Goal: Task Accomplishment & Management: Manage account settings

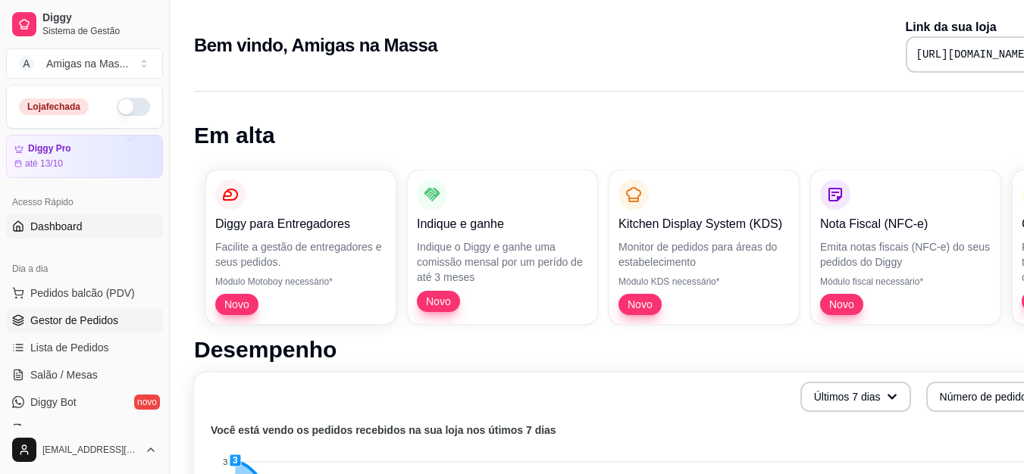
click at [67, 315] on span "Gestor de Pedidos" at bounding box center [74, 320] width 88 height 15
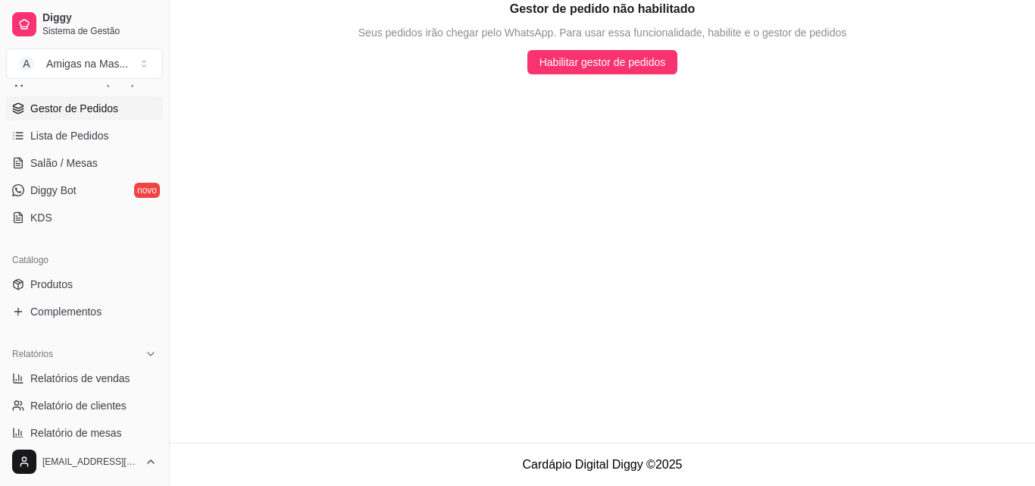
scroll to position [243, 0]
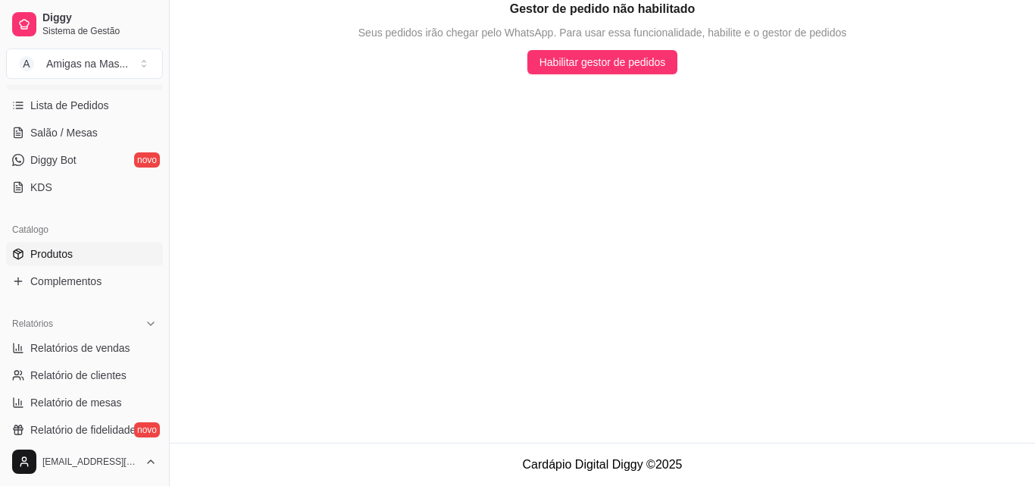
click at [58, 252] on span "Produtos" at bounding box center [51, 253] width 42 height 15
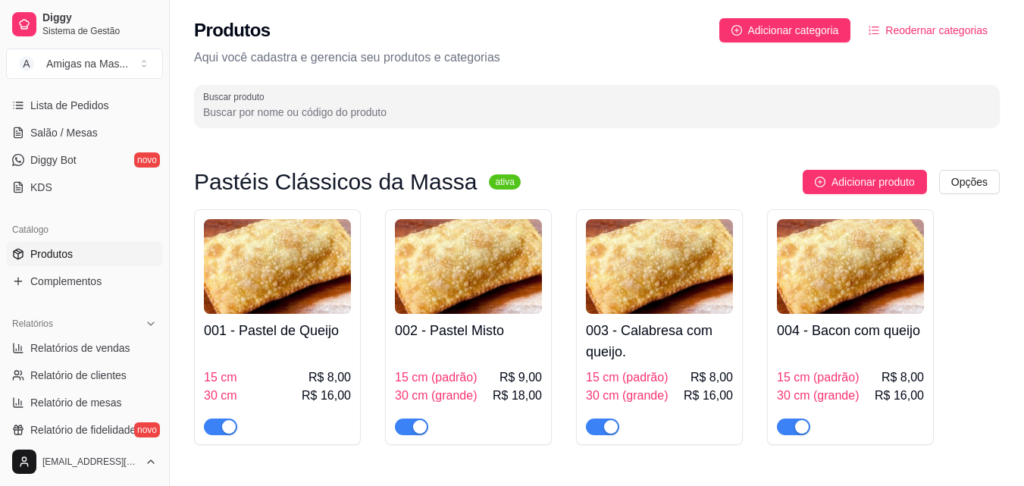
click at [687, 356] on h4 "003 - Calabresa com queijo." at bounding box center [659, 341] width 147 height 42
click at [878, 58] on p "Aqui você cadastra e gerencia seu produtos e categorias" at bounding box center [597, 58] width 806 height 18
click at [290, 307] on img at bounding box center [277, 266] width 147 height 95
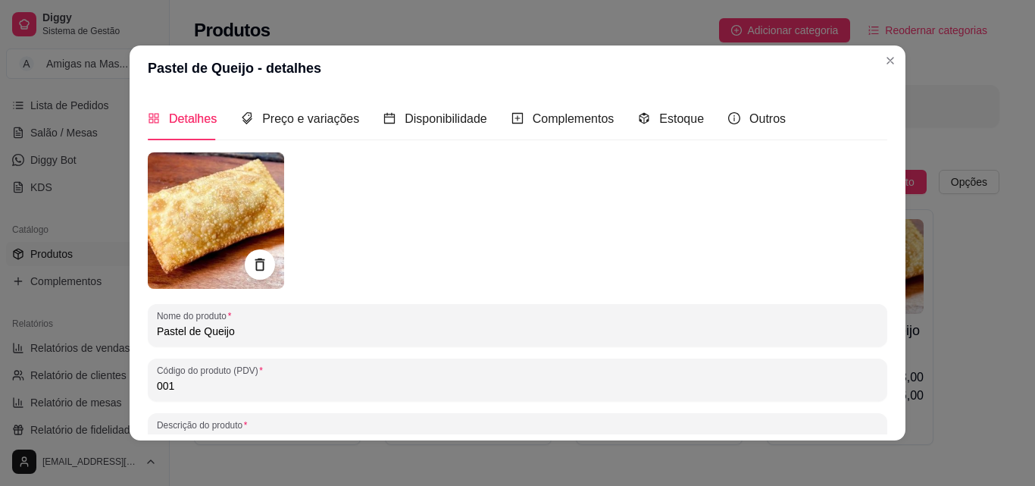
click at [281, 334] on input "Pastel de Queijo" at bounding box center [518, 331] width 722 height 15
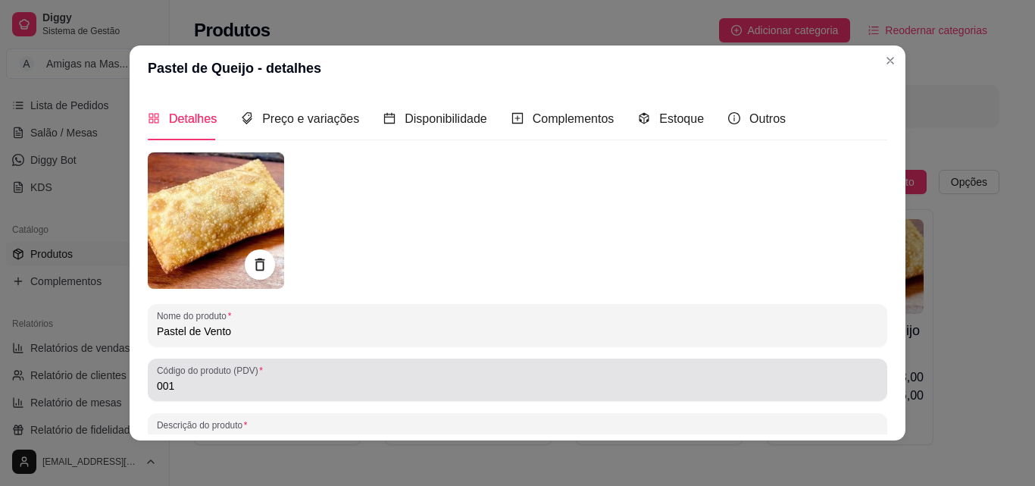
type input "Pastel de Vento"
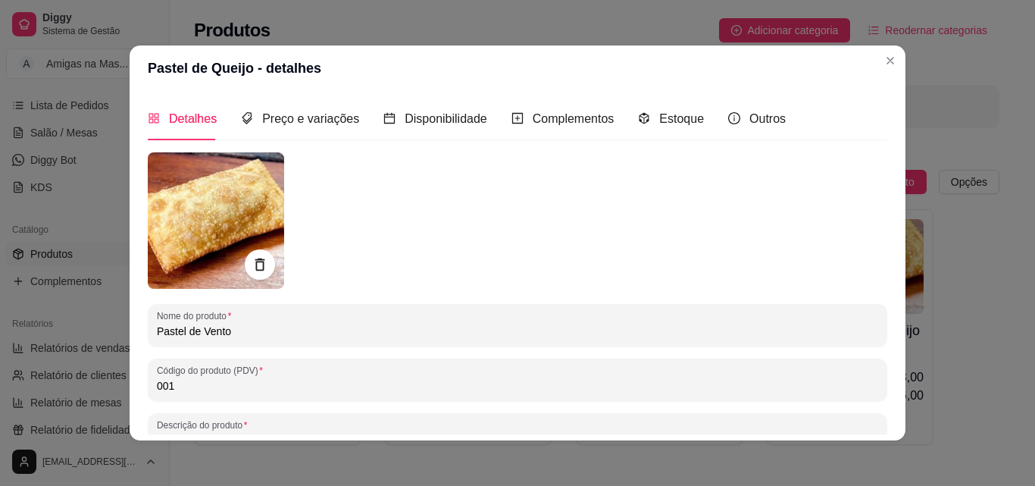
click at [268, 391] on input "001" at bounding box center [518, 385] width 722 height 15
type input "000"
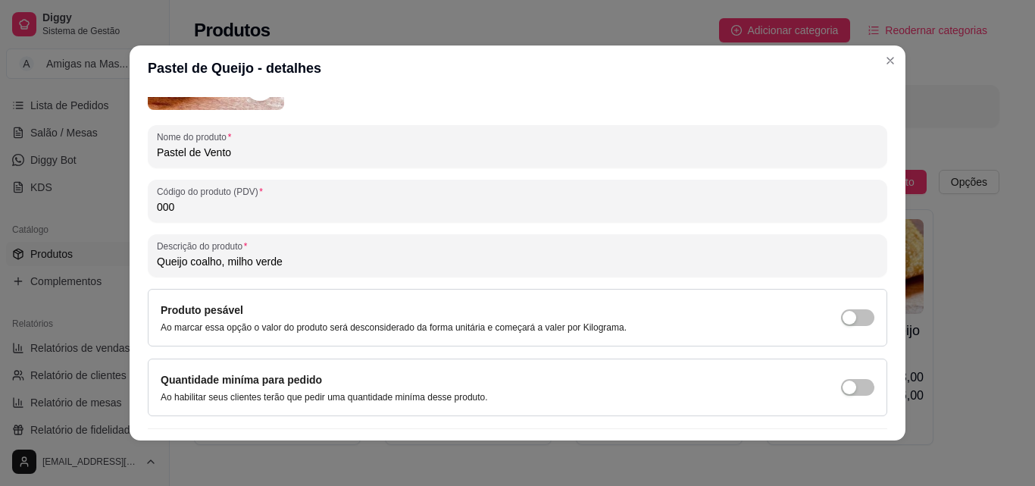
scroll to position [212, 0]
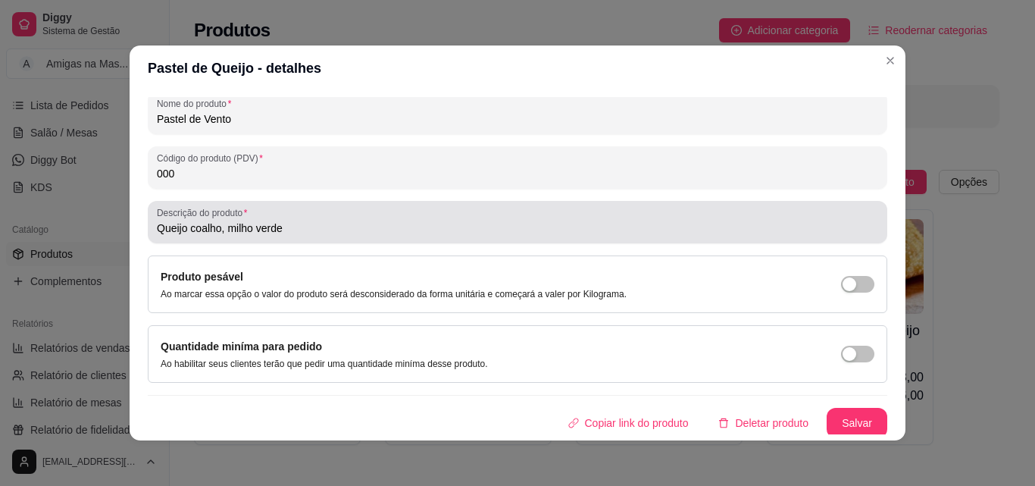
click at [447, 228] on input "Queijo coalho, milho verde" at bounding box center [518, 228] width 722 height 15
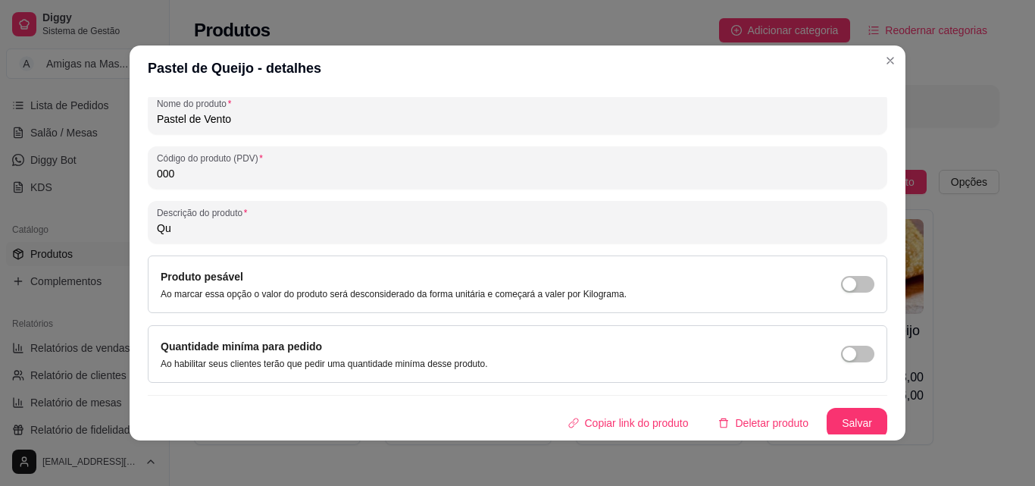
type input "Q"
type input "Uma massa crocante e deliciosa."
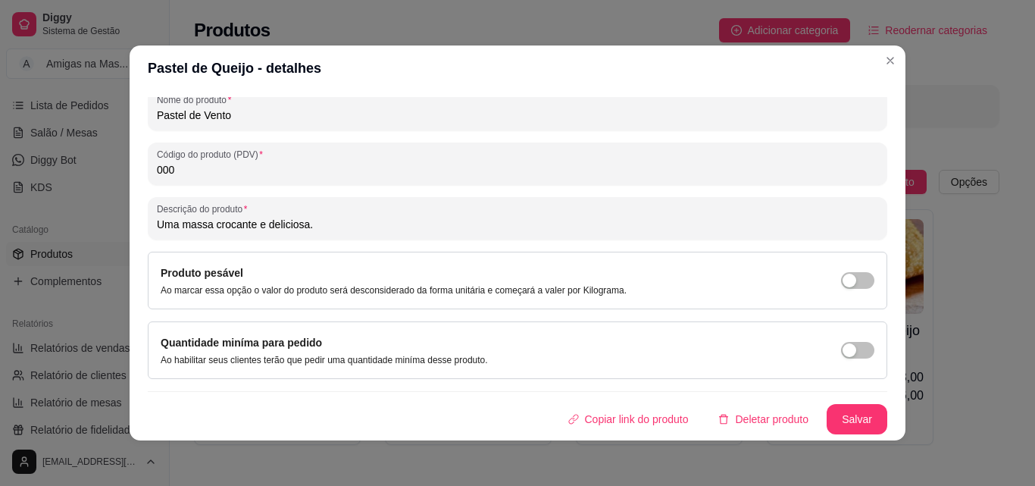
click at [849, 419] on button "Salvar" at bounding box center [857, 419] width 61 height 30
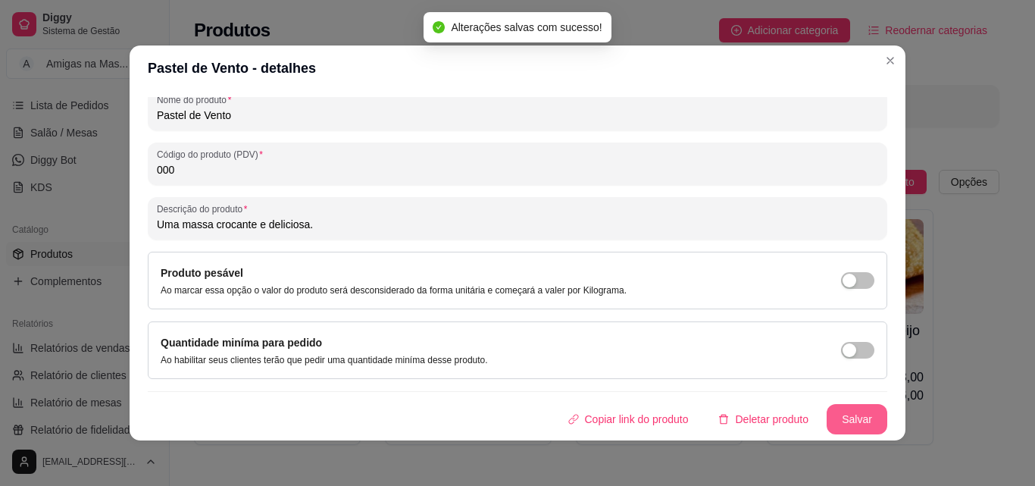
click at [849, 418] on button "Salvar" at bounding box center [857, 419] width 61 height 30
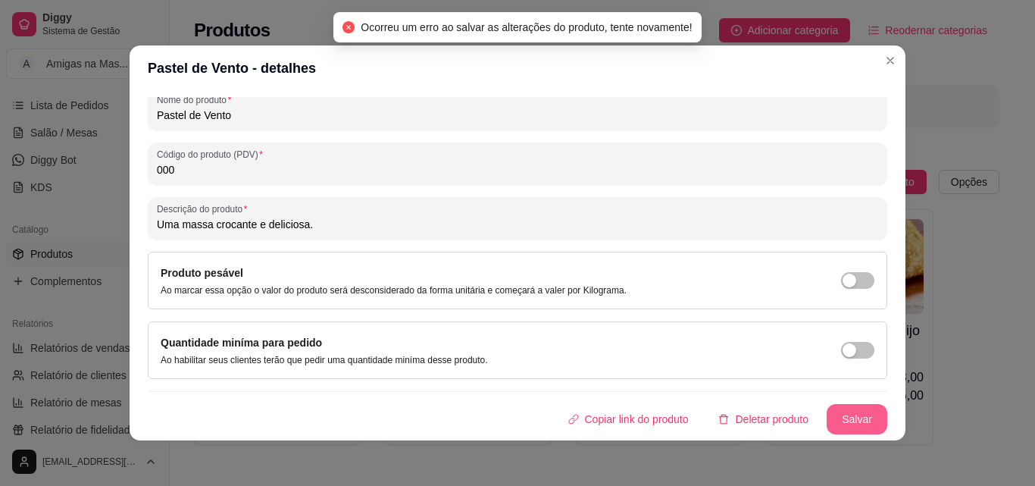
click at [849, 419] on button "Salvar" at bounding box center [857, 419] width 61 height 30
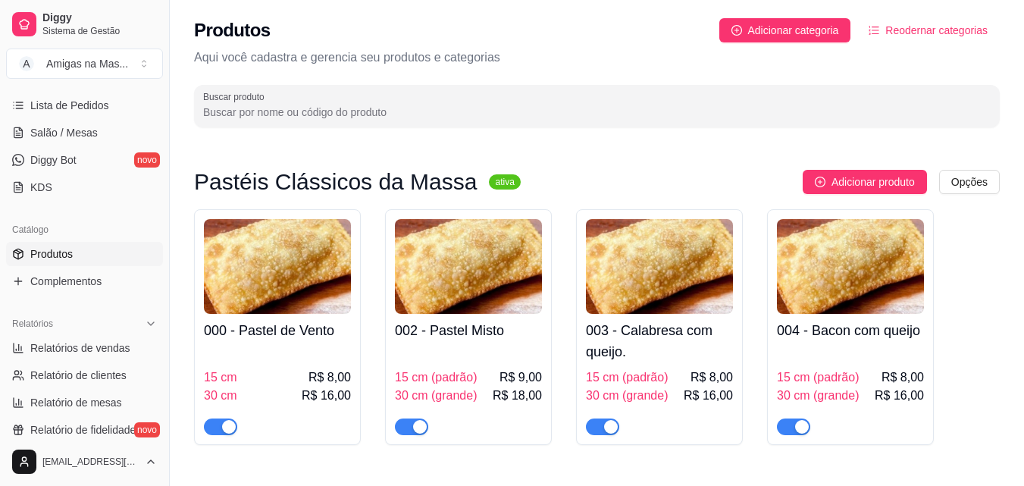
click at [282, 363] on div "15 cm R$ 8,00 30 cm R$ 16,00" at bounding box center [277, 391] width 147 height 88
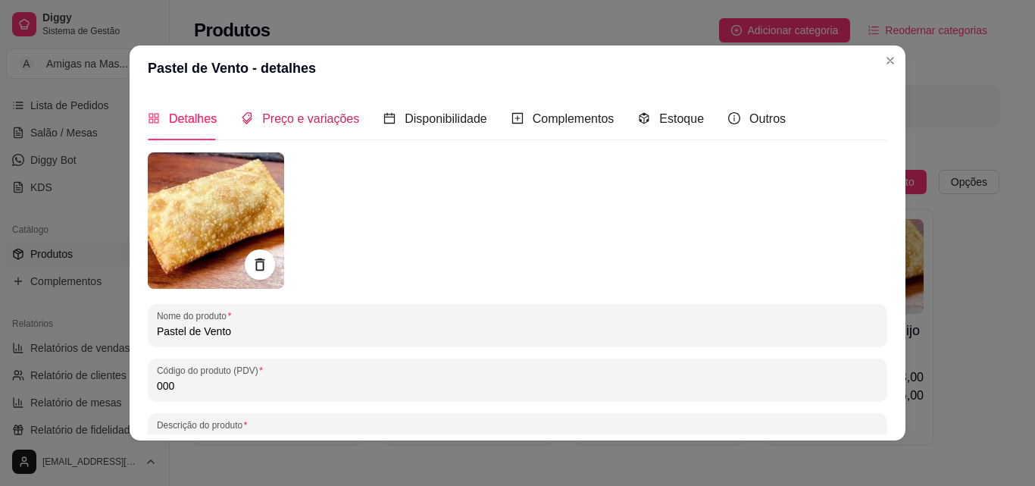
click at [286, 115] on span "Preço e variações" at bounding box center [310, 118] width 97 height 13
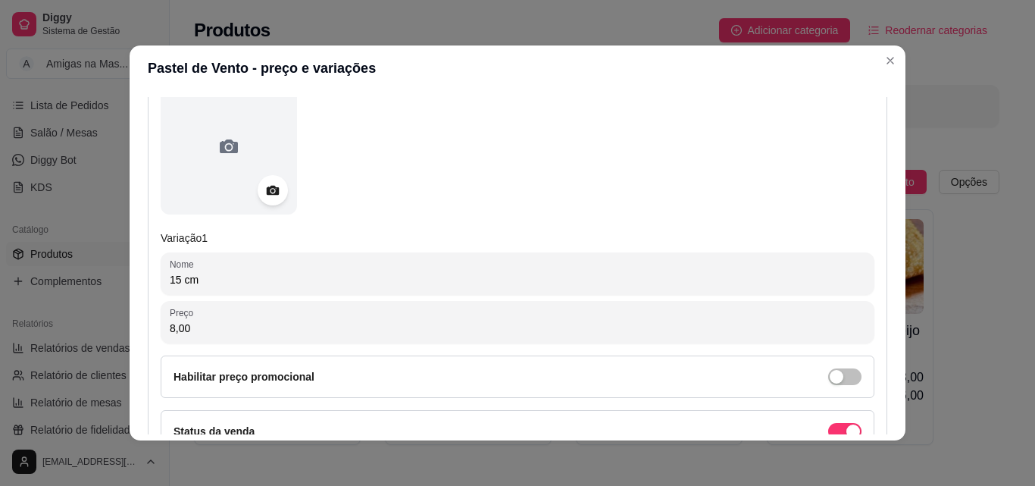
scroll to position [212, 0]
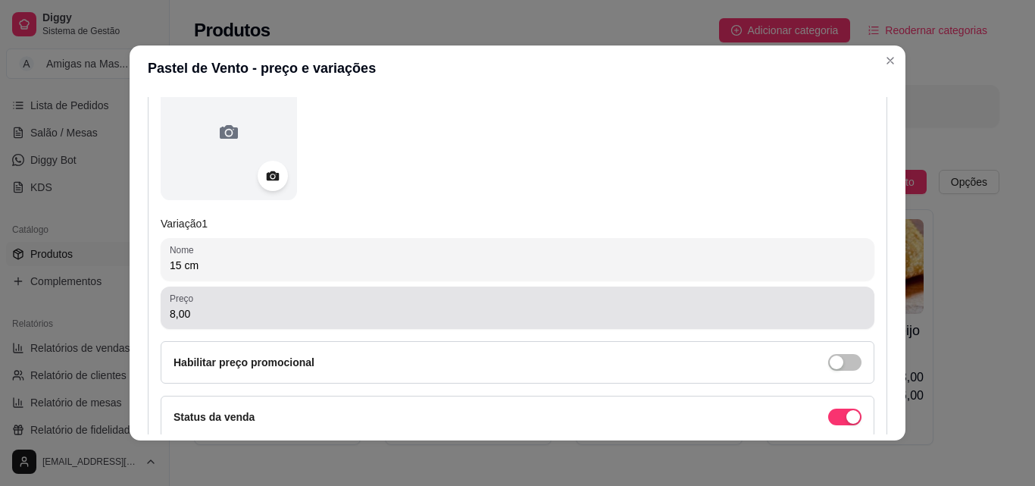
click at [450, 307] on input "8,00" at bounding box center [518, 313] width 696 height 15
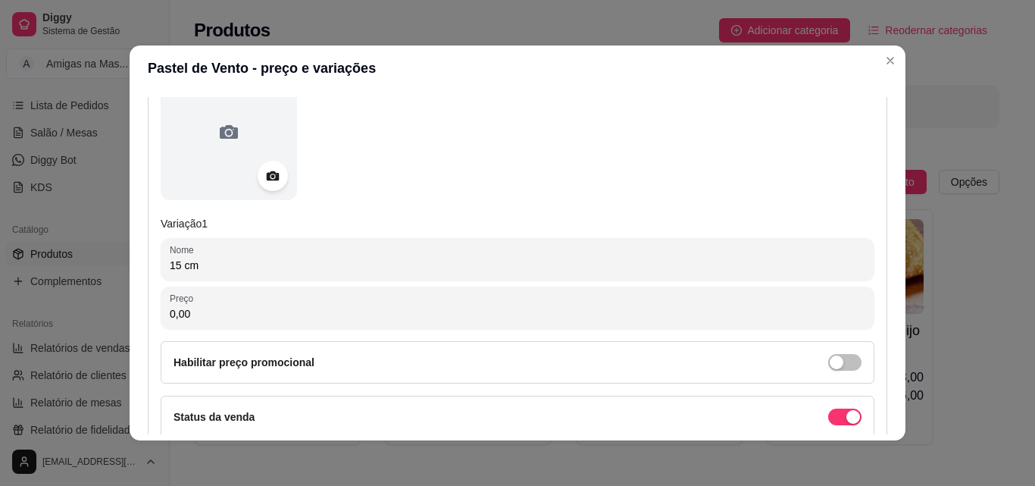
click at [423, 312] on input "0,00" at bounding box center [518, 313] width 696 height 15
type input "5,00"
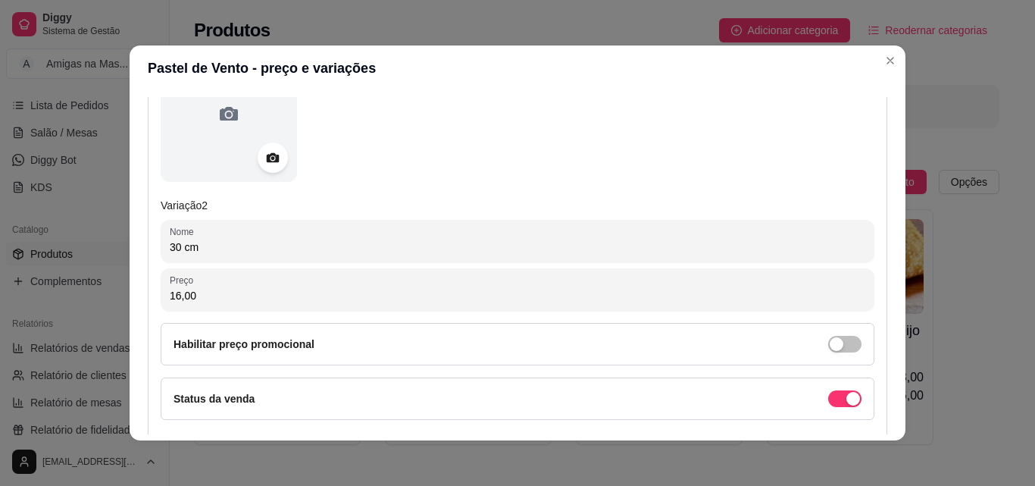
scroll to position [728, 0]
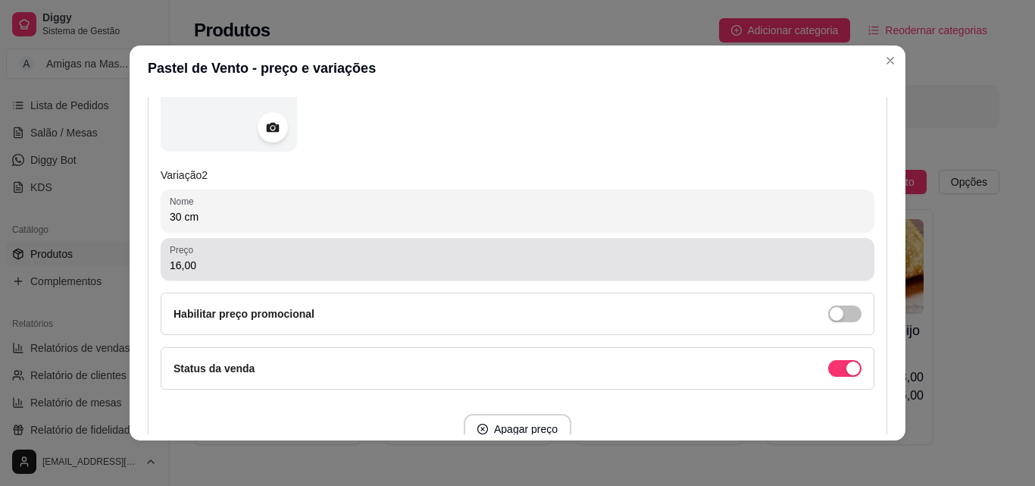
click at [469, 261] on input "16,00" at bounding box center [518, 265] width 696 height 15
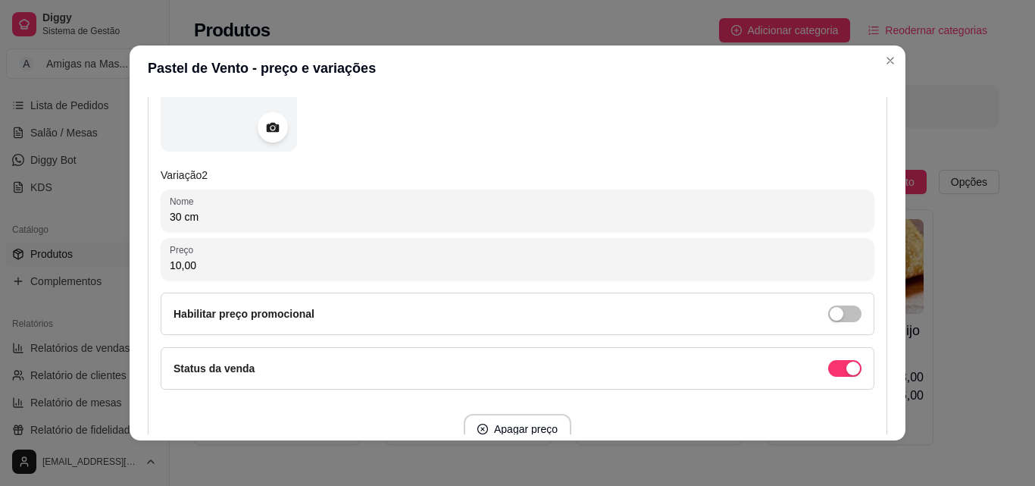
type input "10,00"
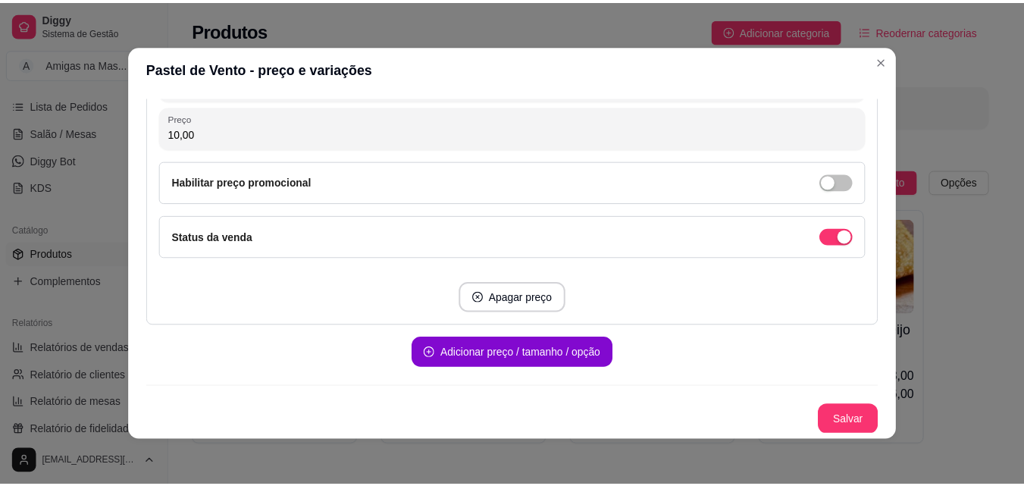
scroll to position [860, 0]
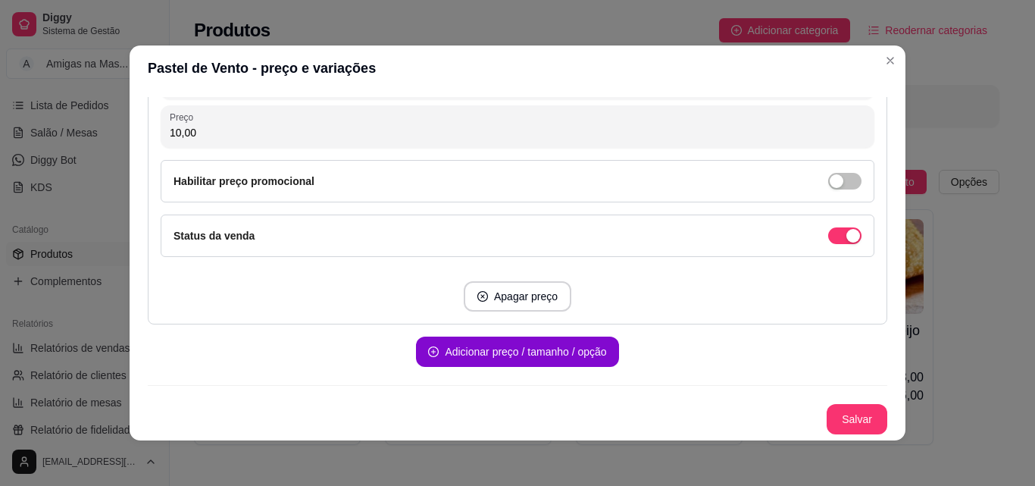
click at [852, 418] on button "Salvar" at bounding box center [857, 419] width 61 height 30
click at [845, 410] on button "Salvar" at bounding box center [857, 419] width 61 height 30
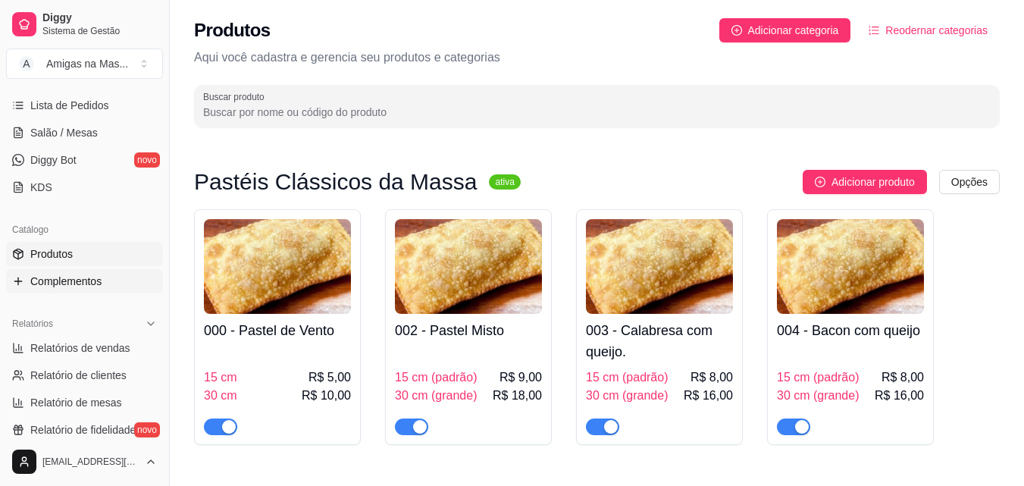
click at [94, 278] on span "Complementos" at bounding box center [65, 281] width 71 height 15
click at [94, 277] on span "Complementos" at bounding box center [65, 281] width 71 height 15
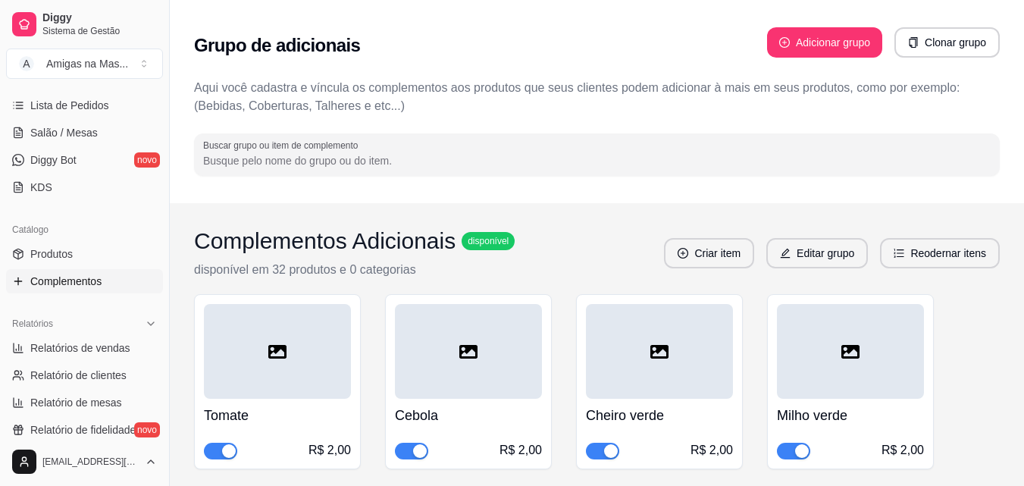
scroll to position [61, 0]
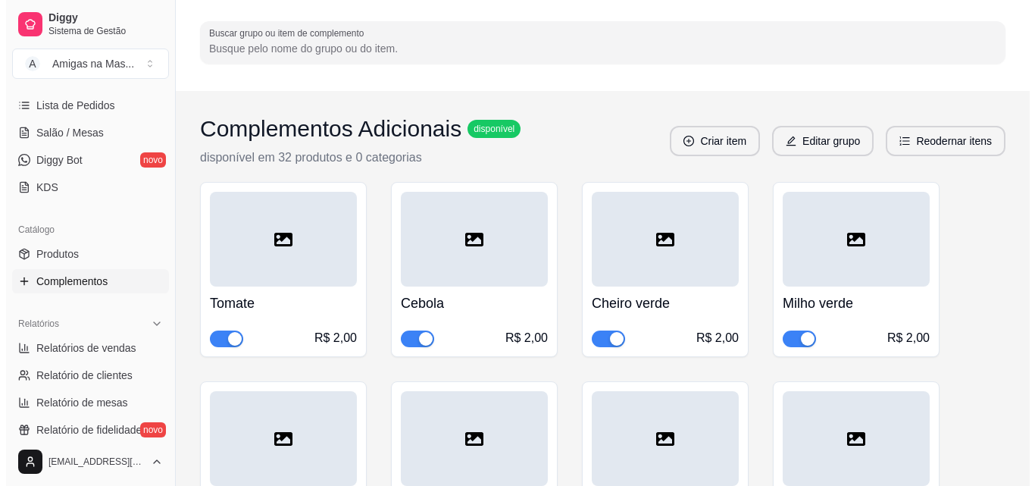
scroll to position [121, 0]
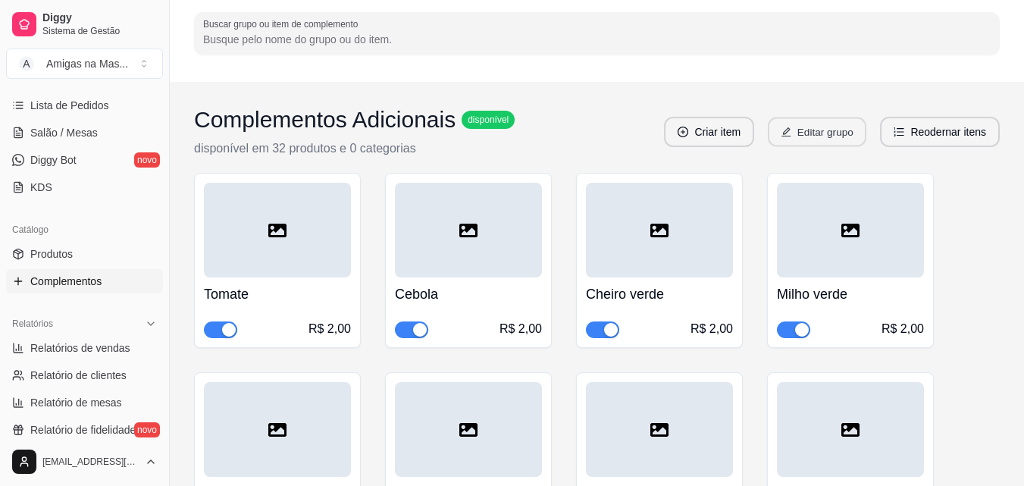
click at [817, 130] on button "Editar grupo" at bounding box center [817, 132] width 99 height 30
click at [265, 221] on div at bounding box center [277, 230] width 147 height 95
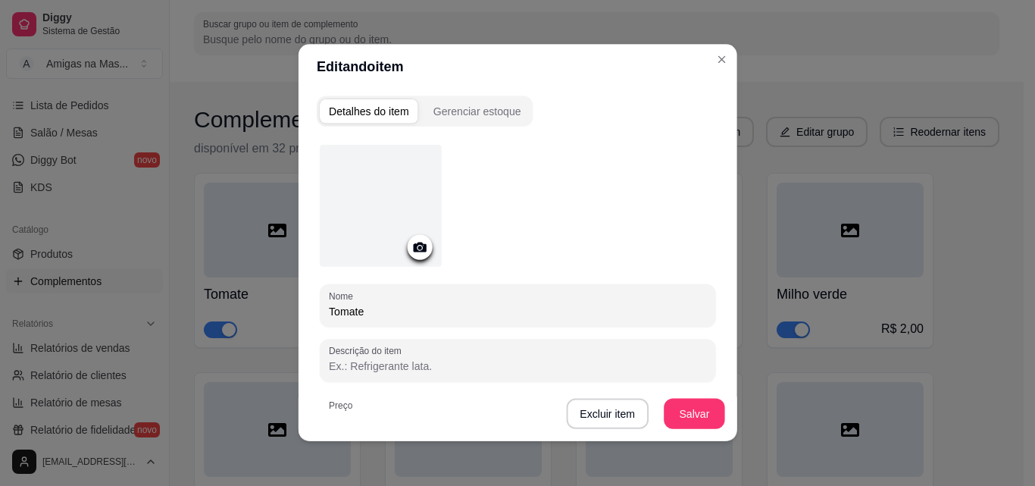
click at [380, 315] on input "Tomate" at bounding box center [517, 311] width 377 height 15
click at [387, 297] on div "Tomate" at bounding box center [517, 305] width 377 height 30
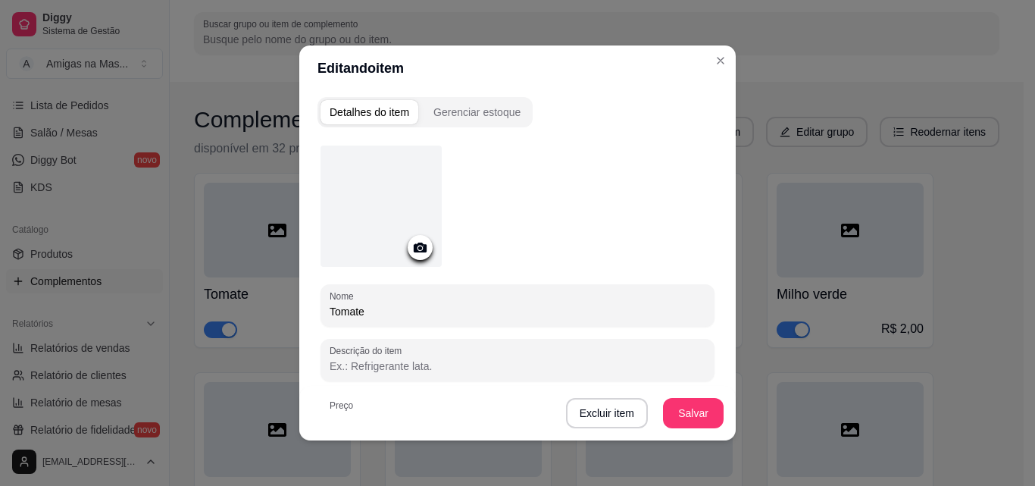
click at [387, 297] on div "Tomate" at bounding box center [518, 305] width 376 height 30
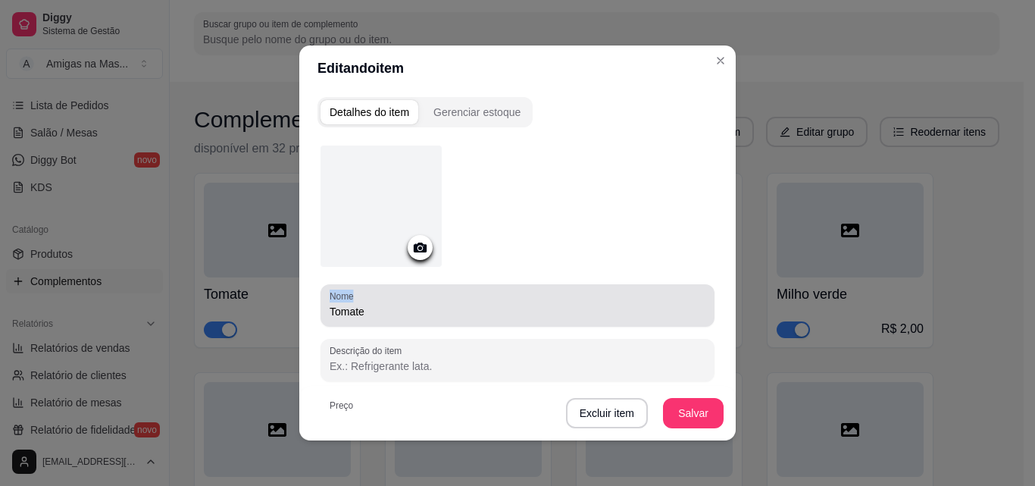
click at [387, 297] on div "Tomate" at bounding box center [518, 305] width 376 height 30
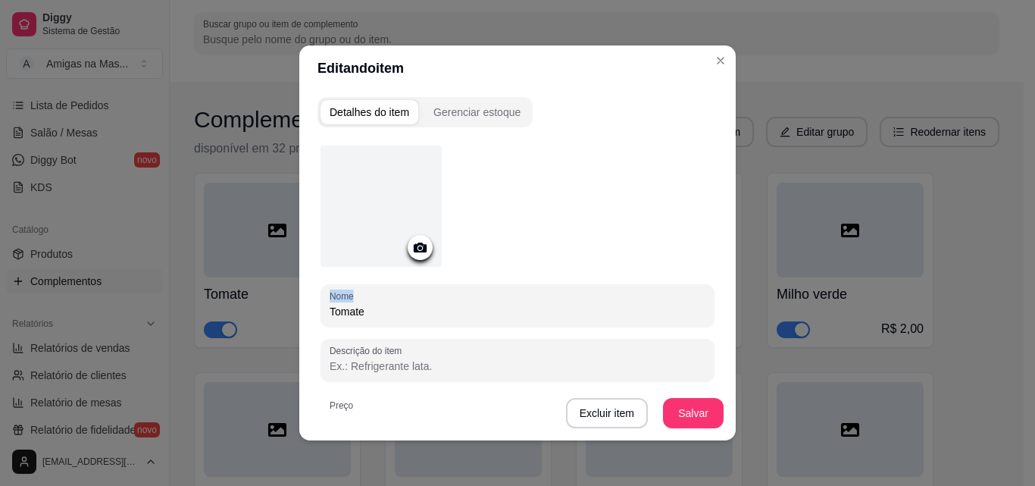
click at [388, 308] on input "Tomate" at bounding box center [518, 311] width 376 height 15
type input "T"
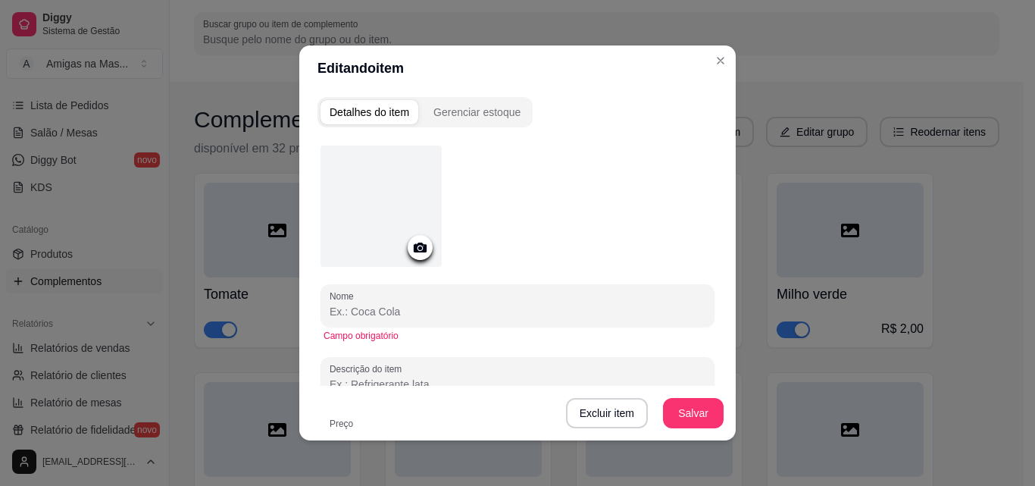
type input "a"
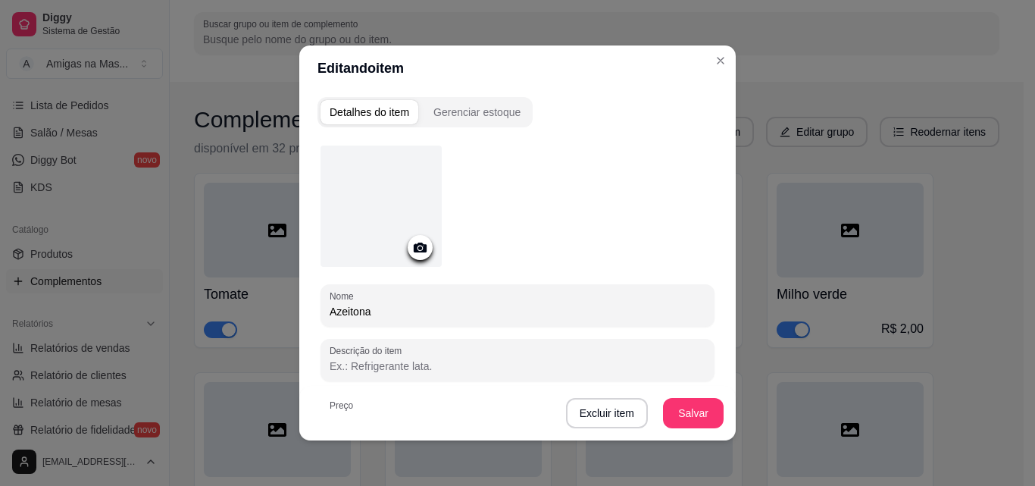
type input "Azeitona"
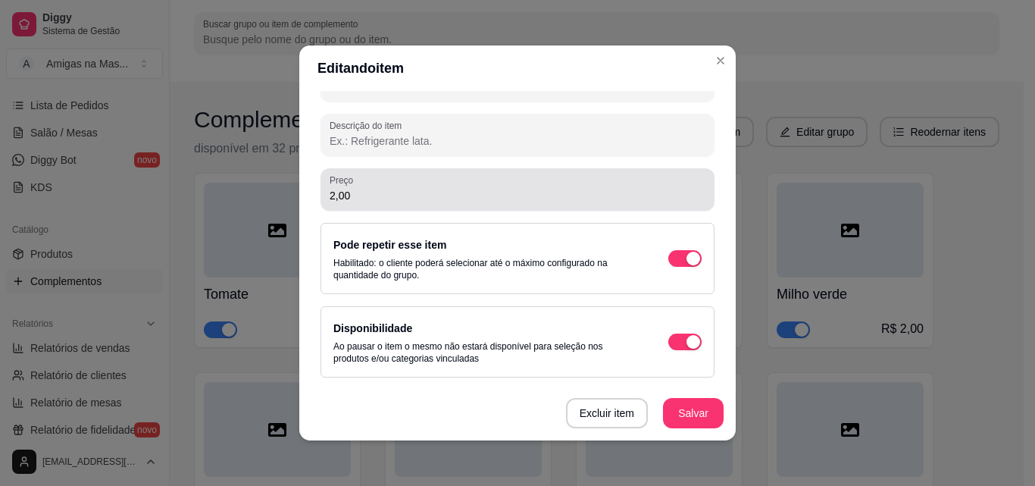
click at [546, 197] on input "2,00" at bounding box center [518, 195] width 376 height 15
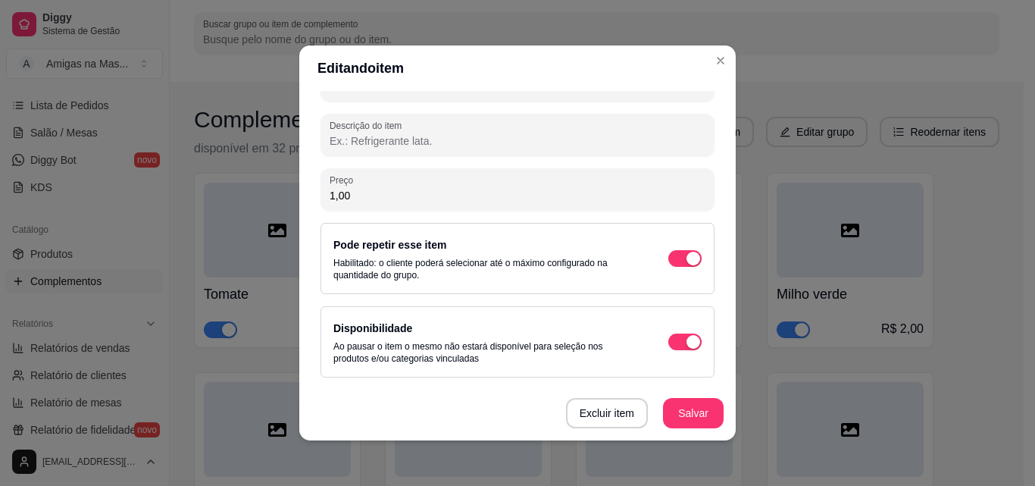
type input "1,00"
click at [697, 412] on button "Salvar" at bounding box center [693, 413] width 61 height 30
click at [688, 409] on button "Salvar" at bounding box center [693, 413] width 61 height 30
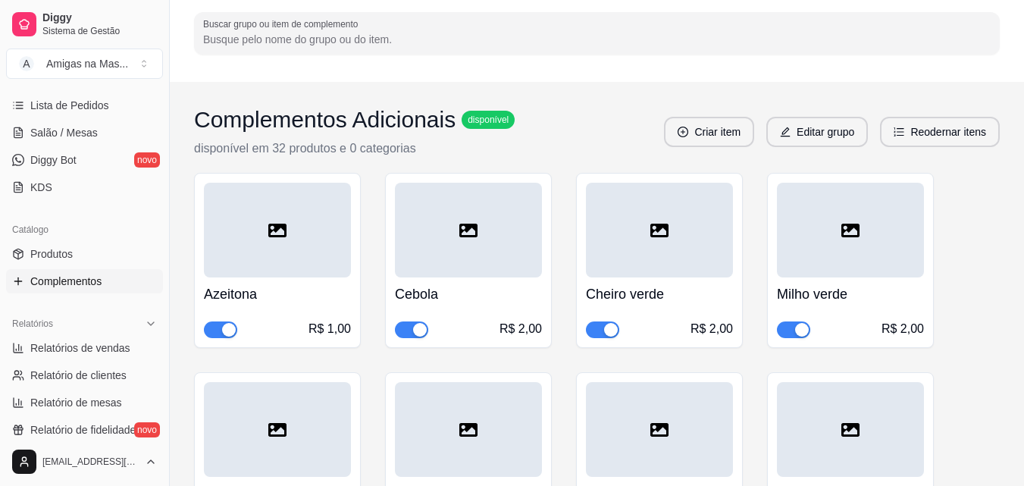
click at [496, 293] on h4 "Cebola" at bounding box center [468, 293] width 147 height 21
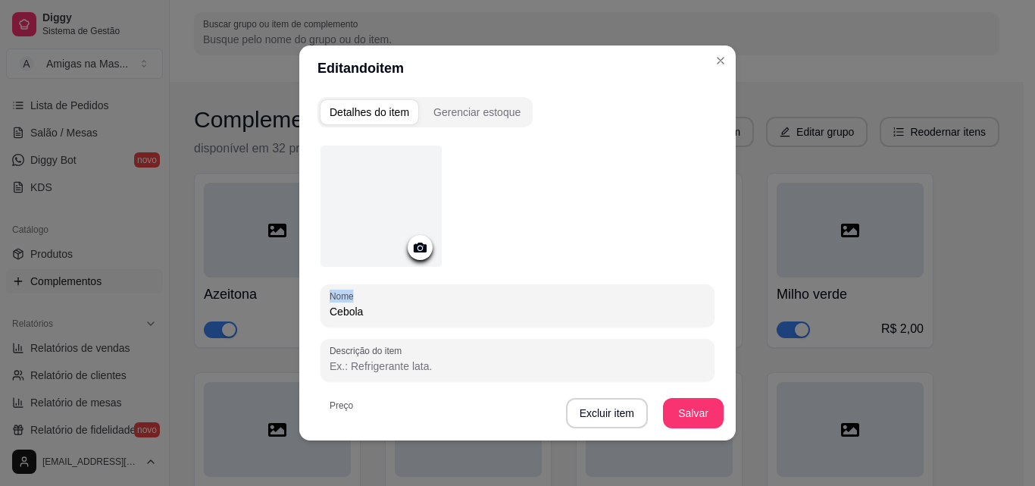
click at [412, 311] on input "Cebola" at bounding box center [518, 311] width 376 height 15
type input "C"
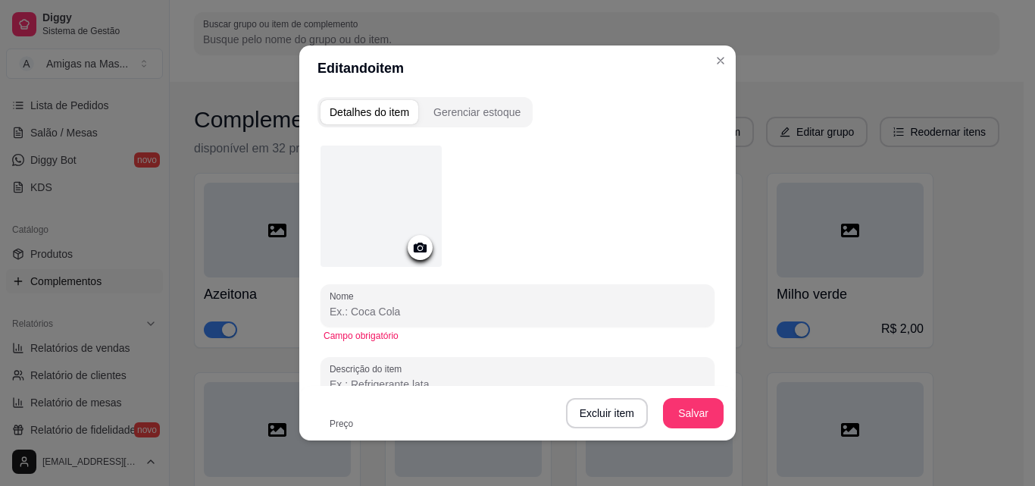
type input "o"
click at [375, 308] on input "O" at bounding box center [518, 311] width 376 height 15
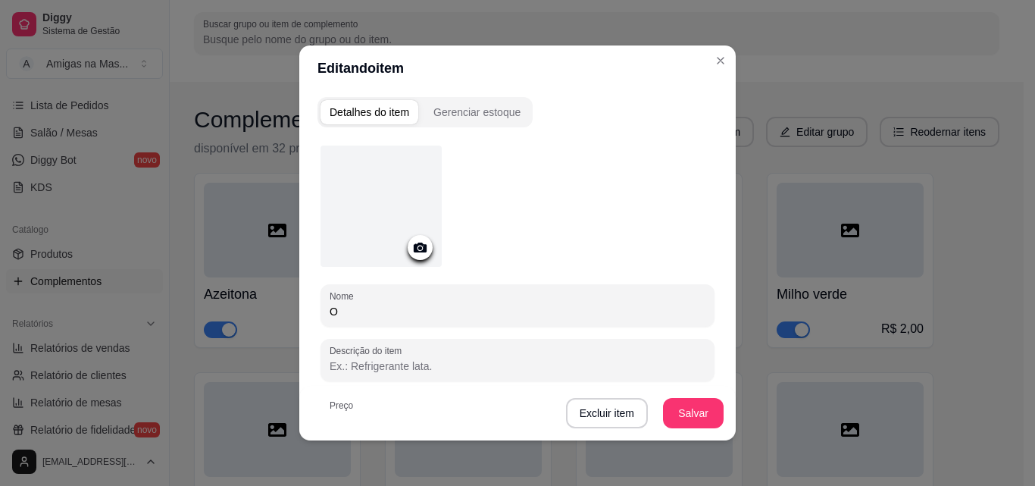
click at [400, 311] on input "O" at bounding box center [518, 311] width 376 height 15
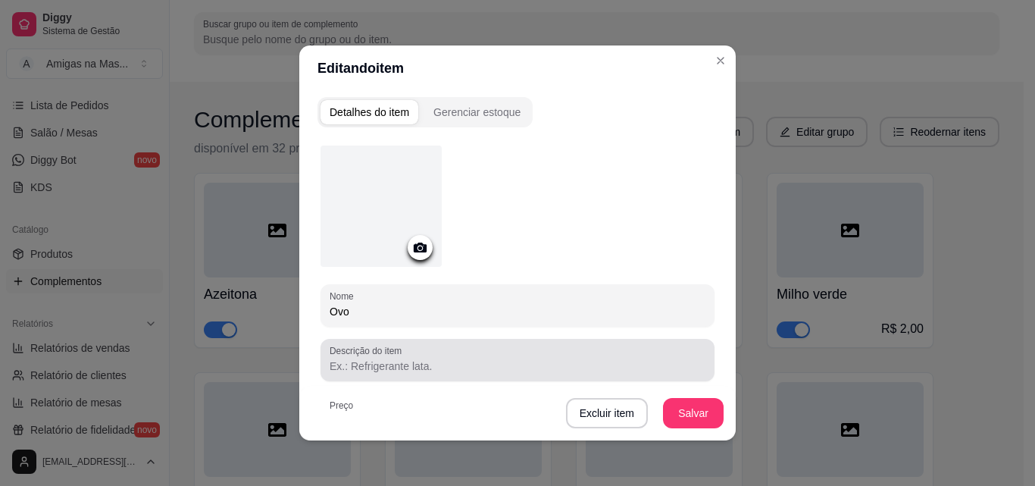
click at [612, 308] on input "Ovo" at bounding box center [518, 311] width 376 height 15
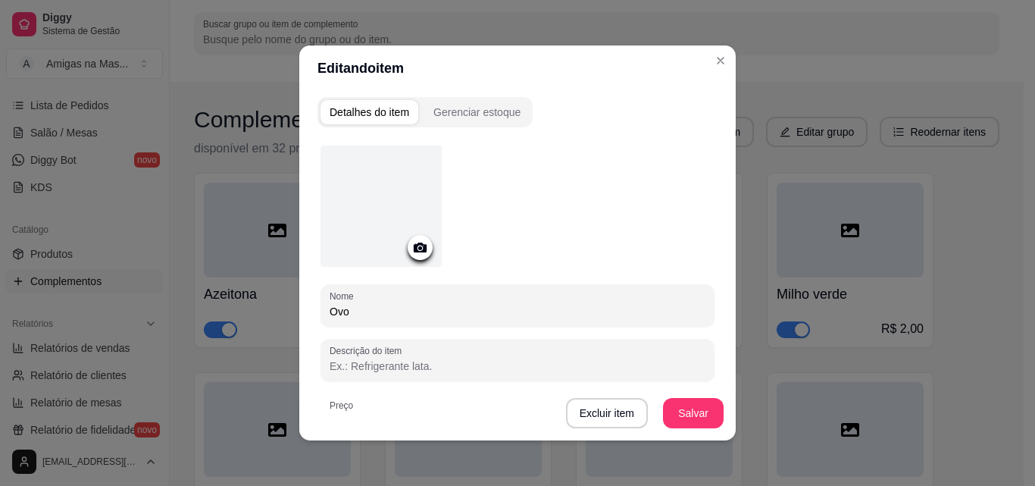
type input "Ovo"
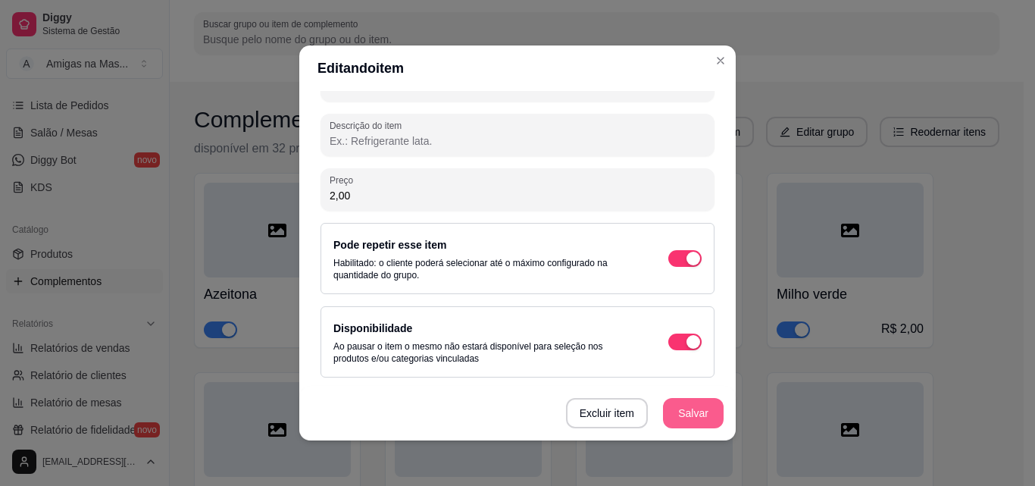
click at [680, 415] on button "Salvar" at bounding box center [693, 413] width 61 height 30
click at [677, 411] on button "Salvar" at bounding box center [693, 413] width 61 height 30
click at [697, 407] on button "Salvar" at bounding box center [693, 413] width 61 height 30
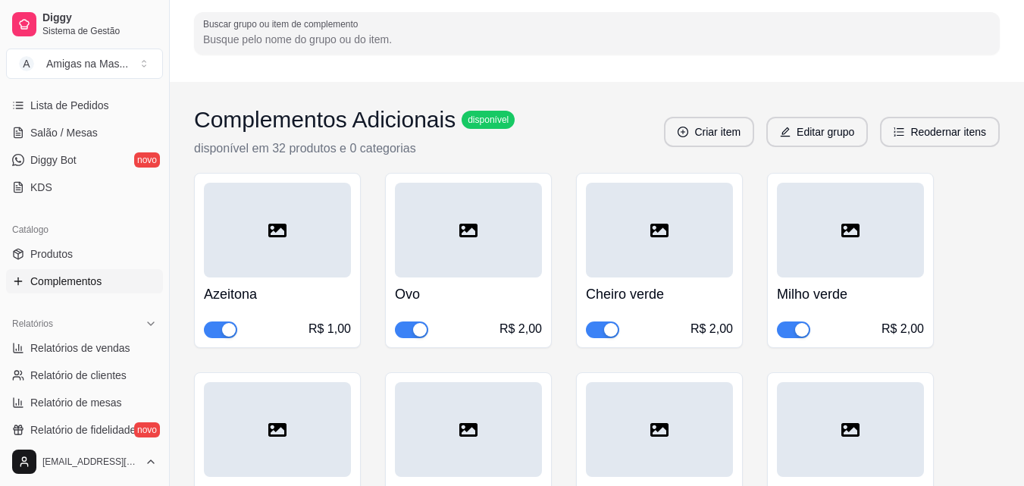
click at [651, 290] on h4 "Cheiro verde" at bounding box center [659, 293] width 147 height 21
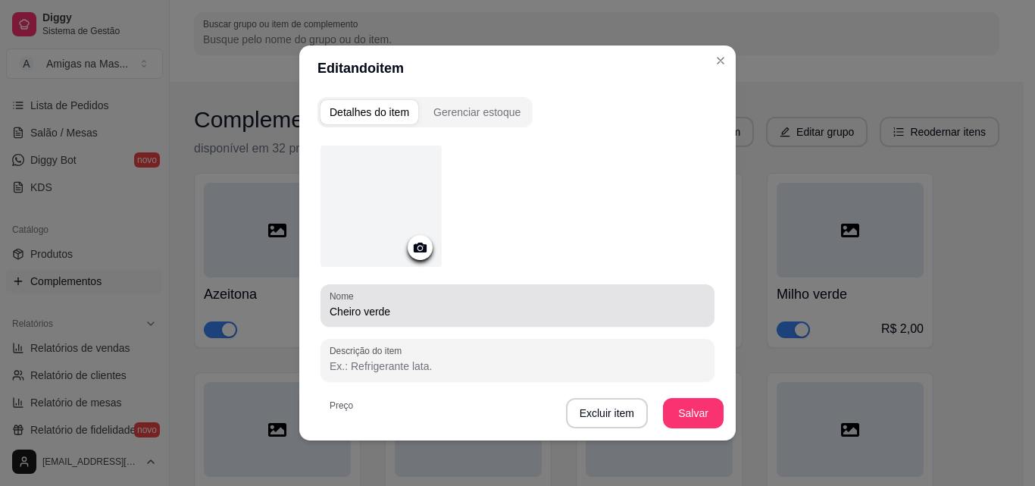
click at [540, 308] on input "Cheiro verde" at bounding box center [518, 311] width 376 height 15
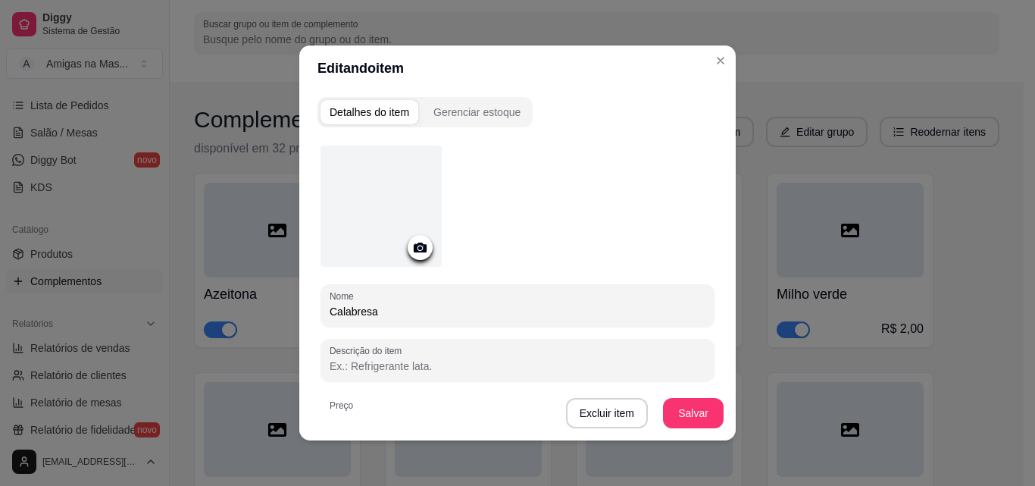
type input "Calabresa"
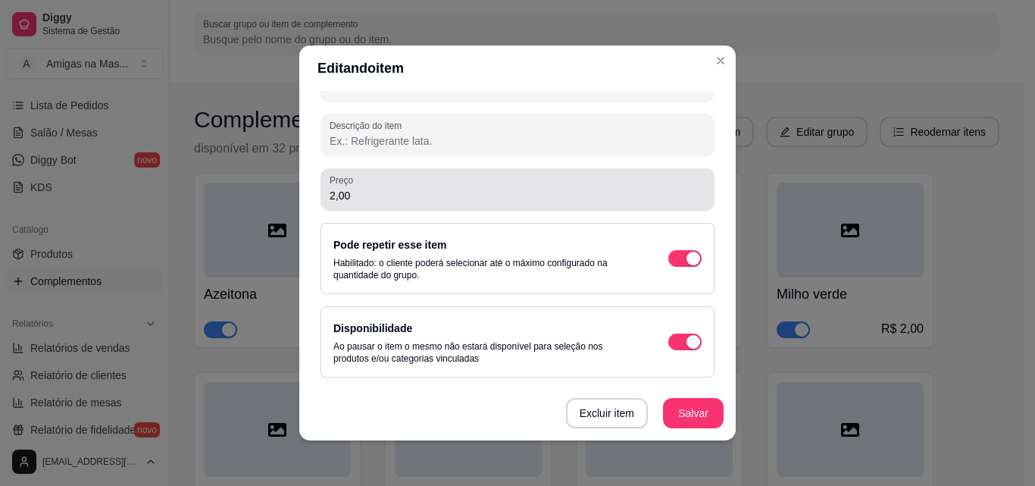
click at [589, 183] on div "2,00" at bounding box center [518, 189] width 376 height 30
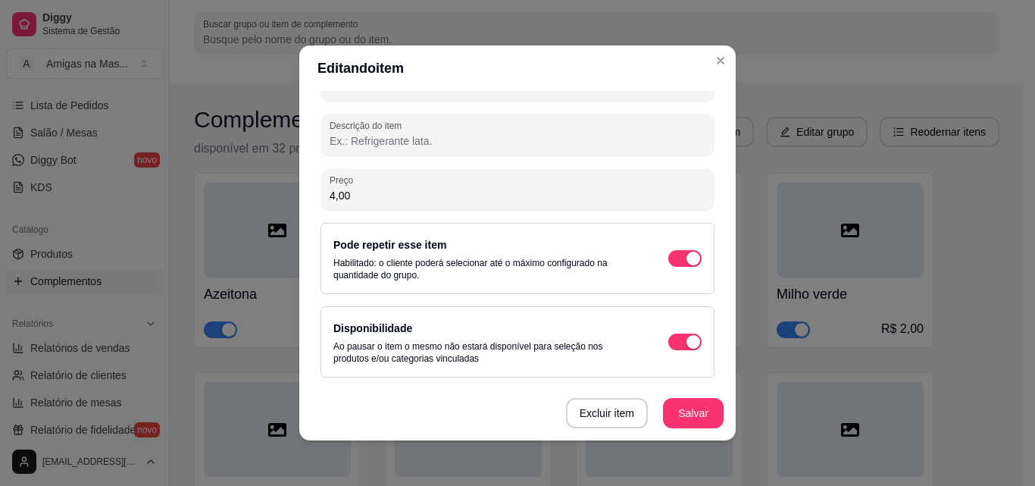
type input "4,00"
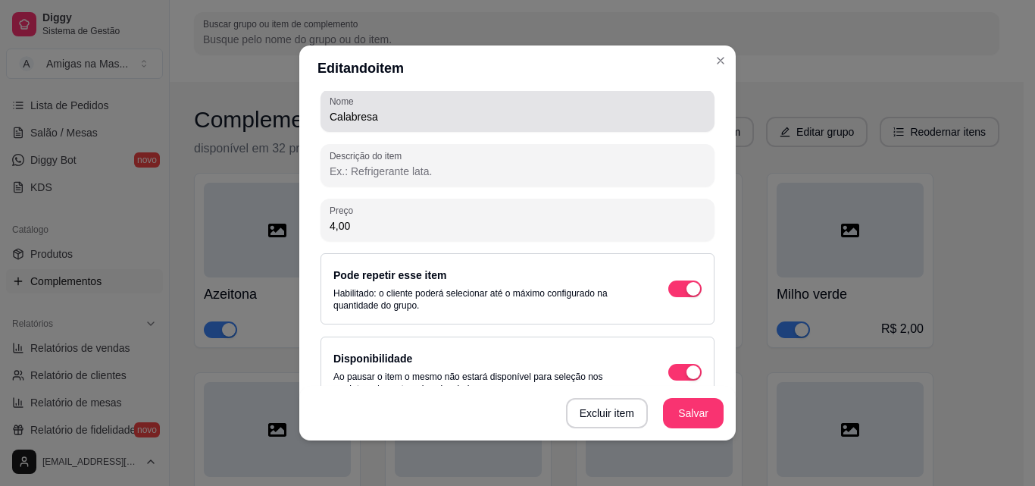
click at [443, 121] on input "Calabresa" at bounding box center [518, 116] width 376 height 15
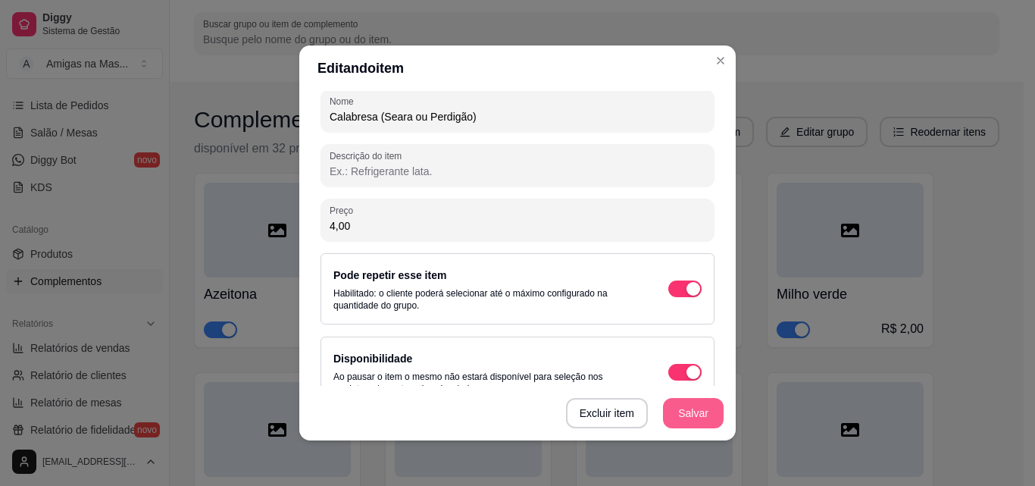
type input "Calabresa (Seara ou Perdigão)"
click at [694, 417] on button "Salvar" at bounding box center [693, 413] width 61 height 30
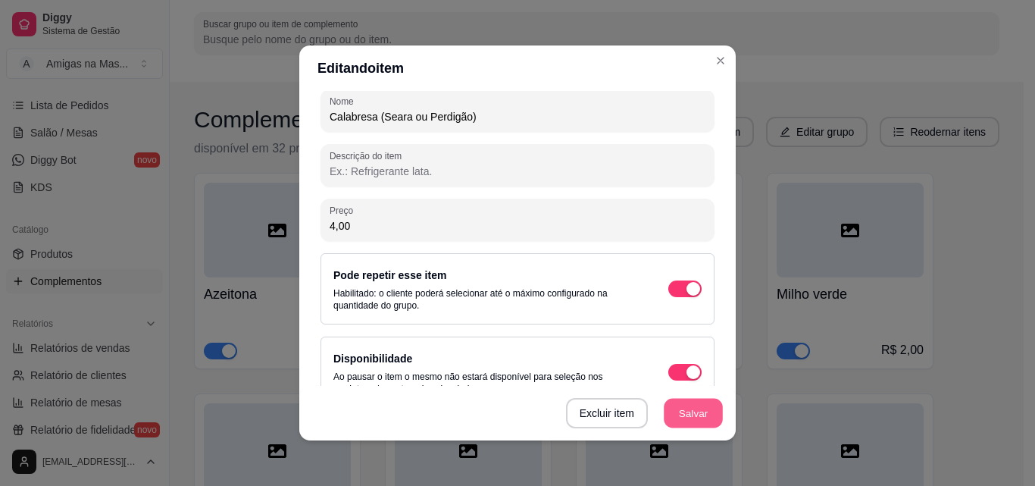
click at [677, 411] on button "Salvar" at bounding box center [693, 414] width 59 height 30
click at [690, 415] on button "Salvar" at bounding box center [693, 413] width 61 height 30
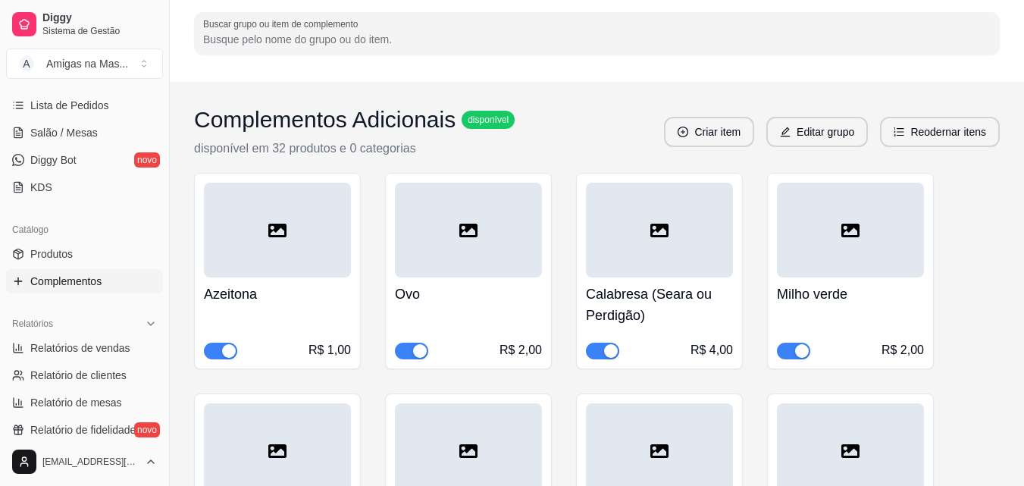
click at [843, 288] on h4 "Milho verde" at bounding box center [850, 293] width 147 height 21
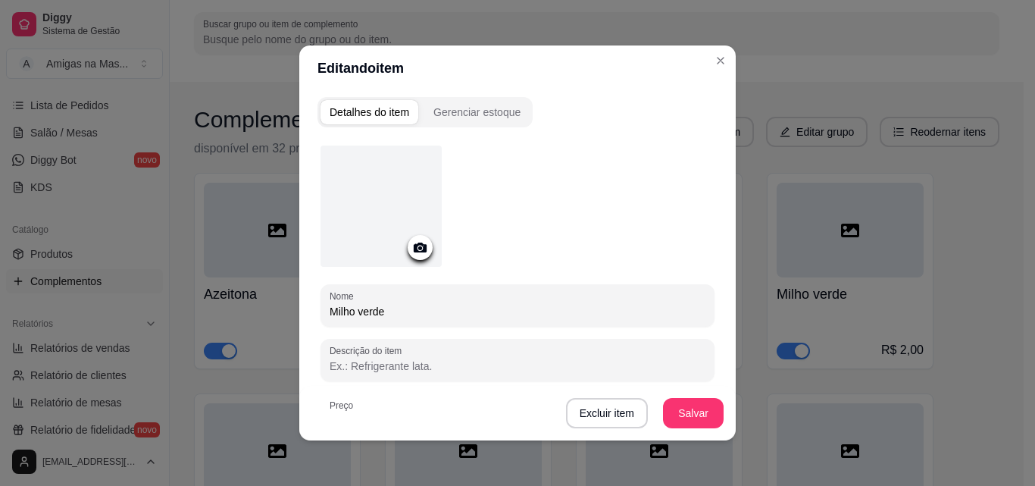
scroll to position [225, 0]
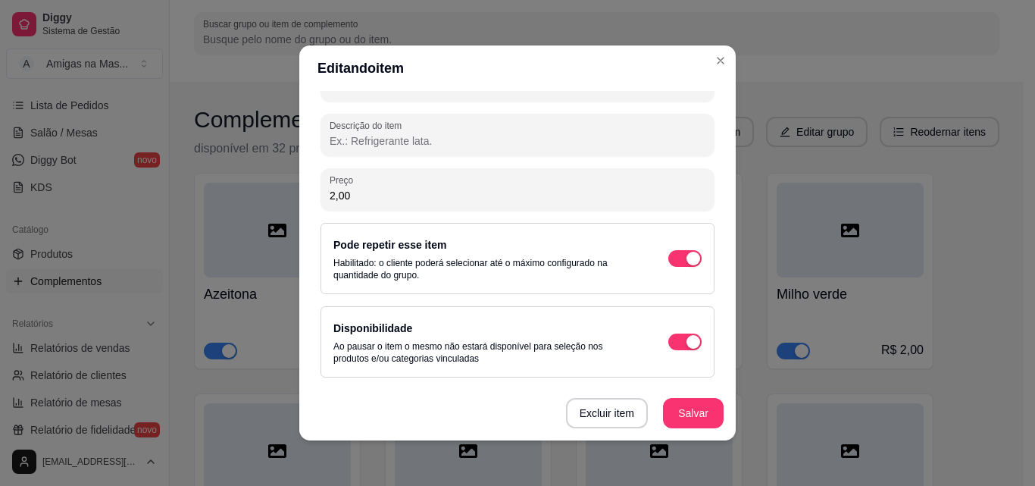
click at [582, 196] on input "2,00" at bounding box center [518, 195] width 376 height 15
type input "4,00"
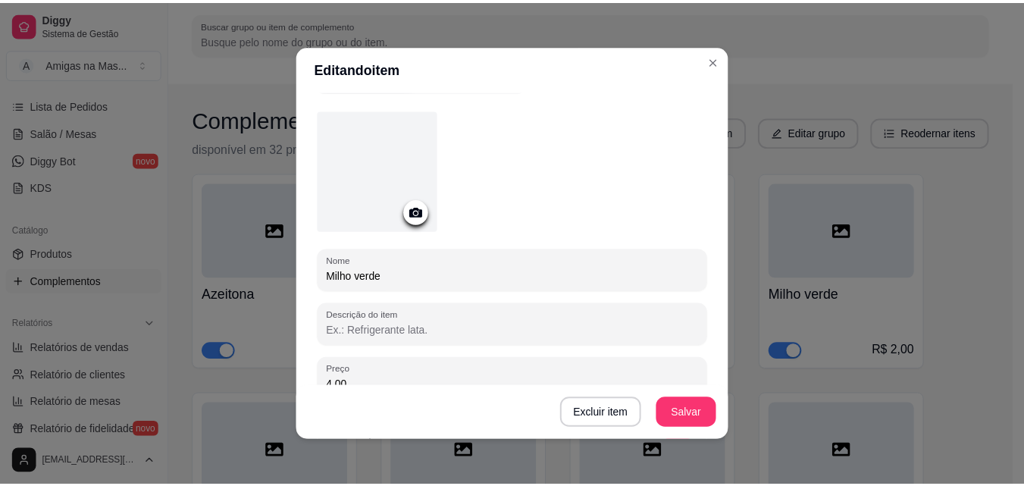
scroll to position [0, 0]
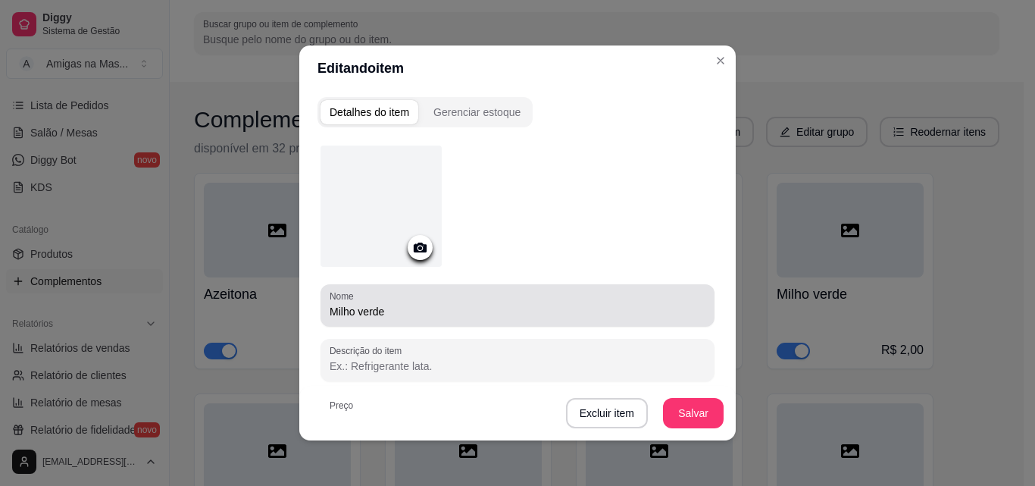
click at [582, 299] on div "Milho verde" at bounding box center [518, 305] width 376 height 30
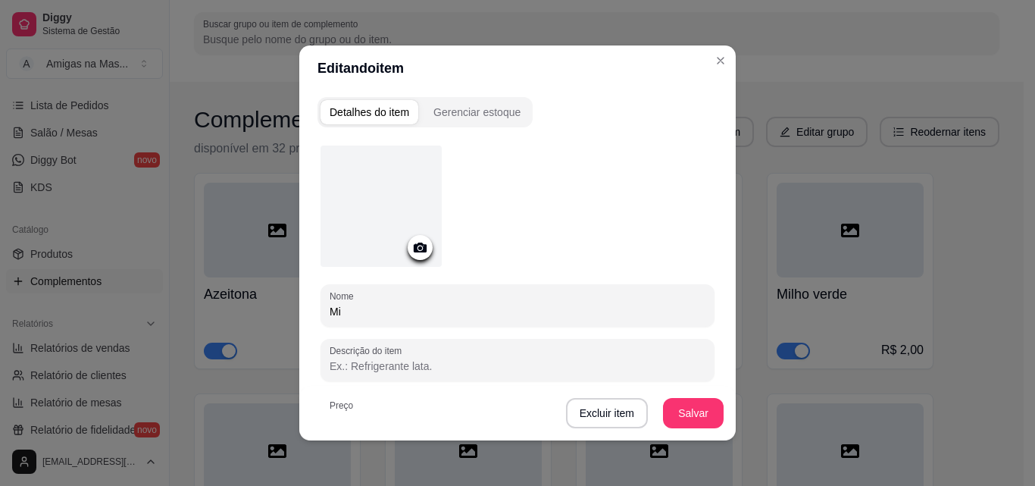
type input "M"
click at [387, 311] on input "Bacon (Seara ou Perdigão)" at bounding box center [518, 311] width 376 height 15
type input "Bacon (Seara ou Perdigão)"
click at [692, 415] on button "Salvar" at bounding box center [693, 413] width 61 height 30
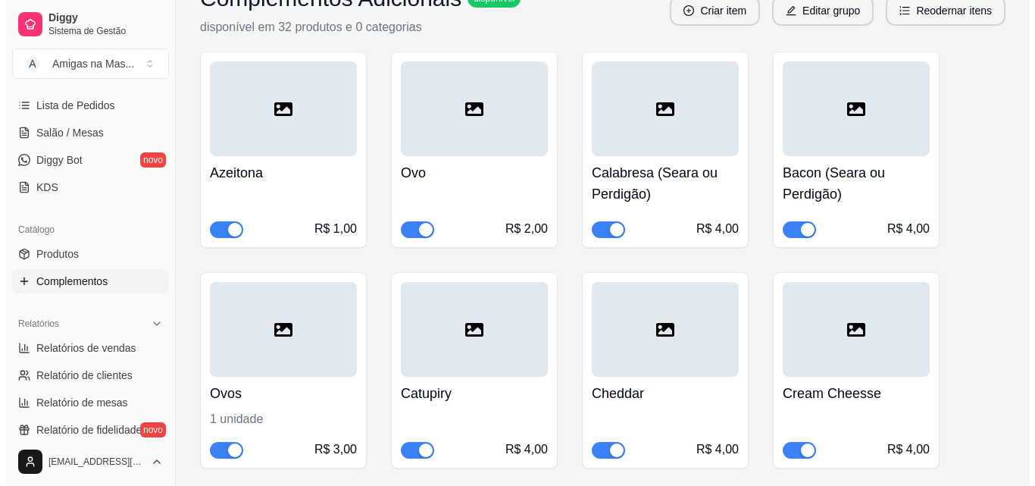
scroll to position [273, 0]
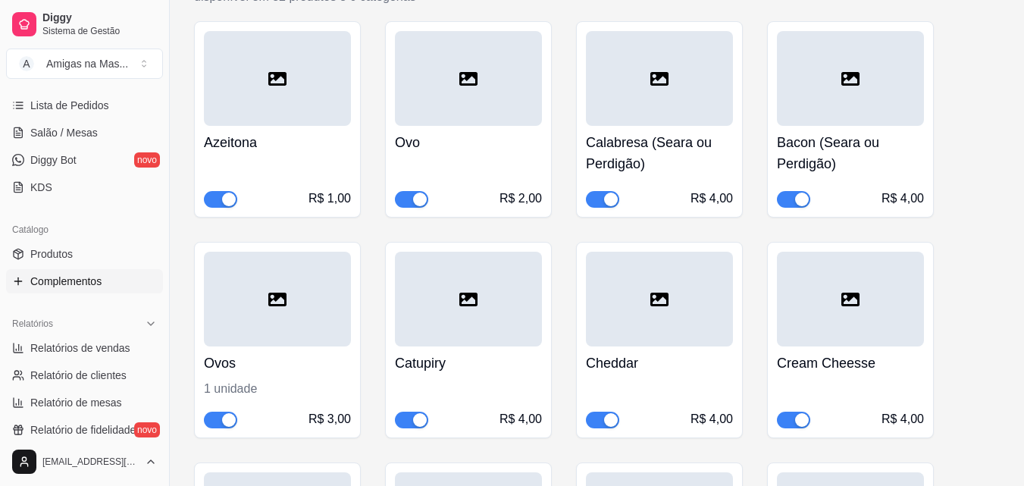
click at [304, 346] on div "Ovos 1 unidade R$ 3,00" at bounding box center [277, 387] width 147 height 82
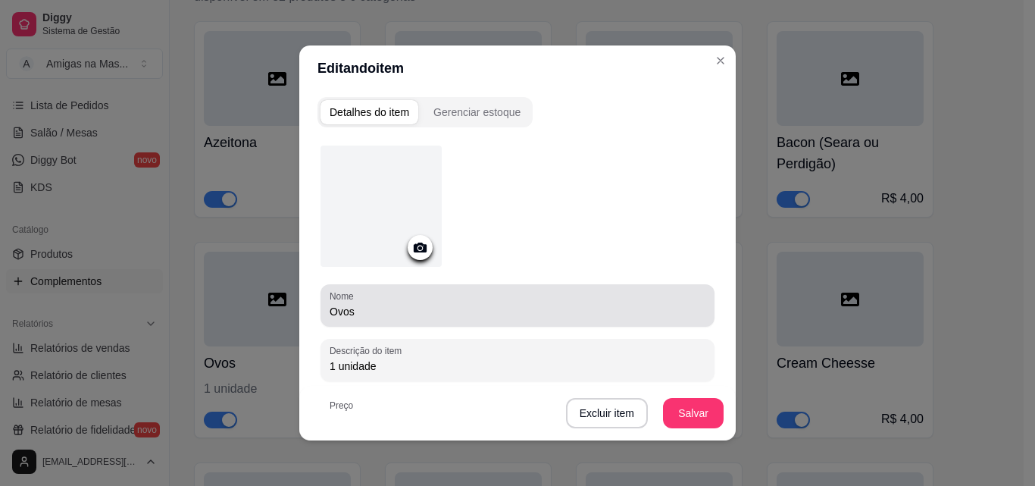
click at [374, 318] on input "Ovos" at bounding box center [518, 311] width 376 height 15
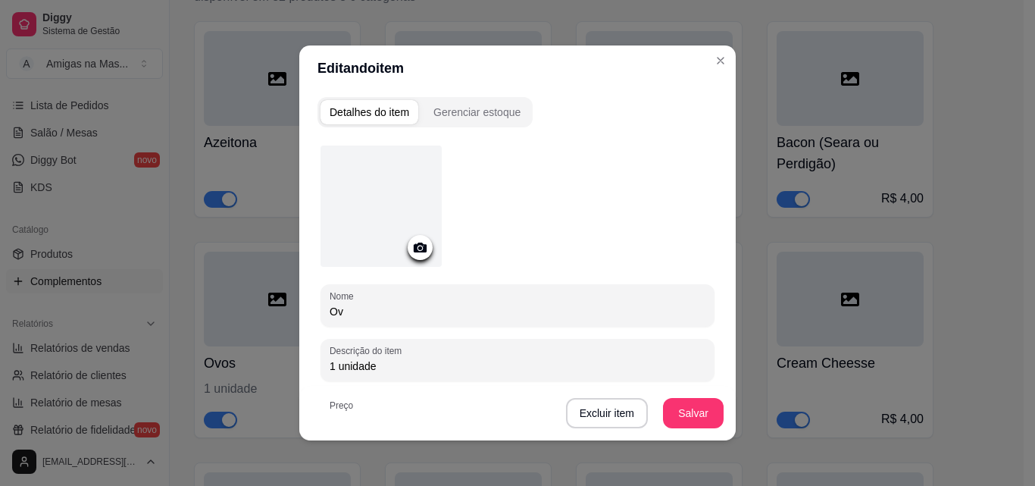
type input "O"
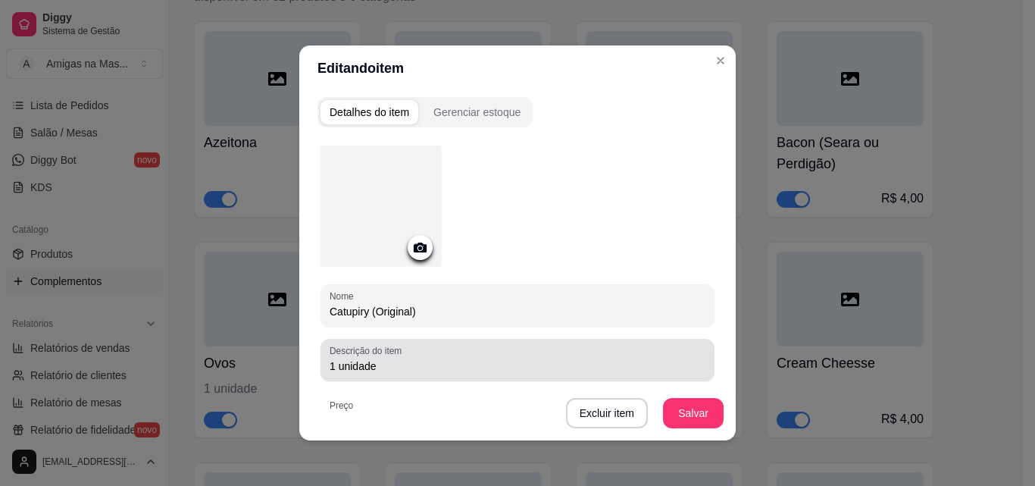
type input "Catupiry (Original)"
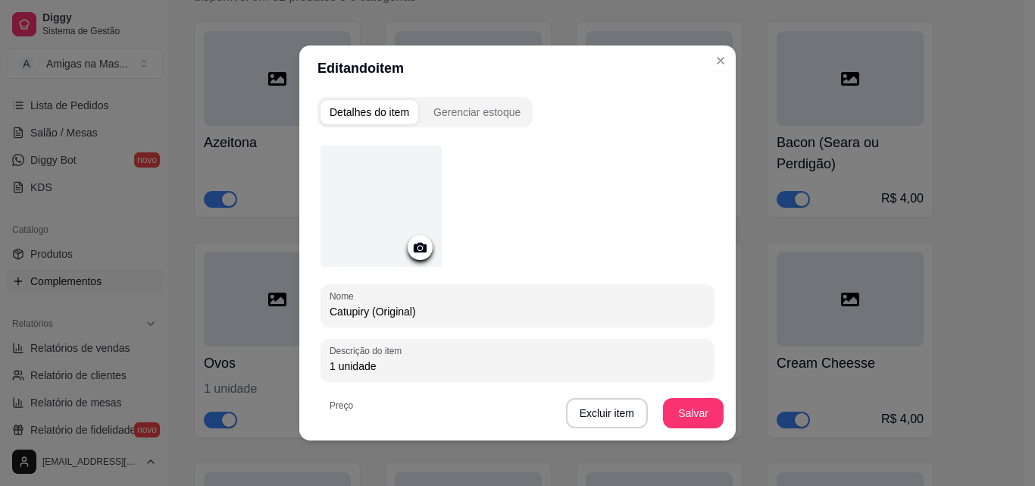
click at [396, 369] on input "1 unidade" at bounding box center [518, 365] width 376 height 15
type input "1"
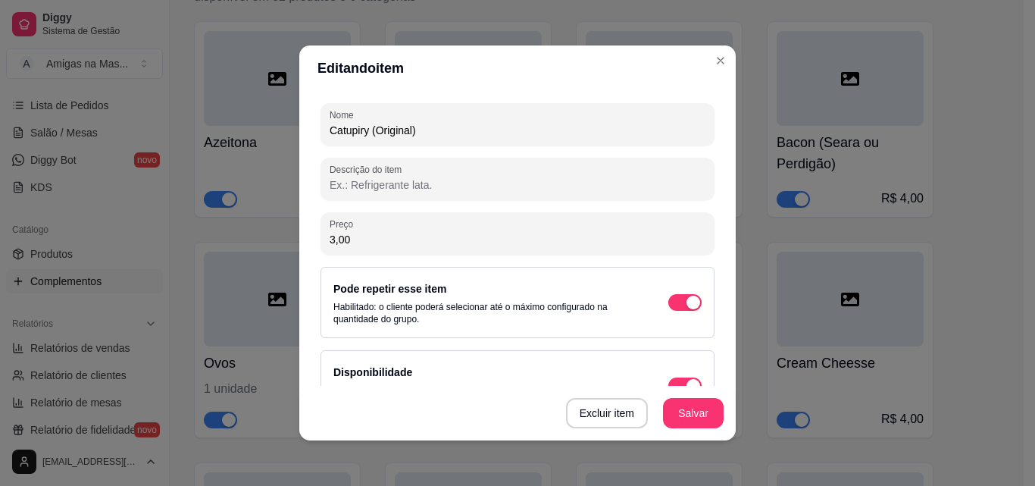
scroll to position [225, 0]
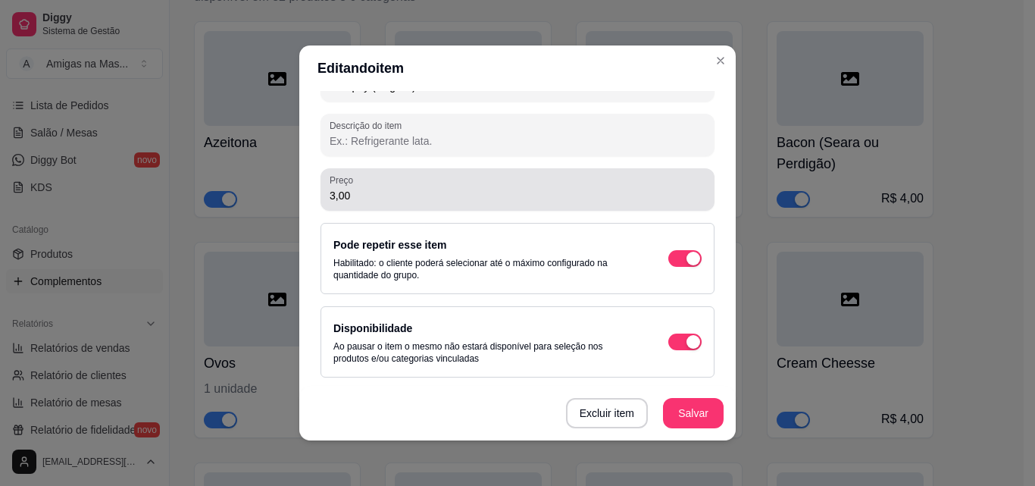
click at [485, 205] on div "Preço 3,00" at bounding box center [518, 189] width 394 height 42
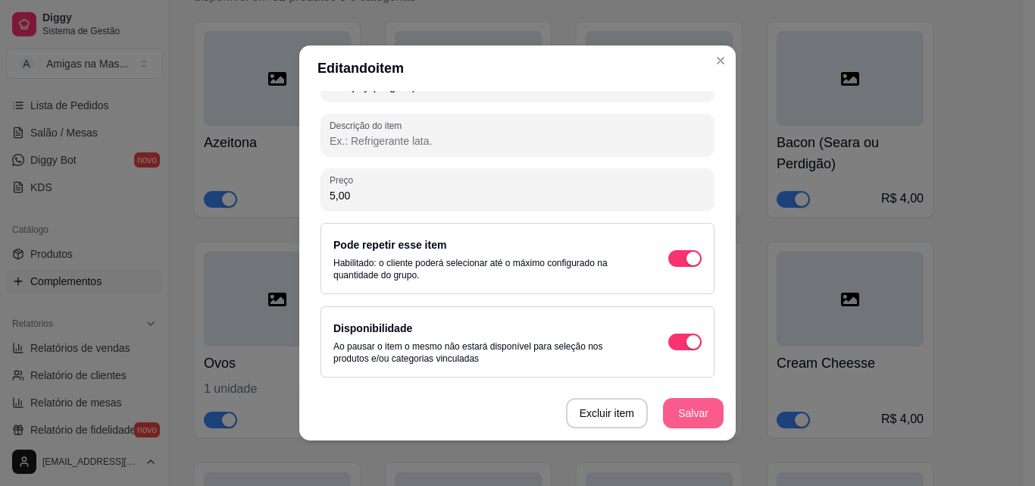
type input "5,00"
click at [687, 415] on button "Salvar" at bounding box center [693, 413] width 61 height 30
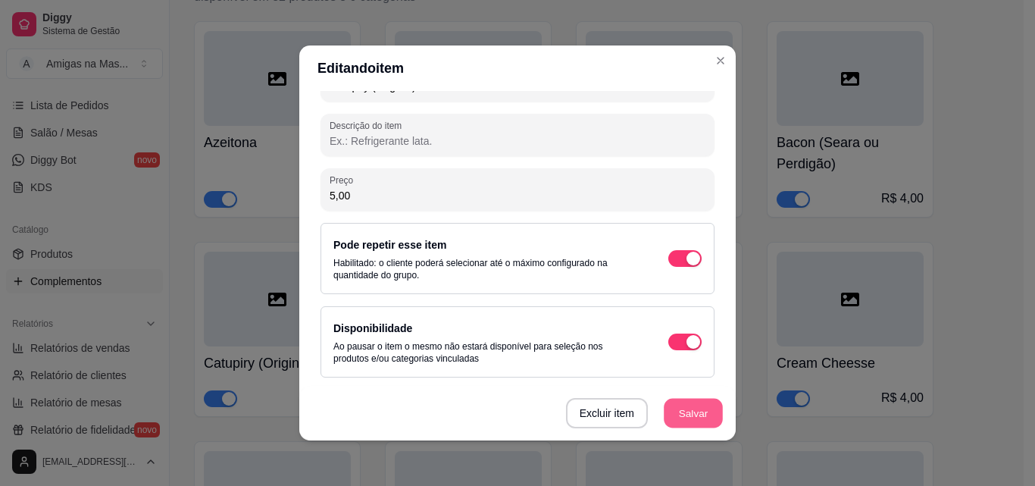
click at [687, 415] on button "Salvar" at bounding box center [693, 414] width 59 height 30
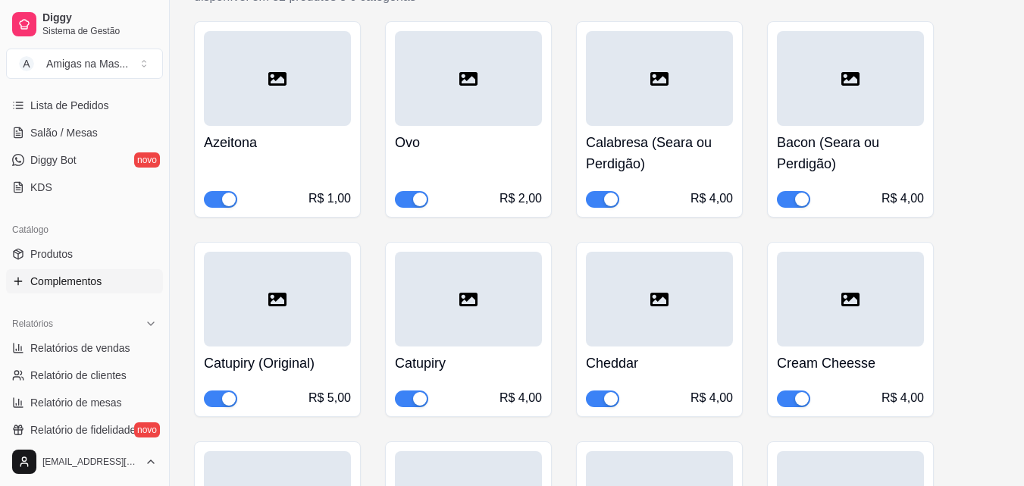
click at [506, 325] on div at bounding box center [468, 299] width 147 height 95
click at [493, 361] on input "Descrição do item" at bounding box center [512, 368] width 383 height 15
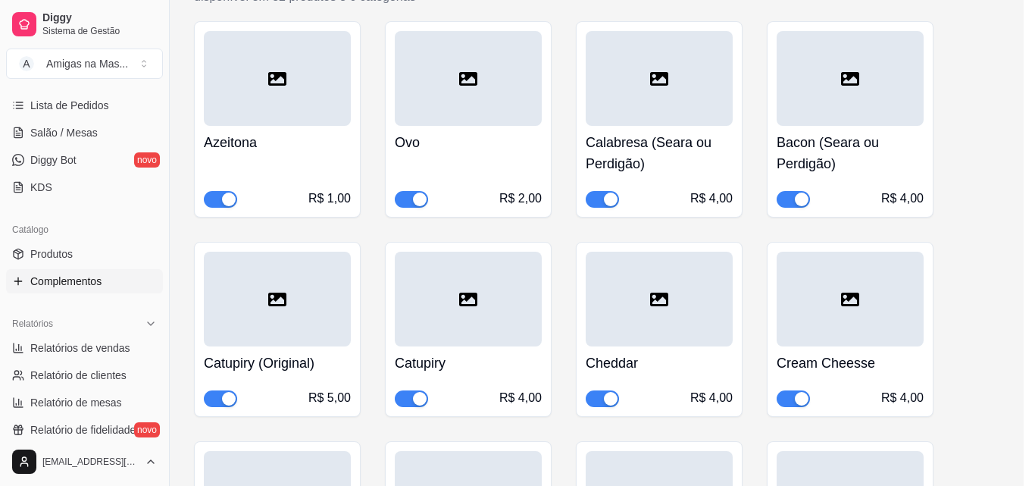
click at [451, 310] on input "Catupiry" at bounding box center [518, 311] width 376 height 15
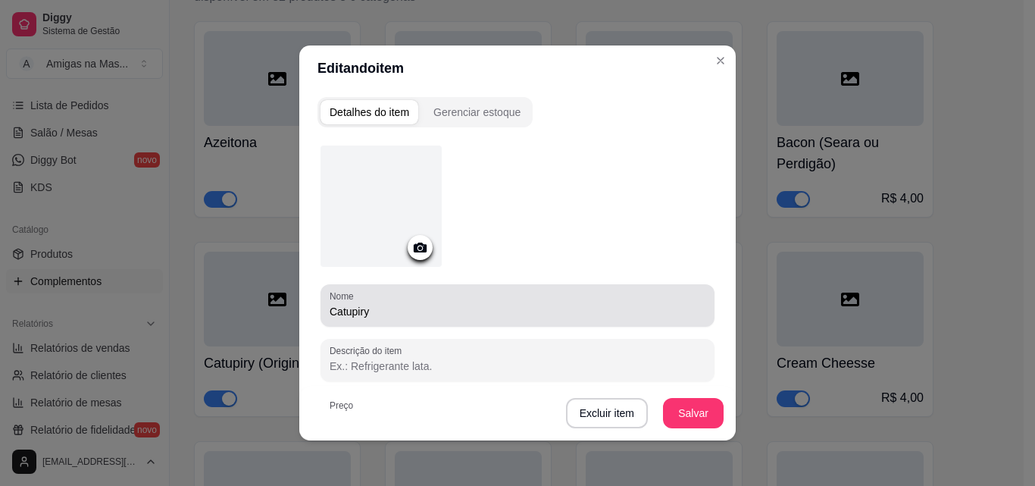
click at [449, 320] on div "Nome Catupiry" at bounding box center [518, 305] width 394 height 42
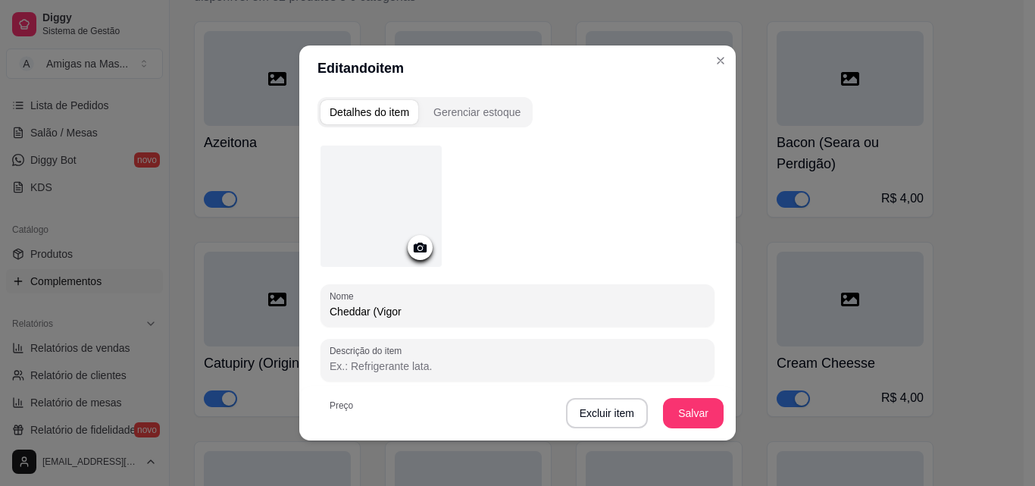
click at [407, 309] on input "Cheddar (Vigor" at bounding box center [518, 311] width 376 height 15
type input "Cheddar (Vigor)"
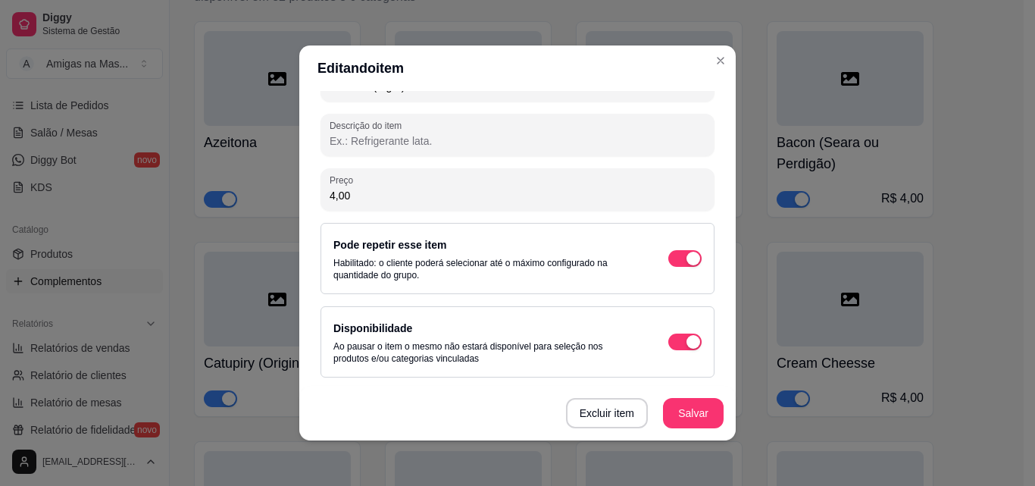
click at [375, 195] on input "4,00" at bounding box center [518, 195] width 376 height 15
click at [330, 196] on input "4,00" at bounding box center [518, 195] width 376 height 15
click at [360, 196] on input "4,00" at bounding box center [518, 195] width 376 height 15
type input "5,00"
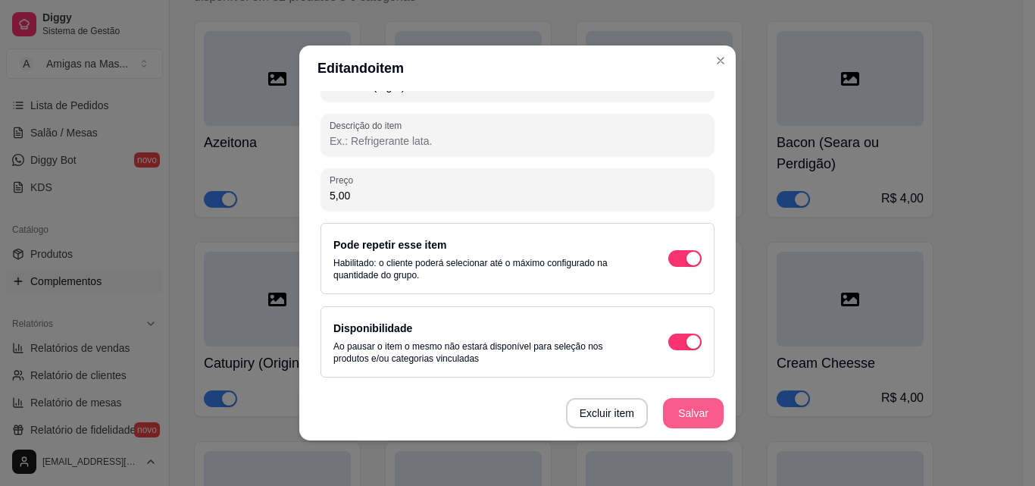
click at [700, 405] on button "Salvar" at bounding box center [693, 413] width 61 height 30
click at [682, 405] on button "Salvar" at bounding box center [693, 413] width 61 height 30
click at [688, 415] on button "Salvar" at bounding box center [693, 413] width 61 height 30
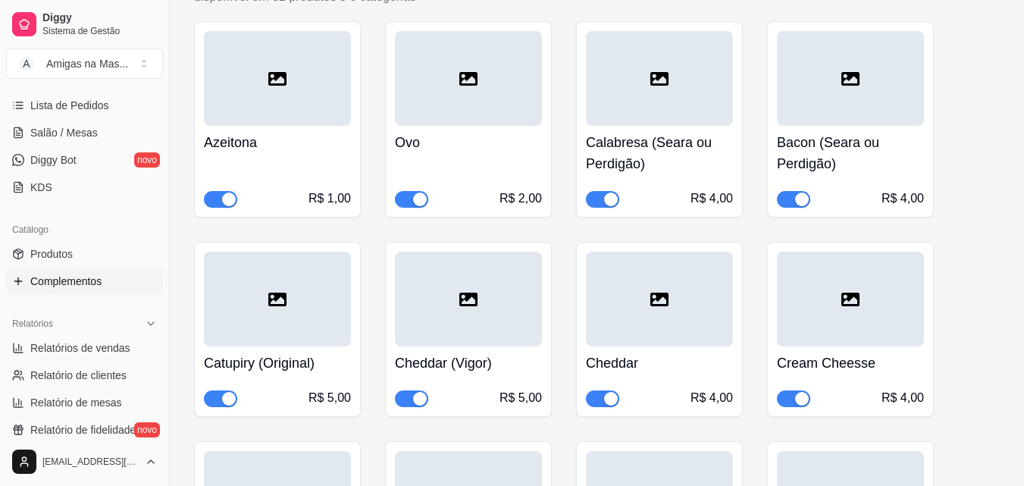
click at [640, 321] on div at bounding box center [659, 299] width 147 height 95
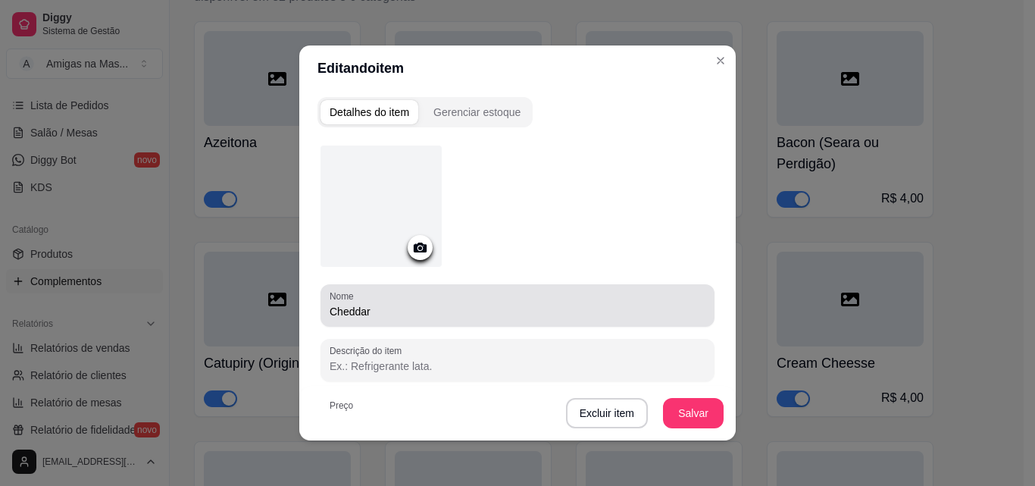
click at [581, 314] on input "Cheddar" at bounding box center [518, 311] width 376 height 15
click at [434, 305] on input "Cheddar" at bounding box center [518, 311] width 376 height 15
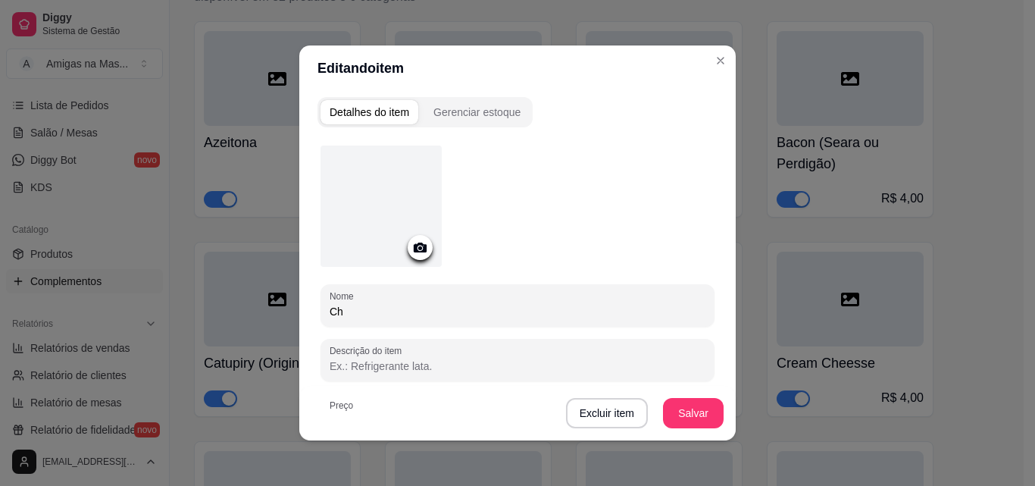
click at [399, 301] on div "Ch" at bounding box center [518, 305] width 376 height 30
click at [355, 308] on input "Ch" at bounding box center [518, 311] width 376 height 15
type input "Cream Cheese"
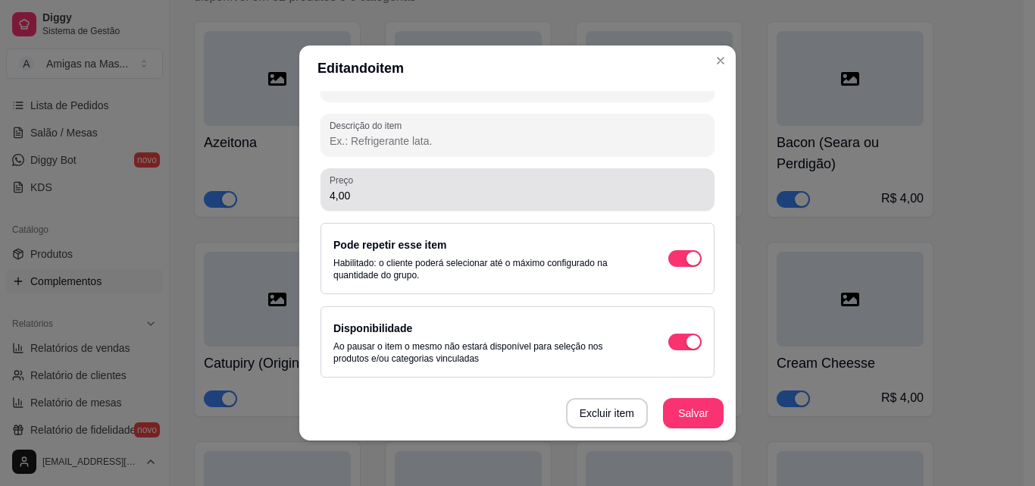
click at [616, 195] on input "4,00" at bounding box center [518, 195] width 376 height 15
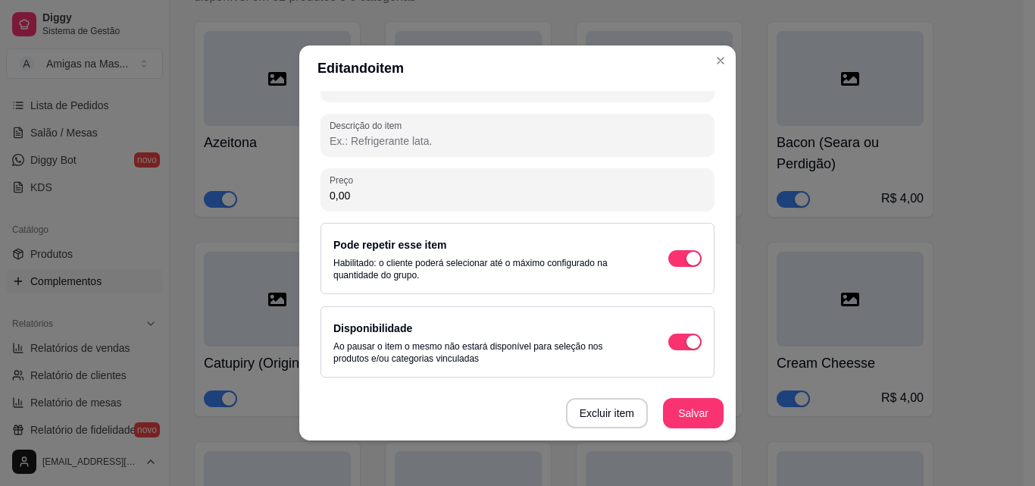
click at [615, 196] on input "0,00" at bounding box center [518, 195] width 376 height 15
click at [497, 196] on input "0,06" at bounding box center [518, 195] width 376 height 15
click at [396, 196] on input "0,66" at bounding box center [518, 195] width 376 height 15
type input "6,00"
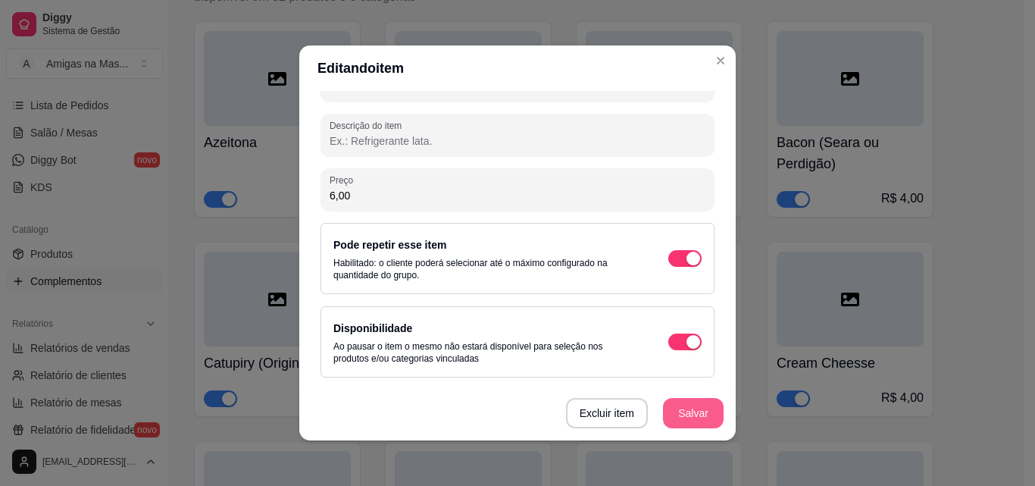
click at [681, 405] on button "Salvar" at bounding box center [693, 413] width 61 height 30
click at [693, 406] on button "Salvar" at bounding box center [693, 413] width 61 height 30
click at [671, 409] on button "Salvar" at bounding box center [693, 414] width 59 height 30
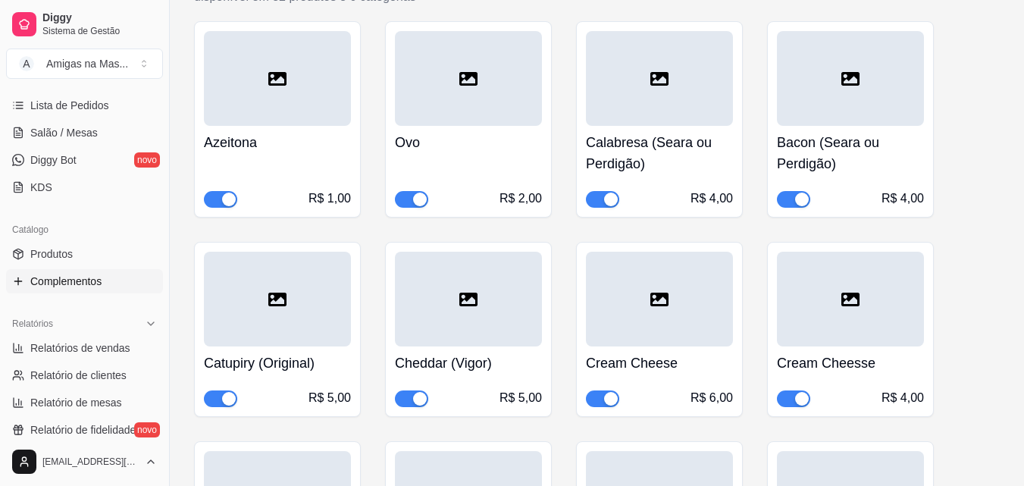
click at [833, 330] on div at bounding box center [850, 299] width 147 height 95
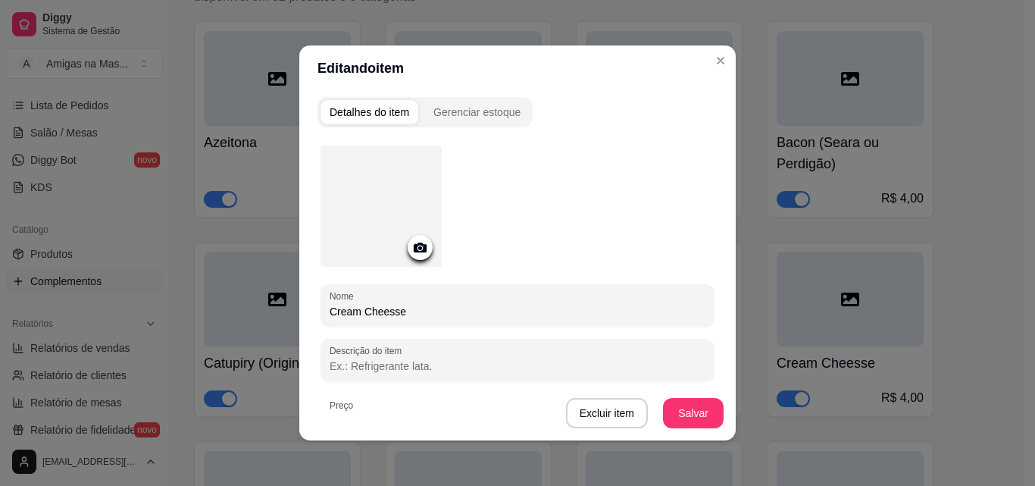
click at [600, 314] on input "Cream Cheesse" at bounding box center [518, 311] width 376 height 15
type input "C"
click at [368, 311] on input "Carne Moida (carne primeira)" at bounding box center [518, 311] width 376 height 15
click at [377, 311] on input "Carne Moida (carne primeira)" at bounding box center [518, 311] width 376 height 15
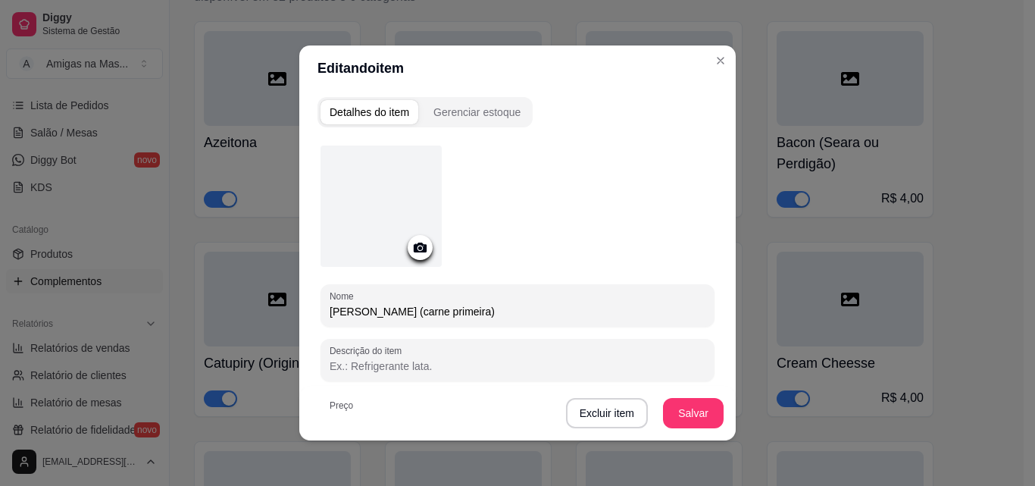
click at [377, 311] on input "Carne Moida (carne primeira)" at bounding box center [518, 311] width 376 height 15
click at [369, 312] on input "Carne Moida (carne primeira)" at bounding box center [518, 311] width 376 height 15
type input "Carne Moida (carne primeira)"
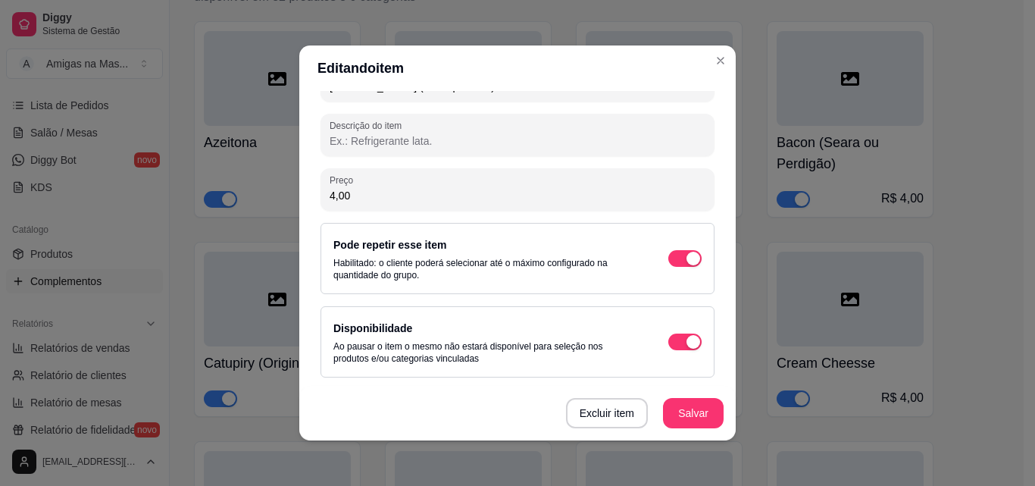
click at [438, 196] on input "4,00" at bounding box center [518, 195] width 376 height 15
type input "7,00"
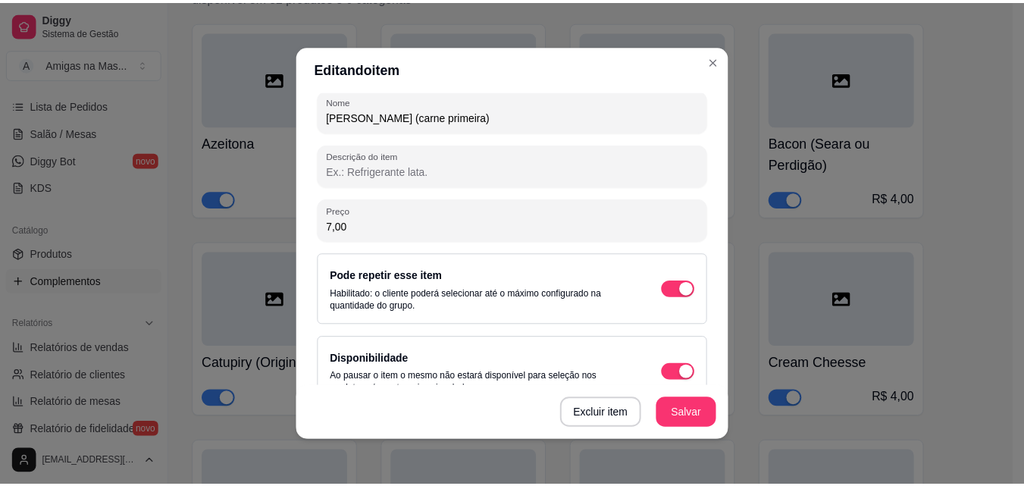
scroll to position [164, 0]
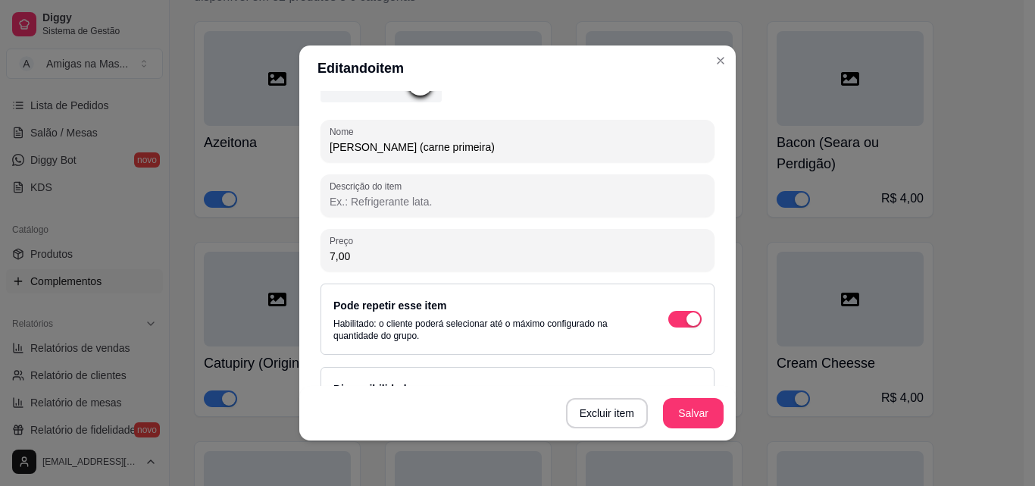
click at [478, 144] on input "Carne Moida (carne primeira)" at bounding box center [518, 146] width 376 height 15
type input "C"
type input "Frango"
click at [710, 409] on button "Salvar" at bounding box center [693, 414] width 59 height 30
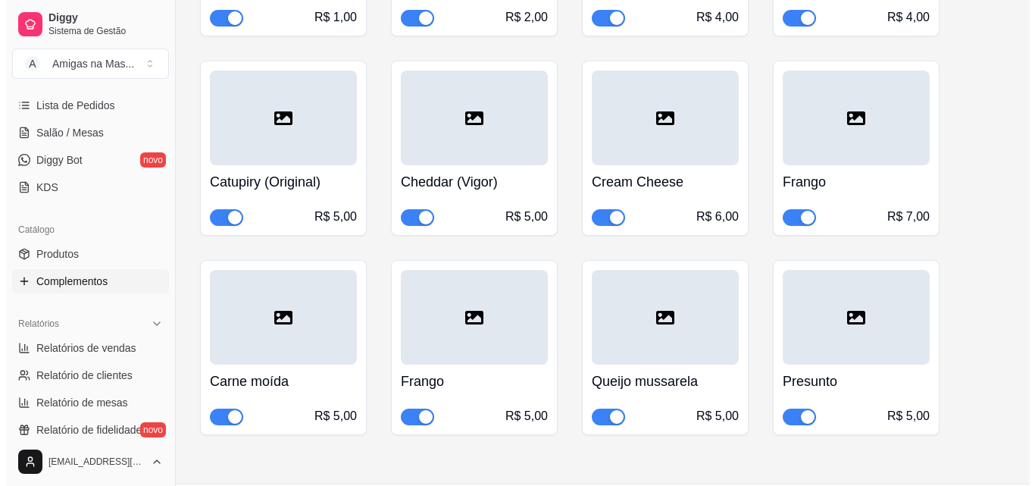
scroll to position [455, 0]
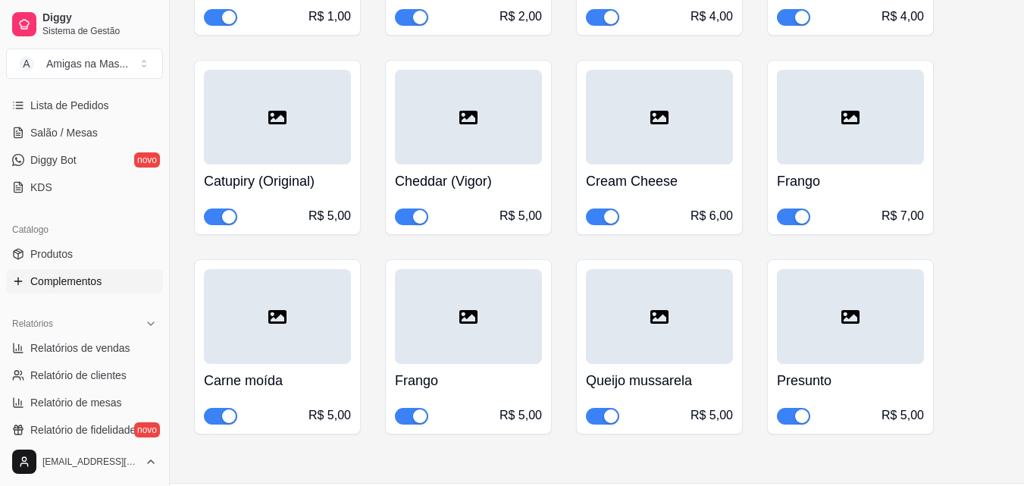
click at [279, 337] on div at bounding box center [277, 316] width 147 height 95
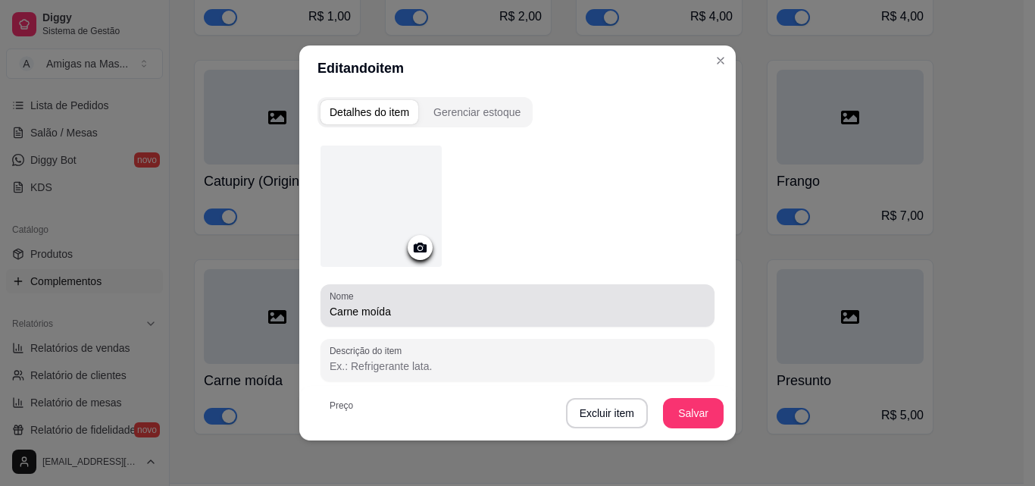
click at [398, 311] on input "Carne moída" at bounding box center [518, 311] width 376 height 15
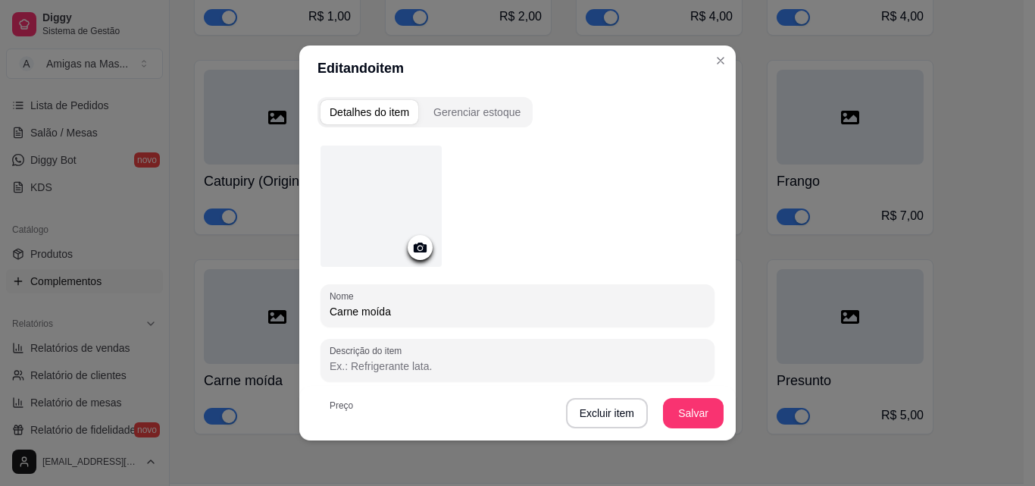
click at [399, 311] on input "Carne moída" at bounding box center [518, 311] width 376 height 15
click at [404, 310] on input "Carne moída (care de primeira)" at bounding box center [518, 311] width 376 height 15
type input "Carne moída (carne de primeira)"
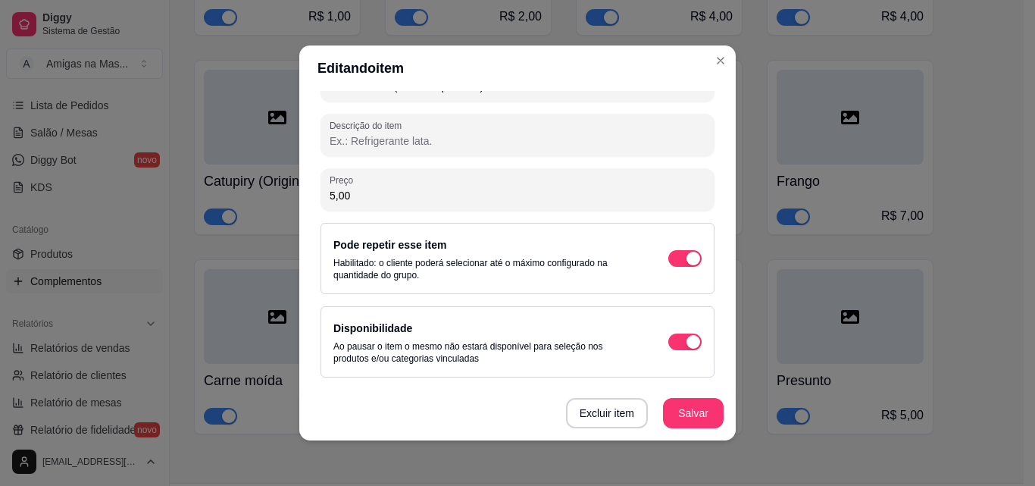
click at [456, 200] on input "5,00" at bounding box center [518, 195] width 376 height 15
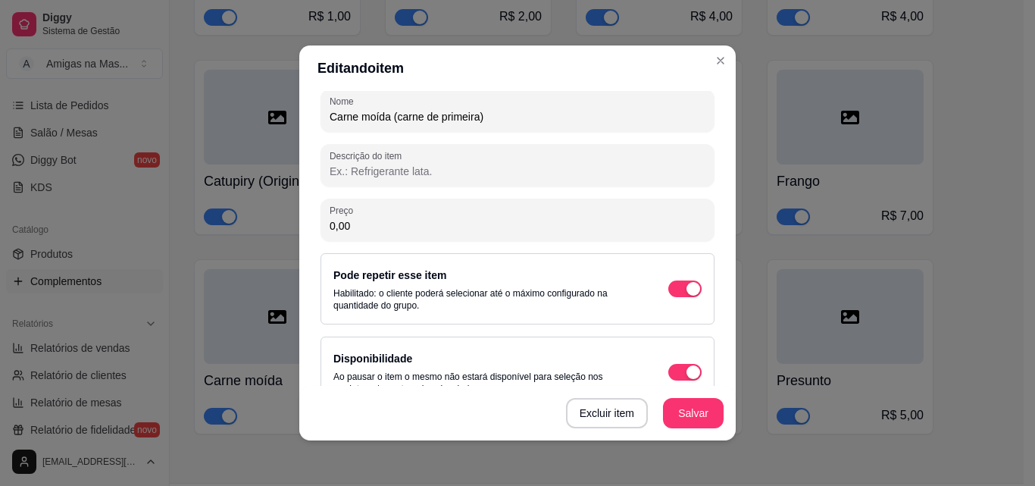
scroll to position [164, 0]
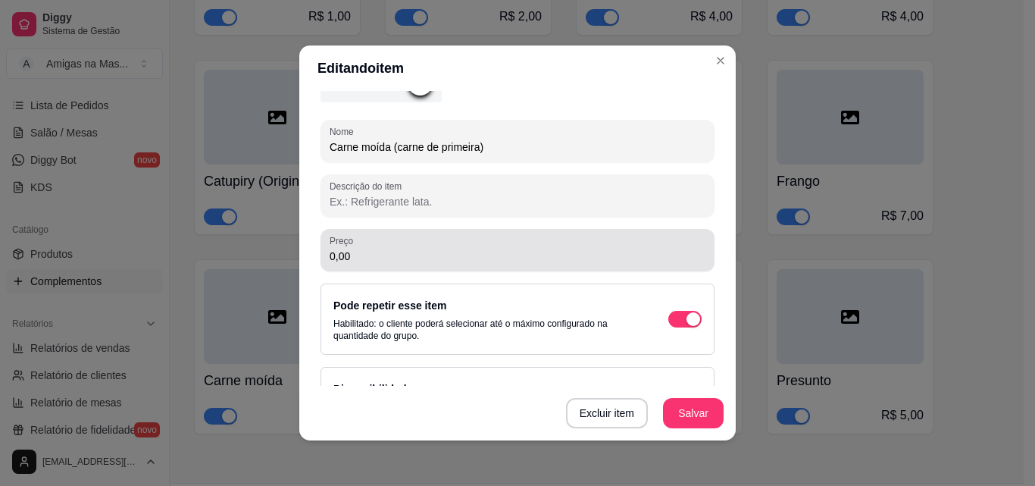
click at [386, 264] on div "0,00" at bounding box center [518, 250] width 376 height 30
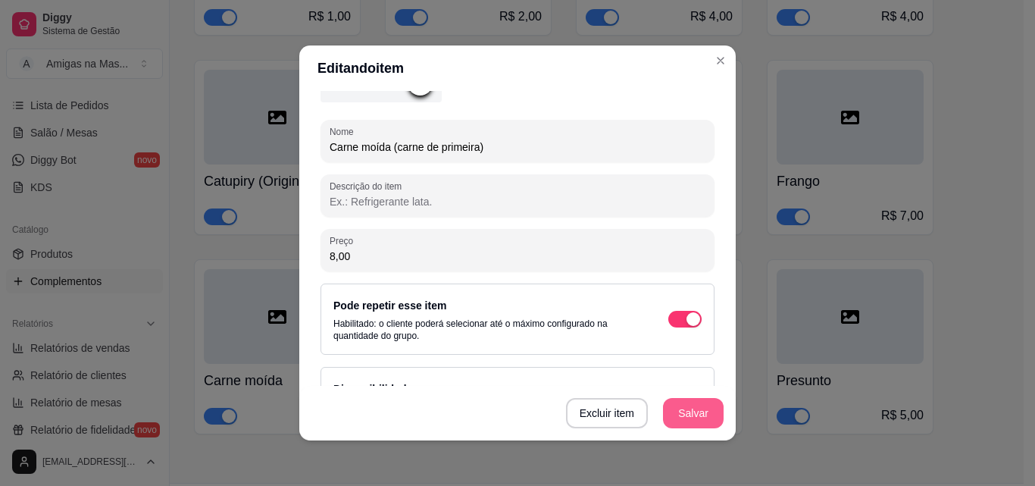
type input "8,00"
click at [687, 418] on button "Salvar" at bounding box center [693, 414] width 59 height 30
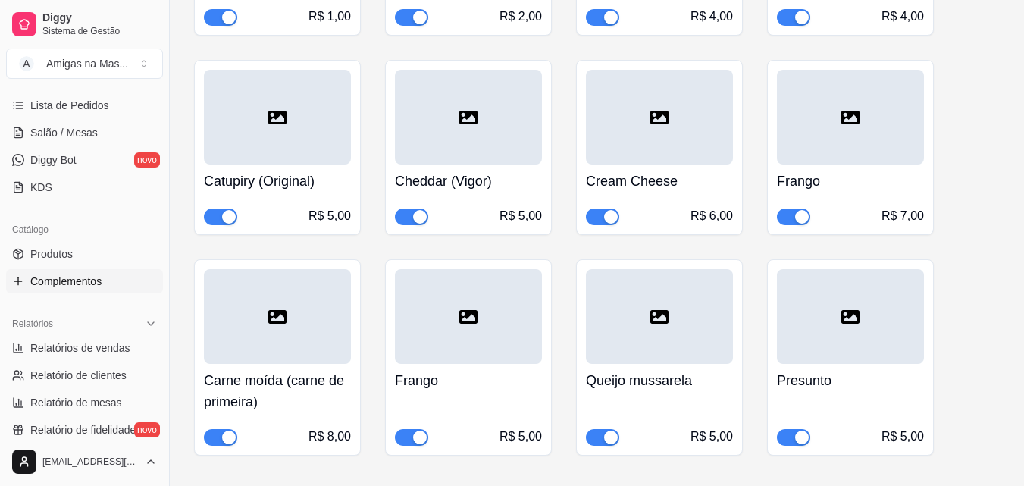
click at [474, 369] on div "Frango R$ 5,00" at bounding box center [468, 405] width 147 height 82
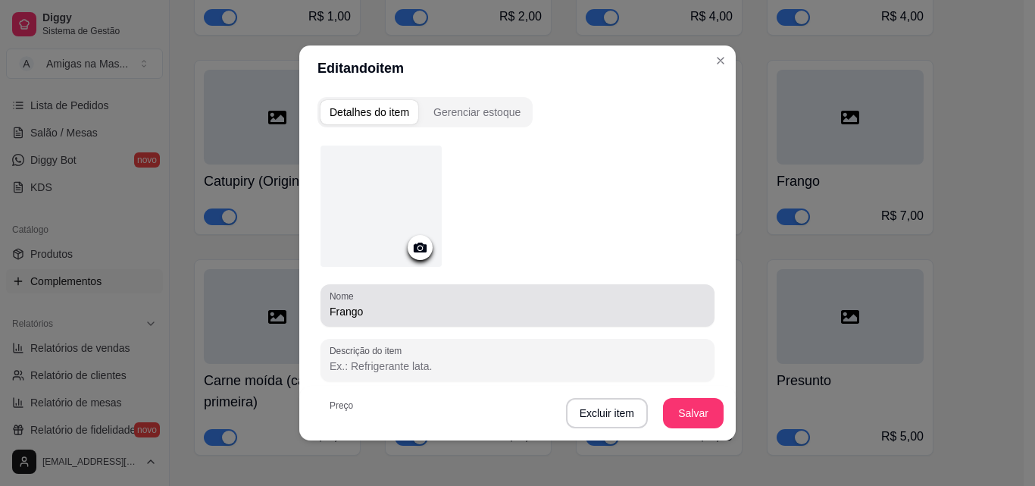
click at [426, 311] on input "Frango" at bounding box center [518, 311] width 376 height 15
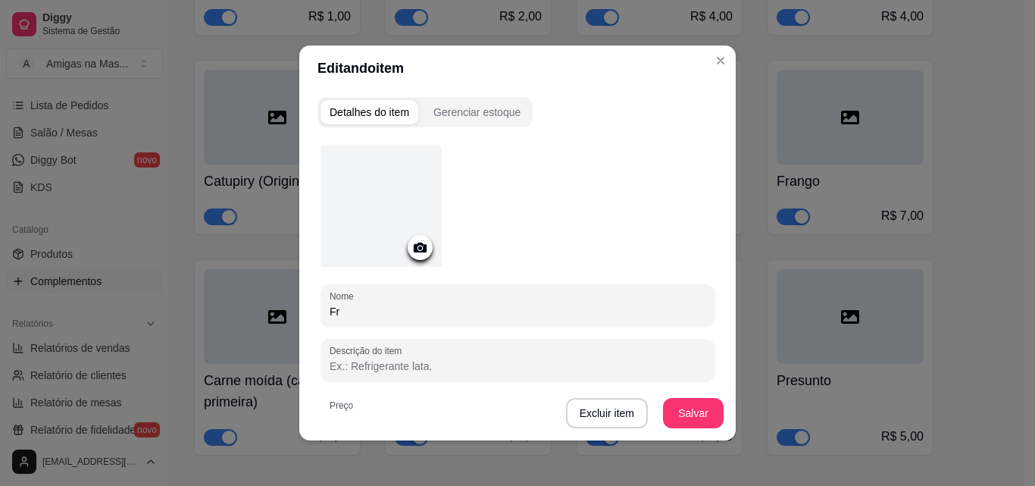
type input "F"
type input "Queijo (coalho)"
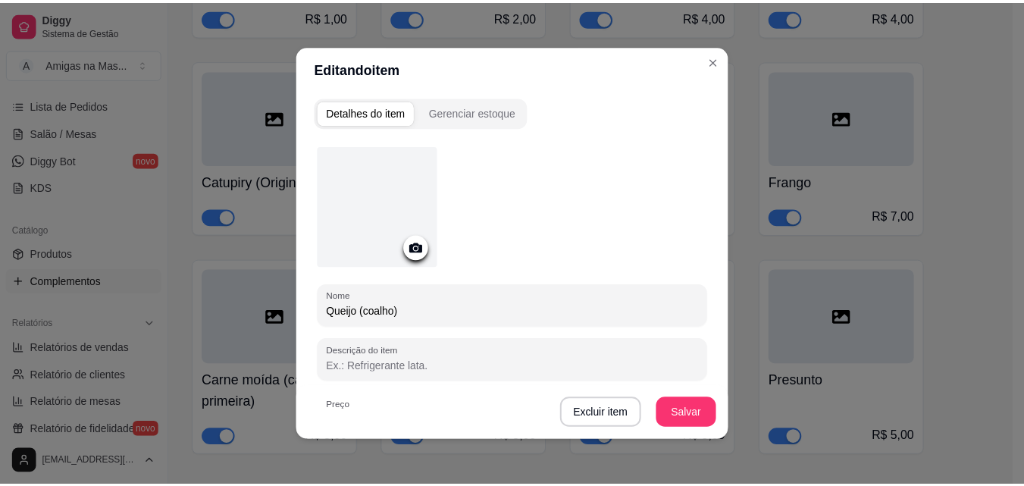
scroll to position [225, 0]
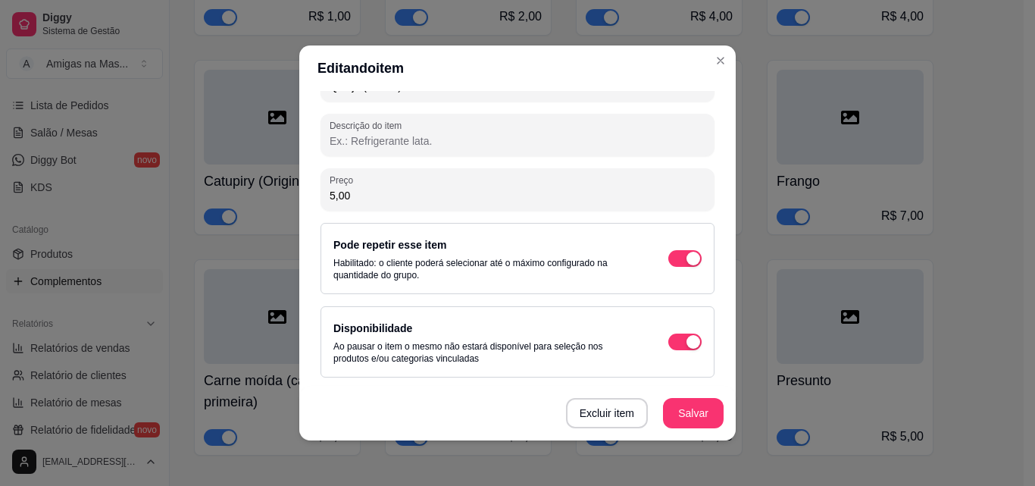
click at [447, 199] on input "5,00" at bounding box center [518, 195] width 376 height 15
type input "8,00"
click at [694, 412] on button "Salvar" at bounding box center [693, 413] width 61 height 30
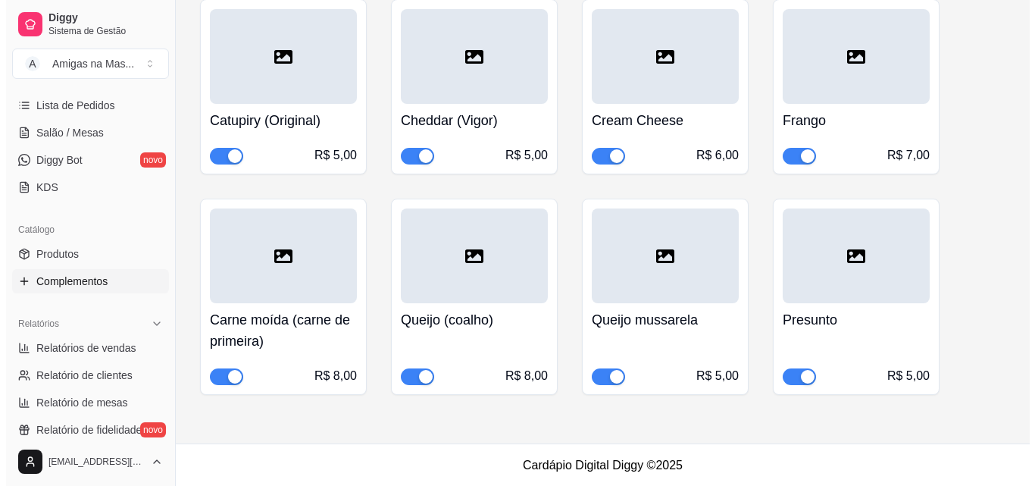
scroll to position [516, 0]
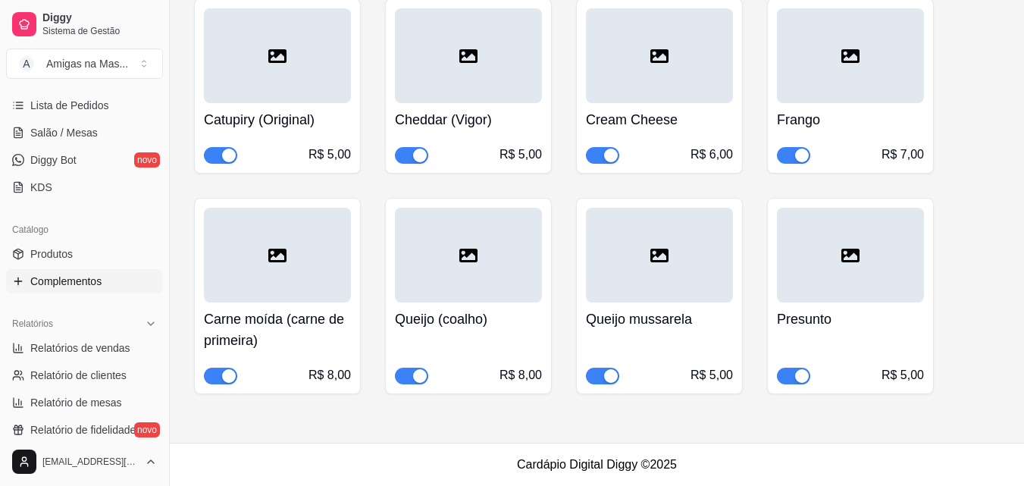
click at [678, 302] on div "Queijo mussarela R$ 5,00" at bounding box center [659, 343] width 147 height 82
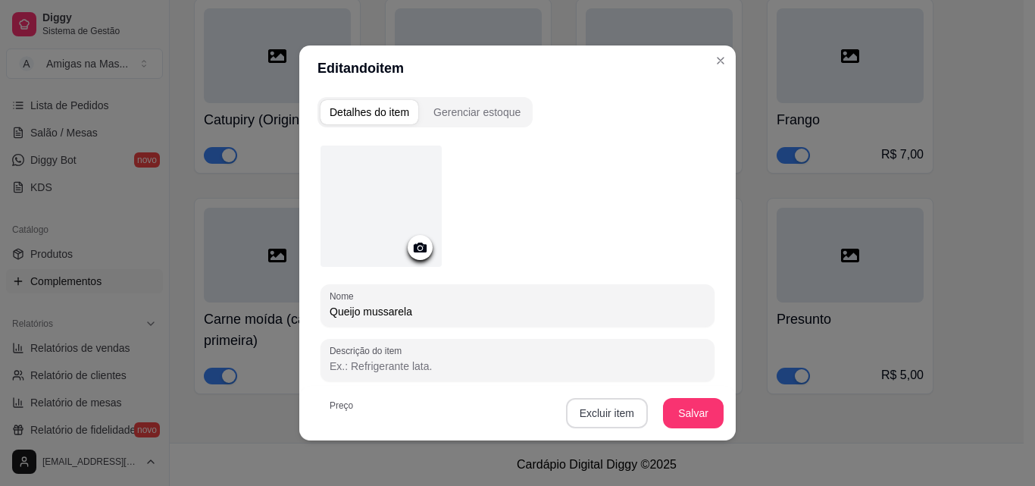
click at [603, 414] on button "Excluir item" at bounding box center [607, 413] width 82 height 30
click at [604, 415] on button "Excluir item" at bounding box center [607, 414] width 80 height 30
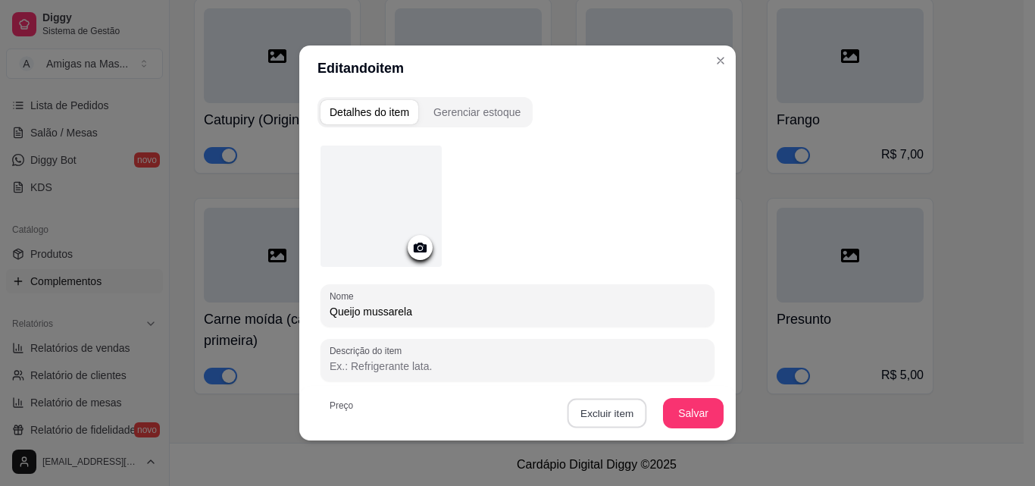
click at [653, 374] on button "Sim" at bounding box center [663, 377] width 46 height 23
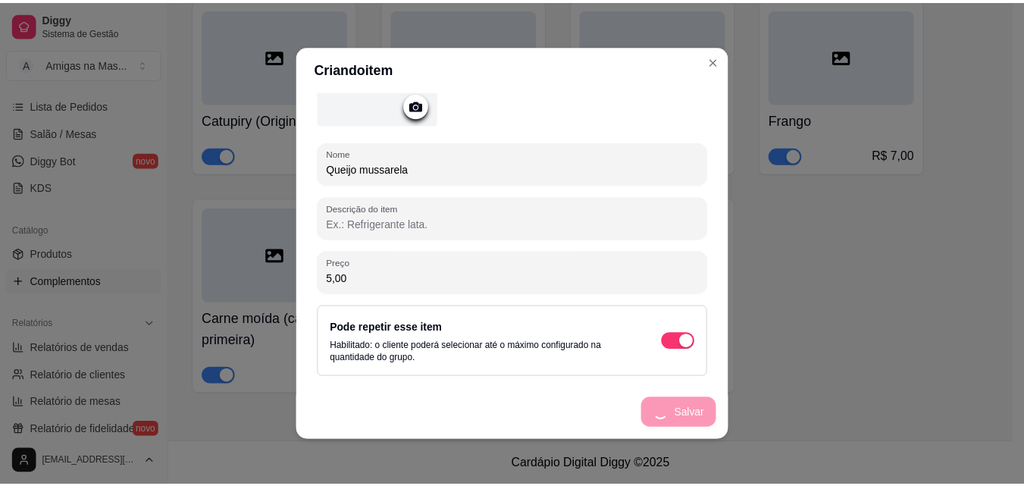
scroll to position [142, 0]
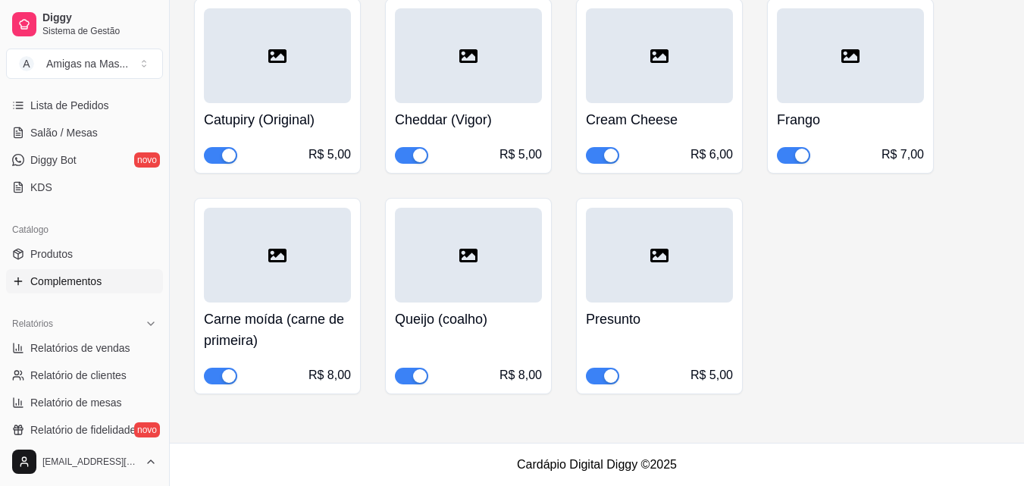
click at [641, 292] on div at bounding box center [659, 255] width 147 height 95
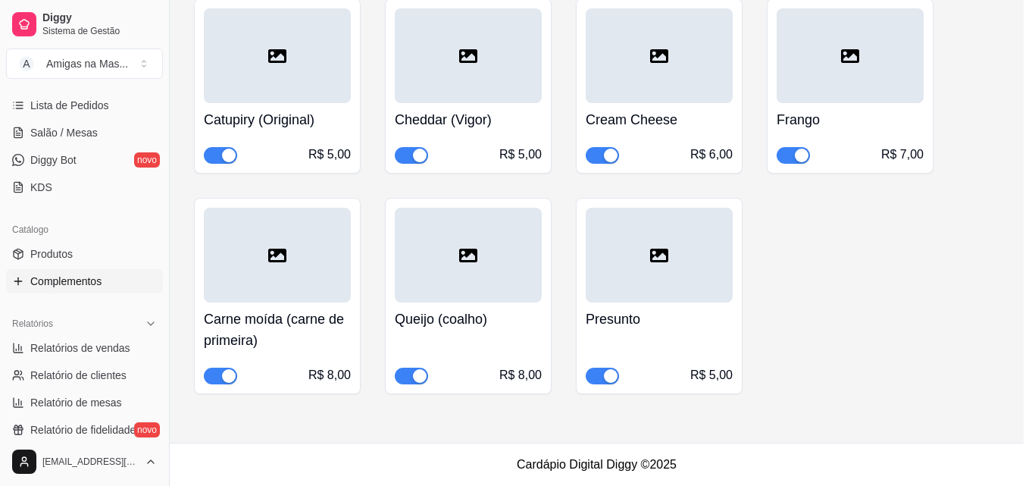
click at [676, 284] on div "Nome Presunto" at bounding box center [518, 305] width 394 height 42
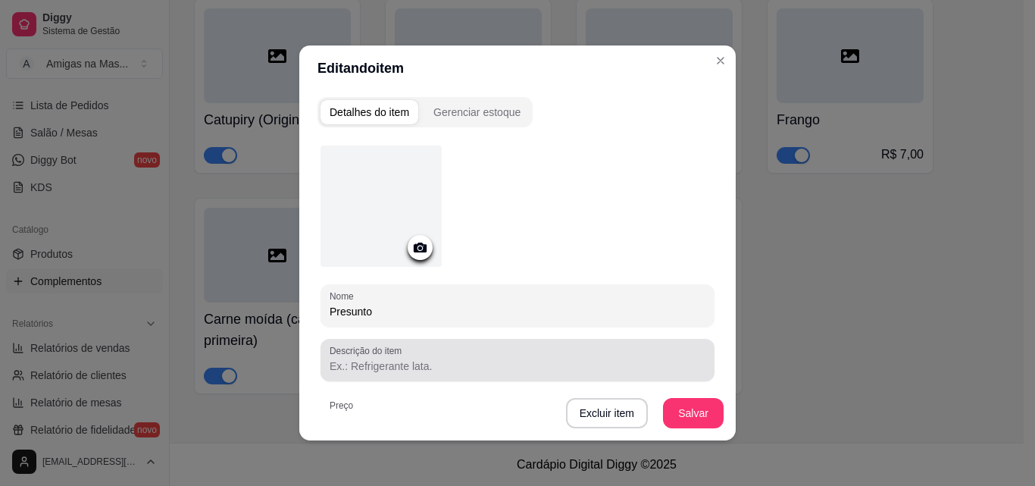
click at [606, 412] on button "Excluir item" at bounding box center [607, 413] width 82 height 30
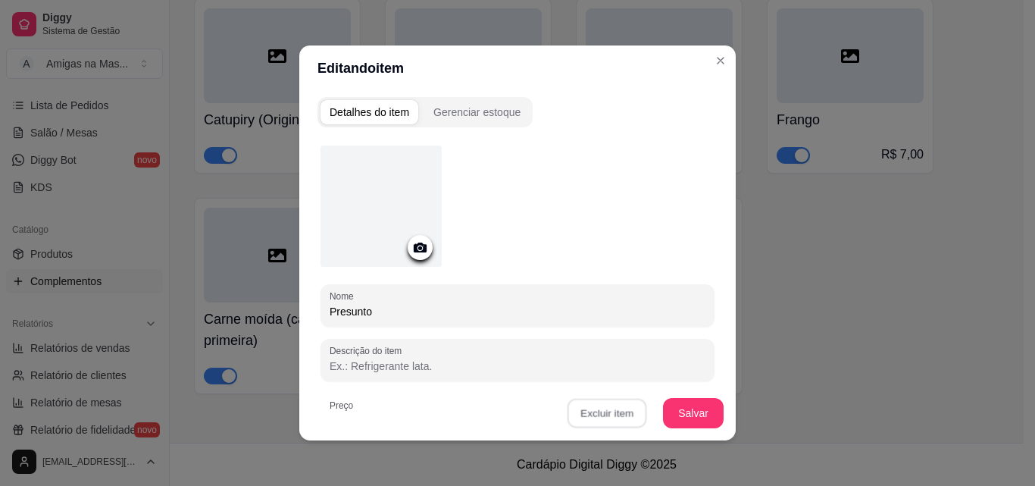
click at [662, 374] on button "Sim" at bounding box center [662, 378] width 45 height 23
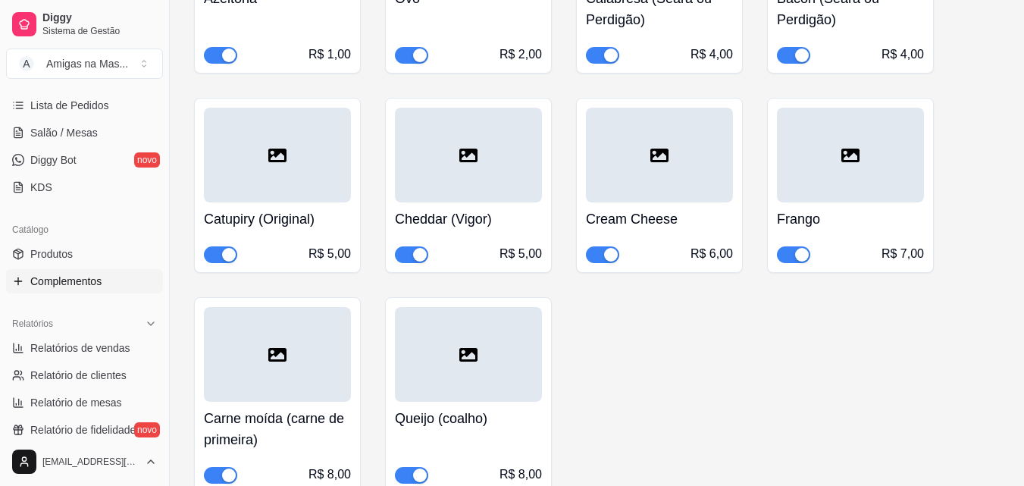
scroll to position [395, 0]
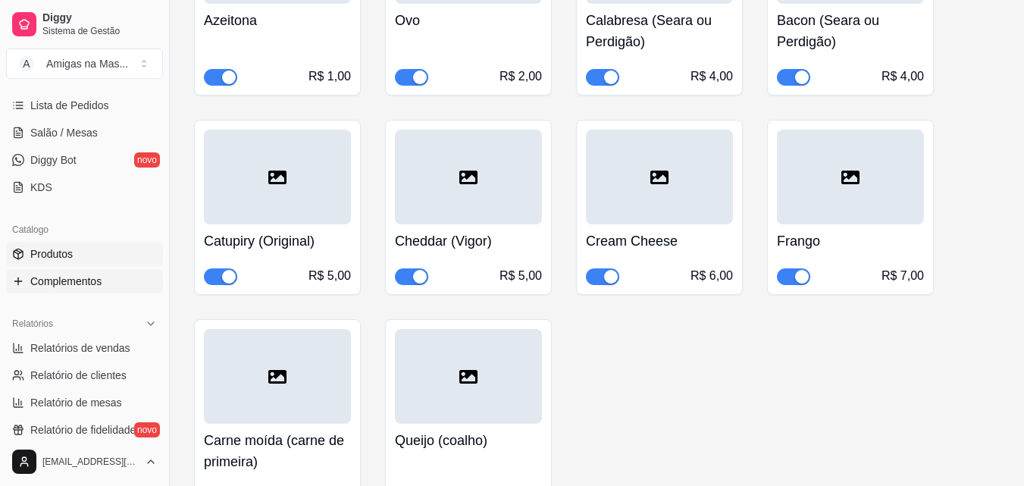
click at [127, 261] on link "Produtos" at bounding box center [84, 254] width 157 height 24
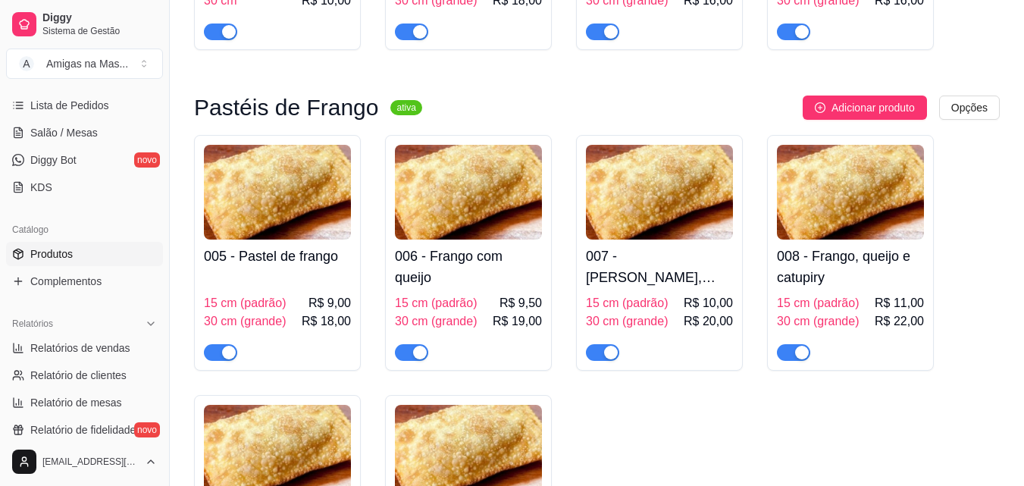
click at [496, 293] on div "Nome do produto Pastel Misto Código do produto (PDV) 002 Descrição do produto P…" at bounding box center [512, 401] width 740 height 498
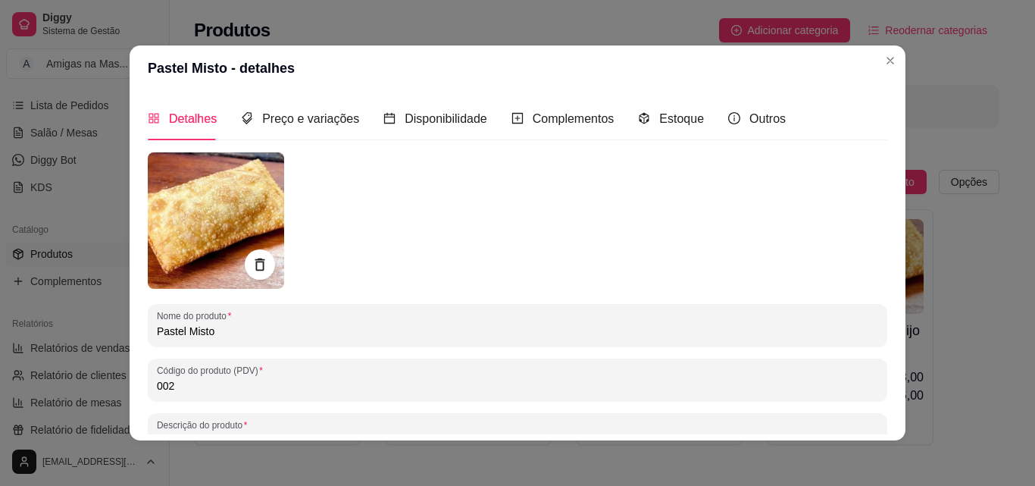
click at [371, 327] on input "Pastel Misto" at bounding box center [518, 331] width 722 height 15
click at [330, 336] on input "Pastel M" at bounding box center [518, 331] width 722 height 15
click at [331, 333] on input "Pastel M" at bounding box center [518, 331] width 722 height 15
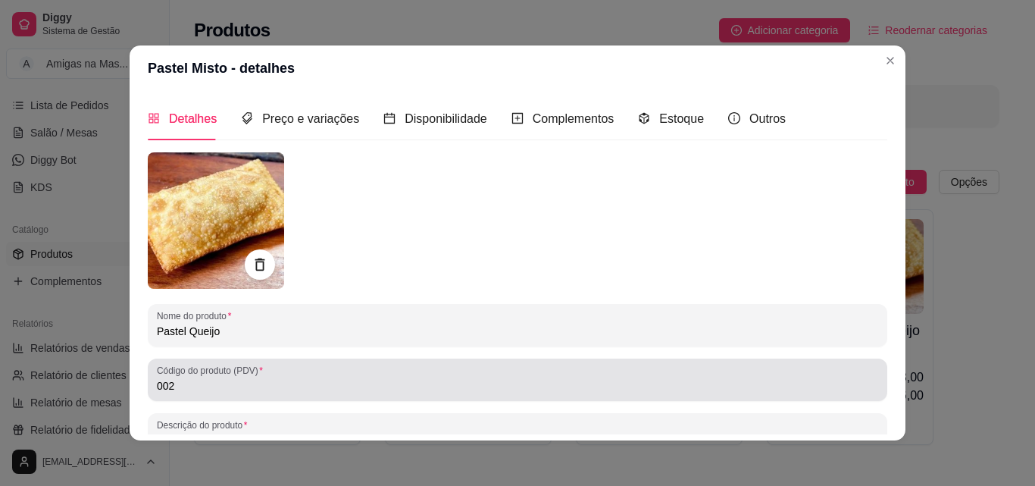
type input "Pastel Queijo"
click at [241, 384] on input "002" at bounding box center [518, 385] width 722 height 15
click at [234, 386] on input "001" at bounding box center [518, 385] width 722 height 15
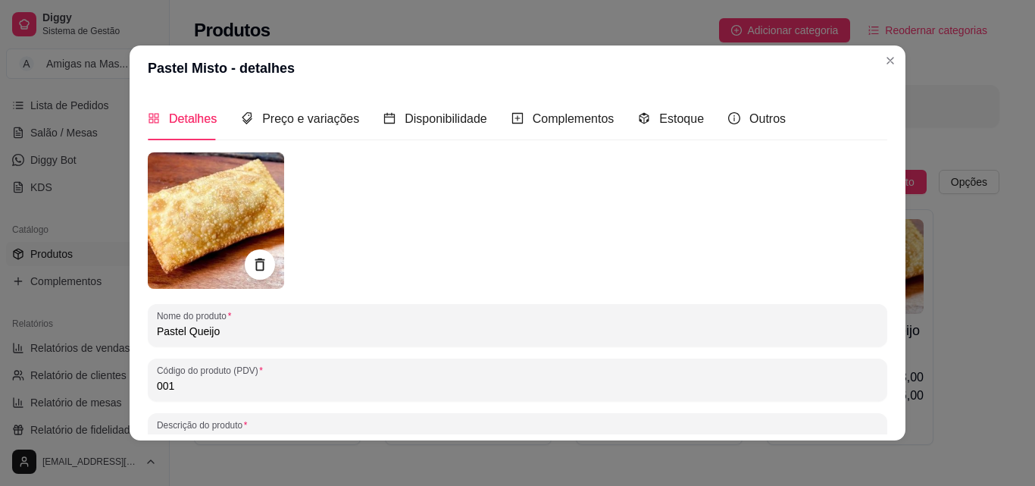
type input "001"
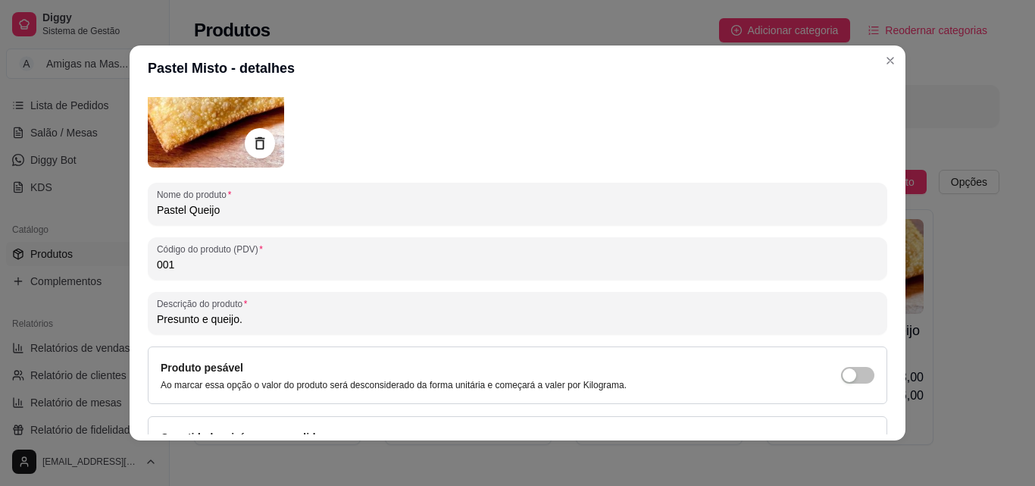
scroll to position [152, 0]
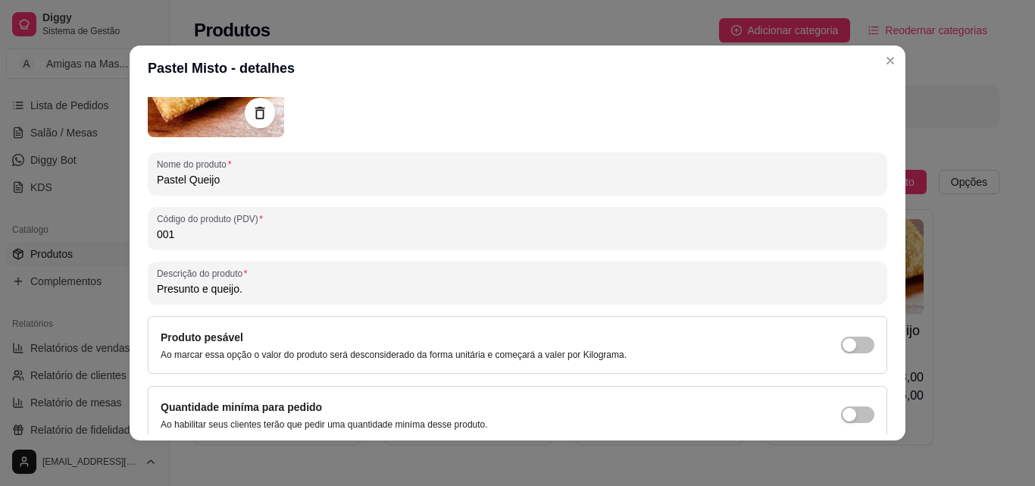
click at [527, 290] on input "Presunto e queijo." at bounding box center [518, 288] width 722 height 15
type input "P"
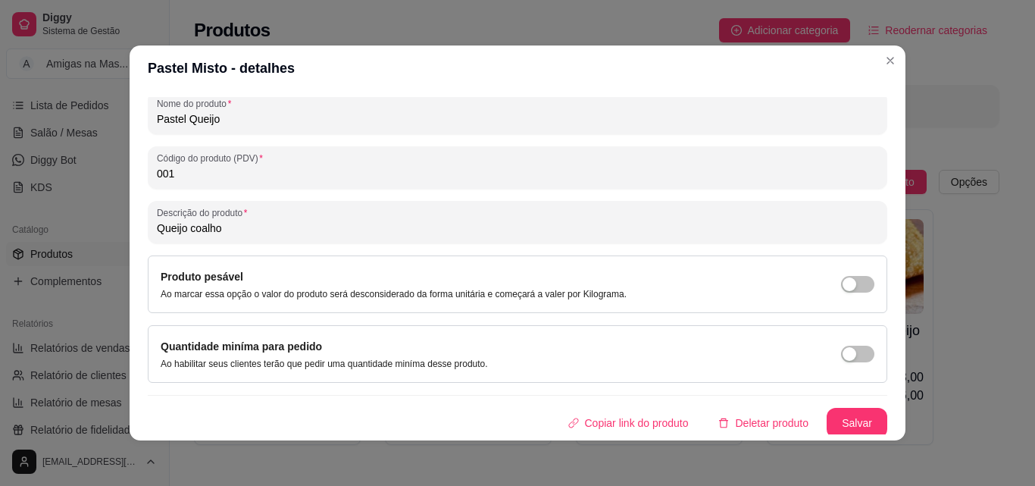
scroll to position [216, 0]
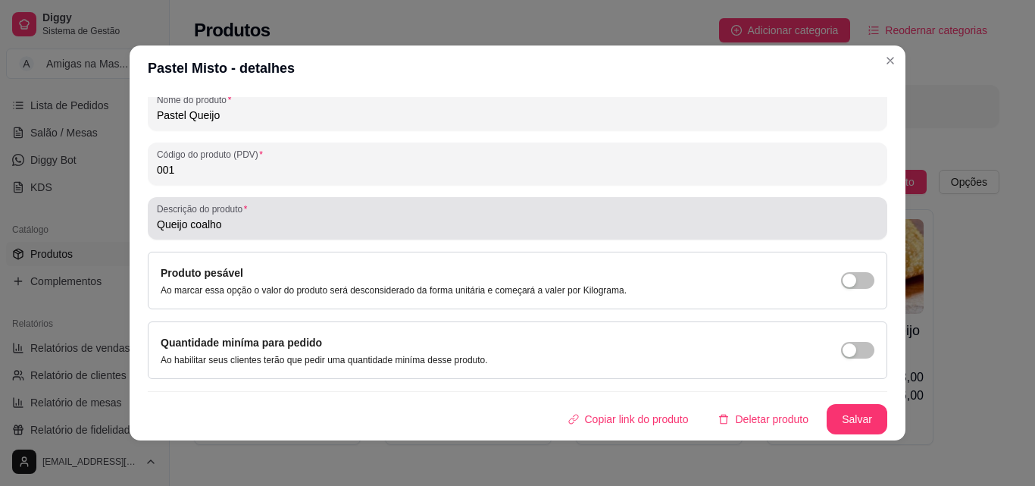
click at [227, 228] on input "Queijo coalho" at bounding box center [518, 224] width 722 height 15
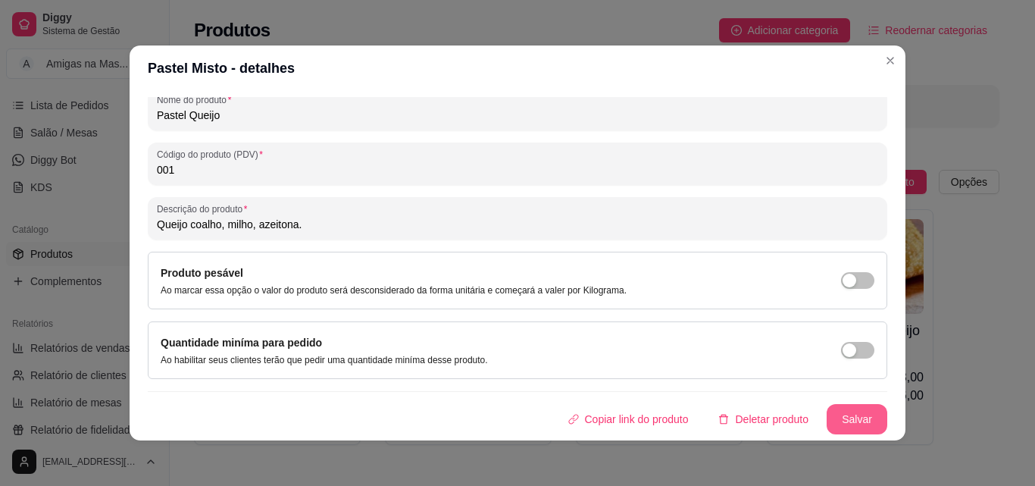
type input "Queijo coalho, milho, azeitona."
click at [841, 421] on button "Salvar" at bounding box center [857, 419] width 61 height 30
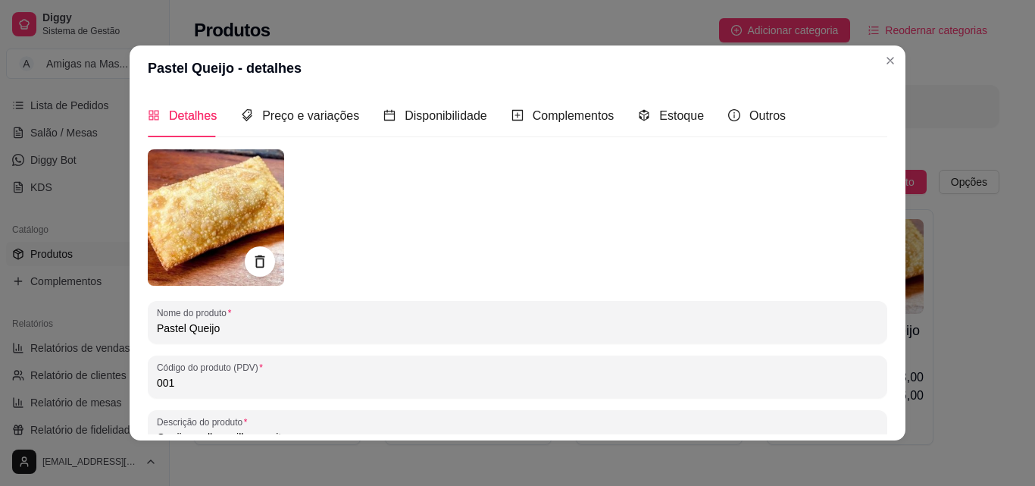
scroll to position [0, 0]
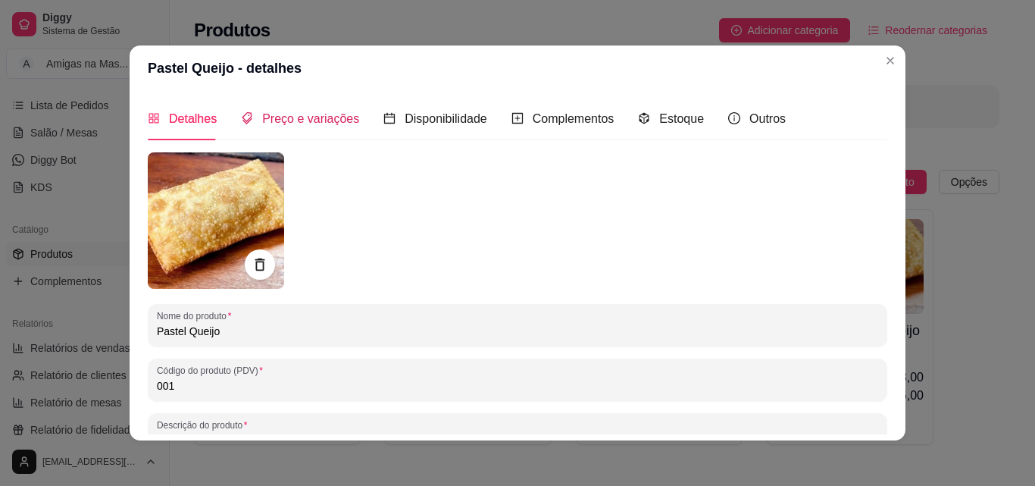
click at [325, 115] on span "Preço e variações" at bounding box center [310, 118] width 97 height 13
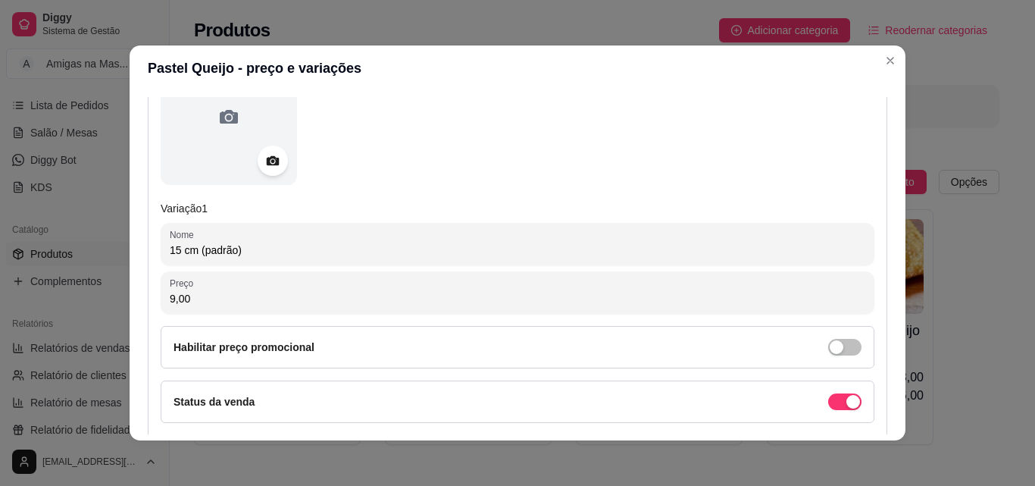
scroll to position [243, 0]
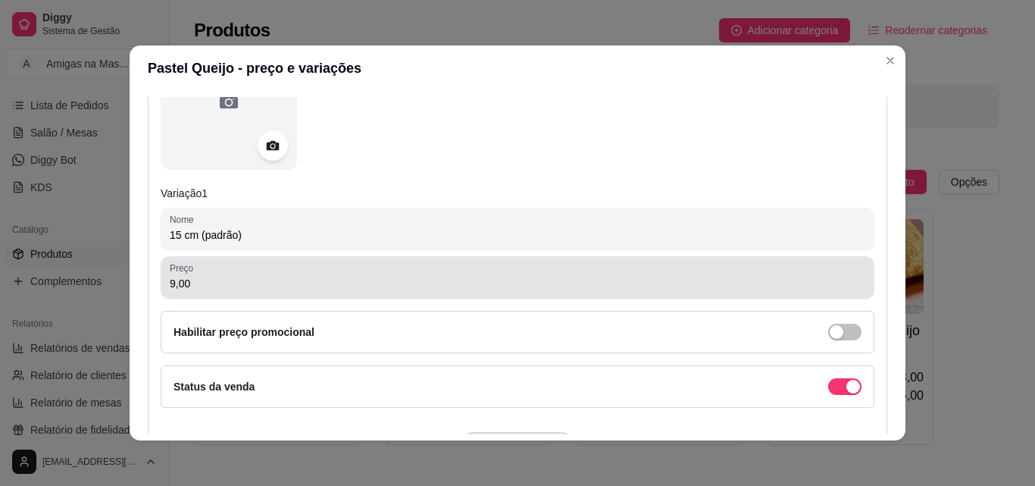
click at [373, 272] on div "9,00" at bounding box center [518, 277] width 696 height 30
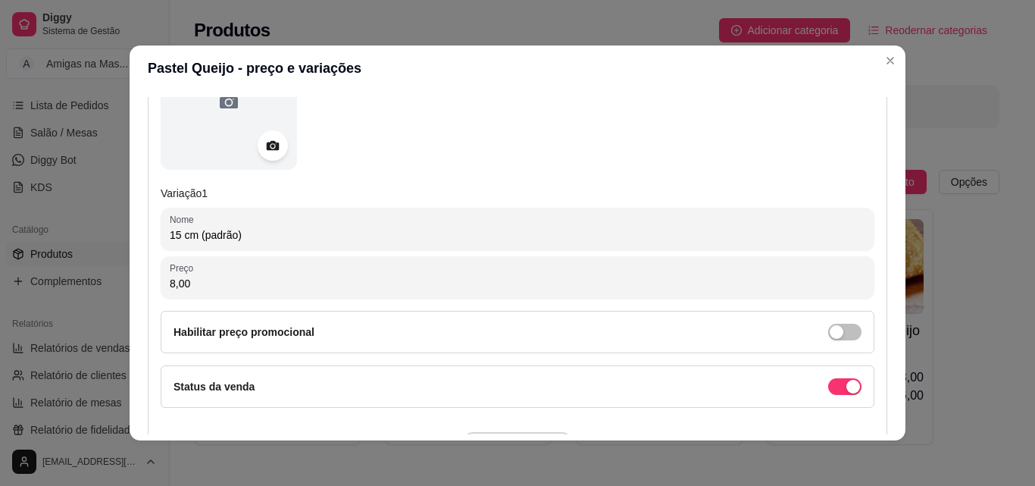
type input "8,00"
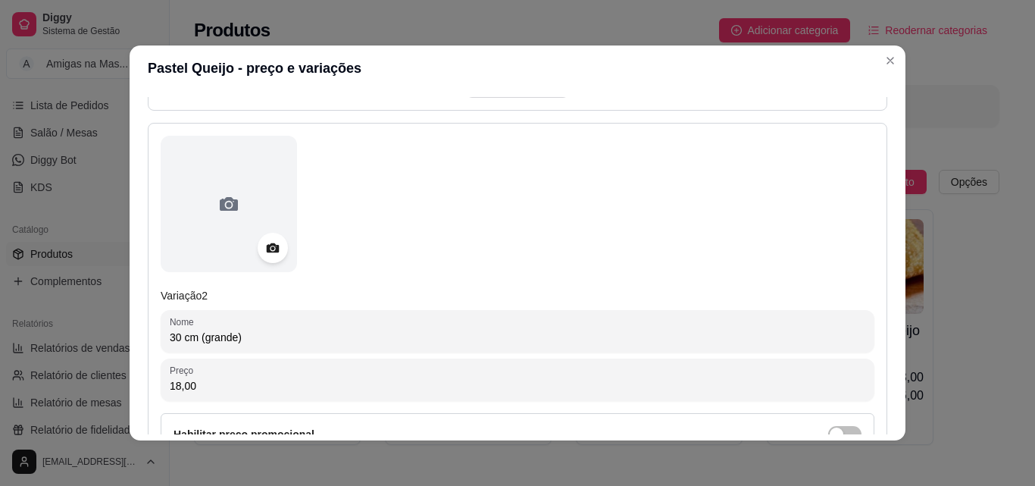
scroll to position [637, 0]
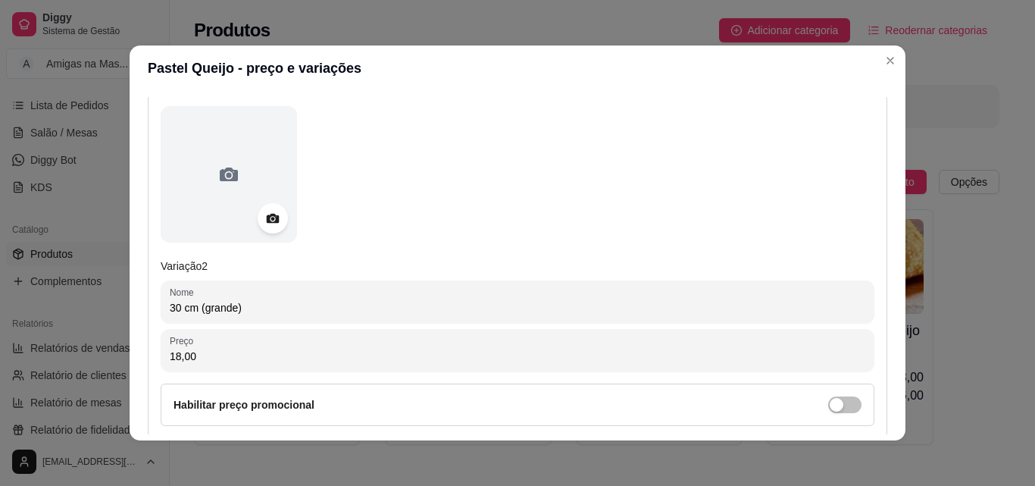
click at [495, 350] on input "18,00" at bounding box center [518, 356] width 696 height 15
click at [476, 350] on input "1,60" at bounding box center [518, 356] width 696 height 15
type input "16,00"
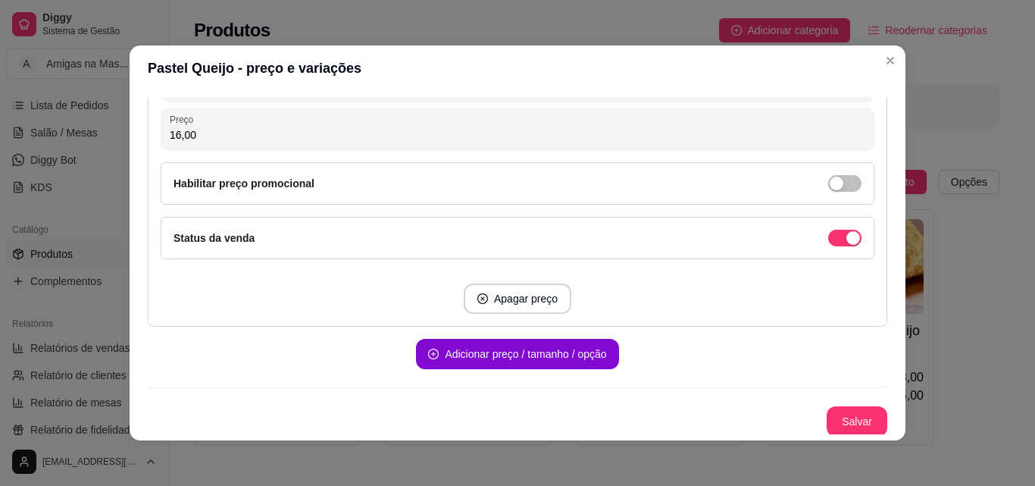
scroll to position [860, 0]
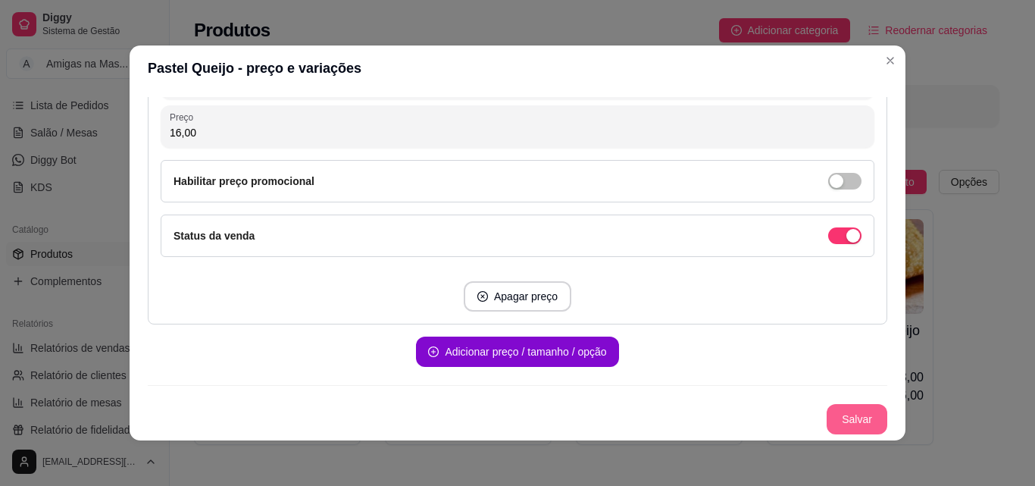
click at [834, 416] on button "Salvar" at bounding box center [857, 419] width 61 height 30
click at [844, 416] on button "Salvar" at bounding box center [857, 420] width 59 height 30
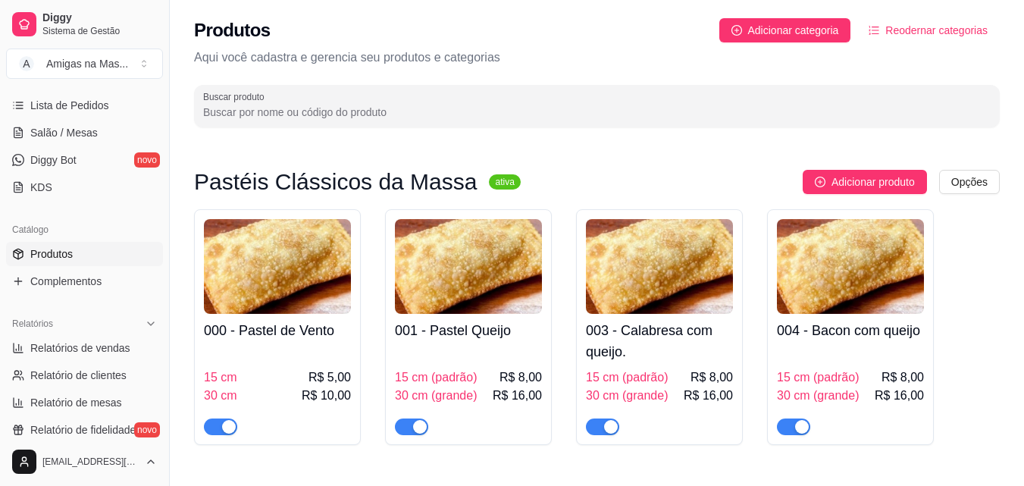
click at [655, 340] on h4 "003 - Calabresa com queijo." at bounding box center [659, 341] width 147 height 42
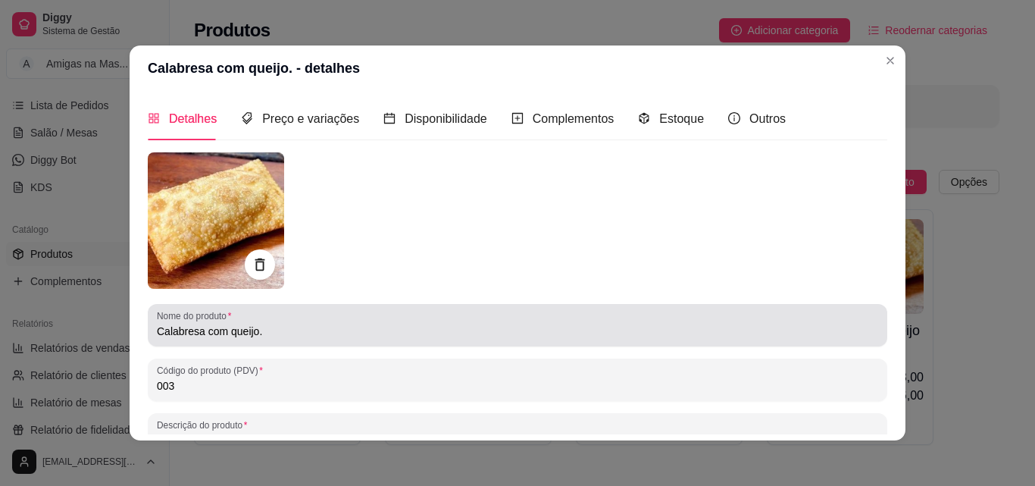
click at [468, 334] on input "Calabresa com queijo." at bounding box center [518, 331] width 722 height 15
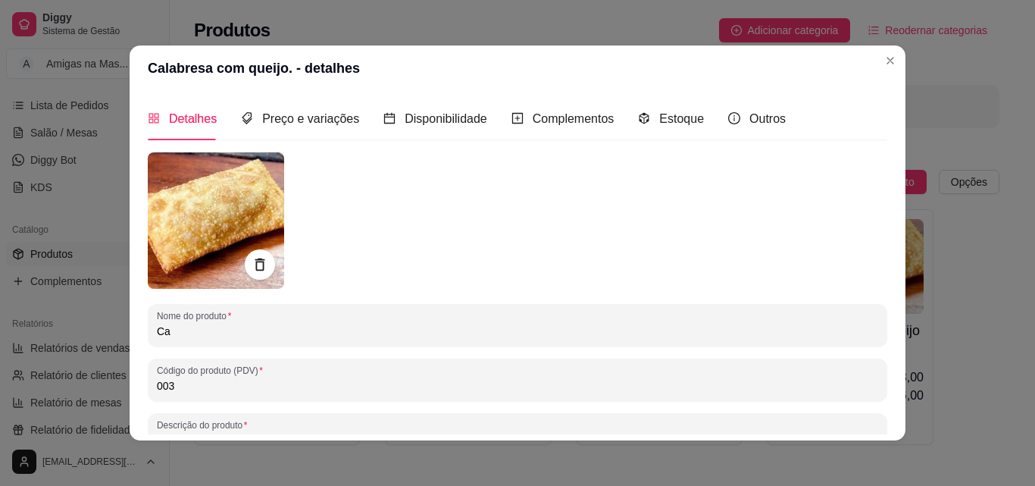
type input "C"
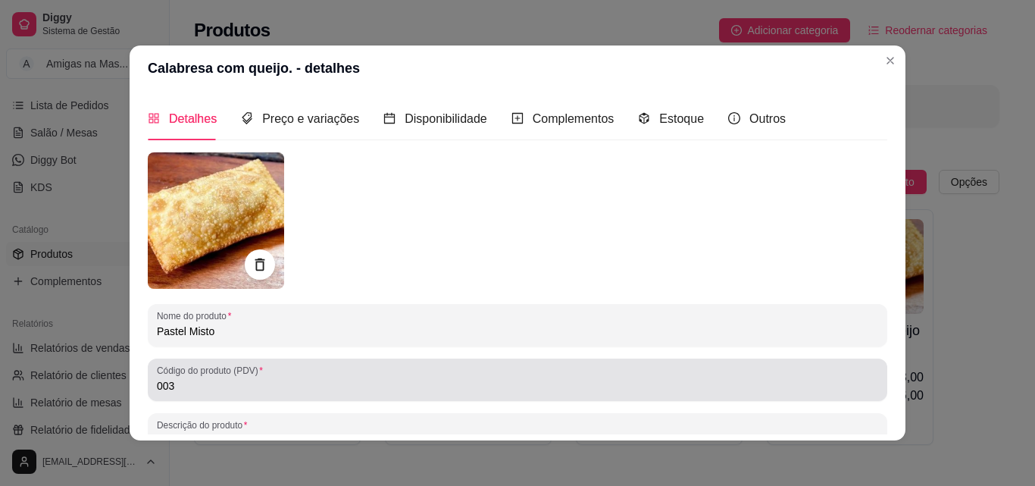
type input "Pastel Misto"
click at [298, 383] on input "003" at bounding box center [518, 385] width 722 height 15
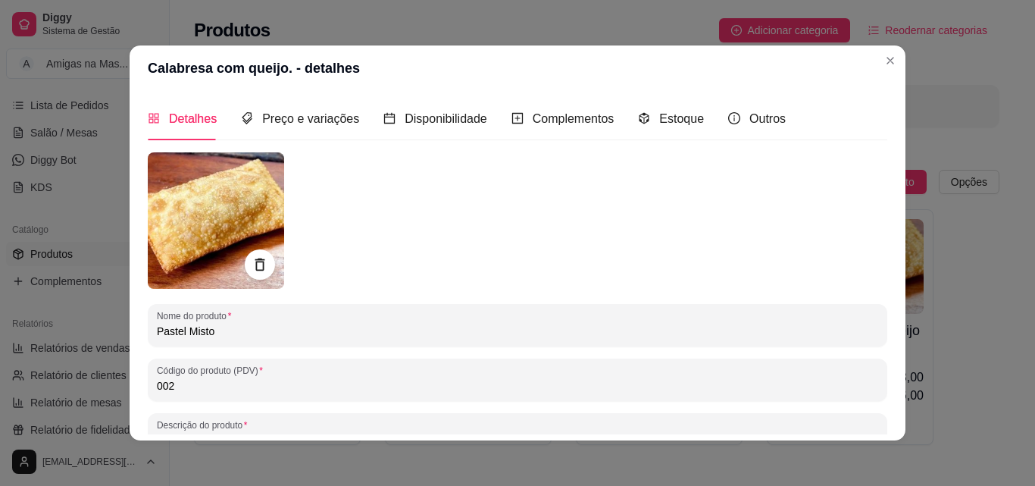
type input "002"
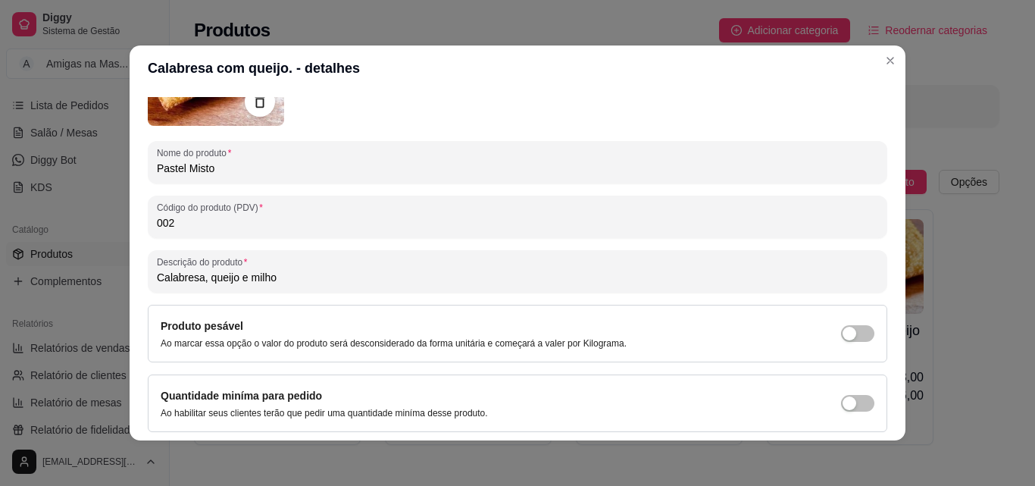
scroll to position [182, 0]
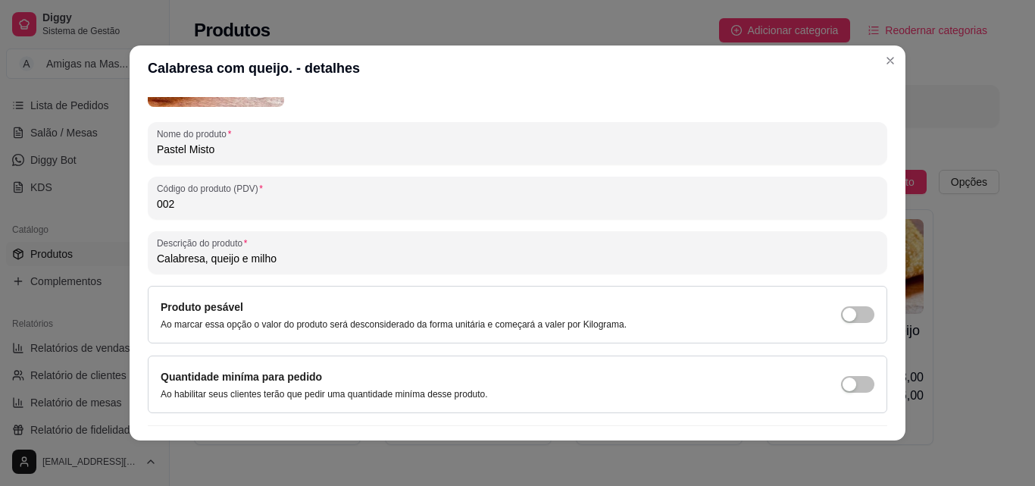
click at [511, 266] on input "Calabresa, queijo e milho" at bounding box center [518, 258] width 722 height 15
type input "C"
click at [526, 260] on input "Queijo, presunto, orégano." at bounding box center [518, 258] width 722 height 15
type input "Queijo, presunto."
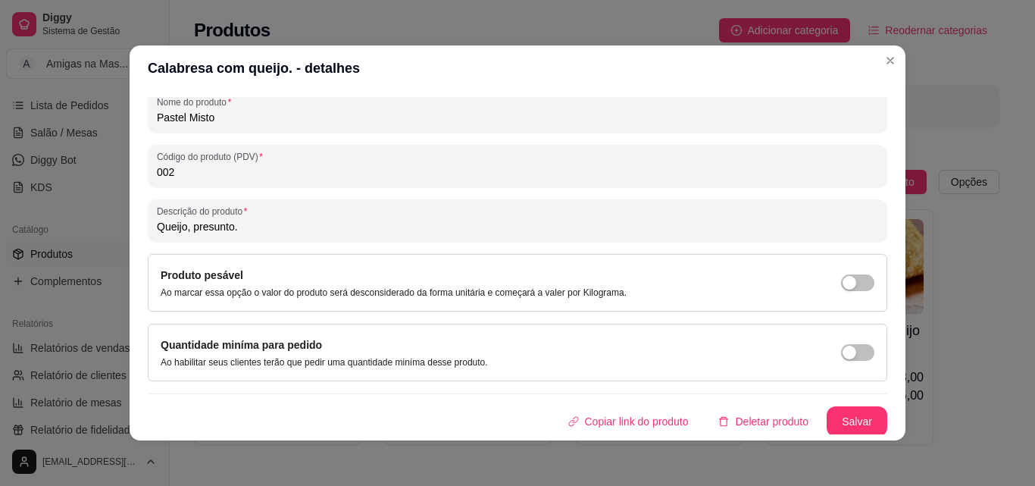
scroll to position [216, 0]
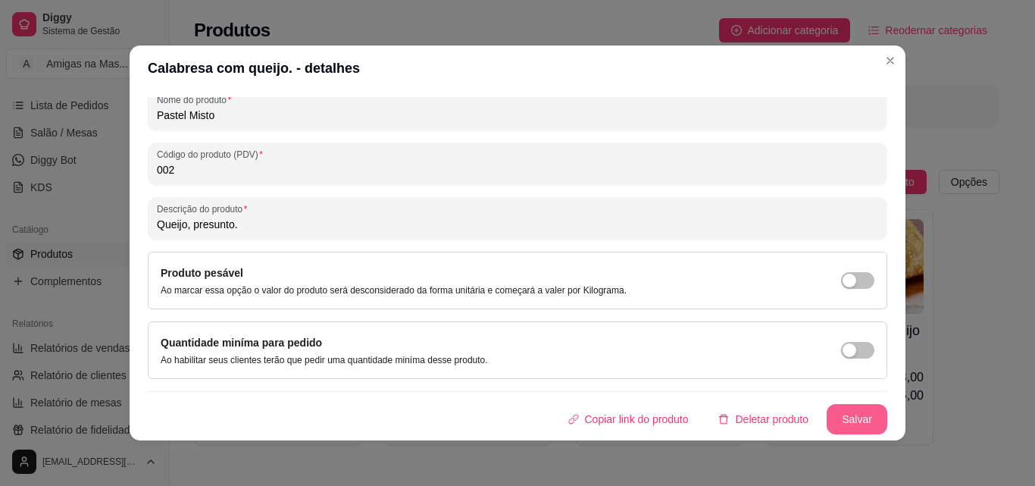
click at [850, 414] on button "Salvar" at bounding box center [857, 419] width 61 height 30
click at [850, 414] on div "Copiar link do produto Deletar produto Salvar" at bounding box center [518, 419] width 740 height 30
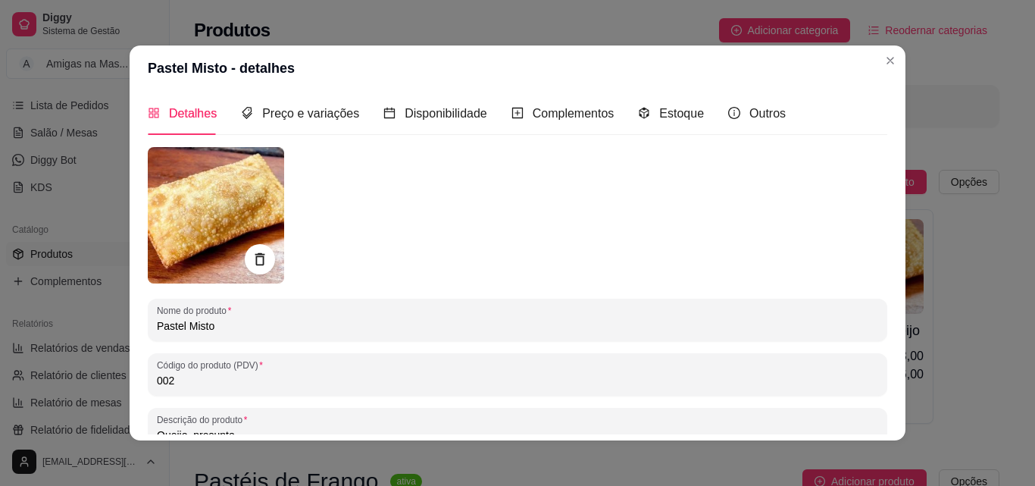
scroll to position [0, 0]
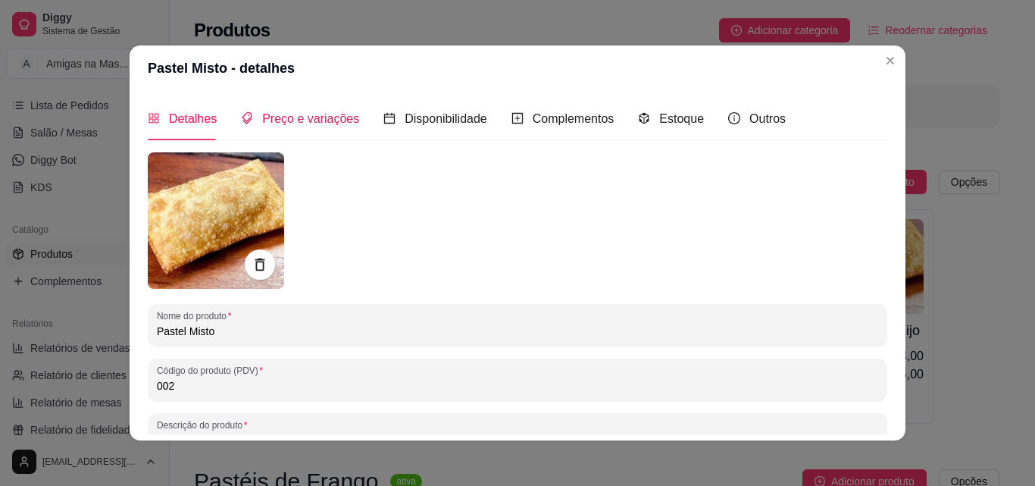
click at [331, 118] on span "Preço e variações" at bounding box center [310, 118] width 97 height 13
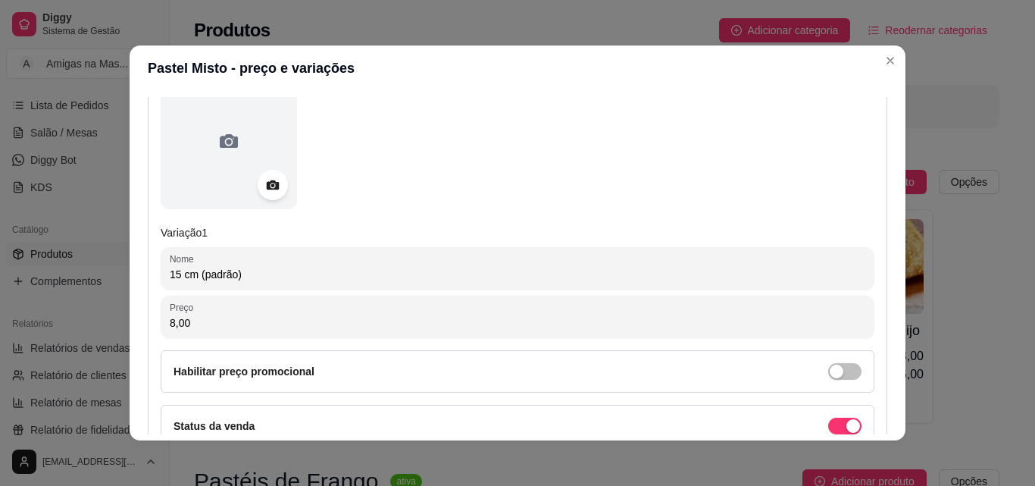
scroll to position [212, 0]
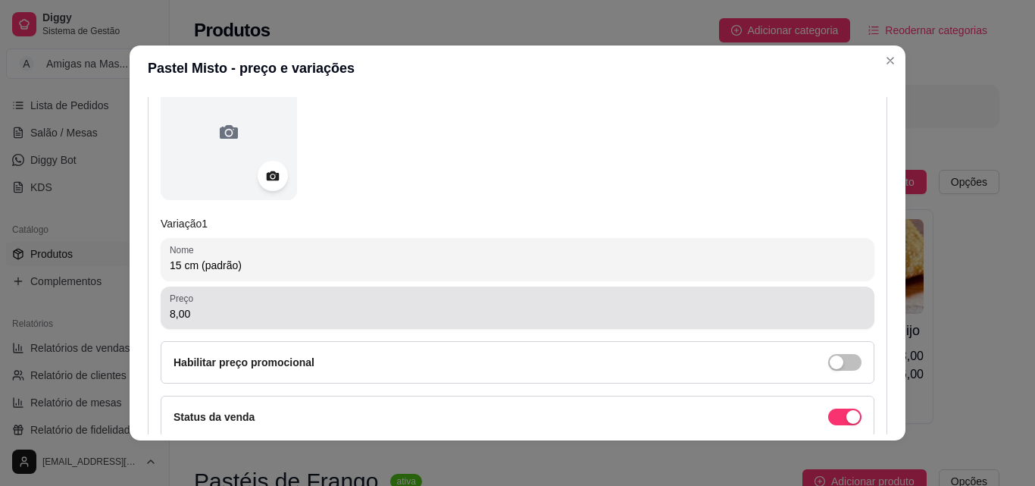
click at [347, 305] on div "8,00" at bounding box center [518, 308] width 696 height 30
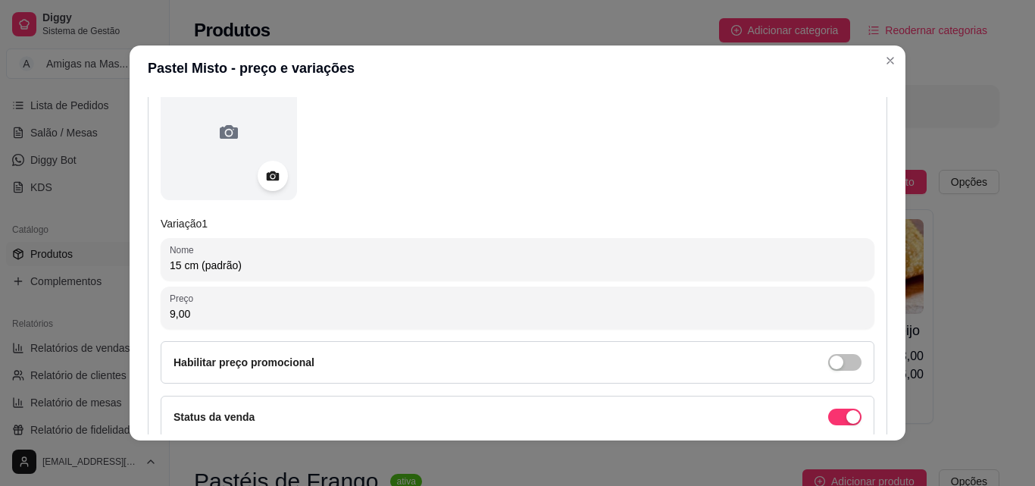
type input "9,00"
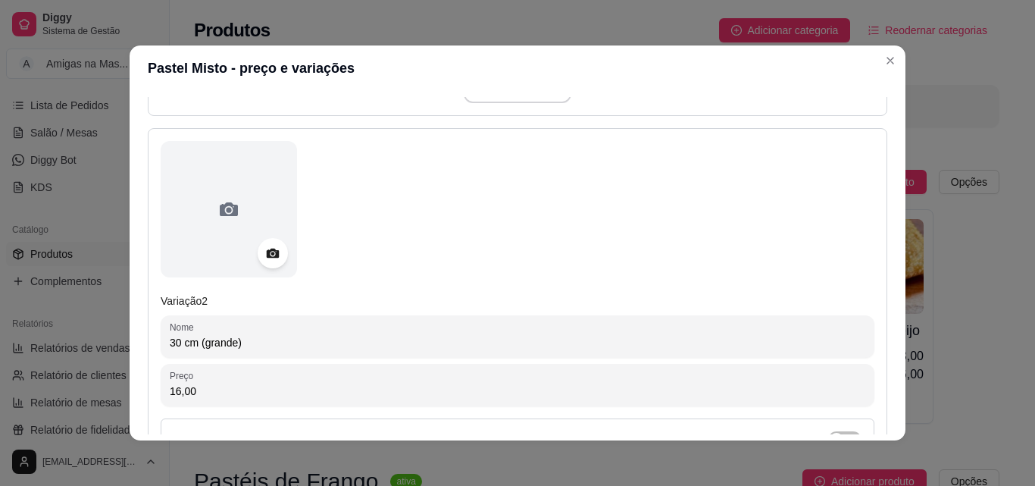
scroll to position [606, 0]
click at [667, 392] on input "16,00" at bounding box center [518, 386] width 696 height 15
type input "18,00"
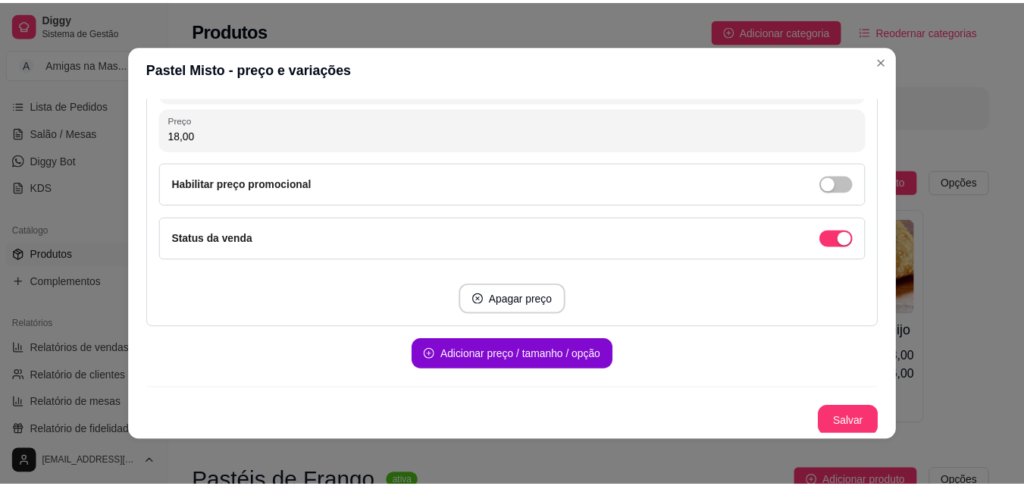
scroll to position [860, 0]
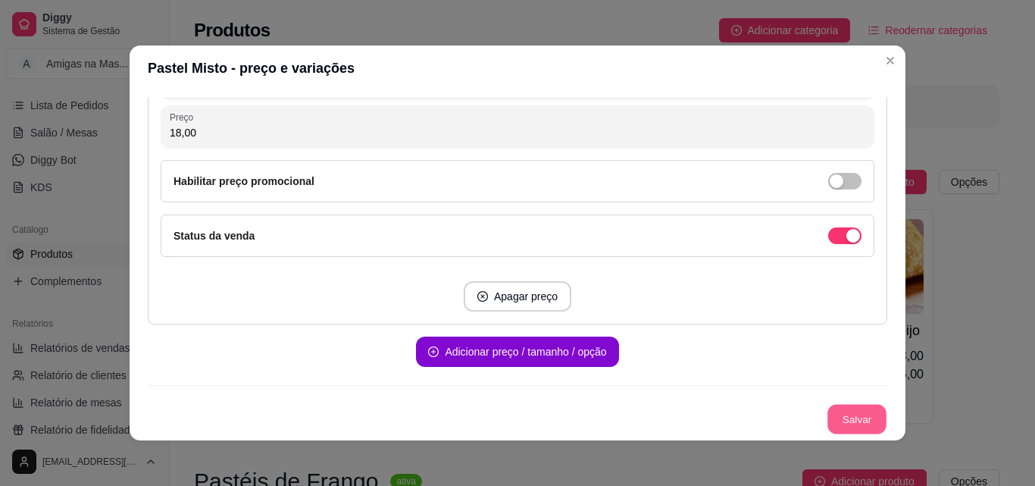
click at [839, 413] on button "Salvar" at bounding box center [857, 420] width 59 height 30
click at [827, 419] on button "Salvar" at bounding box center [857, 419] width 61 height 30
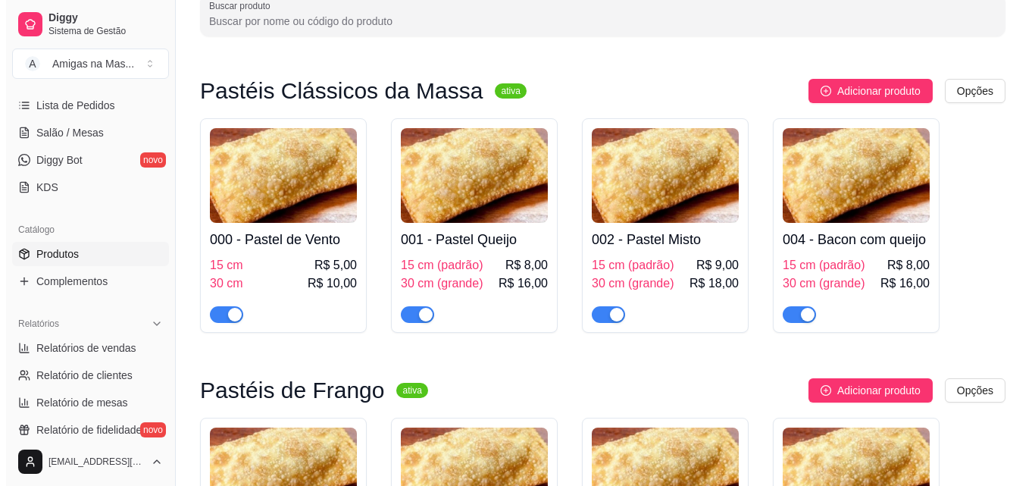
scroll to position [61, 0]
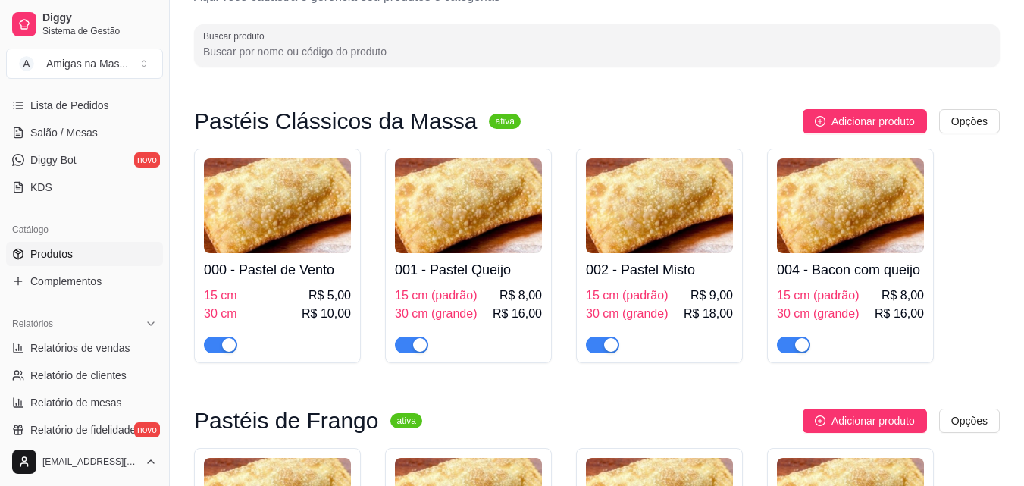
click at [846, 276] on h4 "004 - Bacon com queijo" at bounding box center [850, 269] width 147 height 21
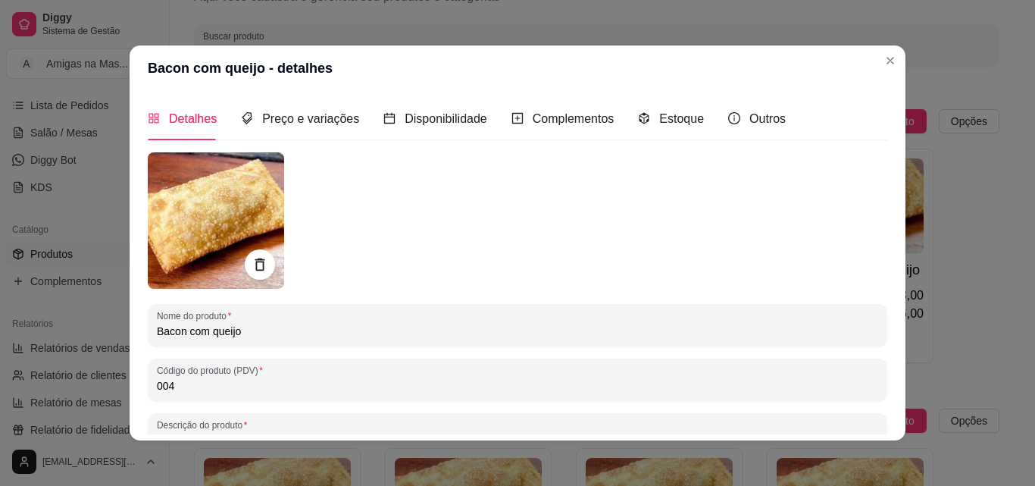
click at [411, 390] on input "004" at bounding box center [518, 385] width 722 height 15
type input "003"
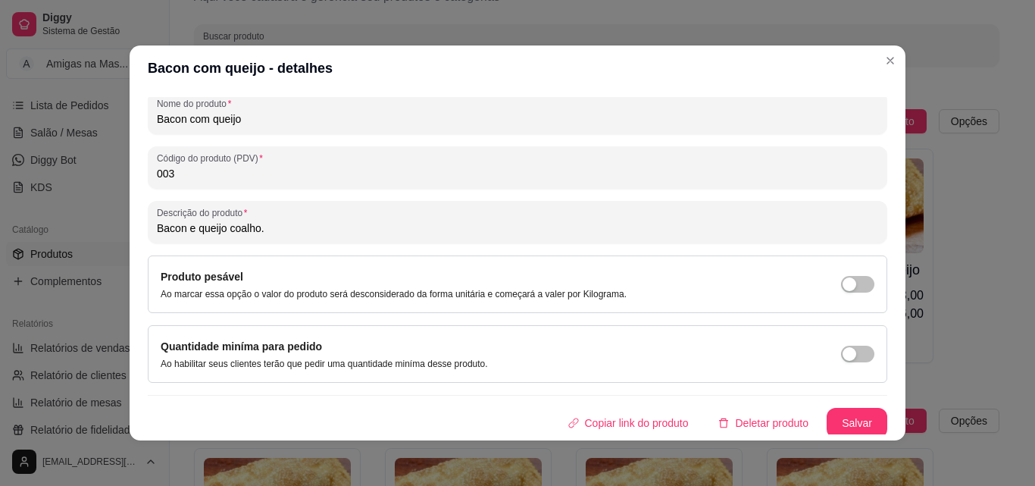
scroll to position [216, 0]
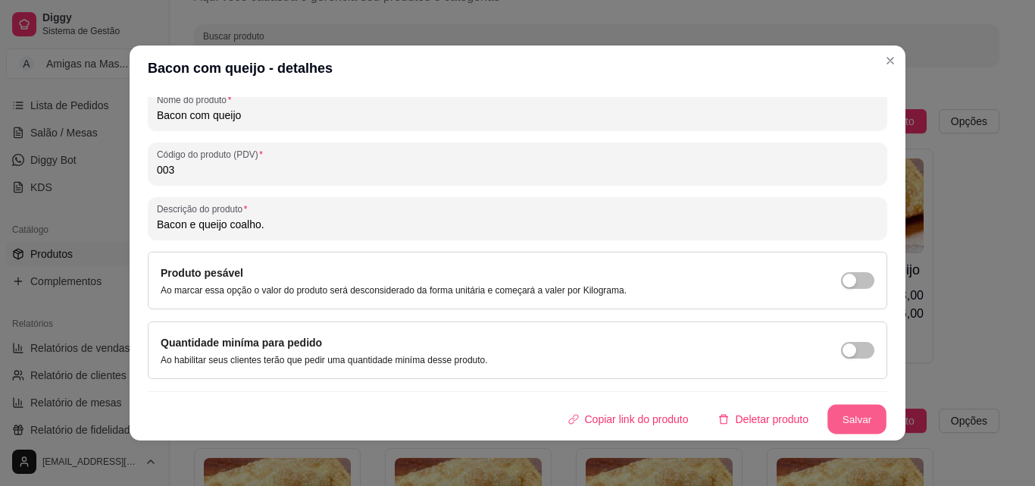
click at [842, 417] on button "Salvar" at bounding box center [857, 420] width 59 height 30
click at [842, 417] on button "Salvar" at bounding box center [857, 419] width 61 height 30
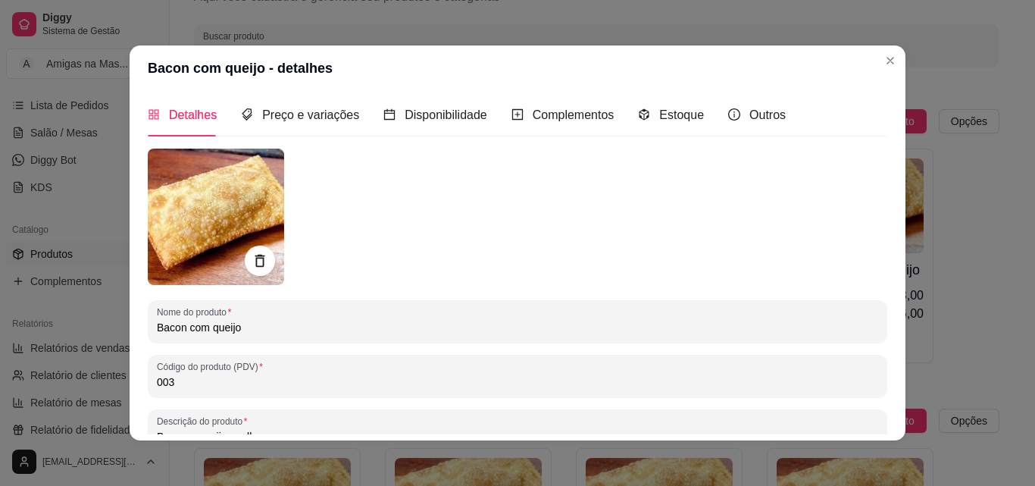
scroll to position [0, 0]
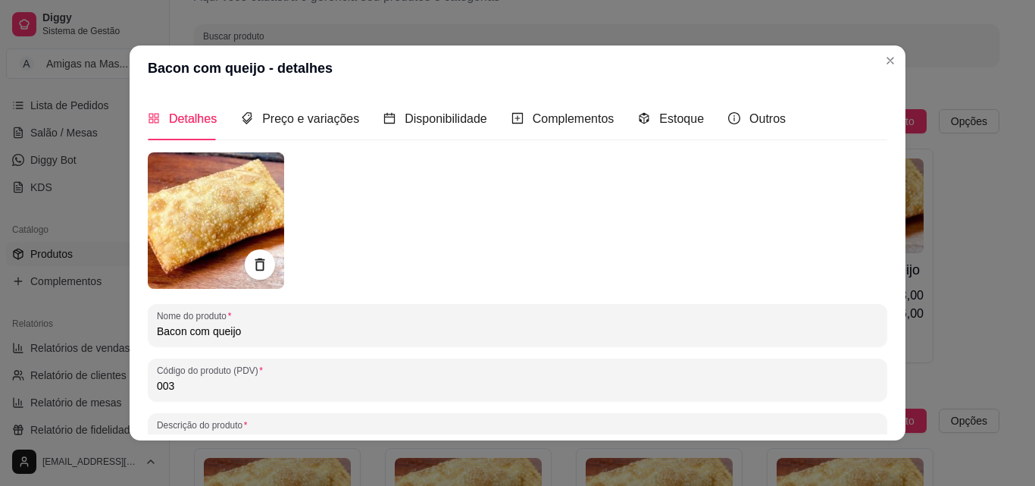
click at [229, 197] on img at bounding box center [216, 220] width 136 height 136
click at [320, 121] on span "Preço e variações" at bounding box center [310, 118] width 97 height 13
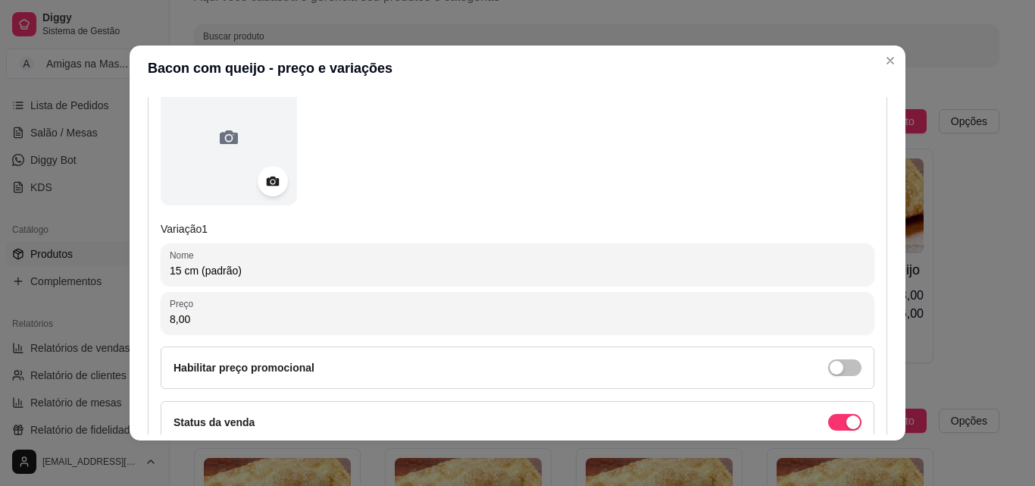
scroll to position [243, 0]
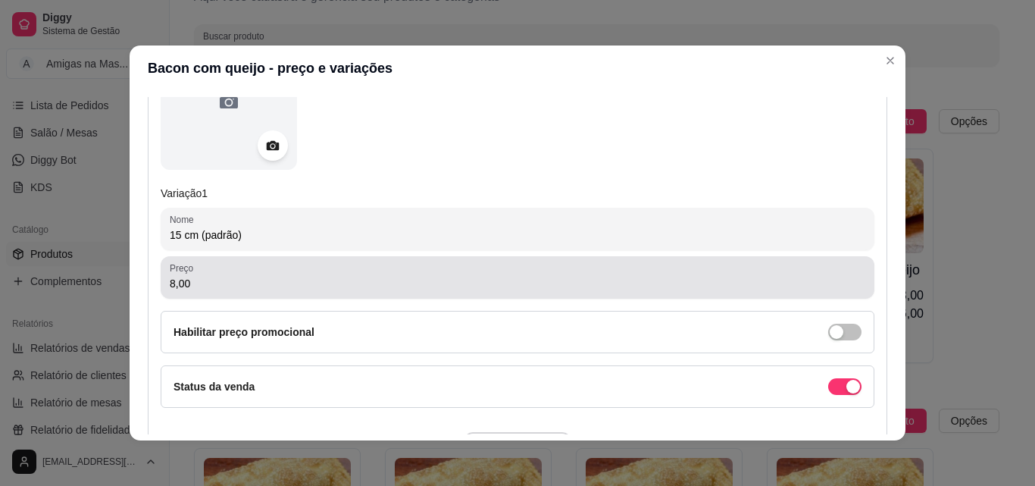
click at [312, 280] on input "8,00" at bounding box center [518, 283] width 696 height 15
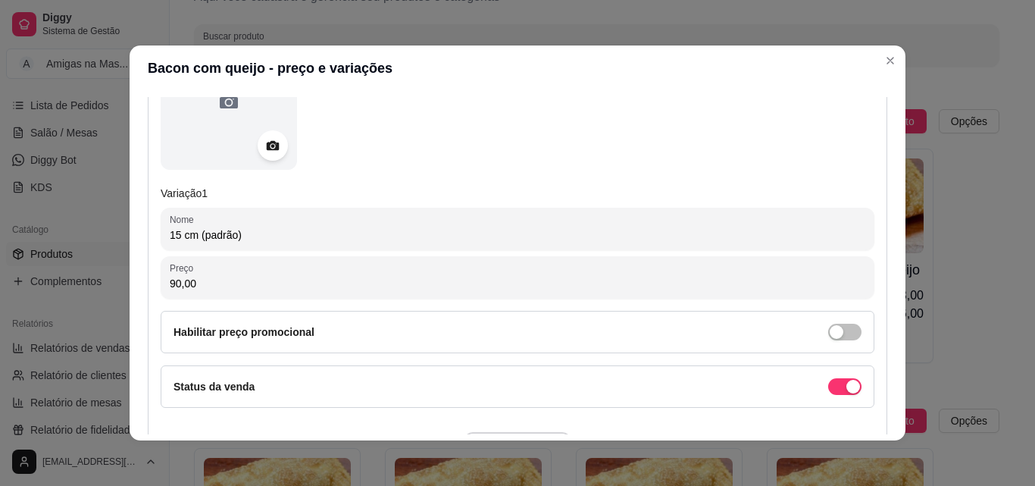
click at [255, 281] on input "90,00" at bounding box center [518, 283] width 696 height 15
type input "9,00"
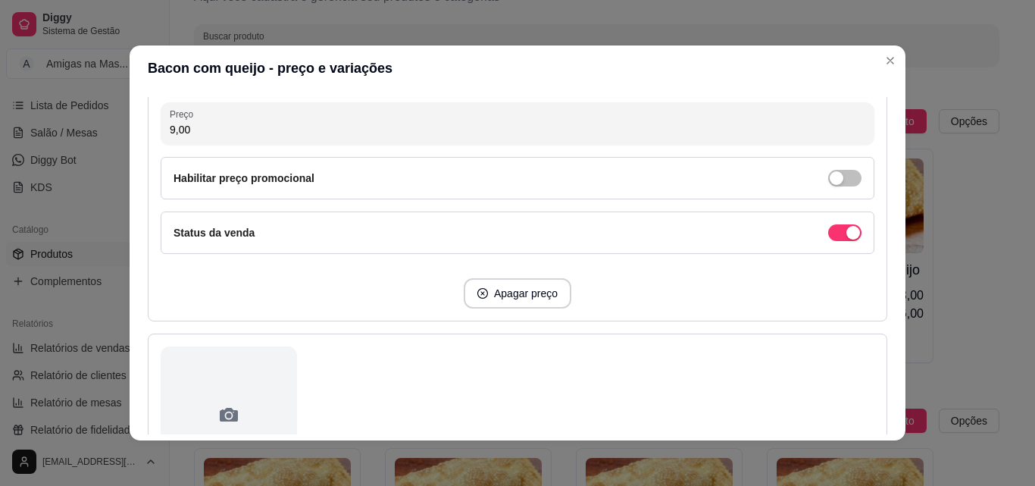
scroll to position [860, 0]
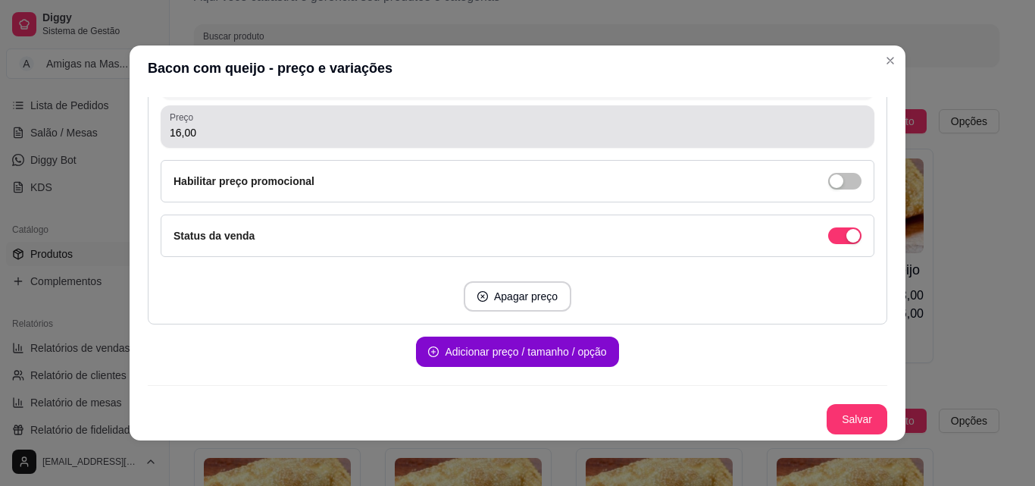
click at [750, 130] on input "16,00" at bounding box center [518, 132] width 696 height 15
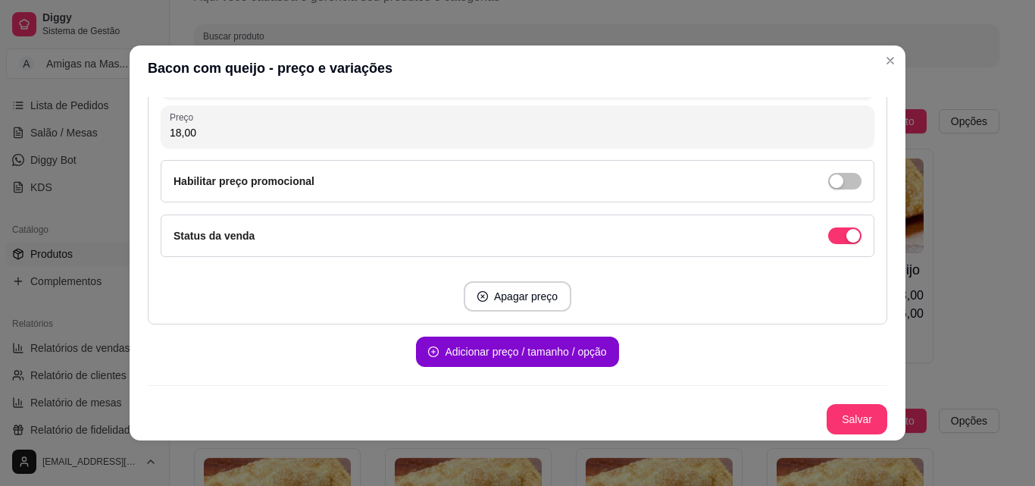
click at [300, 135] on input "18,00" at bounding box center [518, 132] width 696 height 15
click at [191, 131] on input "18,00" at bounding box center [518, 132] width 696 height 15
click at [415, 130] on input "18,00" at bounding box center [518, 132] width 696 height 15
click at [363, 130] on input "18,00" at bounding box center [518, 132] width 696 height 15
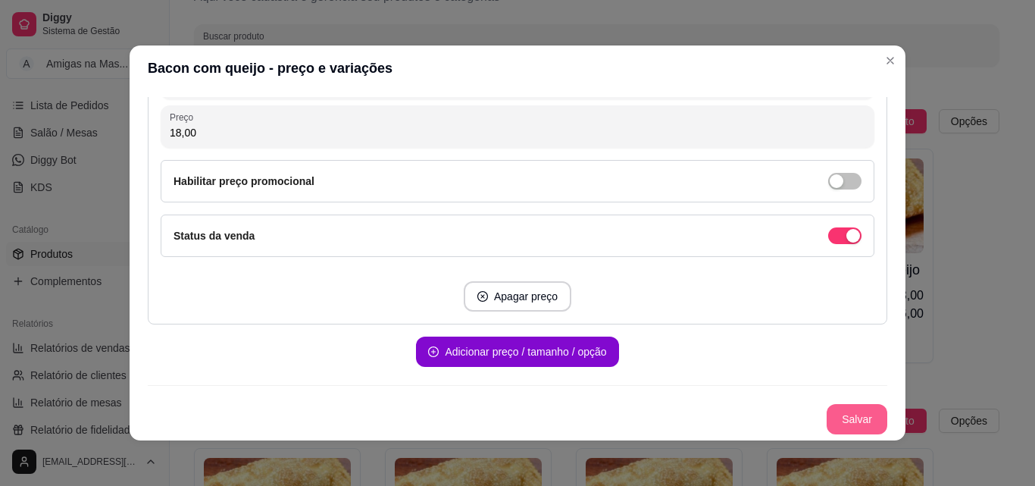
type input "18,00"
click at [841, 427] on button "Salvar" at bounding box center [857, 419] width 61 height 30
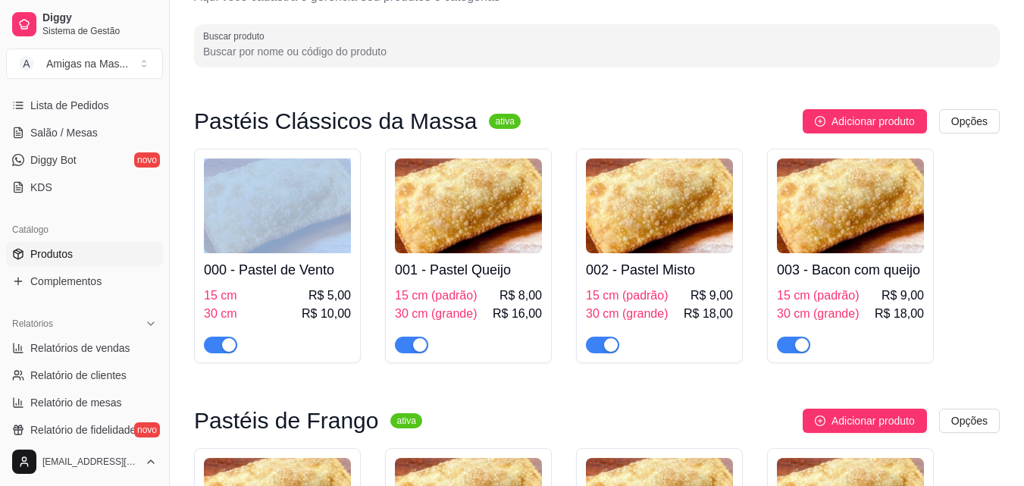
click at [868, 243] on img at bounding box center [850, 205] width 147 height 95
click at [346, 319] on div "Bacon com queijo" at bounding box center [513, 325] width 722 height 30
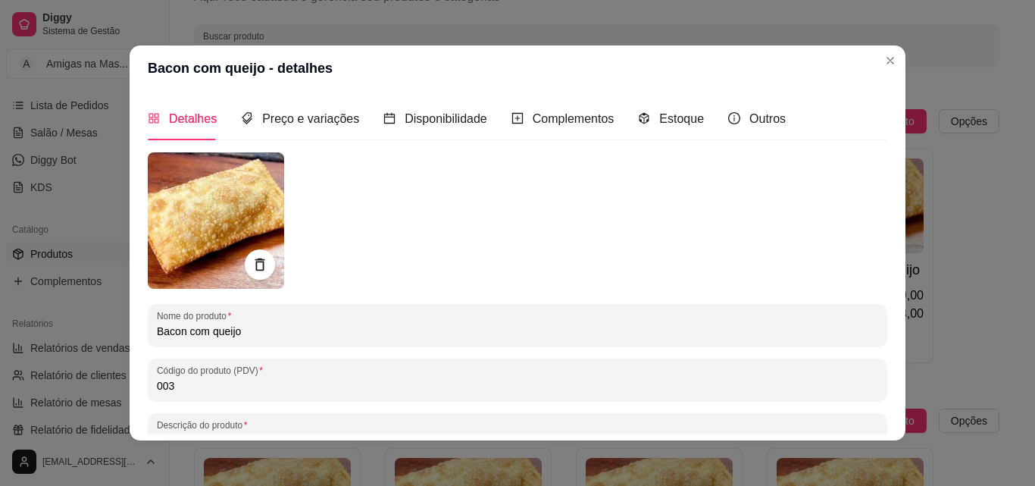
click at [346, 329] on input "Bacon com queijo" at bounding box center [518, 331] width 722 height 15
type input "B"
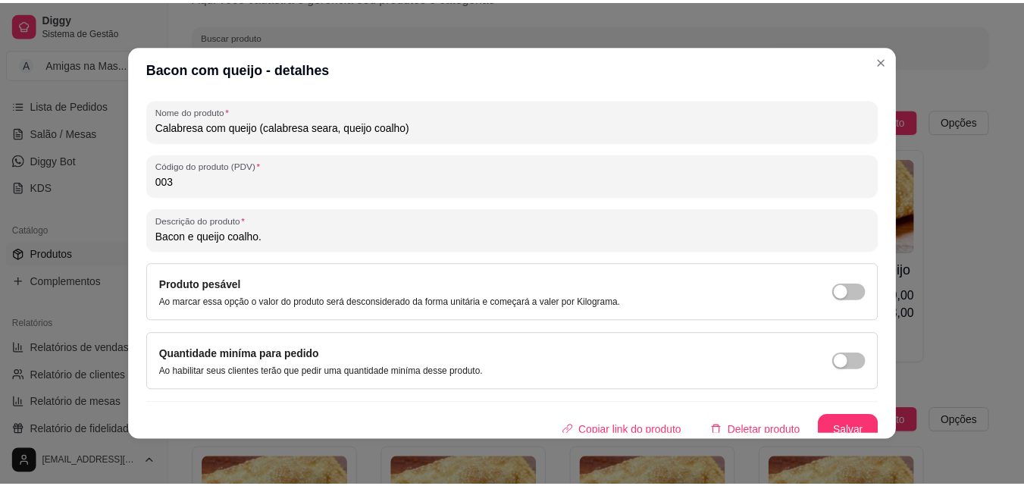
scroll to position [216, 0]
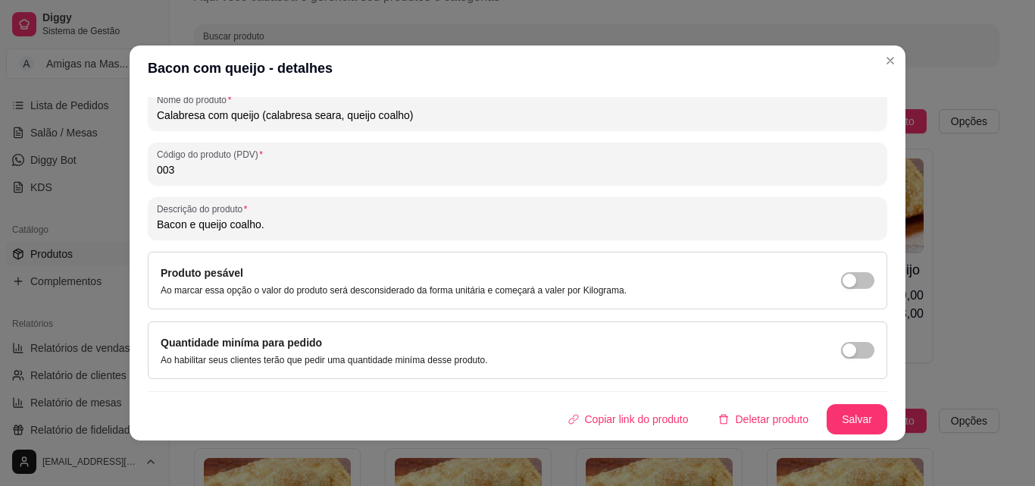
click at [405, 116] on input "Calabresa com queijo (calabresa seara, queijo coalho)" at bounding box center [518, 115] width 722 height 15
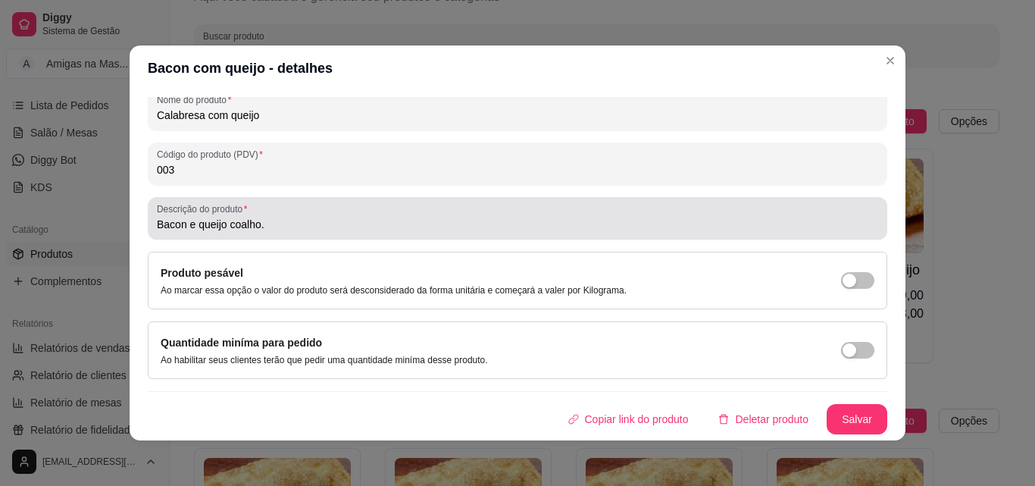
type input "Calabresa com queijo"
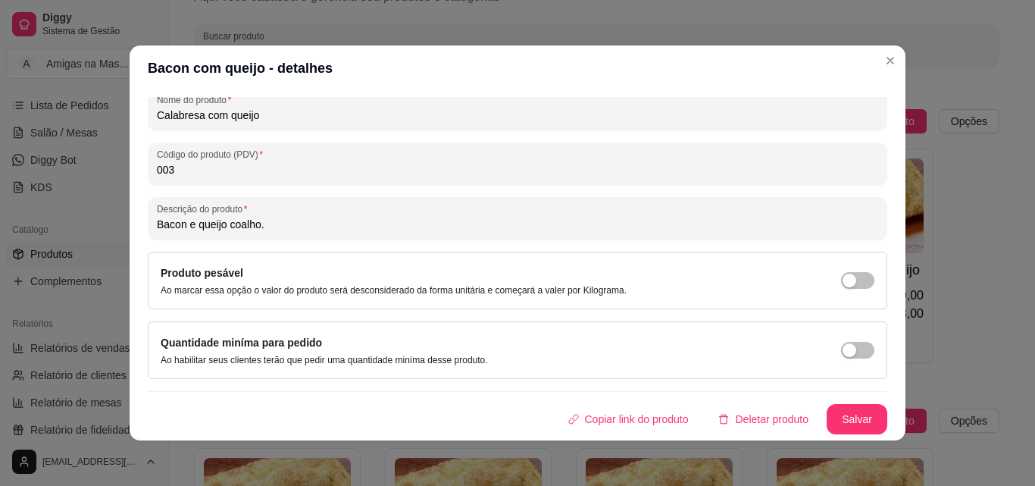
click at [298, 218] on input "Bacon e queijo coalho." at bounding box center [518, 224] width 722 height 15
click at [179, 224] on input "Bacon e queijo coalho. (" at bounding box center [518, 224] width 722 height 15
click at [317, 222] on input "Calabresa seara e queijo coalho. (" at bounding box center [518, 224] width 722 height 15
click at [226, 223] on input "Calabresa seara e queijo coalho." at bounding box center [518, 224] width 722 height 15
type input "Calabresa seara ou perdigão e queijo coalho."
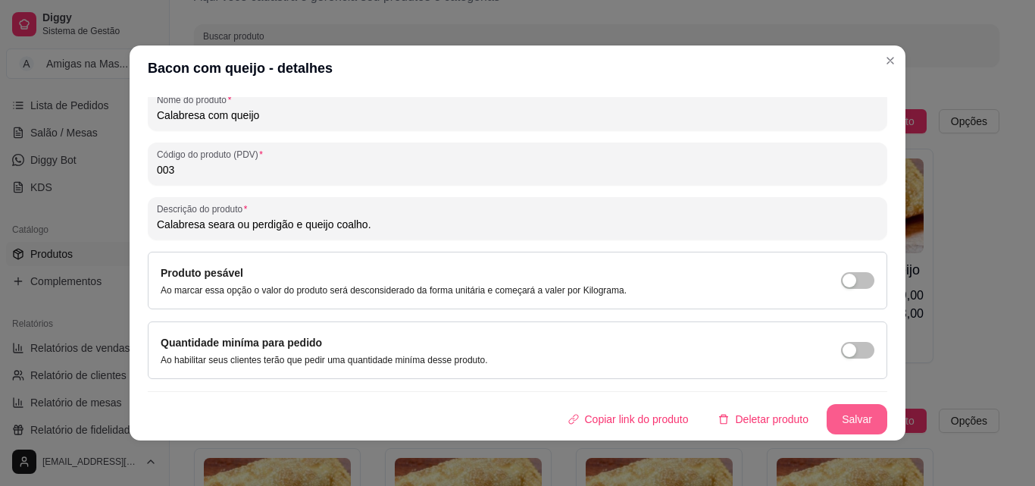
click at [849, 424] on button "Salvar" at bounding box center [857, 419] width 61 height 30
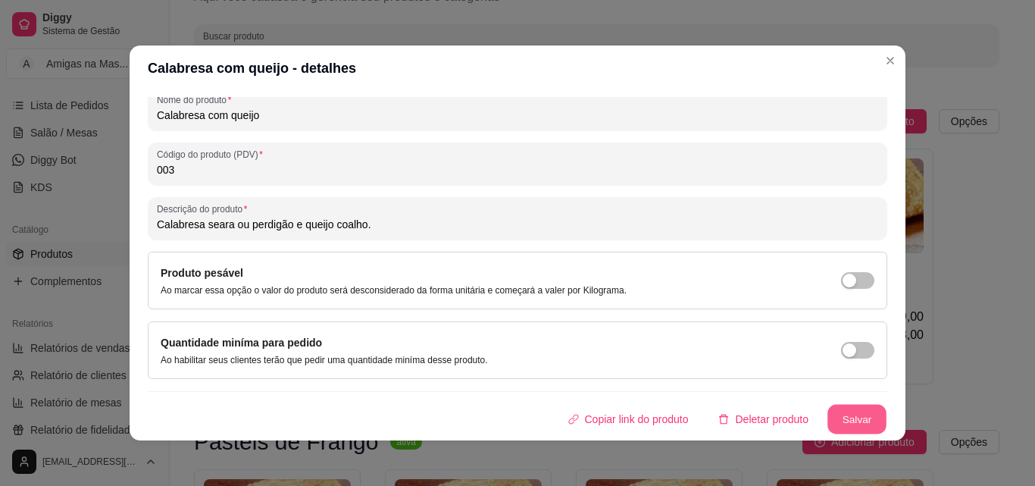
click at [837, 414] on button "Salvar" at bounding box center [857, 420] width 59 height 30
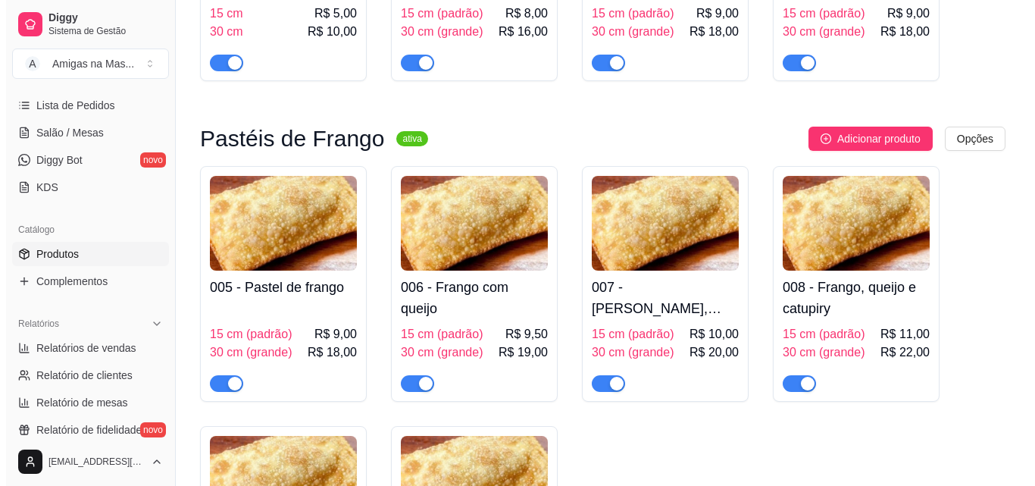
scroll to position [394, 0]
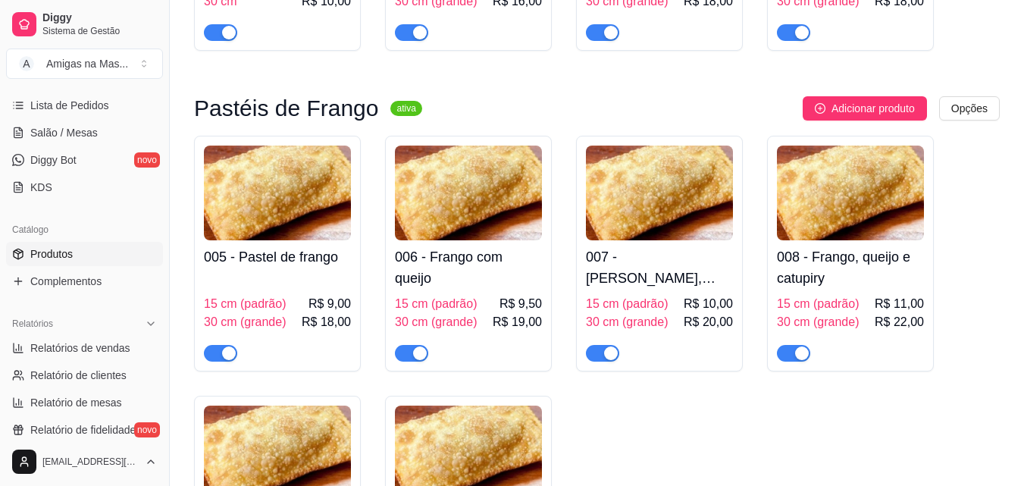
click at [293, 233] on img at bounding box center [277, 193] width 147 height 95
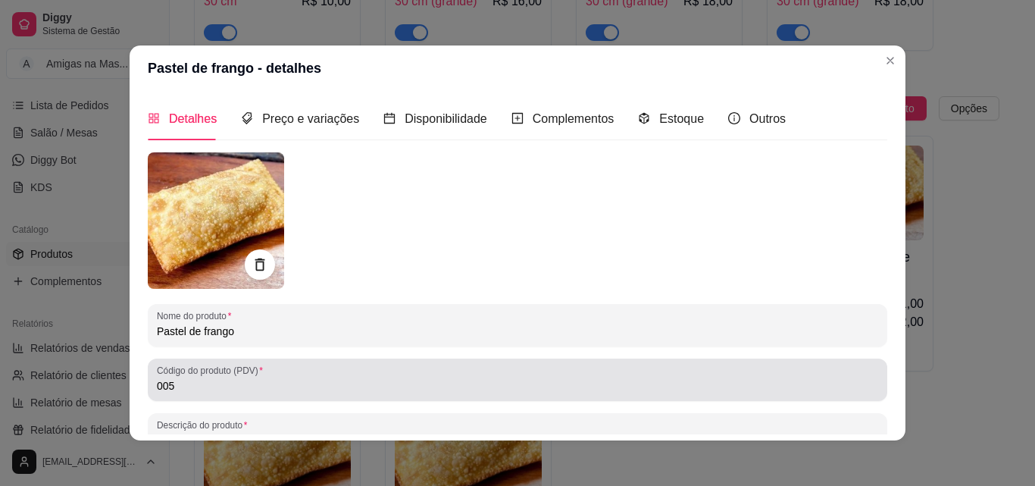
click at [216, 393] on input "005" at bounding box center [518, 385] width 722 height 15
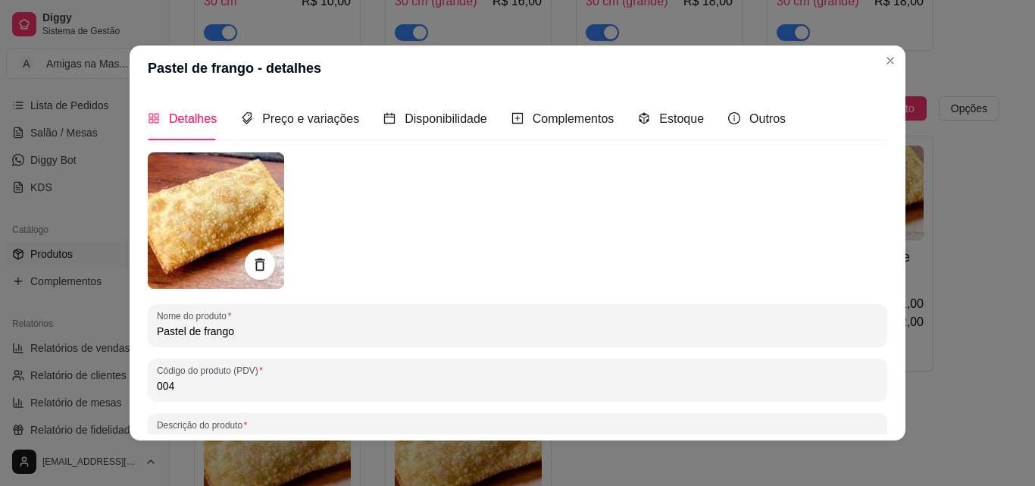
type input "004"
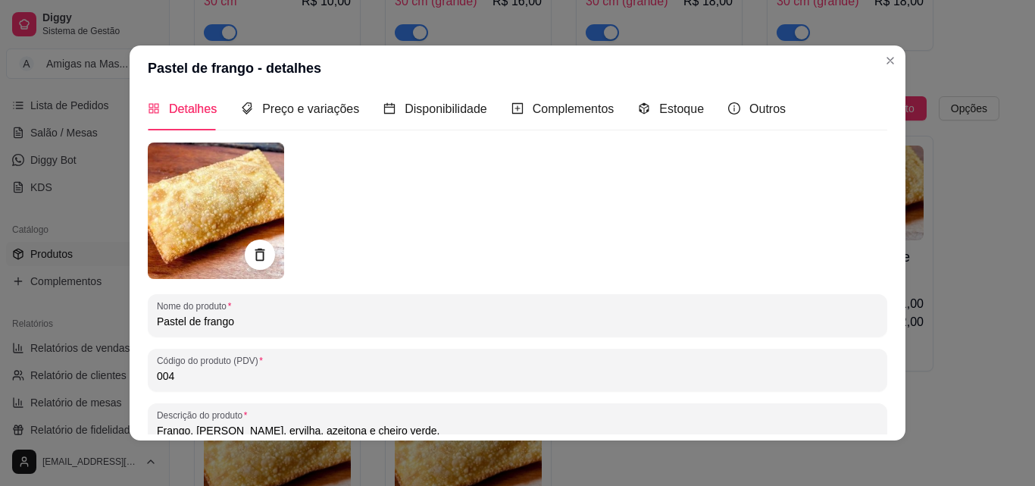
scroll to position [0, 0]
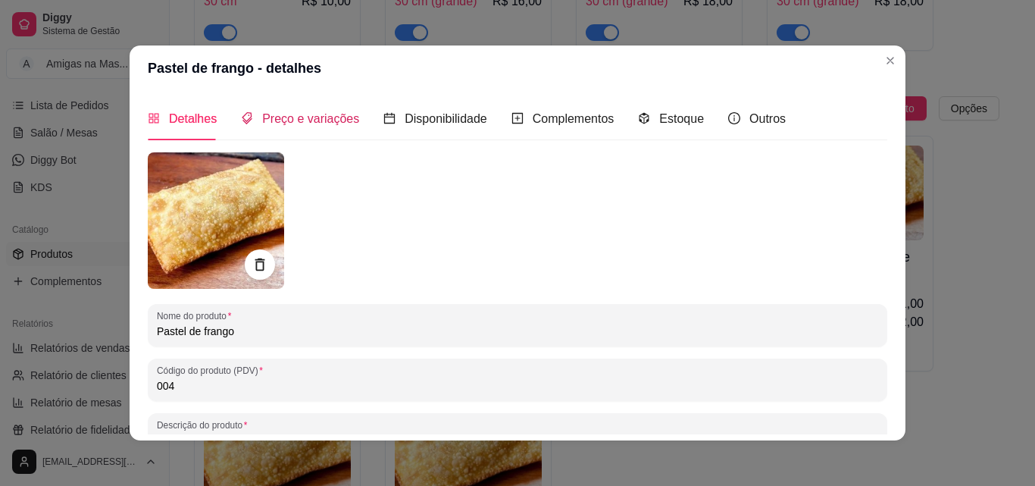
click at [321, 121] on span "Preço e variações" at bounding box center [310, 118] width 97 height 13
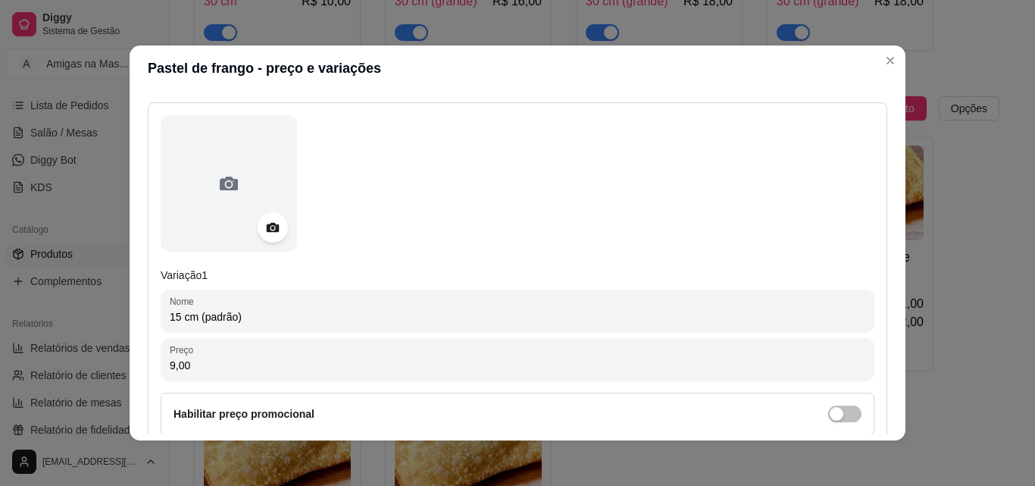
scroll to position [182, 0]
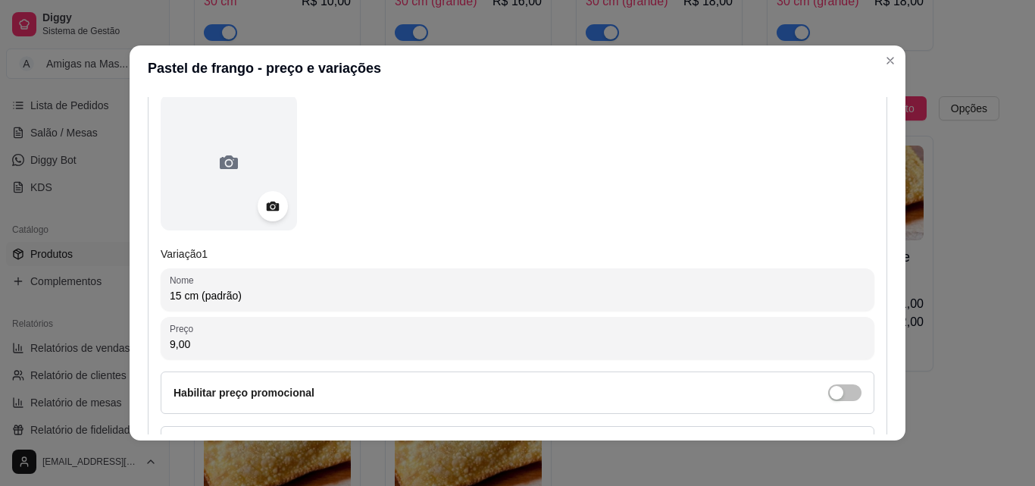
click at [389, 350] on input "9,00" at bounding box center [518, 344] width 696 height 15
type input "10,00"
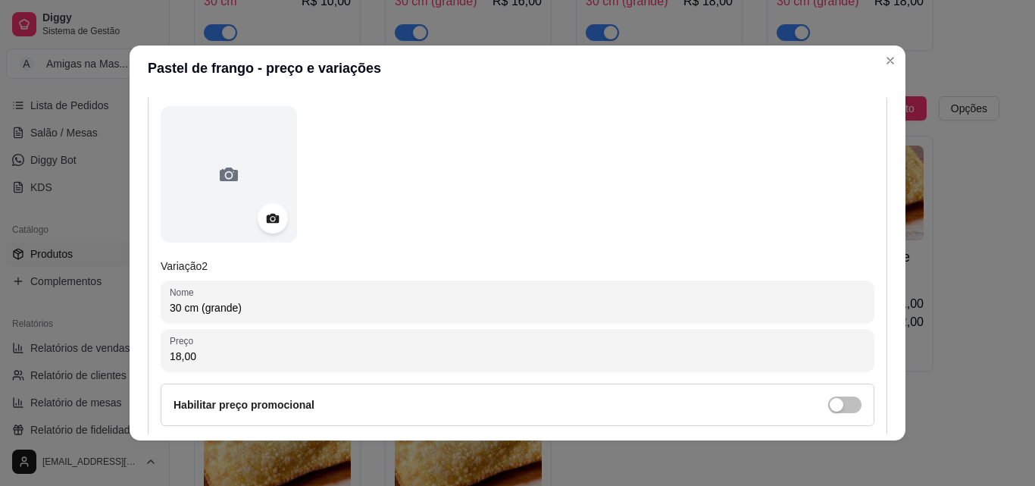
scroll to position [667, 0]
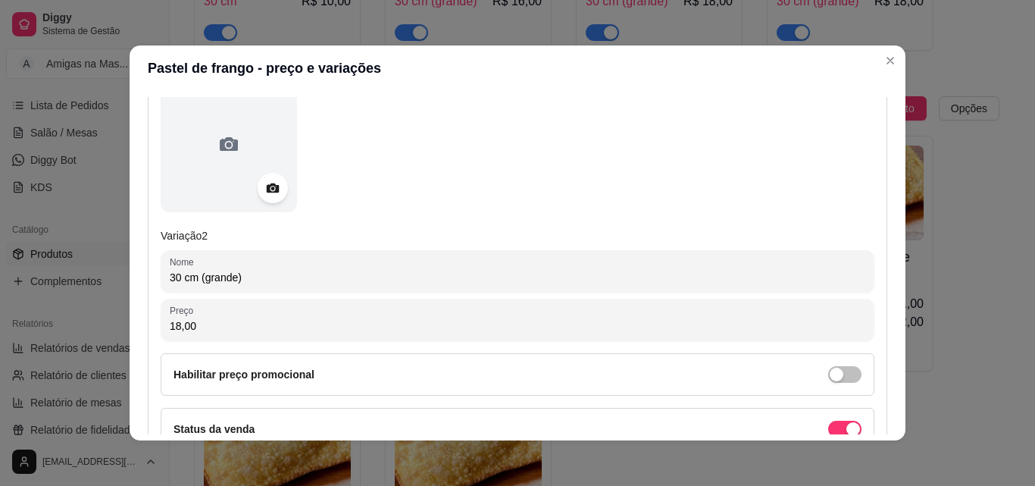
click at [684, 333] on input "18,00" at bounding box center [518, 325] width 696 height 15
type input "20,00"
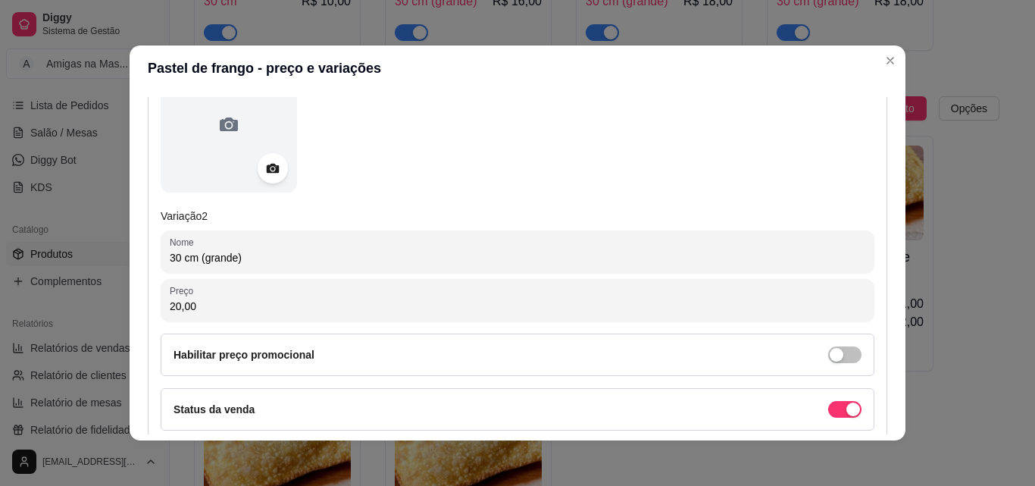
scroll to position [697, 0]
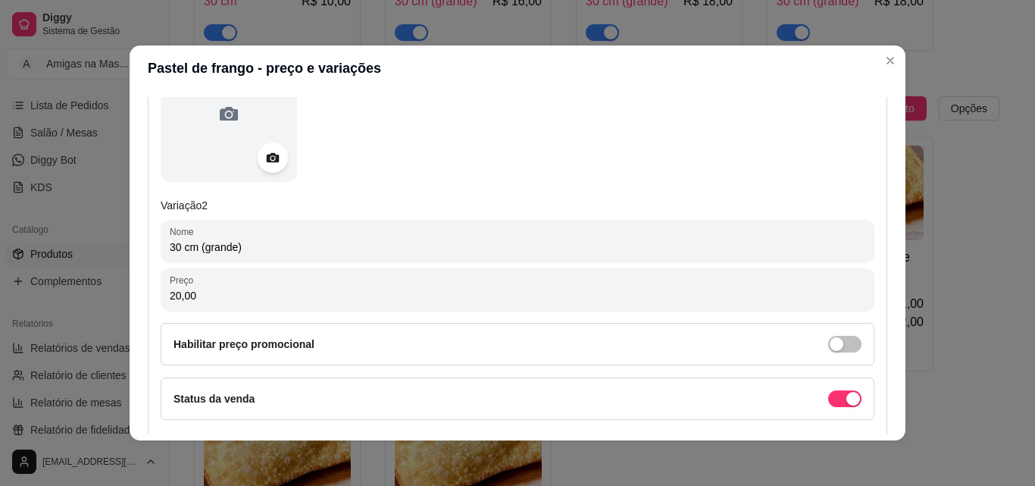
click at [869, 411] on div "Variação 2 Nome 30 cm (grande) Preço 20,00 Habilitar preço promocional Status d…" at bounding box center [518, 260] width 740 height 455
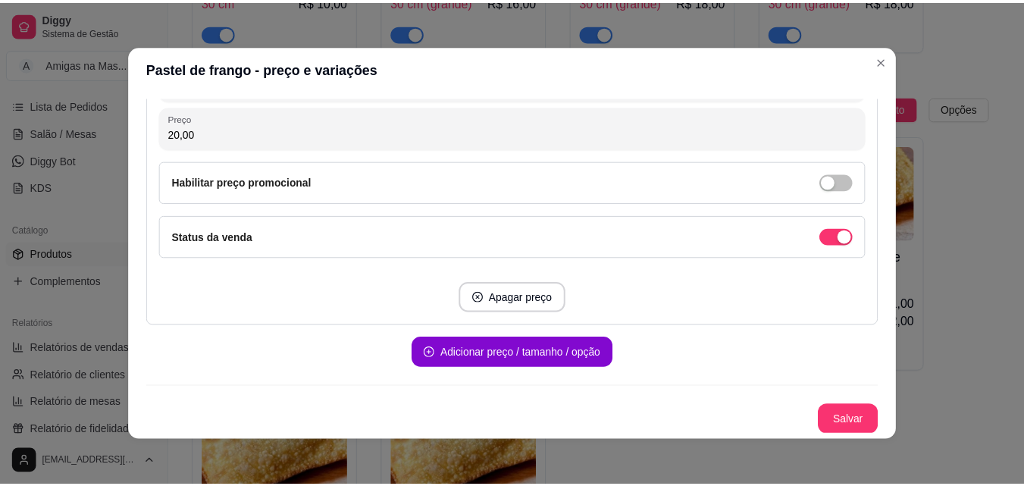
scroll to position [860, 0]
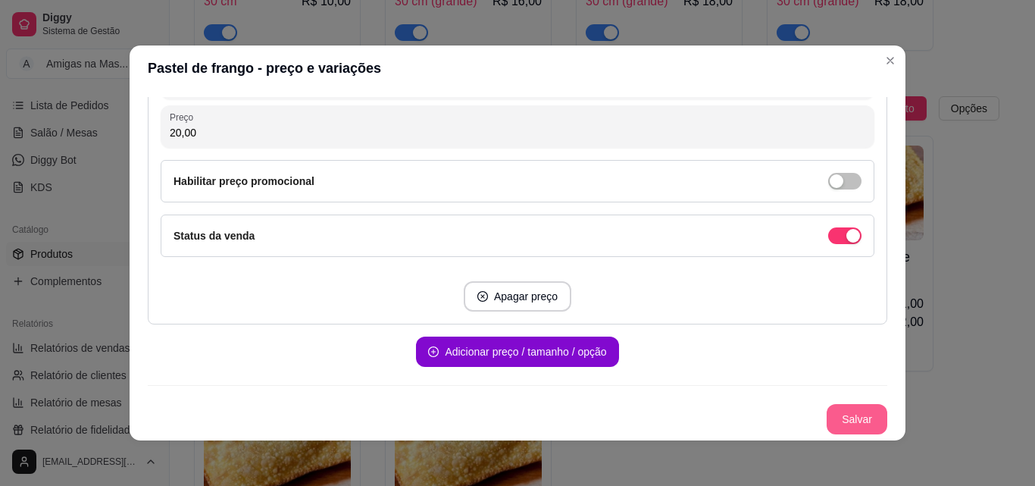
click at [847, 418] on button "Salvar" at bounding box center [857, 419] width 61 height 30
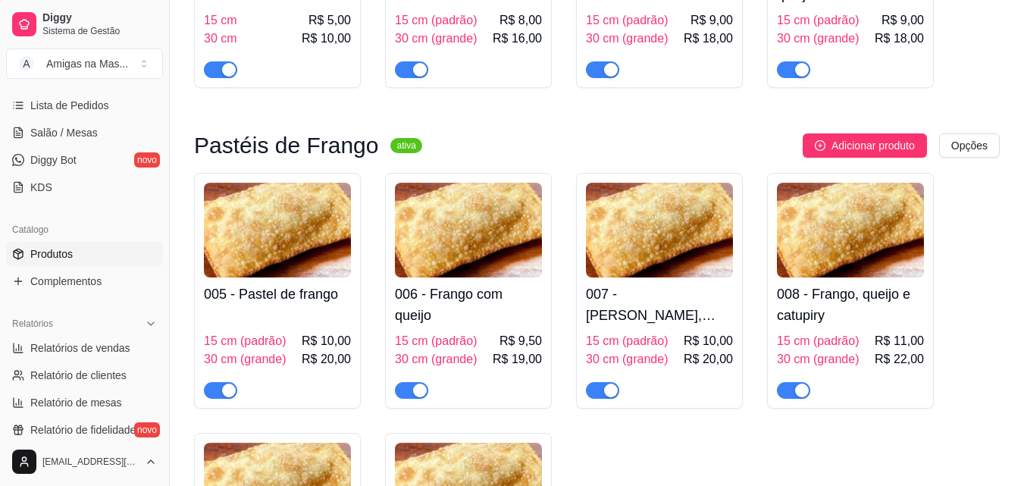
scroll to position [333, 0]
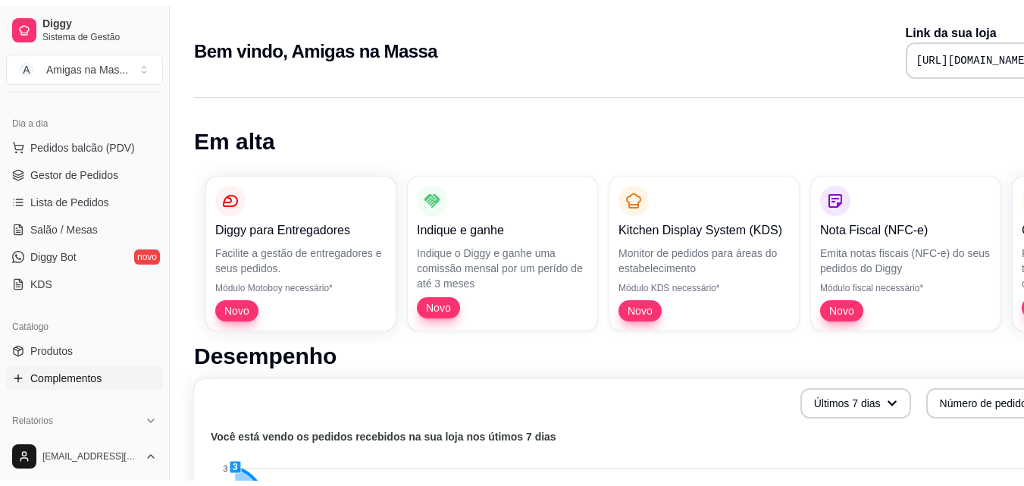
scroll to position [182, 0]
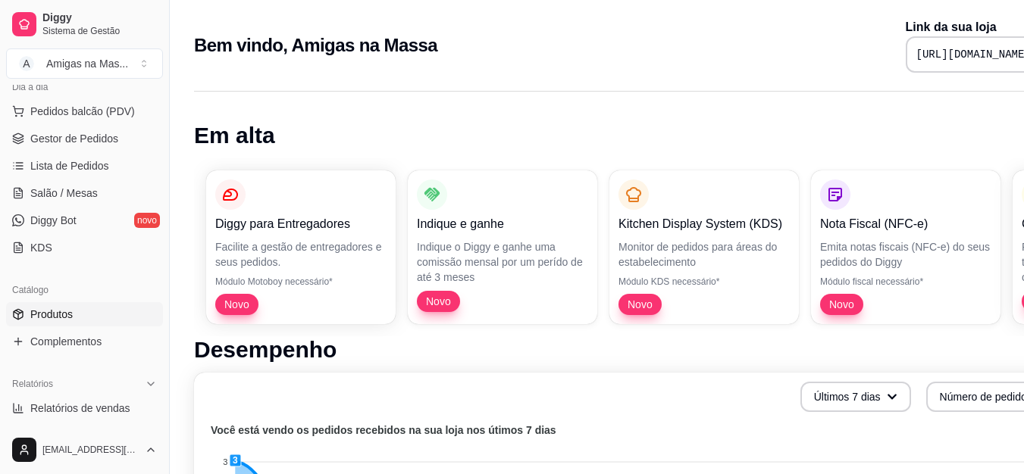
click at [92, 323] on link "Produtos" at bounding box center [84, 314] width 157 height 24
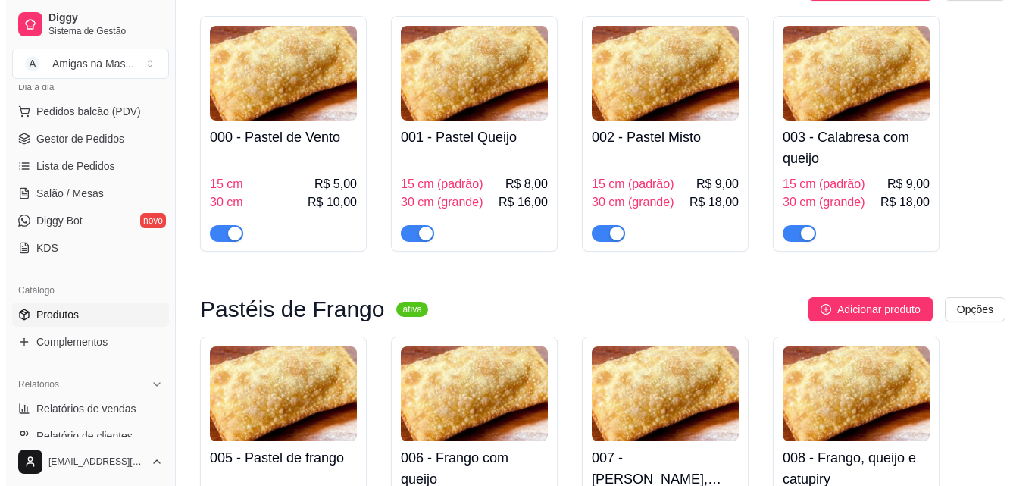
scroll to position [212, 0]
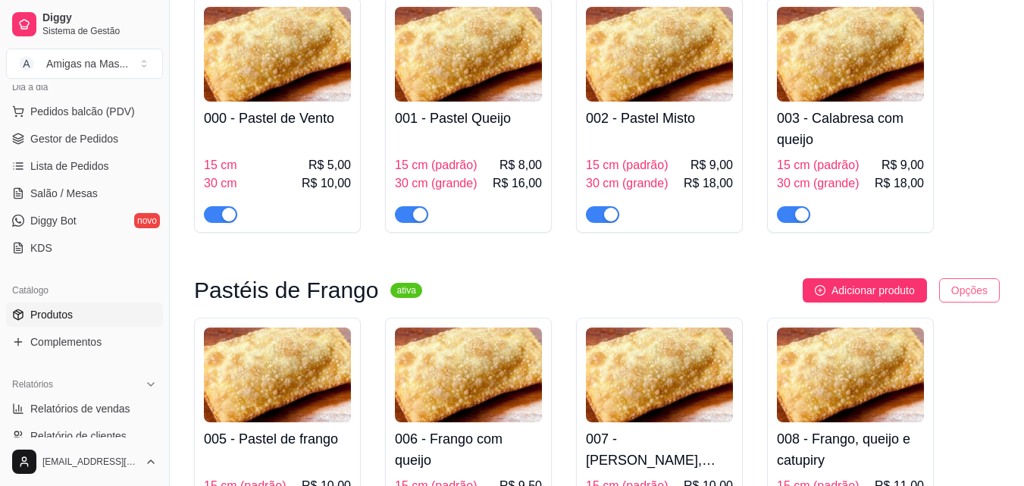
click at [953, 274] on html "Diggy Sistema de Gestão A Amigas na Mas ... Loja fechada Diggy Pro até 13/10 Ac…" at bounding box center [512, 31] width 1024 height 486
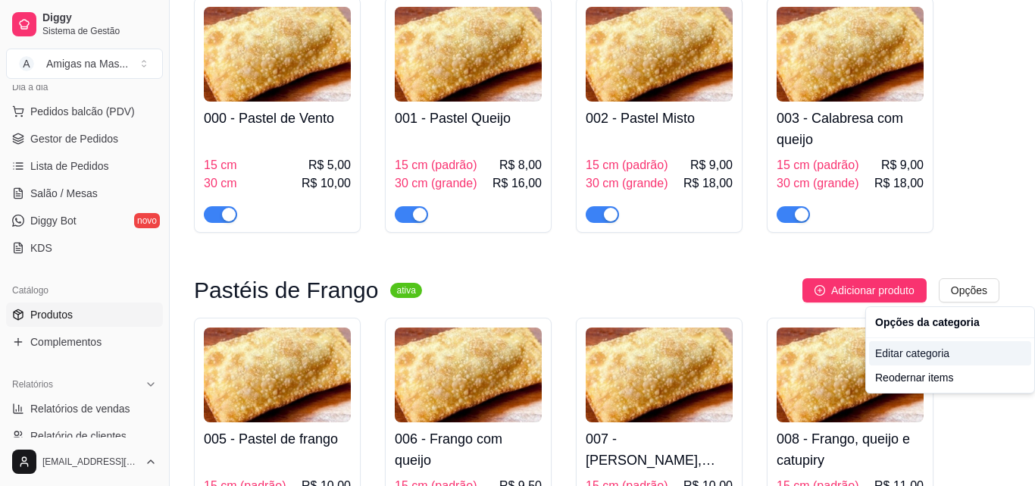
click at [928, 351] on div "Editar categoria" at bounding box center [950, 353] width 162 height 24
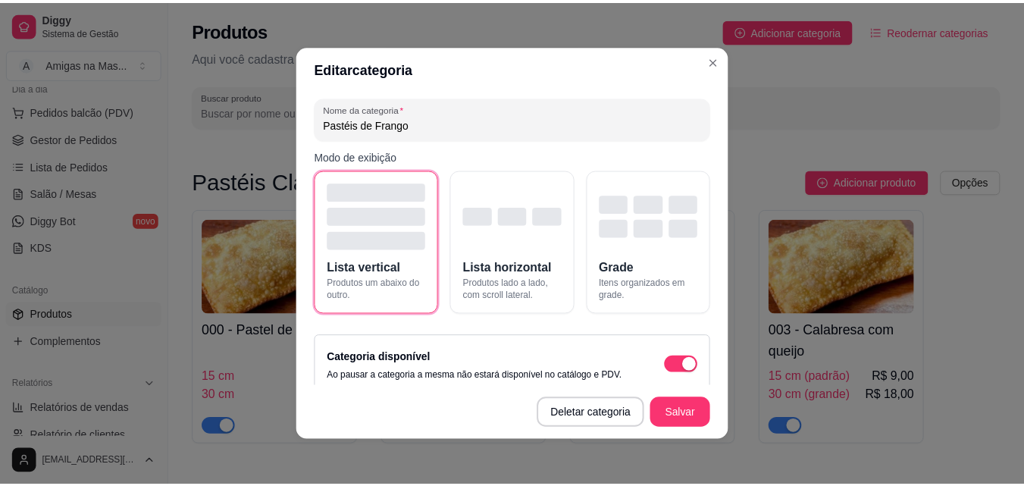
scroll to position [261, 0]
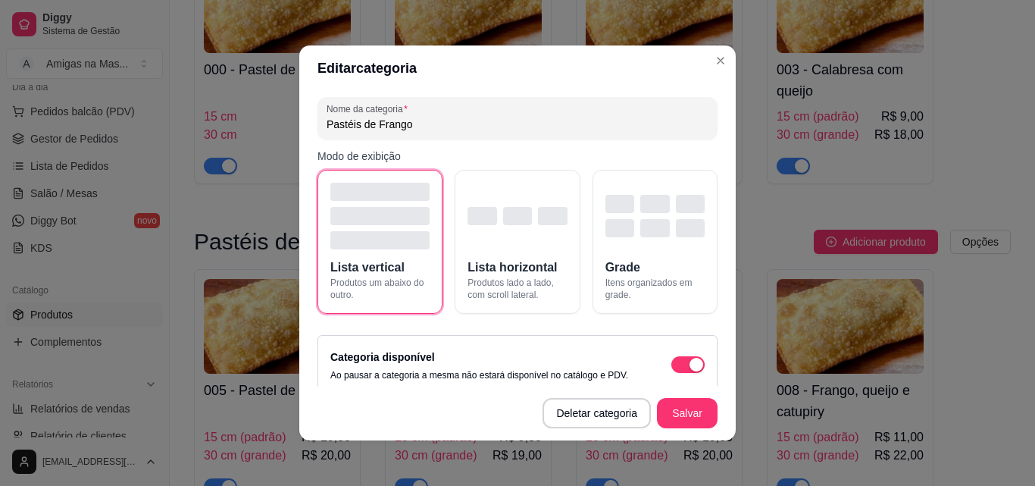
click at [462, 124] on input "Pastéis de Frango" at bounding box center [518, 124] width 382 height 15
type input "Pastéis "Dupla Imbatível""
click at [669, 411] on button "Salvar" at bounding box center [687, 413] width 61 height 30
click at [684, 412] on button "Salvar" at bounding box center [687, 414] width 59 height 30
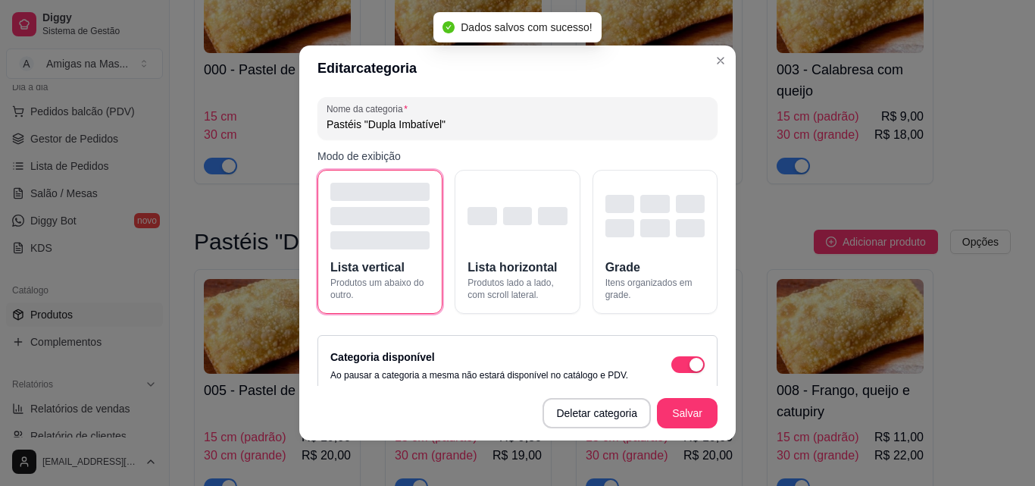
click at [712, 58] on div "002 - Pastel Misto 15 cm (padrão) R$ 9,00 30 cm (grande) R$ 18,00" at bounding box center [659, 113] width 147 height 121
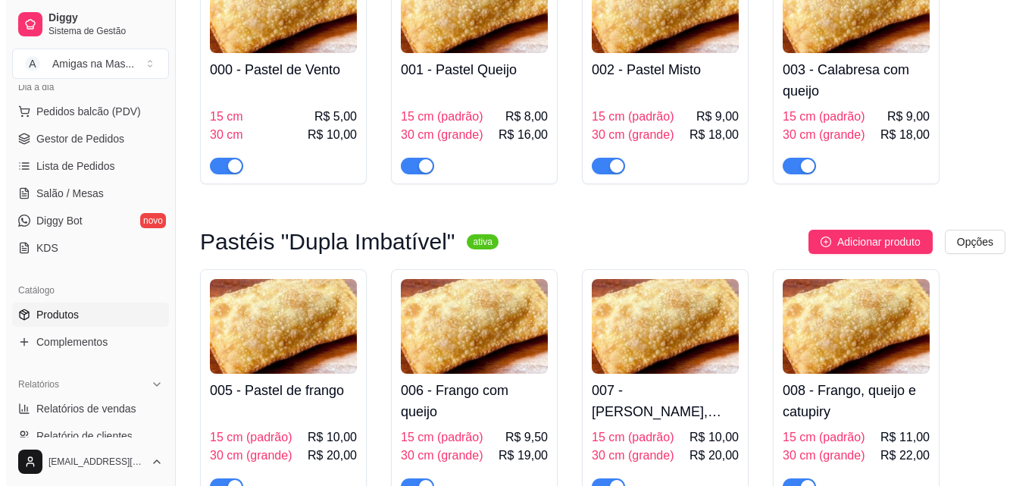
scroll to position [0, 0]
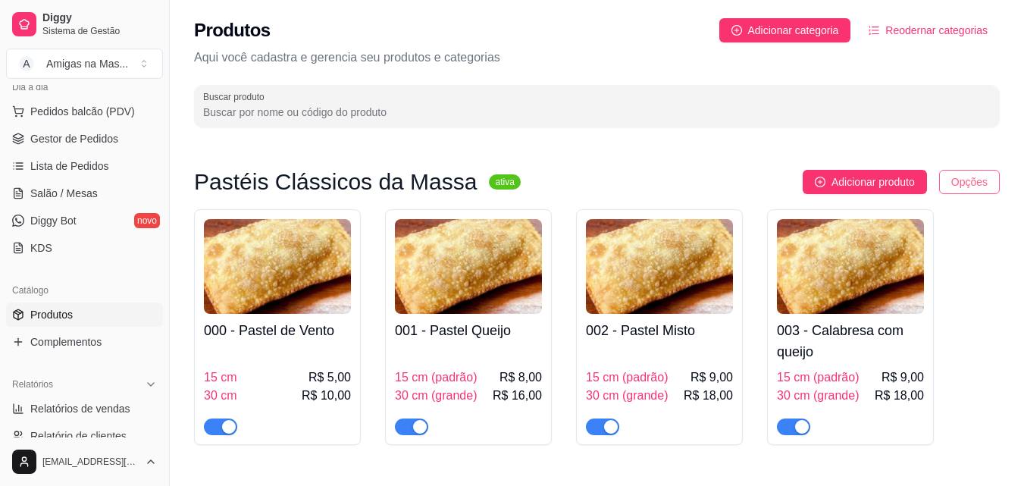
click at [970, 181] on html "Diggy Sistema de Gestão A Amigas na Mas ... Loja fechada Diggy Pro até 13/10 Ac…" at bounding box center [512, 243] width 1024 height 486
click at [959, 186] on html "Diggy Sistema de Gestão A Amigas na Mas ... Loja fechada Diggy Pro até 13/10 Ac…" at bounding box center [512, 243] width 1024 height 486
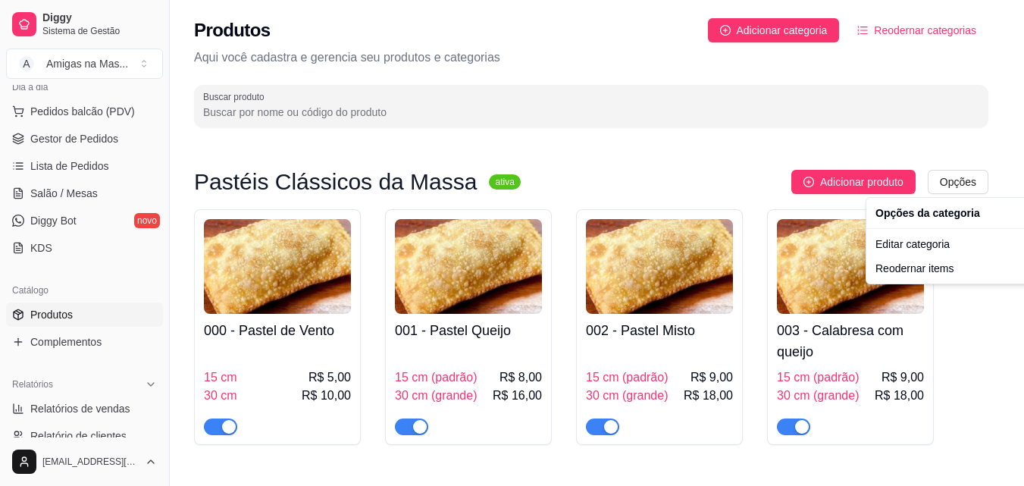
click at [979, 180] on html "Diggy Sistema de Gestão A Amigas na Mas ... Loja fechada Diggy Pro até 13/10 Ac…" at bounding box center [512, 243] width 1024 height 486
click at [941, 240] on div "Editar categoria" at bounding box center [950, 244] width 162 height 24
click at [929, 243] on div "Editar categoria" at bounding box center [950, 244] width 162 height 24
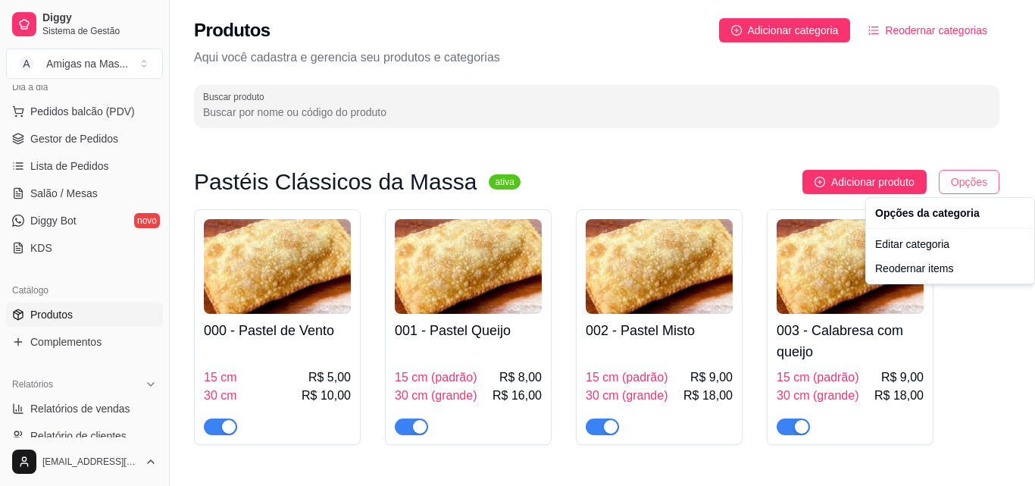
click at [974, 180] on span "Opções" at bounding box center [969, 182] width 36 height 17
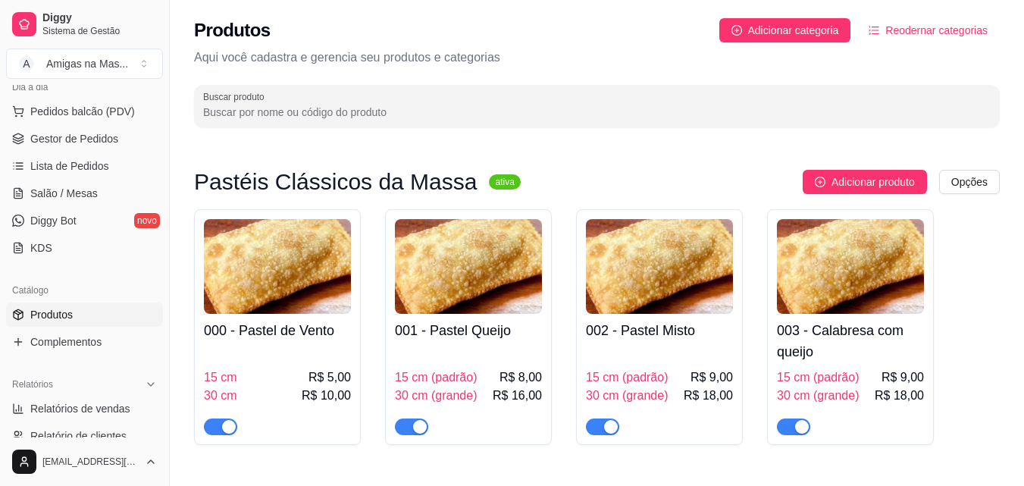
click at [955, 182] on html "Diggy Sistema de Gestão A Amigas na Mas ... Loja fechada Diggy Pro até 13/10 Ac…" at bounding box center [512, 243] width 1024 height 486
click at [963, 180] on html "Diggy Sistema de Gestão A Amigas na Mas ... Loja fechada Diggy Pro até 13/10 Ac…" at bounding box center [512, 243] width 1024 height 486
click at [963, 180] on span "Opções" at bounding box center [969, 182] width 36 height 17
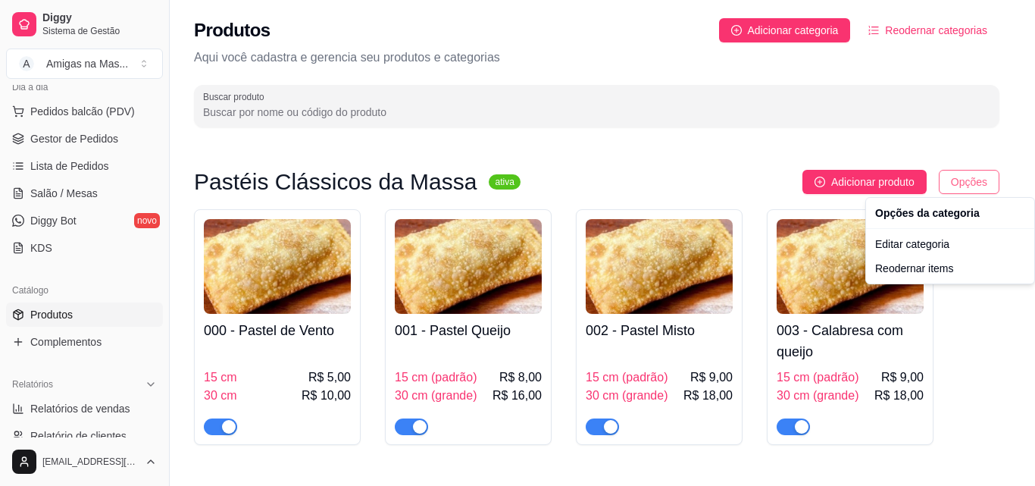
click at [978, 182] on span "Opções" at bounding box center [969, 182] width 36 height 17
click at [970, 179] on span "Opções" at bounding box center [969, 182] width 36 height 17
click at [964, 182] on span "Opções" at bounding box center [969, 182] width 36 height 17
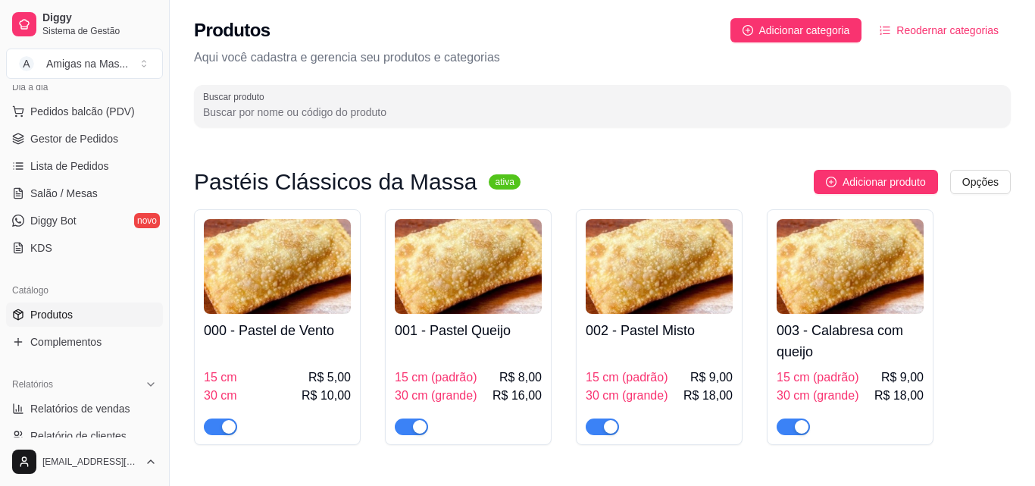
click at [931, 237] on div "003 - Calabresa com queijo 15 cm (padrão) R$ 9,00 30 cm (grande) R$ 18,00" at bounding box center [850, 327] width 167 height 236
click at [888, 55] on p "Aqui você cadastra e gerencia seu produtos e categorias" at bounding box center [602, 58] width 817 height 18
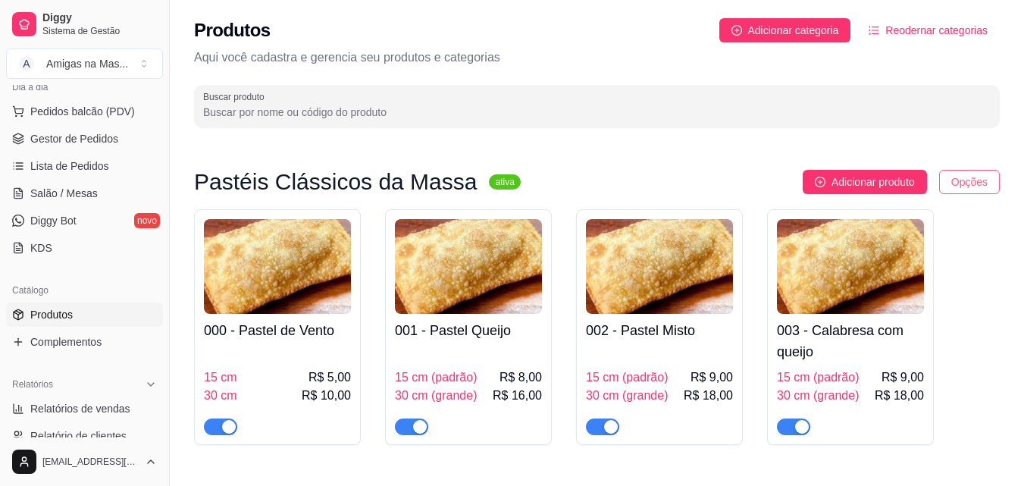
click at [973, 180] on html "Diggy Sistema de Gestão A Amigas na Mas ... Loja fechada Diggy Pro até 13/10 Ac…" at bounding box center [512, 243] width 1024 height 486
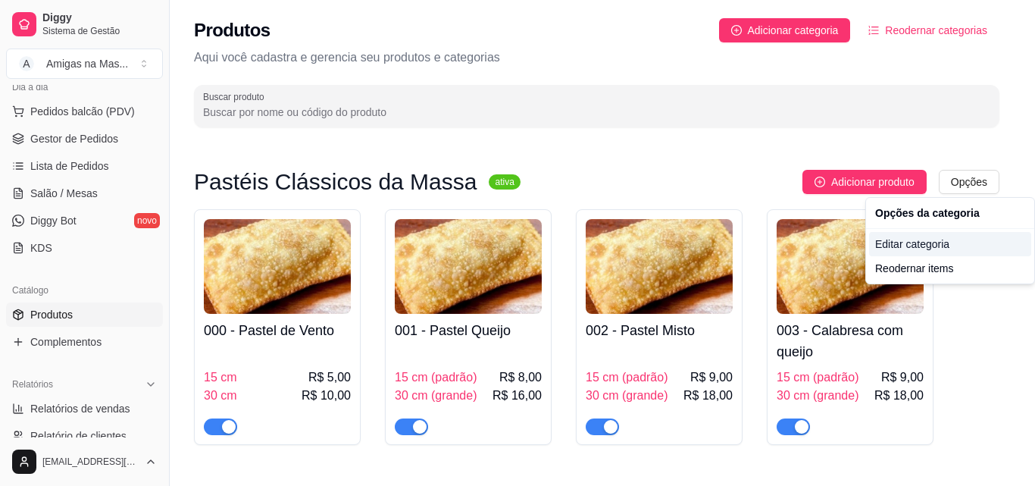
click at [917, 243] on div "Editar categoria" at bounding box center [950, 244] width 162 height 24
click at [922, 244] on div "Editar categoria" at bounding box center [950, 244] width 162 height 24
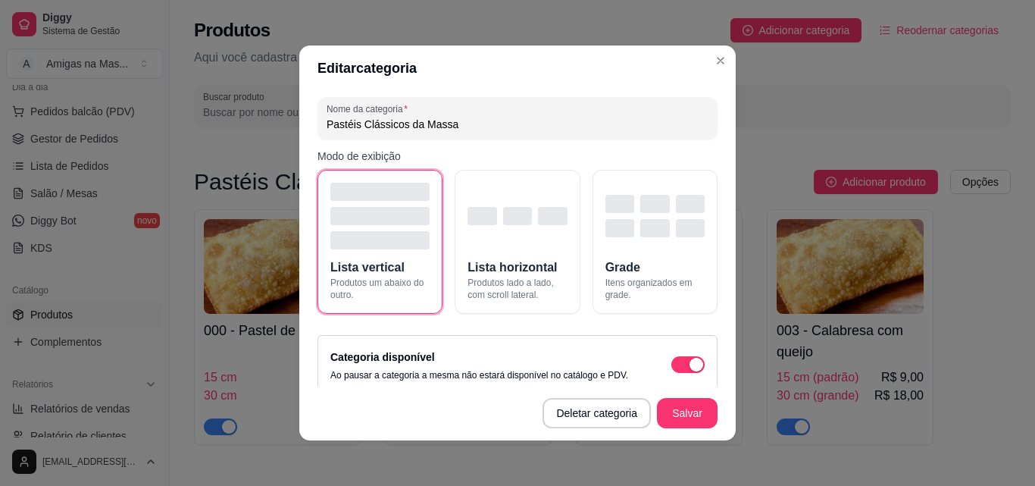
click at [521, 131] on input "Pastéis Clássicos da Massa" at bounding box center [518, 124] width 382 height 15
click at [355, 127] on input "Pastéis Clássicos da Massa"" at bounding box center [518, 124] width 382 height 15
type input "Pastéis "Clássicos da Massa""
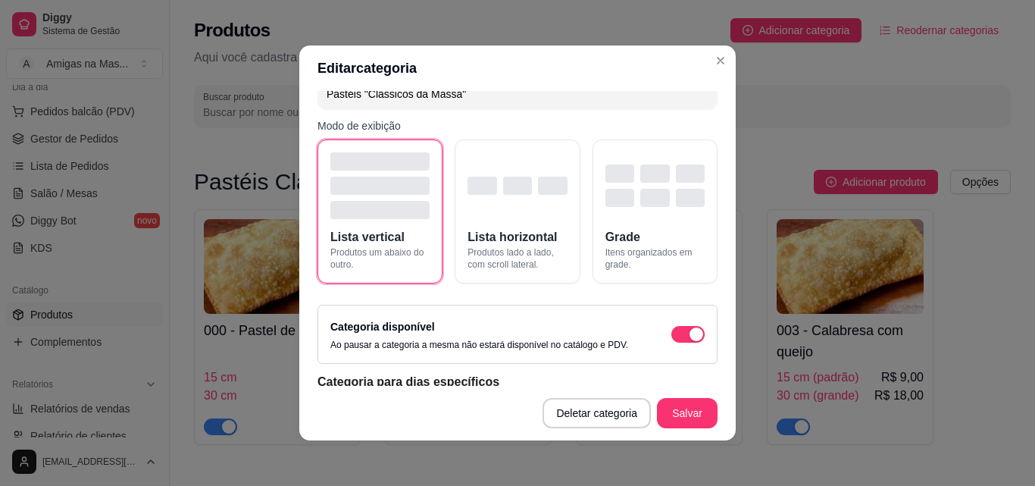
scroll to position [61, 0]
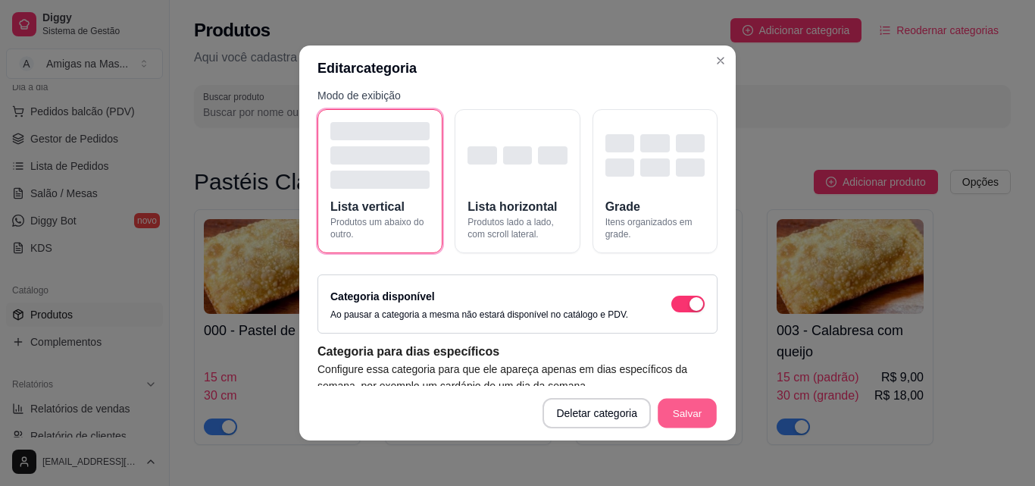
click at [676, 414] on button "Salvar" at bounding box center [687, 414] width 59 height 30
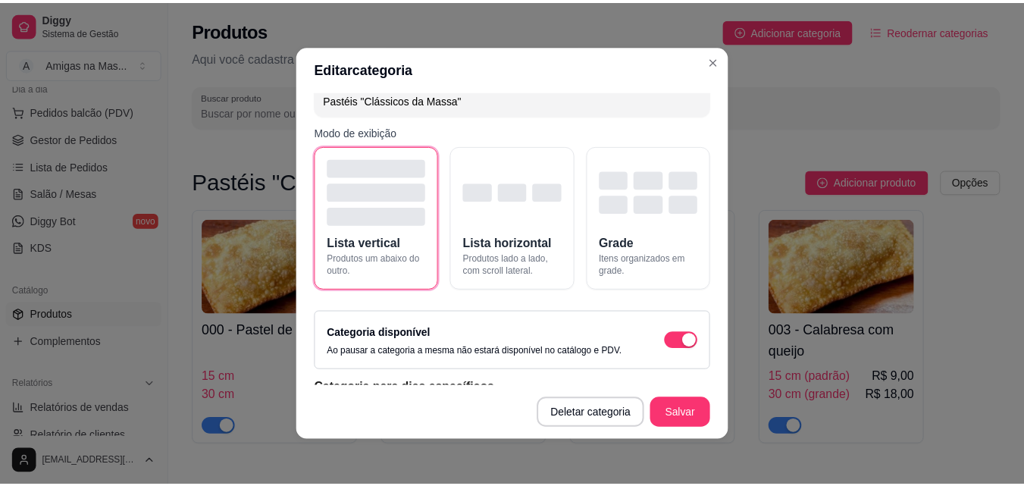
scroll to position [0, 0]
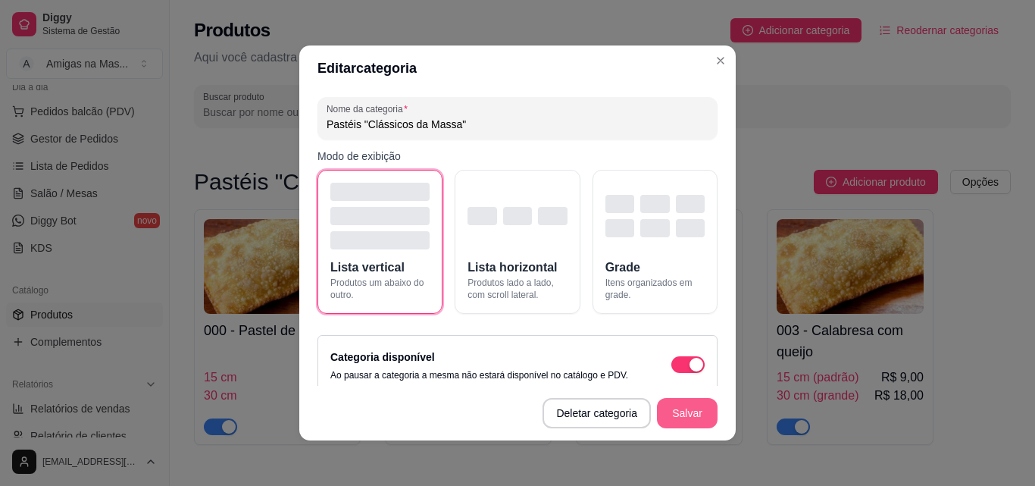
click at [682, 412] on button "Salvar" at bounding box center [687, 413] width 61 height 30
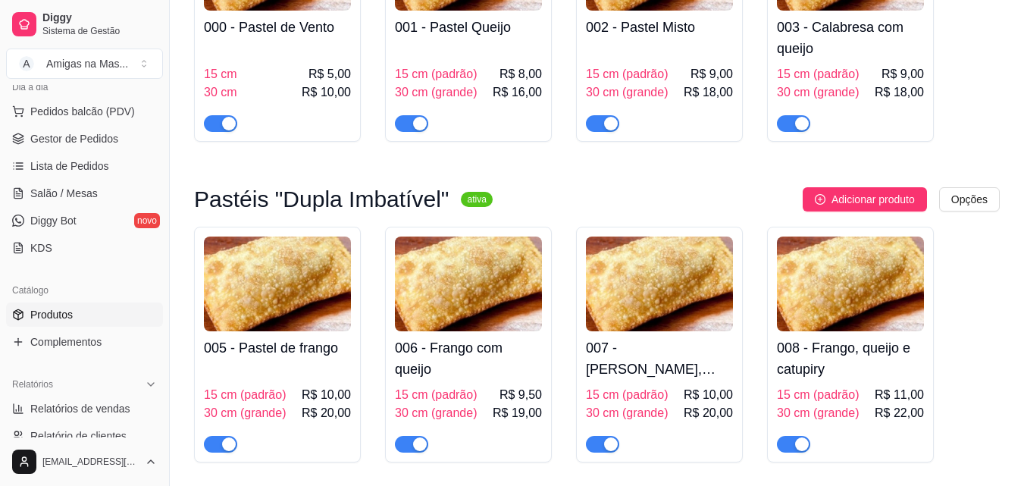
scroll to position [333, 0]
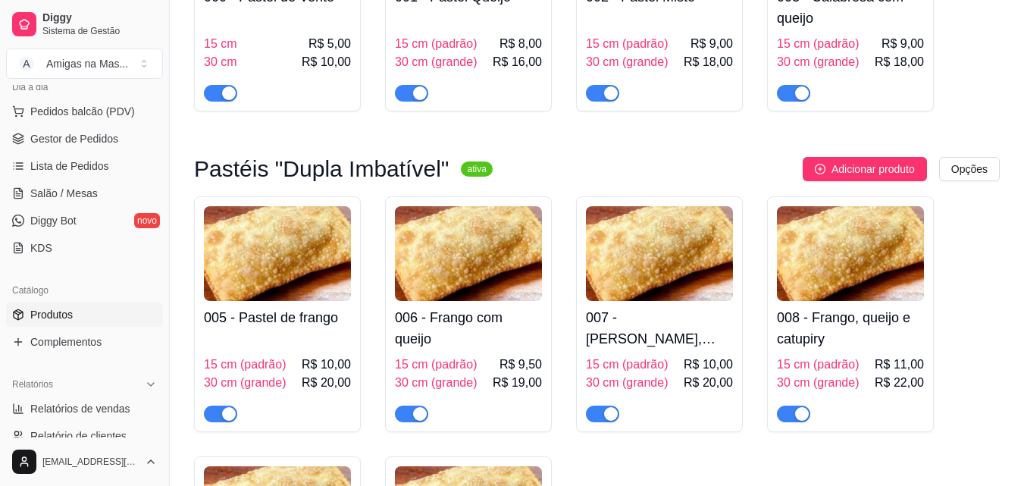
click at [261, 298] on img at bounding box center [277, 253] width 147 height 95
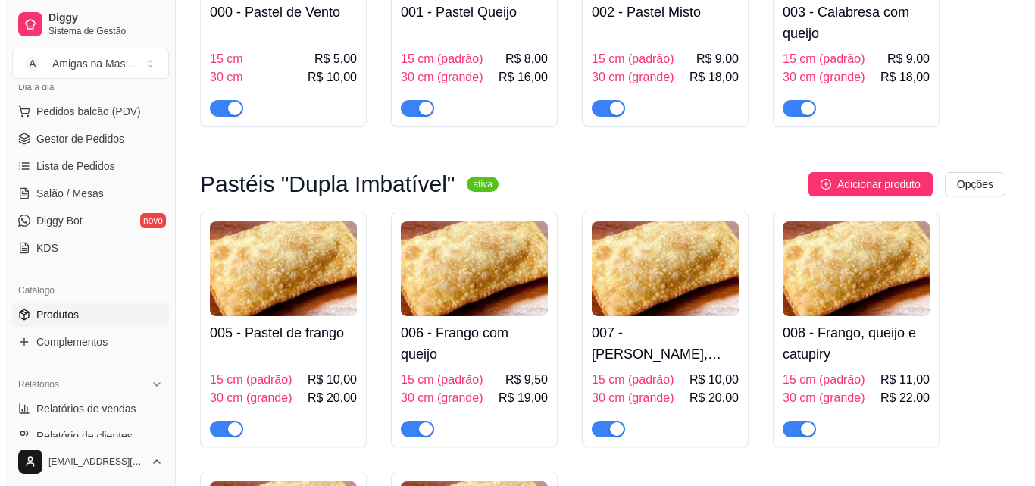
scroll to position [303, 0]
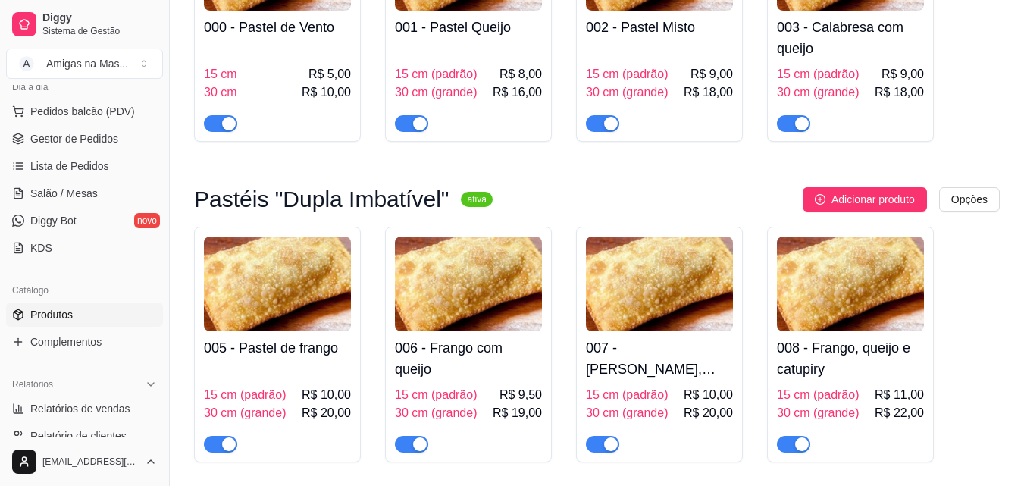
click at [305, 354] on h4 "005 - Pastel de frango" at bounding box center [277, 347] width 147 height 21
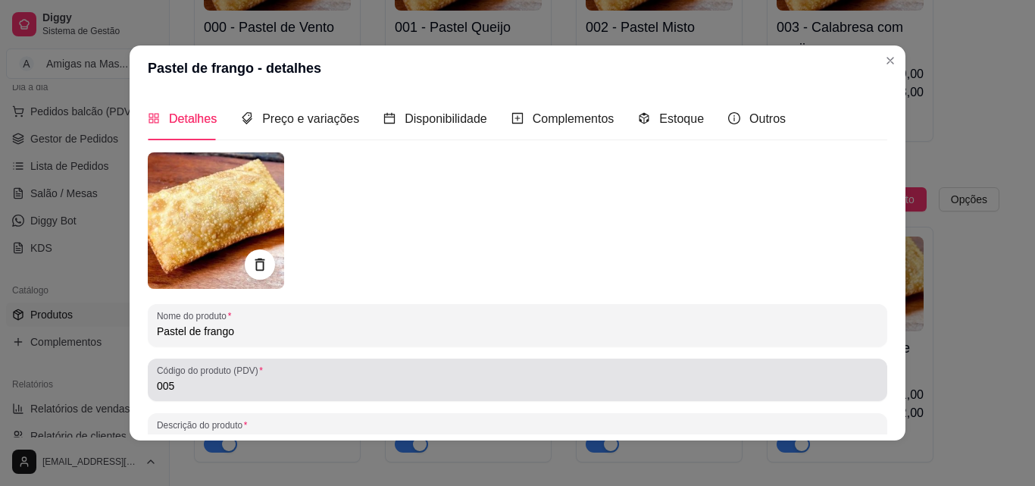
click at [246, 390] on input "005" at bounding box center [518, 385] width 722 height 15
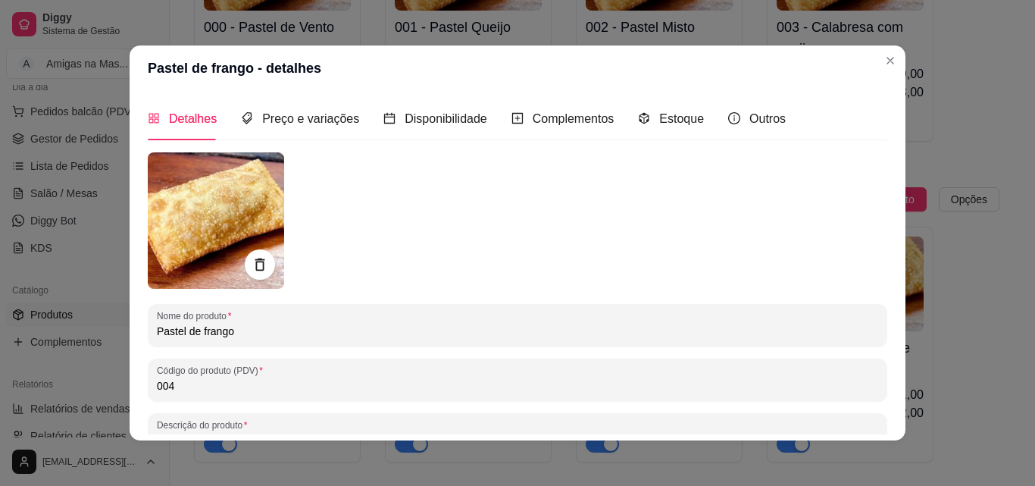
type input "004"
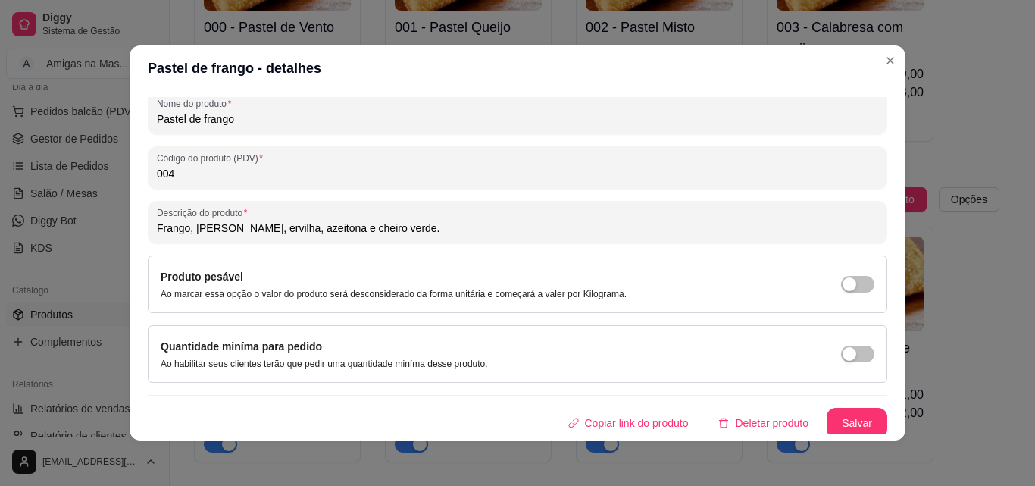
scroll to position [216, 0]
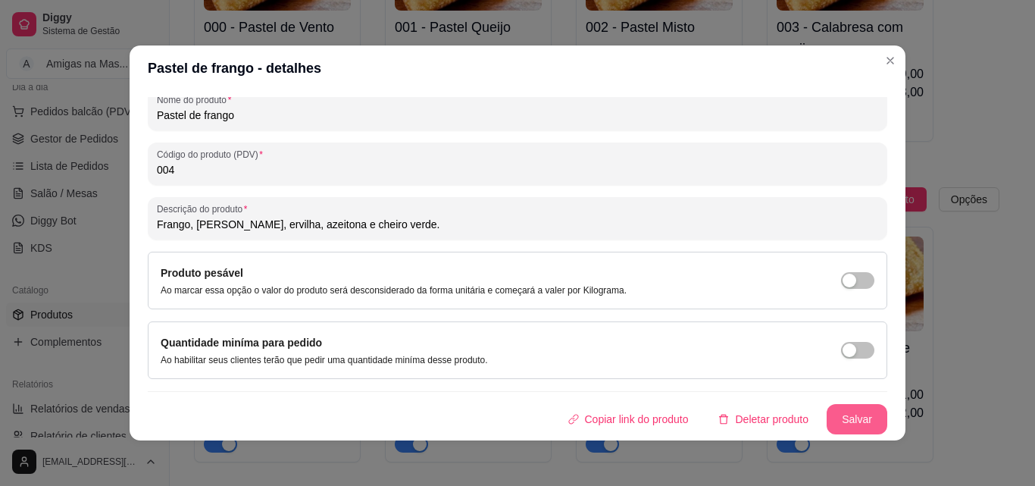
click at [856, 422] on button "Salvar" at bounding box center [857, 419] width 61 height 30
click at [835, 418] on button "Salvar" at bounding box center [857, 419] width 61 height 30
click at [249, 224] on input "Frango, [PERSON_NAME], ervilha, azeitona e cheiro verde." at bounding box center [518, 224] width 722 height 15
click at [233, 223] on input "[PERSON_NAME], [PERSON_NAME], ea, azeitona e cheiro verde." at bounding box center [518, 224] width 722 height 15
type input "[PERSON_NAME], [PERSON_NAME], azeitona e cheiro verde."
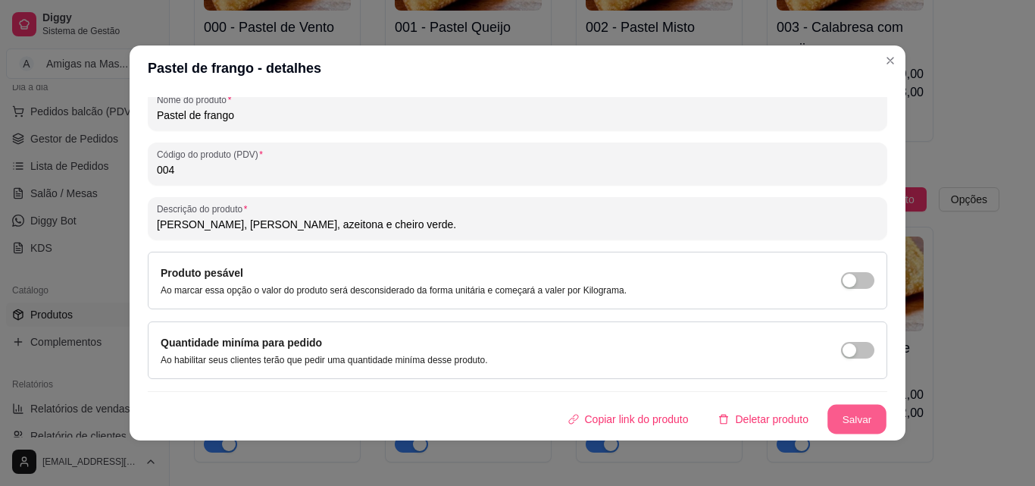
click at [853, 424] on button "Salvar" at bounding box center [857, 420] width 59 height 30
click at [828, 411] on button "Salvar" at bounding box center [857, 419] width 61 height 30
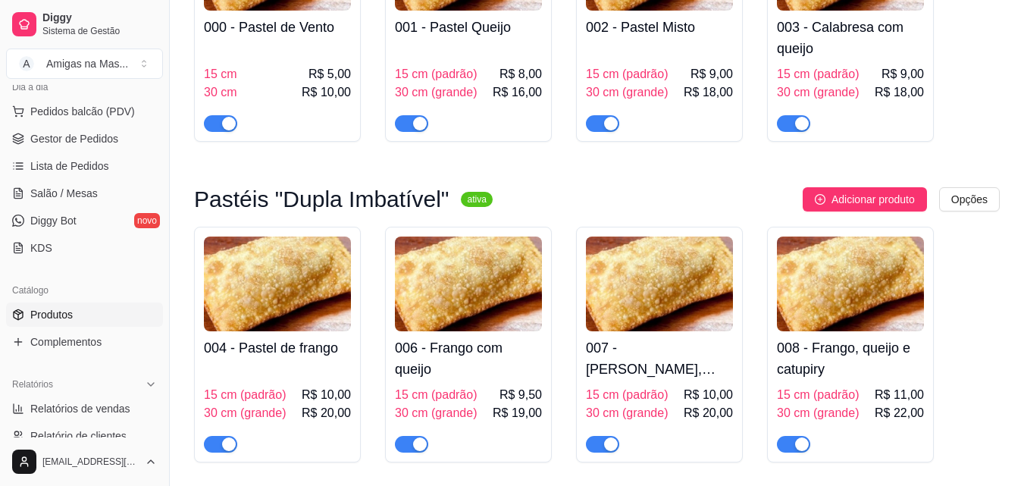
click at [459, 324] on img at bounding box center [468, 283] width 147 height 95
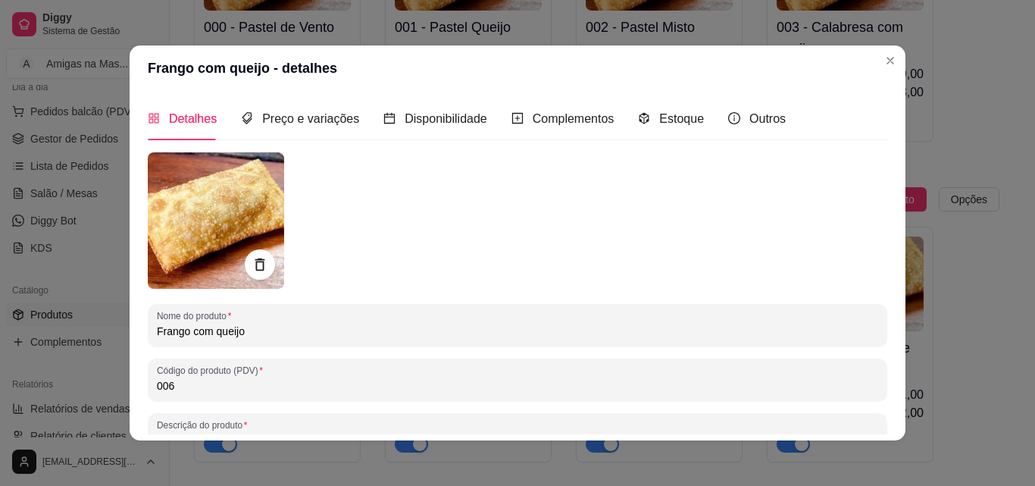
click at [384, 389] on input "006" at bounding box center [518, 385] width 722 height 15
type input "005"
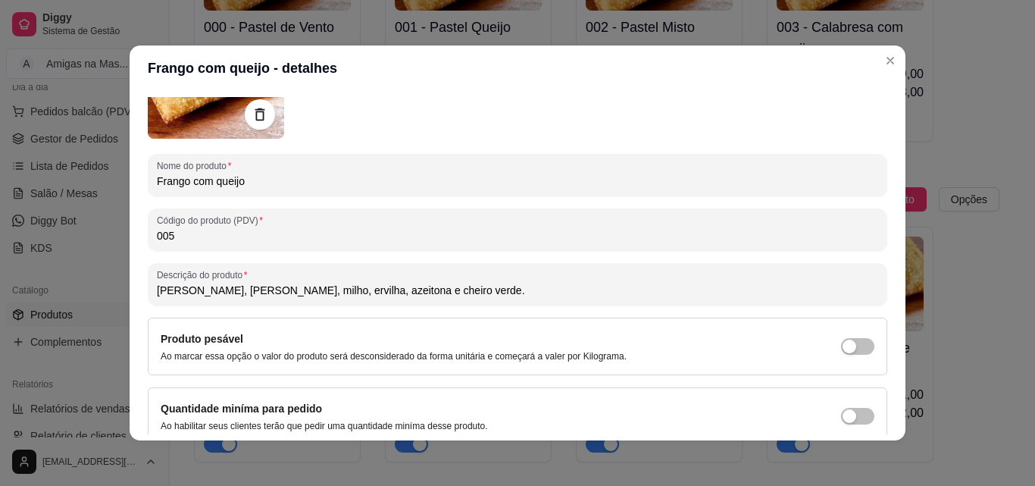
scroll to position [152, 0]
click at [283, 291] on input "[PERSON_NAME], [PERSON_NAME], milho, ervilha, azeitona e cheiro verde." at bounding box center [518, 288] width 722 height 15
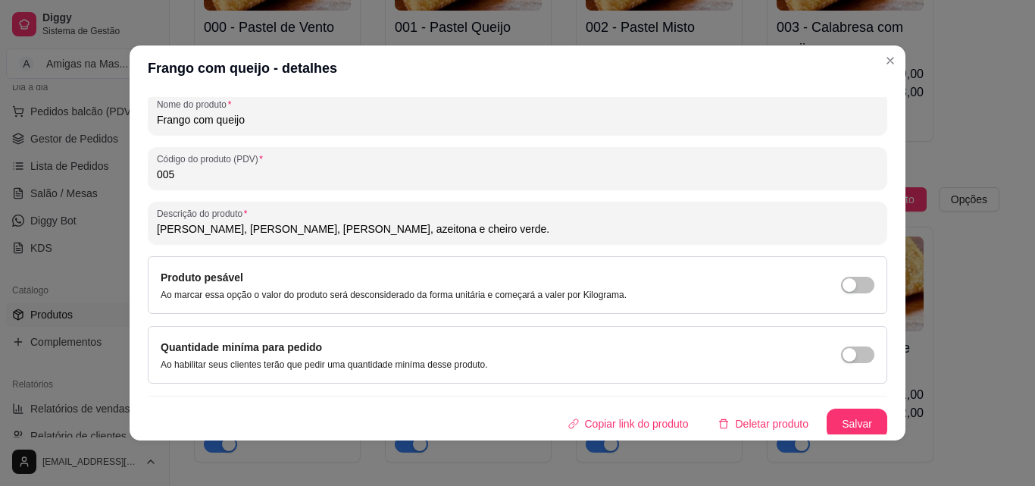
scroll to position [216, 0]
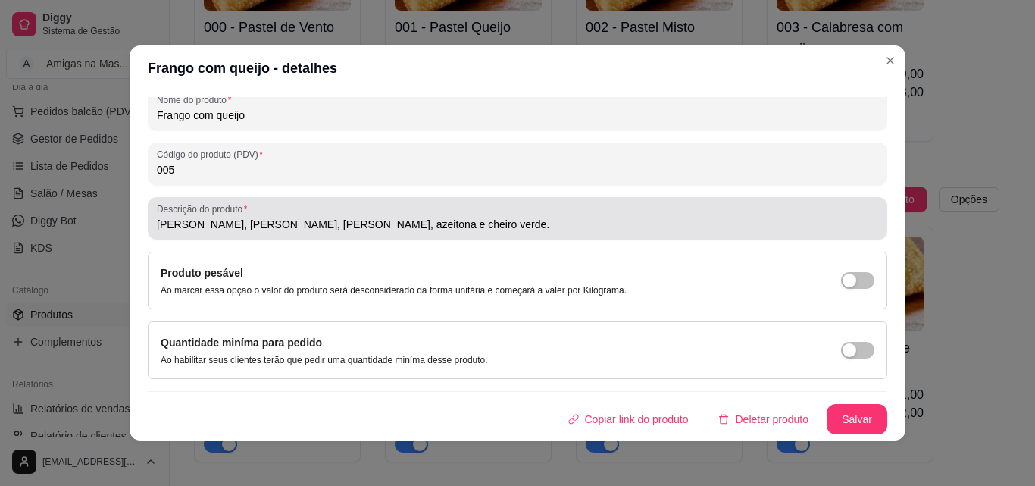
click at [218, 224] on input "[PERSON_NAME], [PERSON_NAME], [PERSON_NAME], azeitona e cheiro verde." at bounding box center [518, 224] width 722 height 15
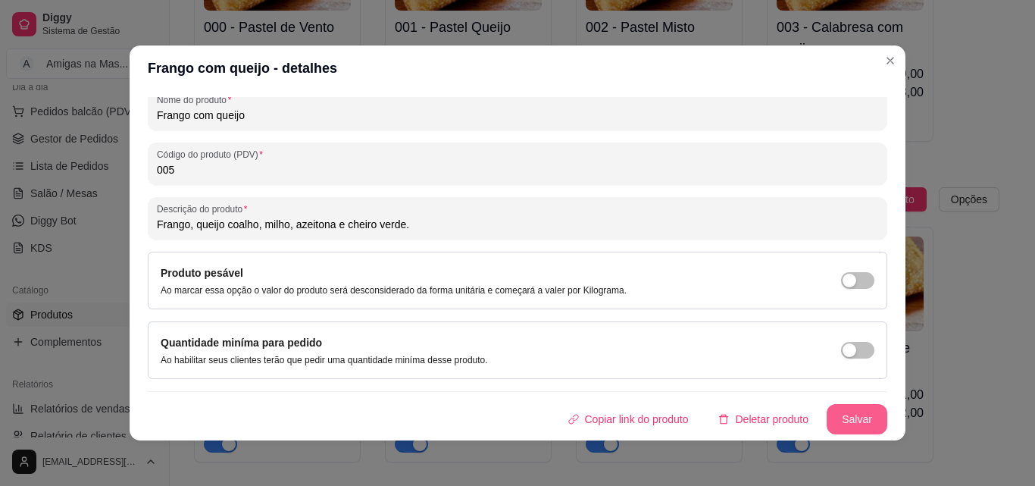
type input "Frango, queijo coalho, milho, azeitona e cheiro verde."
click at [844, 414] on button "Salvar" at bounding box center [857, 420] width 59 height 30
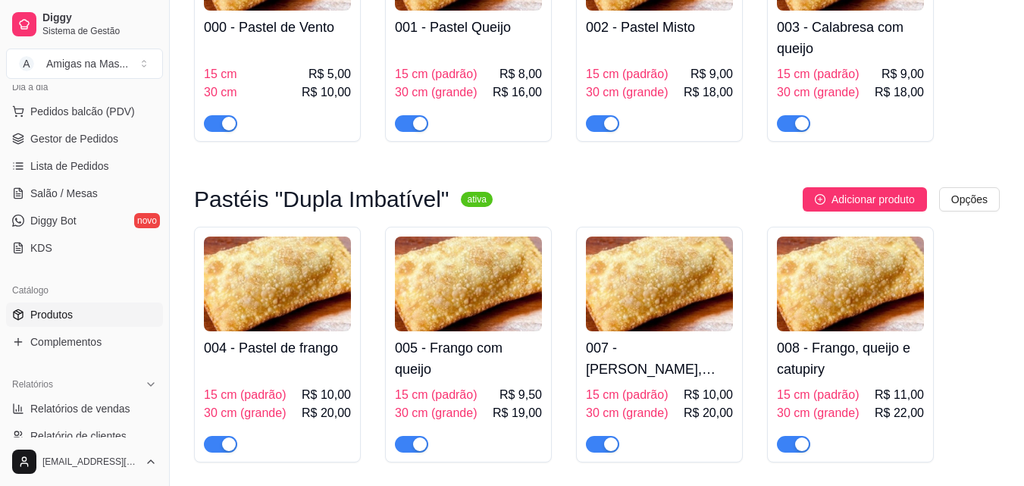
click at [606, 330] on img at bounding box center [659, 283] width 147 height 95
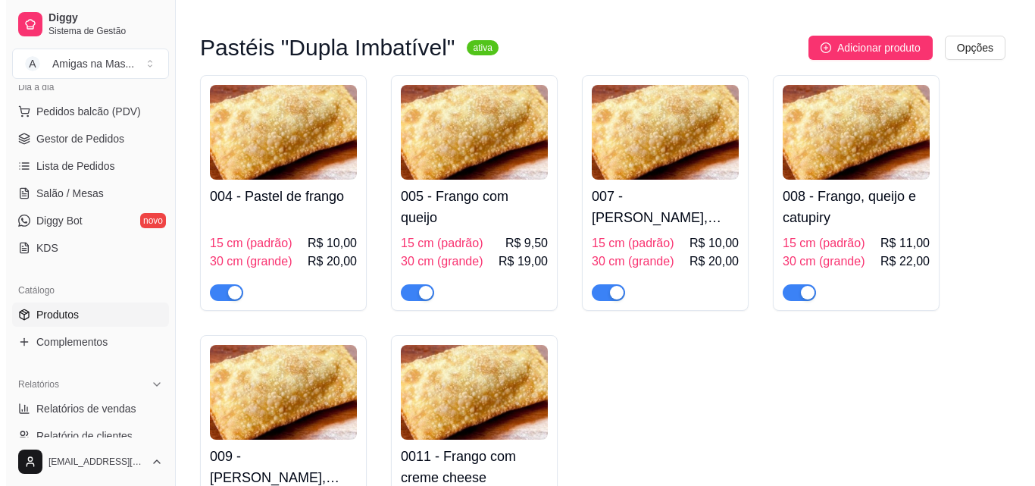
scroll to position [485, 0]
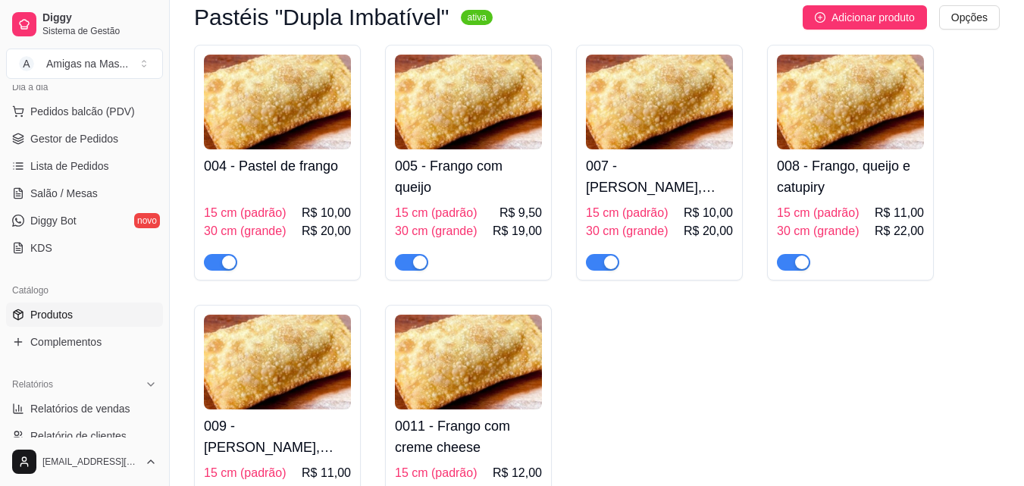
click at [467, 191] on h4 "005 - Frango com queijo" at bounding box center [468, 176] width 147 height 42
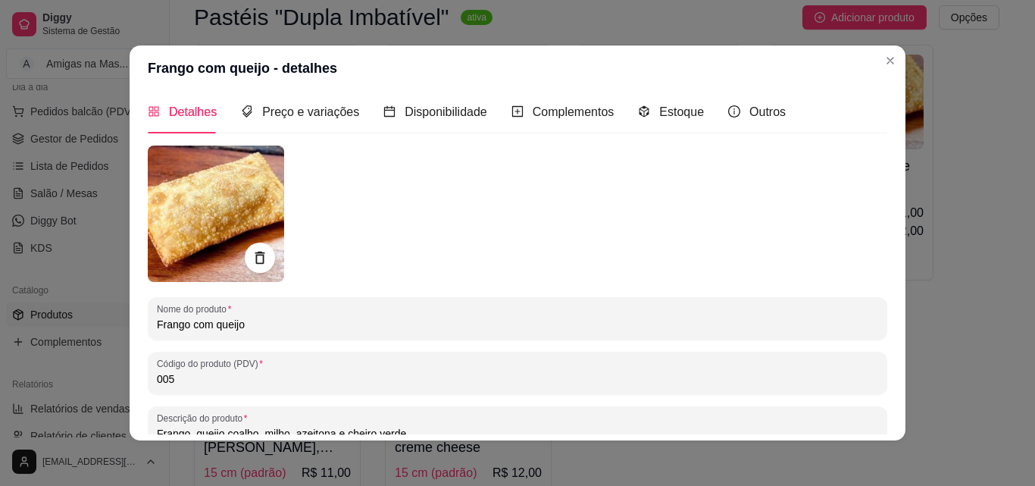
scroll to position [0, 0]
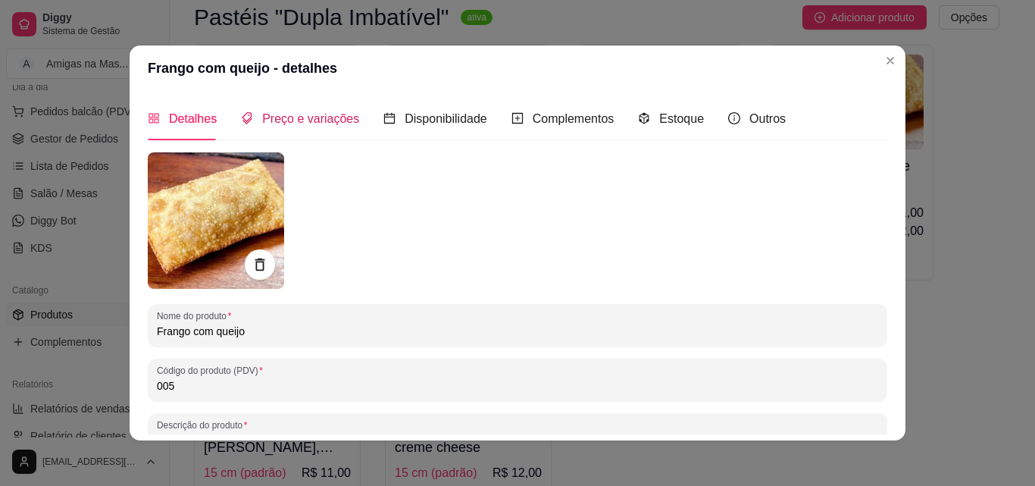
click at [315, 118] on span "Preço e variações" at bounding box center [310, 118] width 97 height 13
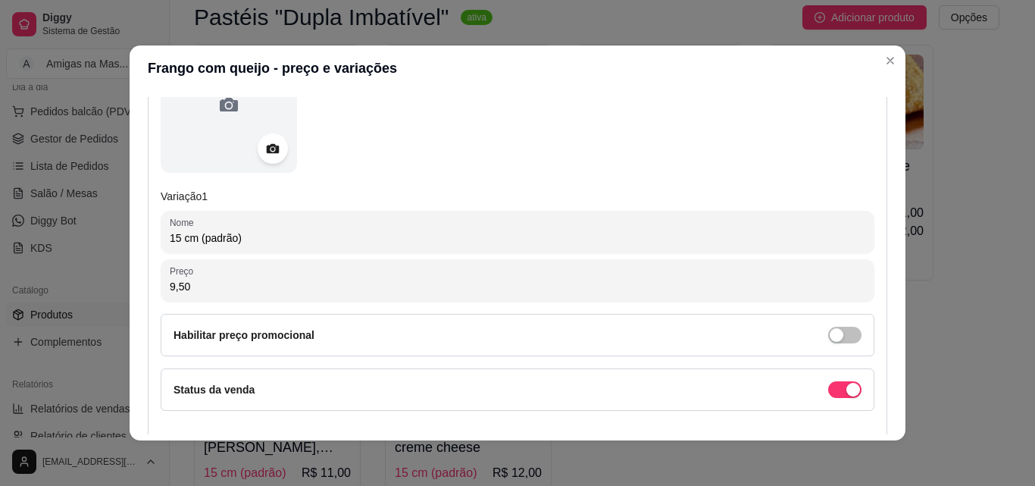
scroll to position [243, 0]
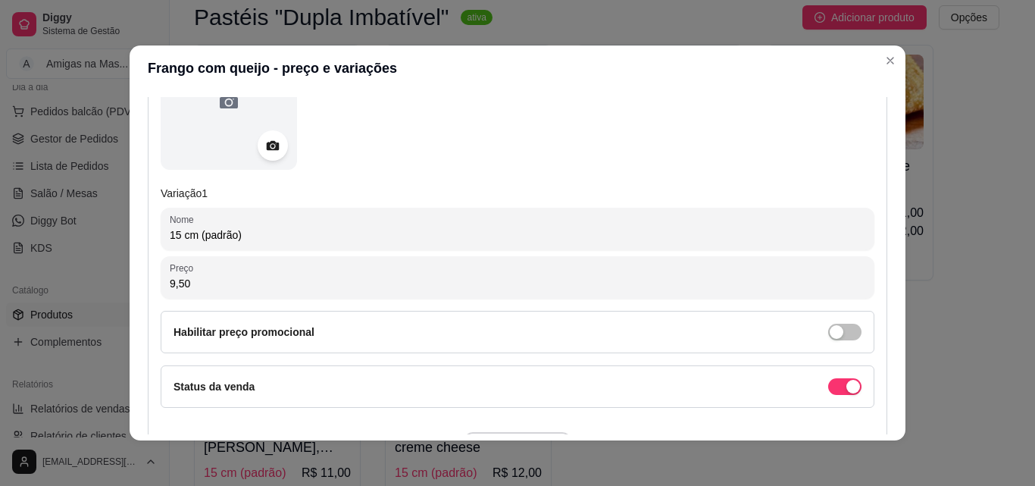
click at [486, 285] on input "9,50" at bounding box center [518, 283] width 696 height 15
type input "11,00"
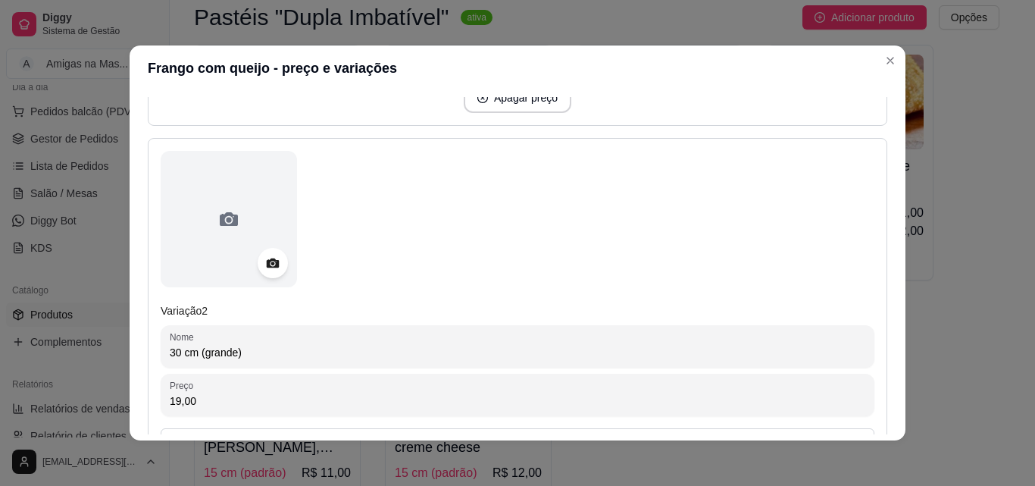
scroll to position [606, 0]
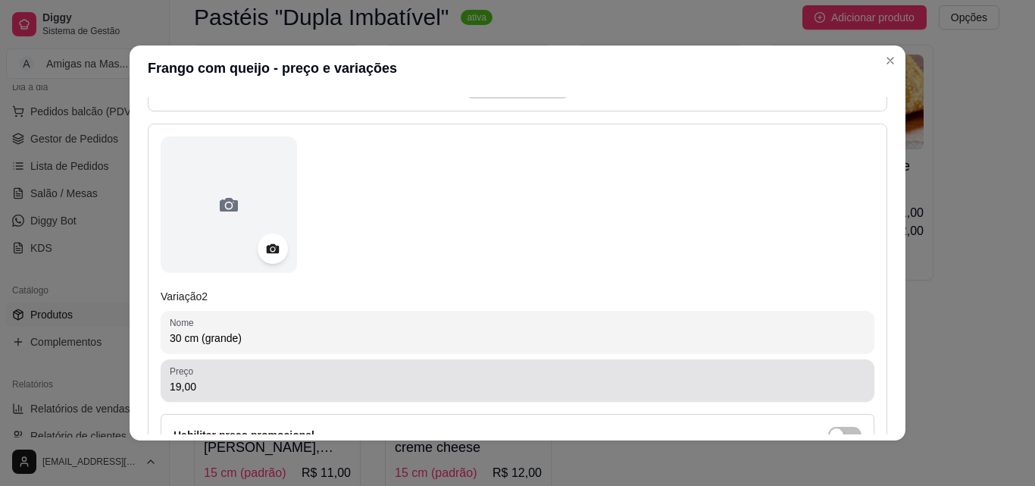
click at [353, 387] on input "19,00" at bounding box center [518, 386] width 696 height 15
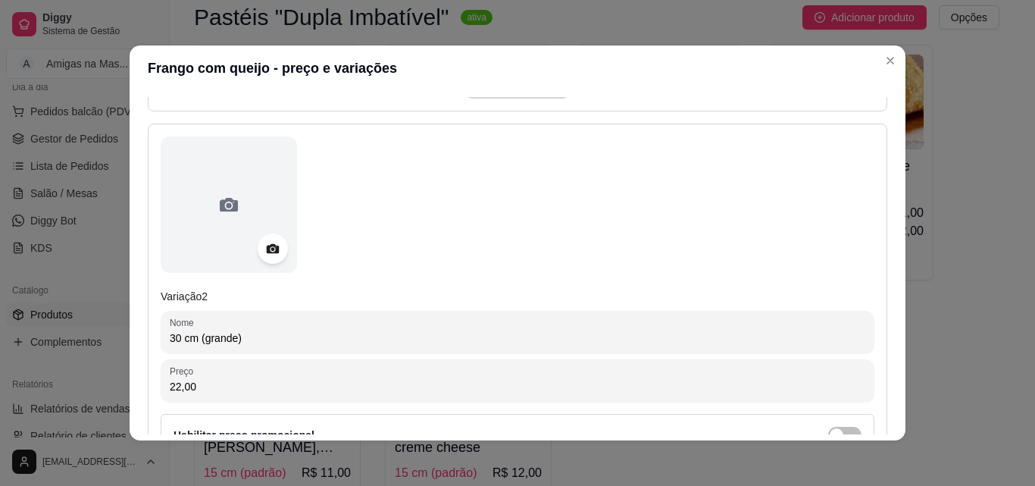
type input "22,00"
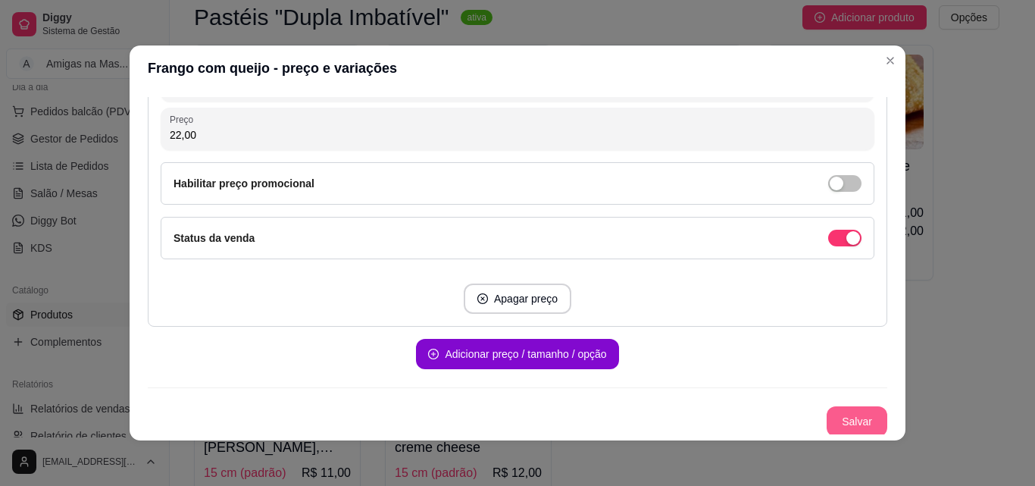
scroll to position [860, 0]
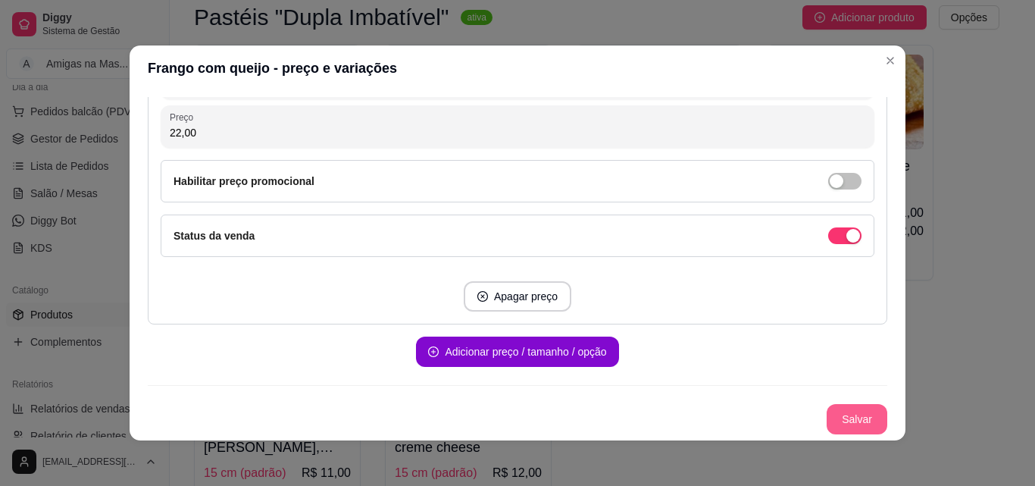
click at [841, 413] on button "Salvar" at bounding box center [857, 419] width 61 height 30
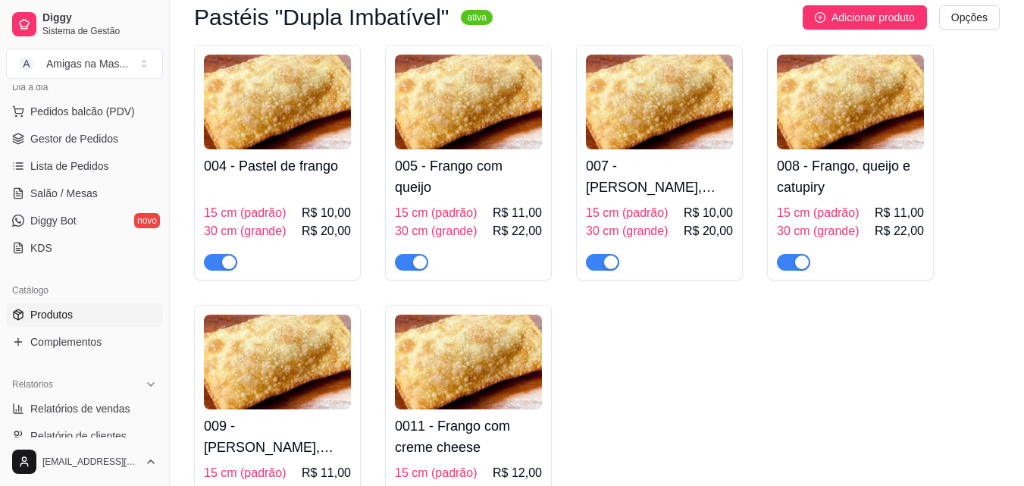
click at [618, 175] on h4 "007 - [PERSON_NAME], queijo e bacon" at bounding box center [659, 176] width 147 height 42
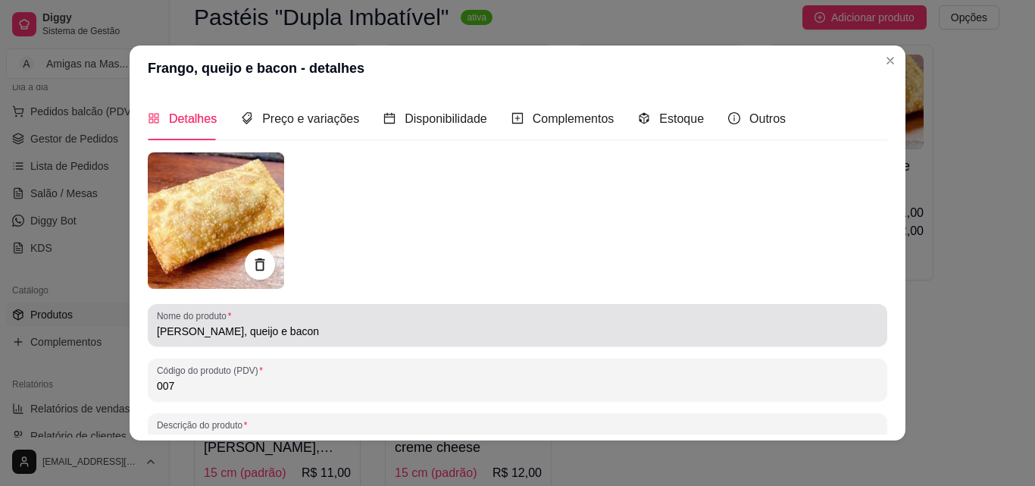
click at [350, 327] on input "[PERSON_NAME], queijo e bacon" at bounding box center [518, 331] width 722 height 15
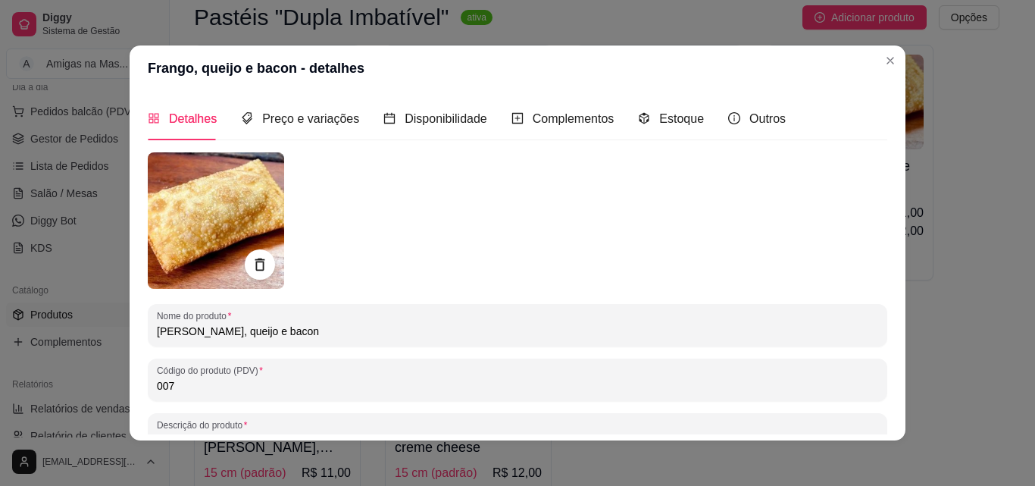
click at [350, 327] on input "[PERSON_NAME], queijo e bacon" at bounding box center [518, 331] width 722 height 15
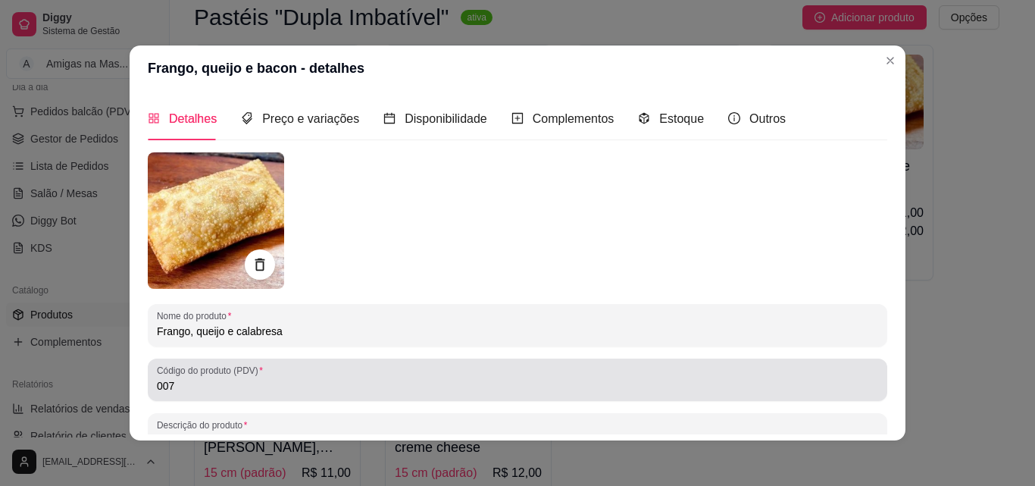
type input "Frango, queijo e calabresa"
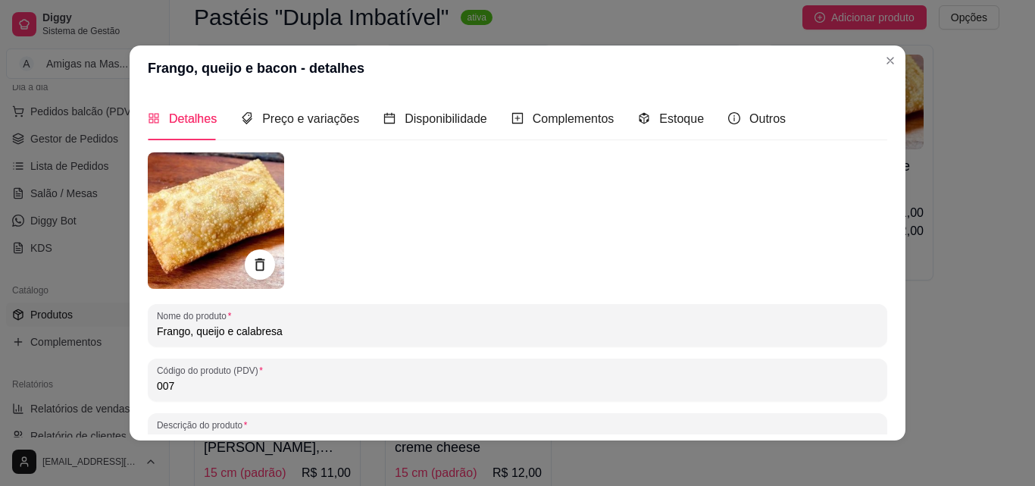
click at [287, 387] on input "007" at bounding box center [518, 385] width 722 height 15
type input "006"
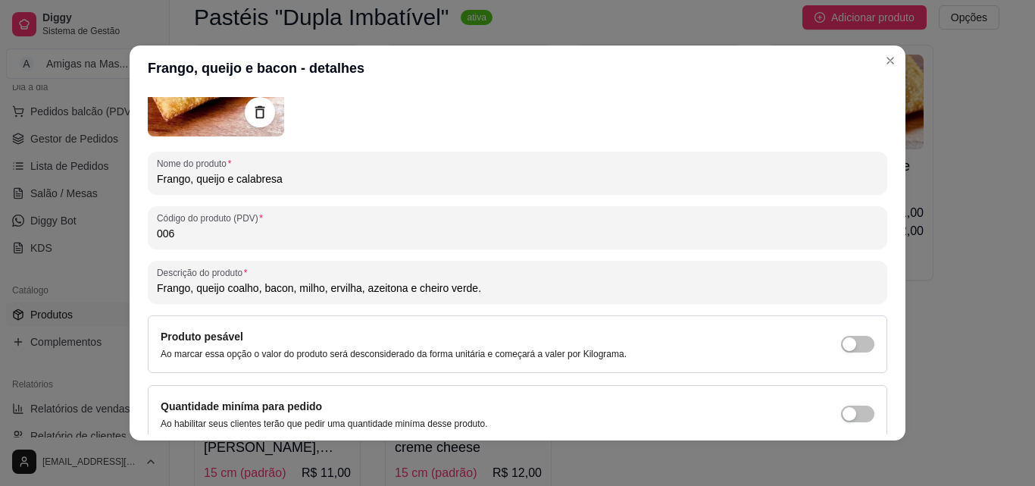
scroll to position [182, 0]
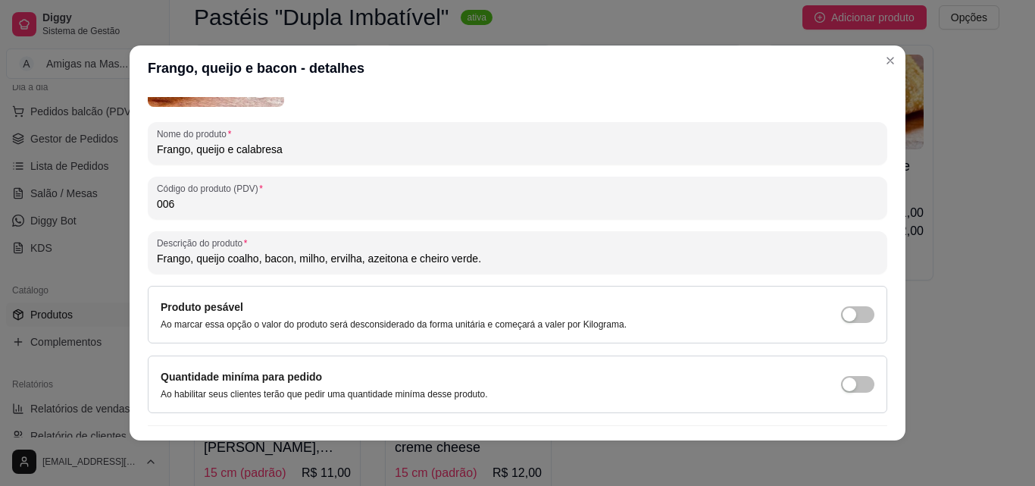
click at [355, 261] on input "Frango, queijo coalho, bacon, milho, ervilha, azeitona e cheiro verde." at bounding box center [518, 258] width 722 height 15
type input "Frango, queijo coalho, calabresa, milho verde, azeitona e cheiro verde."
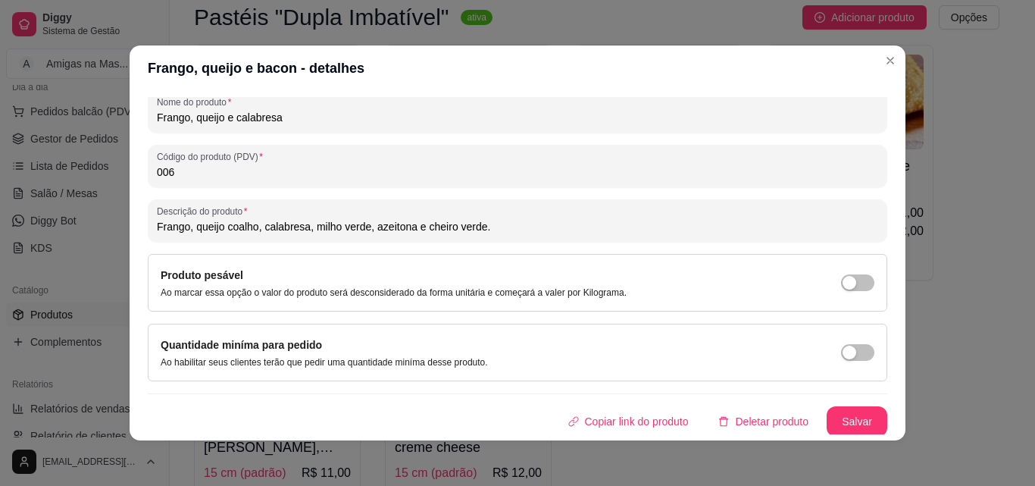
scroll to position [216, 0]
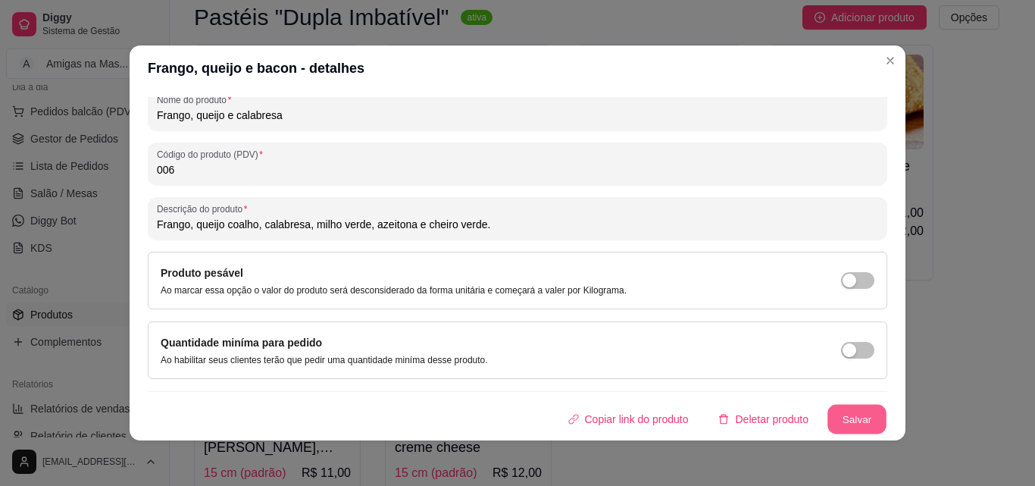
click at [831, 411] on button "Salvar" at bounding box center [857, 420] width 59 height 30
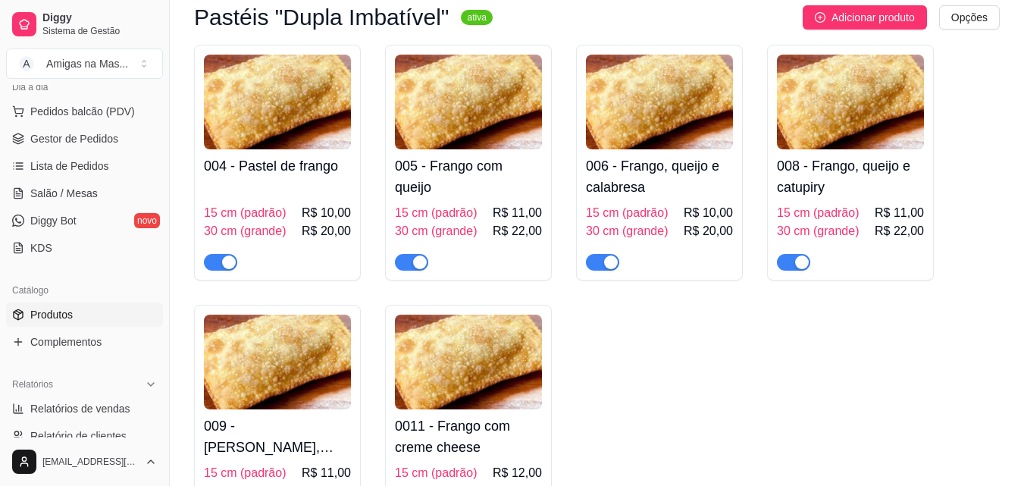
click at [692, 215] on span "R$ 10,00" at bounding box center [708, 213] width 49 height 18
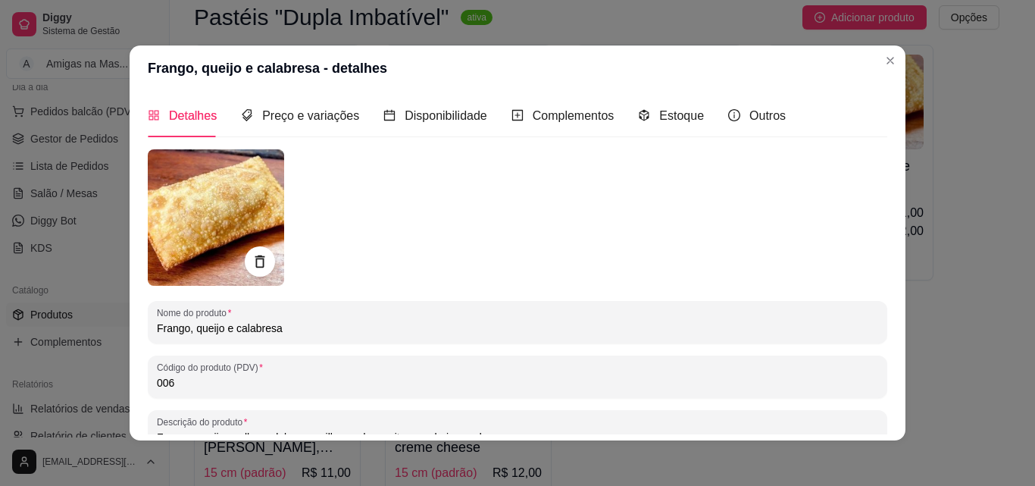
scroll to position [0, 0]
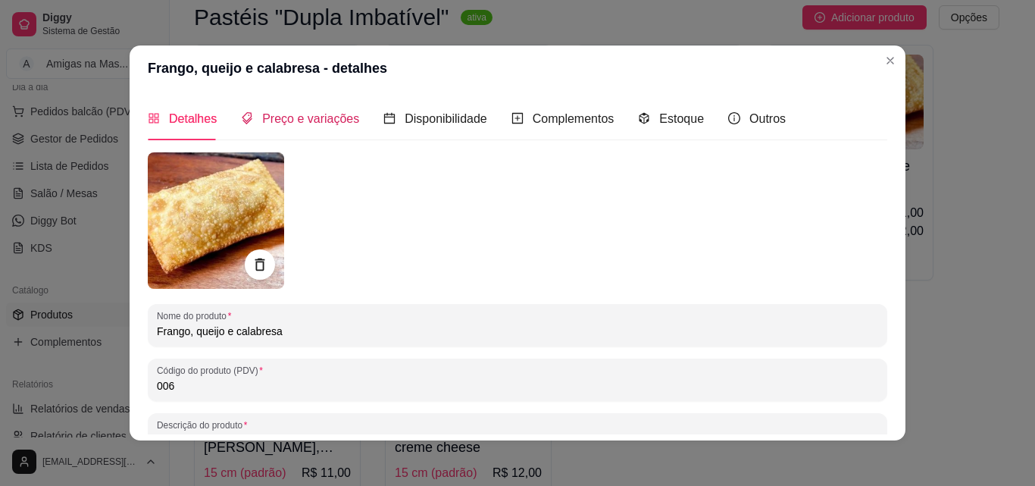
click at [307, 112] on span "Preço e variações" at bounding box center [310, 118] width 97 height 13
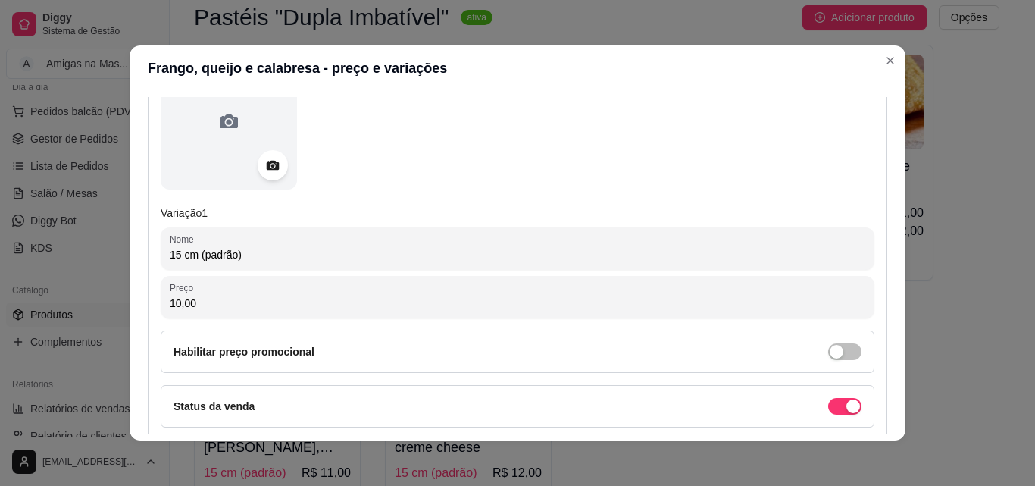
scroll to position [243, 0]
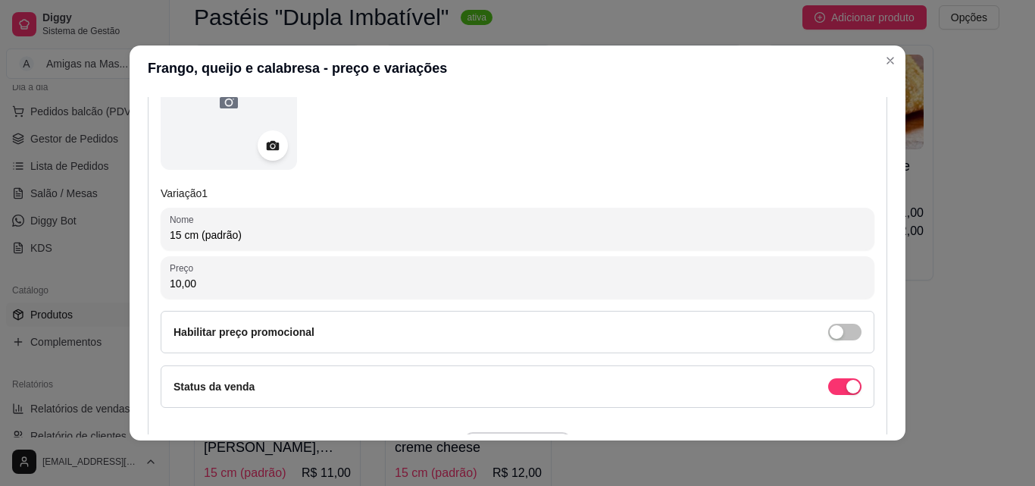
click at [490, 290] on input "10,00" at bounding box center [518, 283] width 696 height 15
click at [479, 290] on input "0,01" at bounding box center [518, 283] width 696 height 15
type input "12,00"
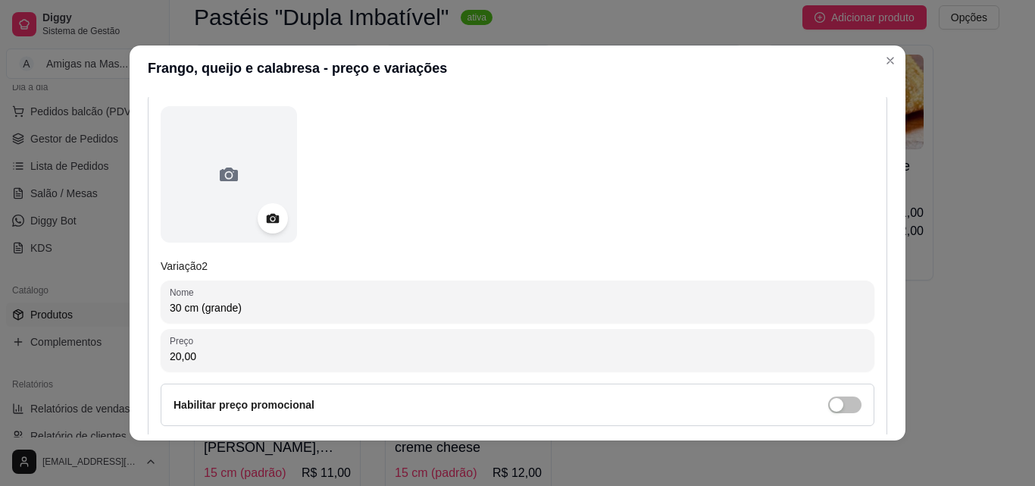
scroll to position [667, 0]
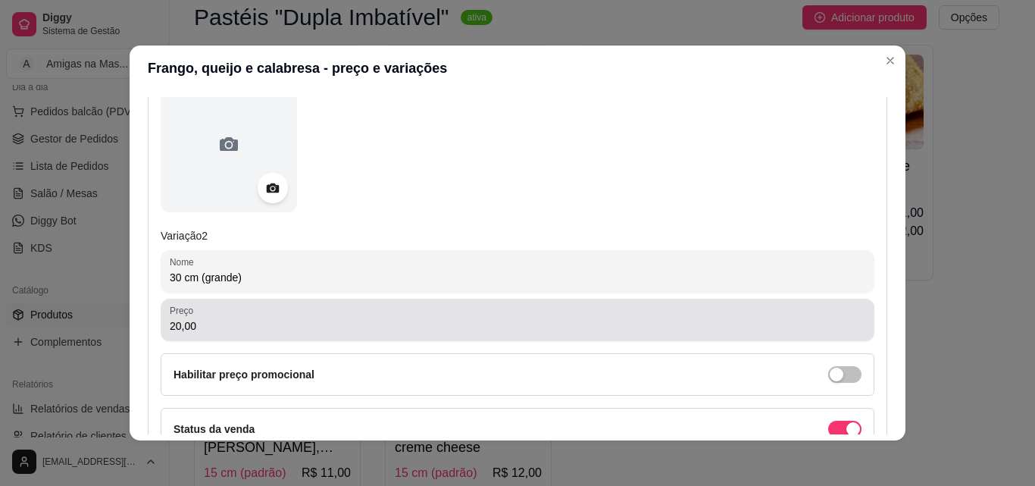
click at [375, 311] on div "20,00" at bounding box center [518, 320] width 696 height 30
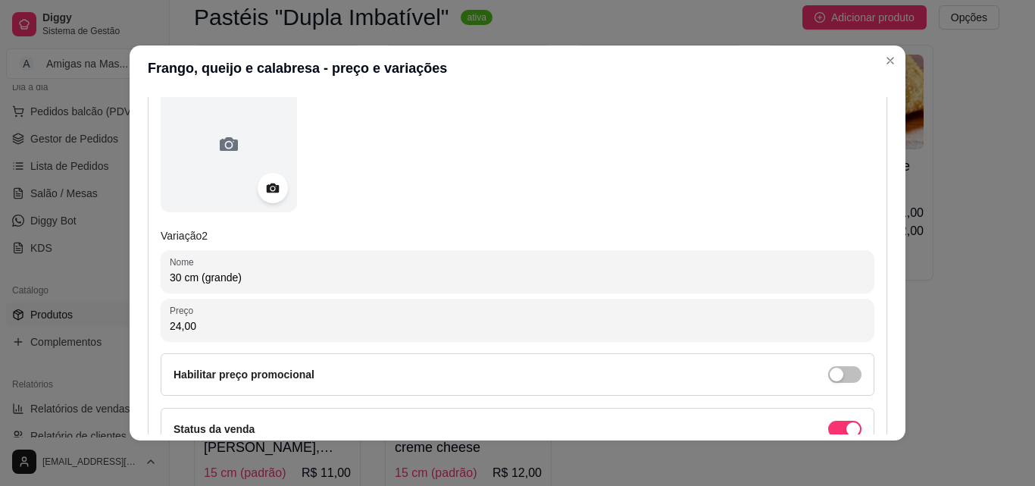
type input "24,00"
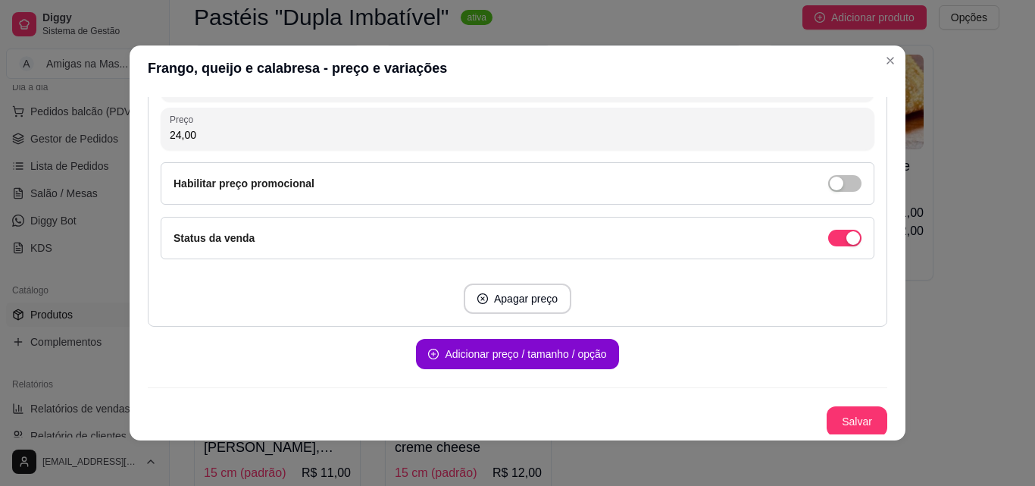
scroll to position [860, 0]
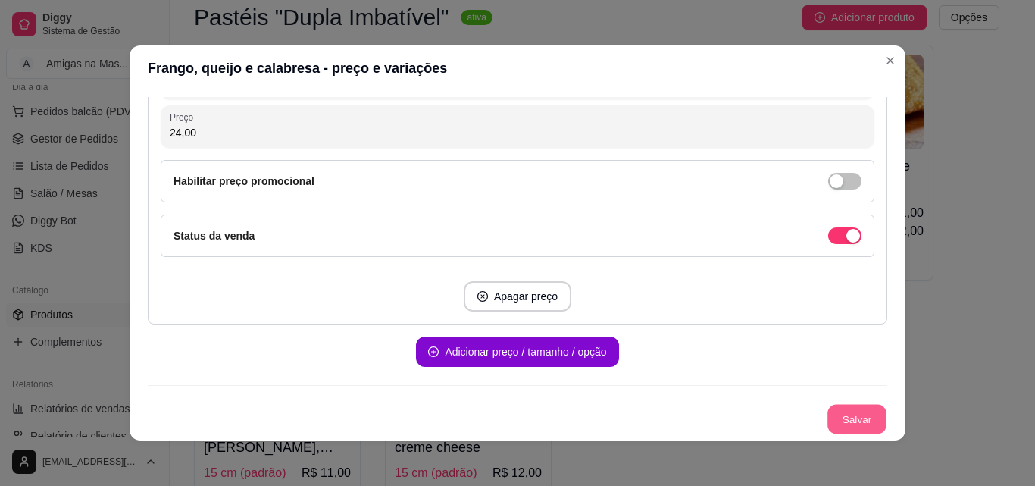
click at [848, 421] on button "Salvar" at bounding box center [857, 420] width 59 height 30
click at [848, 421] on div "Salvar" at bounding box center [518, 419] width 740 height 30
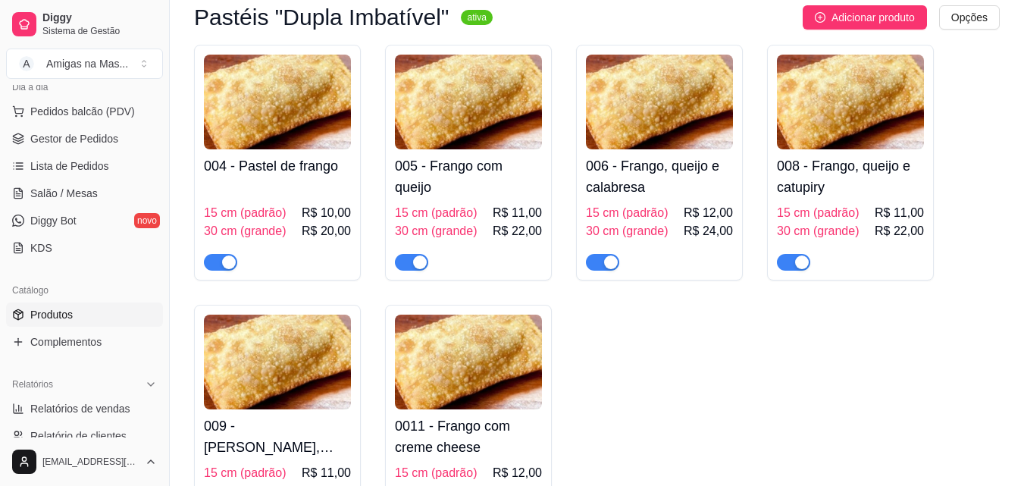
click at [848, 181] on h4 "008 - Frango, queijo e catupiry" at bounding box center [850, 176] width 147 height 42
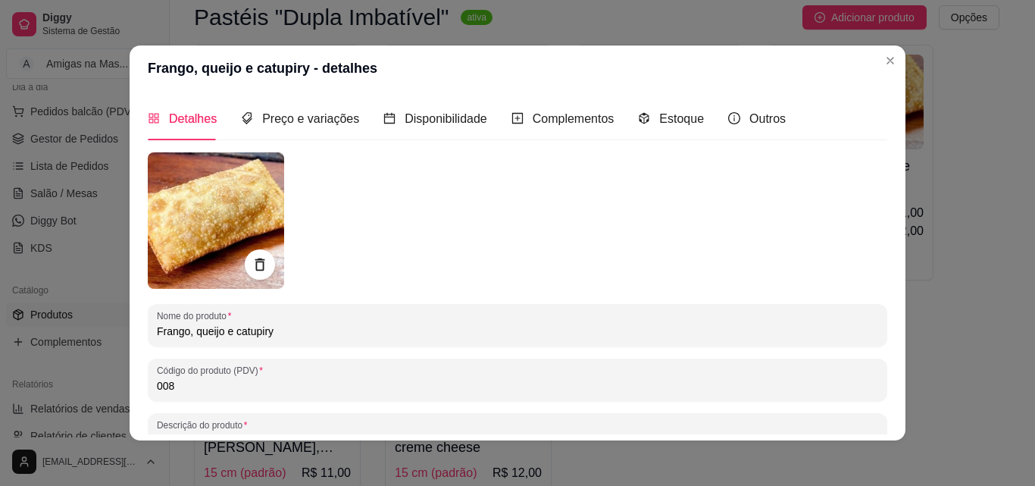
click at [396, 390] on input "008" at bounding box center [518, 385] width 722 height 15
type input "007"
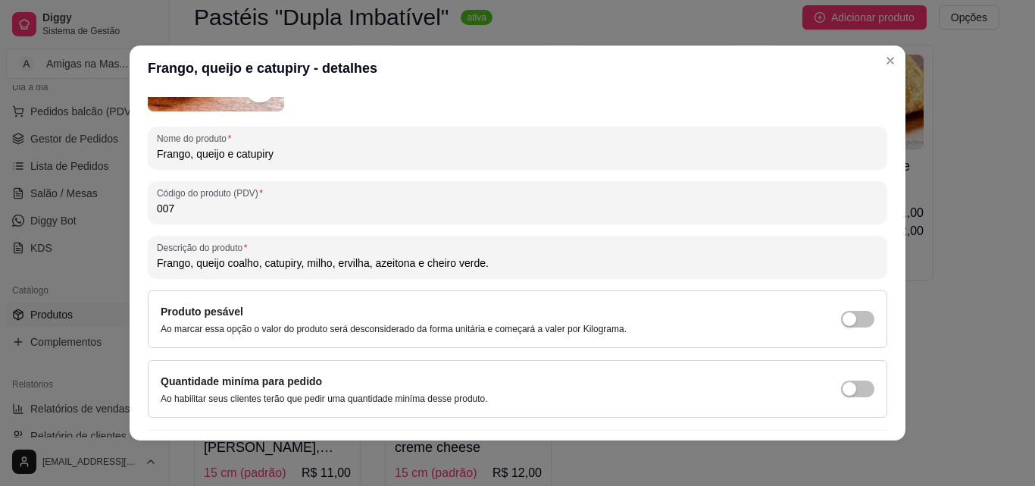
scroll to position [182, 0]
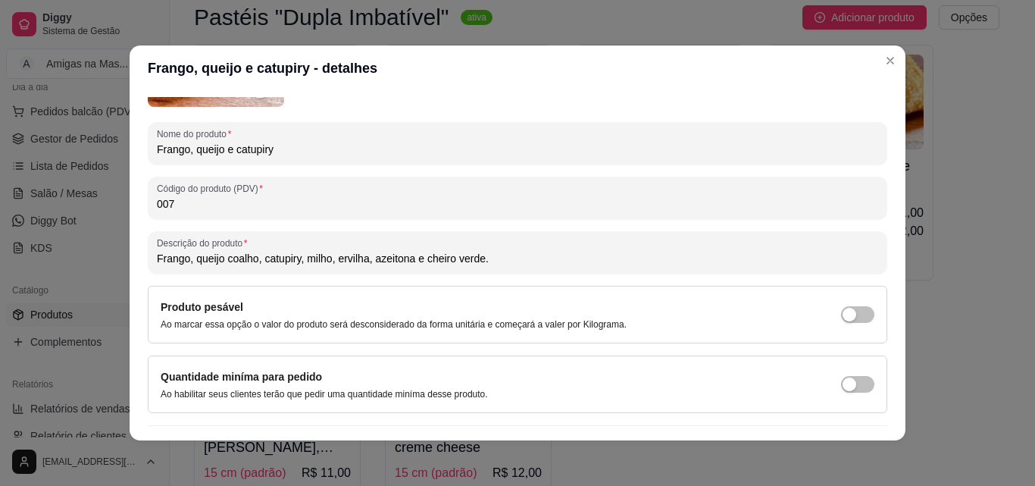
click at [365, 257] on input "Frango, queijo coalho, catupiry, milho, ervilha, azeitona e cheiro verde." at bounding box center [518, 258] width 722 height 15
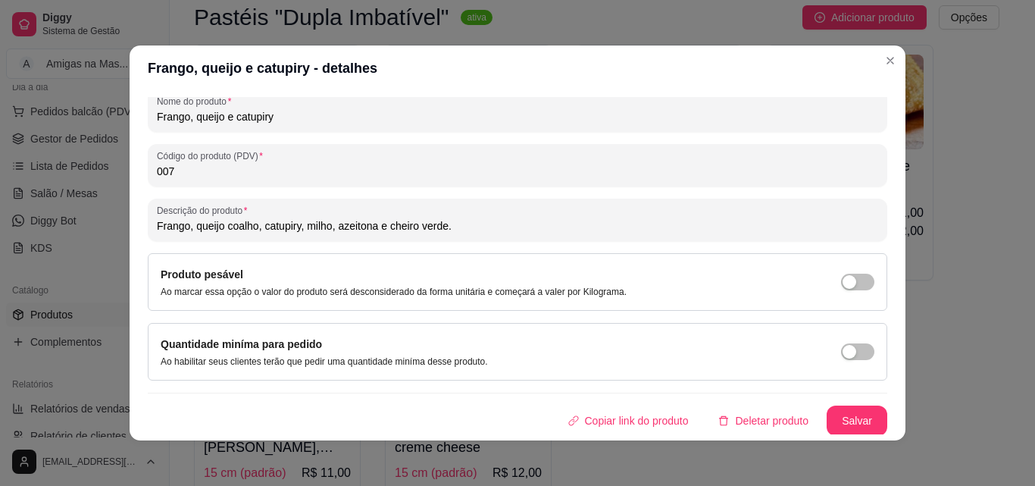
scroll to position [216, 0]
click at [293, 223] on input "Frango, queijo coalho, catupiry, milho, azeitona e cheiro verde." at bounding box center [518, 224] width 722 height 15
click at [295, 224] on input "Frango, queijo coalho, catupiry, milho, azeitona e cheiro verde." at bounding box center [518, 224] width 722 height 15
type input "Frango, queijo coalho, catupiry original, milho, azeitona e cheiro verde."
click at [844, 421] on button "Salvar" at bounding box center [857, 420] width 59 height 30
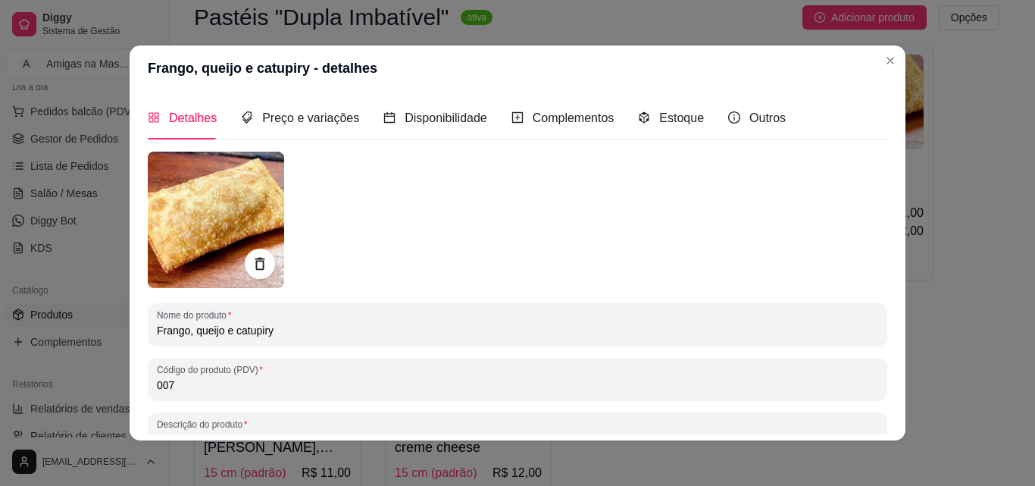
scroll to position [0, 0]
click at [322, 121] on span "Preço e variações" at bounding box center [310, 118] width 97 height 13
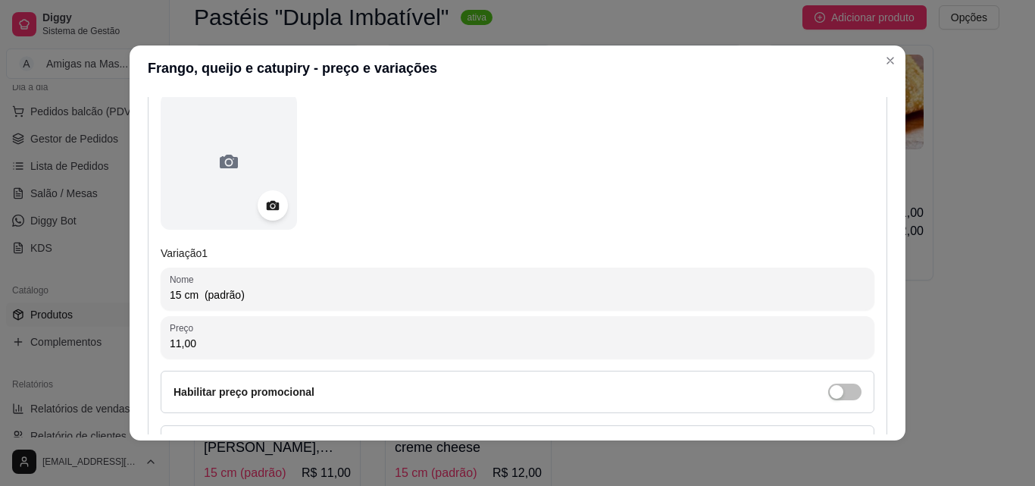
scroll to position [212, 0]
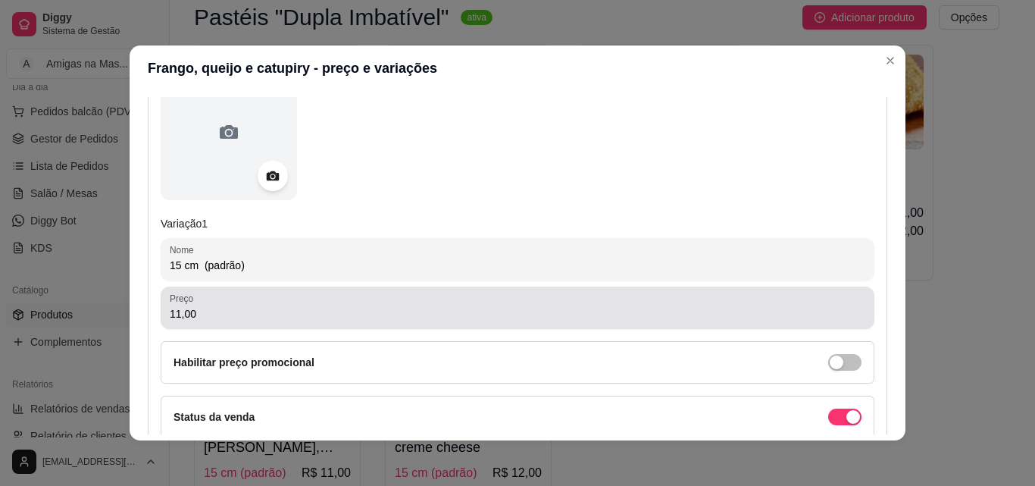
click at [352, 305] on div "11,00" at bounding box center [518, 308] width 696 height 30
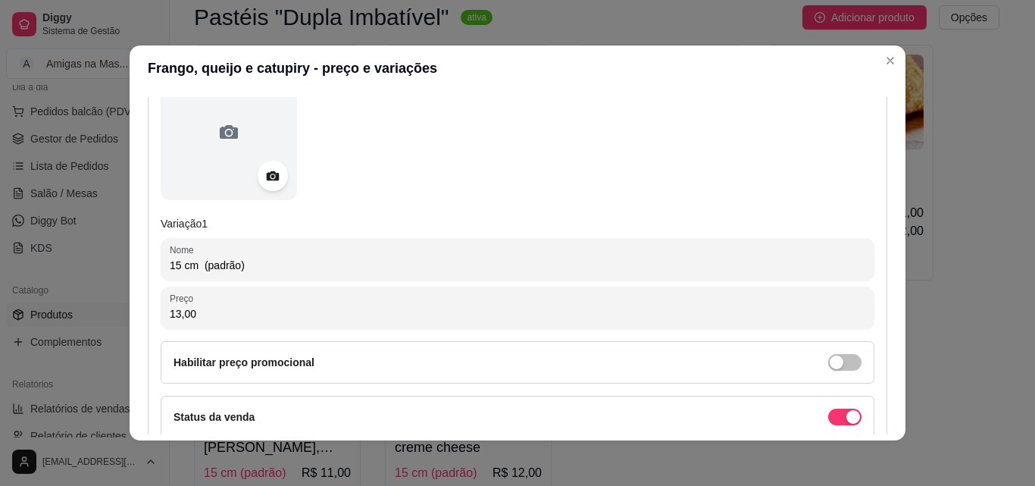
type input "13,00"
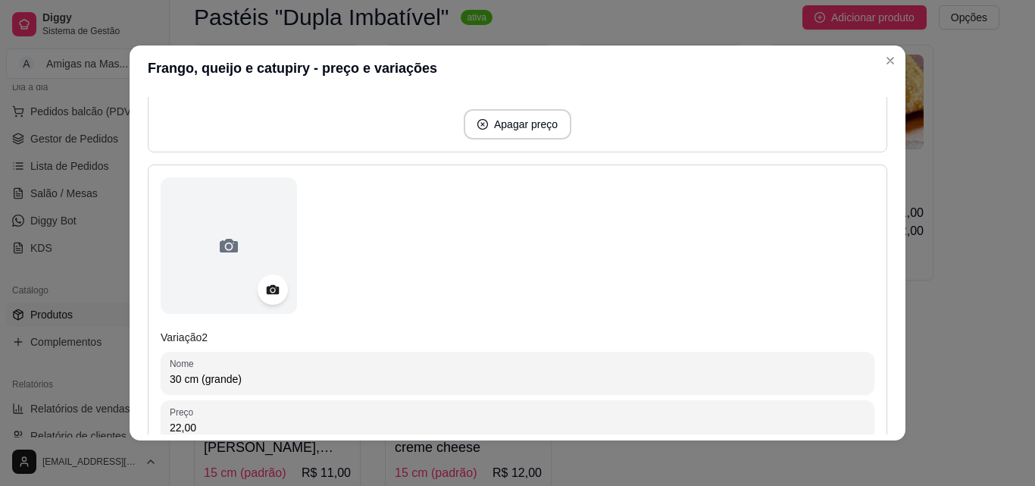
scroll to position [576, 0]
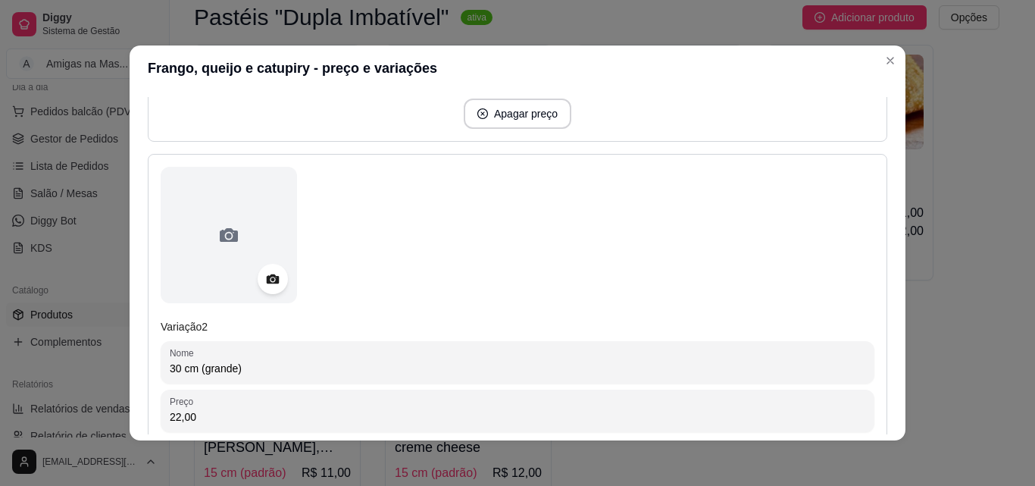
click at [415, 413] on input "22,00" at bounding box center [518, 416] width 696 height 15
type input "26,00"
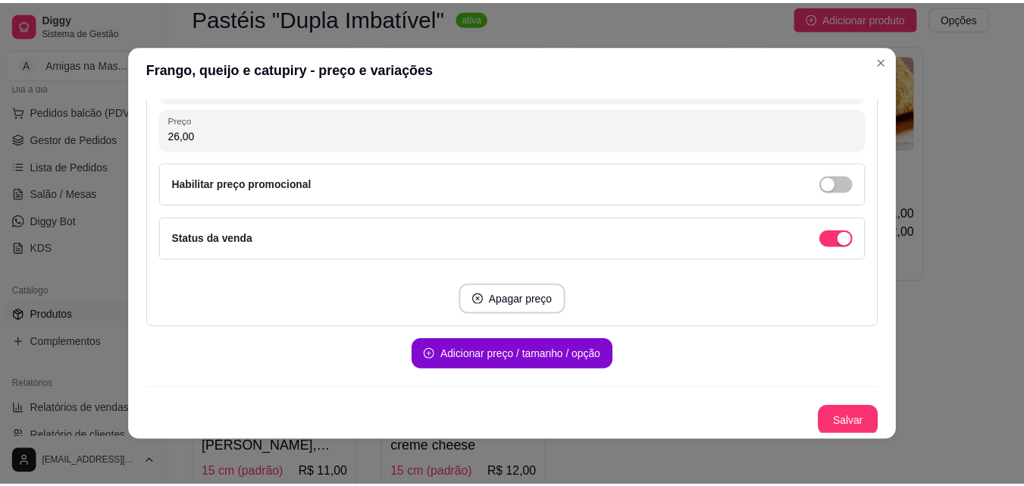
scroll to position [860, 0]
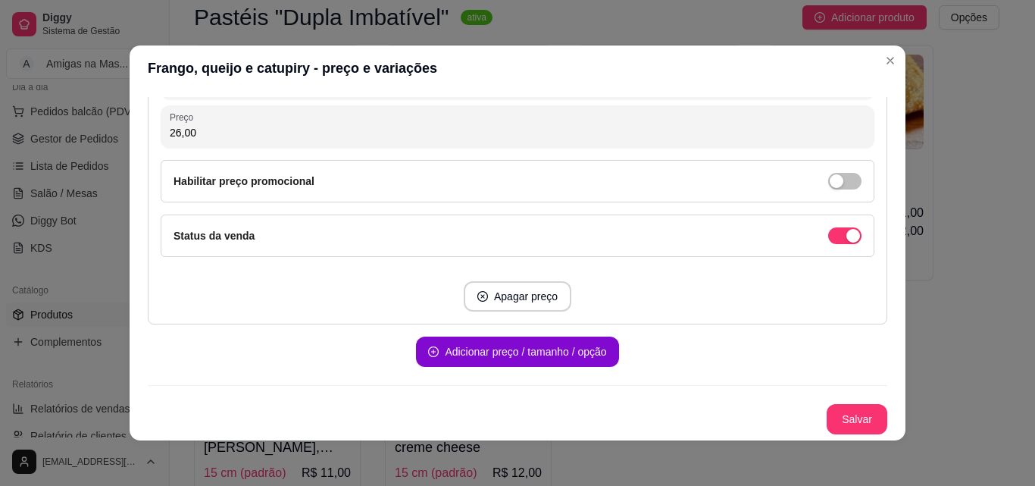
click at [839, 420] on button "Salvar" at bounding box center [857, 419] width 61 height 30
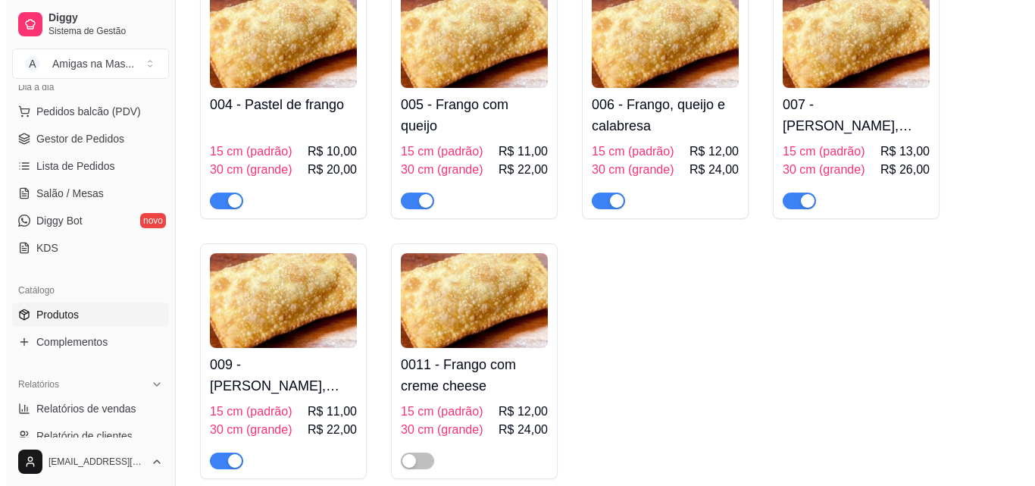
scroll to position [576, 0]
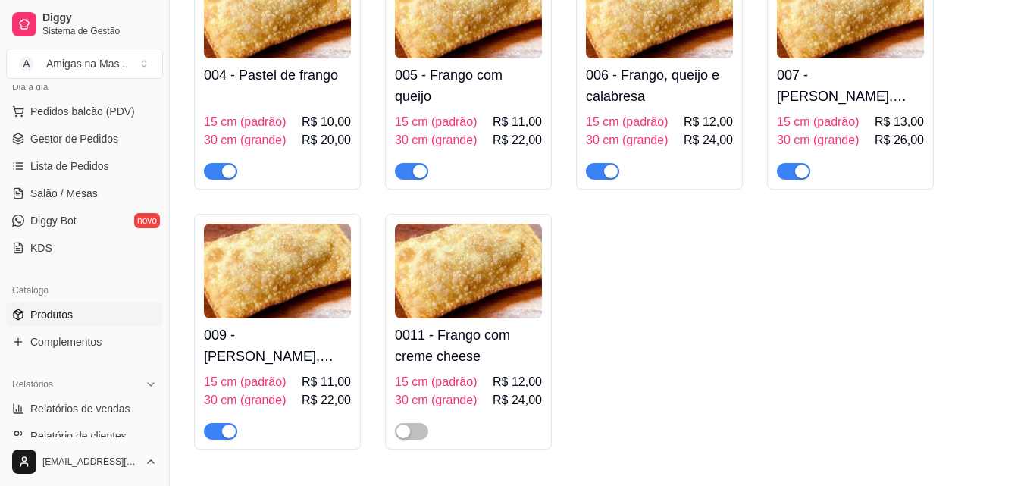
click at [828, 82] on h4 "007 - [PERSON_NAME], queijo e catupiry" at bounding box center [850, 85] width 147 height 42
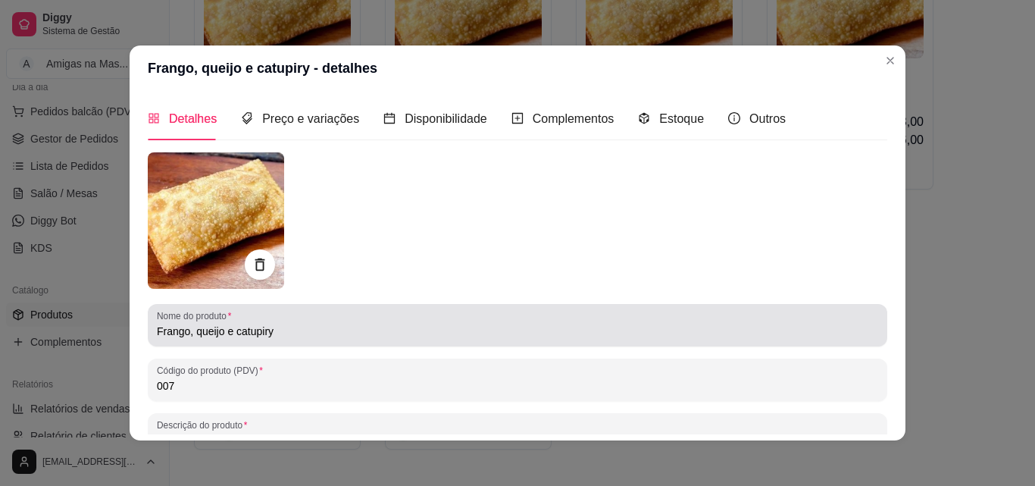
click at [481, 319] on div "Frango, queijo e catupiry" at bounding box center [518, 325] width 722 height 30
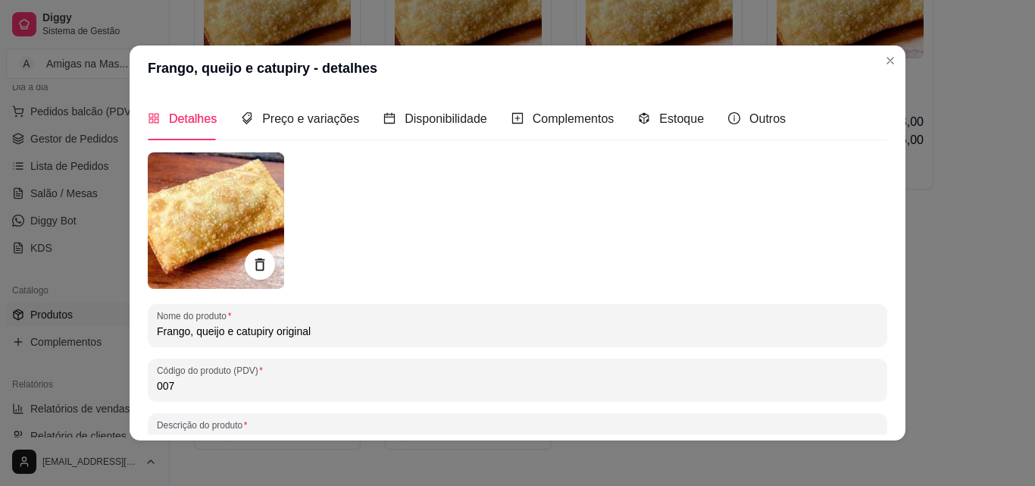
click at [193, 333] on input "Frango, queijo e catupiry original" at bounding box center [518, 331] width 722 height 15
click at [235, 332] on input "Frango, Queijo e catupiry original" at bounding box center [518, 331] width 722 height 15
click at [280, 329] on input "Frango, Queijo e Catupiry original" at bounding box center [518, 331] width 722 height 15
type input "Frango, Queijo e Catupiry Original"
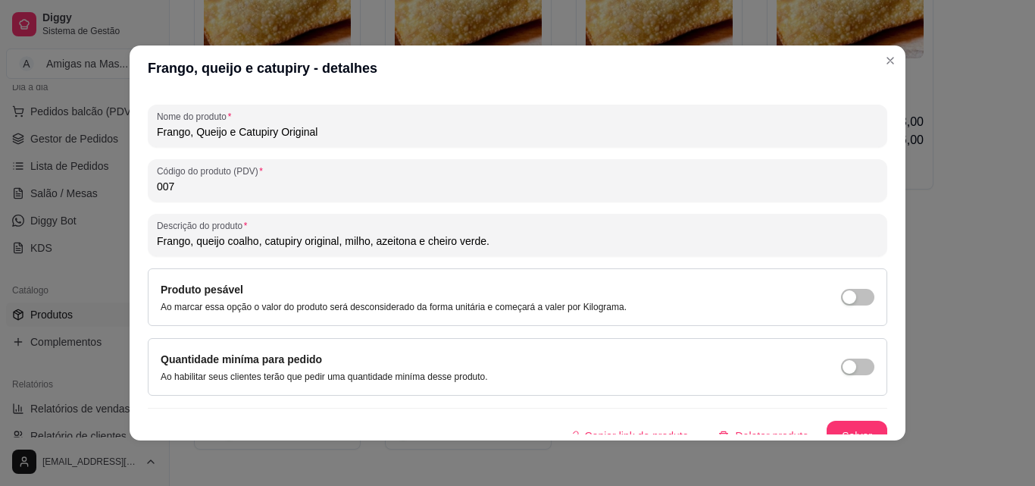
scroll to position [216, 0]
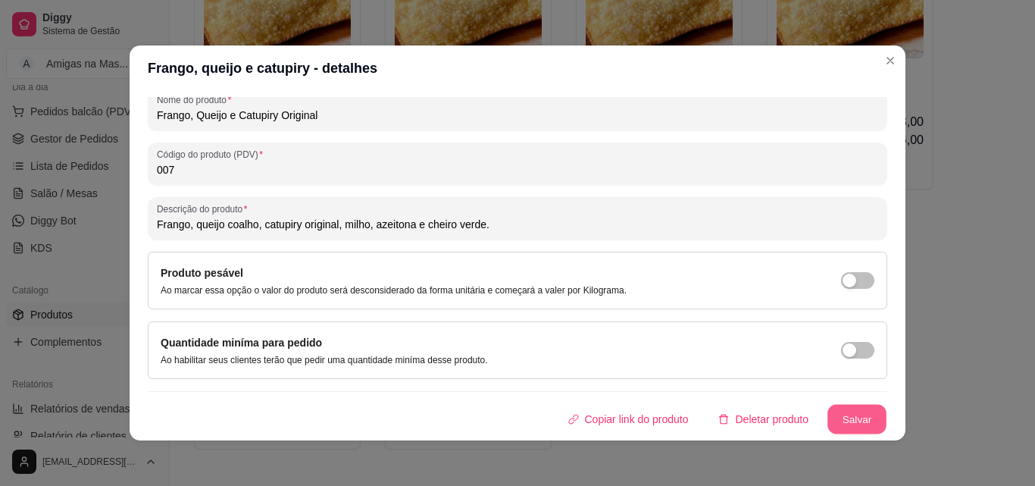
click at [834, 416] on button "Salvar" at bounding box center [857, 420] width 59 height 30
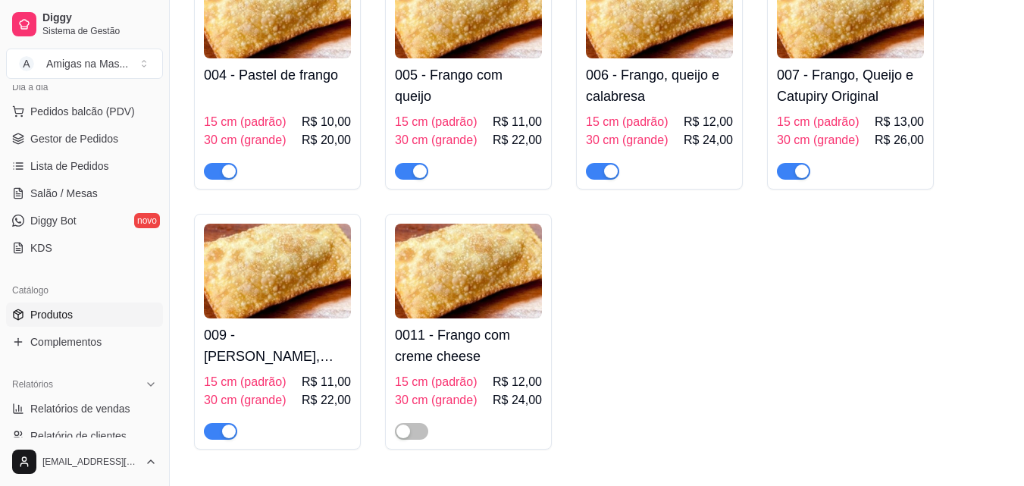
click at [843, 94] on h4 "007 - Frango, Queijo e Catupiry Original" at bounding box center [850, 85] width 147 height 42
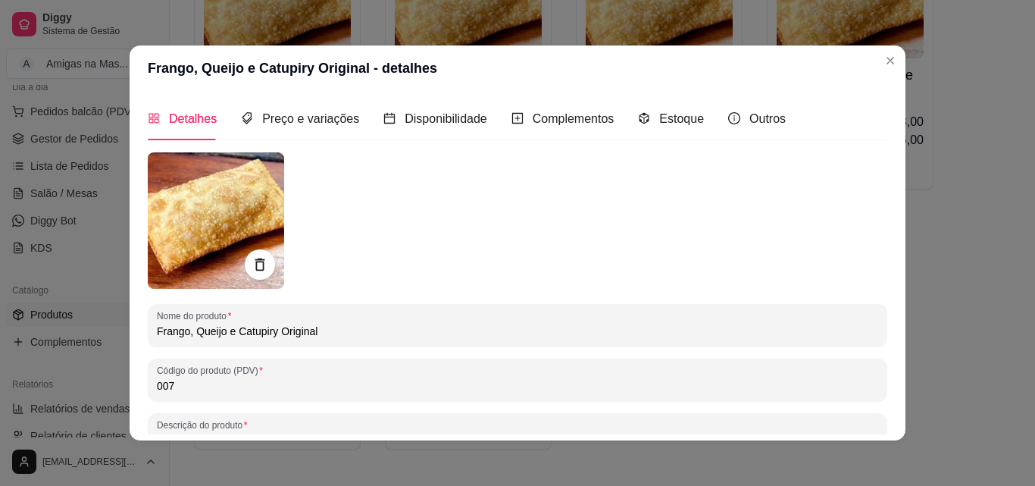
click at [280, 332] on input "Frango, Queijo e Catupiry Original" at bounding box center [518, 331] width 722 height 15
click at [238, 331] on input "Frango, Queijo e Catupiry original" at bounding box center [518, 331] width 722 height 15
click at [195, 330] on input "Frango, Queijo e catupiry original" at bounding box center [518, 331] width 722 height 15
type input "Frango, queijo e catupiry original"
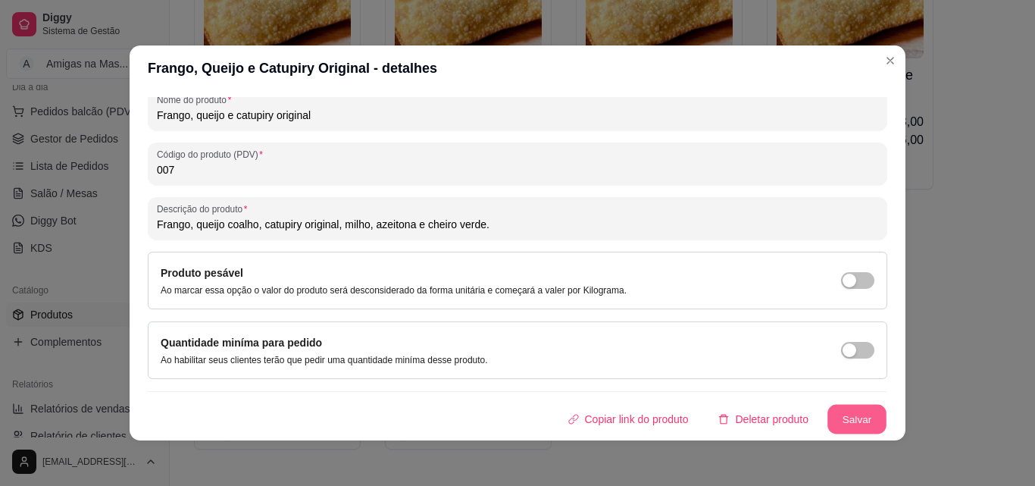
click at [850, 419] on button "Salvar" at bounding box center [857, 420] width 59 height 30
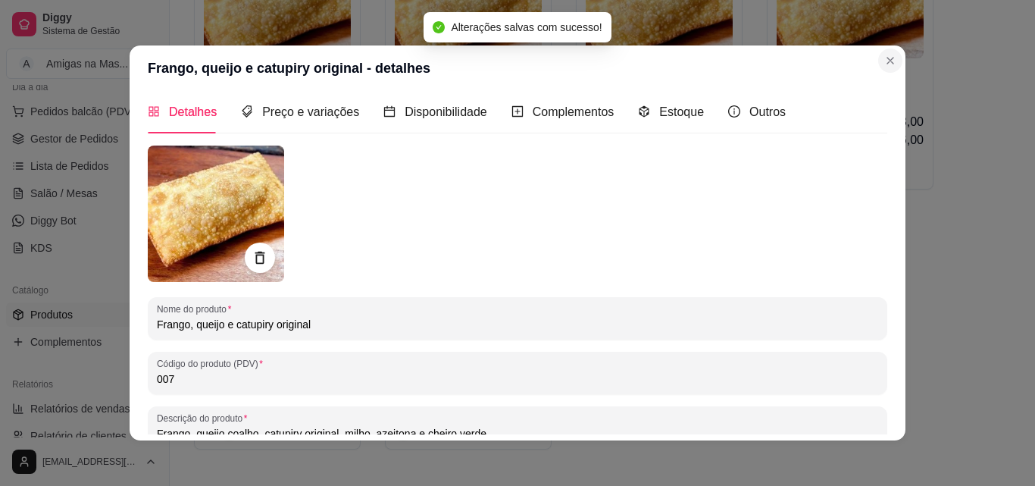
scroll to position [0, 0]
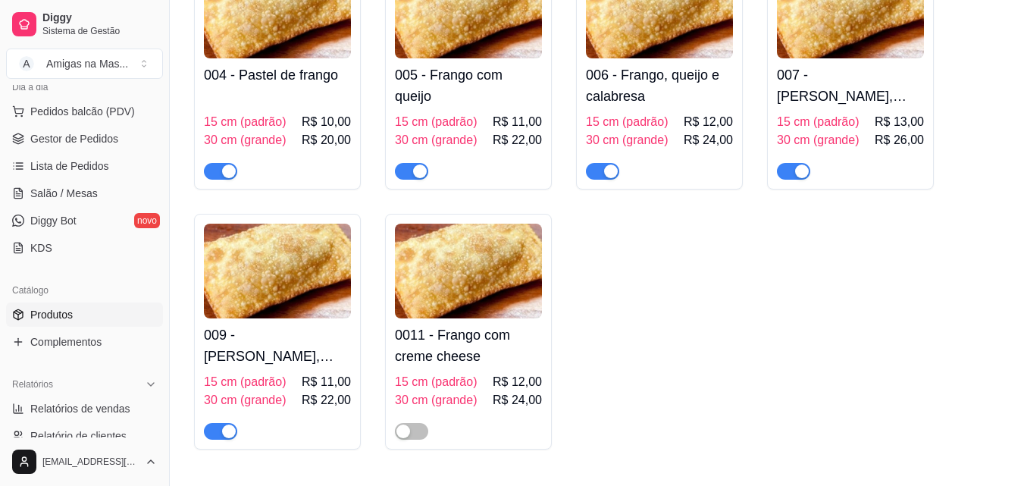
click at [296, 330] on h4 "009 - [PERSON_NAME], [PERSON_NAME] e cheddar" at bounding box center [277, 345] width 147 height 42
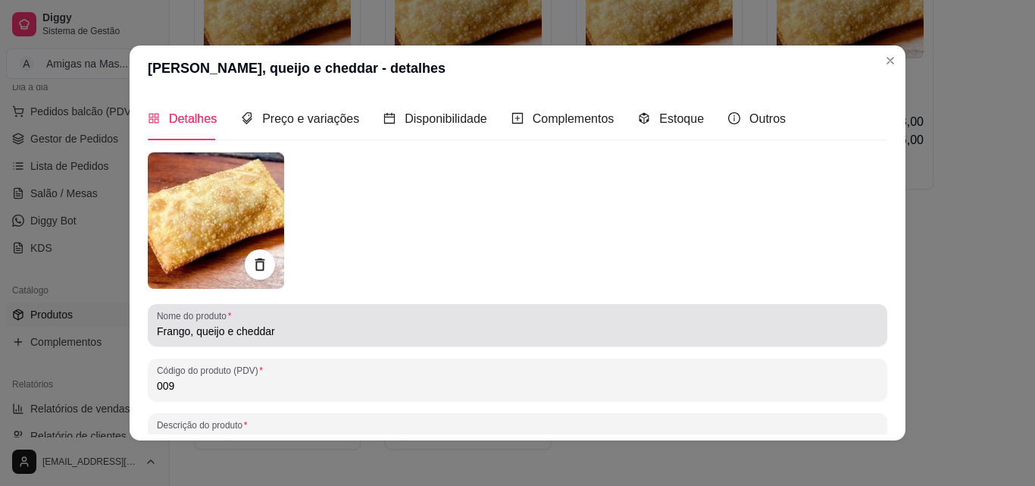
click at [274, 336] on input "Frango, queijo e cheddar" at bounding box center [518, 331] width 722 height 15
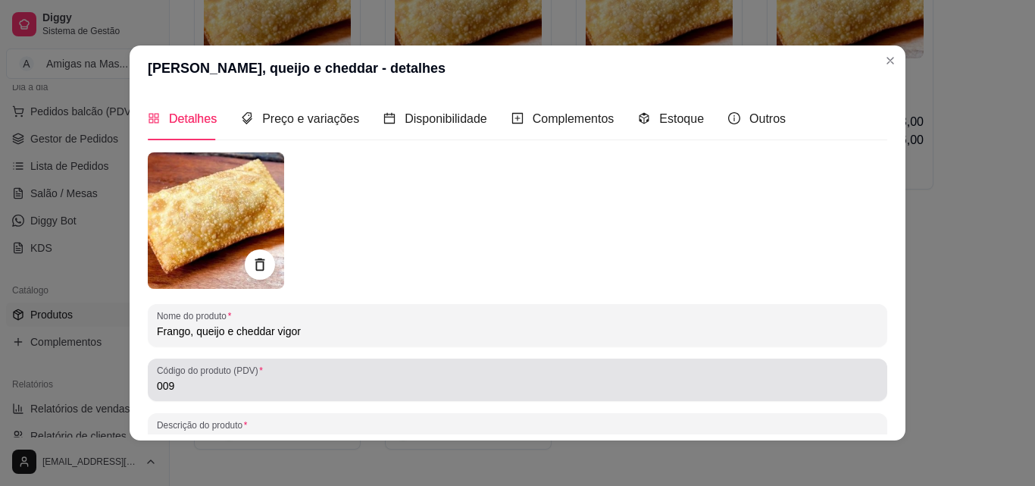
type input "Frango, queijo e cheddar vigor"
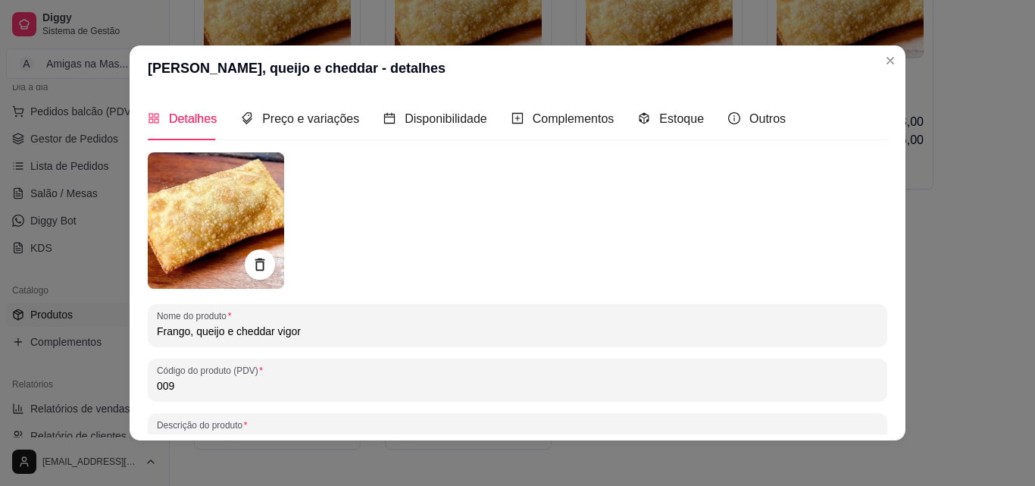
click at [261, 382] on input "009" at bounding box center [518, 385] width 722 height 15
type input "008"
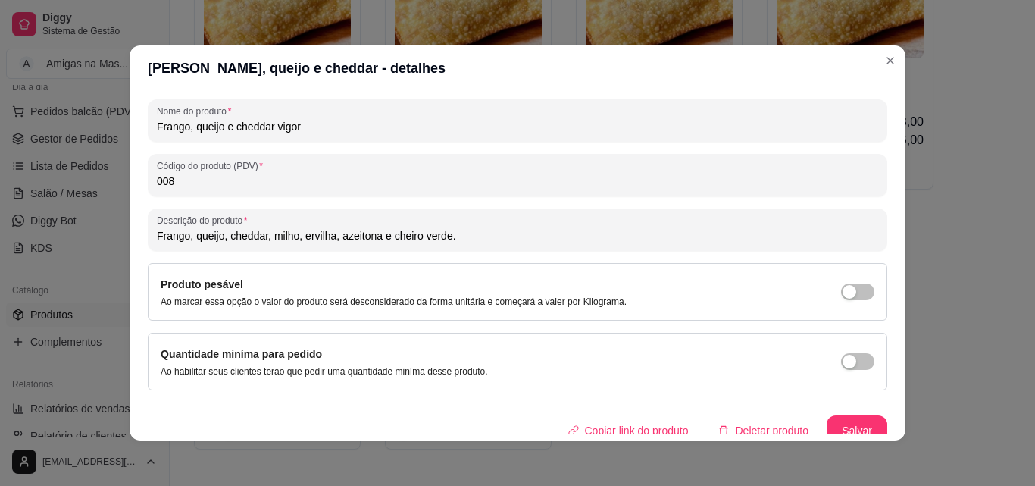
scroll to position [212, 0]
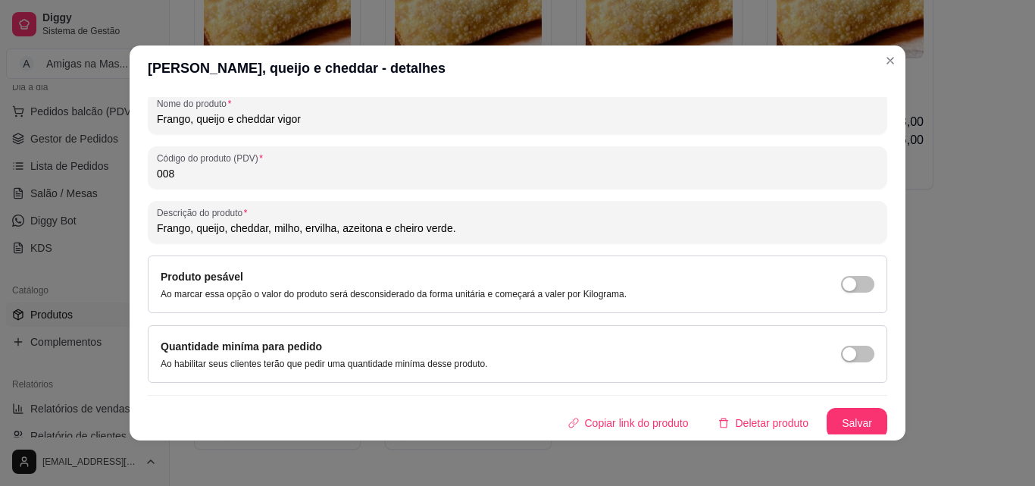
click at [331, 227] on input "Frango, queijo, cheddar, milho, ervilha, azeitona e cheiro verde." at bounding box center [518, 228] width 722 height 15
type input "Frango, [PERSON_NAME], cheddar, milho verde, azeitona e cheiro verde."
click at [842, 424] on button "Salvar" at bounding box center [857, 423] width 61 height 30
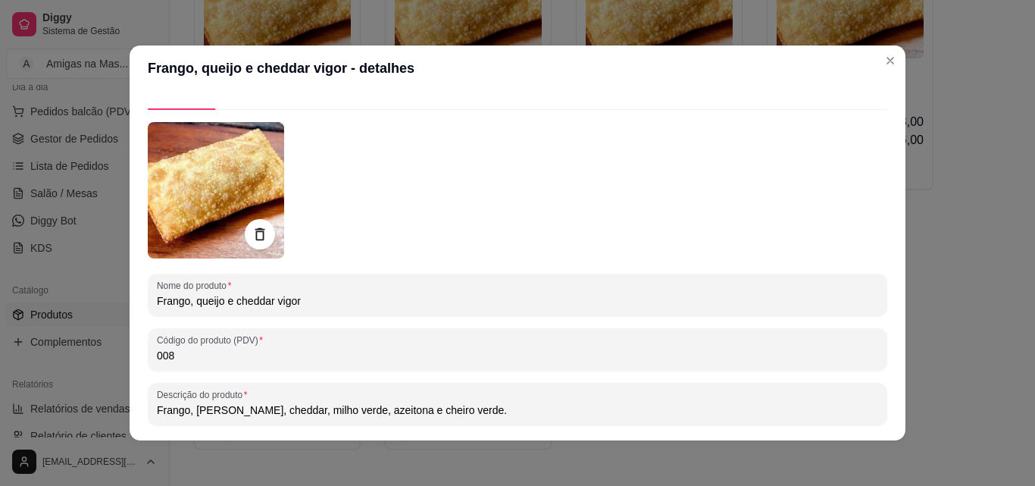
scroll to position [0, 0]
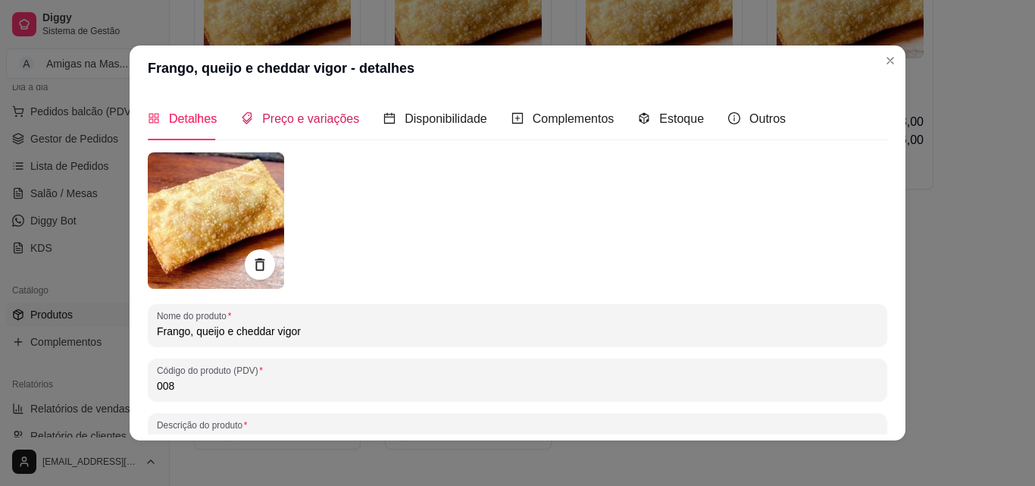
click at [328, 118] on span "Preço e variações" at bounding box center [310, 118] width 97 height 13
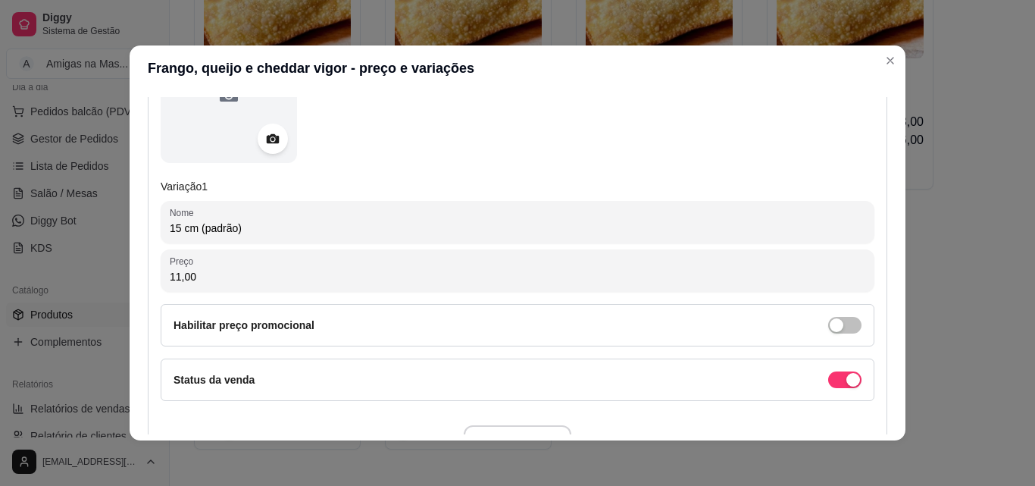
scroll to position [273, 0]
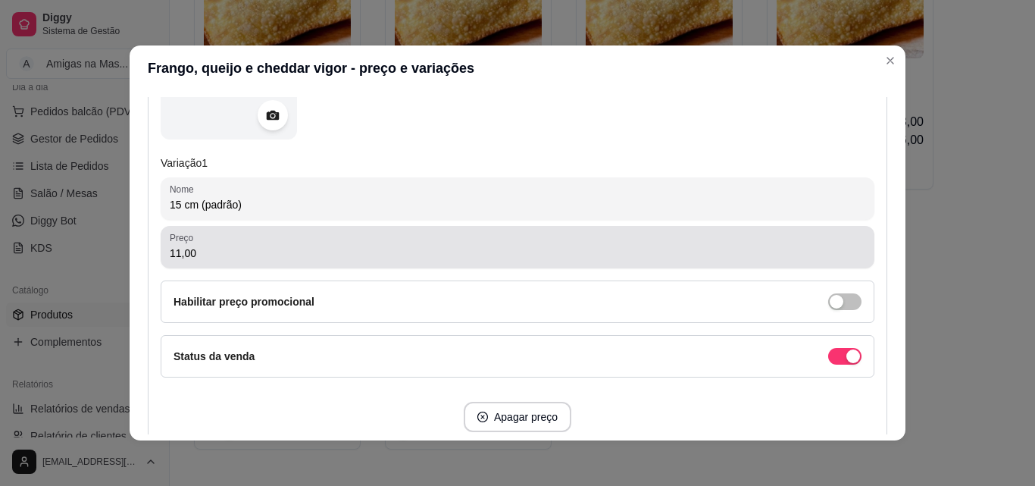
click at [543, 233] on div "11,00" at bounding box center [518, 247] width 696 height 30
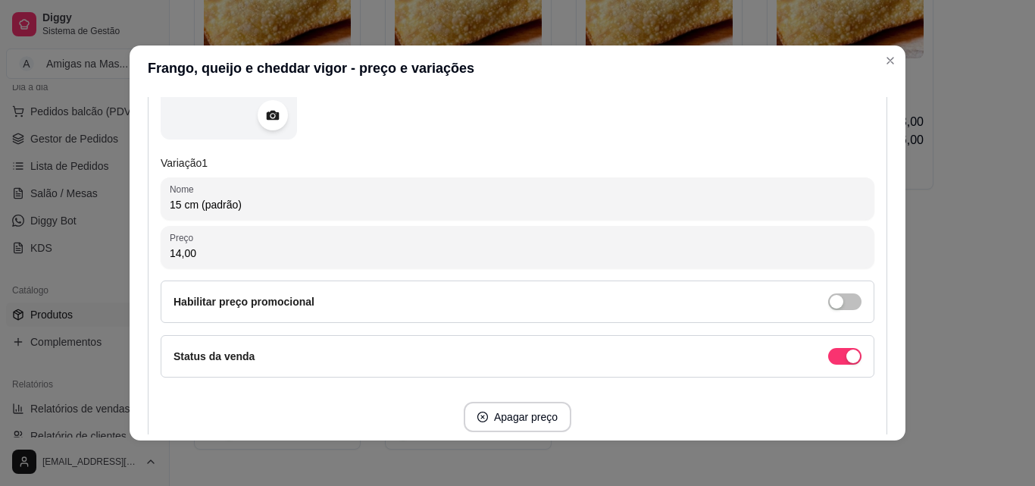
type input "14,00"
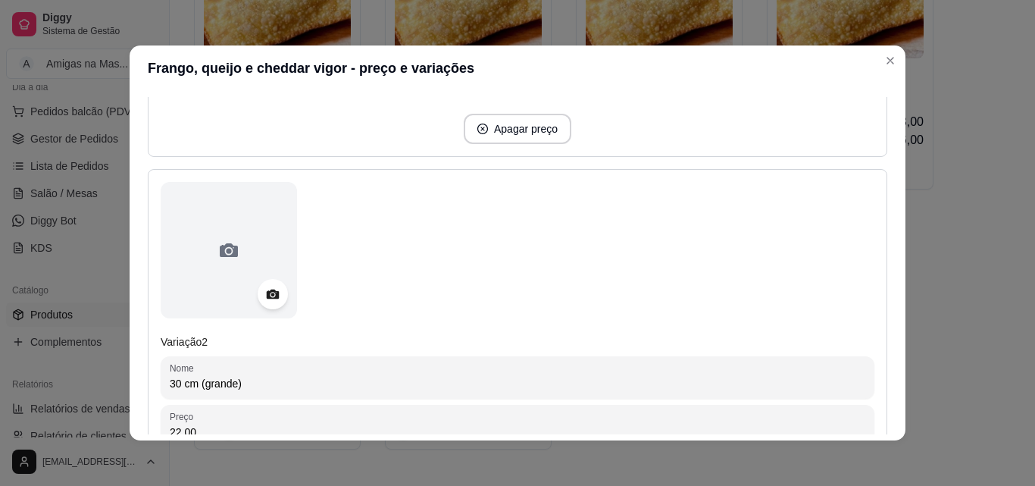
scroll to position [606, 0]
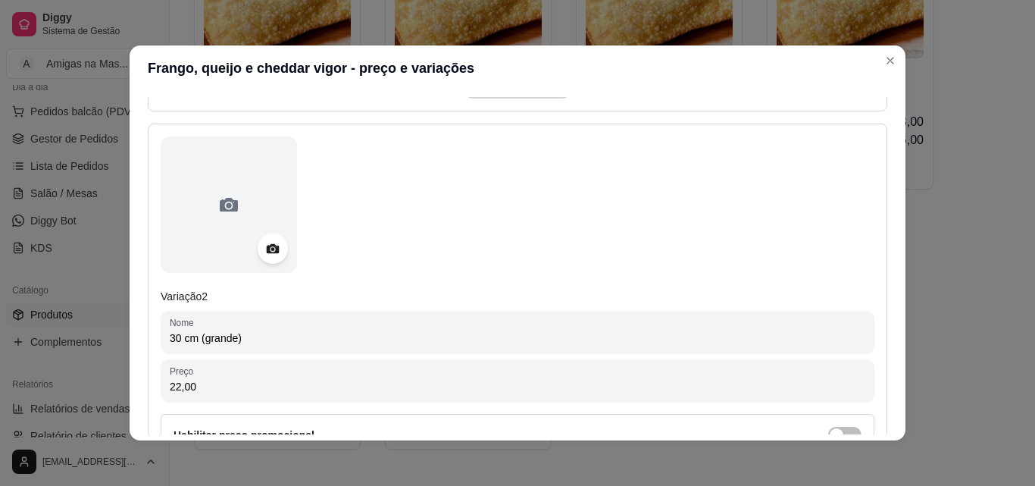
click at [540, 386] on input "22,00" at bounding box center [518, 386] width 696 height 15
type input "28,00"
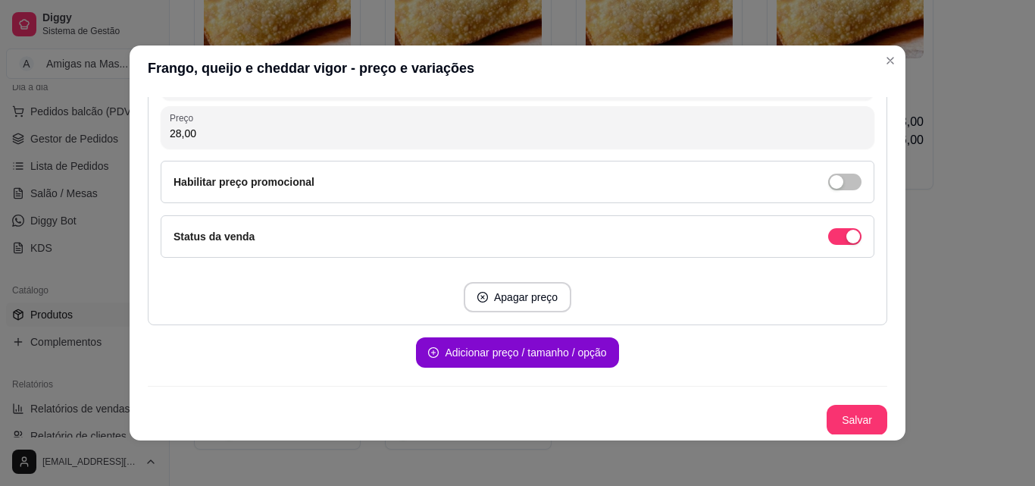
scroll to position [860, 0]
click at [862, 421] on button "Salvar" at bounding box center [857, 419] width 61 height 30
click at [862, 421] on div "Salvar" at bounding box center [518, 419] width 740 height 30
click at [834, 421] on button "Salvar" at bounding box center [857, 420] width 59 height 30
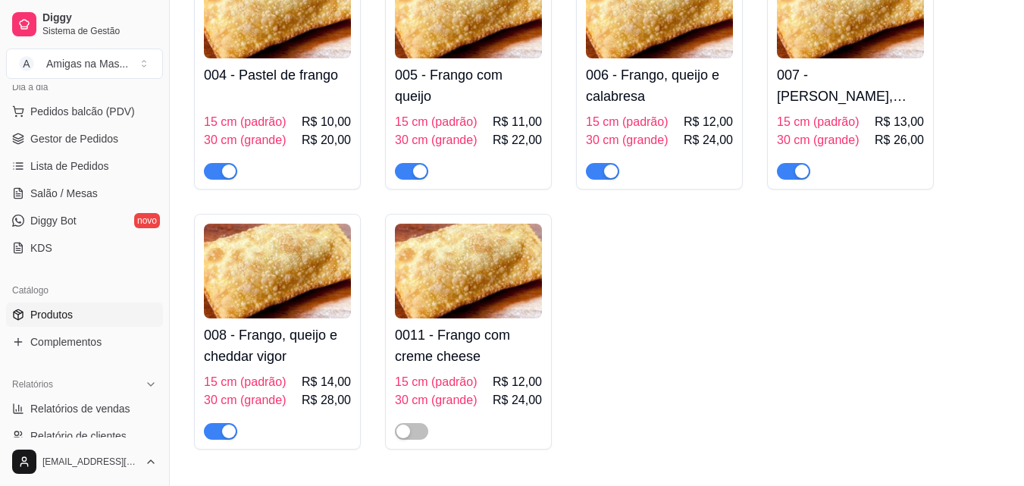
click at [462, 311] on img at bounding box center [468, 271] width 147 height 95
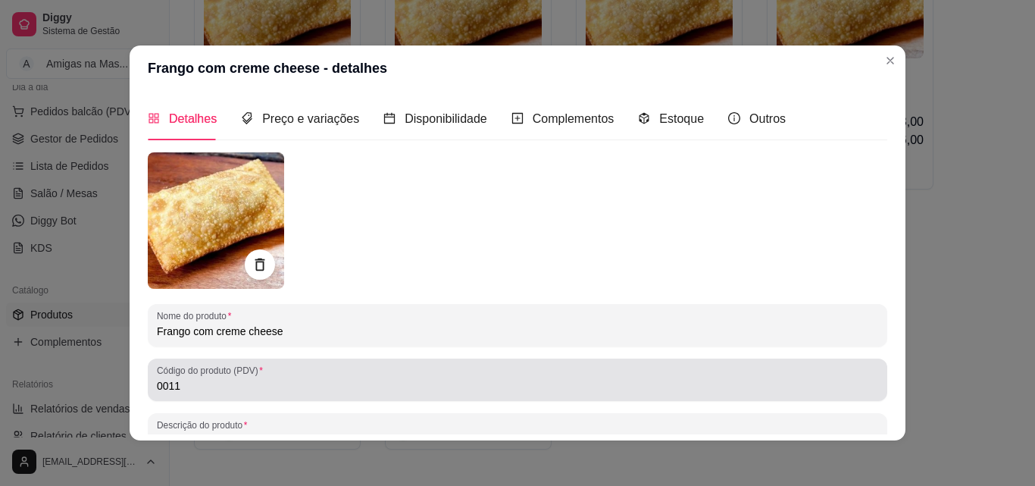
click at [299, 376] on div "0011" at bounding box center [518, 380] width 722 height 30
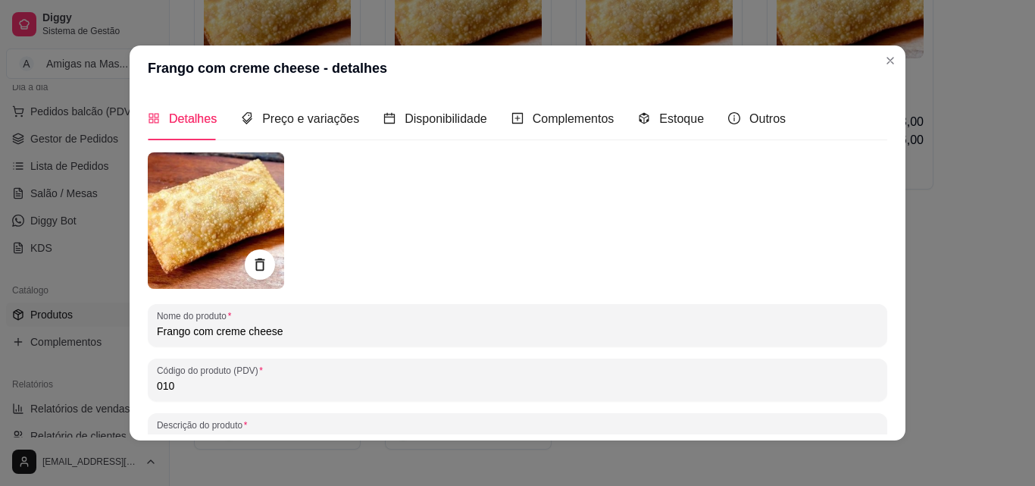
type input "010"
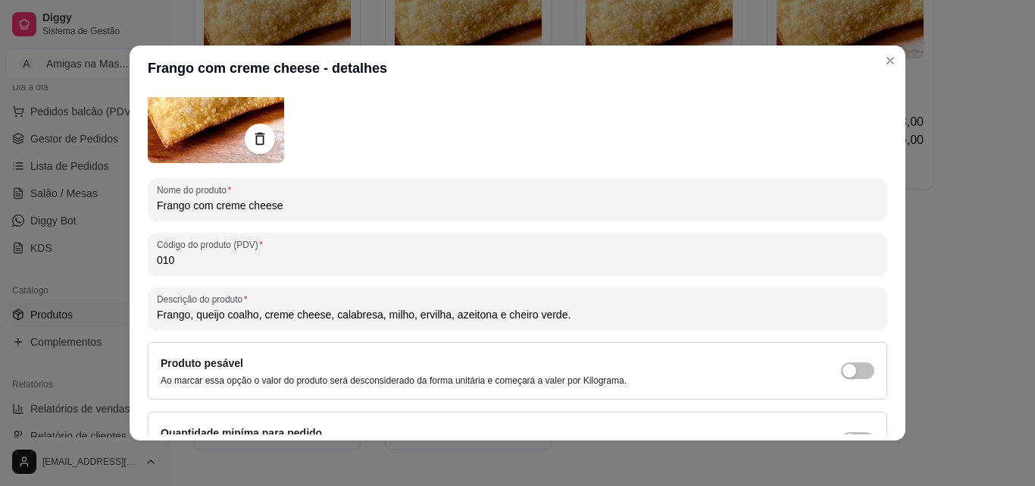
scroll to position [152, 0]
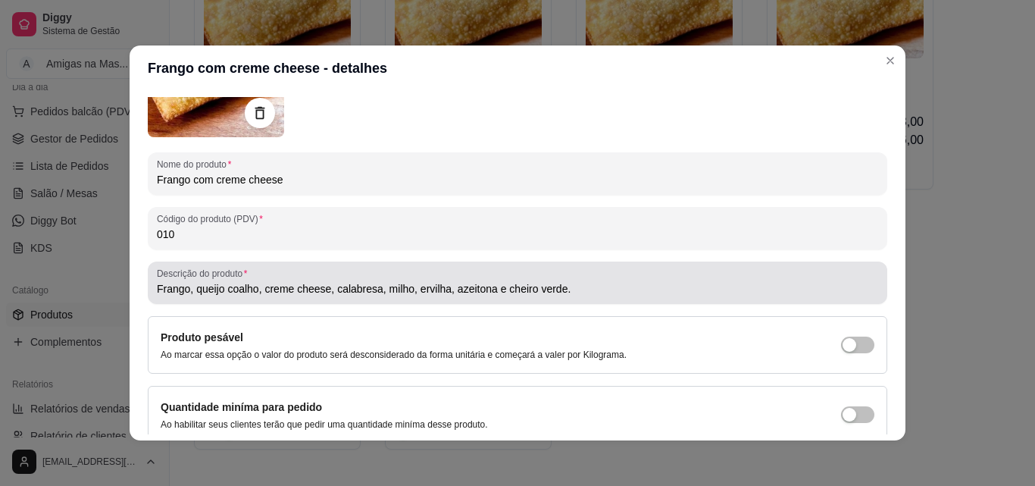
click at [438, 290] on input "Frango, queijo coalho, creme cheese, calabresa, milho, ervilha, azeitona e chei…" at bounding box center [518, 288] width 722 height 15
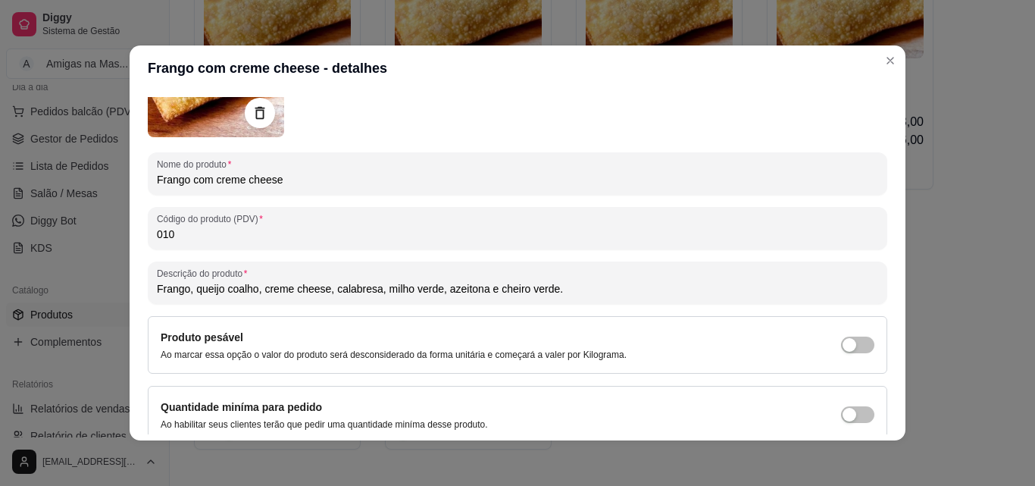
type input "Frango, queijo coalho, creme cheese, calabresa, milho verde, azeitona e cheiro …"
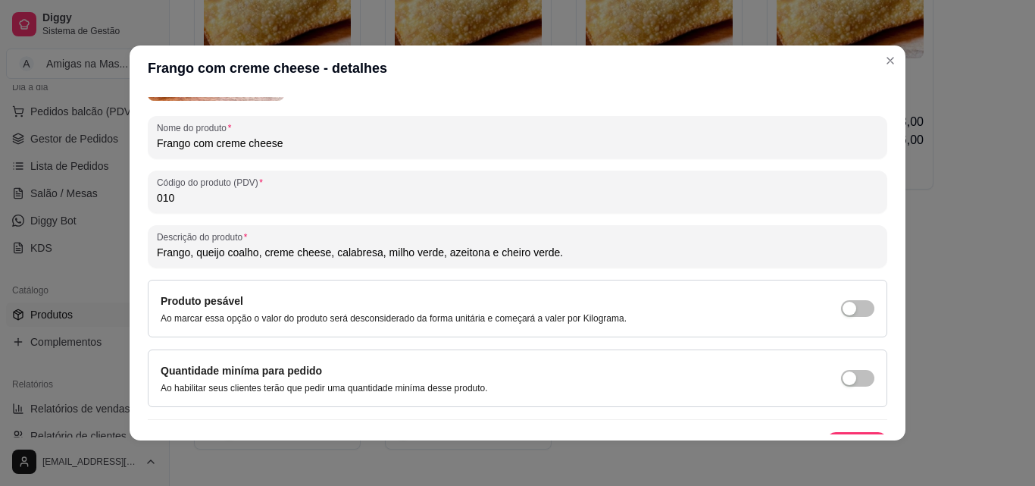
scroll to position [216, 0]
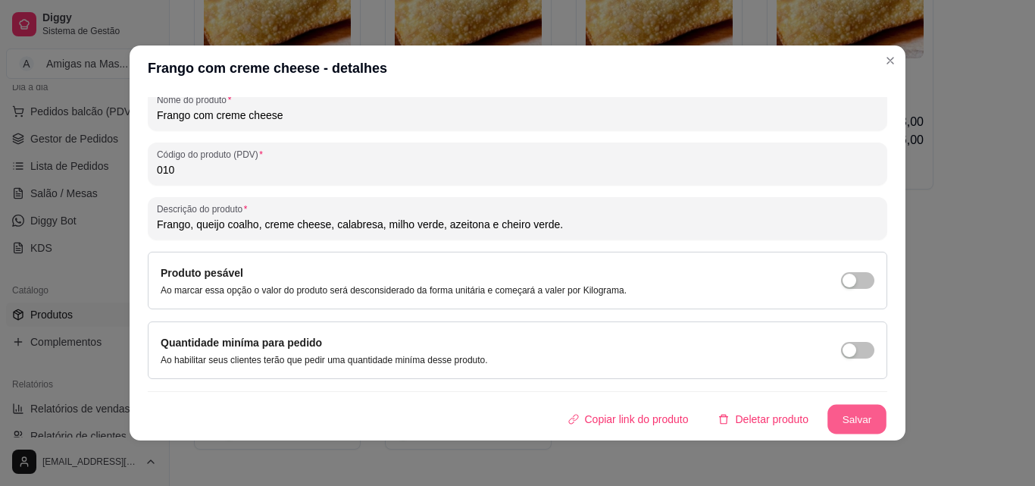
click at [847, 419] on button "Salvar" at bounding box center [857, 420] width 59 height 30
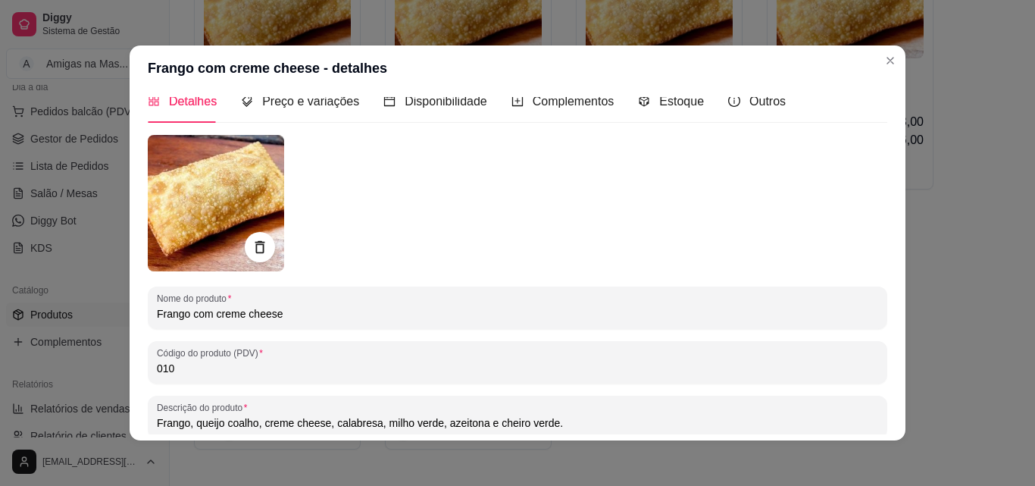
scroll to position [0, 0]
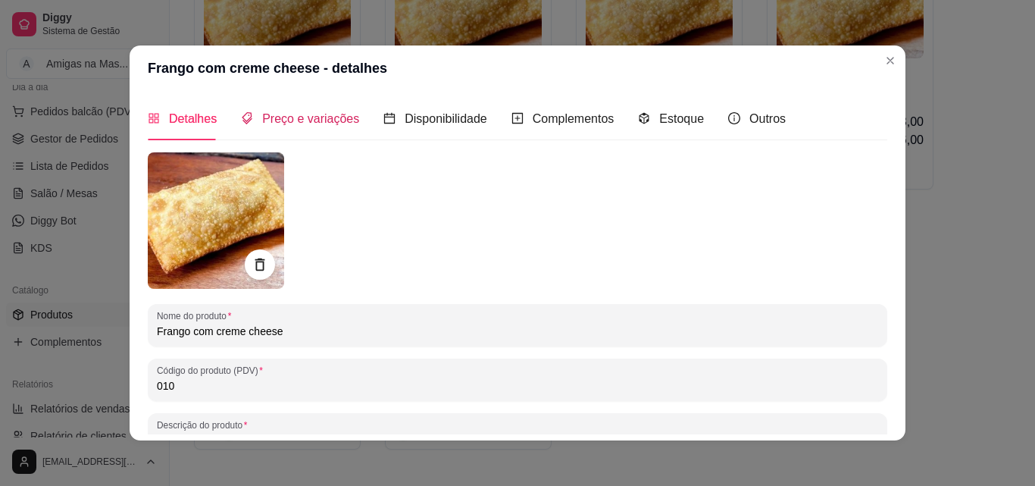
click at [303, 119] on span "Preço e variações" at bounding box center [310, 118] width 97 height 13
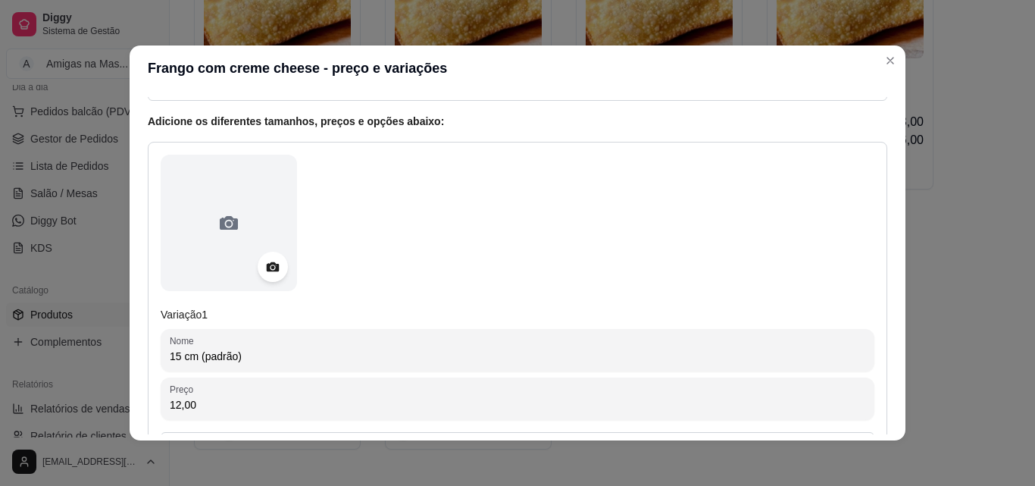
scroll to position [152, 0]
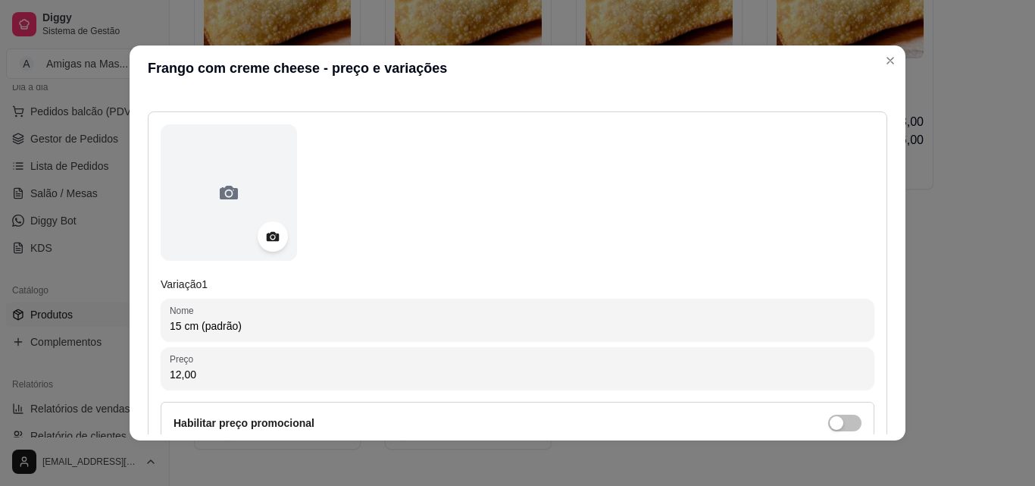
click at [573, 367] on input "12,00" at bounding box center [518, 374] width 696 height 15
type input "15,00"
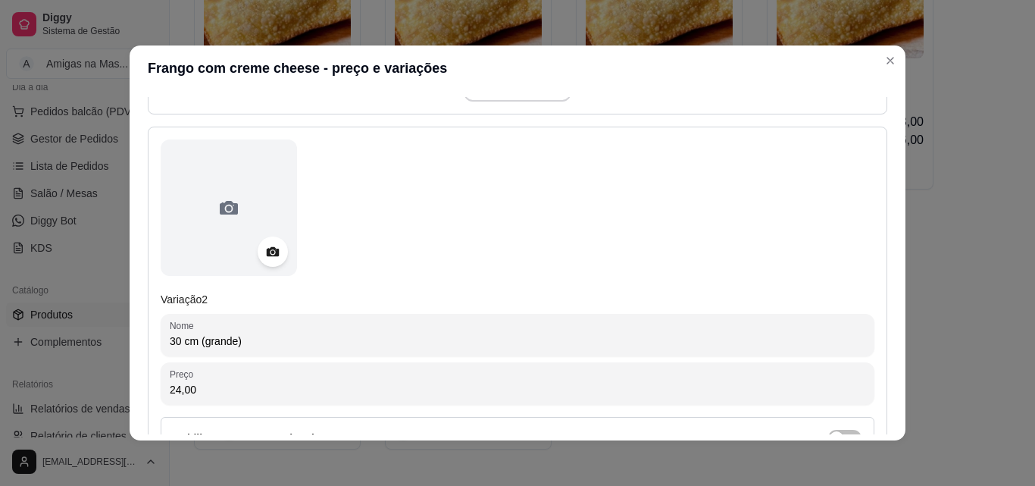
scroll to position [606, 0]
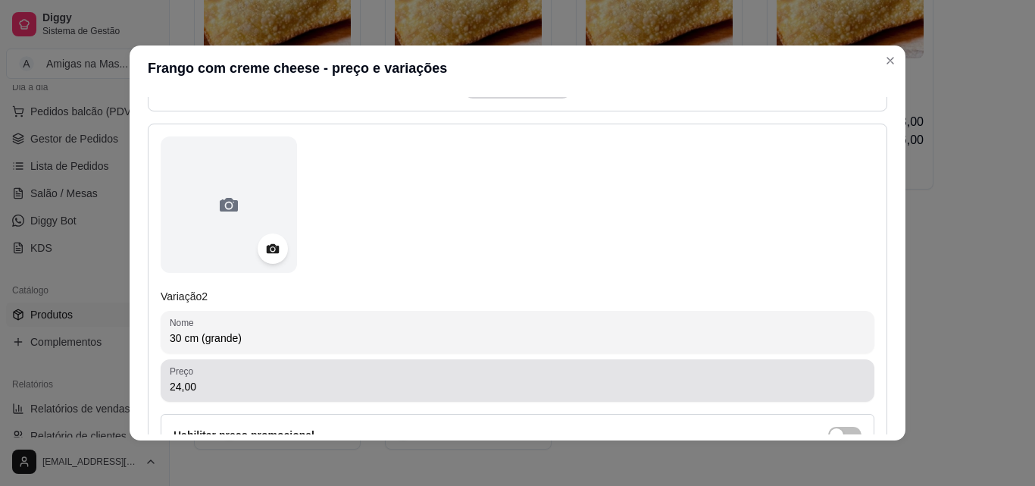
click at [627, 393] on input "24,00" at bounding box center [518, 386] width 696 height 15
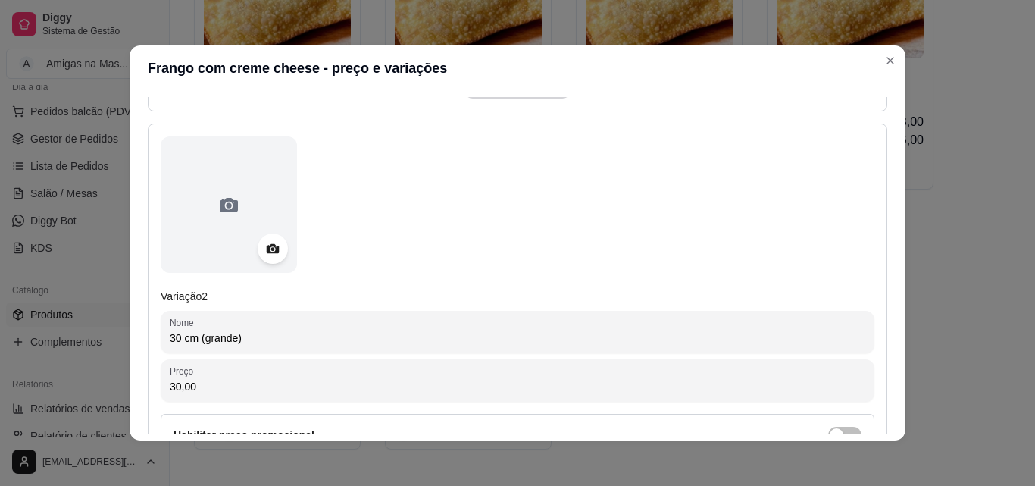
type input "30,00"
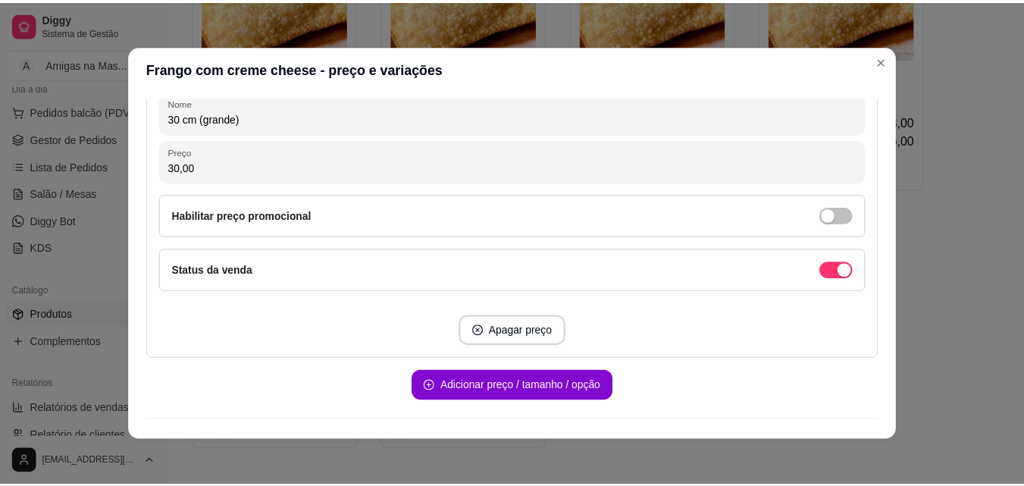
scroll to position [849, 0]
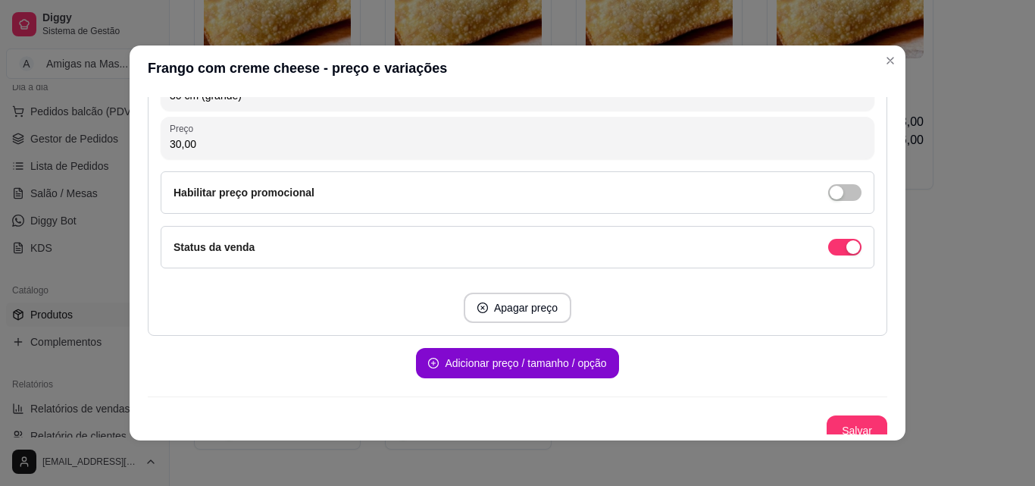
click at [712, 373] on div "Adicionar preço / tamanho / opção" at bounding box center [518, 357] width 740 height 42
click at [855, 428] on button "Salvar" at bounding box center [857, 430] width 61 height 30
click at [849, 423] on button "Salvar" at bounding box center [857, 430] width 61 height 30
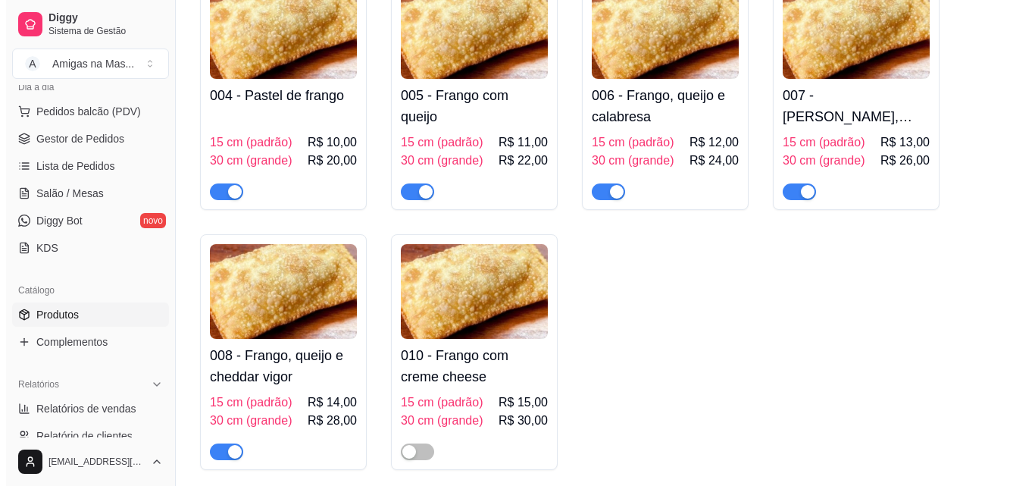
scroll to position [546, 0]
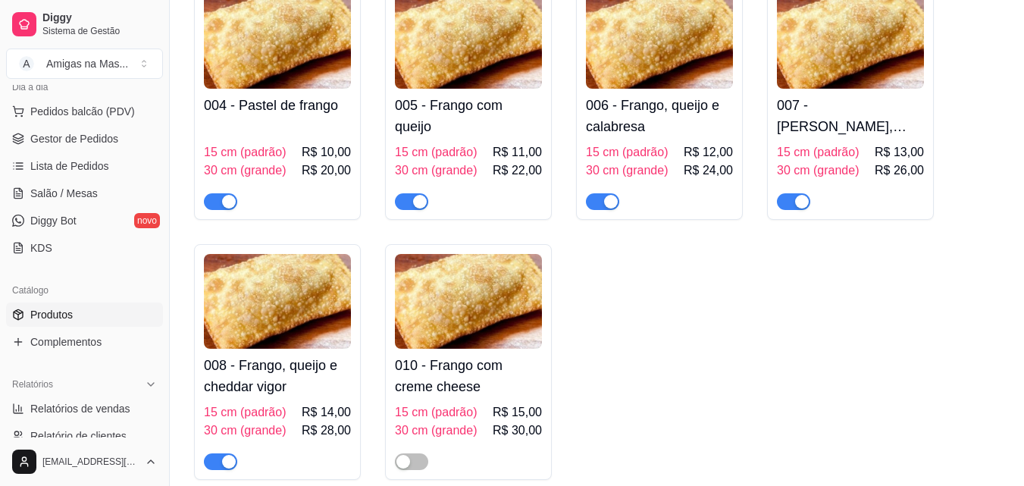
click at [490, 315] on img at bounding box center [468, 301] width 147 height 95
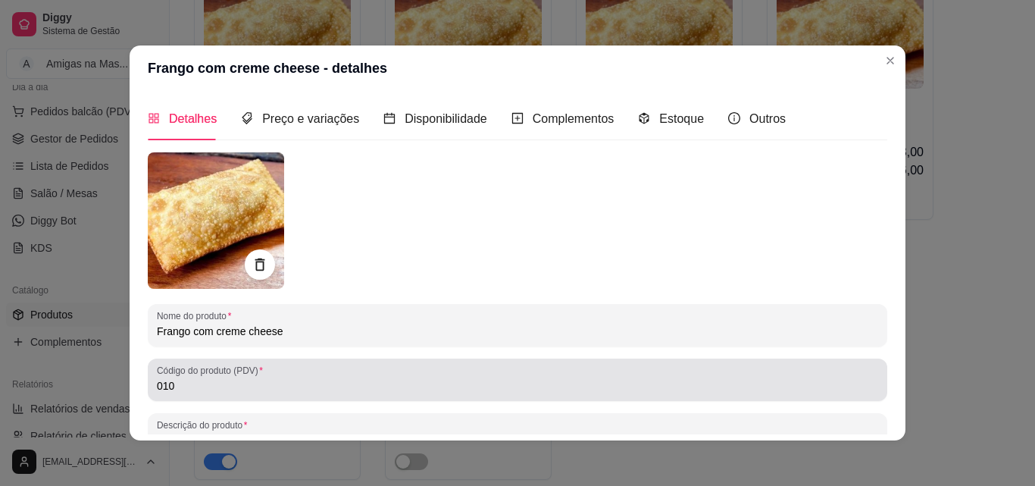
click at [306, 380] on input "010" at bounding box center [518, 385] width 722 height 15
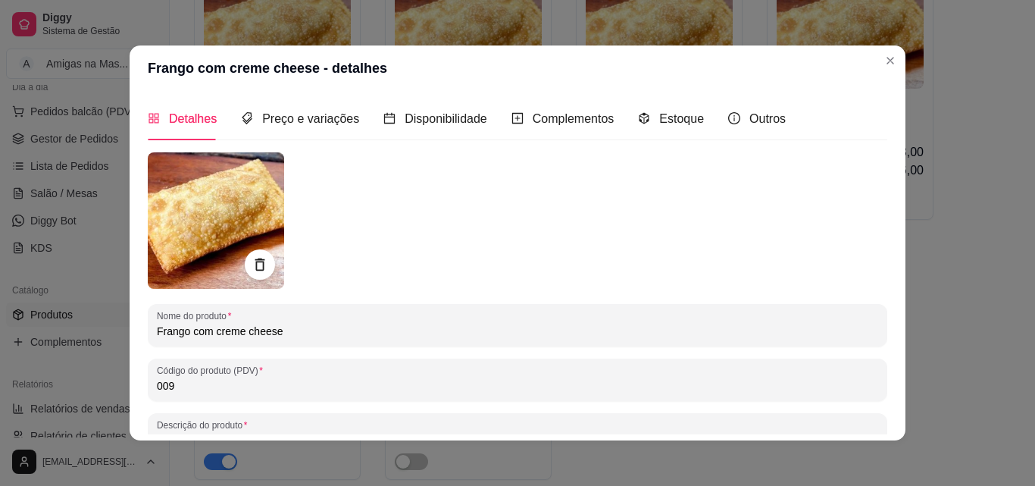
type input "009"
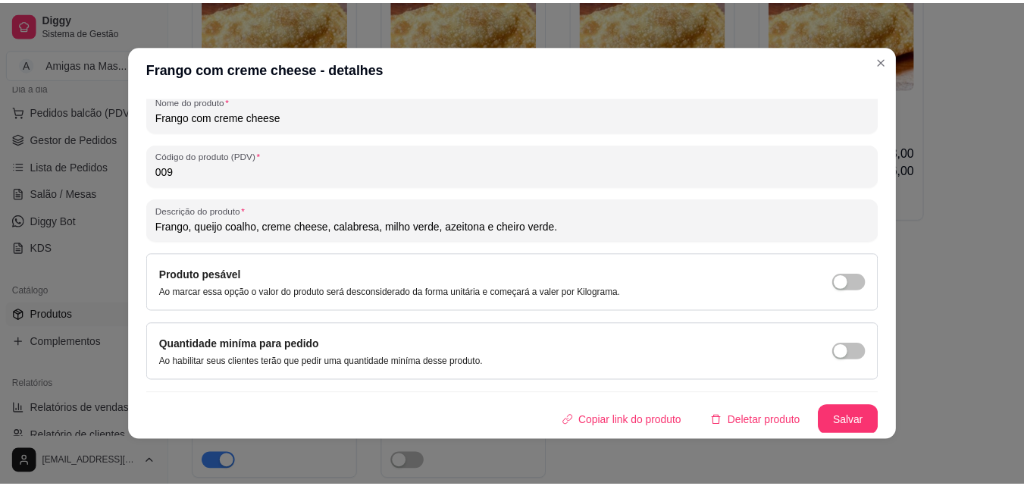
scroll to position [216, 0]
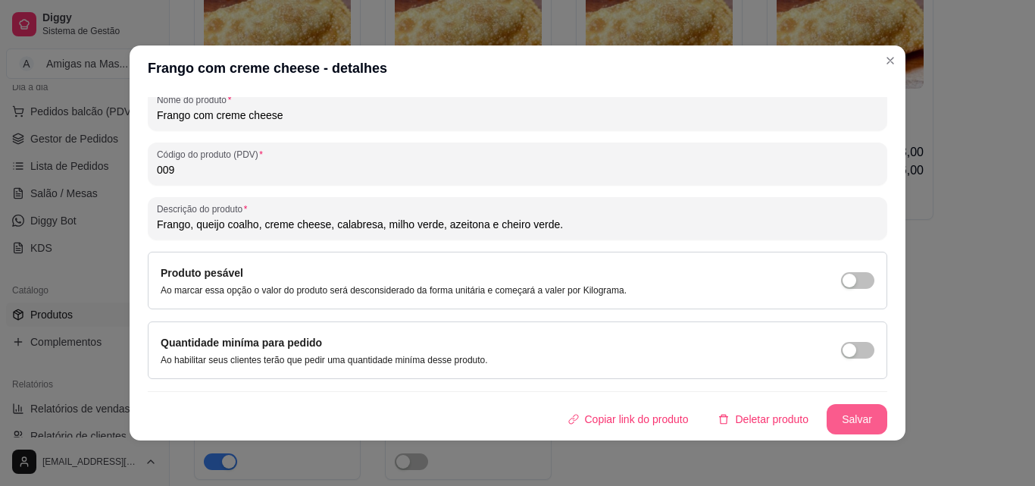
click at [846, 418] on button "Salvar" at bounding box center [857, 419] width 61 height 30
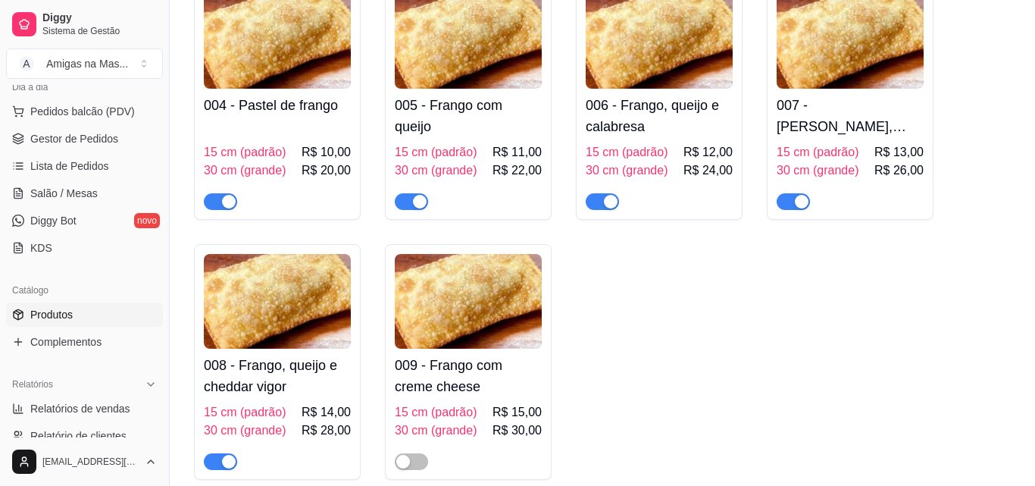
click at [877, 60] on img at bounding box center [850, 41] width 147 height 95
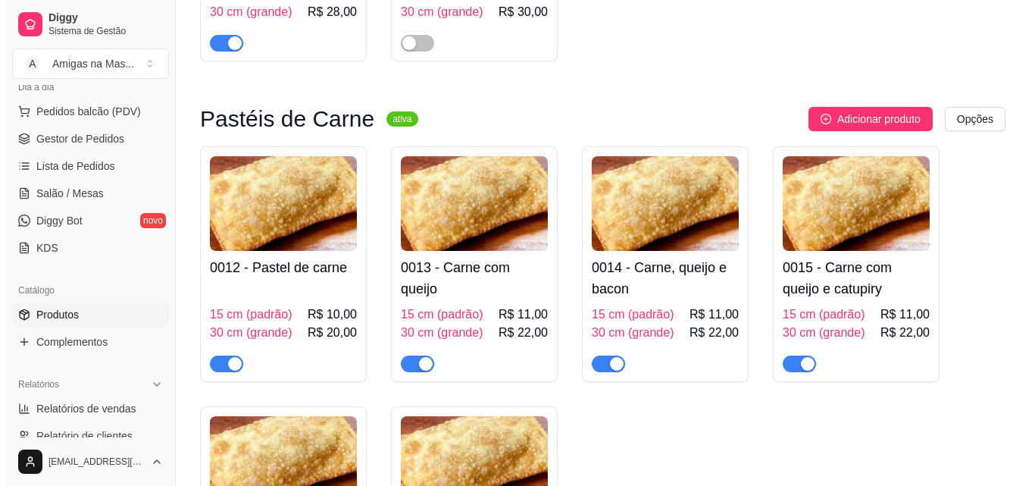
scroll to position [970, 0]
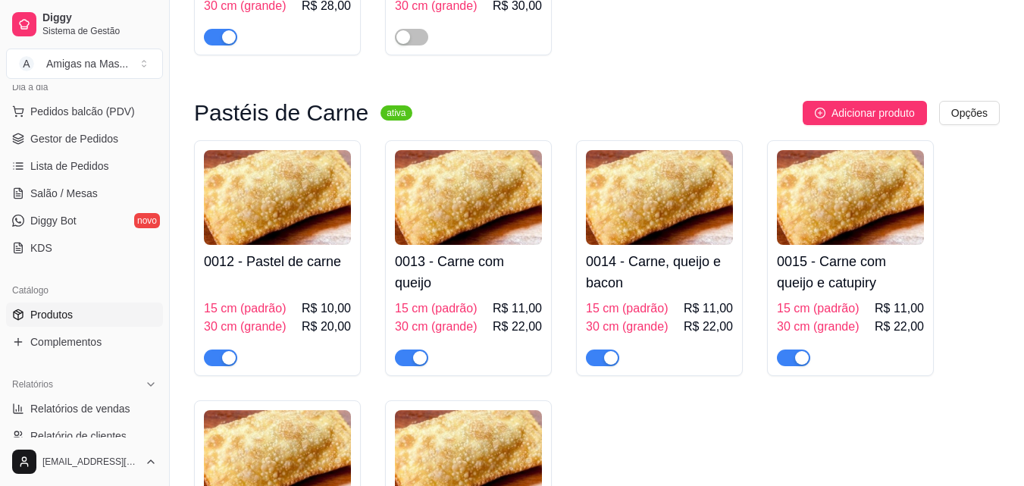
click at [249, 290] on div "15 cm (padrão) R$ 10,00 30 cm (grande) R$ 20,00" at bounding box center [277, 322] width 147 height 88
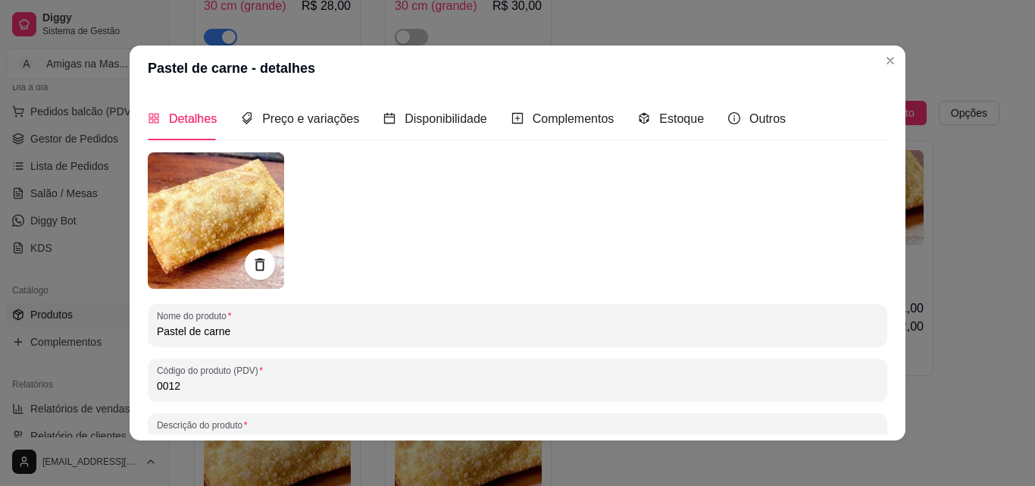
click at [193, 385] on input "0012" at bounding box center [518, 385] width 722 height 15
click at [202, 384] on input "0012" at bounding box center [518, 385] width 722 height 15
type input "010"
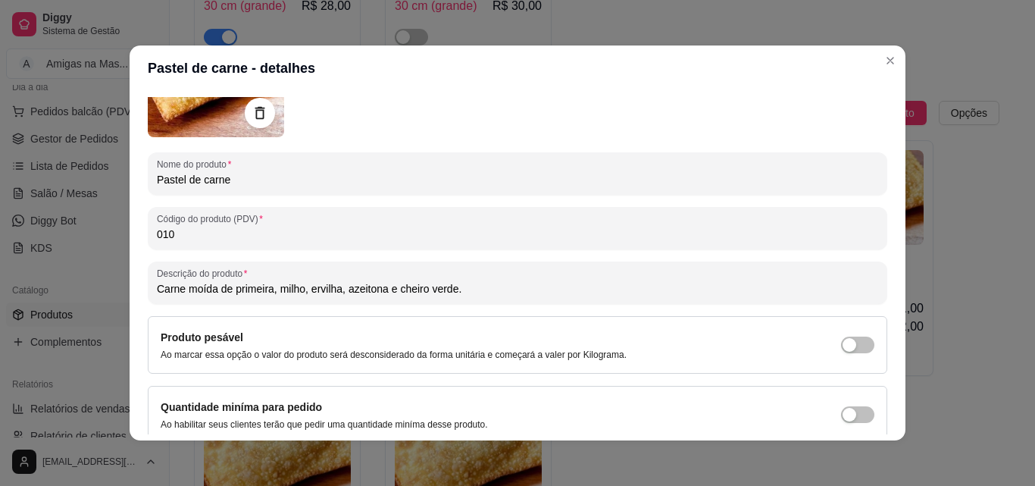
scroll to position [182, 0]
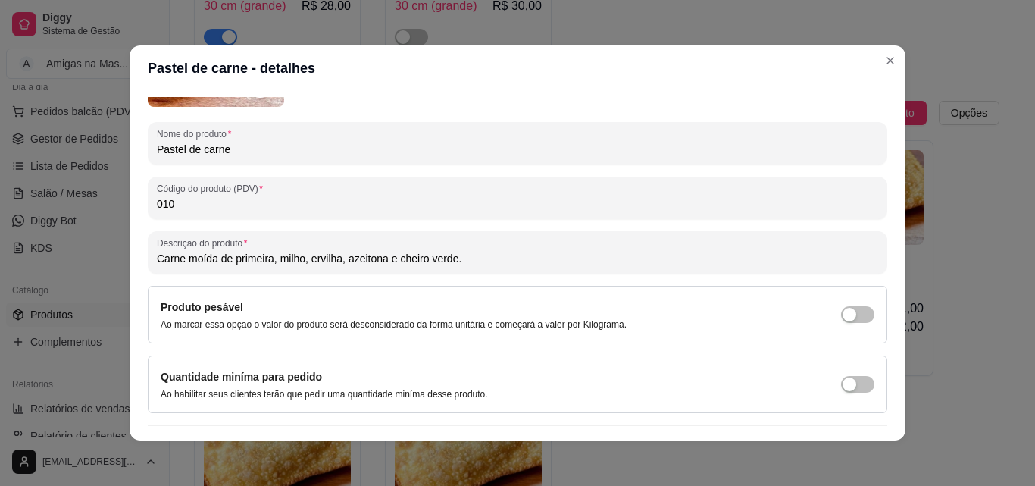
click at [338, 257] on input "Carne moída de primeira, milho, ervilha, azeitona e cheiro verde." at bounding box center [518, 258] width 722 height 15
click at [329, 258] on input "Carne moída de primeira, milho verde, azeitona e cheiro verde." at bounding box center [518, 258] width 722 height 15
type input "Carne moída de primeira, milho verde, azeitona e cheiro verde."
click at [258, 152] on input "Pastel de carne" at bounding box center [518, 149] width 722 height 15
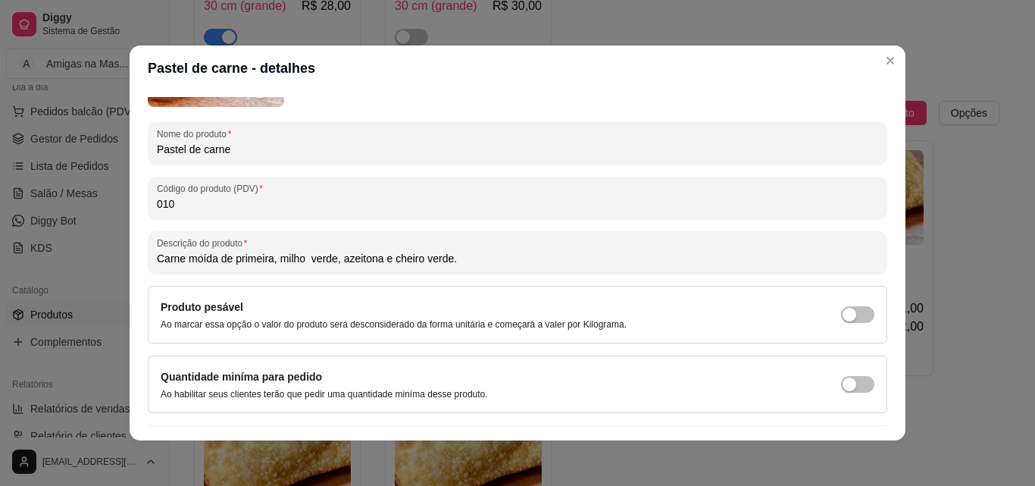
click at [258, 152] on input "Pastel de carne" at bounding box center [518, 149] width 722 height 15
click at [245, 158] on div "Pastel de carne" at bounding box center [518, 143] width 722 height 30
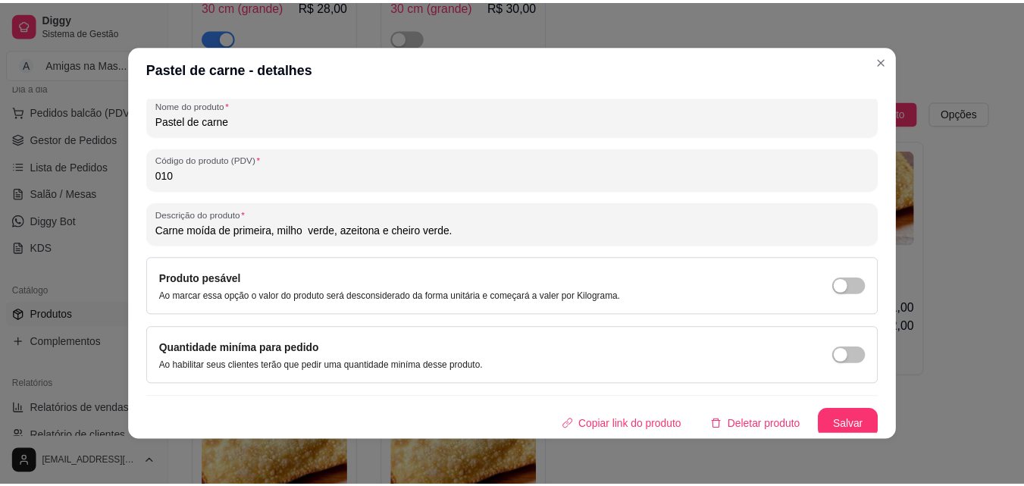
scroll to position [216, 0]
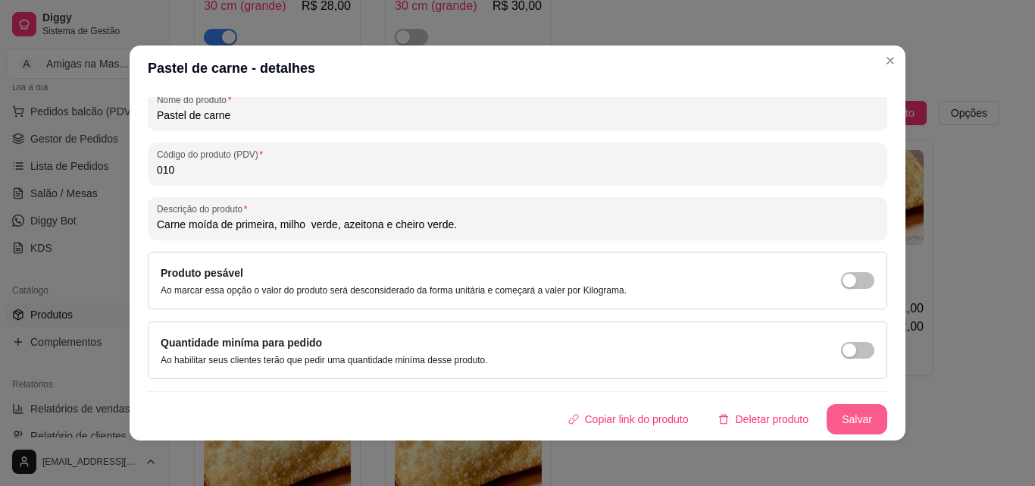
click at [858, 418] on button "Salvar" at bounding box center [857, 419] width 61 height 30
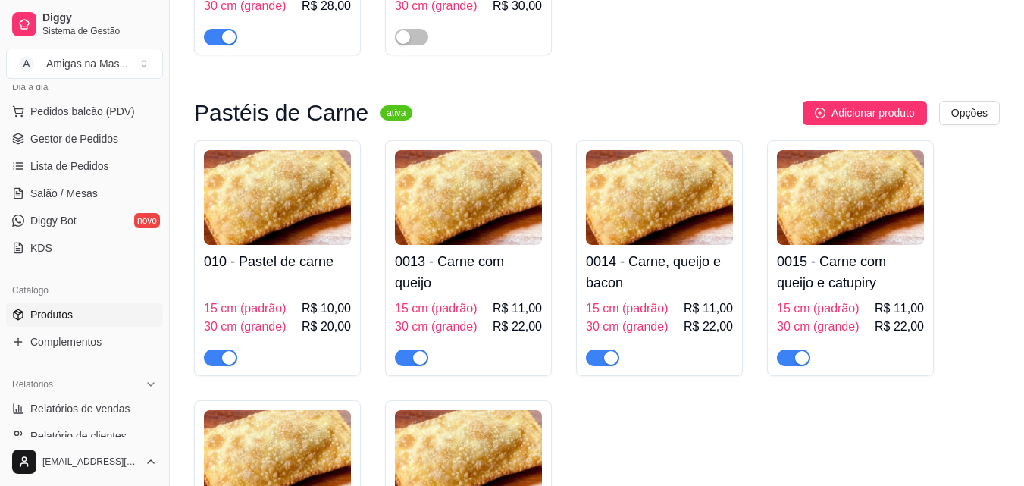
click at [293, 271] on h4 "010 - Pastel de carne" at bounding box center [277, 261] width 147 height 21
click at [415, 192] on img at bounding box center [468, 197] width 147 height 95
click at [873, 429] on div "Descrição do produto Carne moída de primeira, queijo, milho, ervilha, azeitona …" at bounding box center [511, 438] width 756 height 43
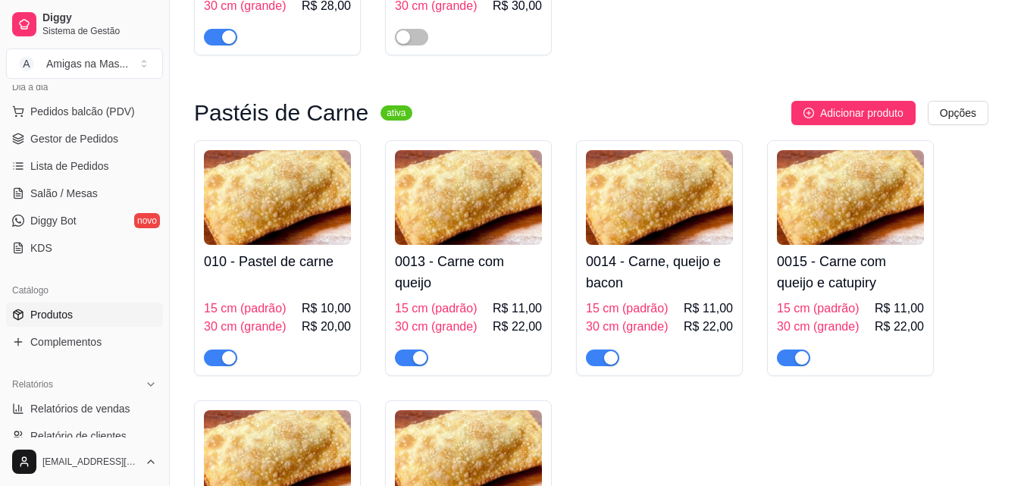
click at [873, 429] on div "Descrição do produto Carne moída de primeira, queijo, milho, ervilha, azeitona …" at bounding box center [511, 438] width 756 height 43
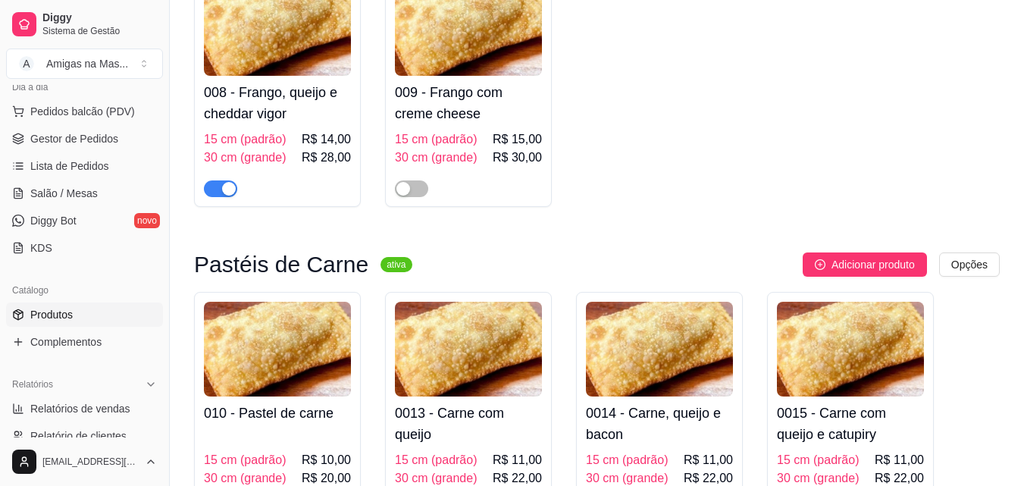
click at [424, 186] on span "button" at bounding box center [411, 188] width 33 height 17
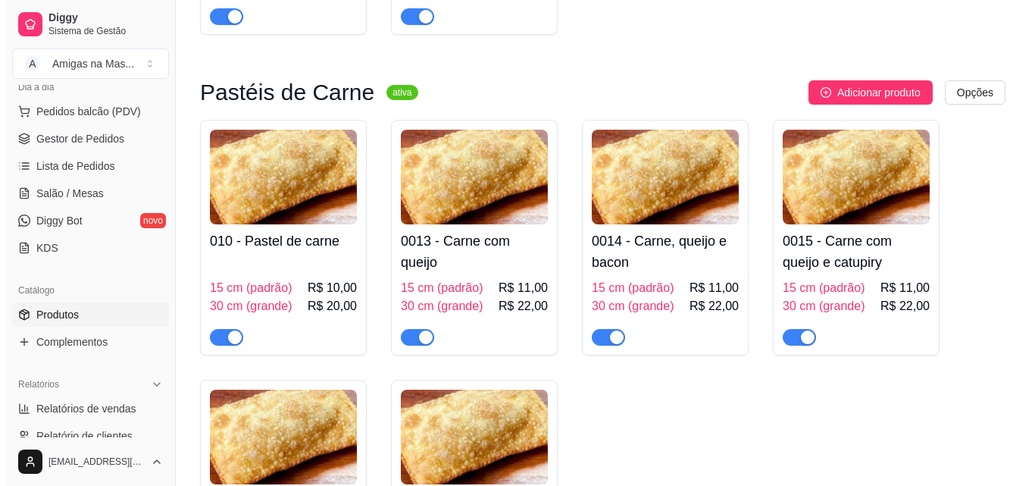
scroll to position [1000, 0]
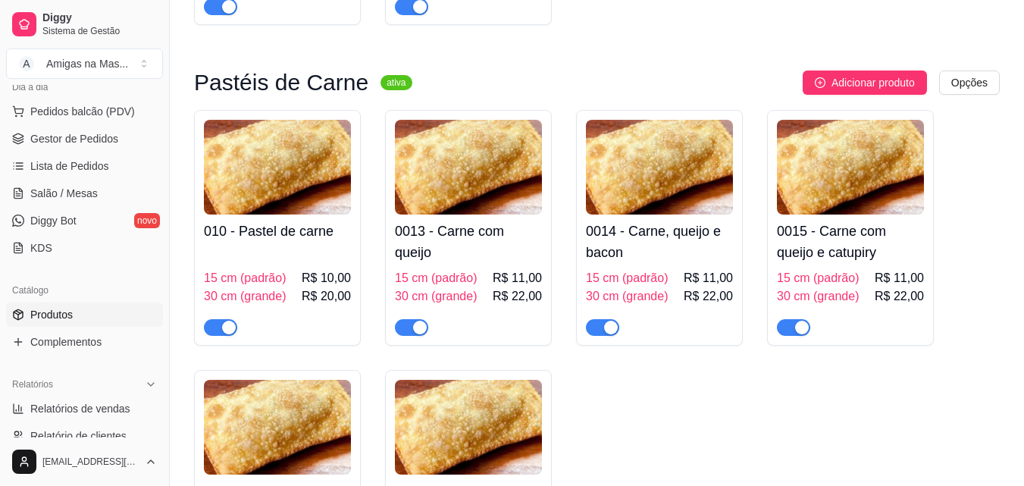
click at [305, 193] on img at bounding box center [277, 167] width 147 height 95
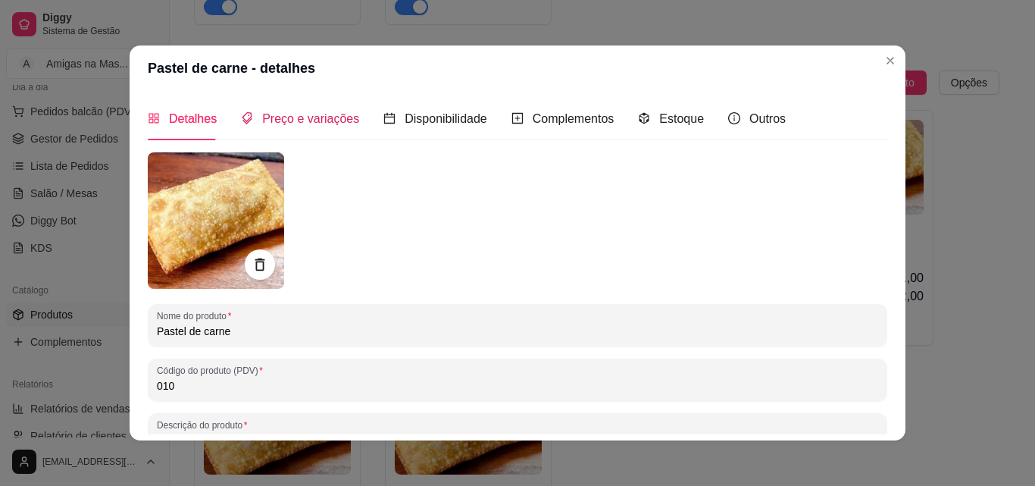
click at [280, 117] on span "Preço e variações" at bounding box center [310, 118] width 97 height 13
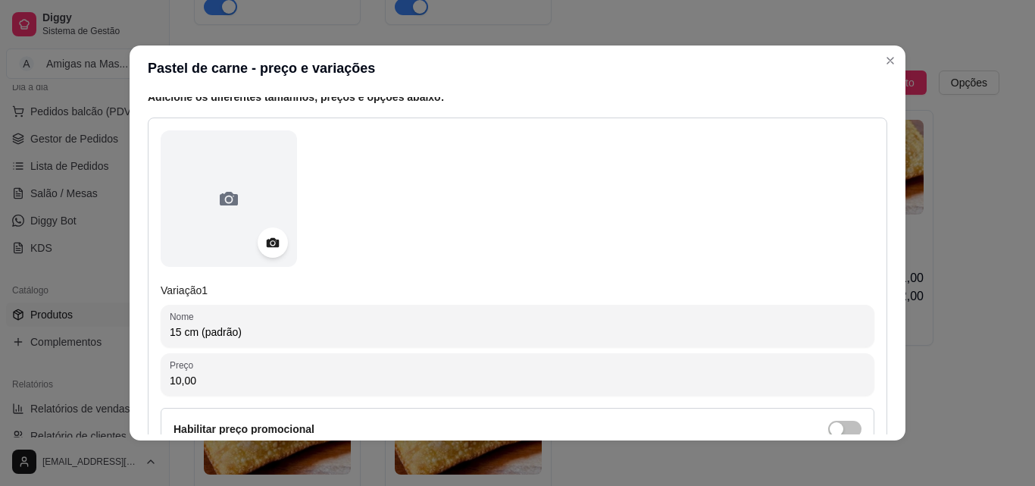
scroll to position [182, 0]
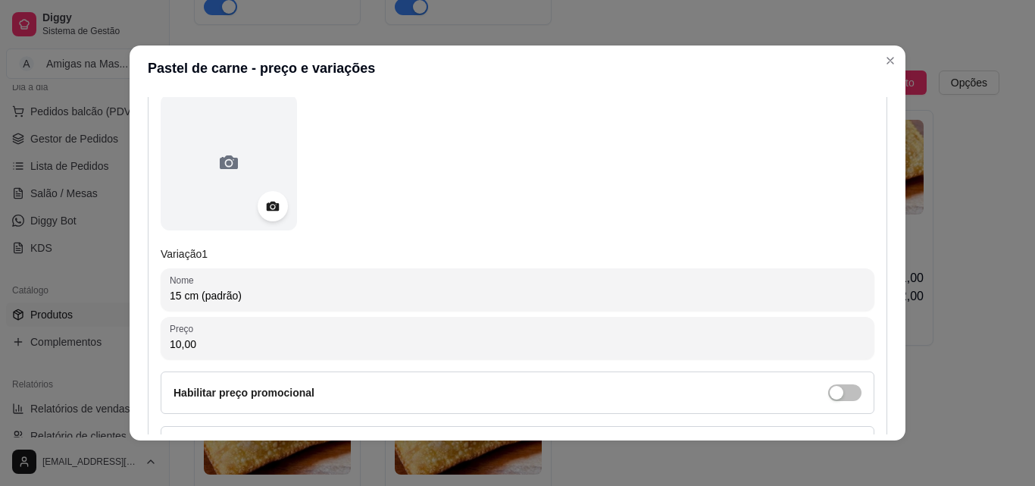
click at [616, 340] on input "10,00" at bounding box center [518, 344] width 696 height 15
type input "11,00"
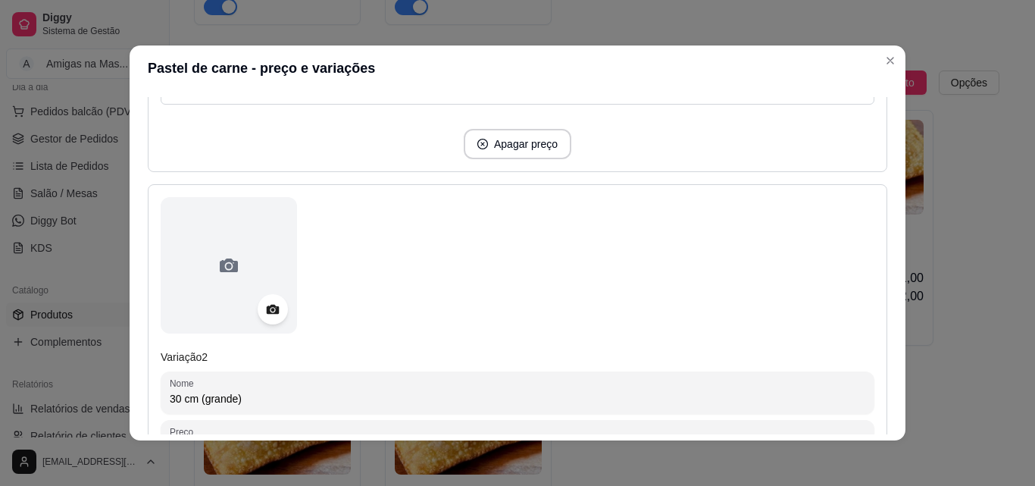
scroll to position [576, 0]
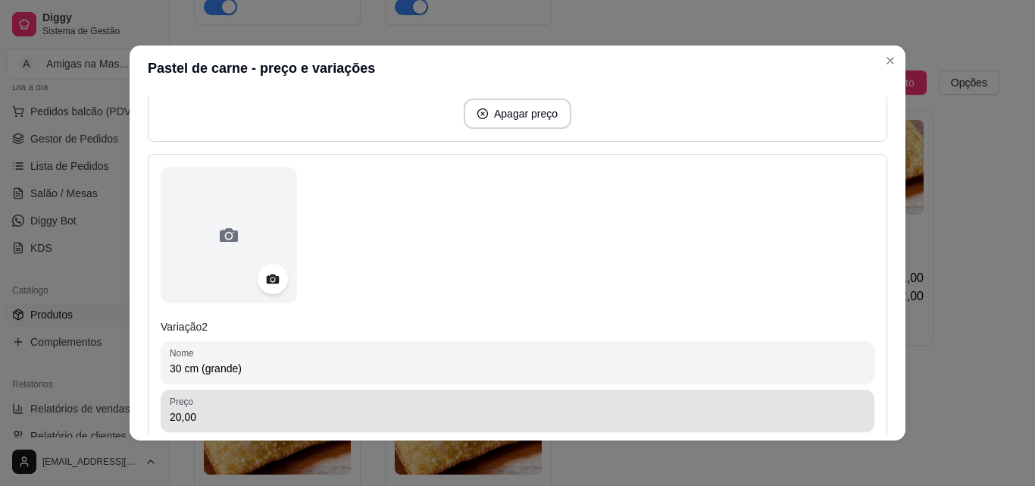
click at [221, 415] on input "20,00" at bounding box center [518, 416] width 696 height 15
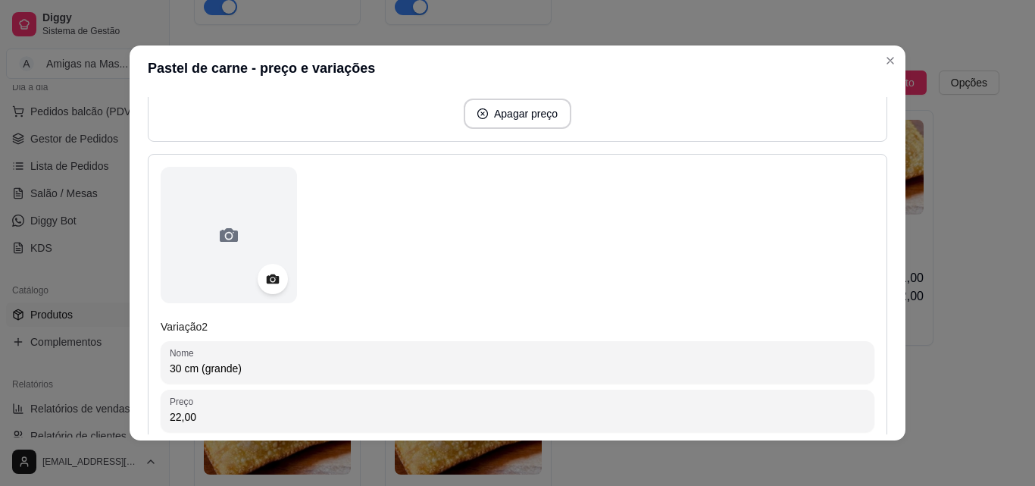
type input "22,00"
click at [308, 406] on div "22,00" at bounding box center [518, 411] width 696 height 30
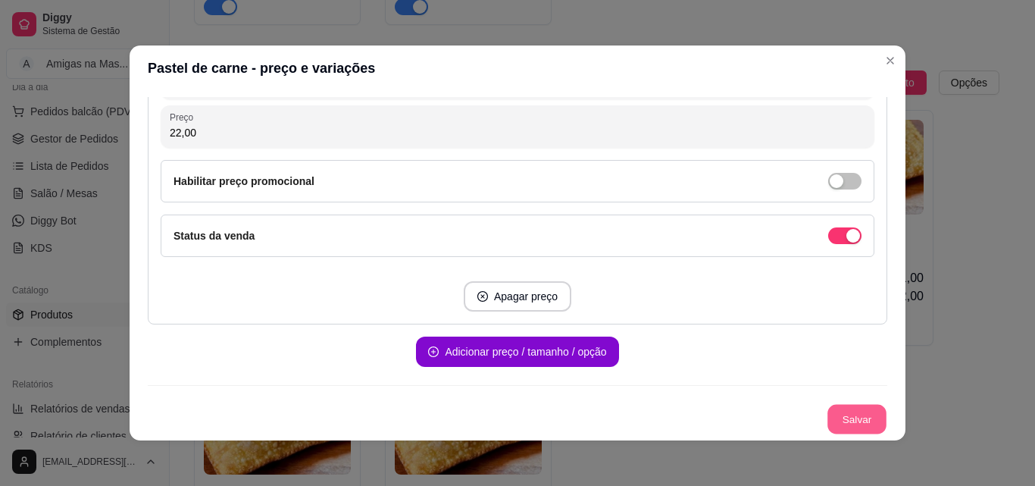
click at [836, 416] on button "Salvar" at bounding box center [857, 420] width 59 height 30
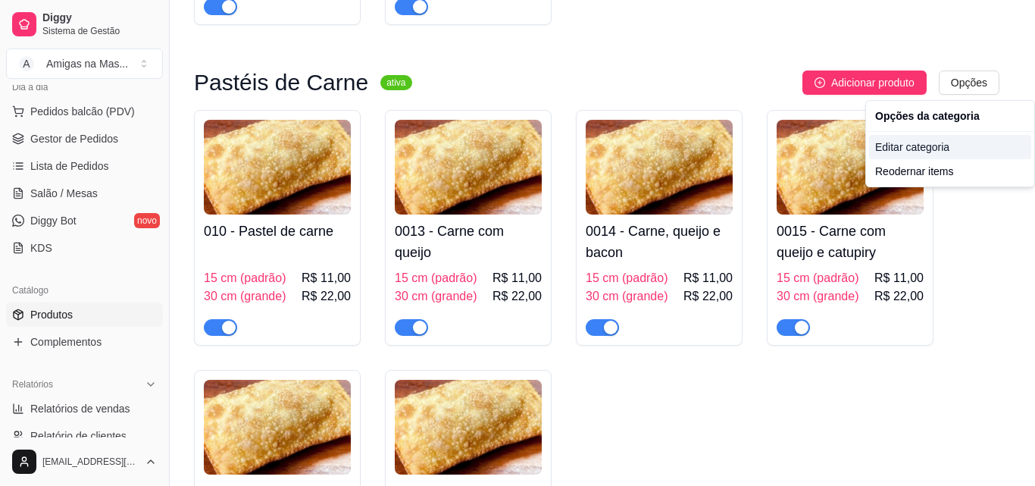
click at [908, 151] on div "Editar categoria" at bounding box center [950, 147] width 162 height 24
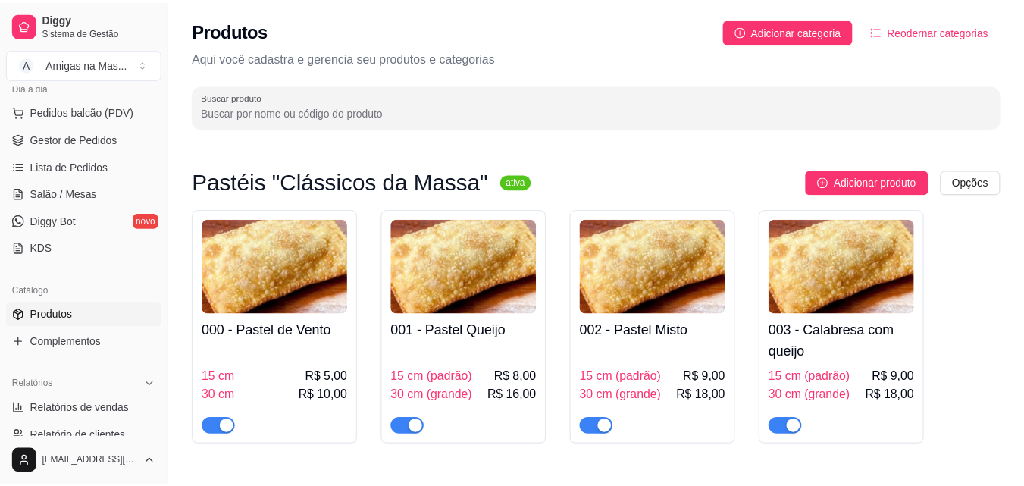
scroll to position [843, 0]
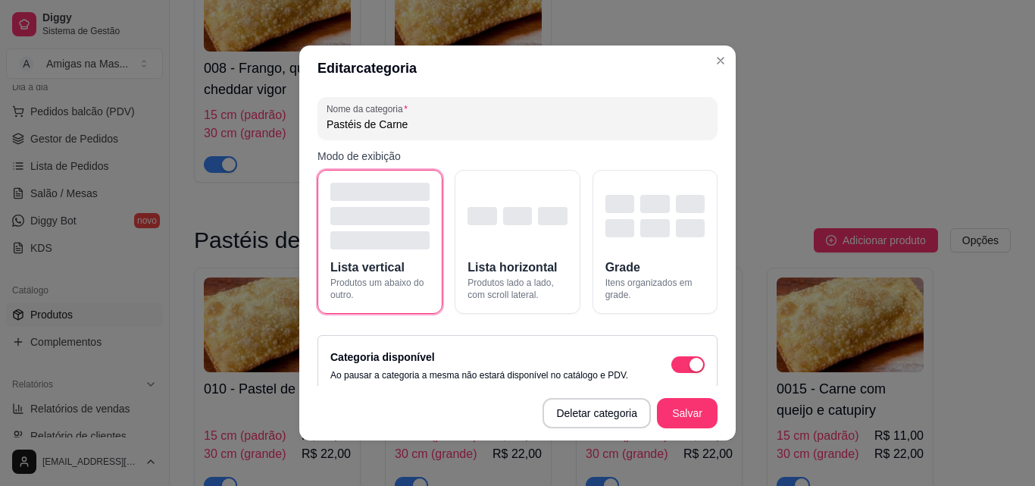
click at [659, 124] on input "Pastéis de Carne" at bounding box center [518, 124] width 382 height 15
click at [353, 124] on input "Pastéis Na Massa da Casa"" at bounding box center [518, 124] width 382 height 15
click at [355, 121] on input "Pastéis Na Massa da Casa"" at bounding box center [518, 124] width 382 height 15
type input "Pastéis "Na Massa da Casa""
click at [685, 409] on button "Salvar" at bounding box center [687, 414] width 59 height 30
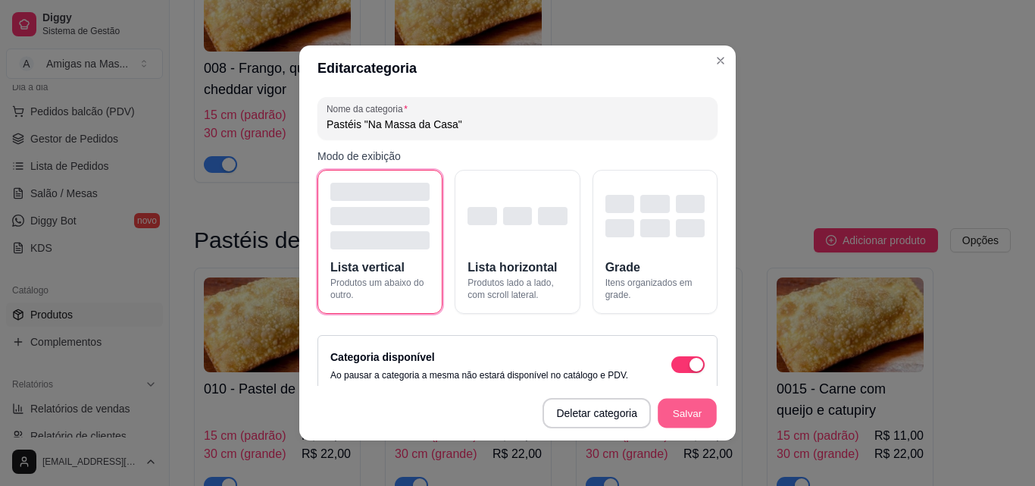
click at [685, 409] on footer "Deletar categoria Salvar" at bounding box center [517, 413] width 437 height 55
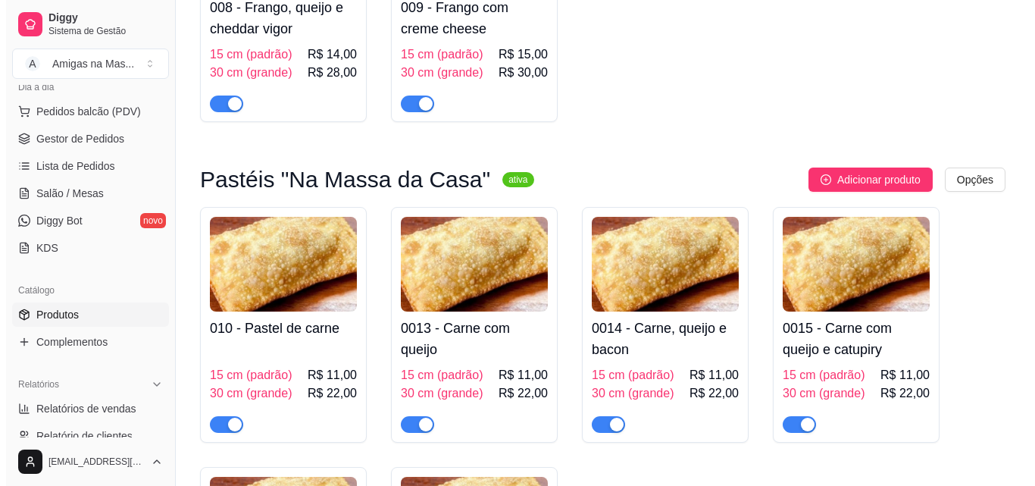
scroll to position [934, 0]
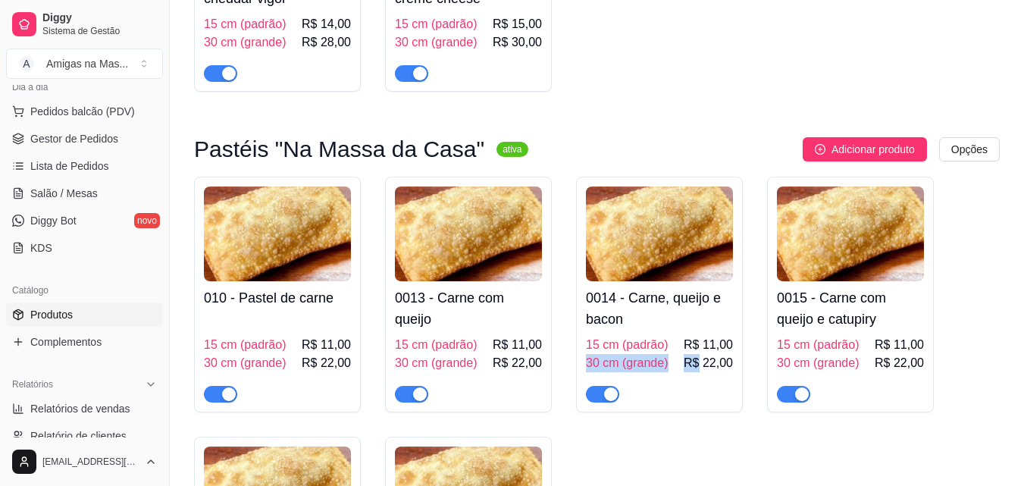
drag, startPoint x: 700, startPoint y: 366, endPoint x: 565, endPoint y: 363, distance: 135.7
click at [565, 363] on div "010 - Pastel de carne 15 cm (padrão) R$ 11,00 30 cm (grande) R$ 22,00 0013 - Ca…" at bounding box center [597, 425] width 806 height 496
click at [491, 323] on h4 "0013 - Carne com queijo" at bounding box center [468, 308] width 147 height 42
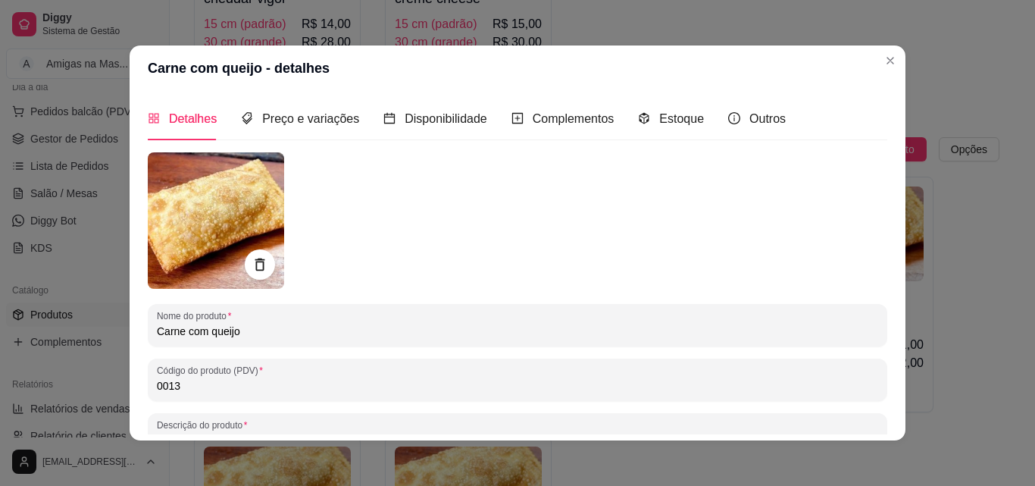
click at [369, 387] on input "0013" at bounding box center [518, 385] width 722 height 15
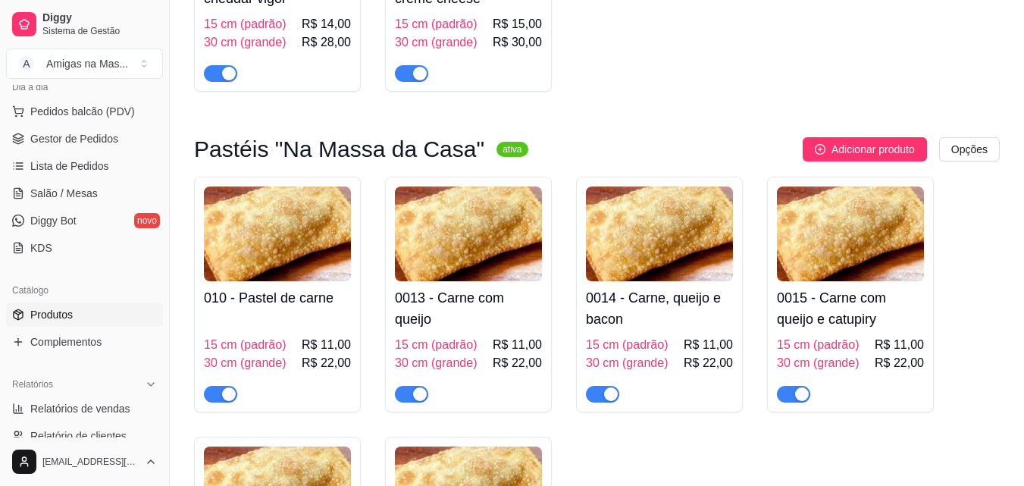
click at [475, 315] on h4 "0013 - Carne com queijo" at bounding box center [468, 308] width 147 height 42
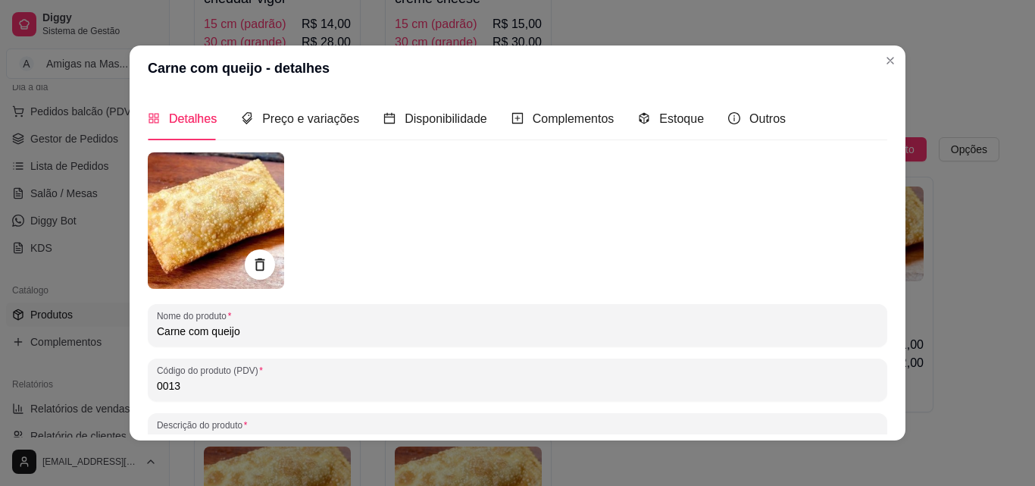
click at [378, 388] on input "0013" at bounding box center [518, 385] width 722 height 15
type input "0011"
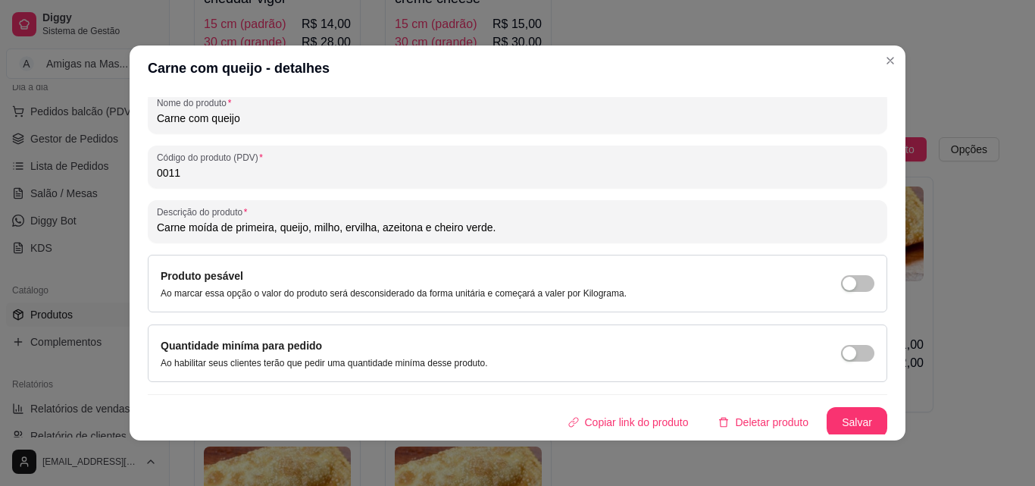
scroll to position [216, 0]
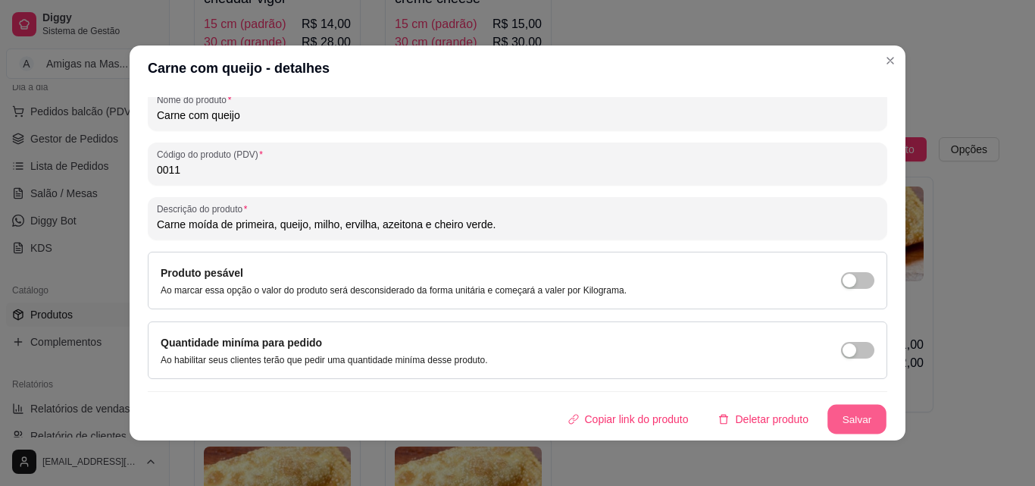
click at [850, 413] on button "Salvar" at bounding box center [857, 420] width 59 height 30
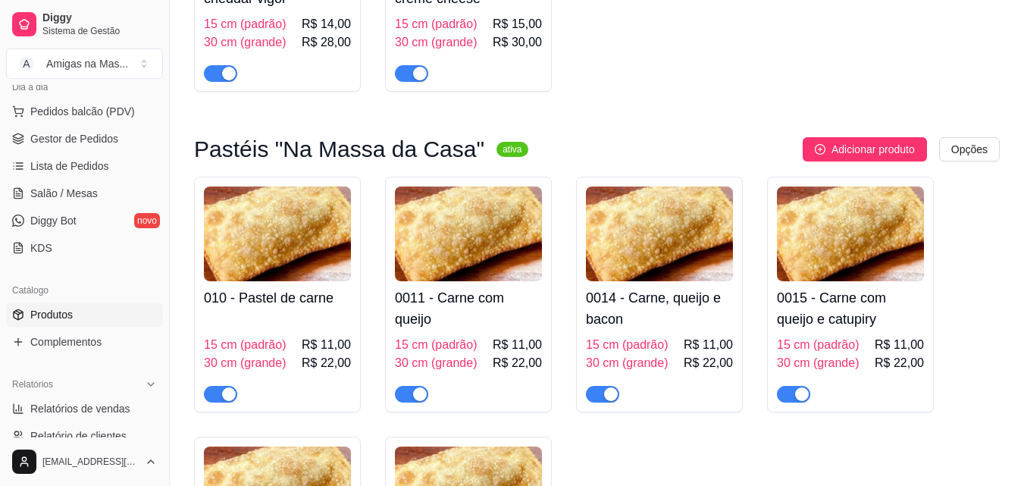
click at [292, 328] on div "15 cm (padrão) R$ 11,00 30 cm (grande) R$ 22,00" at bounding box center [277, 359] width 147 height 88
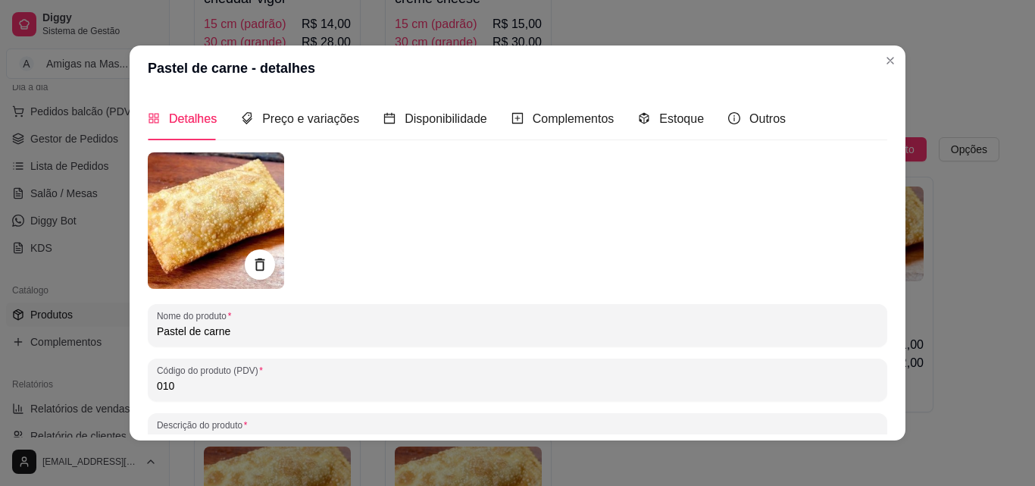
click at [194, 393] on input "010" at bounding box center [518, 385] width 722 height 15
type input "0010"
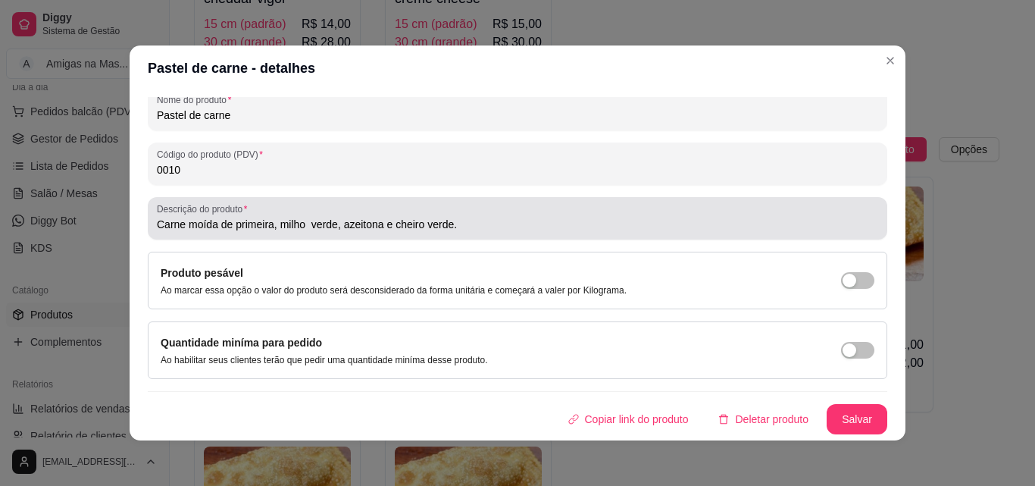
click at [305, 224] on input "Carne moída de primeira, milho verde, azeitona e cheiro verde." at bounding box center [518, 224] width 722 height 15
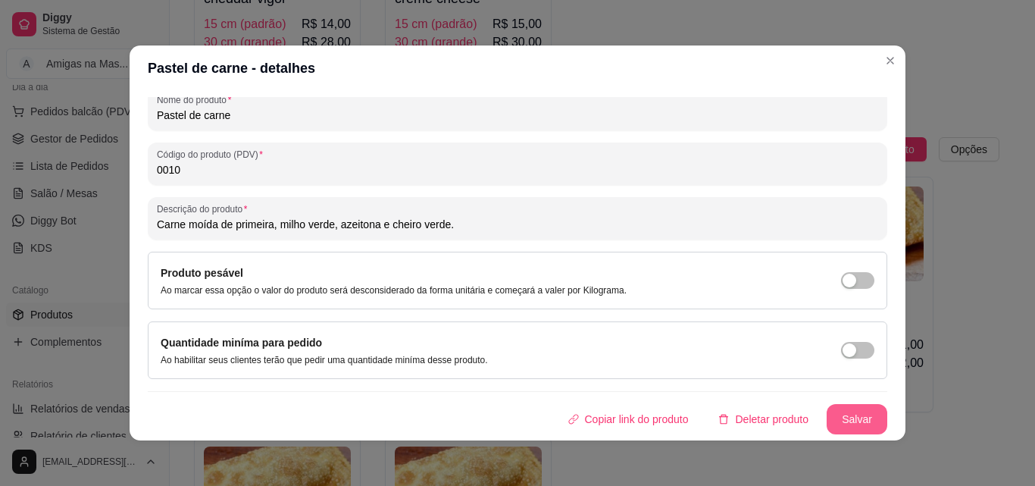
type input "Carne moída de primeira, milho verde, azeitona e cheiro verde."
click at [848, 425] on button "Salvar" at bounding box center [857, 420] width 59 height 30
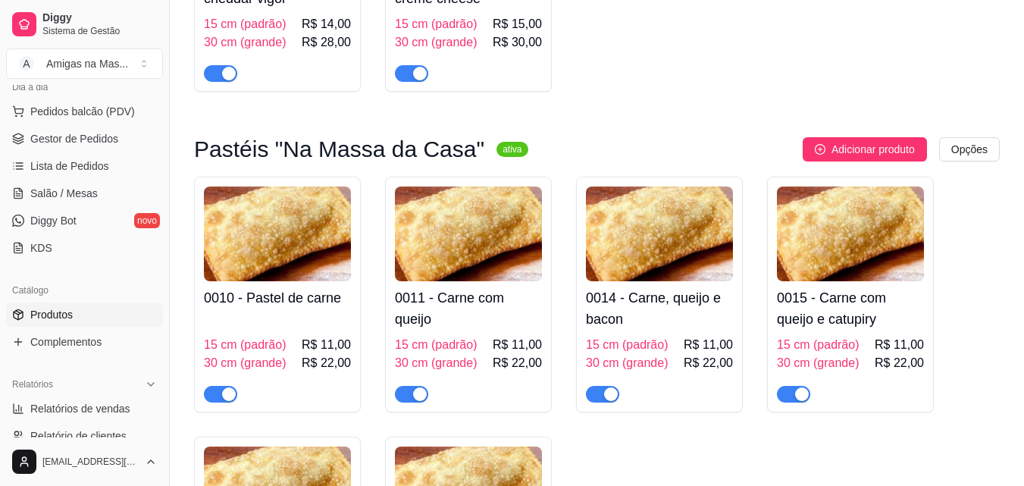
click at [457, 298] on h4 "0011 - Carne com queijo" at bounding box center [468, 308] width 147 height 42
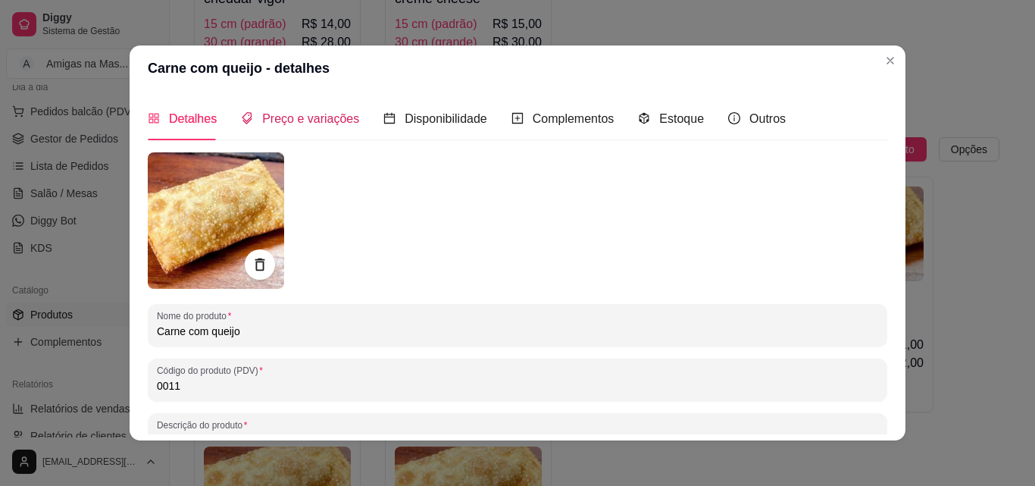
click at [305, 113] on span "Preço e variações" at bounding box center [310, 118] width 97 height 13
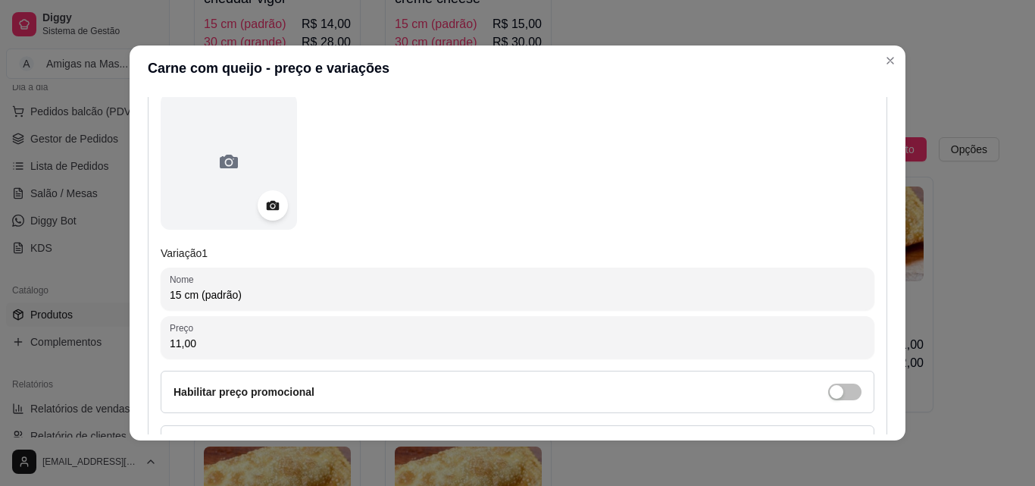
scroll to position [212, 0]
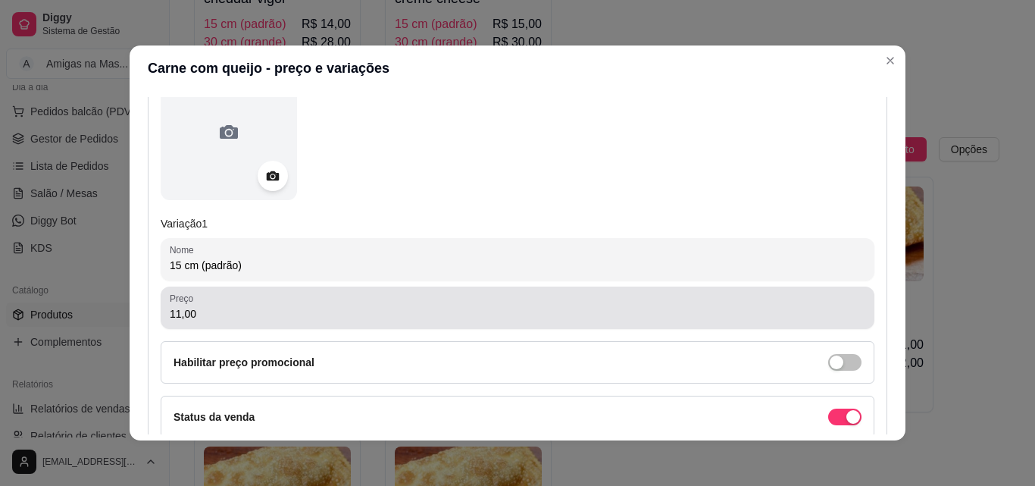
click at [507, 323] on div "11,00" at bounding box center [518, 308] width 696 height 30
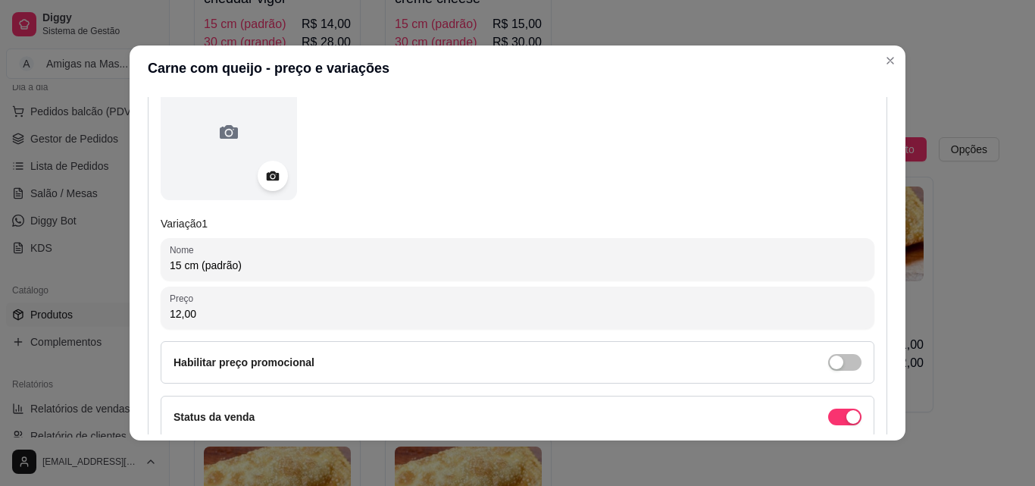
type input "12,00"
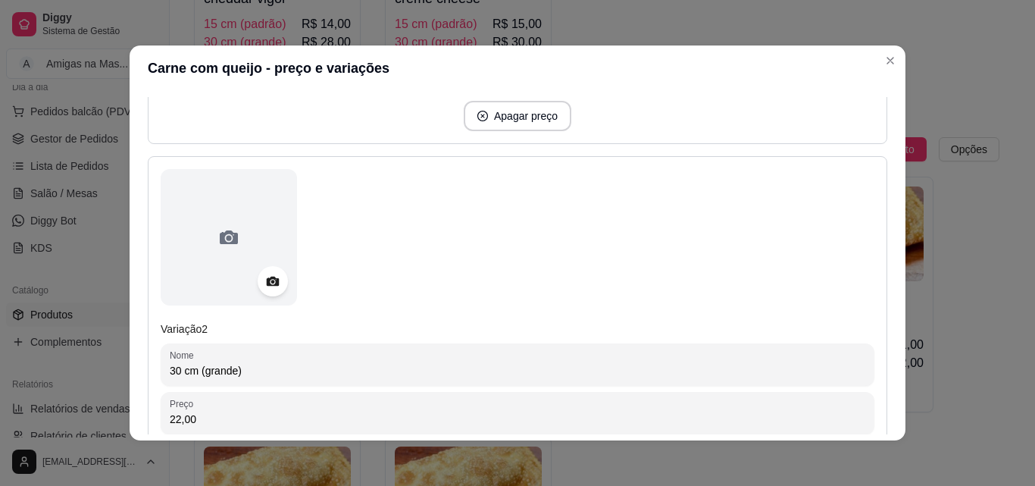
scroll to position [606, 0]
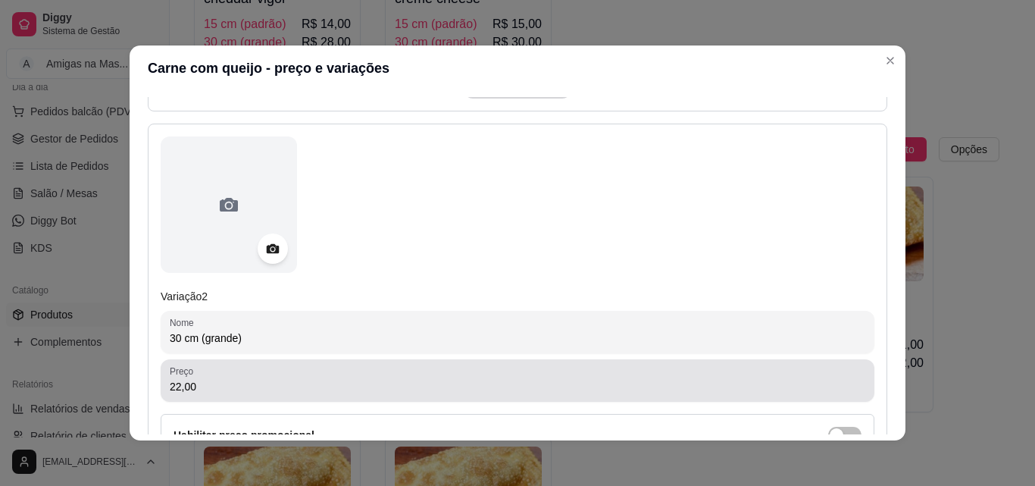
click at [533, 374] on div "22,00" at bounding box center [518, 380] width 696 height 30
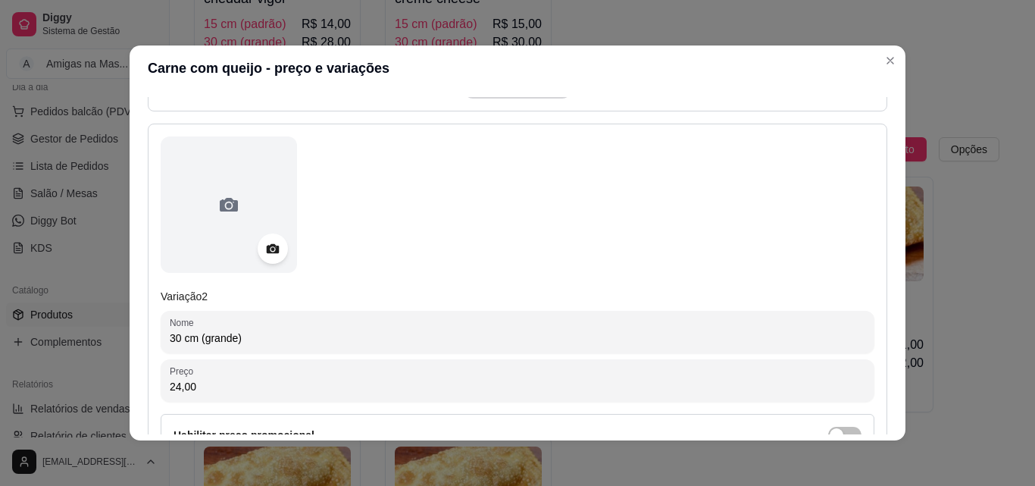
type input "24,00"
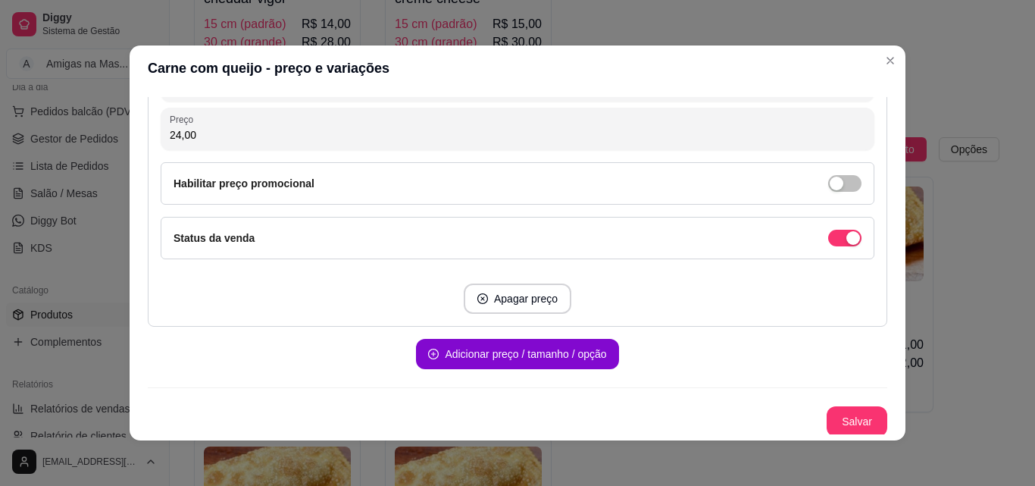
scroll to position [860, 0]
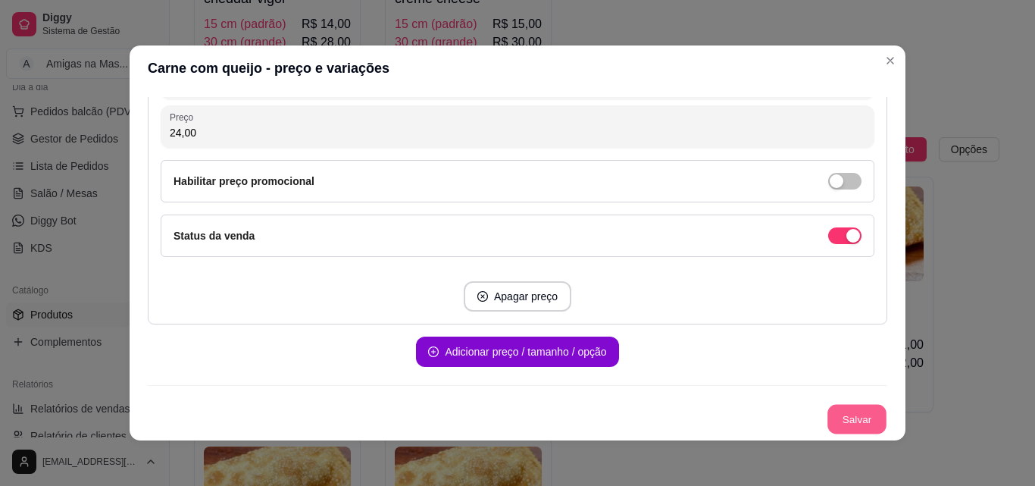
click at [850, 422] on button "Salvar" at bounding box center [857, 420] width 59 height 30
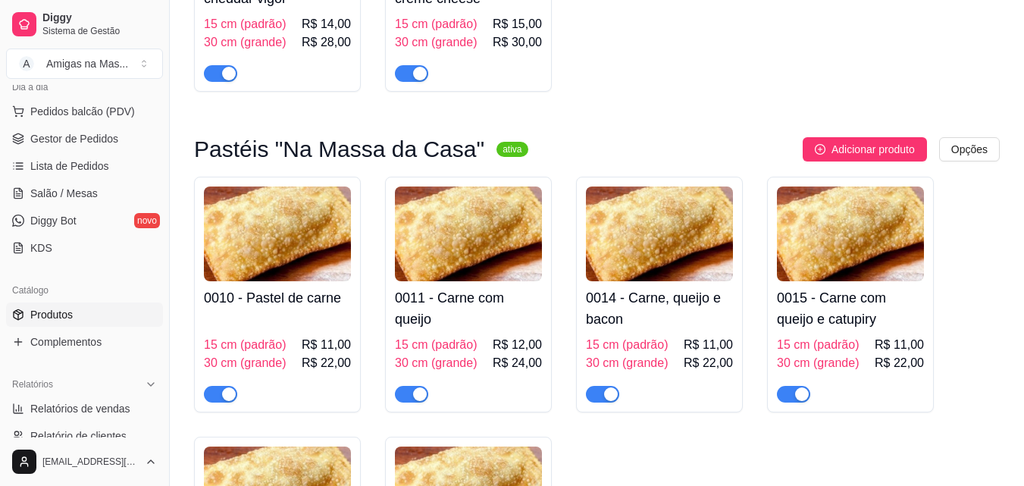
click at [673, 315] on h4 "0014 - Carne, queijo e bacon" at bounding box center [659, 308] width 147 height 42
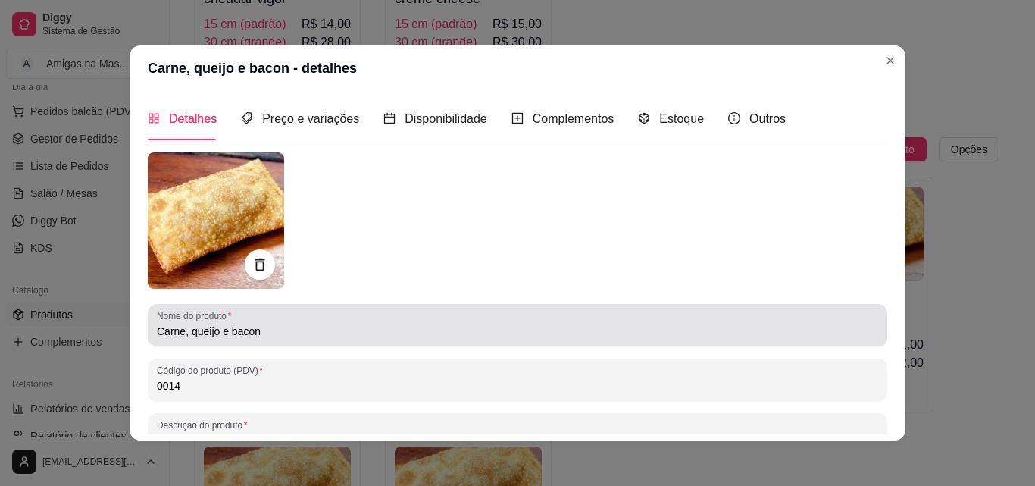
click at [270, 324] on input "Carne, queijo e bacon" at bounding box center [518, 331] width 722 height 15
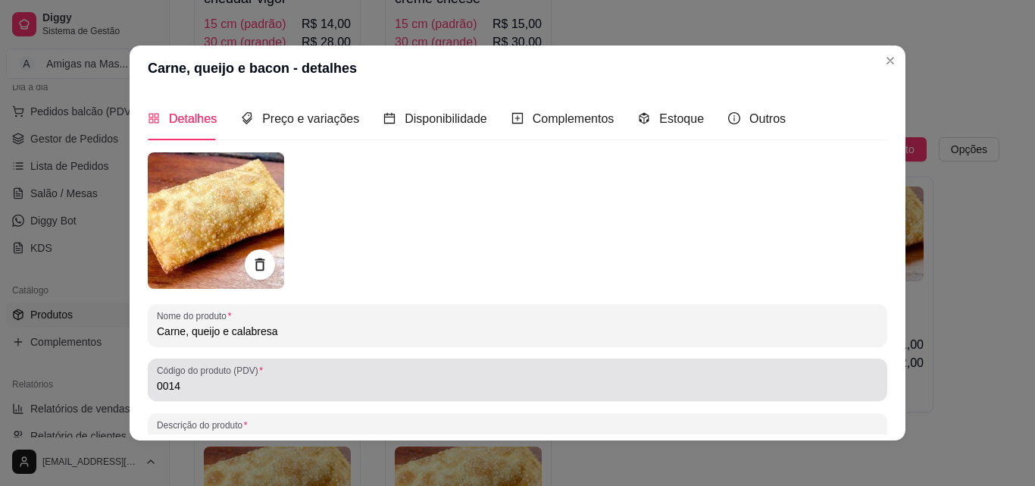
type input "Carne, queijo e calabresa"
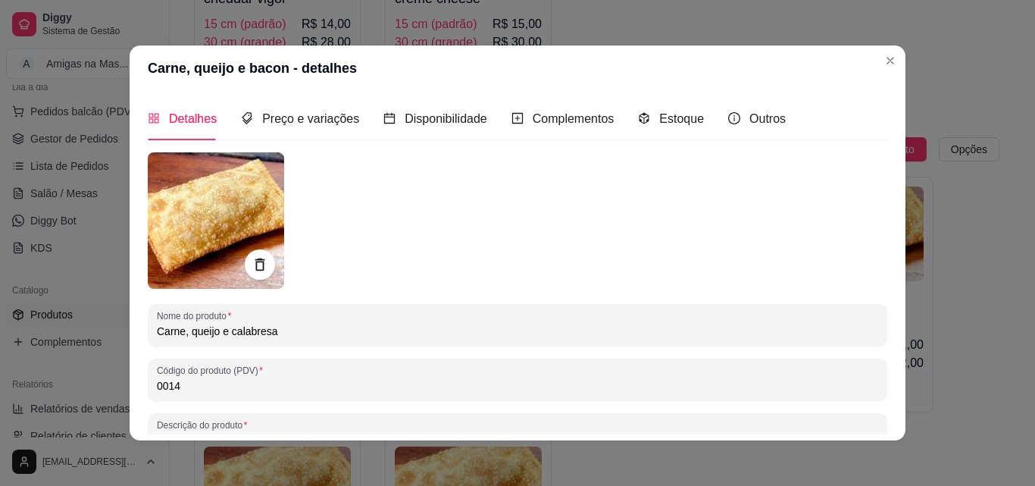
click at [371, 390] on input "0014" at bounding box center [518, 385] width 722 height 15
type input "0012"
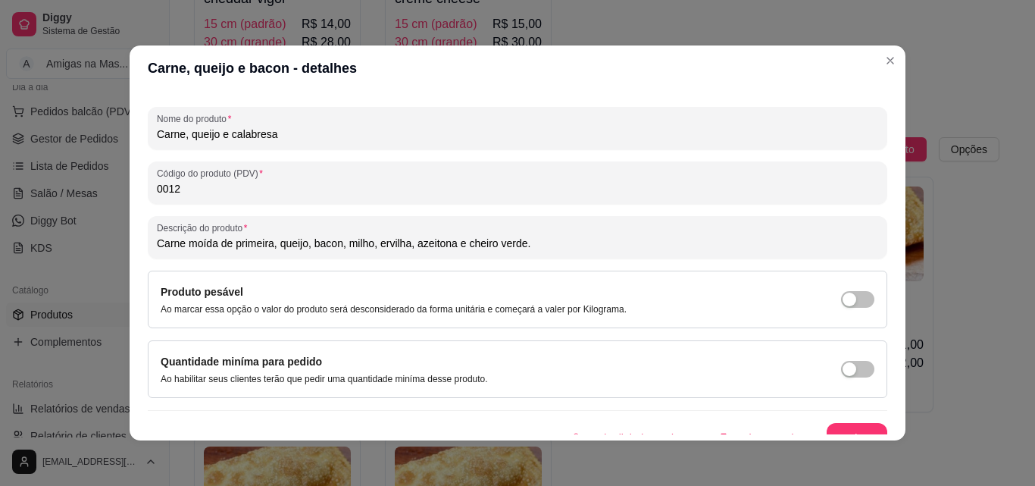
scroll to position [216, 0]
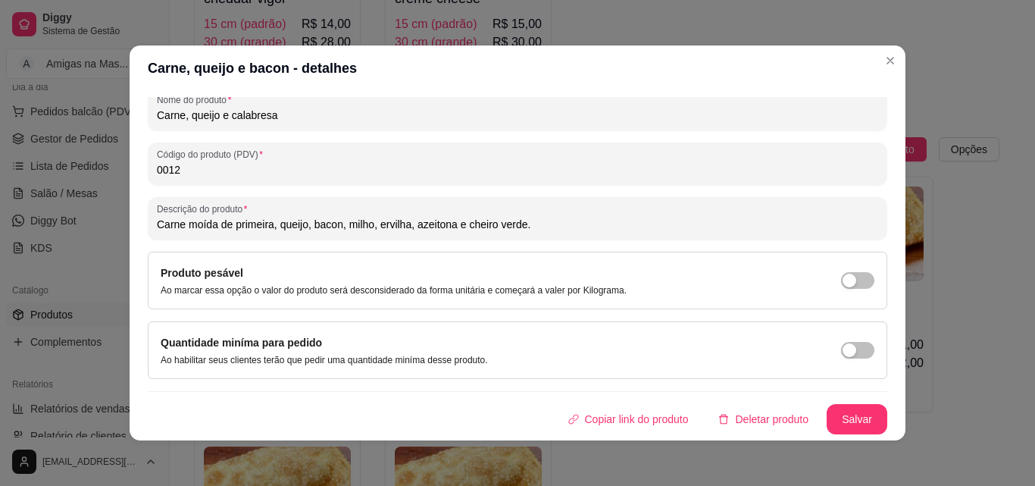
click at [405, 224] on input "Carne moída de primeira, queijo, bacon, milho, ervilha, azeitona e cheiro verde." at bounding box center [518, 224] width 722 height 15
type input "Carne moída de primeira, queijo, bacon, milho verde azeitona e cheiro verde."
click at [846, 418] on button "Salvar" at bounding box center [857, 420] width 59 height 30
click at [837, 415] on button "Salvar" at bounding box center [857, 420] width 59 height 30
click at [837, 416] on button "Salvar" at bounding box center [857, 420] width 59 height 30
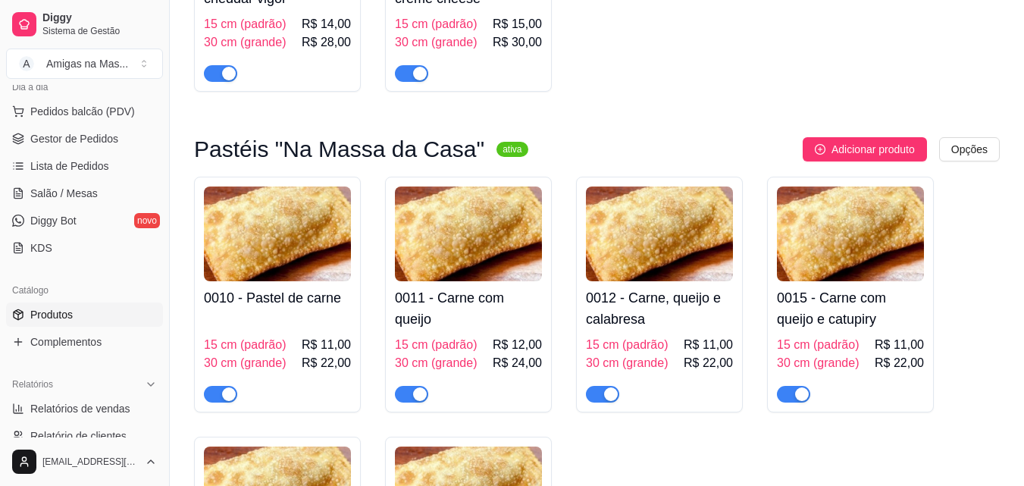
click at [683, 335] on div "0012 - Carne, queijo e calabresa 15 cm (padrão) R$ 11,00 30 cm (grande) R$ 22,00" at bounding box center [659, 341] width 147 height 121
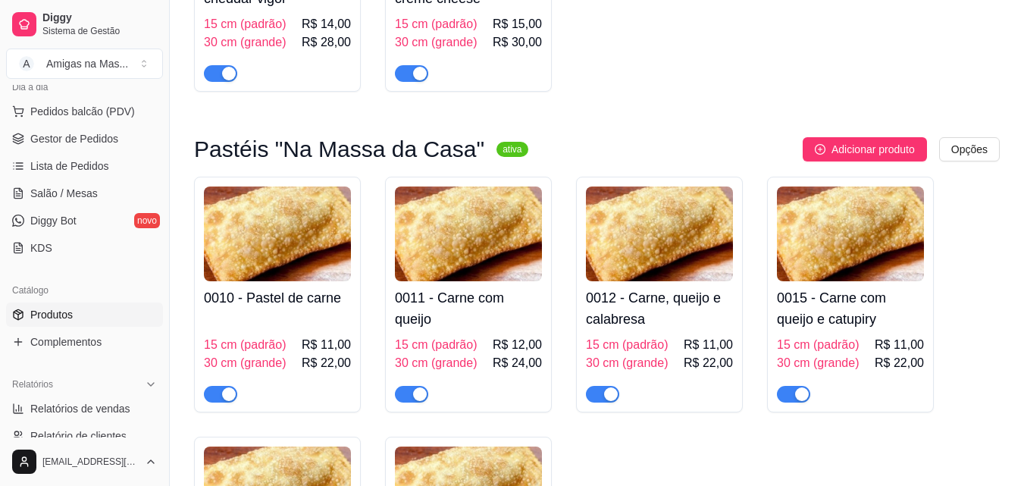
click at [691, 298] on h4 "0012 - Carne, queijo e calabresa" at bounding box center [659, 308] width 147 height 42
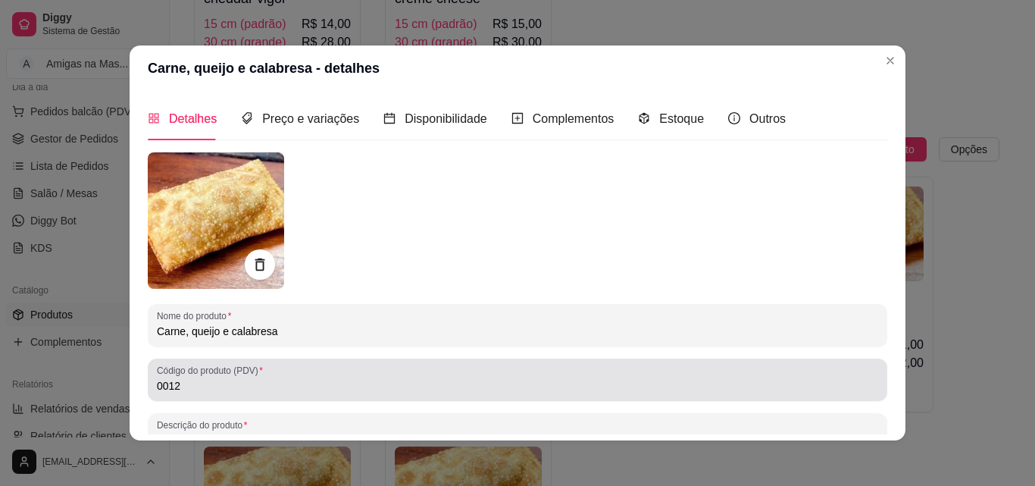
click at [535, 373] on div "0012" at bounding box center [518, 380] width 722 height 30
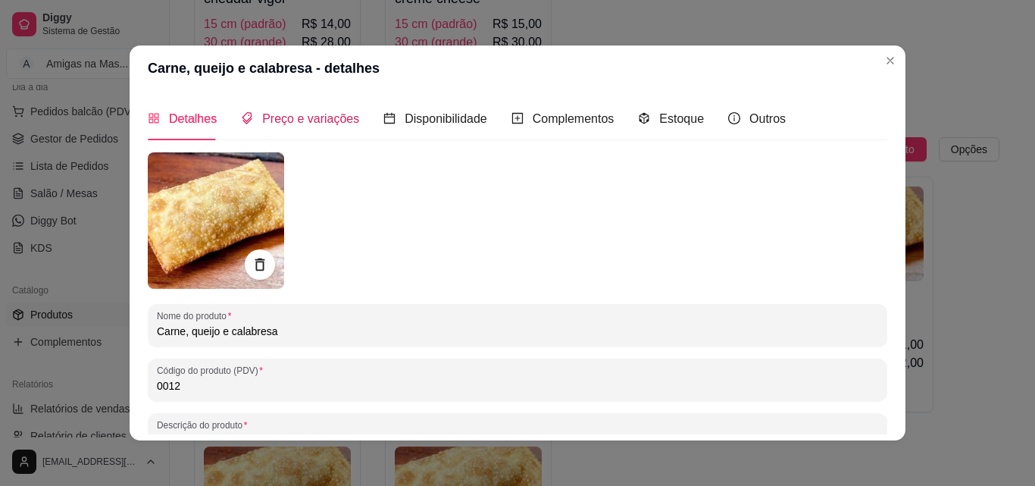
click at [303, 117] on span "Preço e variações" at bounding box center [310, 118] width 97 height 13
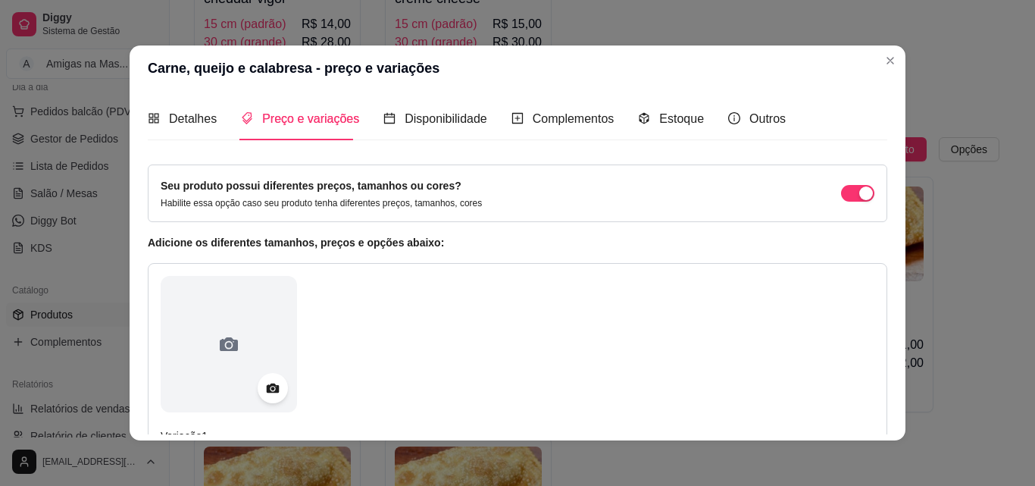
scroll to position [273, 0]
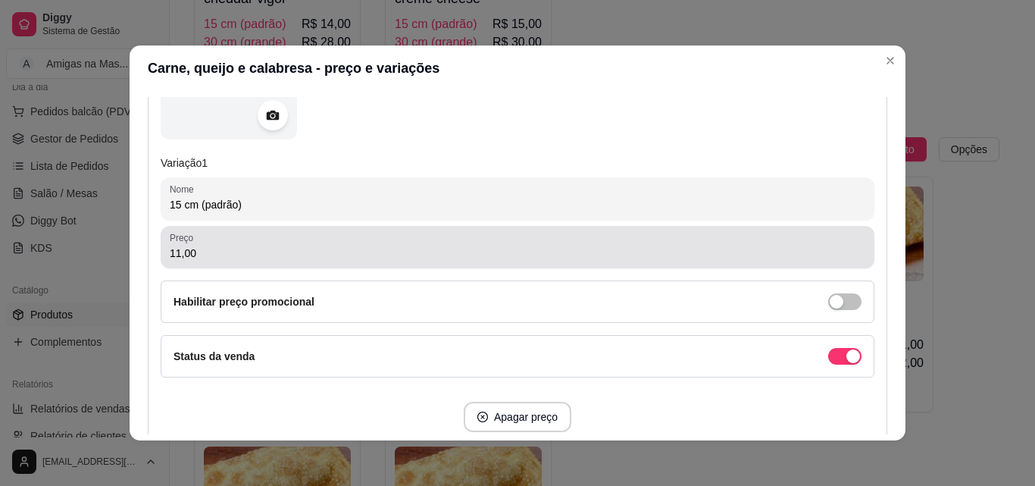
click at [631, 263] on div "Preço 11,00" at bounding box center [518, 247] width 714 height 42
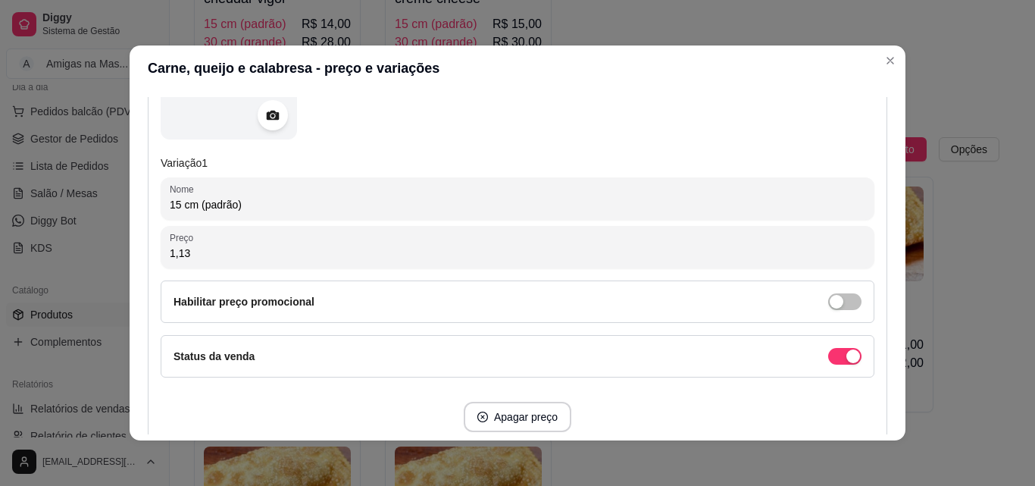
click at [491, 262] on div "1,13" at bounding box center [518, 247] width 696 height 30
click at [397, 259] on input "0,11" at bounding box center [518, 253] width 696 height 15
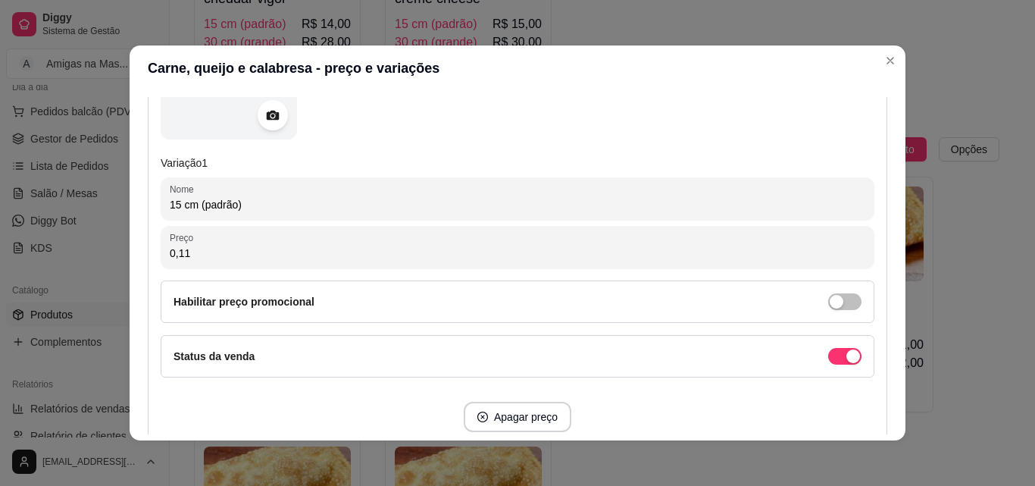
click at [397, 259] on input "0,11" at bounding box center [518, 253] width 696 height 15
type input "13,00"
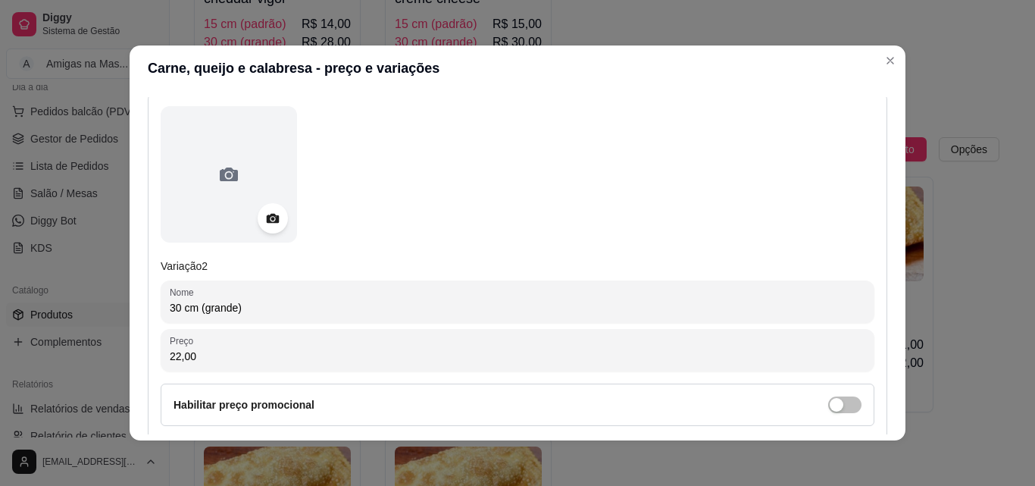
scroll to position [728, 0]
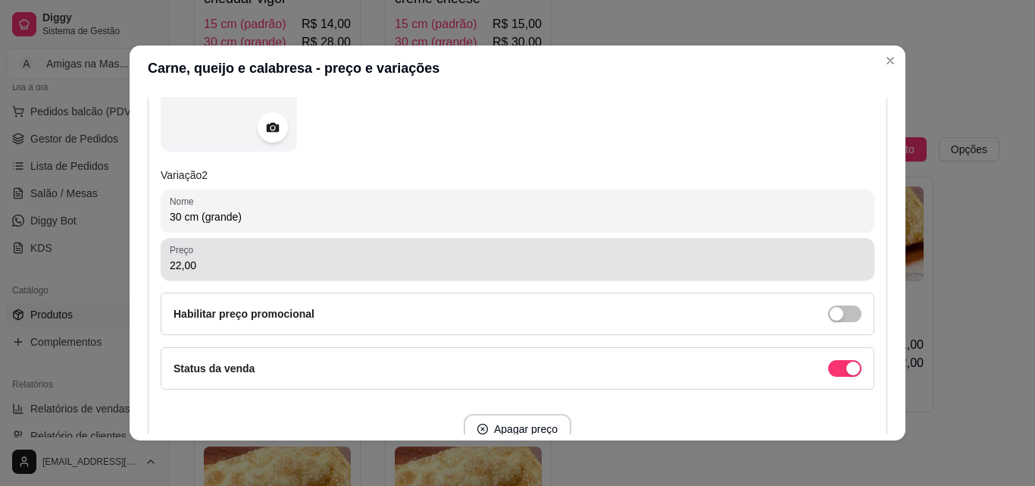
click at [516, 261] on input "22,00" at bounding box center [518, 265] width 696 height 15
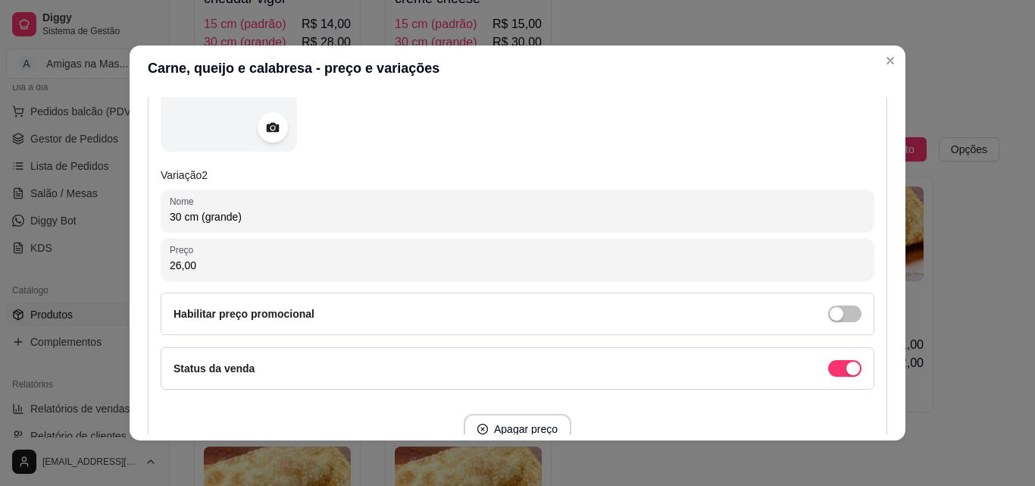
type input "26,00"
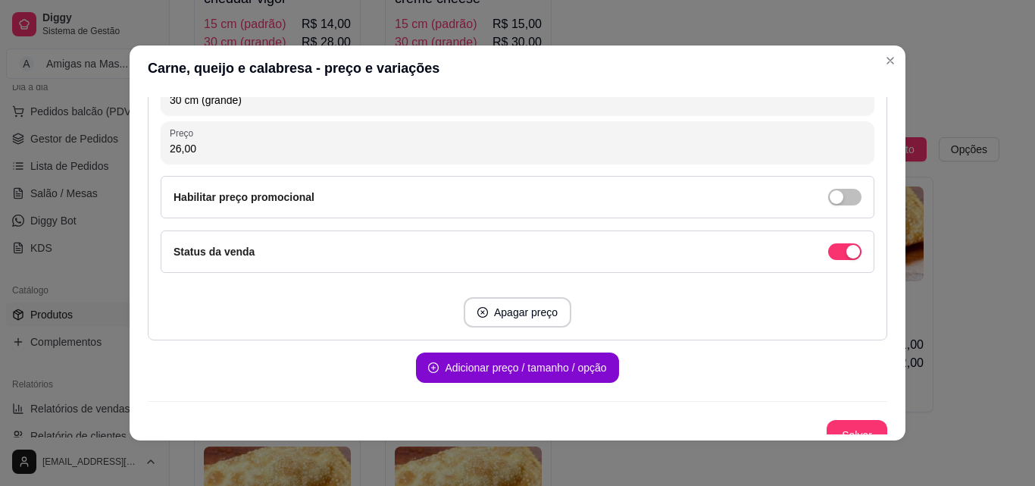
scroll to position [849, 0]
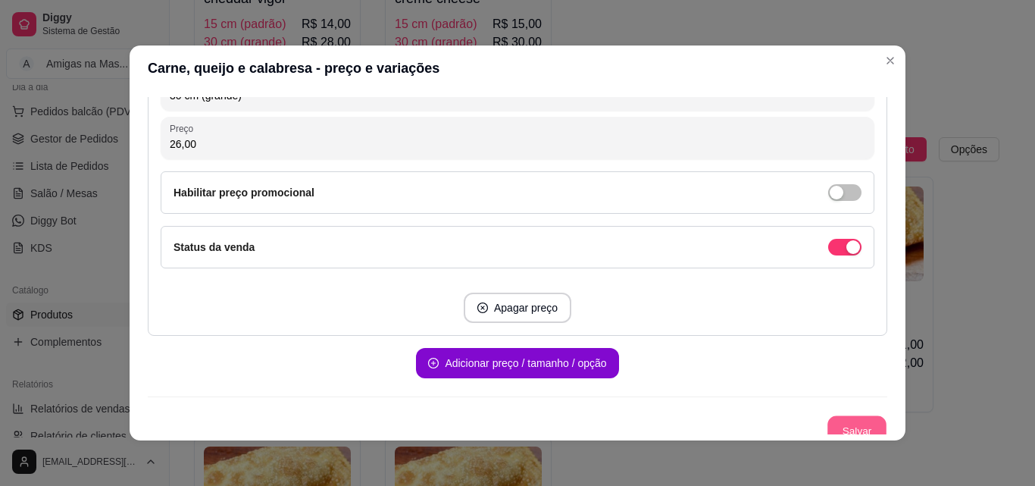
click at [835, 418] on button "Salvar" at bounding box center [857, 431] width 59 height 30
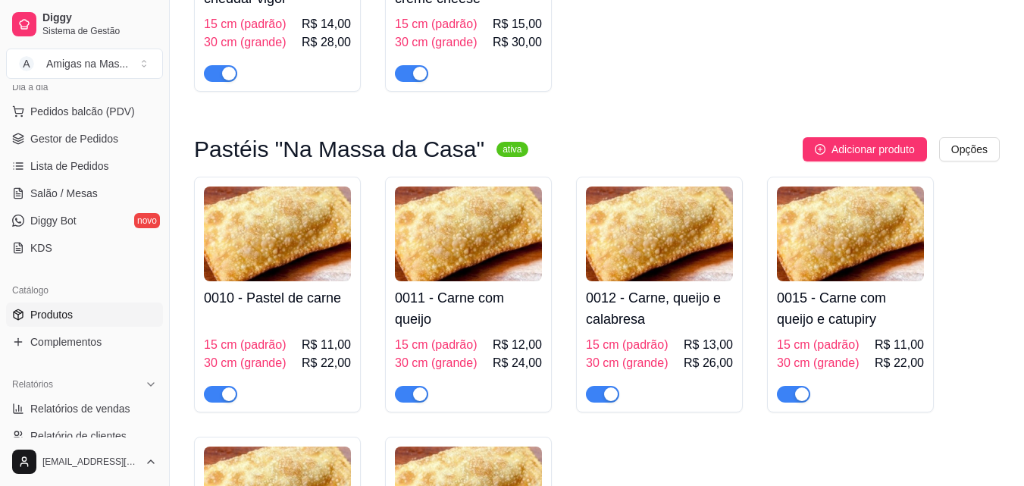
click at [471, 307] on h4 "0011 - Carne com queijo" at bounding box center [468, 308] width 147 height 42
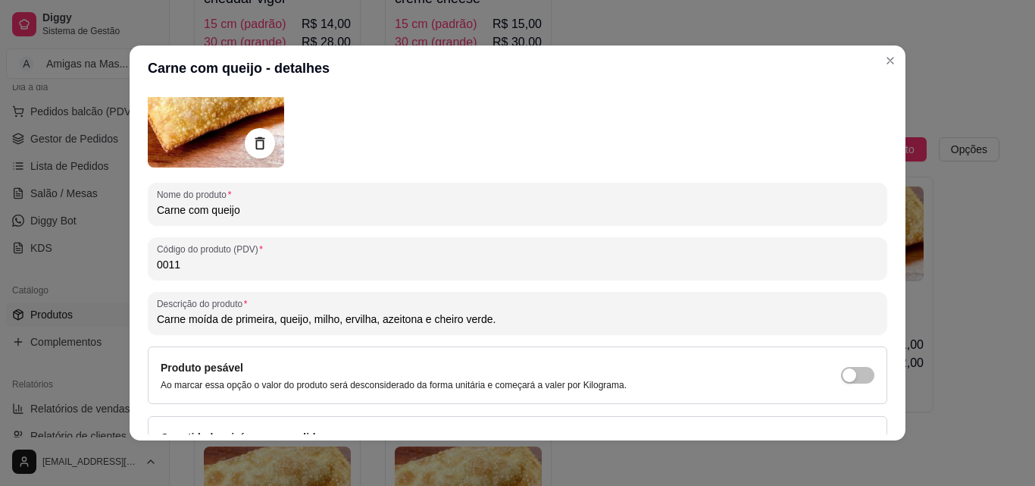
scroll to position [152, 0]
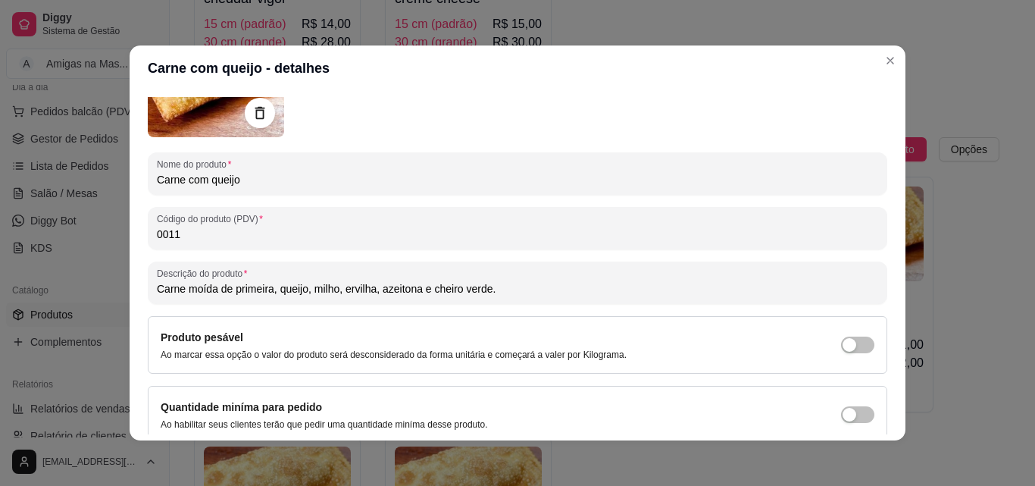
click at [371, 288] on input "Carne moída de primeira, queijo, milho, ervilha, azeitona e cheiro verde." at bounding box center [518, 288] width 722 height 15
type input "Carne moída de primeira, queijo, milho, azeitona e cheiro verde."
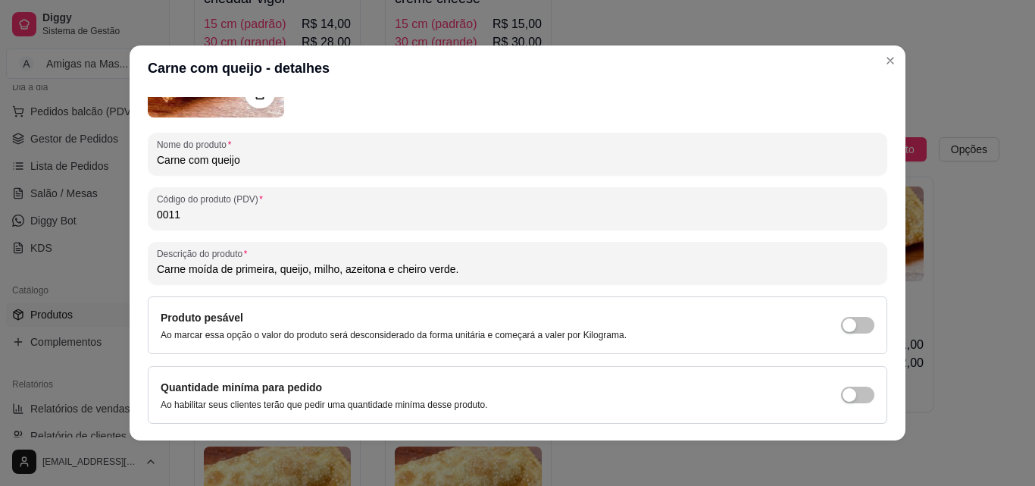
scroll to position [216, 0]
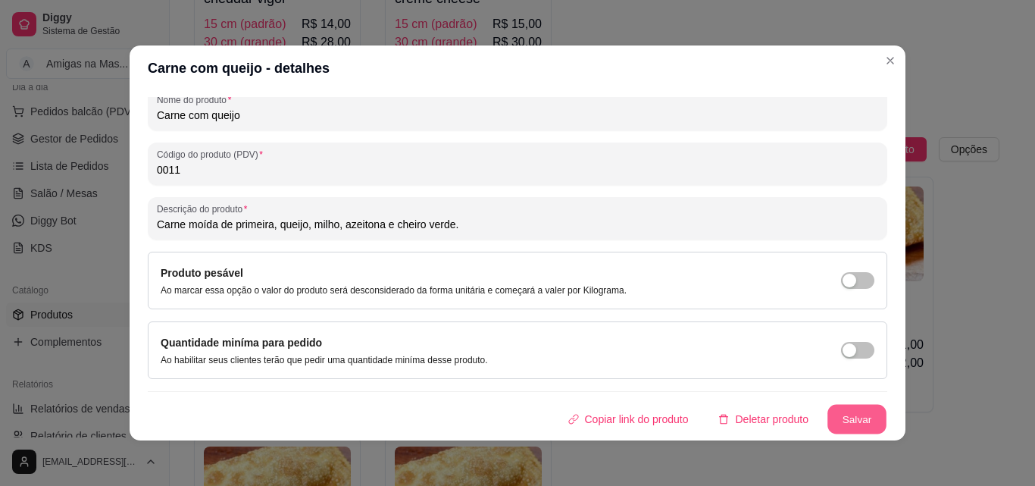
click at [854, 415] on button "Salvar" at bounding box center [857, 420] width 59 height 30
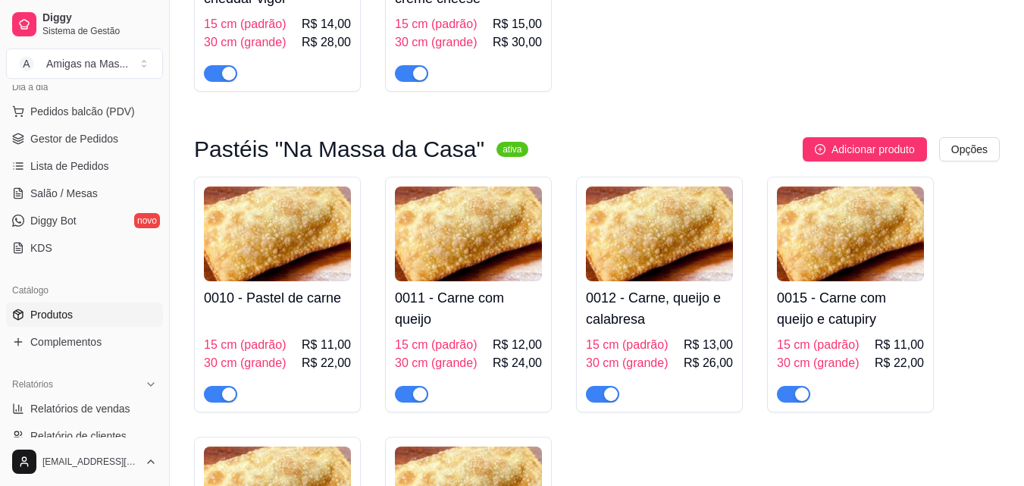
click at [299, 319] on div "15 cm (padrão) R$ 11,00 30 cm (grande) R$ 22,00" at bounding box center [277, 359] width 147 height 88
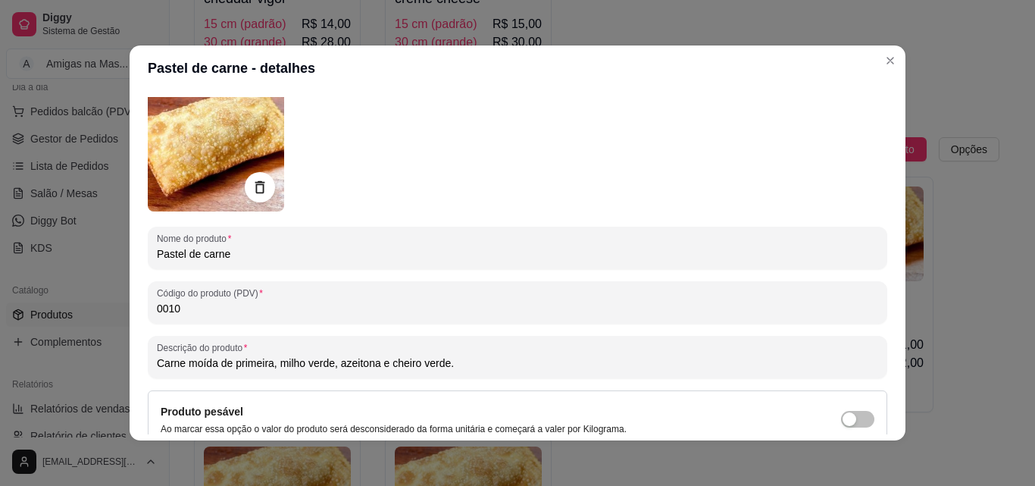
scroll to position [91, 0]
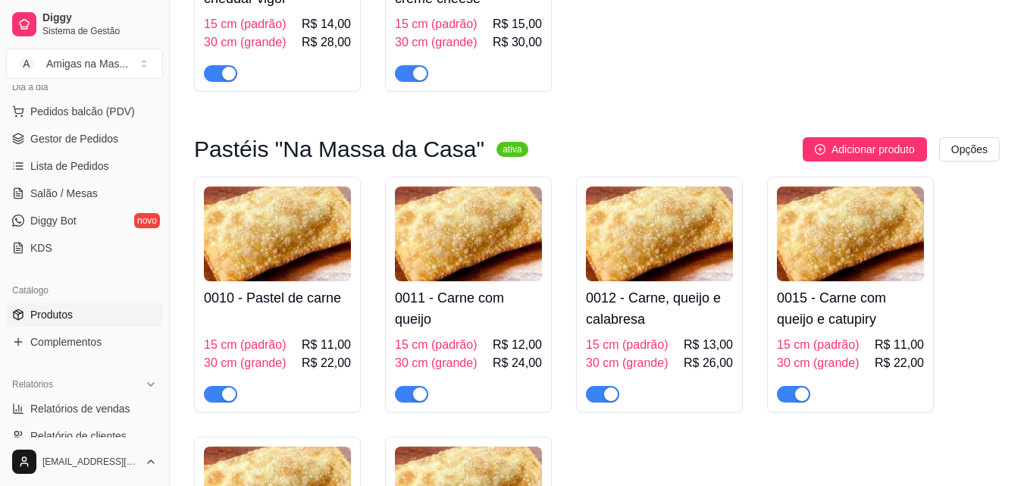
click at [497, 321] on h4 "0011 - Carne com queijo" at bounding box center [468, 308] width 147 height 42
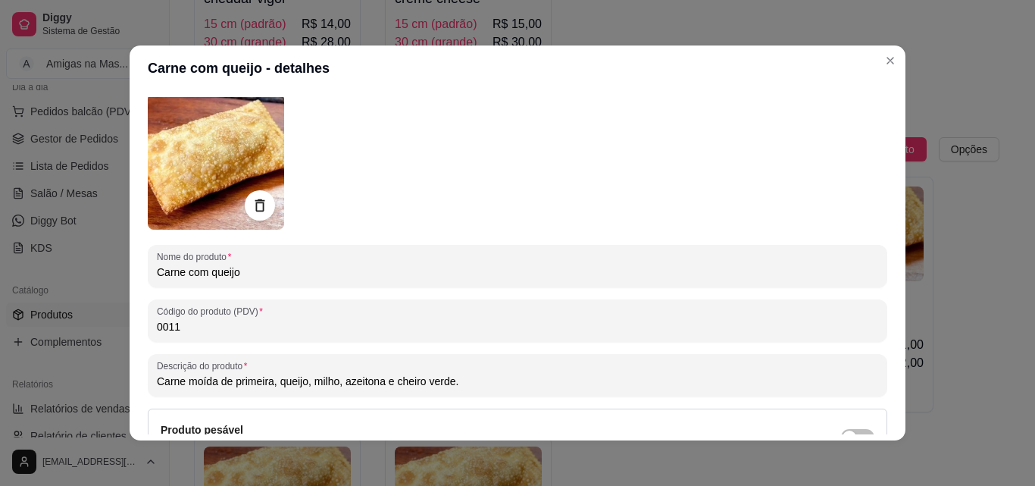
scroll to position [121, 0]
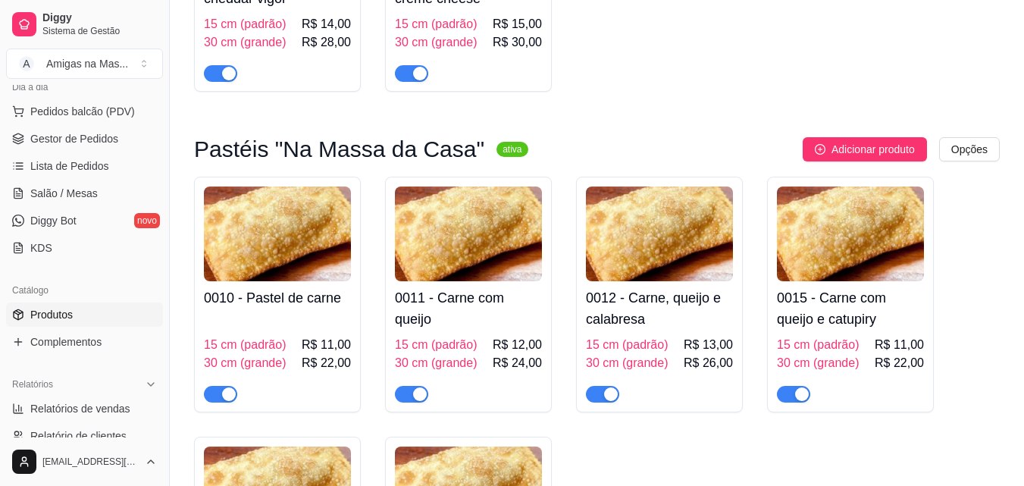
click at [684, 230] on img at bounding box center [659, 233] width 147 height 95
click at [847, 311] on h4 "0015 - Carne com queijo e catupiry" at bounding box center [850, 308] width 147 height 42
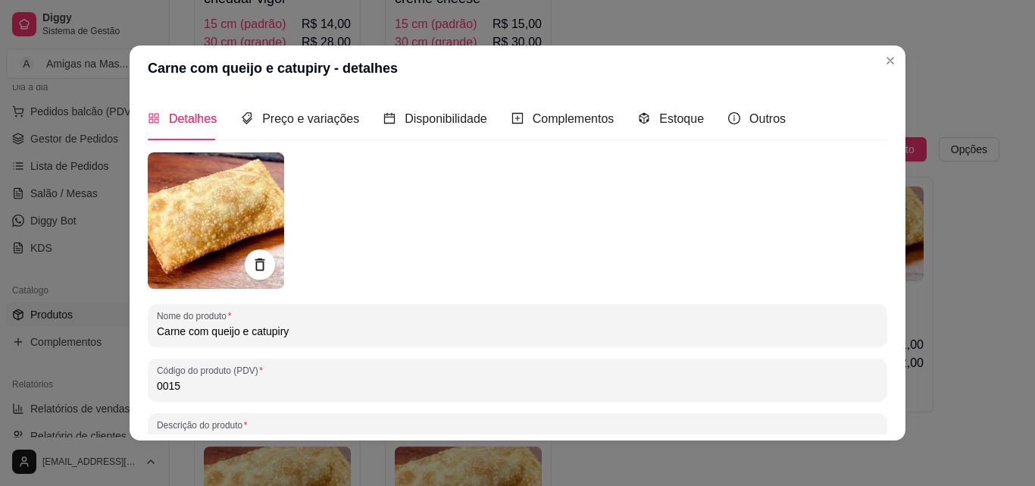
click at [618, 383] on input "0015" at bounding box center [518, 385] width 722 height 15
type input "0014"
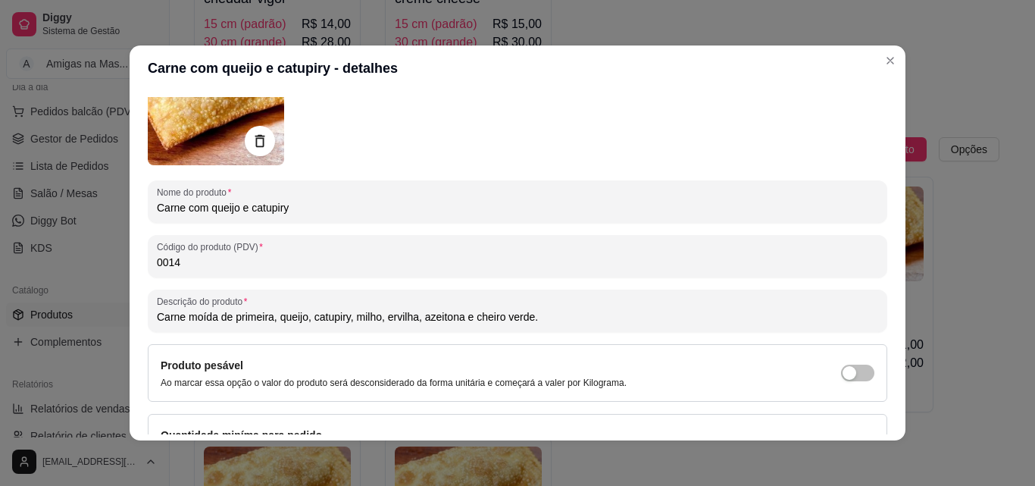
scroll to position [152, 0]
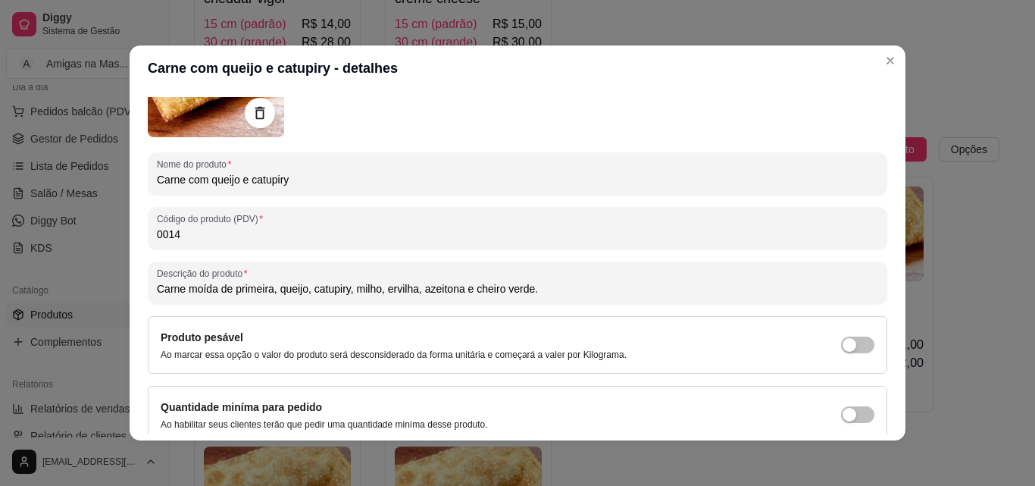
click at [414, 290] on input "Carne moída de primeira, queijo, catupiry, milho, ervilha, azeitona e cheiro ve…" at bounding box center [518, 288] width 722 height 15
type input "Carne moída de primeira, queijo, catupiry, milho verde, azeitona e cheiro verde."
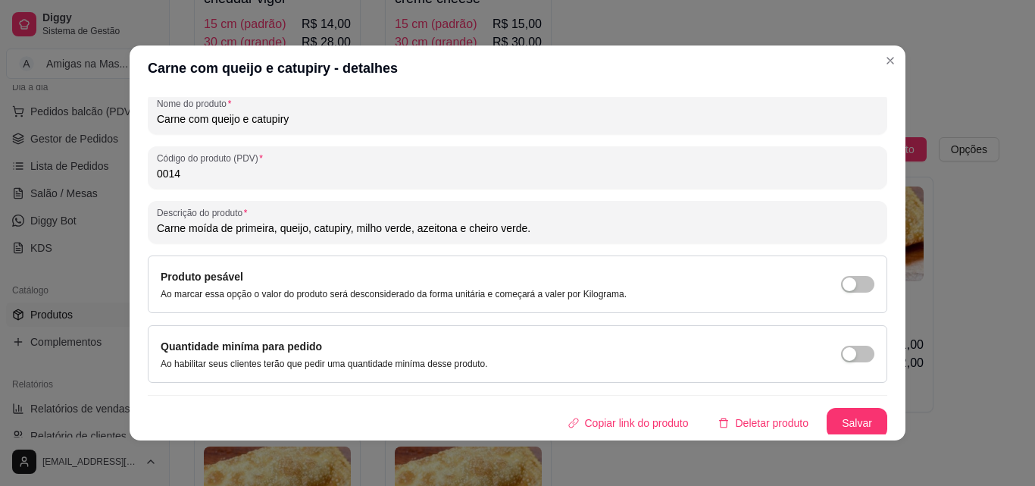
scroll to position [216, 0]
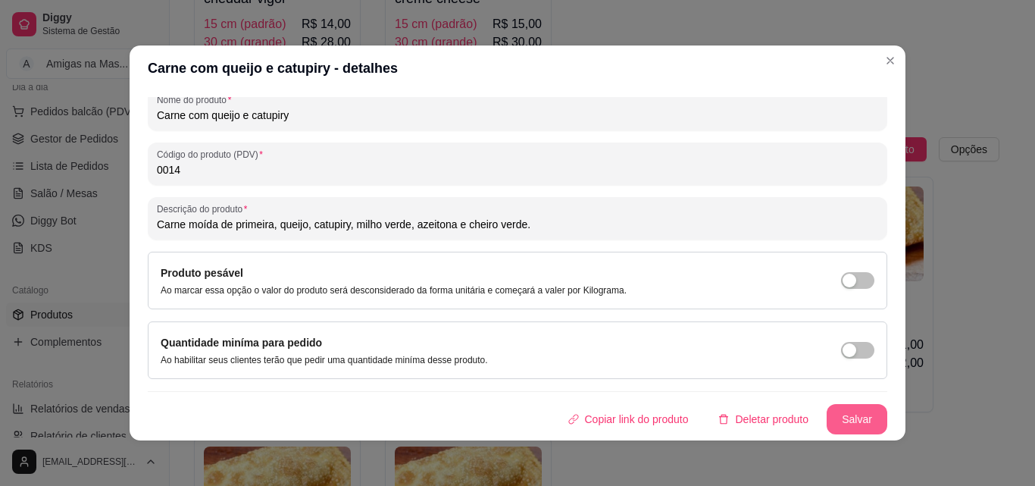
click at [854, 421] on button "Salvar" at bounding box center [857, 419] width 61 height 30
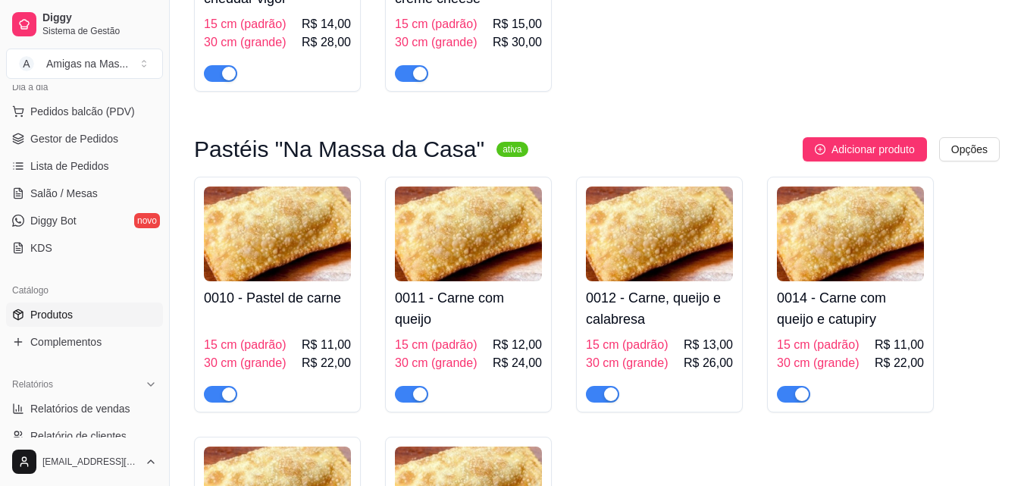
click at [856, 312] on h4 "0014 - Carne com queijo e catupiry" at bounding box center [850, 308] width 147 height 42
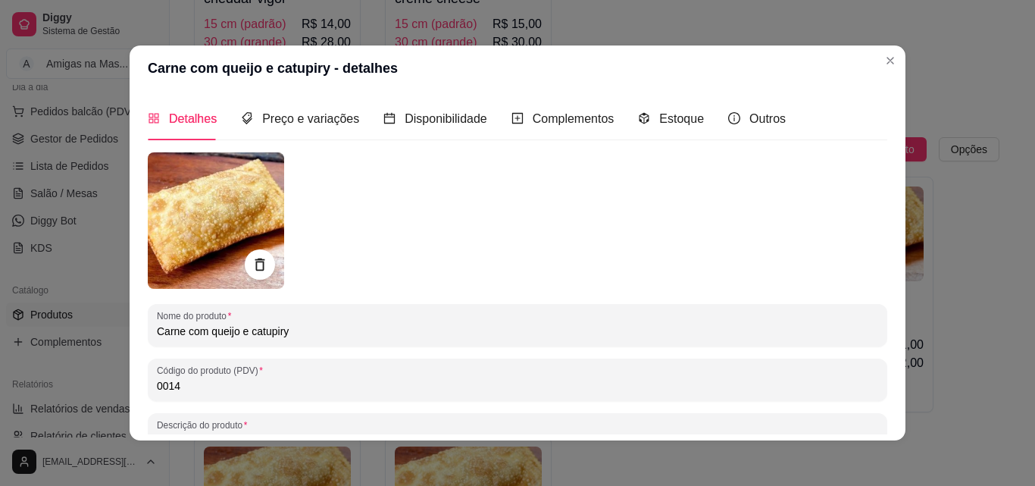
click at [530, 378] on input "0014" at bounding box center [518, 385] width 722 height 15
type input "0013"
click at [319, 119] on span "Preço e variações" at bounding box center [310, 118] width 97 height 13
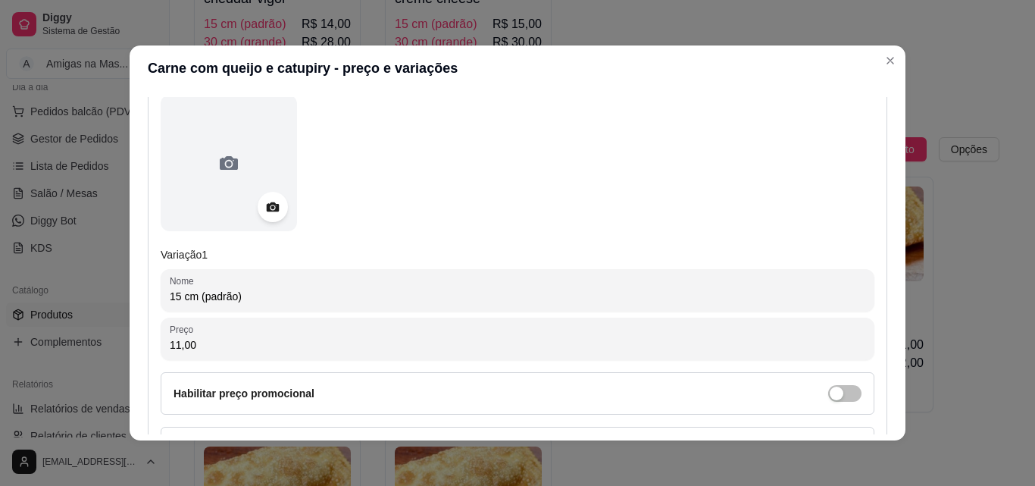
scroll to position [182, 0]
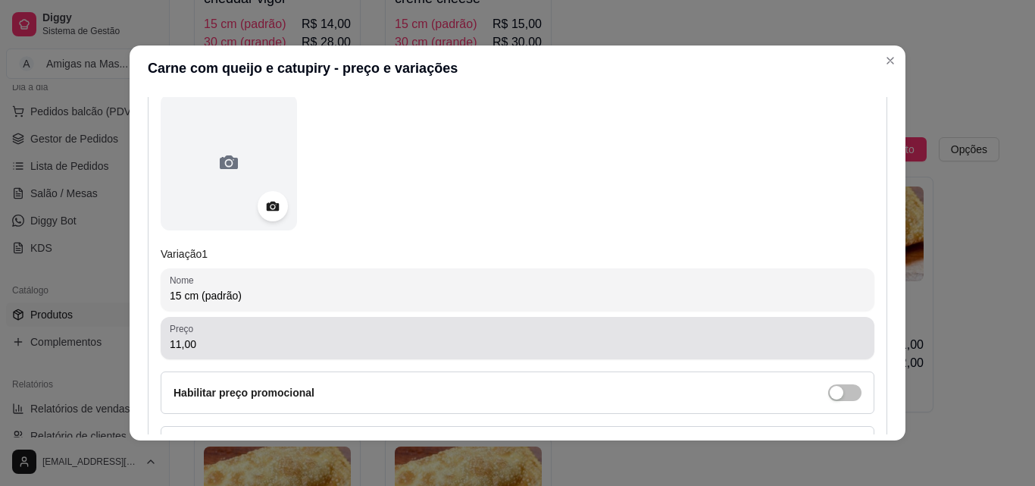
click at [672, 341] on input "11,00" at bounding box center [518, 344] width 696 height 15
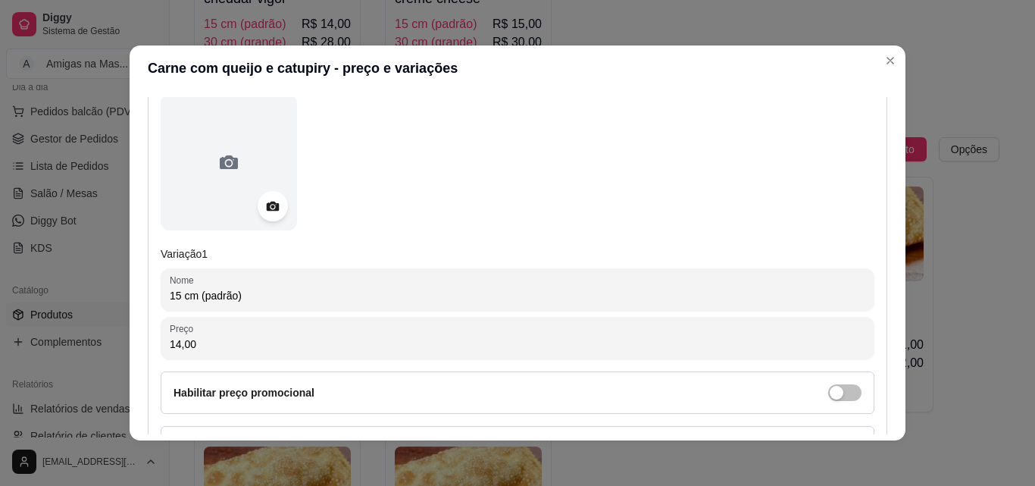
type input "14,00"
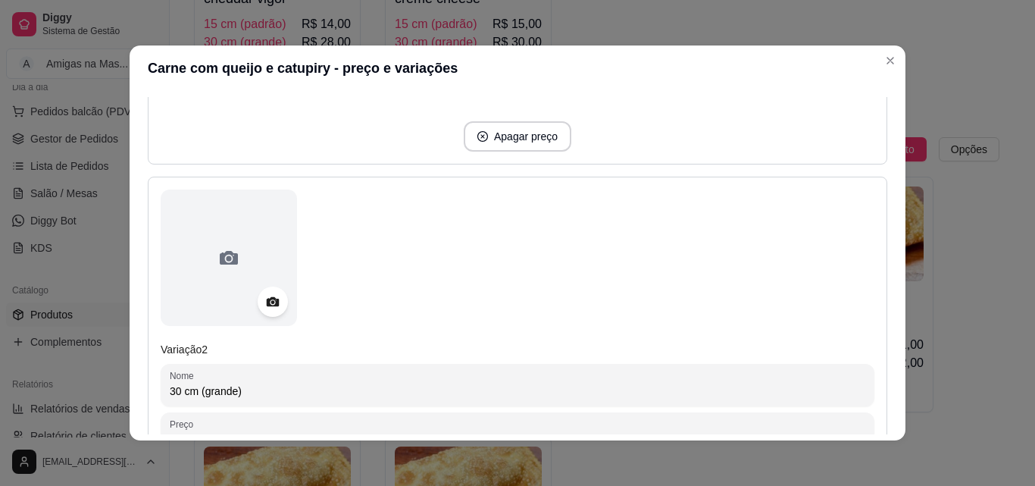
scroll to position [576, 0]
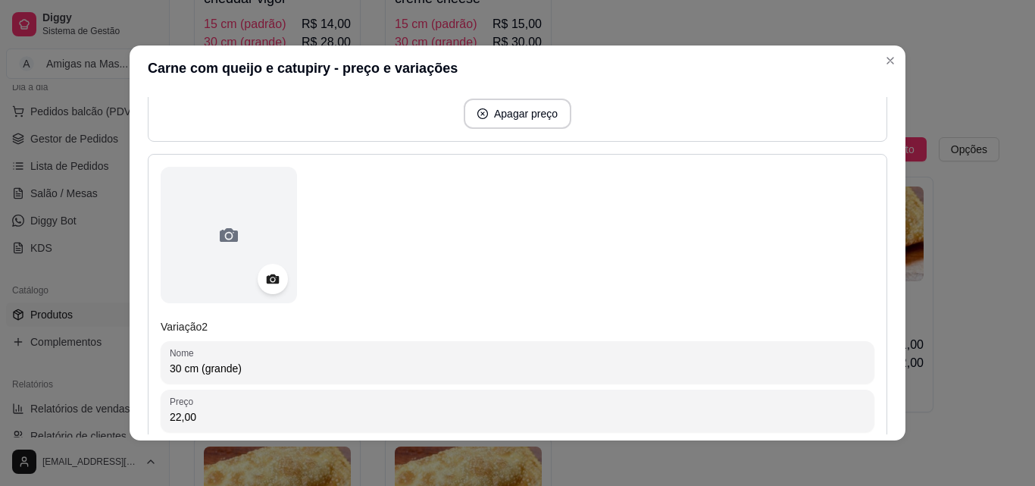
click at [611, 412] on input "22,00" at bounding box center [518, 416] width 696 height 15
type input "24,00"
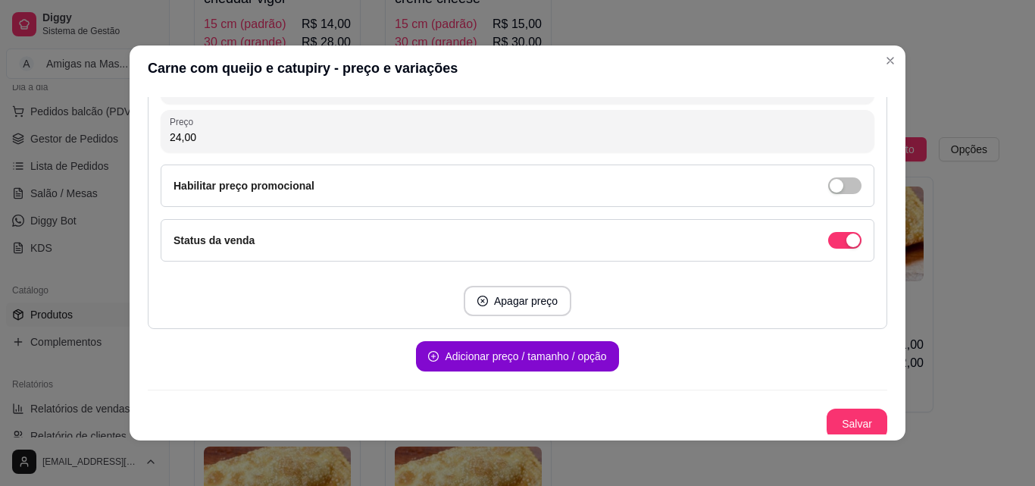
scroll to position [860, 0]
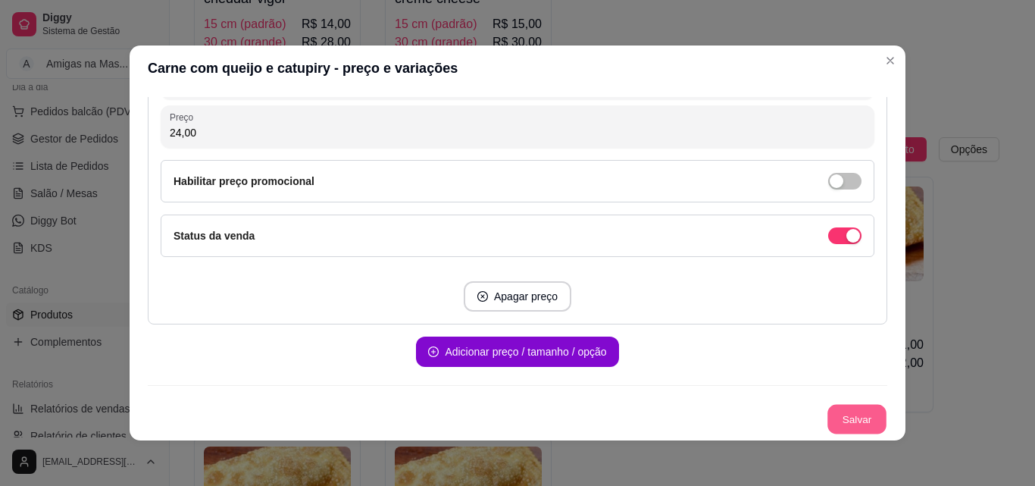
click at [838, 409] on button "Salvar" at bounding box center [857, 420] width 59 height 30
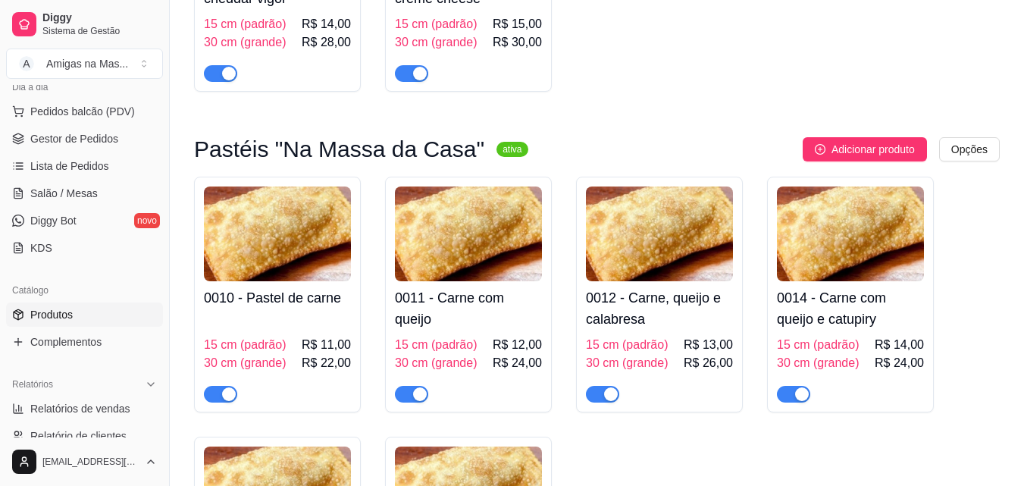
click at [866, 372] on div "30 cm (grande) R$ 24,00" at bounding box center [850, 363] width 147 height 18
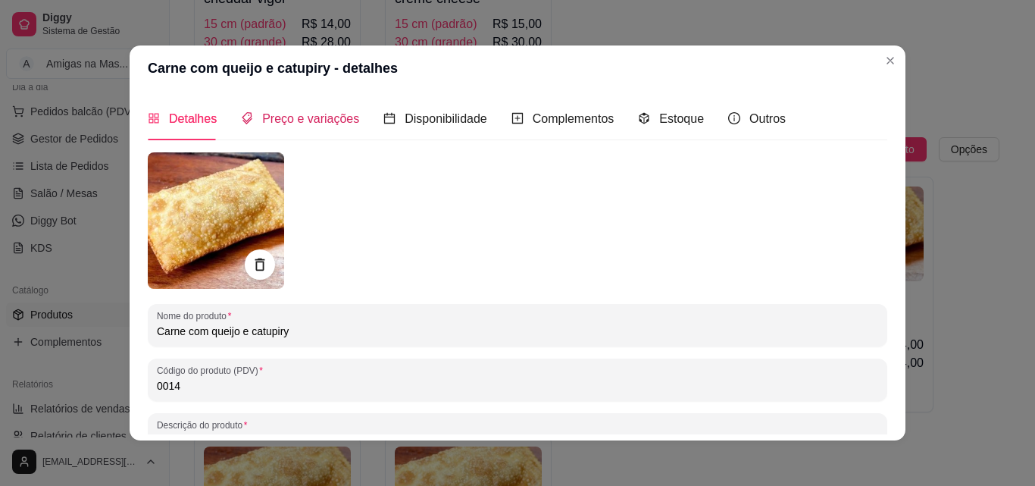
click at [308, 115] on span "Preço e variações" at bounding box center [310, 118] width 97 height 13
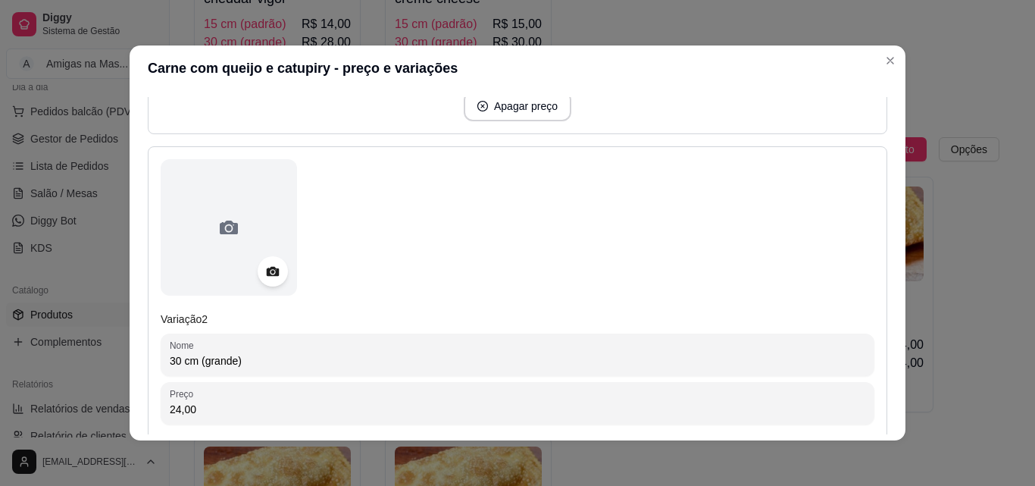
scroll to position [606, 0]
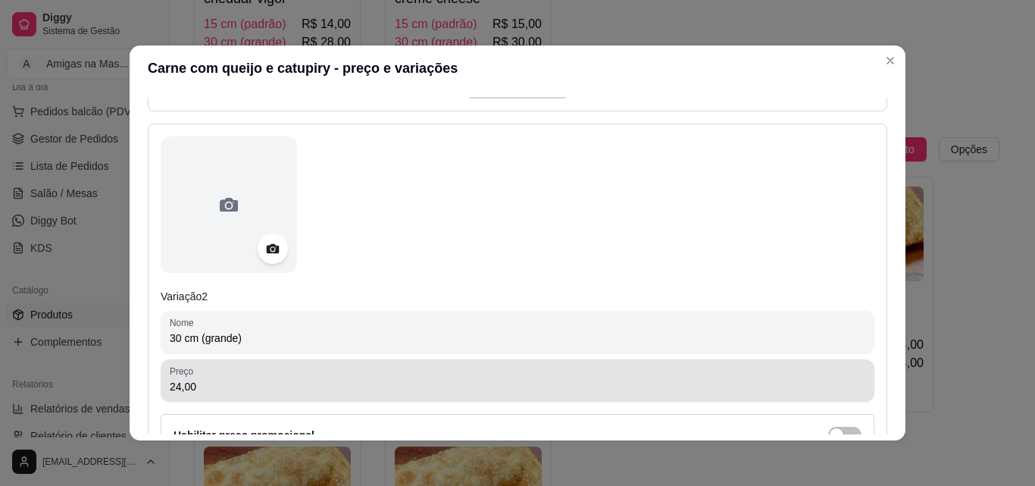
click at [567, 390] on input "24,00" at bounding box center [518, 386] width 696 height 15
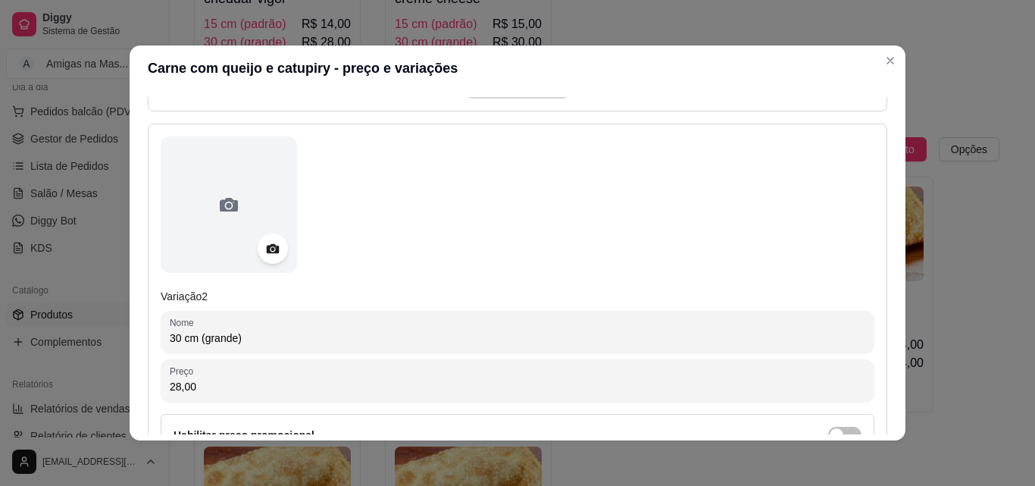
type input "28,00"
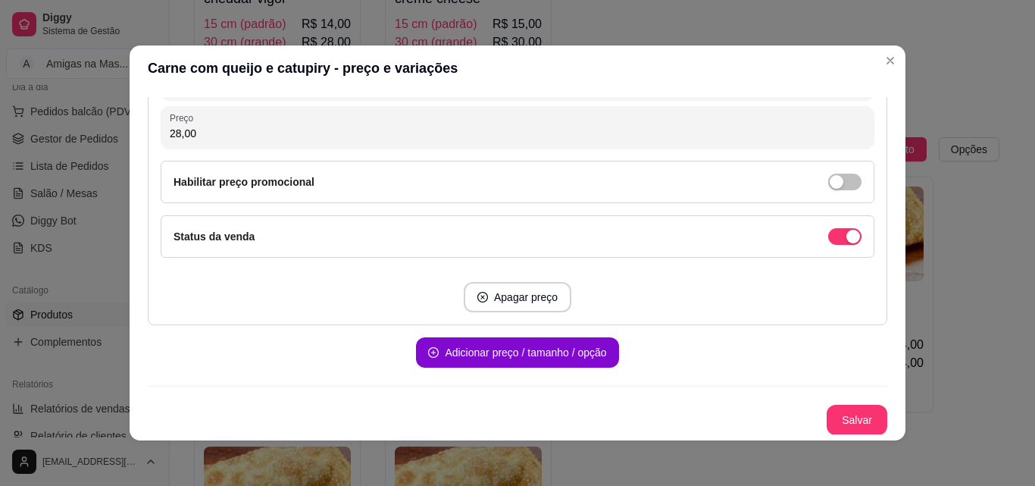
scroll to position [860, 0]
click at [850, 409] on button "Salvar" at bounding box center [857, 419] width 61 height 30
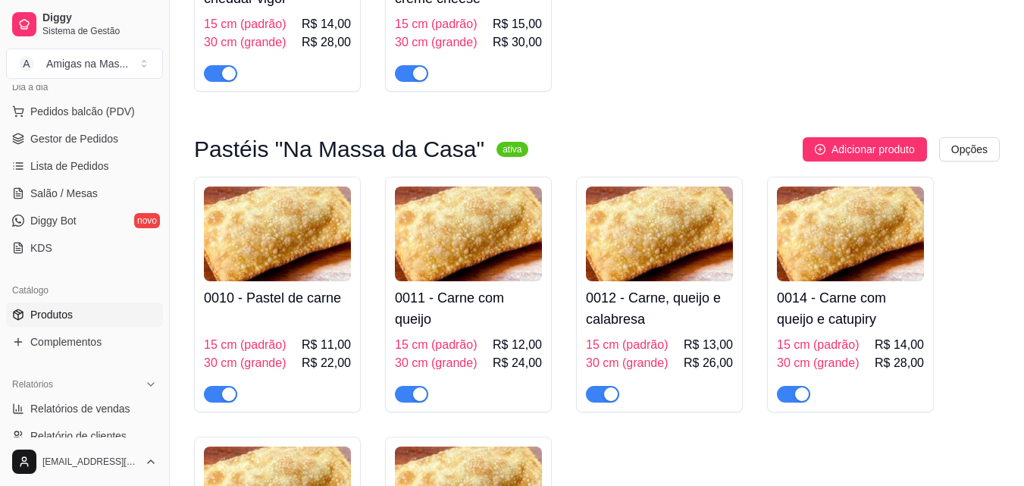
click at [832, 327] on h4 "0014 - Carne com queijo e catupiry" at bounding box center [850, 308] width 147 height 42
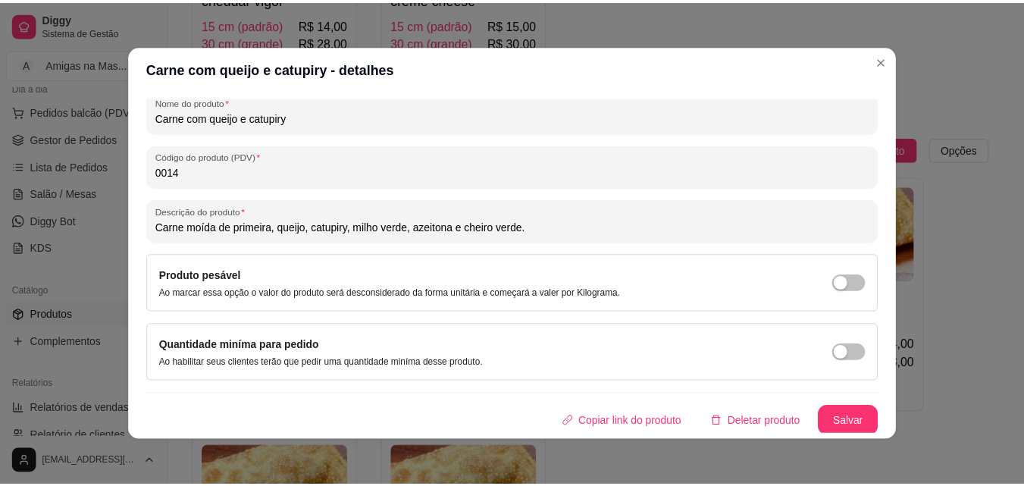
scroll to position [216, 0]
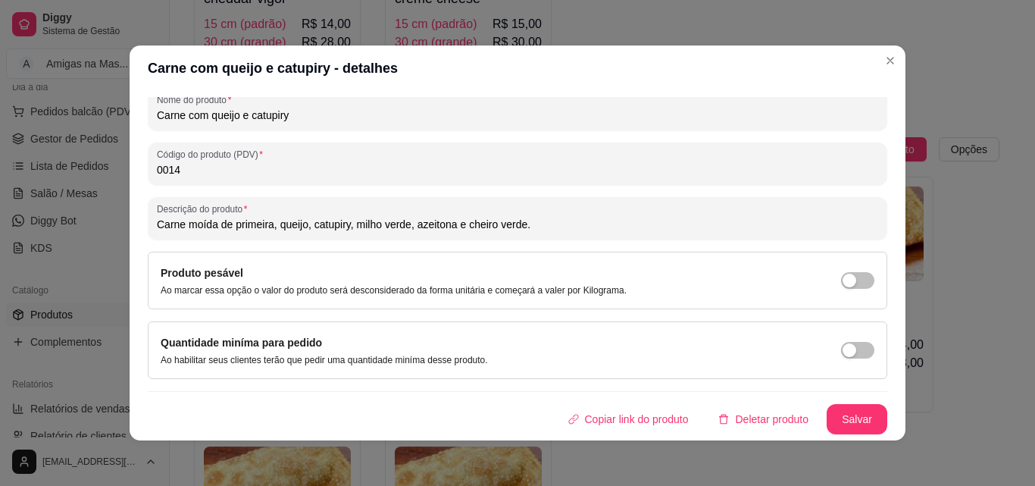
click at [286, 118] on input "Carne com queijo e catupiry" at bounding box center [518, 115] width 722 height 15
type input "Carne com queijo e catupiry original"
click at [844, 416] on button "Salvar" at bounding box center [857, 419] width 61 height 30
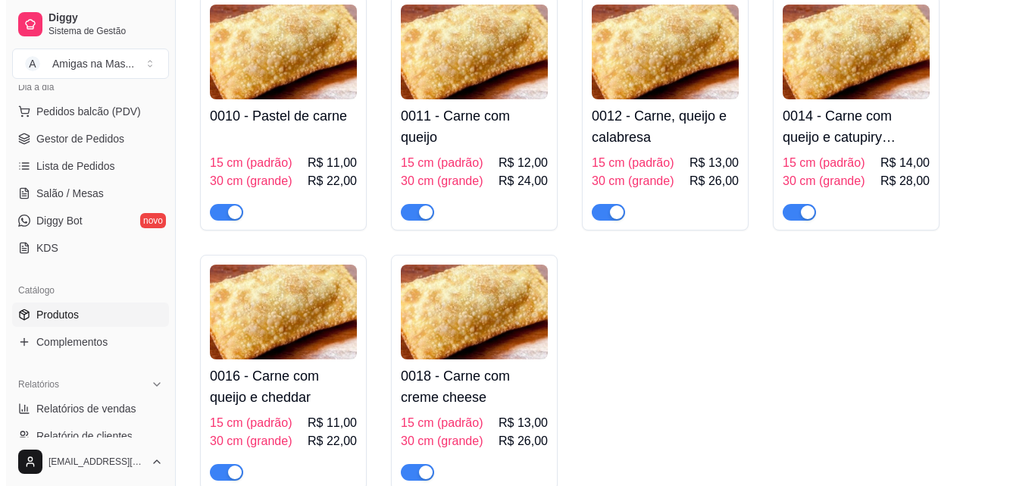
scroll to position [1146, 0]
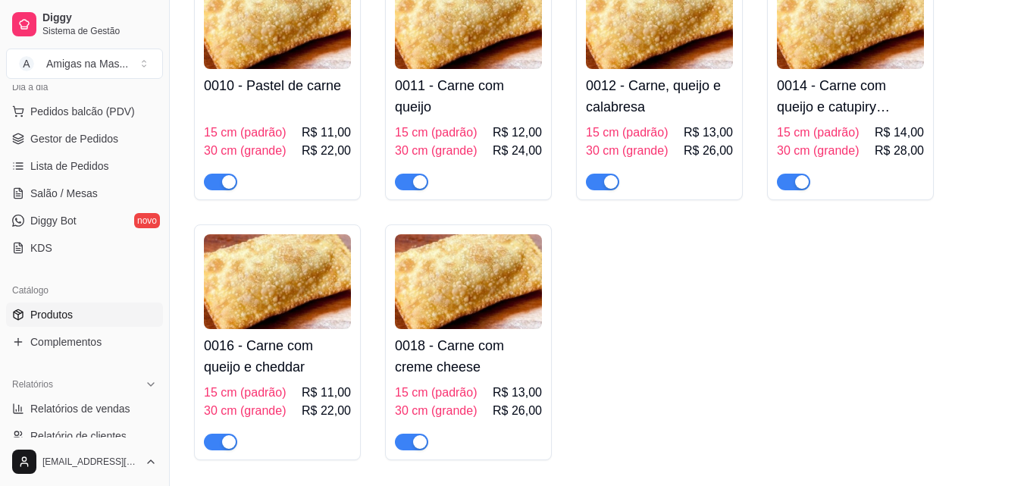
click at [319, 338] on h4 "0016 - Carne com queijo e cheddar" at bounding box center [277, 356] width 147 height 42
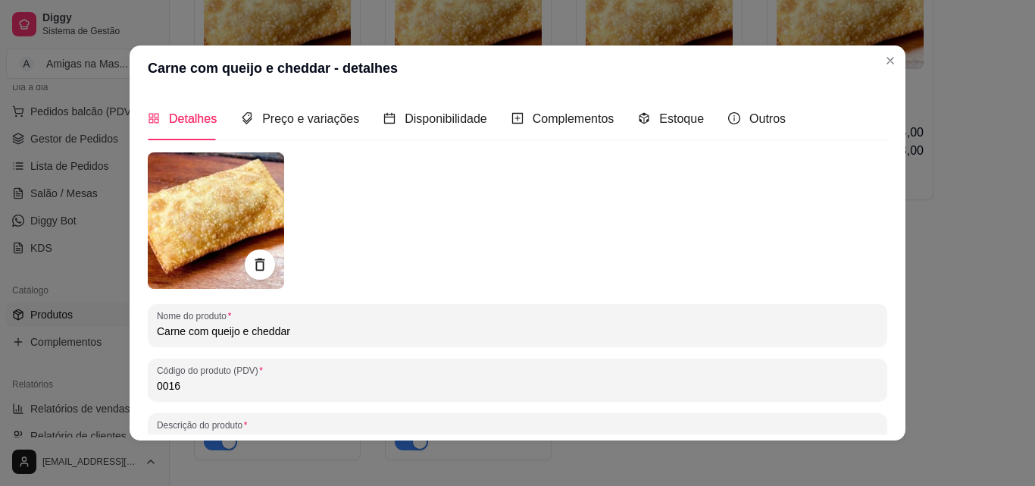
click at [247, 390] on input "0016" at bounding box center [518, 385] width 722 height 15
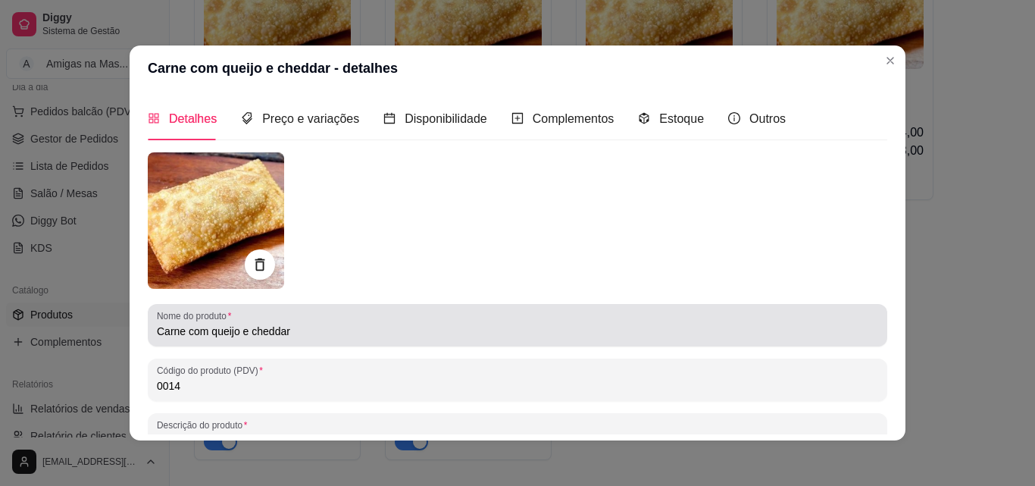
type input "0014"
click at [377, 340] on div "Carne com queijo e cheddar" at bounding box center [518, 325] width 722 height 30
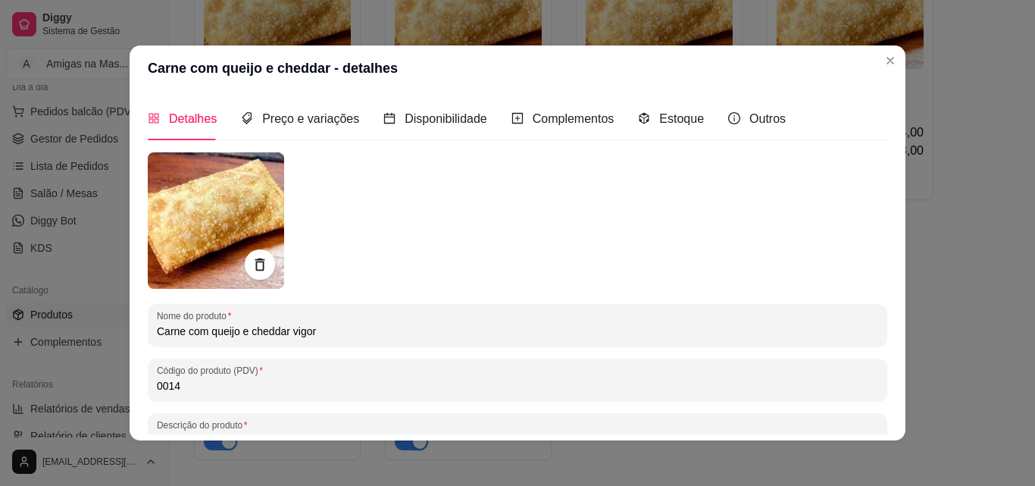
type input "Carne com queijo e cheddar vigor"
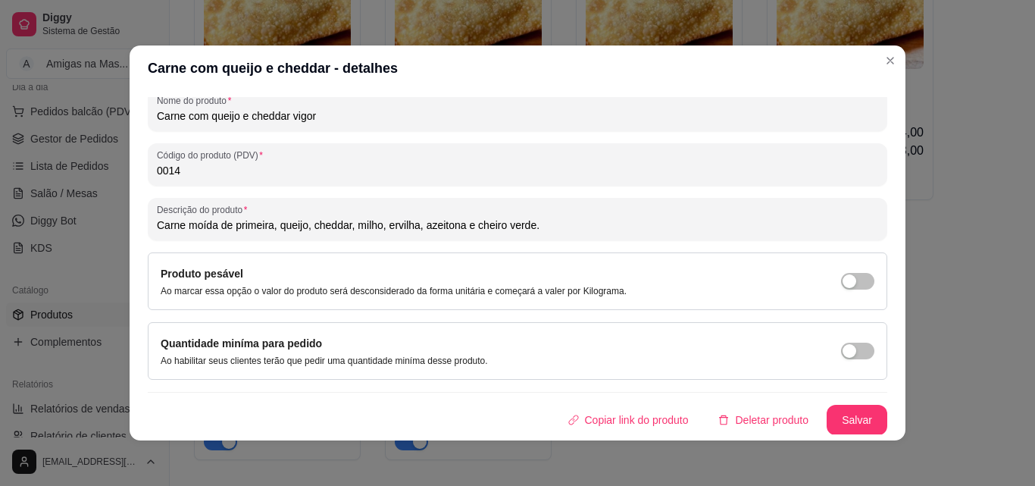
scroll to position [216, 0]
click at [830, 411] on button "Salvar" at bounding box center [857, 420] width 59 height 30
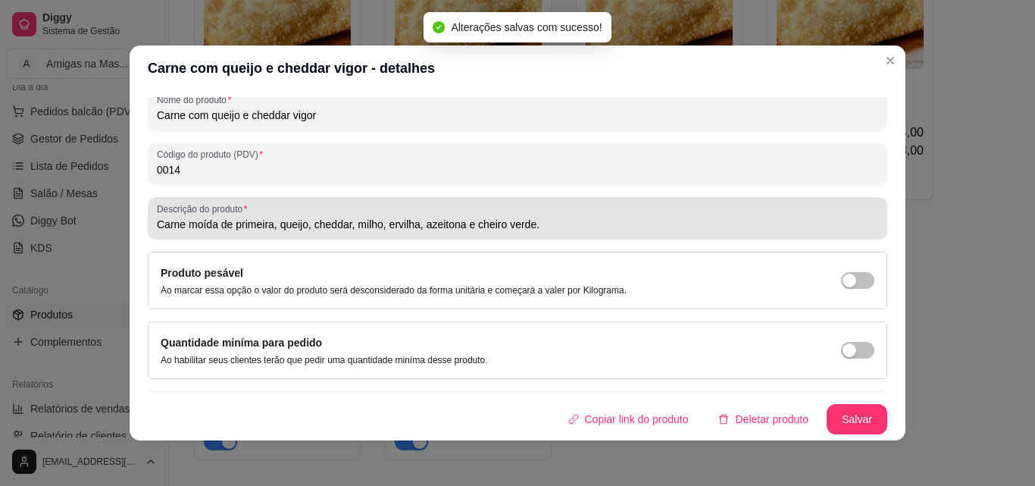
click at [417, 227] on input "Carne moída de primeira, queijo, cheddar, milho, ervilha, azeitona e cheiro ver…" at bounding box center [518, 224] width 722 height 15
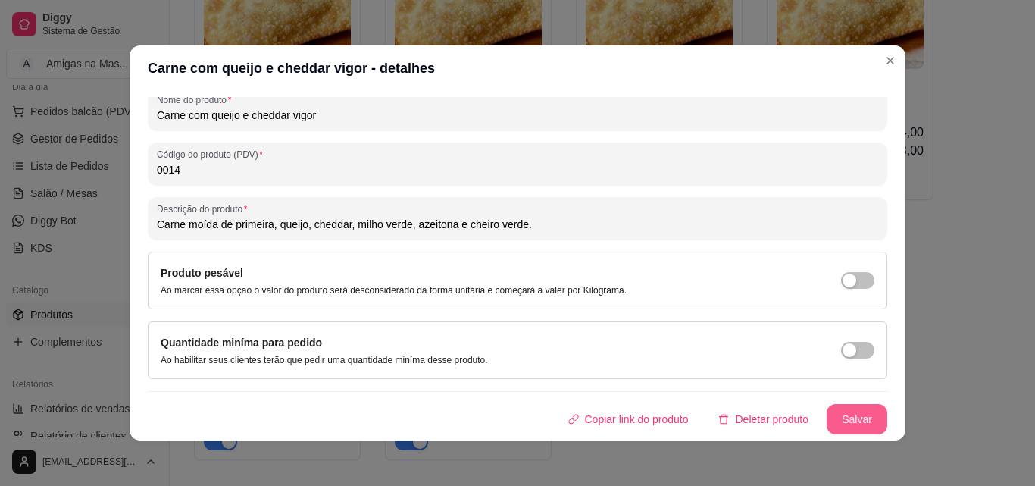
type input "Carne moída de primeira, queijo, cheddar, milho verde, azeitona e cheiro verde."
click at [852, 412] on button "Salvar" at bounding box center [857, 419] width 61 height 30
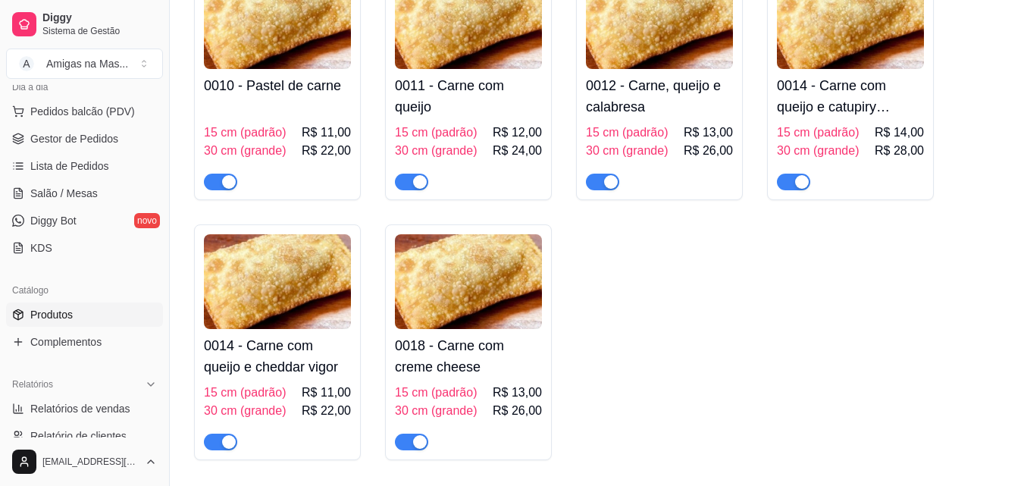
click at [831, 101] on h4 "0014 - Carne com queijo e catupiry original" at bounding box center [850, 96] width 147 height 42
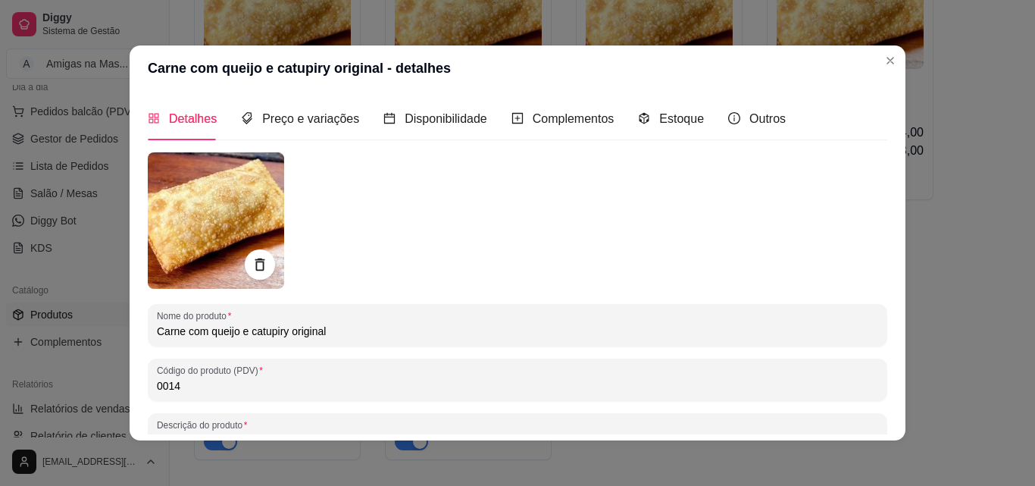
click at [291, 378] on input "0014" at bounding box center [518, 385] width 722 height 15
type input "0013"
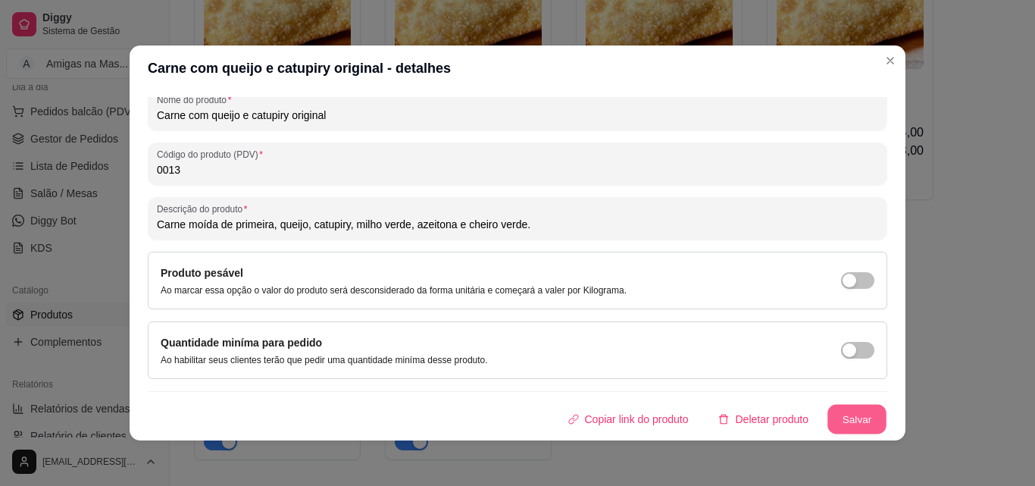
click at [840, 415] on button "Salvar" at bounding box center [857, 420] width 59 height 30
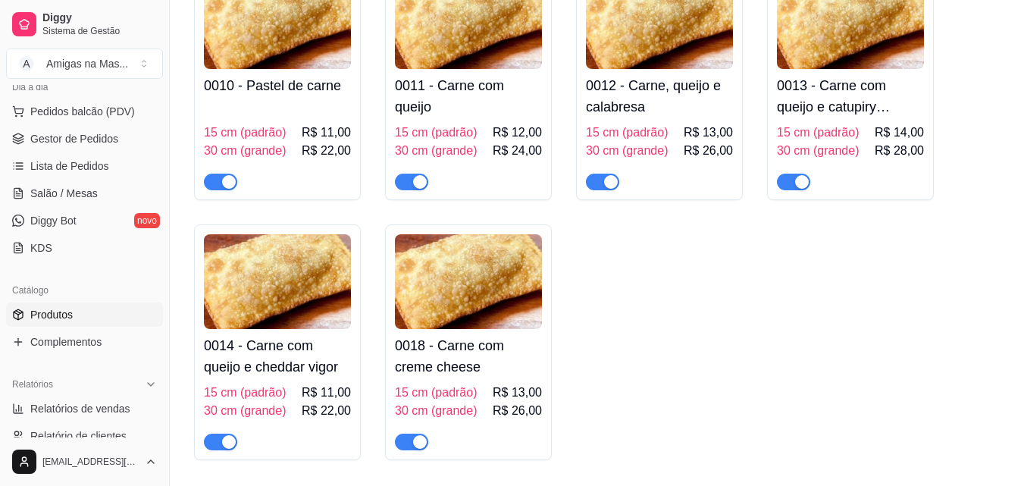
click at [321, 357] on h4 "0014 - Carne com queijo e cheddar vigor" at bounding box center [277, 356] width 147 height 42
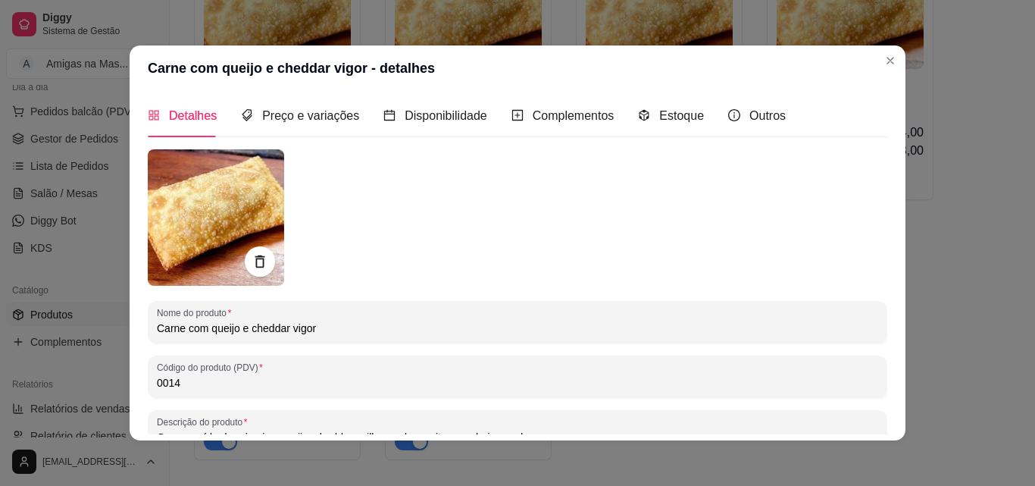
scroll to position [0, 0]
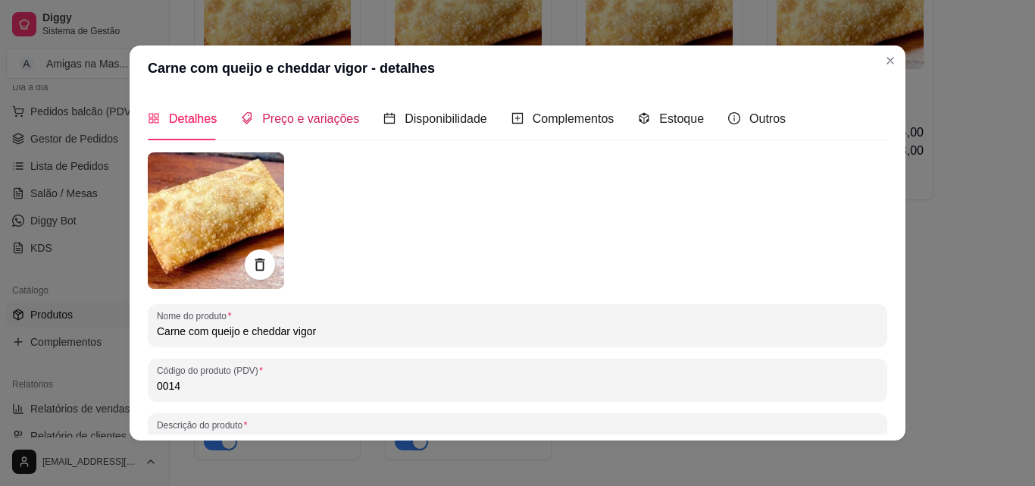
click at [306, 115] on span "Preço e variações" at bounding box center [310, 118] width 97 height 13
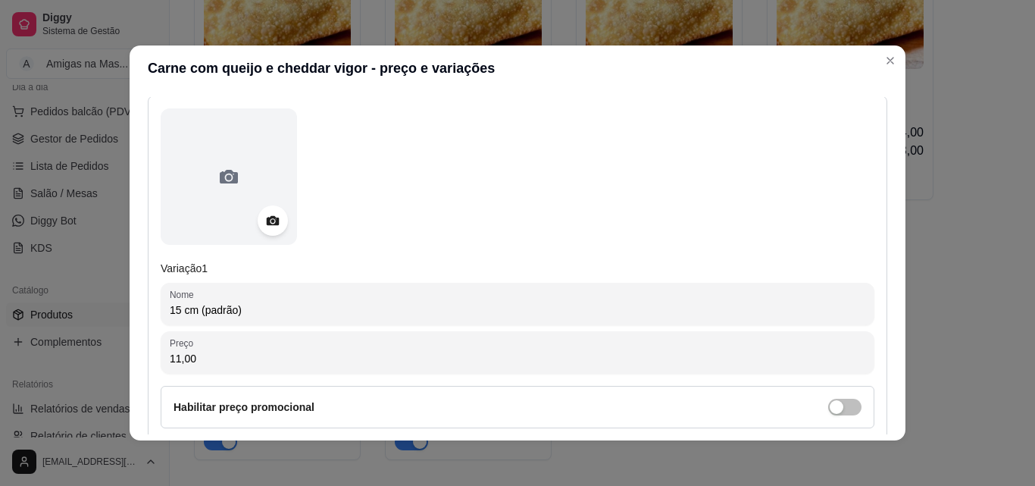
scroll to position [182, 0]
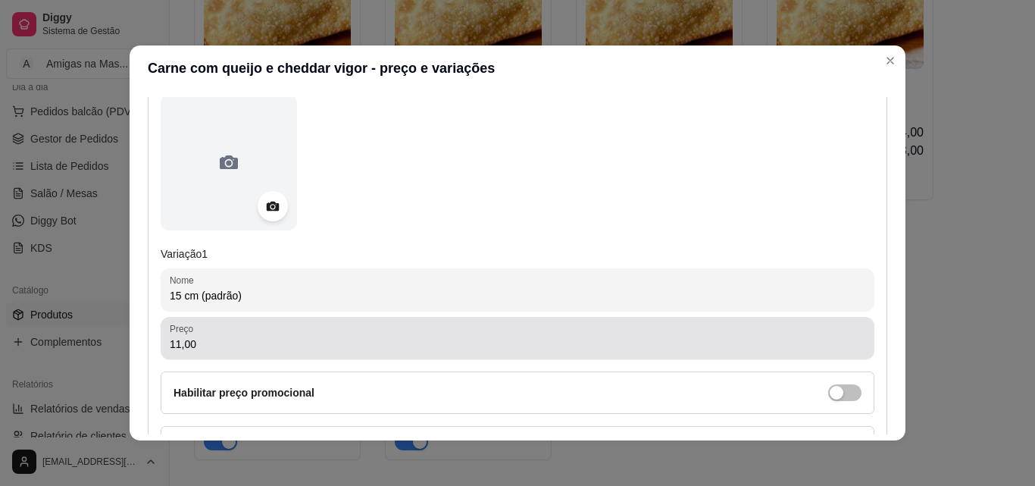
click at [525, 333] on div "11,00" at bounding box center [518, 338] width 696 height 30
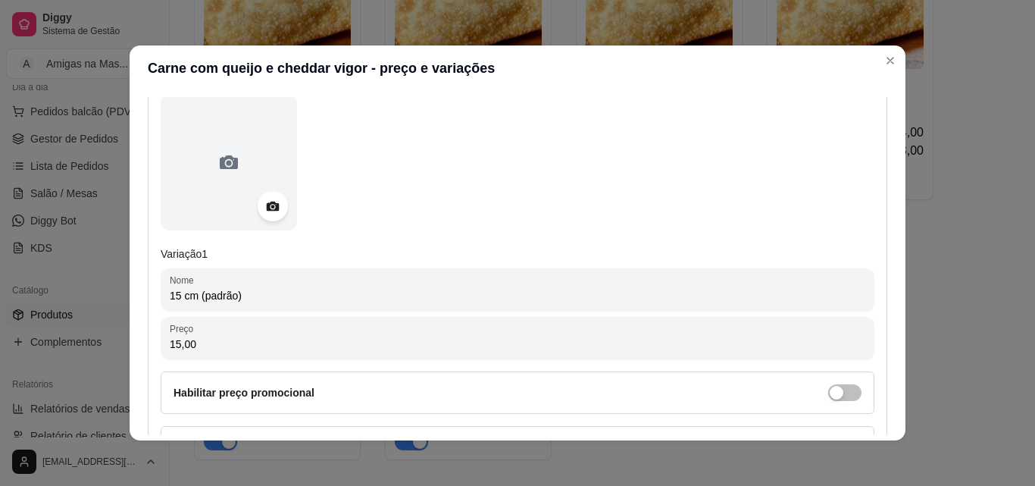
type input "15,00"
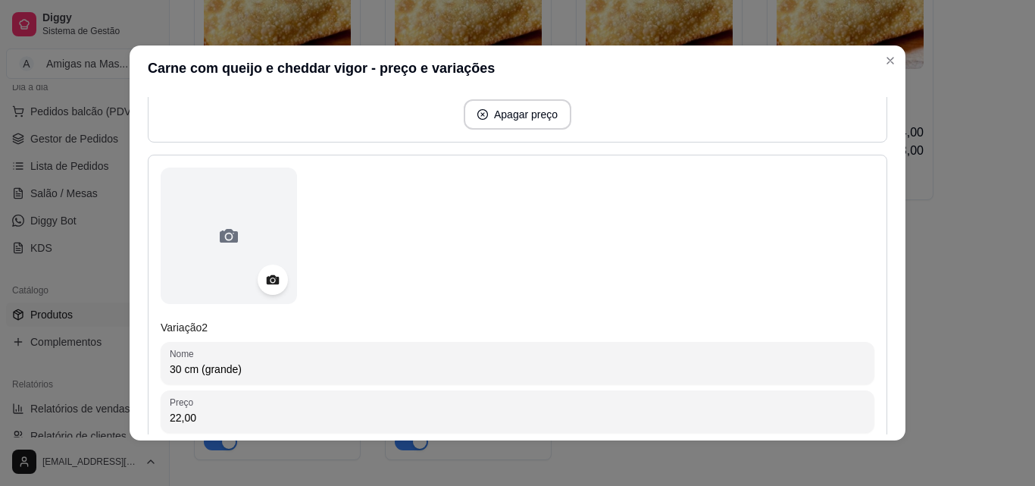
scroll to position [576, 0]
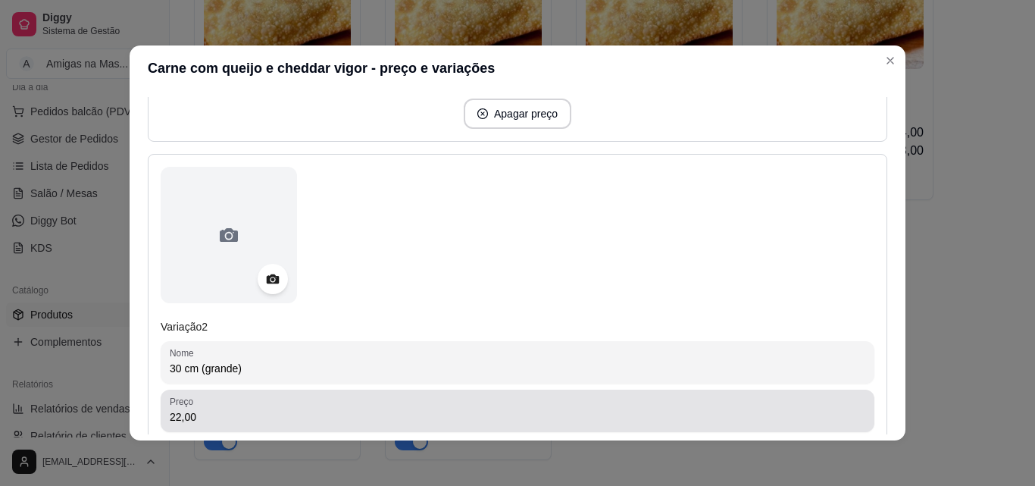
click at [665, 408] on div "22,00" at bounding box center [518, 411] width 696 height 30
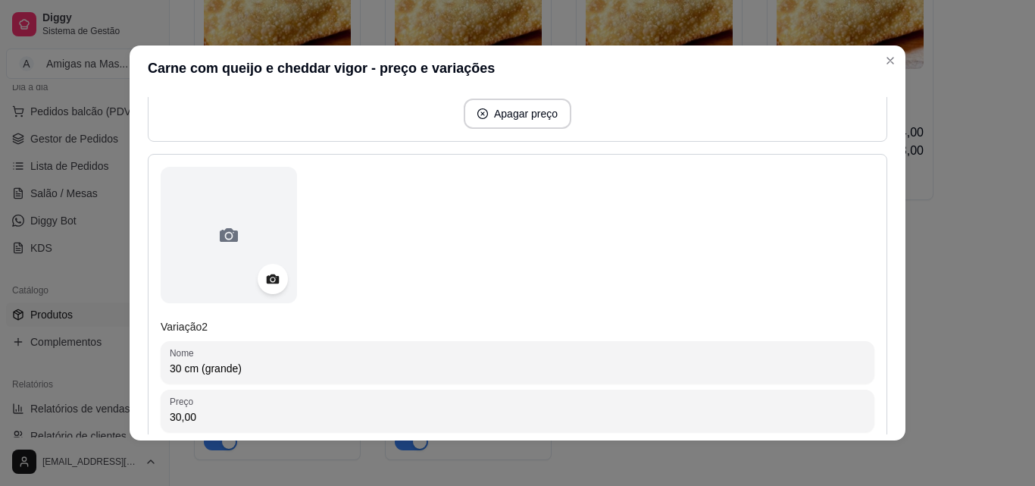
type input "30,00"
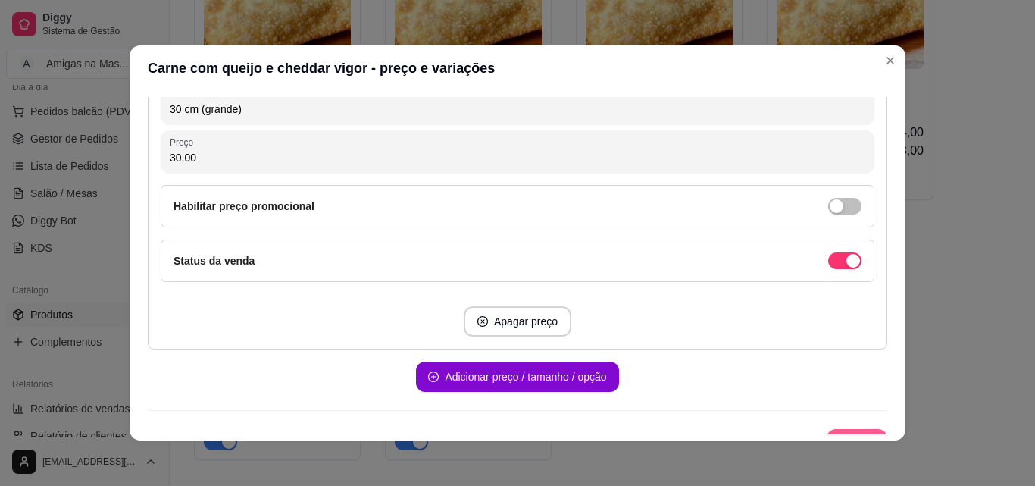
scroll to position [849, 0]
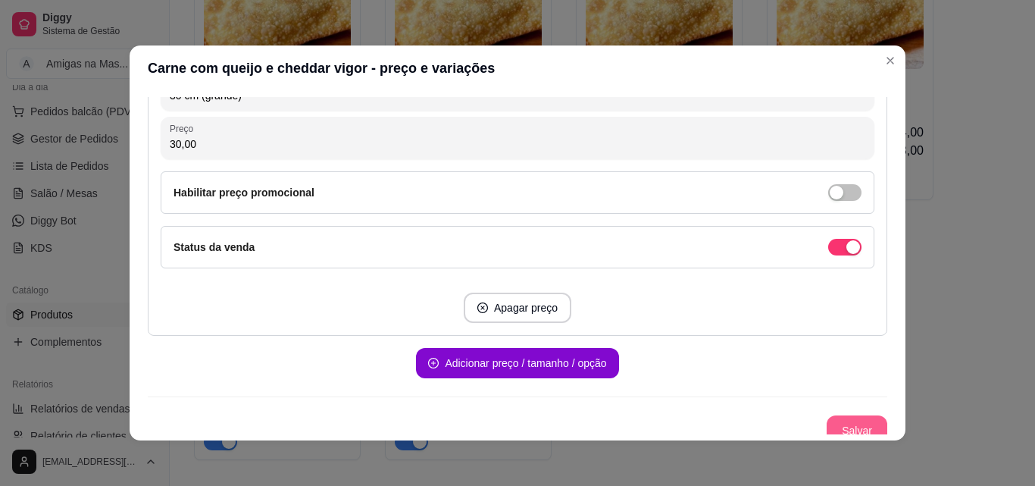
click at [827, 428] on button "Salvar" at bounding box center [857, 430] width 61 height 30
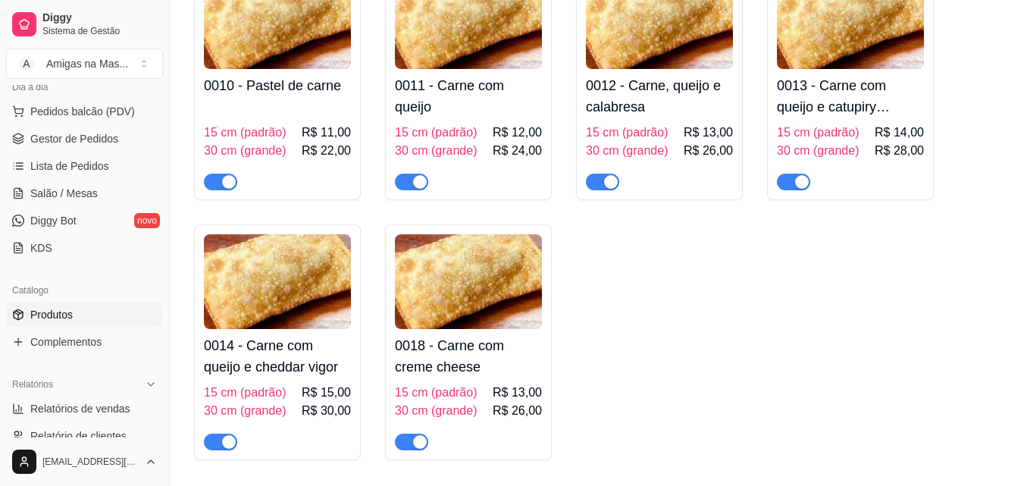
click at [263, 329] on img at bounding box center [277, 281] width 147 height 95
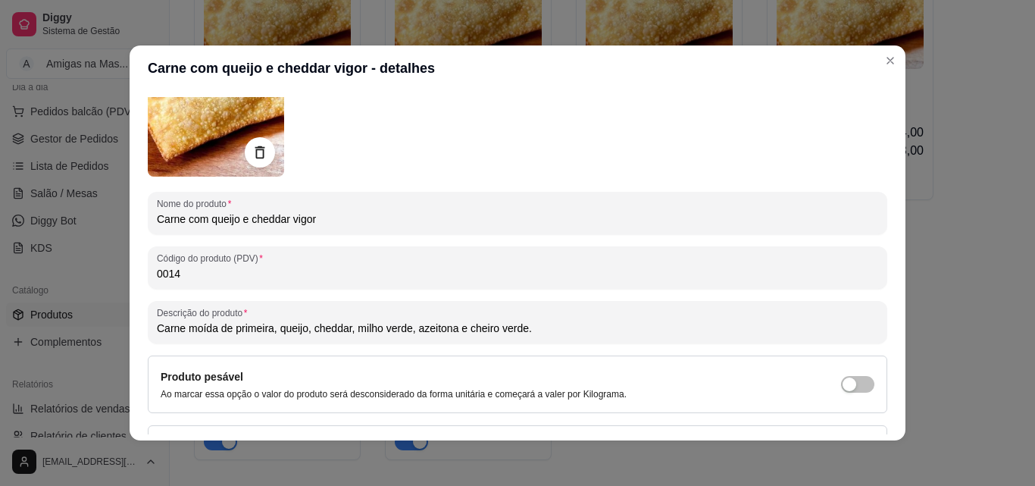
scroll to position [121, 0]
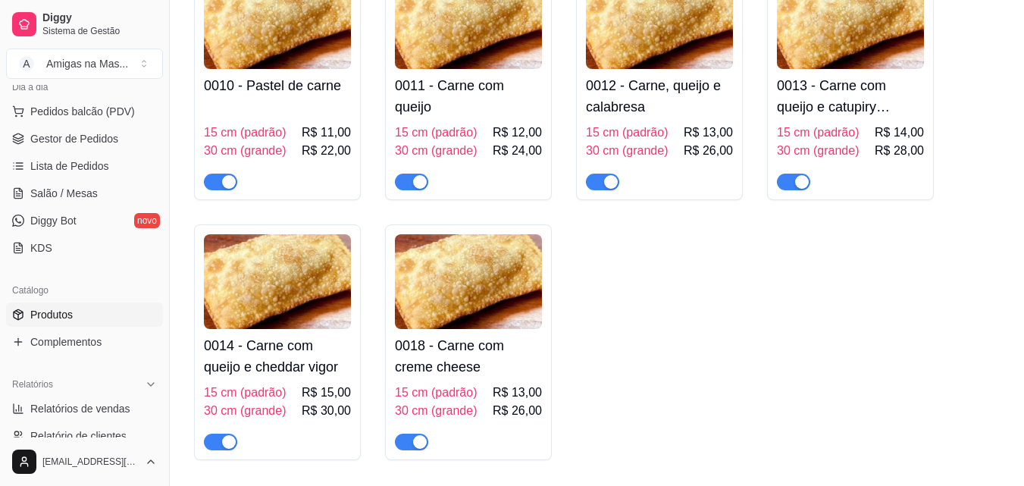
click at [490, 364] on h4 "0018 - Carne com creme cheese" at bounding box center [468, 356] width 147 height 42
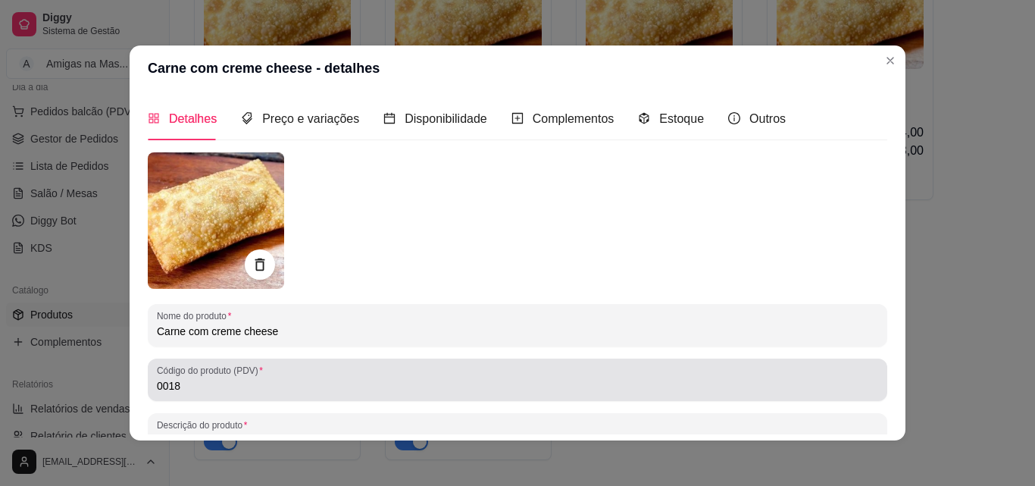
click at [250, 383] on input "0018" at bounding box center [518, 385] width 722 height 15
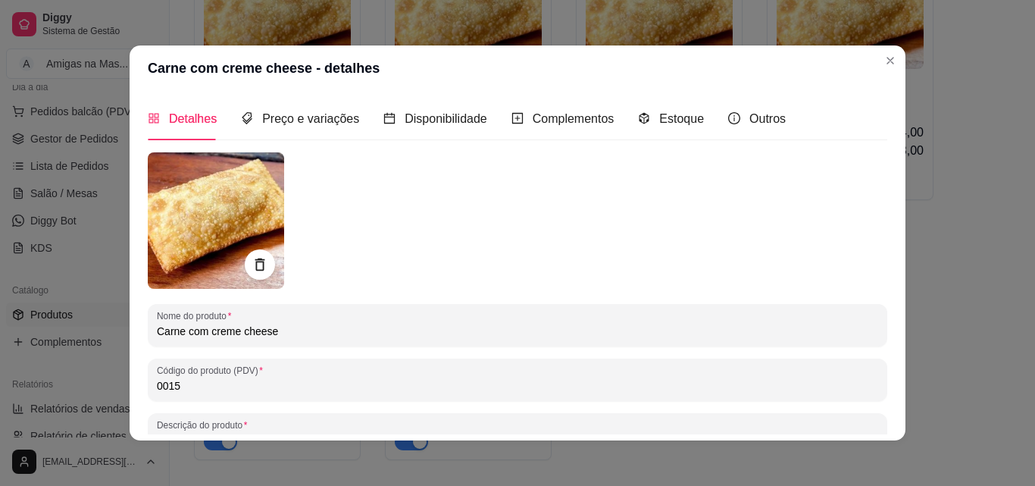
type input "0015"
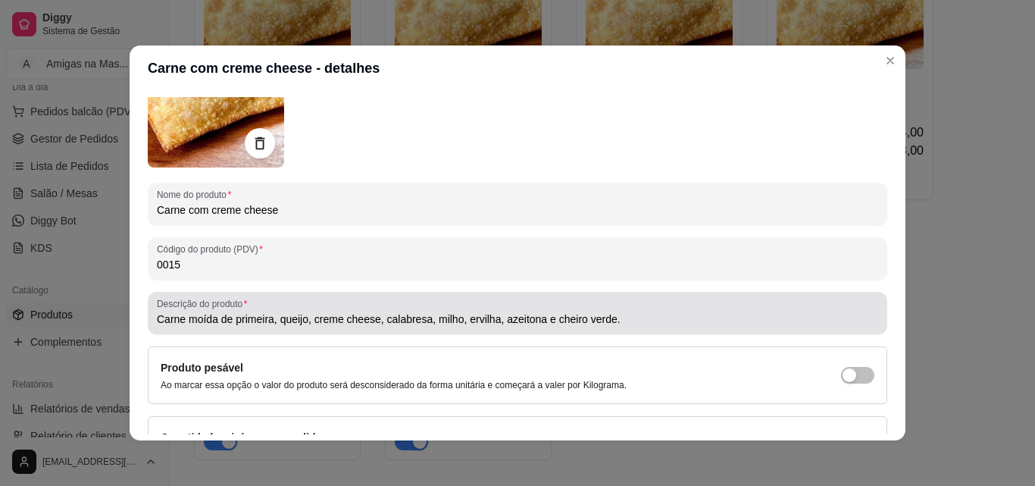
click at [492, 321] on input "Carne moída de primeira, queijo, creme cheese, calabresa, milho, ervilha, azeit…" at bounding box center [518, 318] width 722 height 15
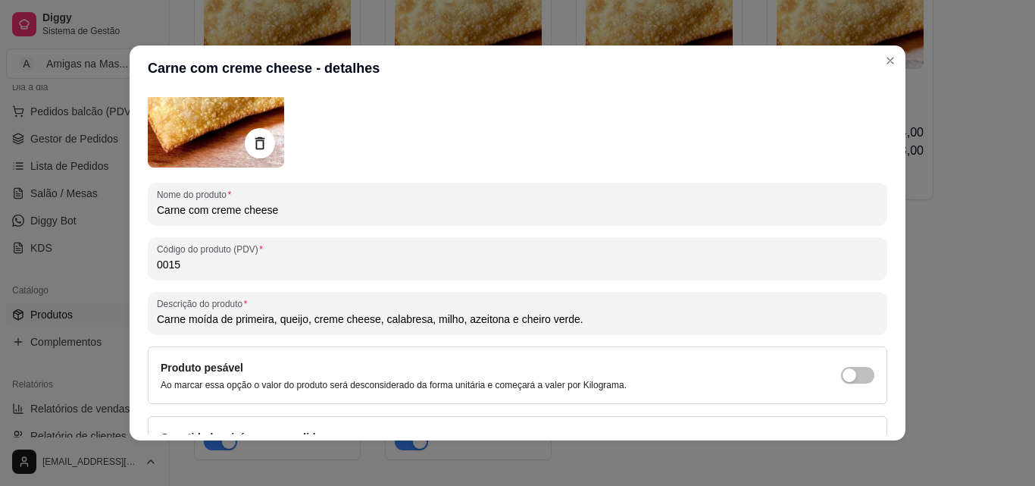
type input "Carne moída de primeira, queijo, creme cheese, calabresa, milho, azeitona e che…"
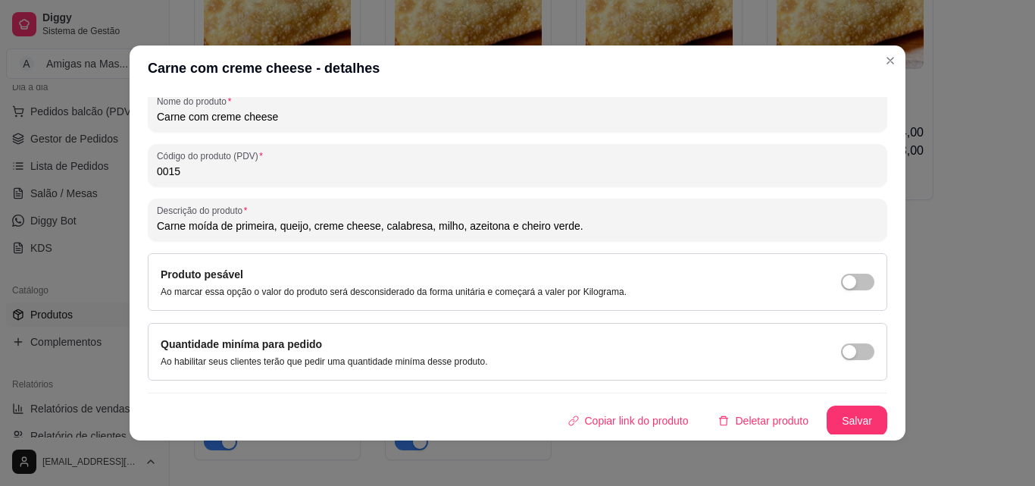
scroll to position [216, 0]
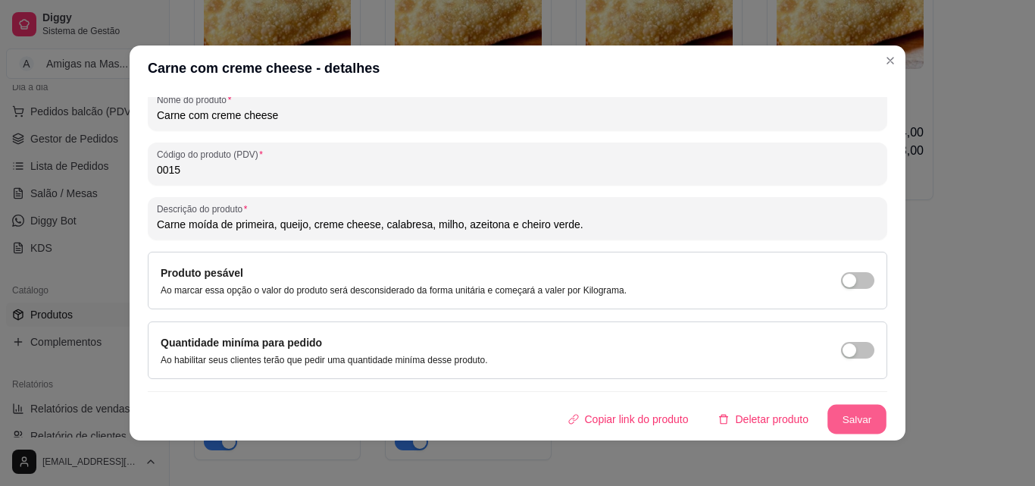
click at [828, 405] on button "Salvar" at bounding box center [857, 420] width 59 height 30
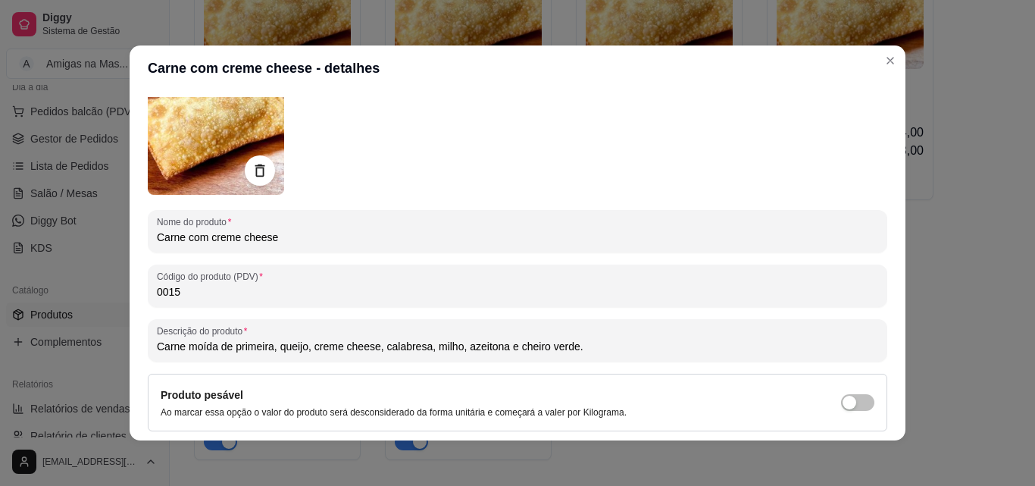
scroll to position [0, 0]
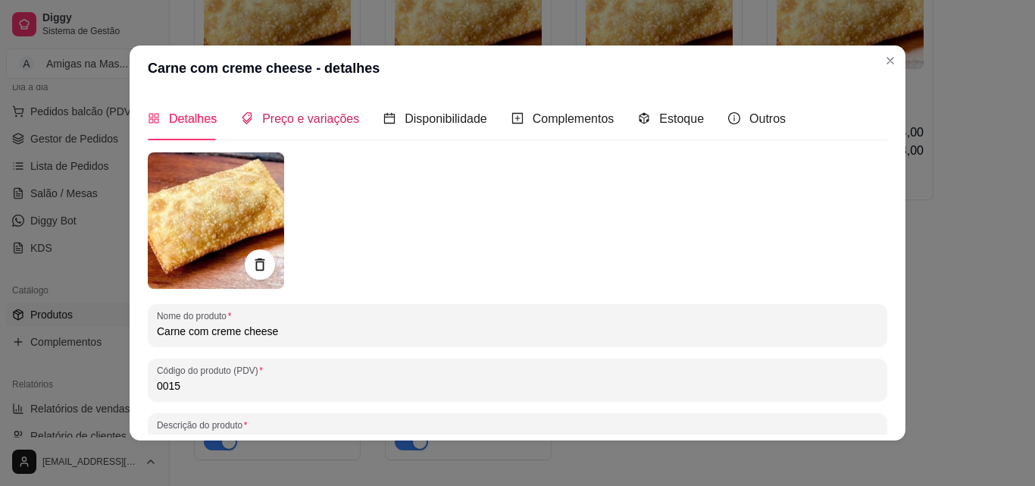
click at [315, 113] on span "Preço e variações" at bounding box center [310, 118] width 97 height 13
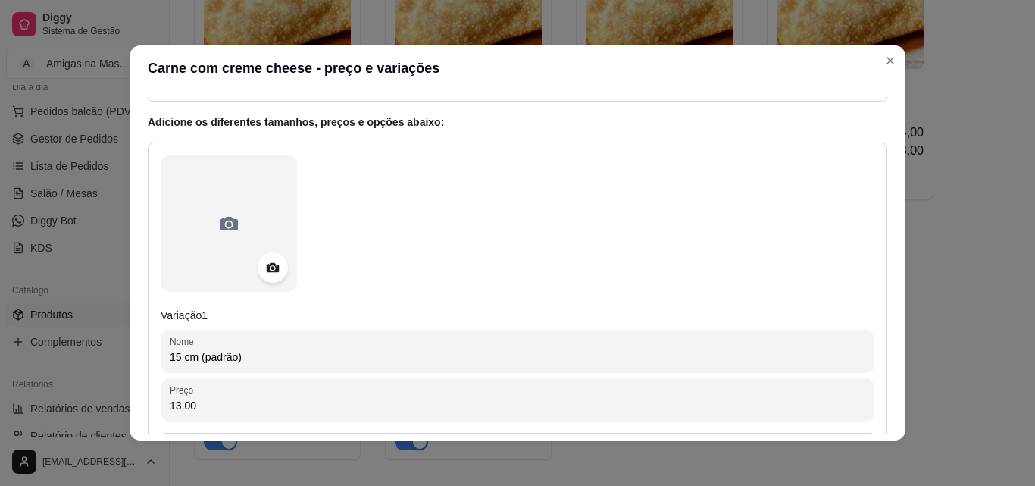
scroll to position [152, 0]
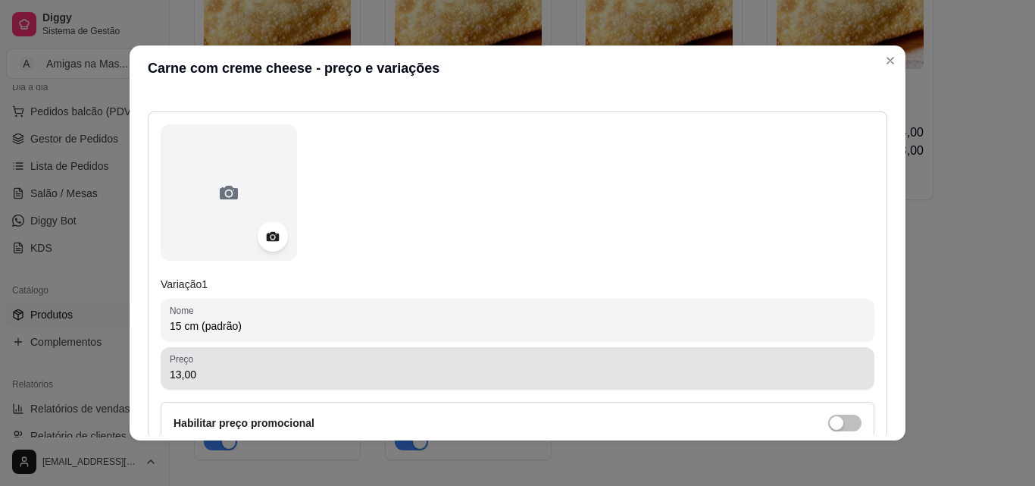
click at [643, 366] on div "13,00" at bounding box center [518, 368] width 696 height 30
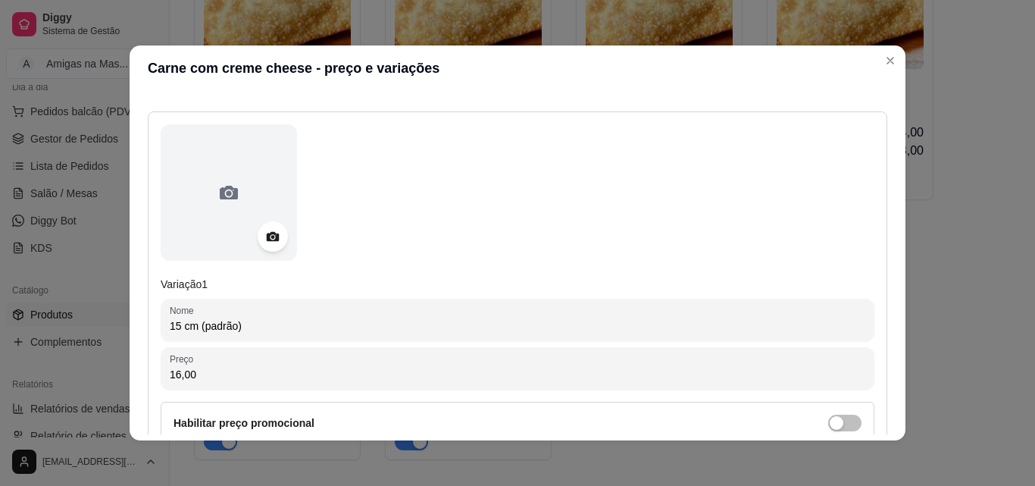
type input "16,00"
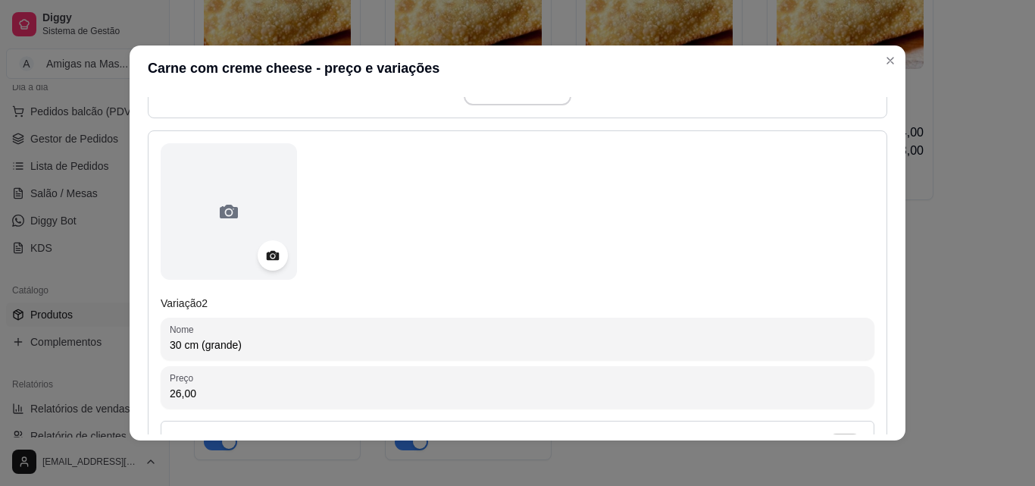
scroll to position [606, 0]
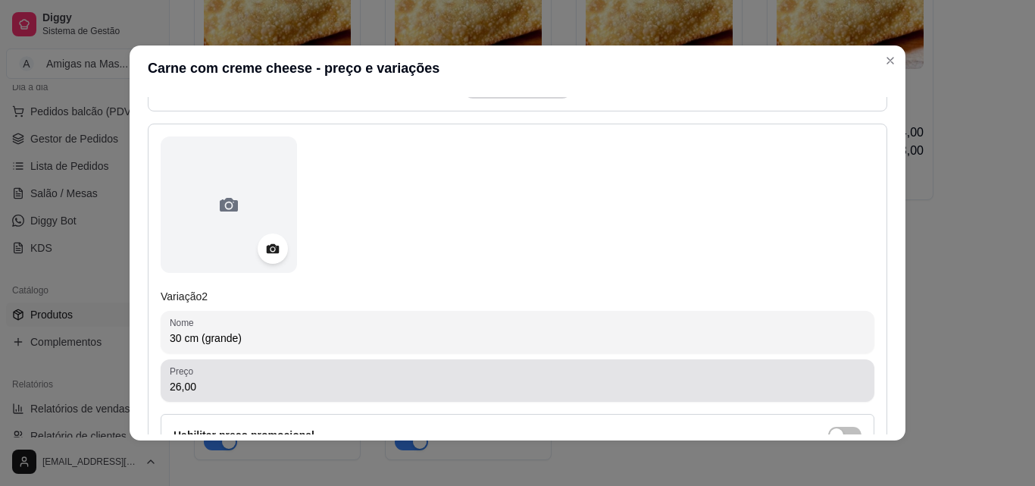
click at [683, 374] on div "26,00" at bounding box center [518, 380] width 696 height 30
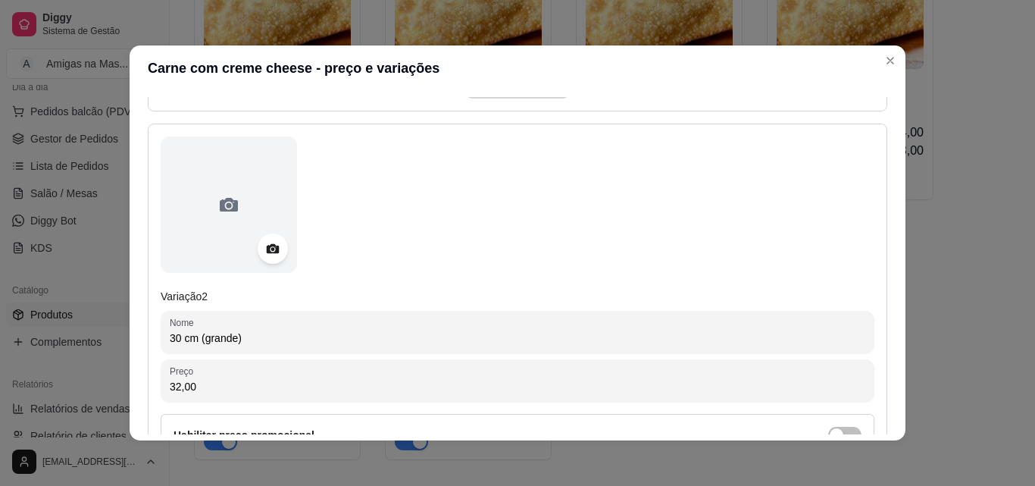
type input "32,00"
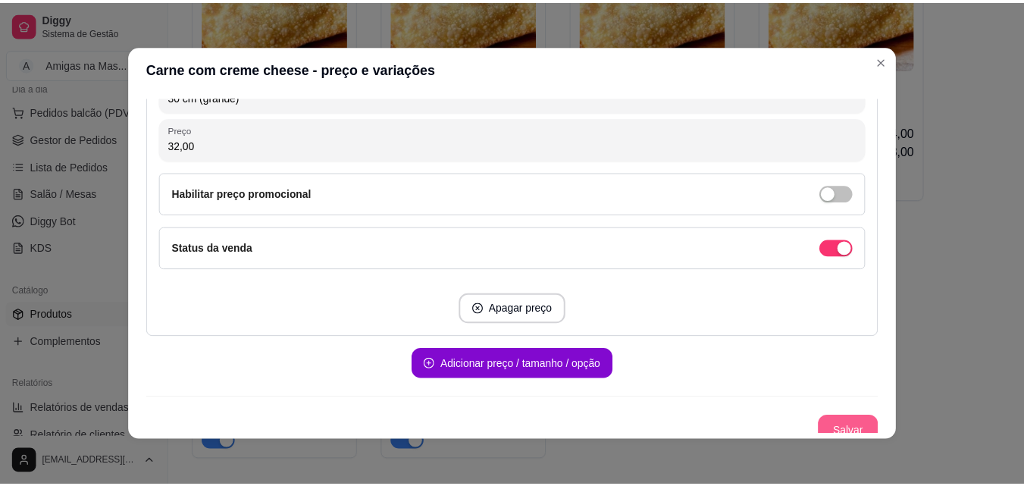
scroll to position [849, 0]
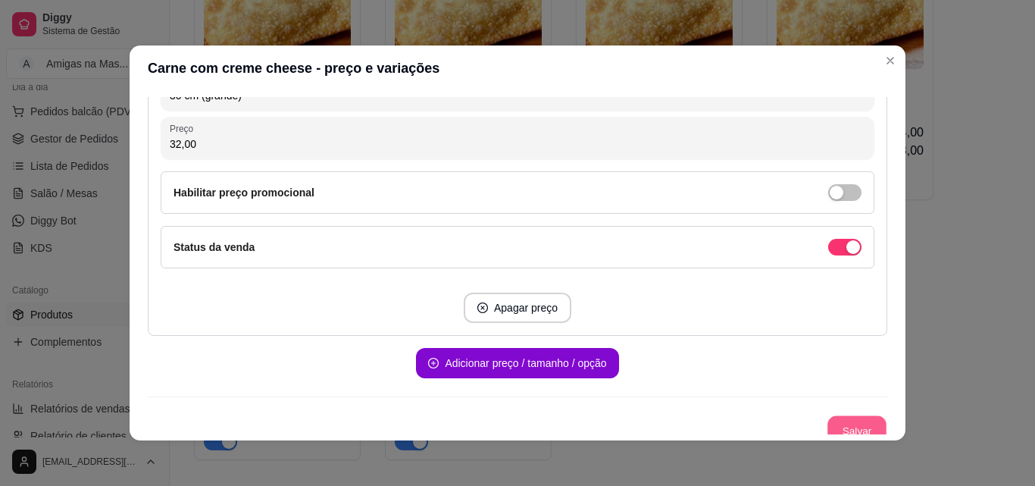
click at [860, 421] on button "Salvar" at bounding box center [857, 431] width 59 height 30
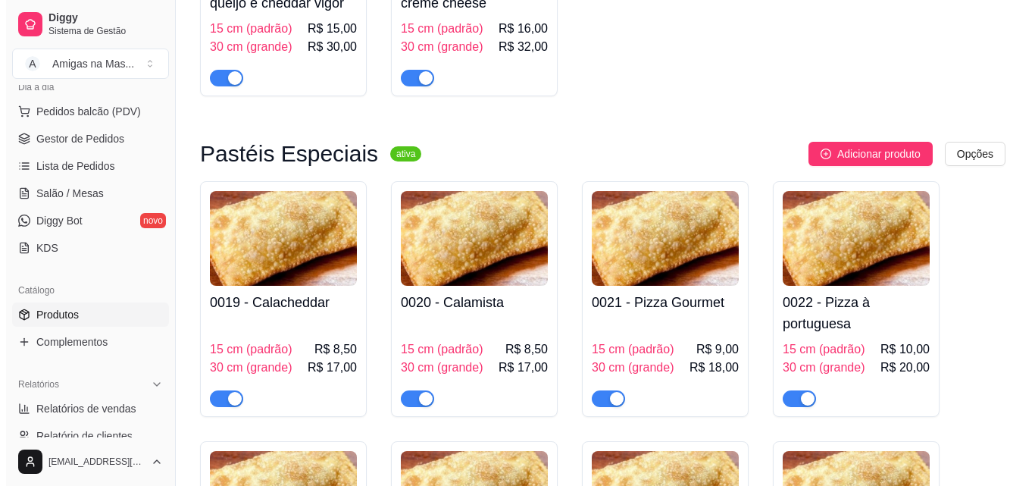
scroll to position [1540, 0]
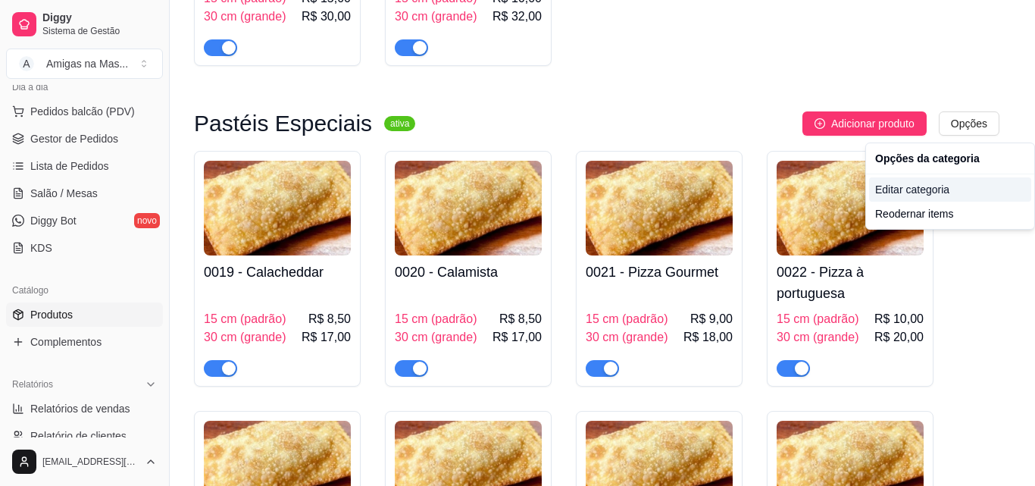
click at [938, 186] on div "Editar categoria" at bounding box center [950, 189] width 162 height 24
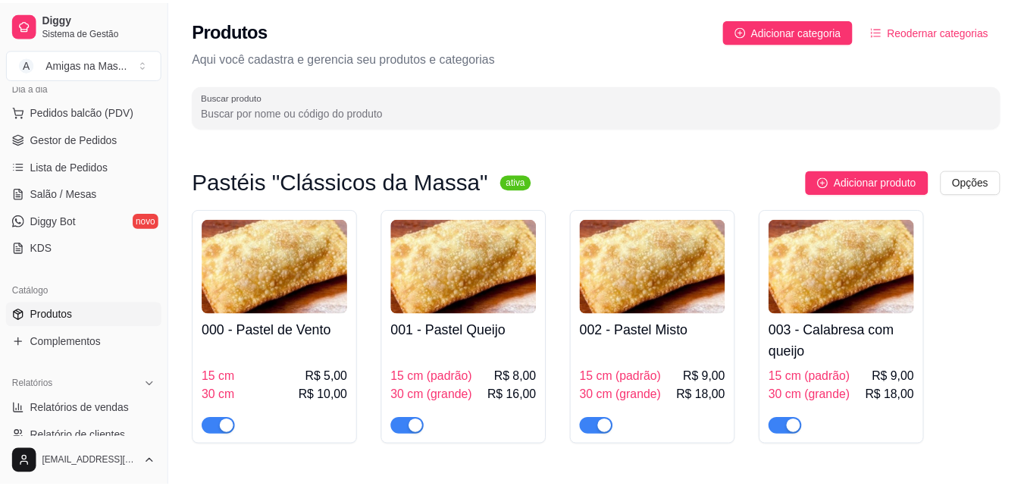
scroll to position [1425, 0]
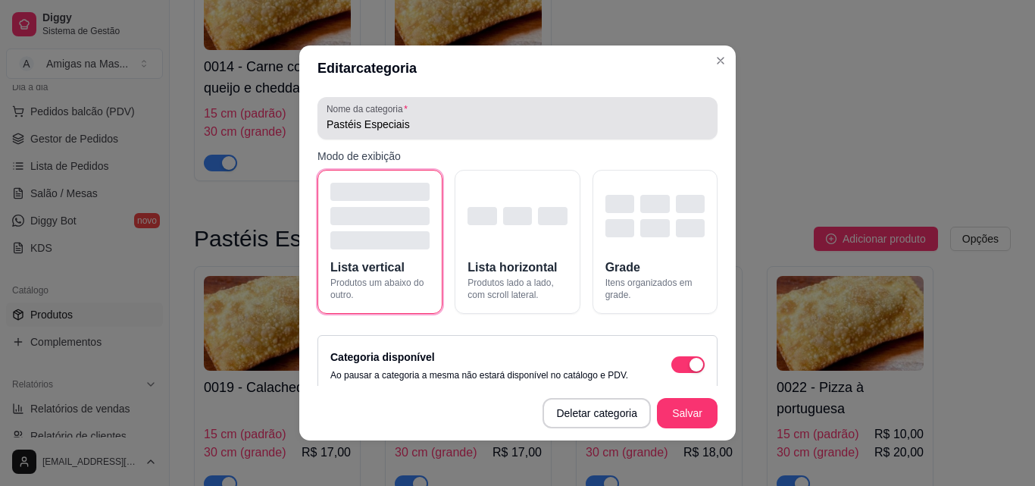
click at [635, 113] on div "Pastéis Especiais" at bounding box center [518, 118] width 382 height 30
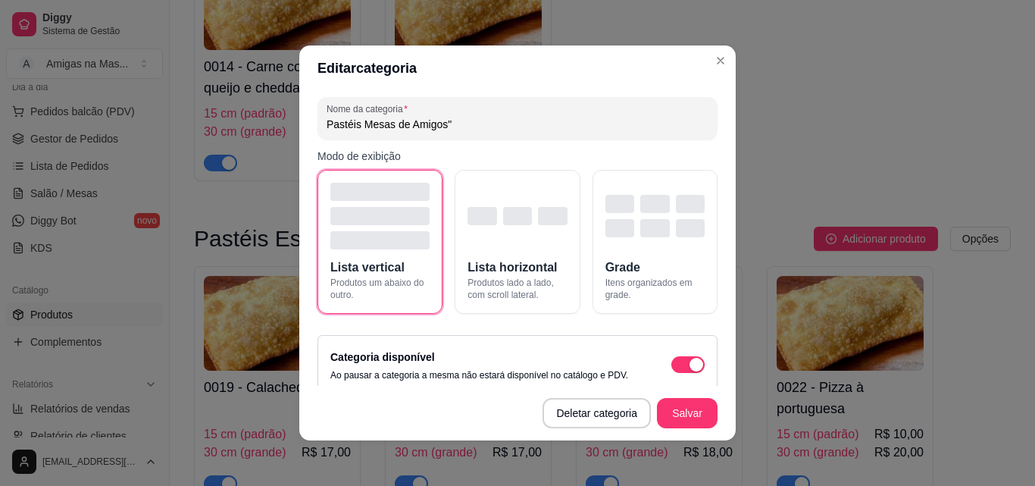
click at [355, 120] on input "Pastéis Mesas de Amigos"" at bounding box center [518, 124] width 382 height 15
type input "Pastéis "Mesas de Amigos""
click at [669, 416] on button "Salvar" at bounding box center [687, 413] width 61 height 30
click at [670, 409] on button "Salvar" at bounding box center [687, 414] width 59 height 30
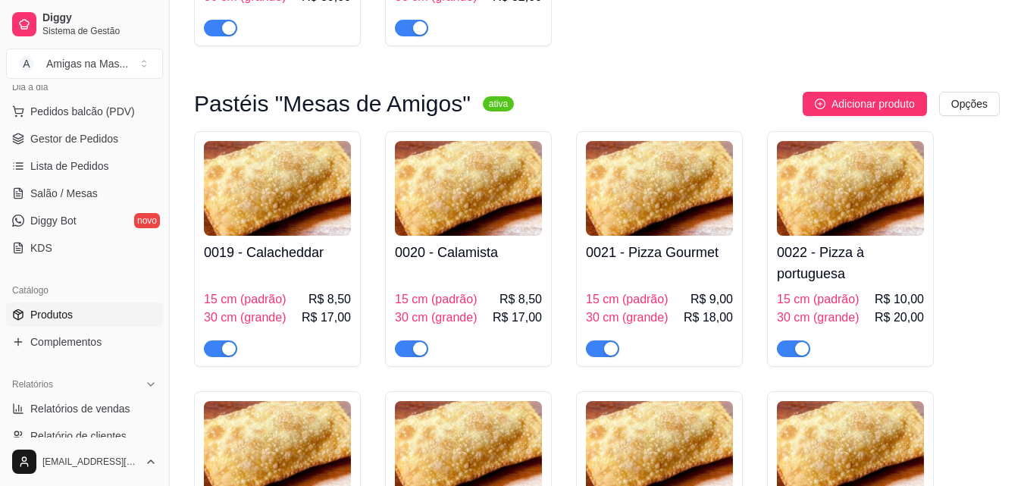
scroll to position [1576, 0]
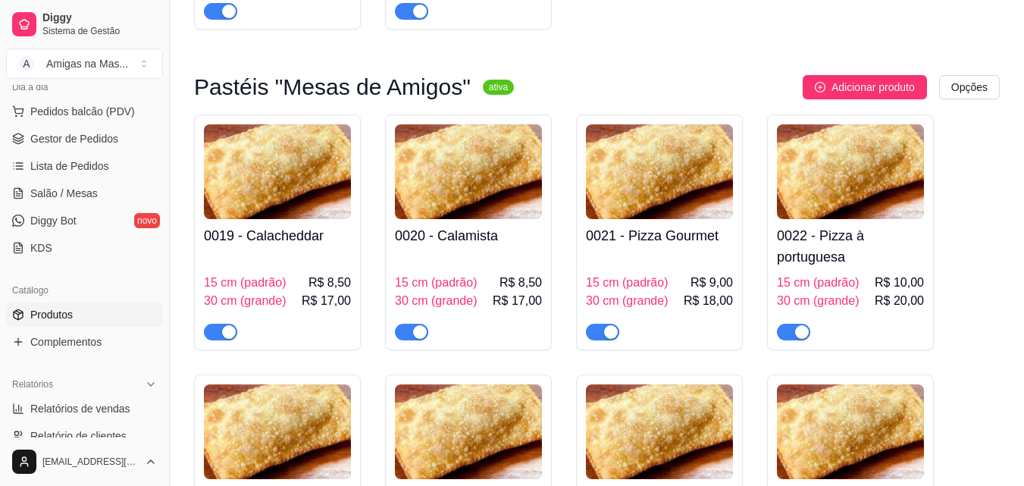
click at [312, 252] on div "0019 - Calacheddar 15 cm (padrão) R$ 8,50 30 cm (grande) R$ 17,00" at bounding box center [277, 279] width 147 height 121
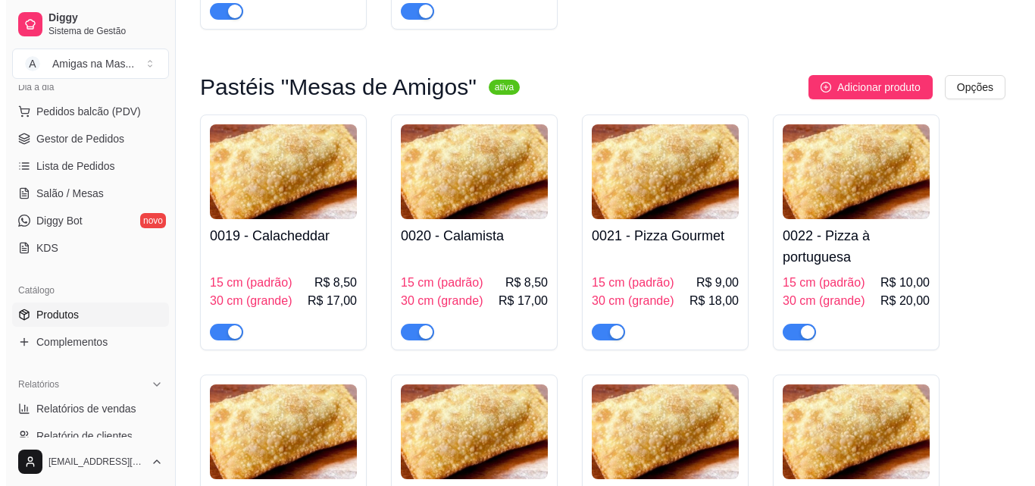
scroll to position [1425, 0]
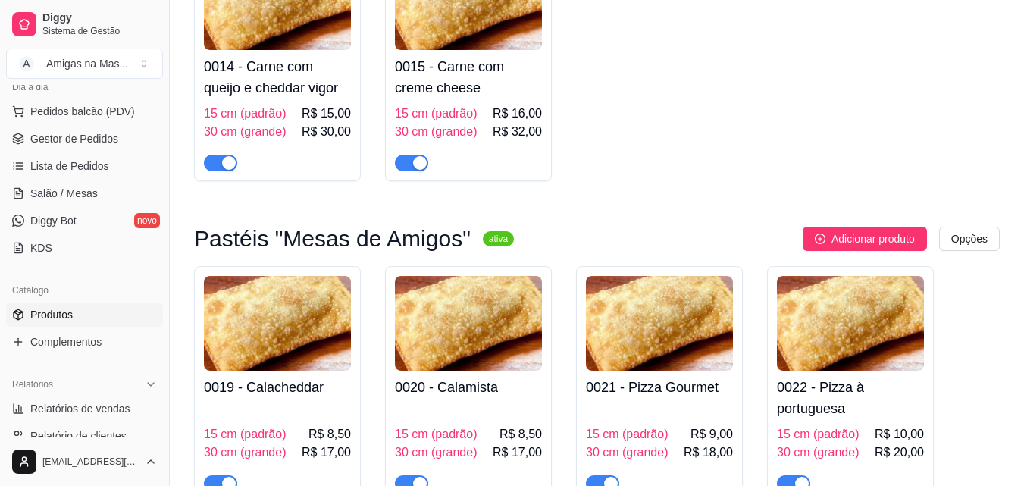
click at [292, 384] on h4 "0019 - Calacheddar" at bounding box center [277, 387] width 147 height 21
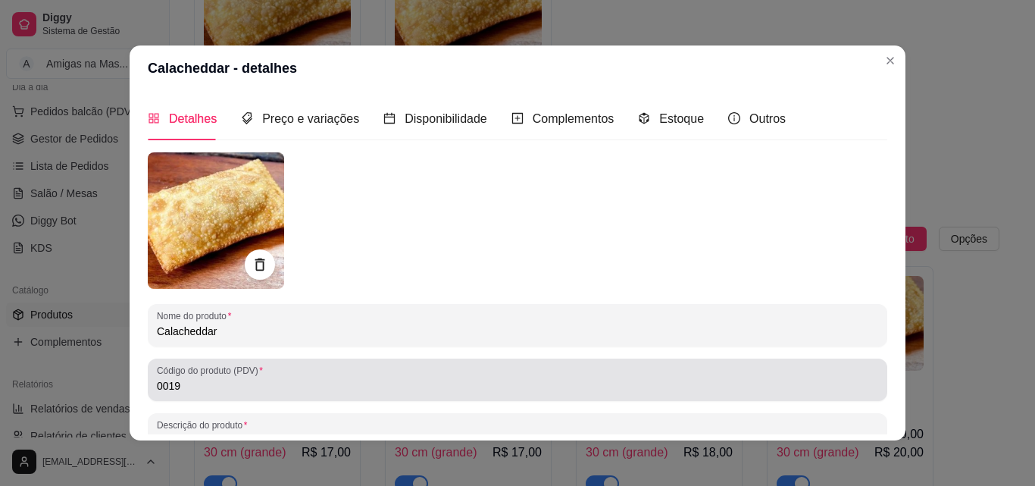
click at [255, 377] on div "0019" at bounding box center [518, 380] width 722 height 30
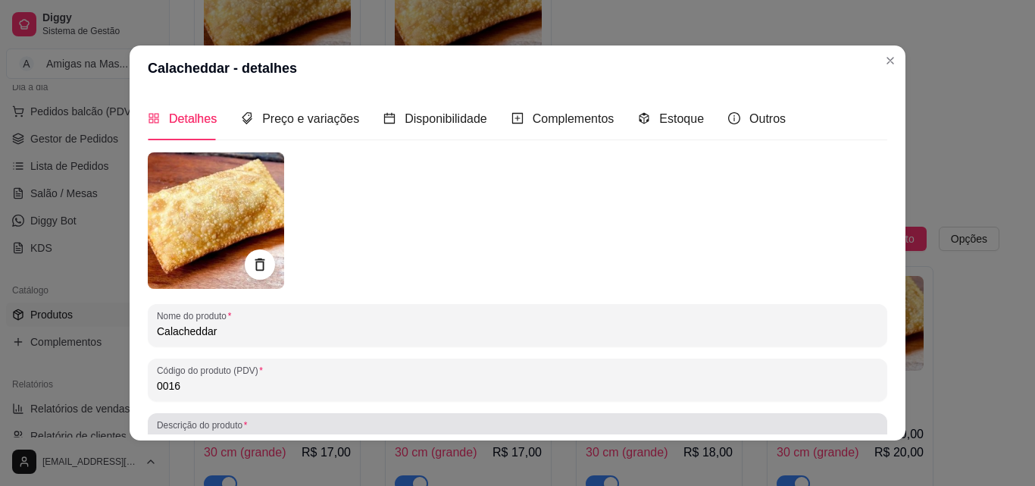
type input "0016"
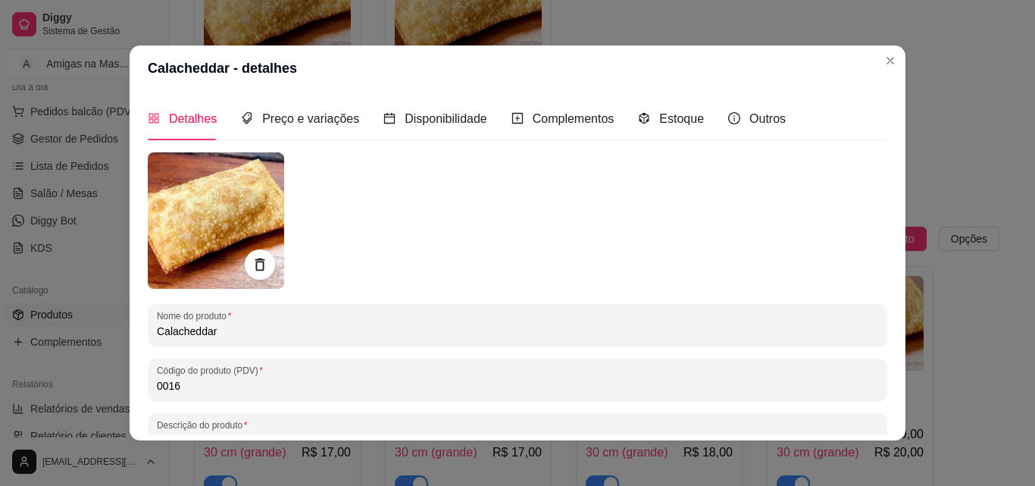
scroll to position [216, 0]
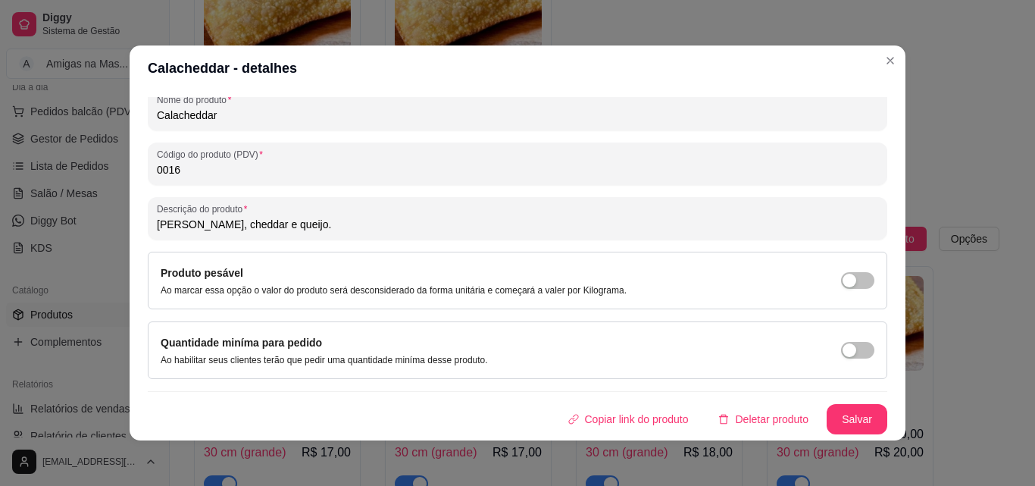
click at [239, 230] on input "[PERSON_NAME], cheddar e queijo." at bounding box center [518, 224] width 722 height 15
type input "Calabresa, cheddar vigor e queijo."
click at [844, 416] on button "Salvar" at bounding box center [857, 420] width 59 height 30
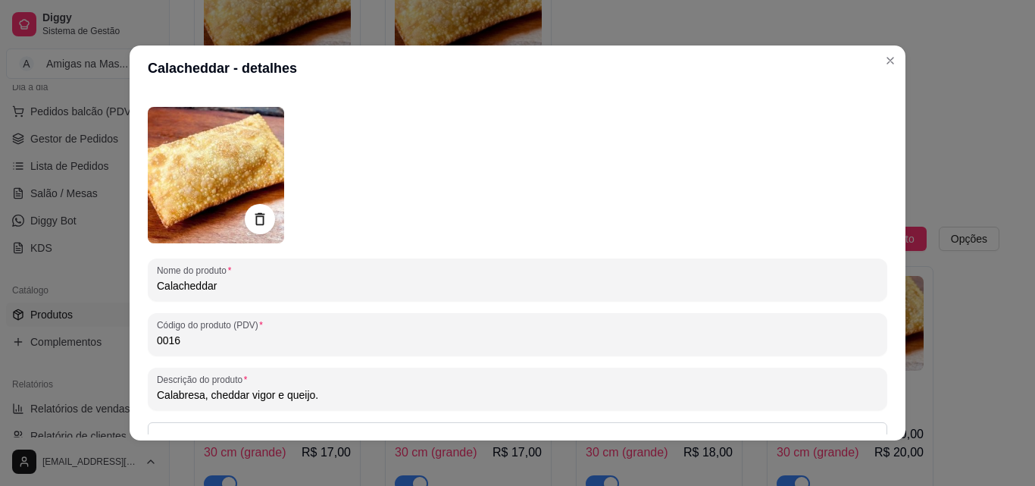
scroll to position [0, 0]
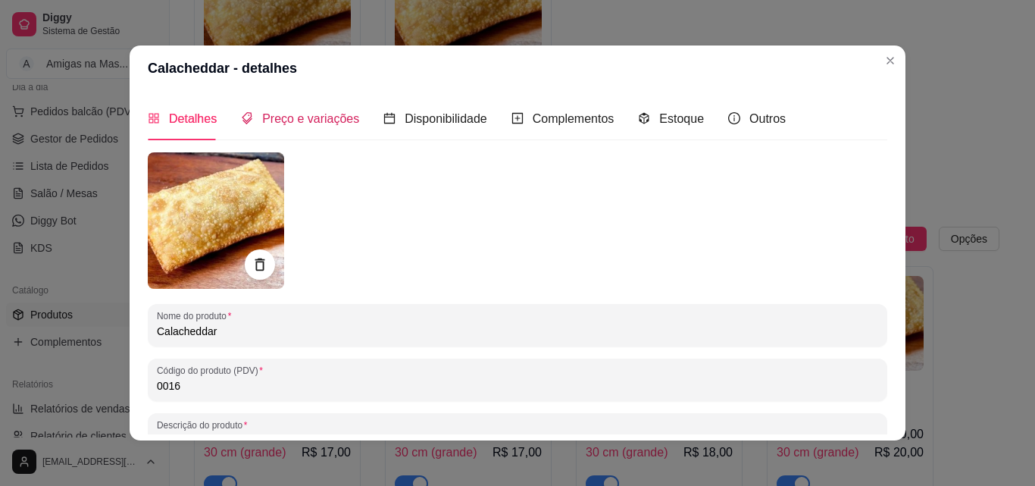
click at [291, 115] on span "Preço e variações" at bounding box center [310, 118] width 97 height 13
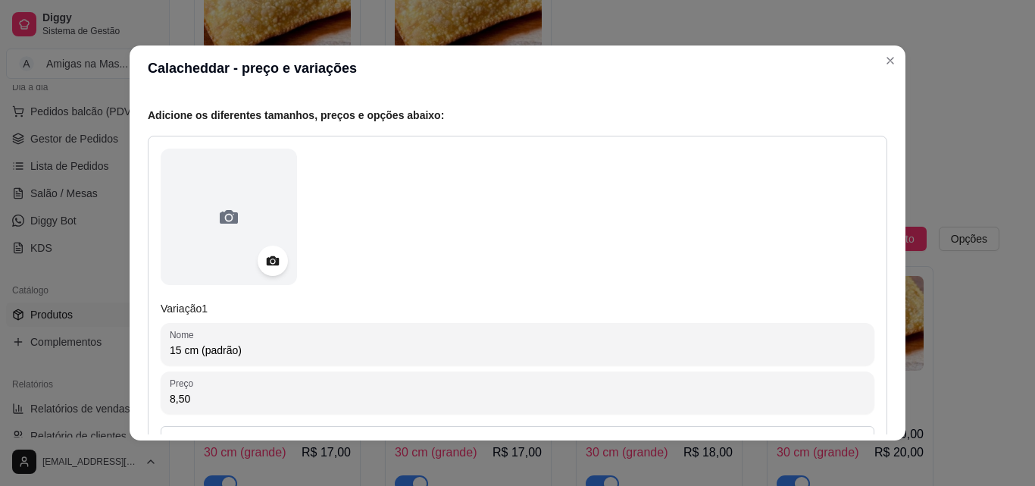
scroll to position [152, 0]
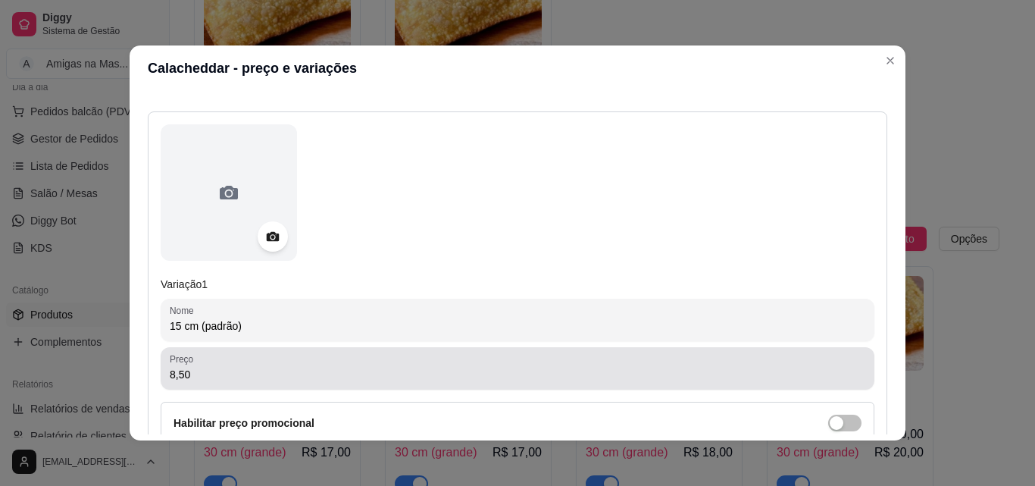
click at [414, 380] on input "8,50" at bounding box center [518, 374] width 696 height 15
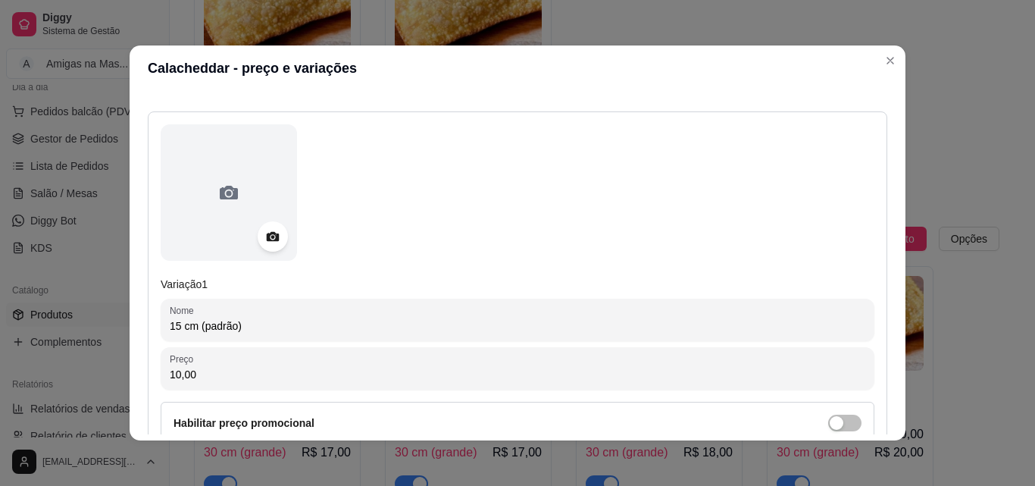
type input "10,00"
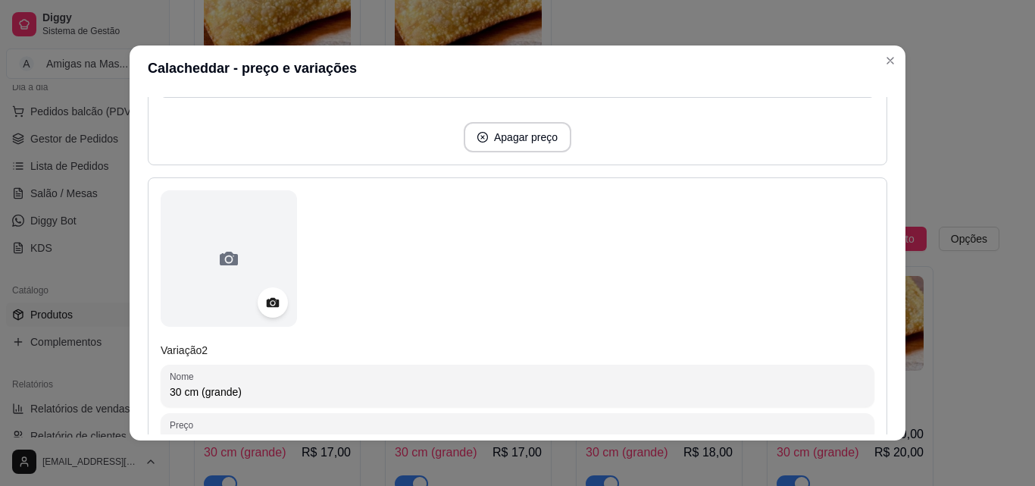
scroll to position [576, 0]
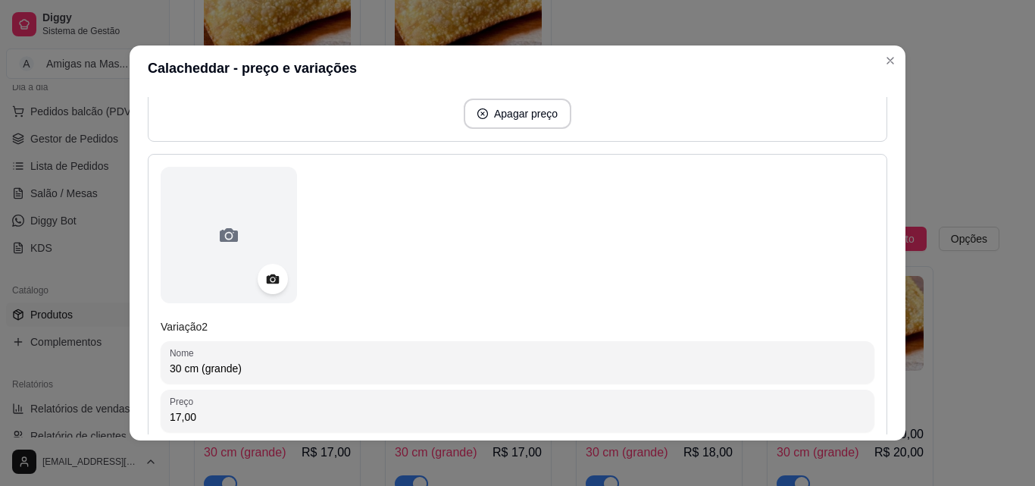
click at [585, 409] on input "17,00" at bounding box center [518, 416] width 696 height 15
type input "20,00"
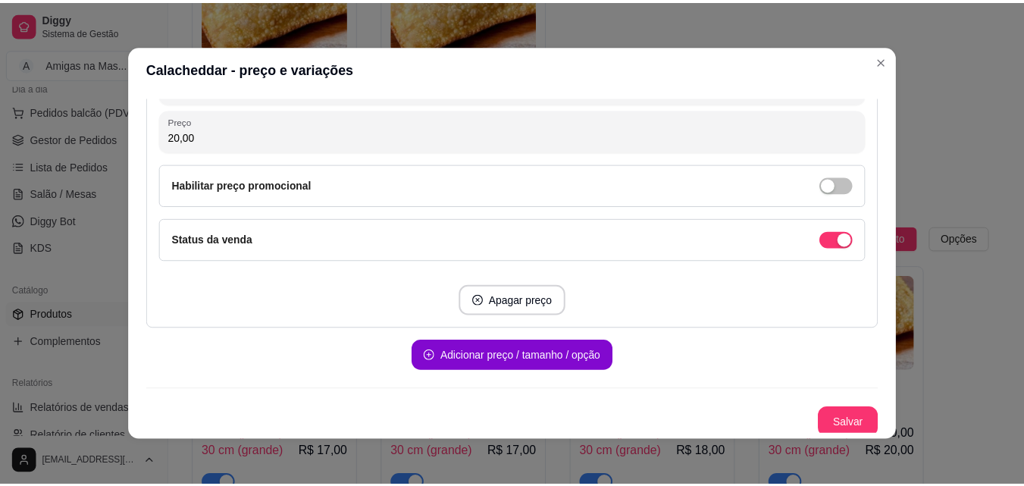
scroll to position [860, 0]
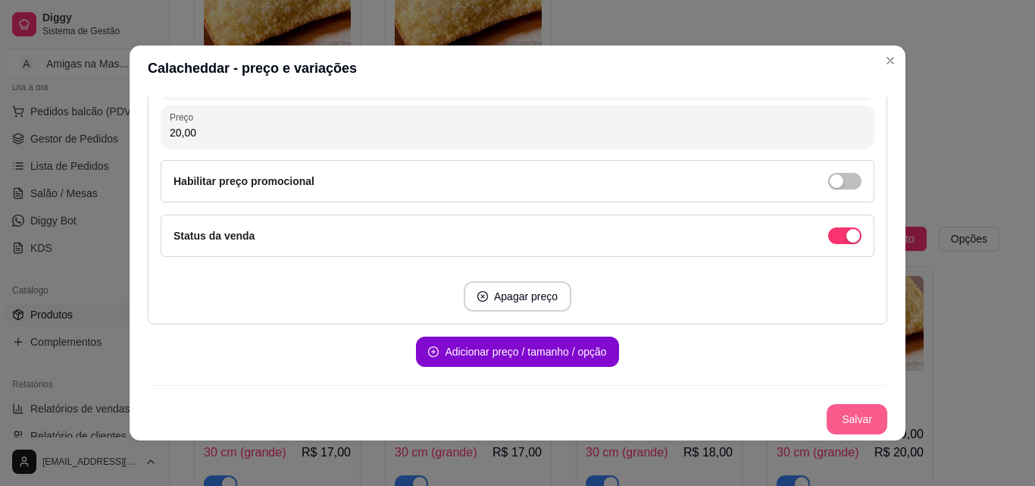
click at [855, 418] on button "Salvar" at bounding box center [857, 419] width 61 height 30
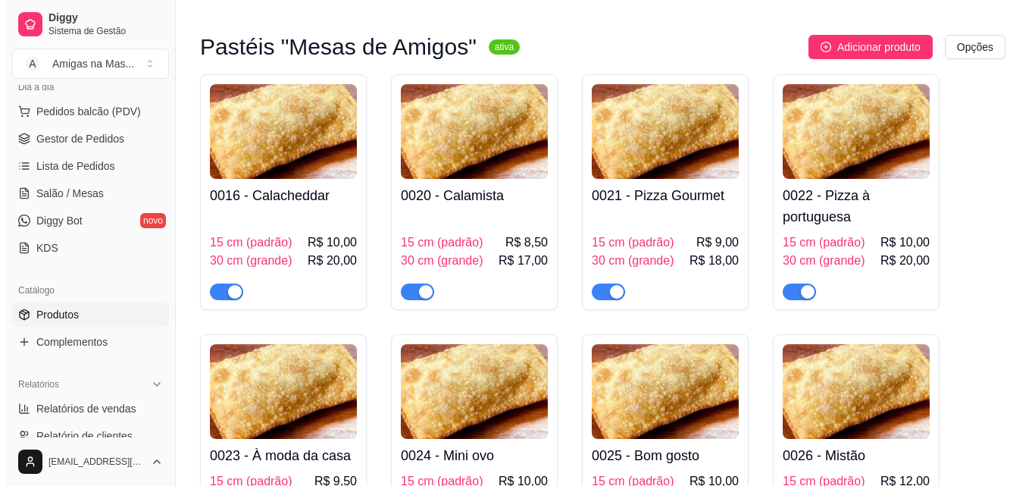
scroll to position [1607, 0]
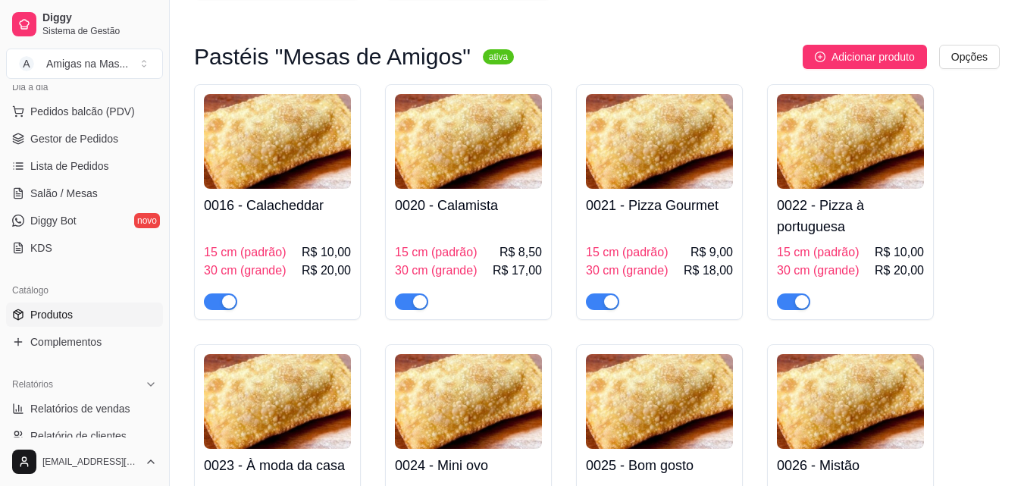
click at [484, 212] on h4 "0020 - Calamista" at bounding box center [468, 205] width 147 height 21
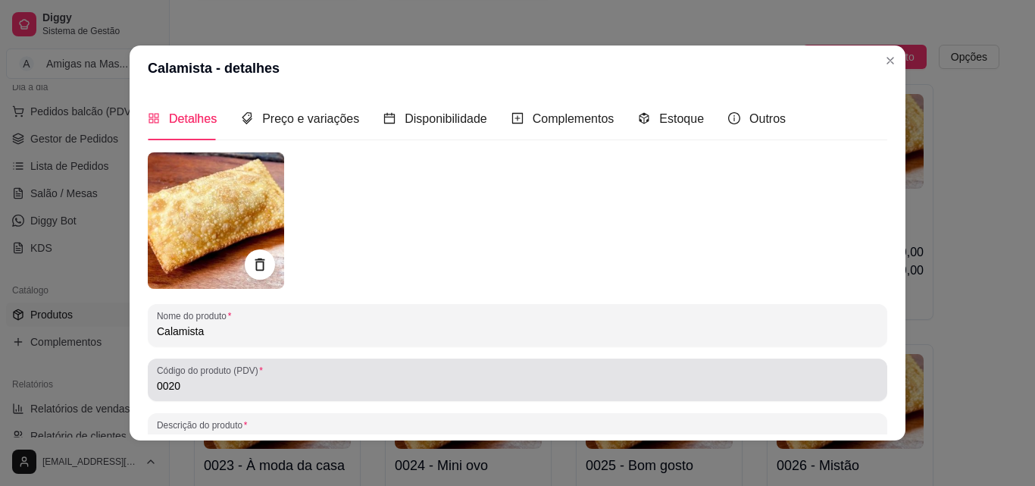
click at [283, 387] on input "0020" at bounding box center [518, 385] width 722 height 15
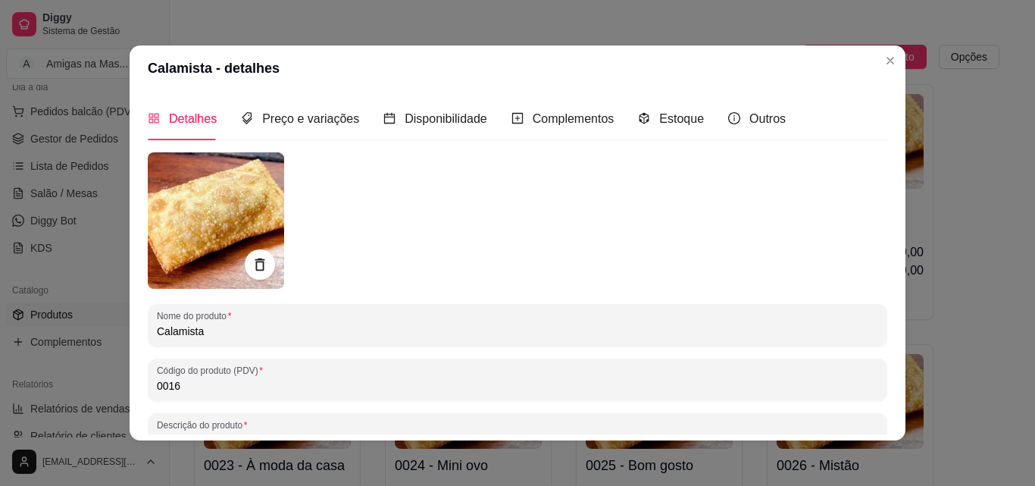
type input "0016"
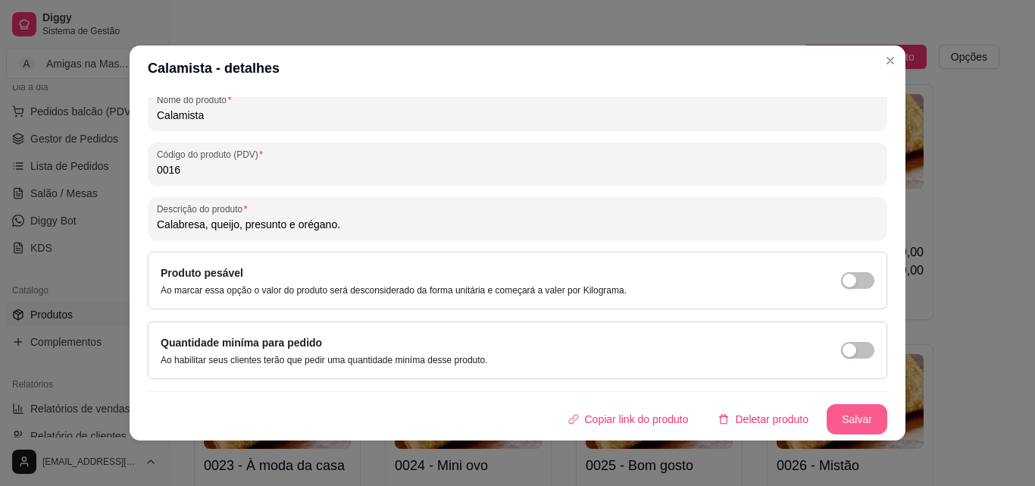
click at [863, 422] on button "Salvar" at bounding box center [857, 419] width 61 height 30
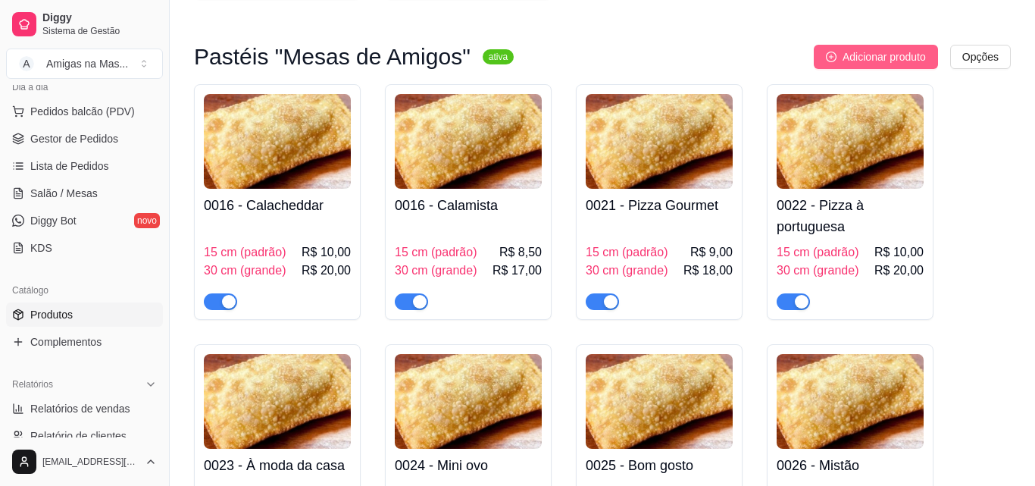
click at [883, 58] on span "Adicionar produto" at bounding box center [884, 57] width 83 height 17
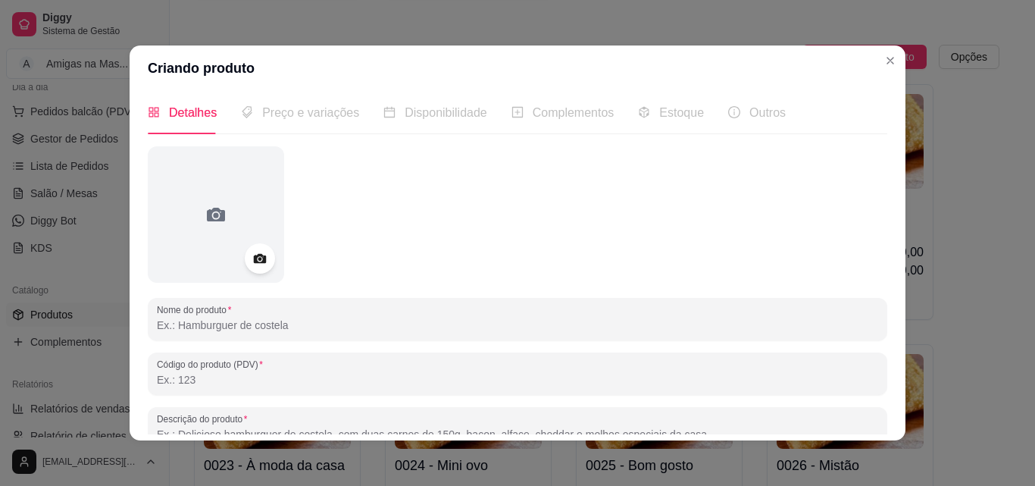
scroll to position [0, 0]
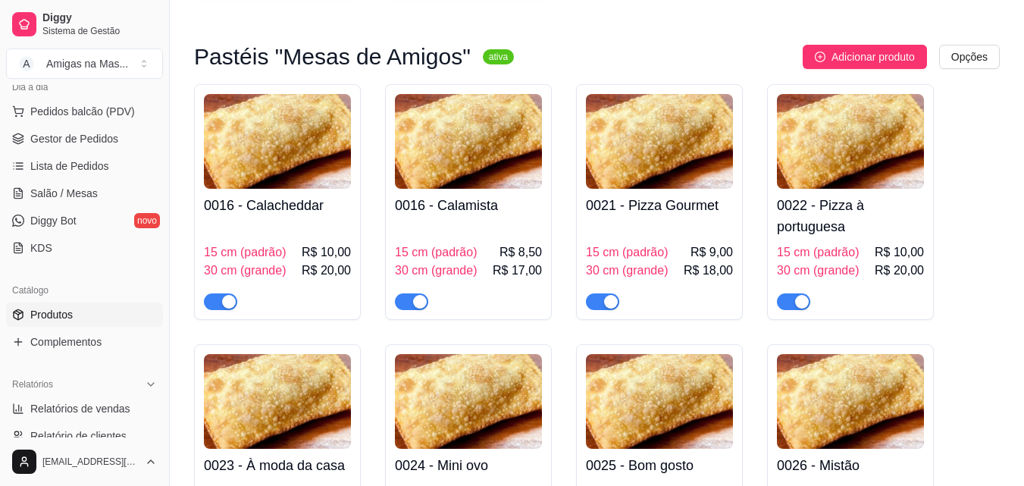
click at [509, 216] on h4 "0016 - Calamista" at bounding box center [468, 205] width 147 height 21
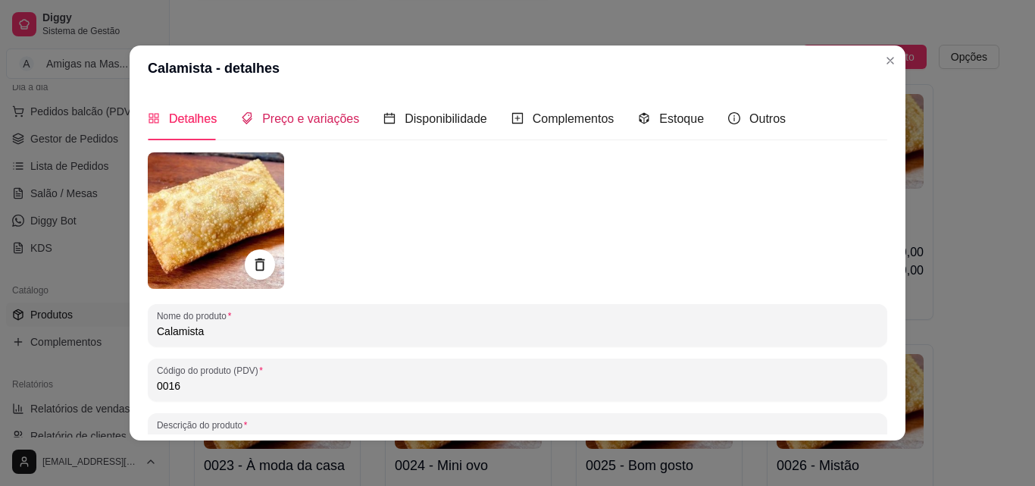
click at [321, 127] on div "Preço e variações" at bounding box center [300, 118] width 118 height 19
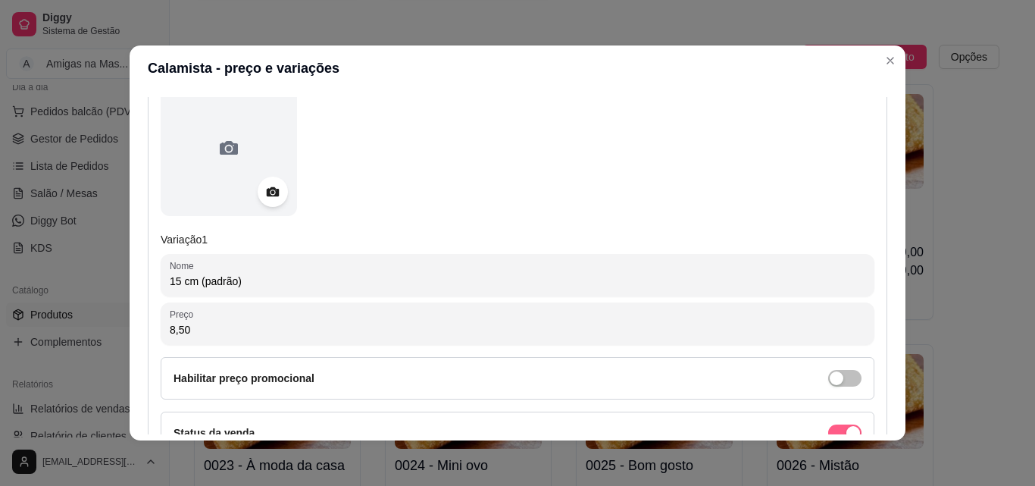
scroll to position [212, 0]
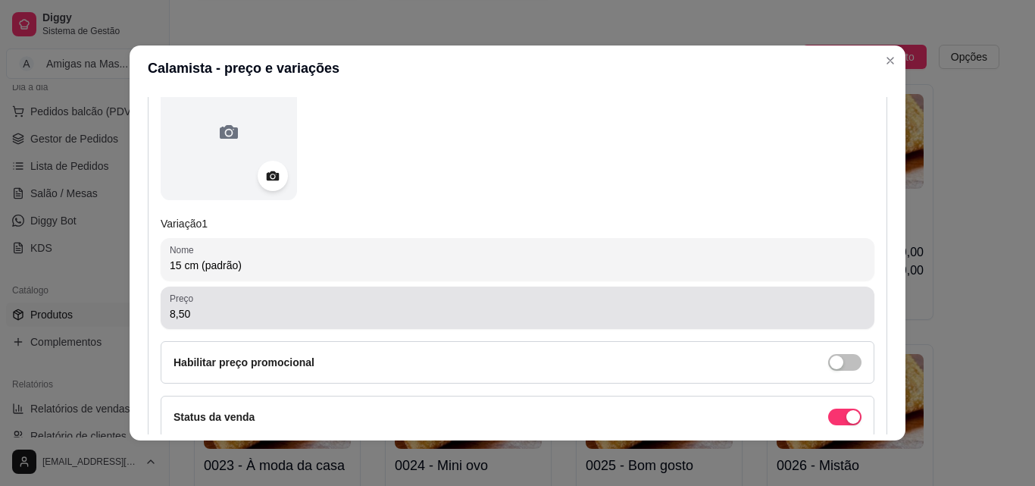
click at [444, 312] on input "8,50" at bounding box center [518, 313] width 696 height 15
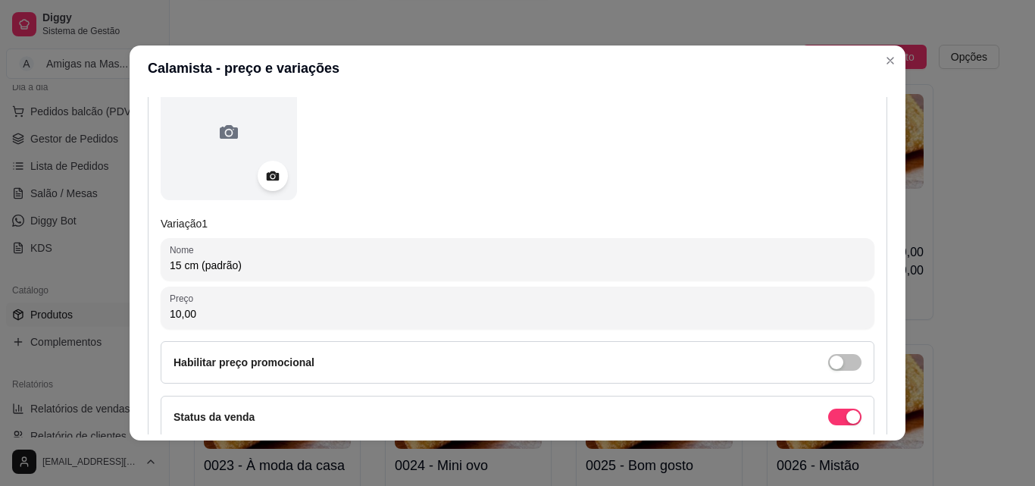
type input "10,00"
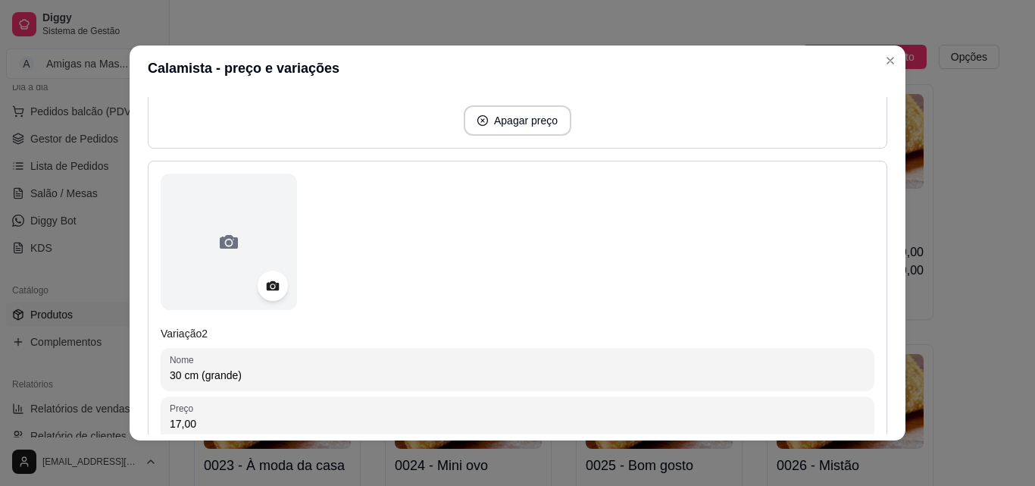
scroll to position [606, 0]
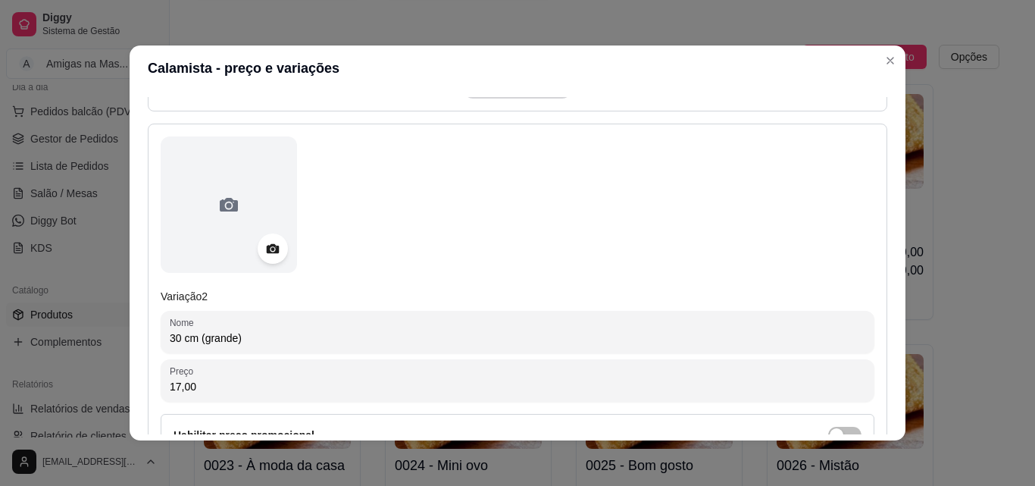
click at [493, 381] on input "17,00" at bounding box center [518, 386] width 696 height 15
type input "20,00"
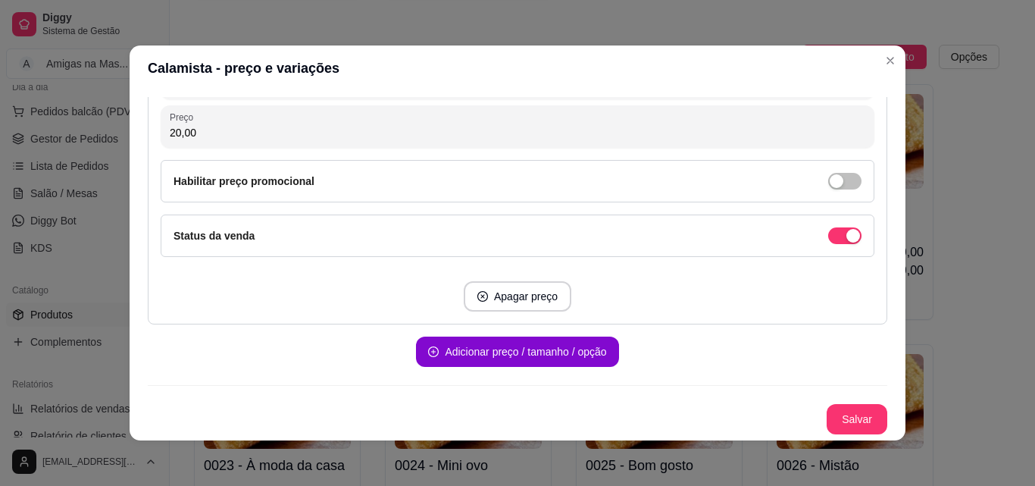
scroll to position [854, 0]
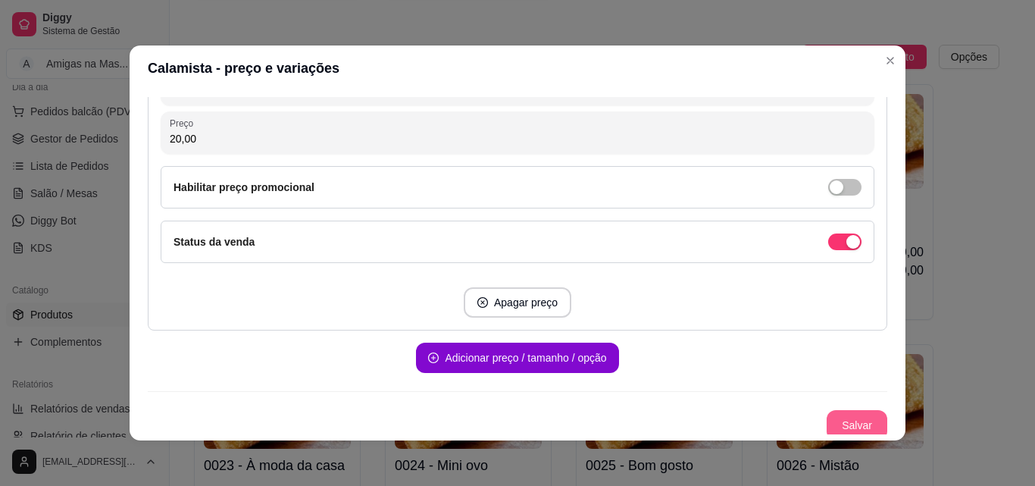
click at [831, 420] on button "Salvar" at bounding box center [857, 425] width 61 height 30
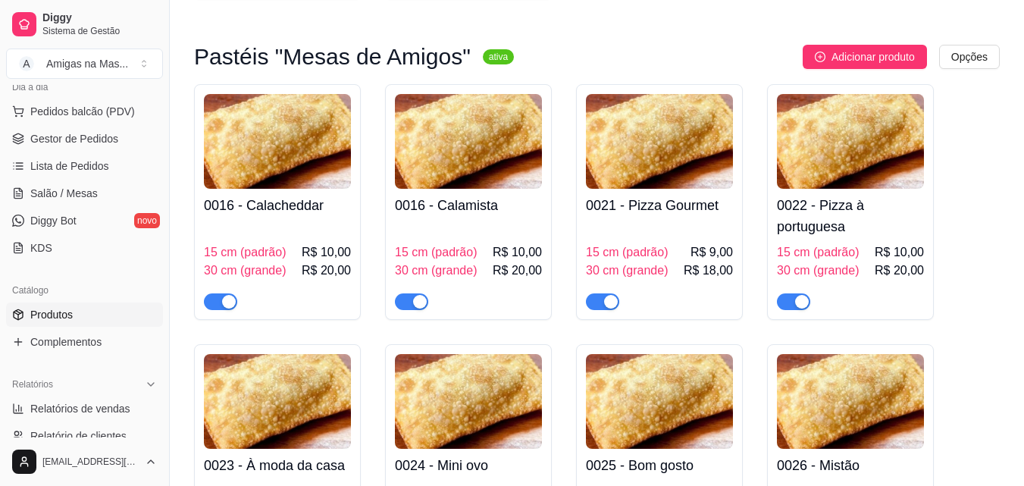
click at [650, 236] on div "15 cm (padrão) R$ 9,00 30 cm (grande) R$ 18,00" at bounding box center [659, 266] width 147 height 88
click at [459, 205] on h4 "0016 - Calamista" at bounding box center [468, 205] width 147 height 21
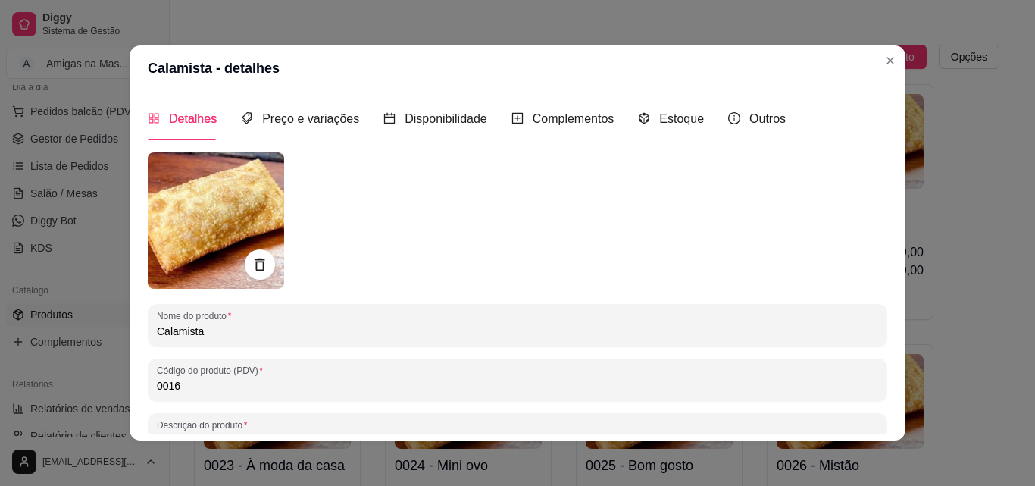
click at [330, 387] on input "0016" at bounding box center [518, 385] width 722 height 15
type input "7"
type input "0017"
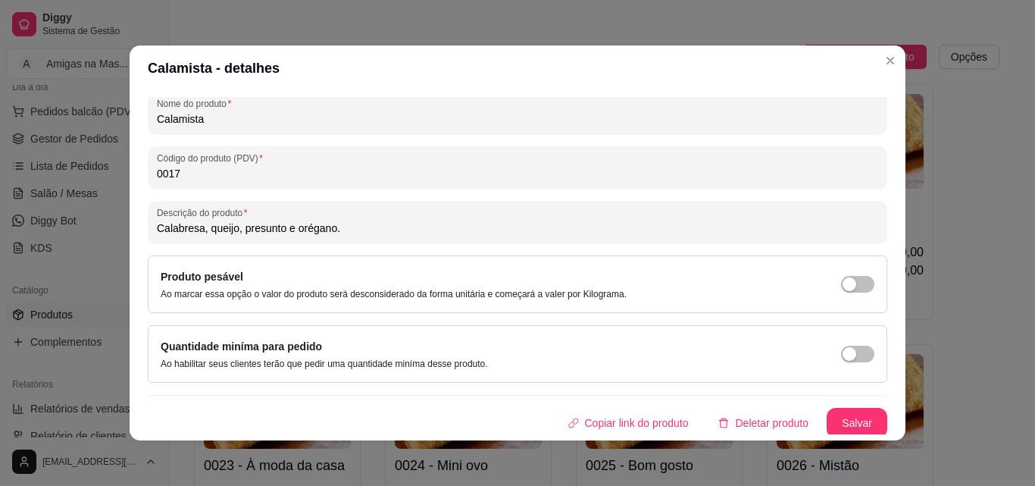
scroll to position [216, 0]
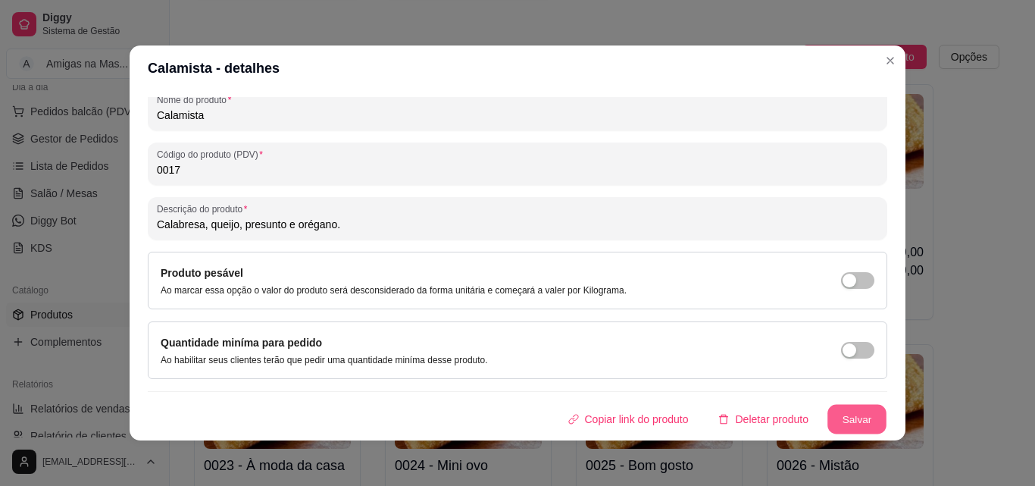
click at [828, 421] on button "Salvar" at bounding box center [857, 420] width 59 height 30
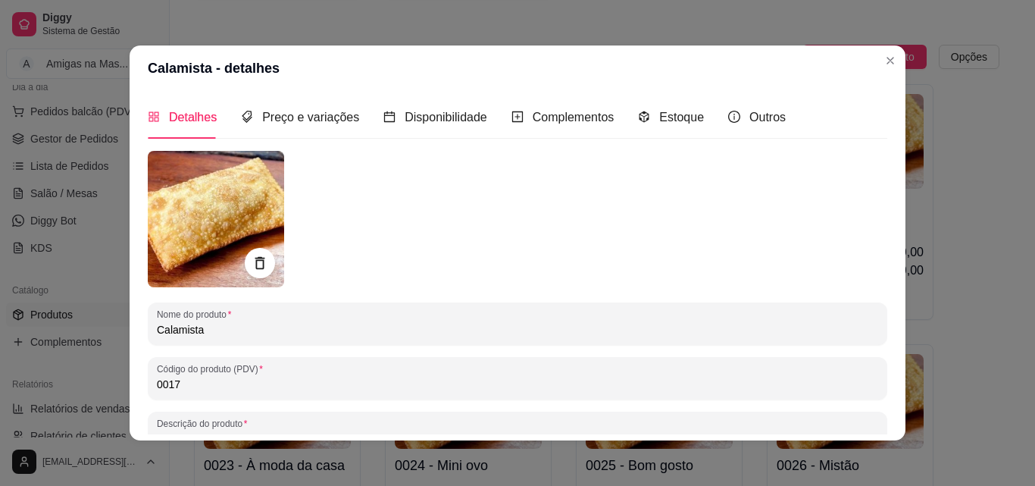
scroll to position [0, 0]
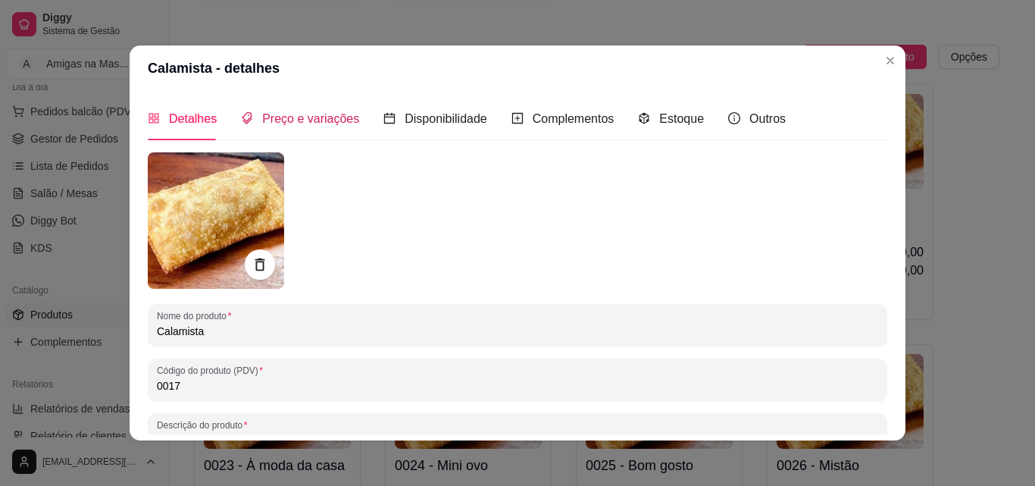
click at [296, 121] on span "Preço e variações" at bounding box center [310, 118] width 97 height 13
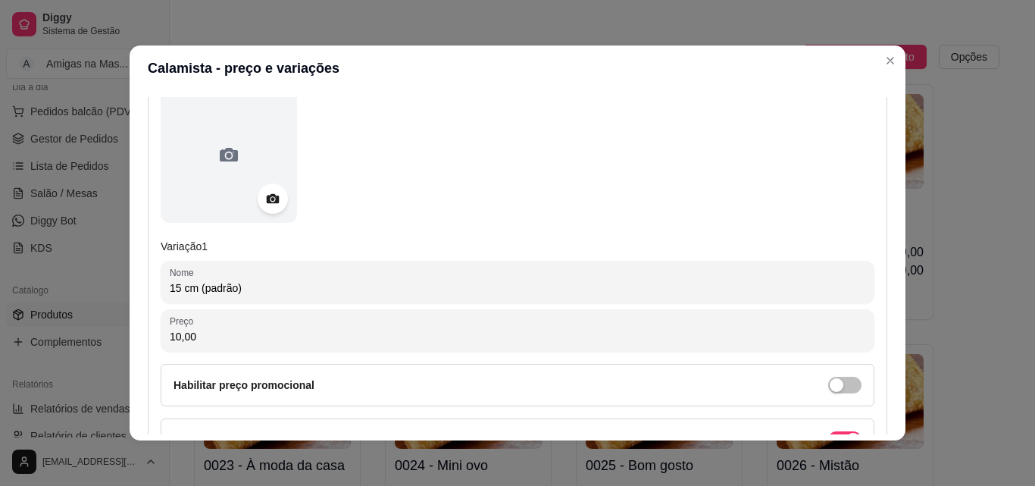
scroll to position [212, 0]
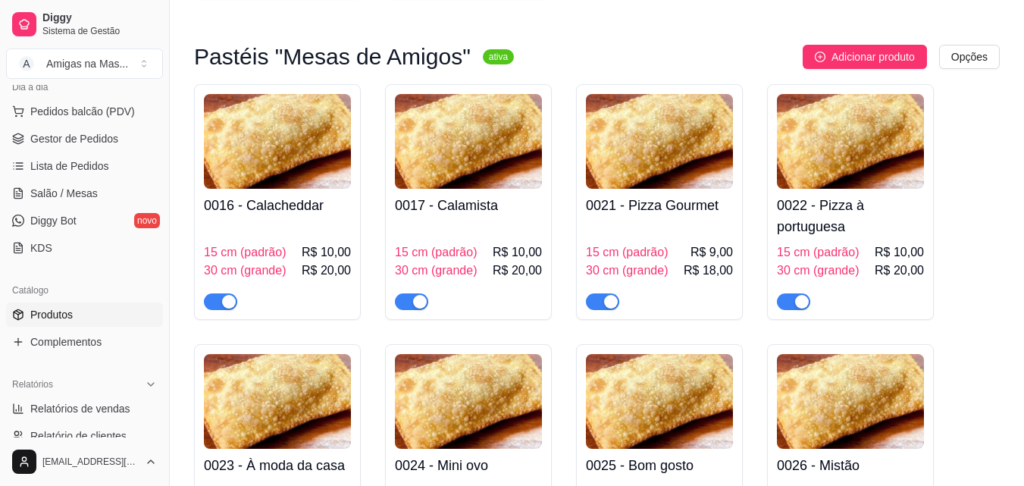
click at [636, 213] on h4 "0021 - Pizza Gourmet" at bounding box center [659, 205] width 147 height 21
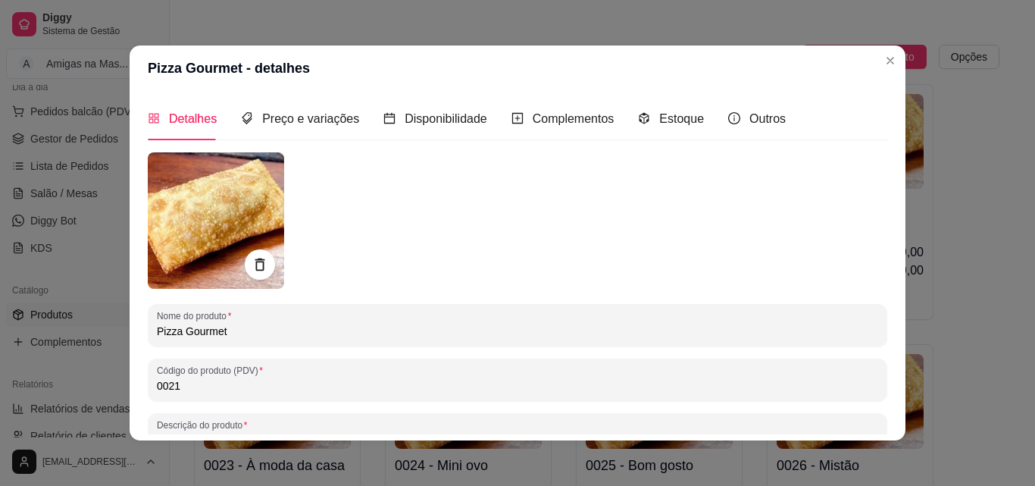
click at [482, 386] on input "0021" at bounding box center [518, 385] width 722 height 15
type input "0018"
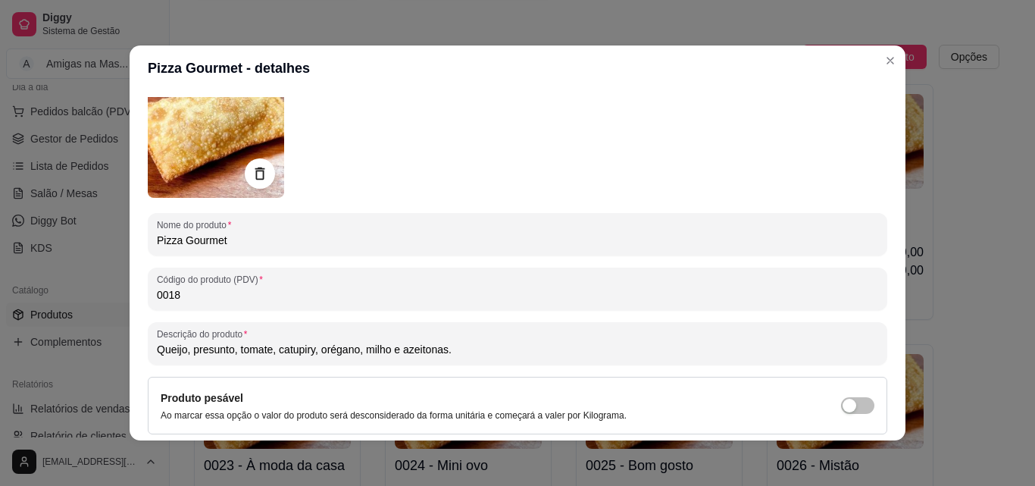
scroll to position [121, 0]
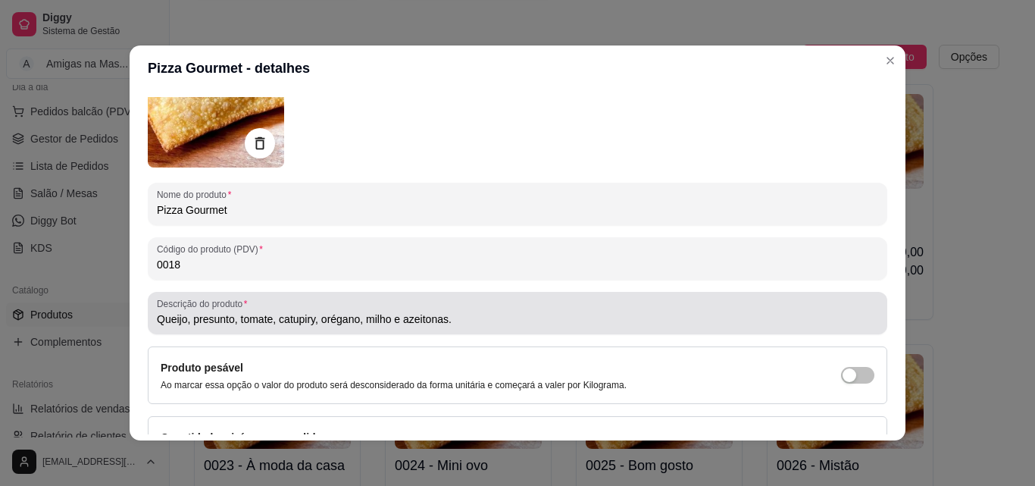
click at [307, 317] on input "Queijo, presunto, tomate, catupiry, orégano, milho e azeitonas." at bounding box center [518, 318] width 722 height 15
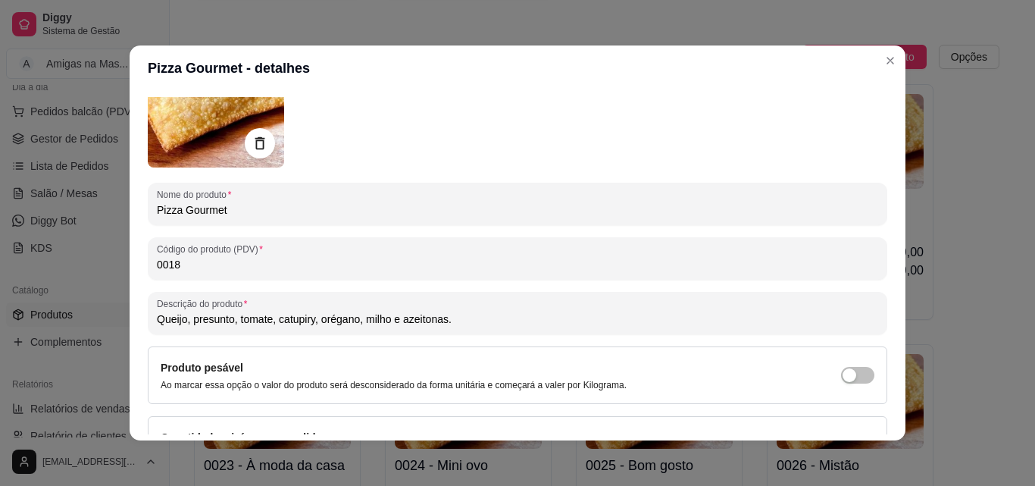
click at [314, 320] on input "Queijo, presunto, tomate, catupiry, orégano, milho e azeitonas." at bounding box center [518, 318] width 722 height 15
type input "Queijo, presunto, tomate, catupiry original, orégano, milho e azeitonas."
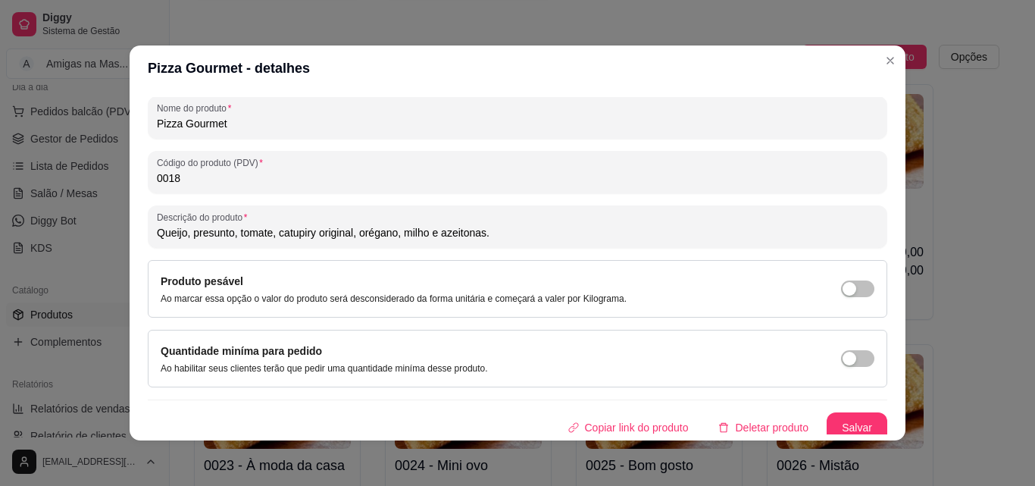
scroll to position [216, 0]
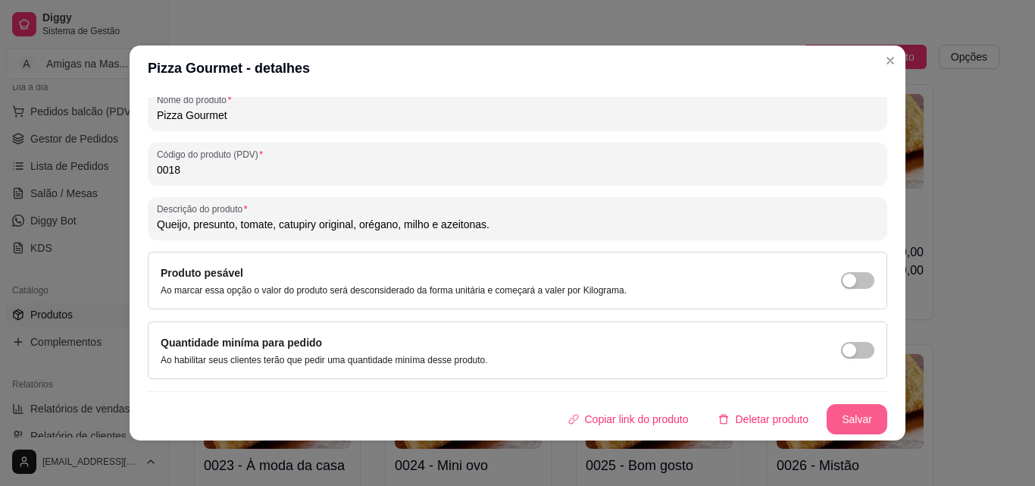
click at [868, 421] on button "Salvar" at bounding box center [857, 419] width 61 height 30
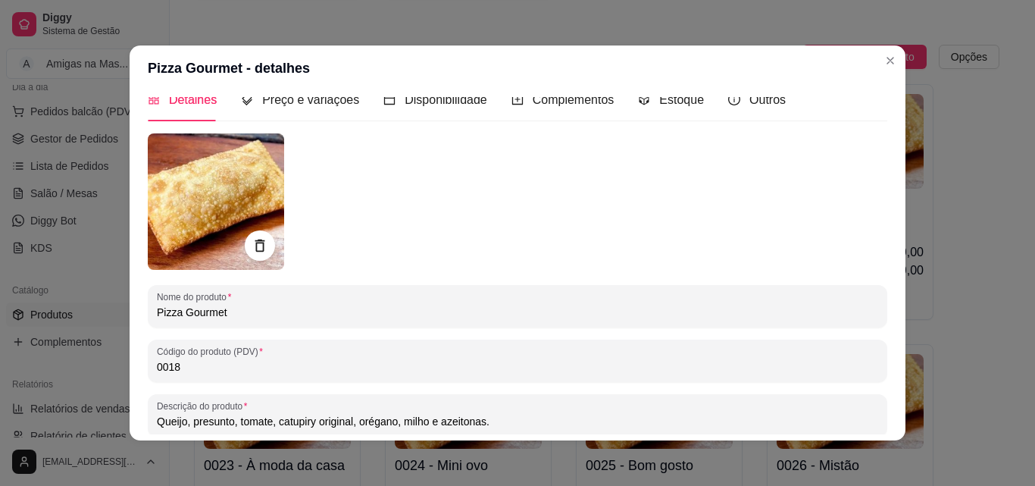
scroll to position [0, 0]
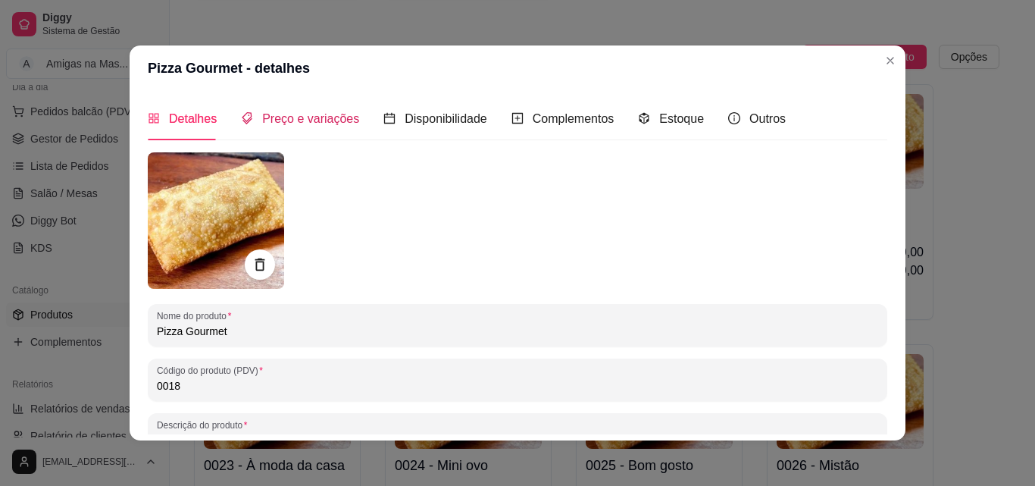
click at [286, 114] on span "Preço e variações" at bounding box center [310, 118] width 97 height 13
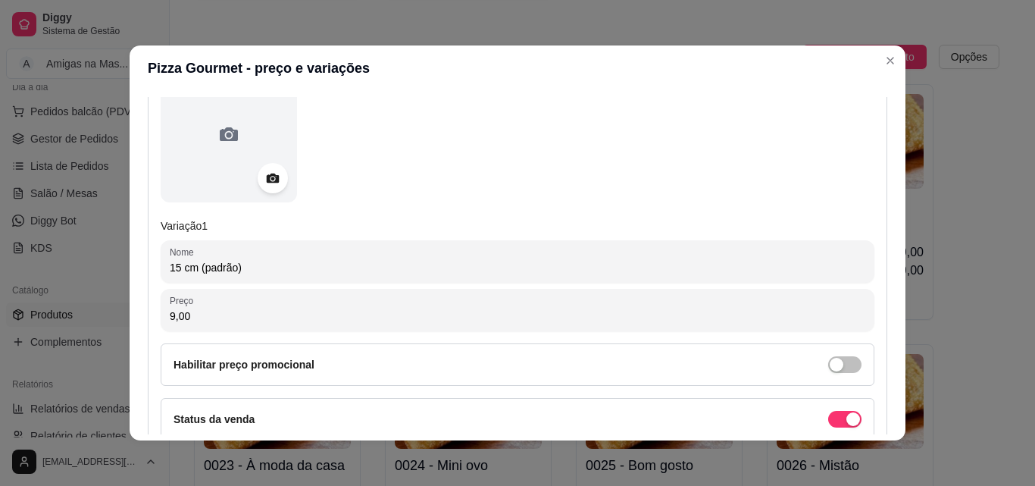
scroll to position [212, 0]
click at [476, 310] on input "9,00" at bounding box center [518, 313] width 696 height 15
type input "11,00"
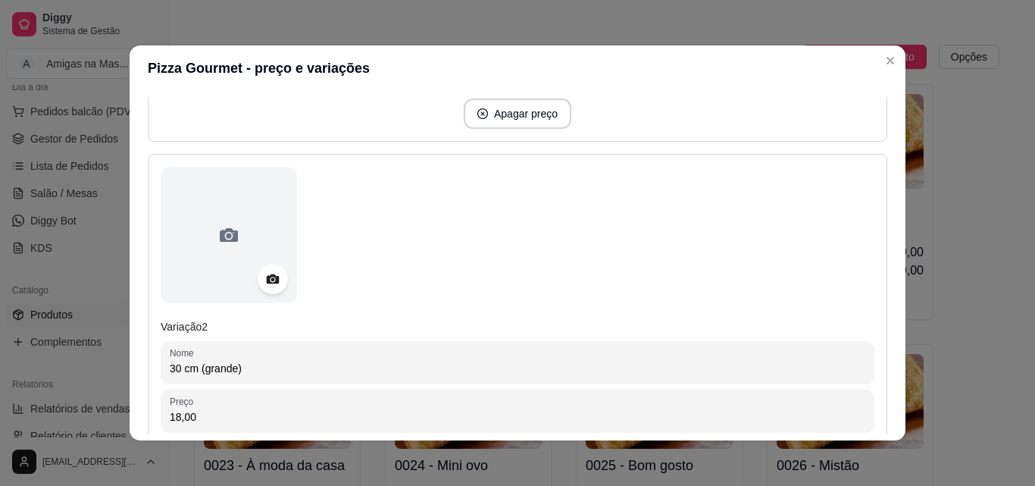
scroll to position [606, 0]
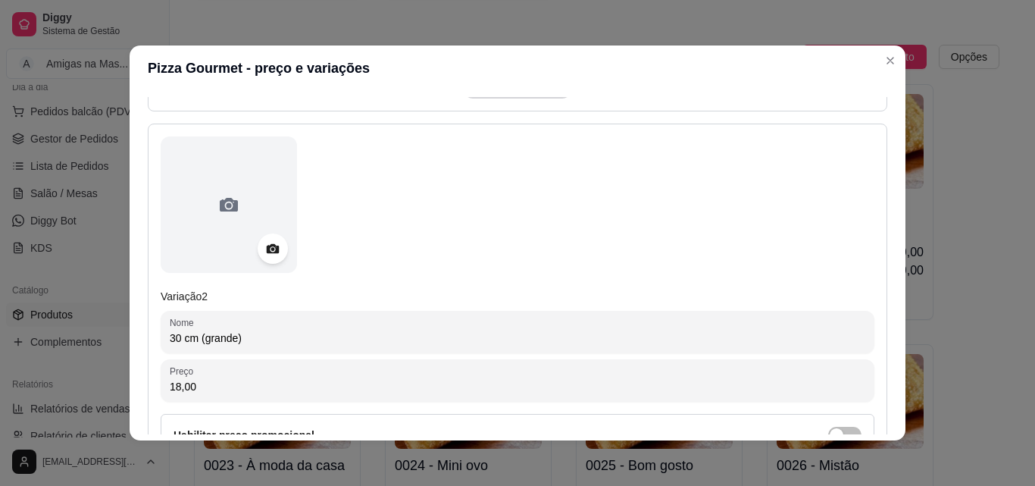
click at [230, 391] on input "18,00" at bounding box center [518, 386] width 696 height 15
type input "22,00"
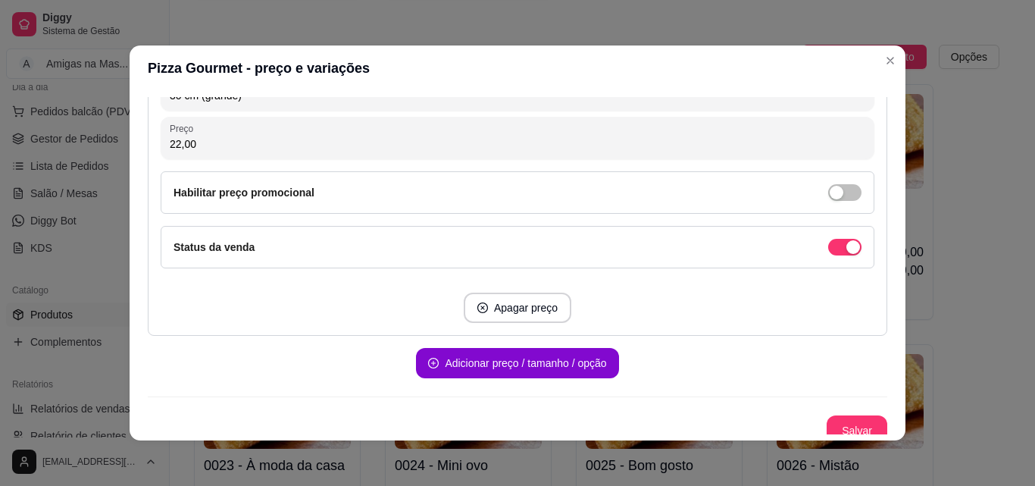
scroll to position [860, 0]
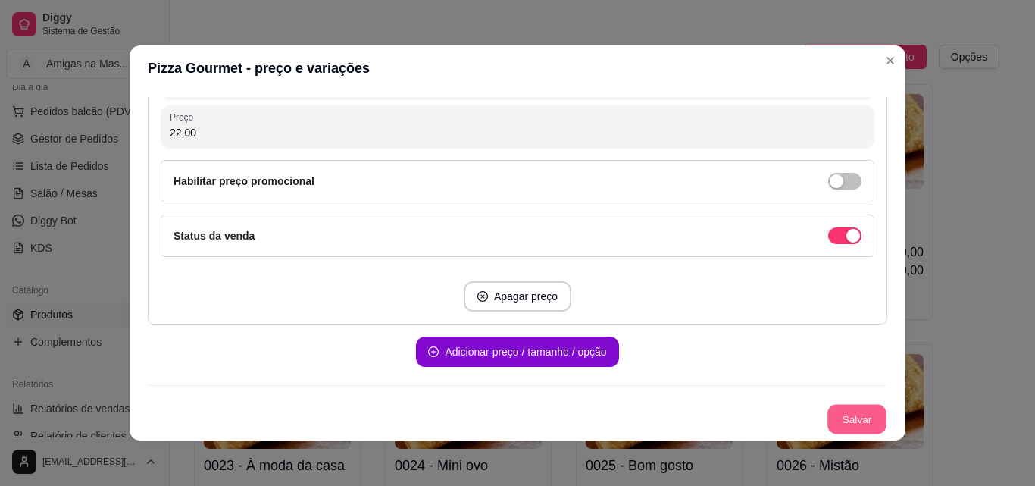
click at [859, 423] on button "Salvar" at bounding box center [857, 420] width 59 height 30
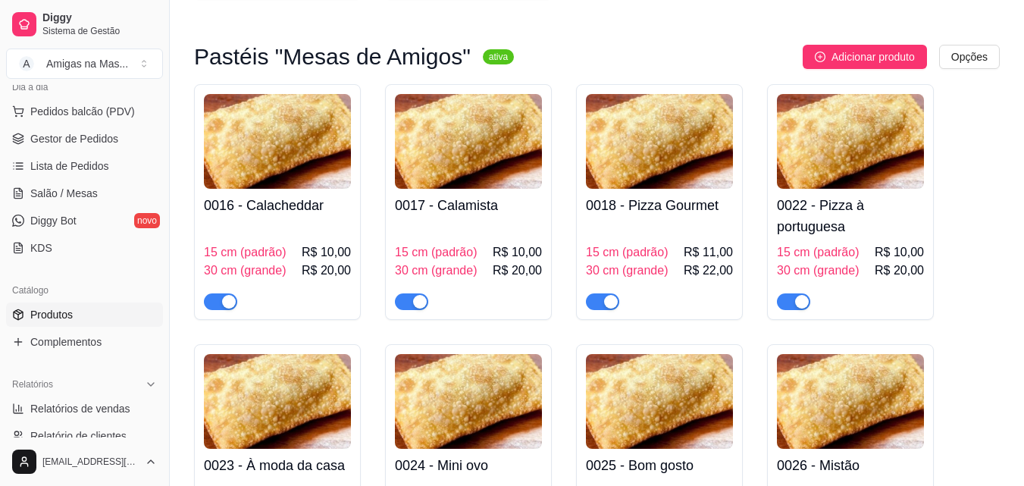
click at [849, 231] on h4 "0022 - Pizza à portuguesa" at bounding box center [850, 216] width 147 height 42
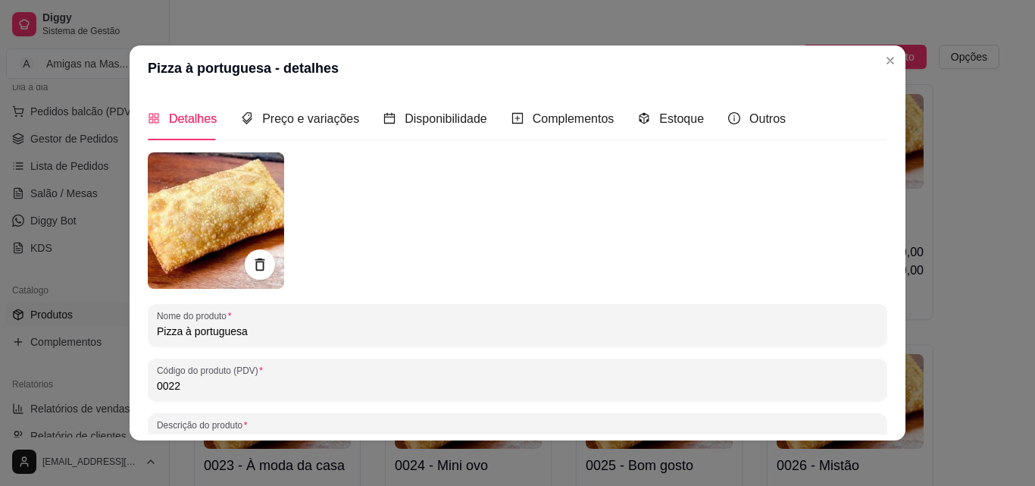
click at [277, 387] on input "0022" at bounding box center [518, 385] width 722 height 15
type input "0018"
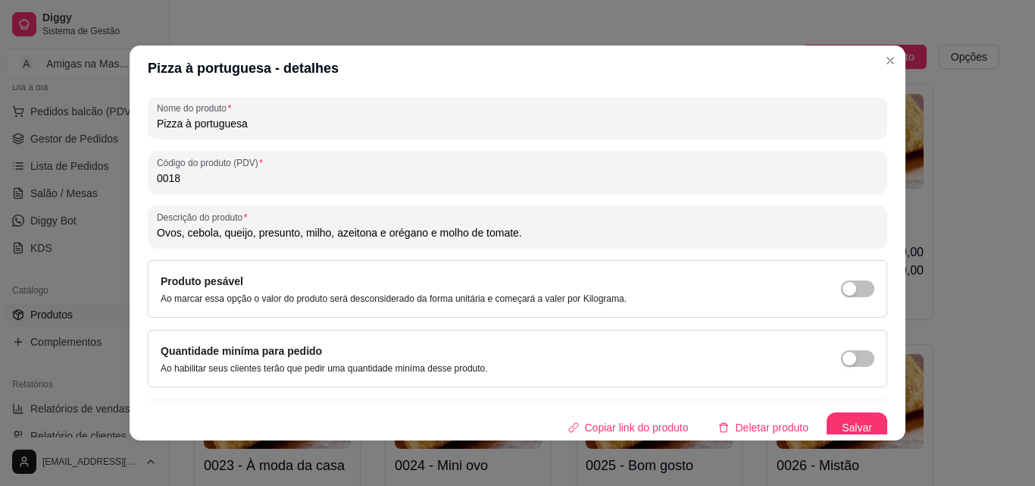
scroll to position [216, 0]
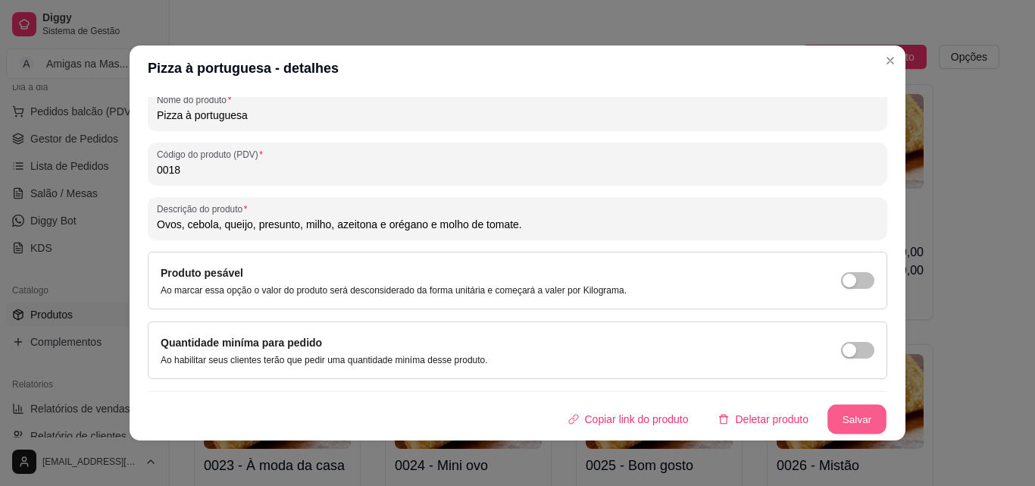
click at [862, 422] on button "Salvar" at bounding box center [857, 420] width 59 height 30
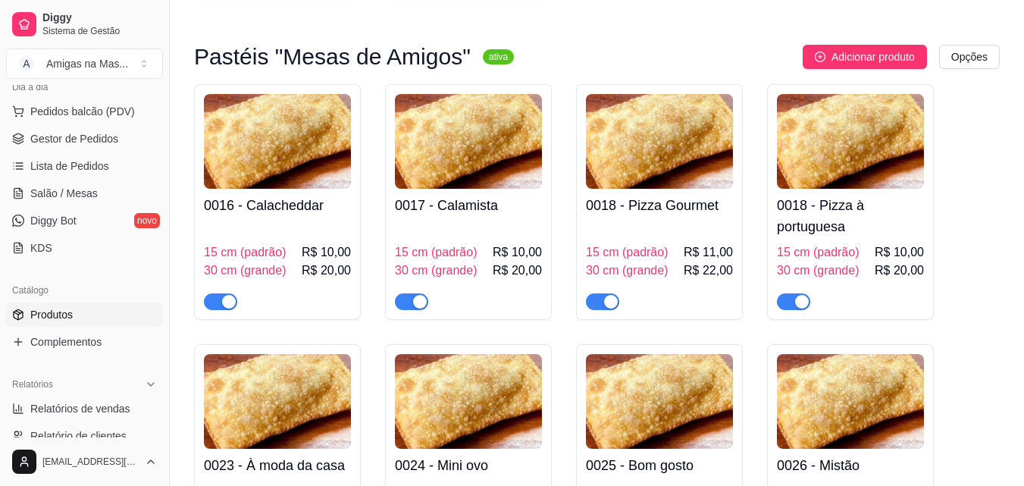
click at [856, 261] on span "15 cm (padrão)" at bounding box center [818, 252] width 83 height 18
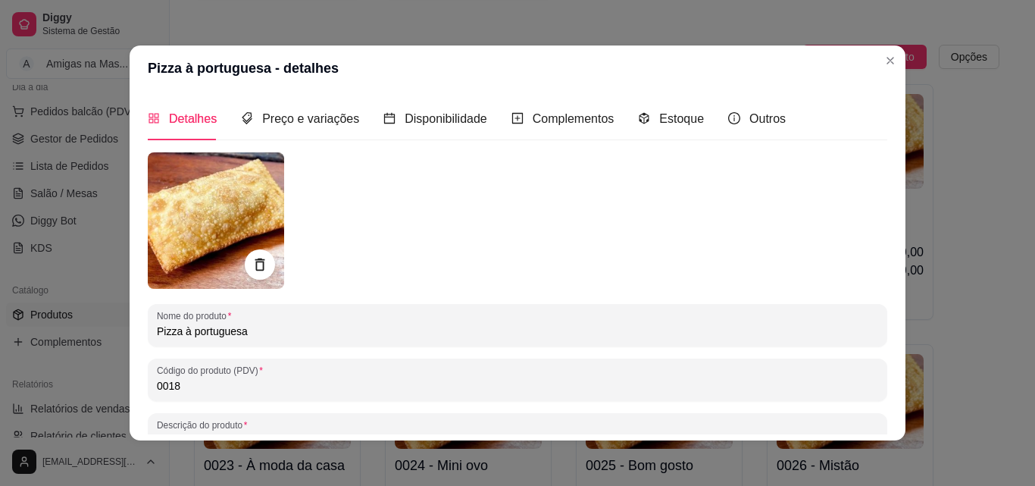
click at [735, 271] on div at bounding box center [518, 220] width 740 height 136
click at [289, 122] on span "Preço e variações" at bounding box center [310, 118] width 97 height 13
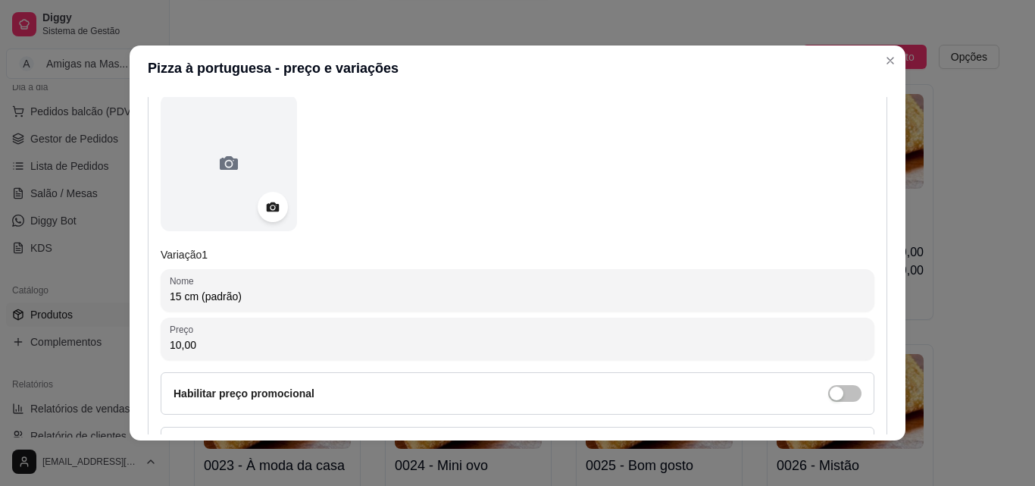
scroll to position [182, 0]
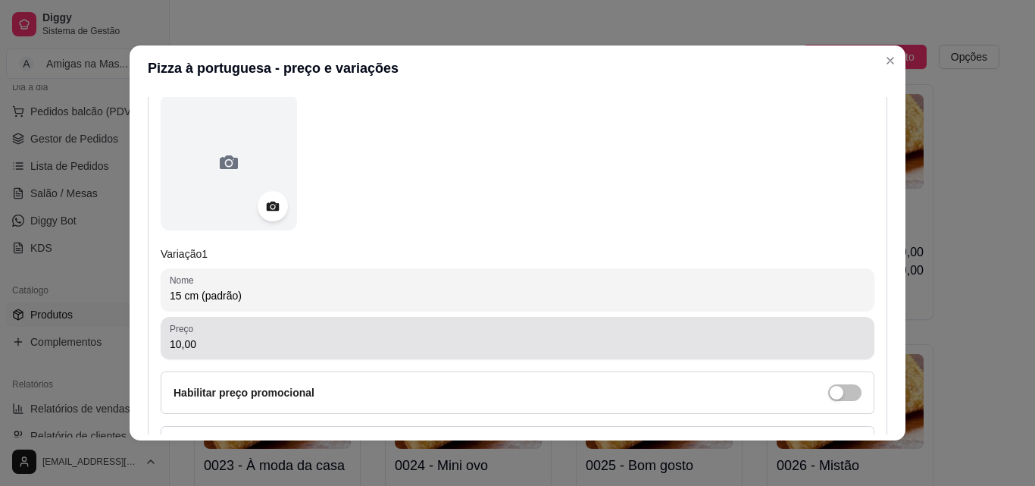
click at [549, 341] on input "10,00" at bounding box center [518, 344] width 696 height 15
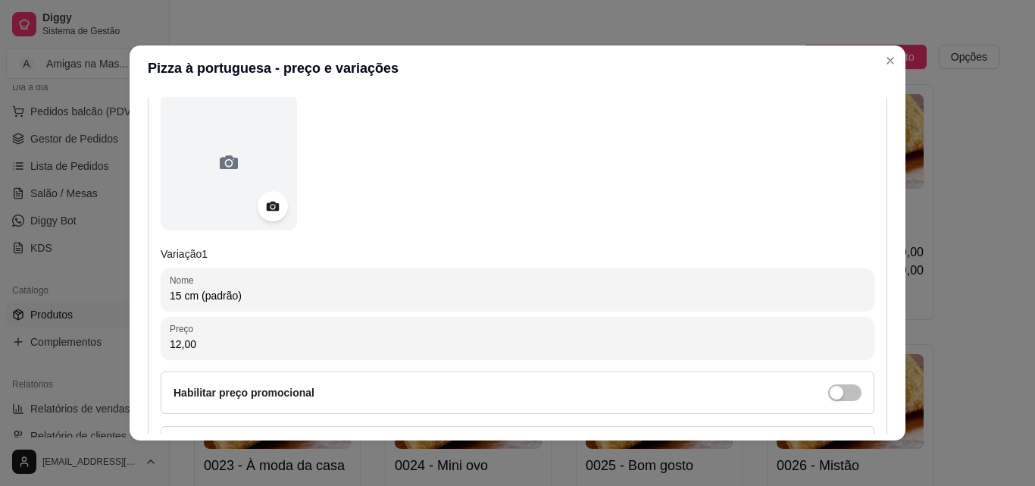
type input "12,00"
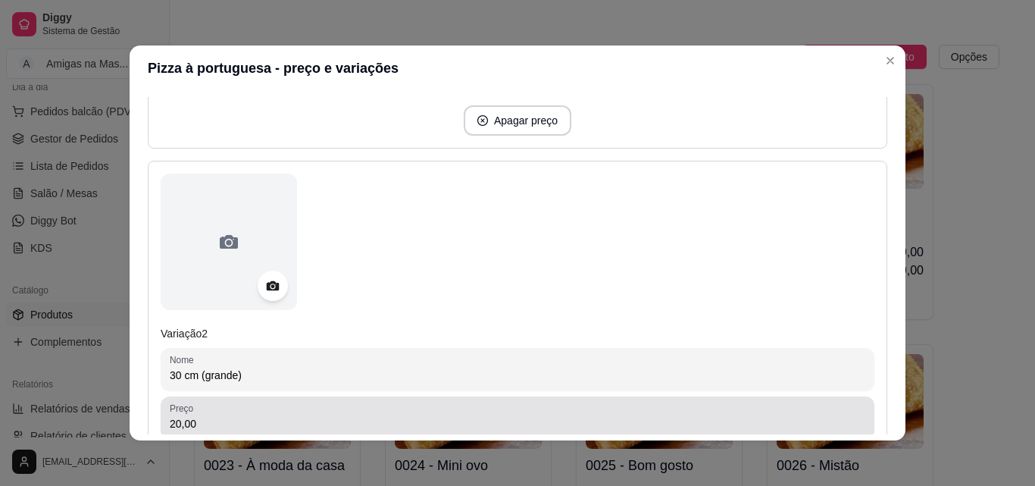
scroll to position [576, 0]
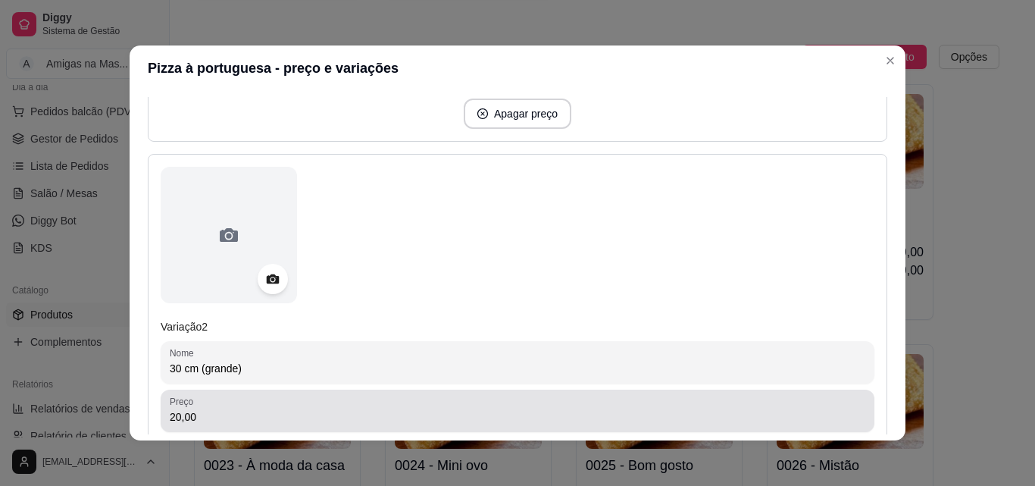
click at [388, 430] on div "Preço 20,00" at bounding box center [518, 411] width 714 height 42
click at [354, 427] on div "Preço 0,20" at bounding box center [518, 411] width 714 height 42
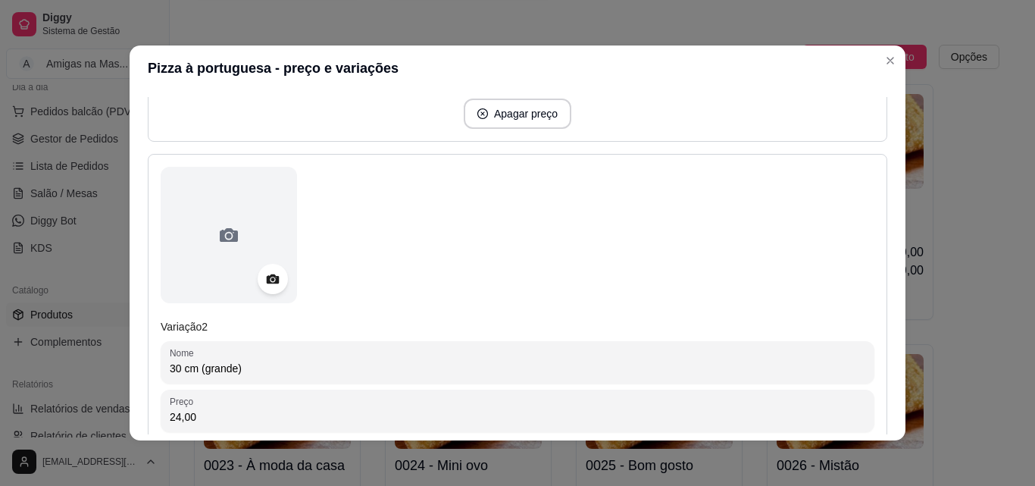
type input "24,00"
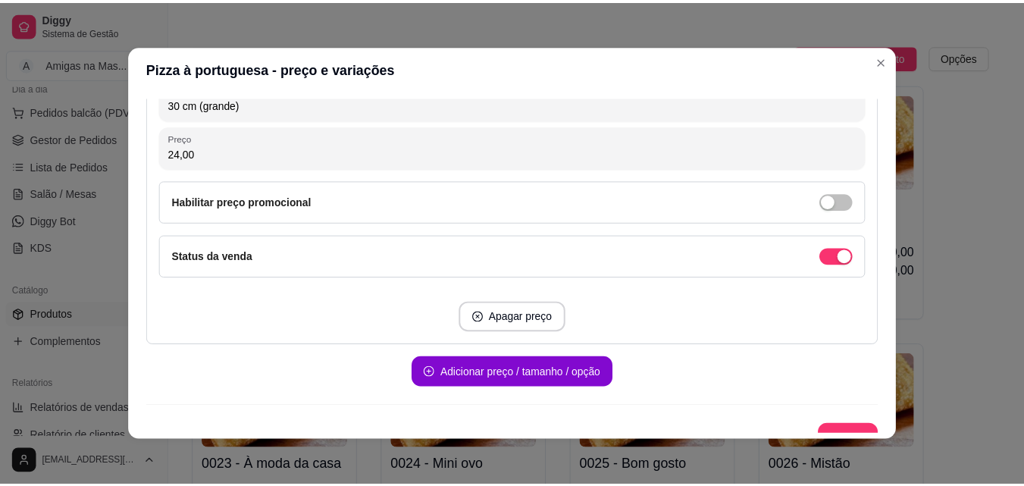
scroll to position [860, 0]
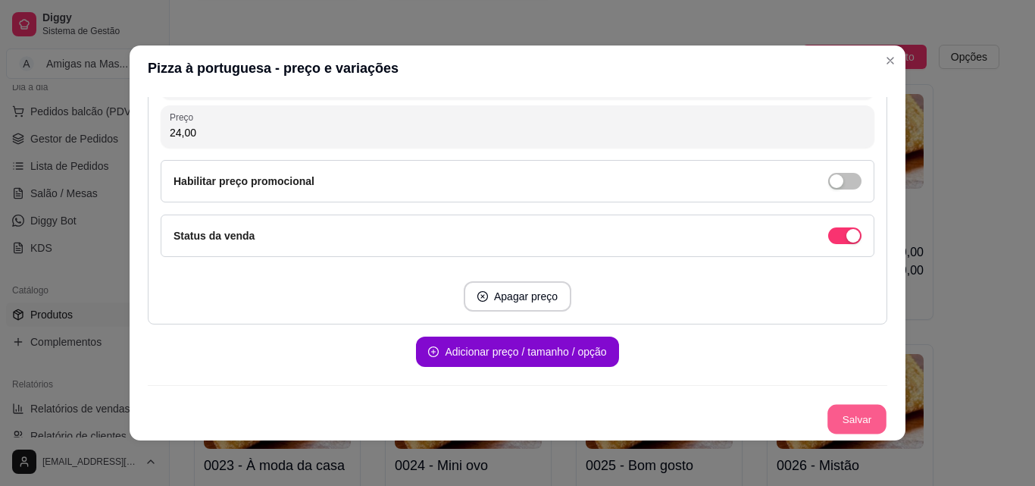
click at [846, 412] on button "Salvar" at bounding box center [857, 420] width 59 height 30
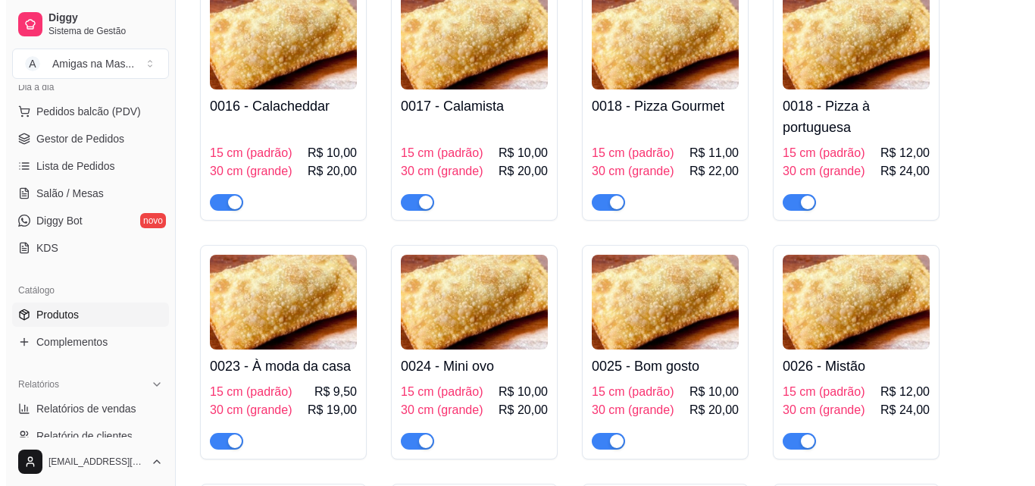
scroll to position [1728, 0]
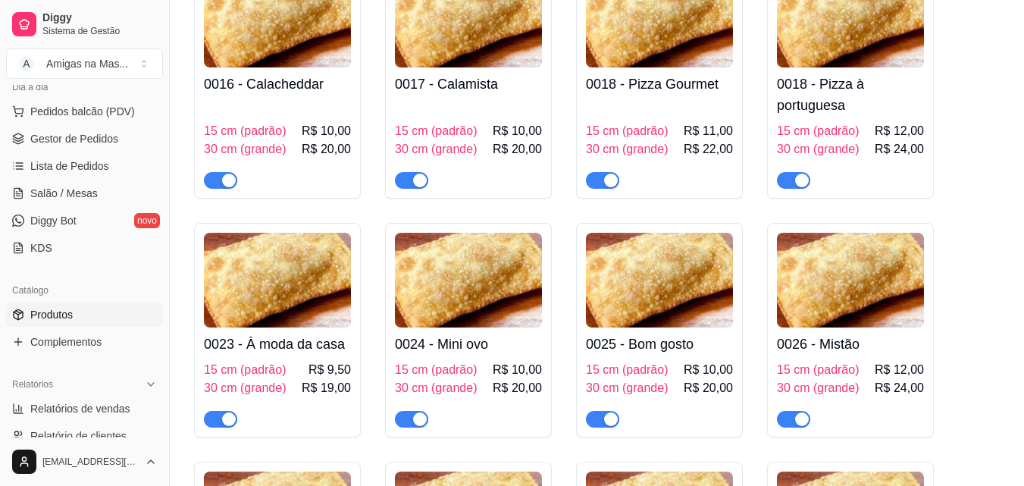
click at [318, 317] on img at bounding box center [277, 280] width 147 height 95
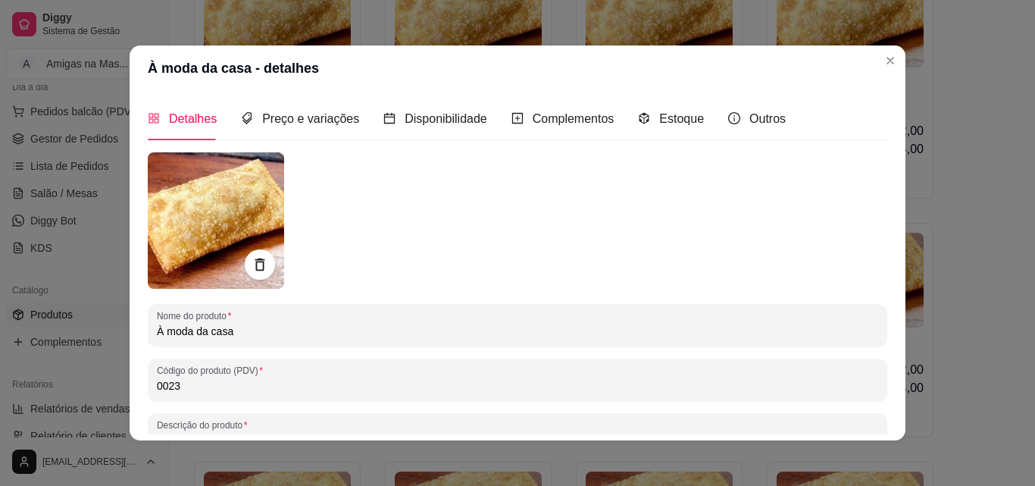
click at [272, 387] on input "0023" at bounding box center [518, 385] width 722 height 15
type input "0019"
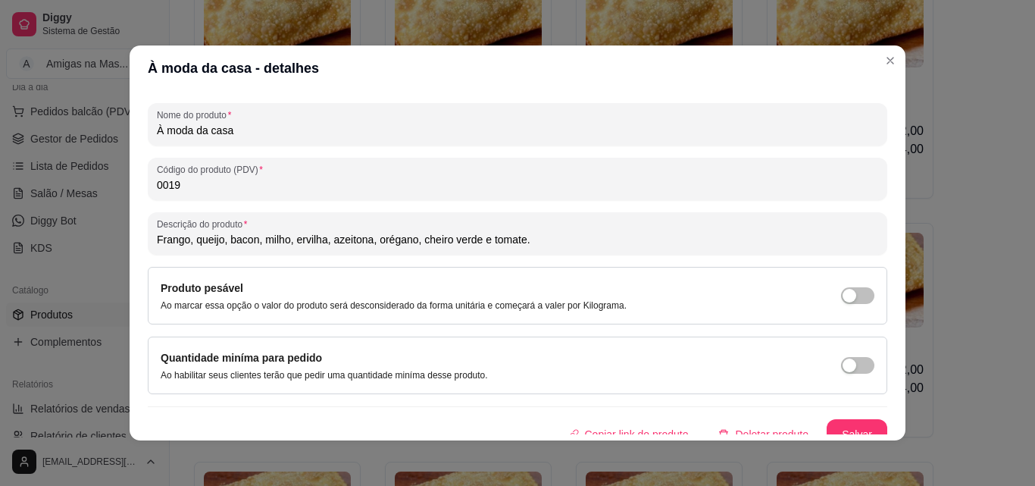
scroll to position [212, 0]
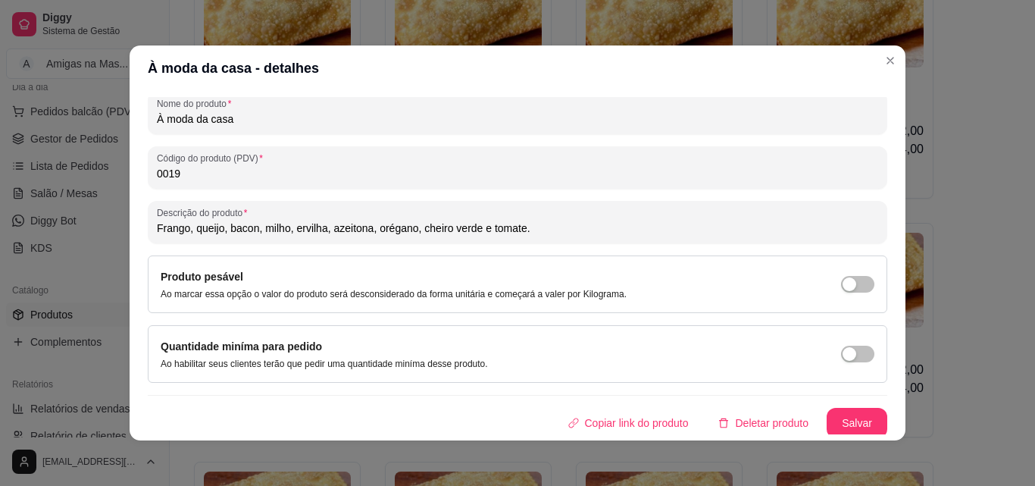
click at [319, 230] on input "Frango, queijo, bacon, milho, ervilha, azeitona, orégano, cheiro verde e tomate." at bounding box center [518, 228] width 722 height 15
type input "Frango, queijo, bacon, milho verde, azeitona, orégano, cheiro verde e tomate."
click at [828, 421] on button "Salvar" at bounding box center [857, 424] width 59 height 30
click at [828, 427] on button "Salvar" at bounding box center [857, 424] width 59 height 30
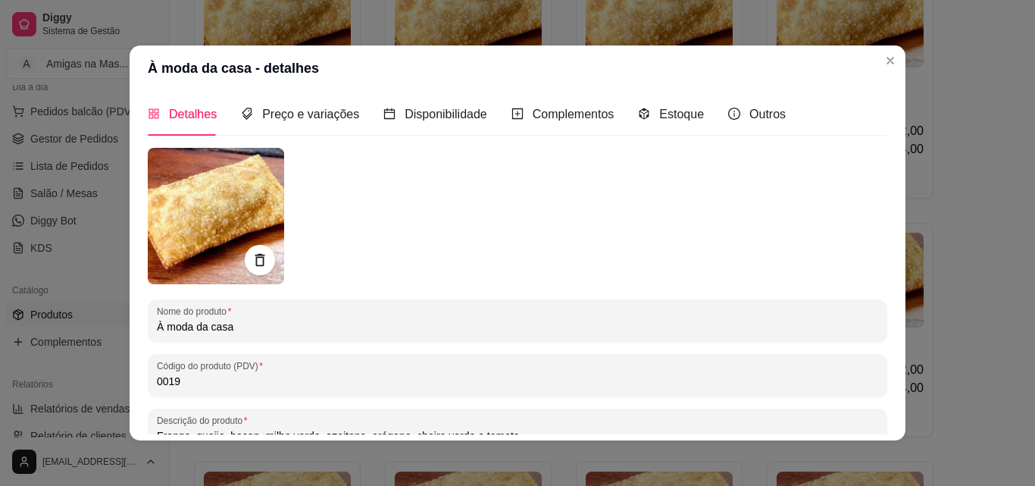
scroll to position [0, 0]
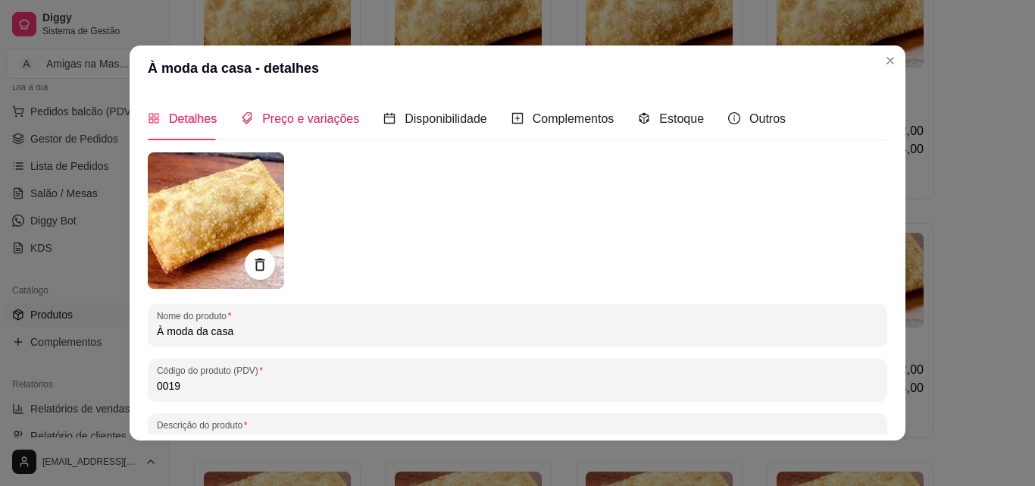
click at [316, 123] on span "Preço e variações" at bounding box center [310, 118] width 97 height 13
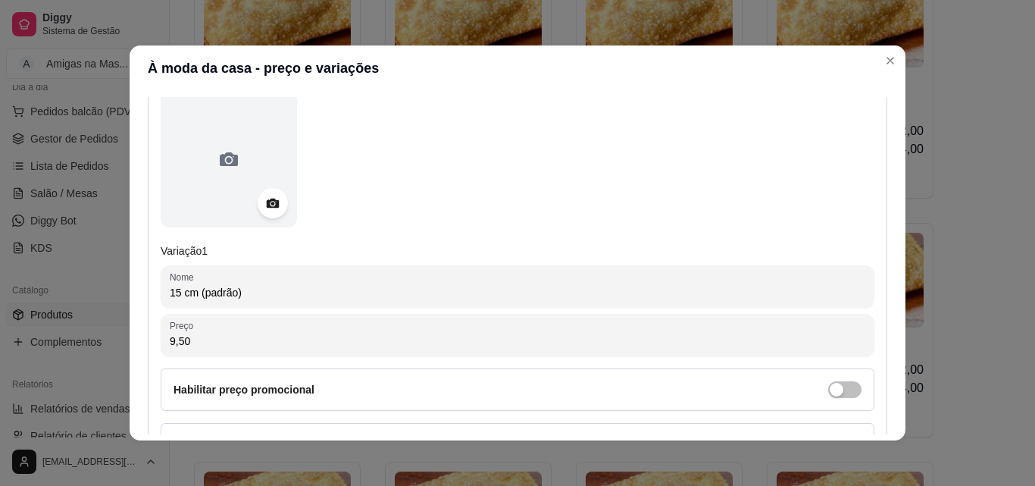
scroll to position [212, 0]
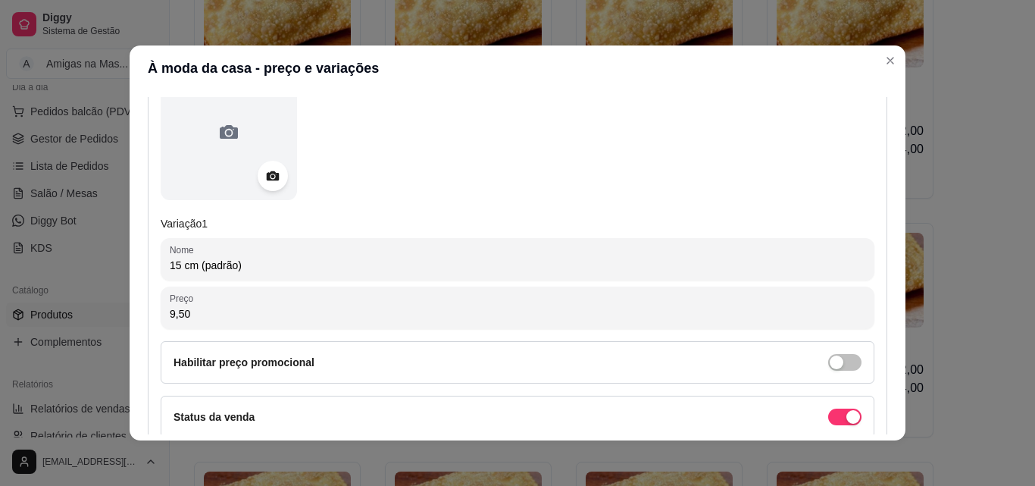
click at [479, 321] on input "9,50" at bounding box center [518, 313] width 696 height 15
type input "12,00"
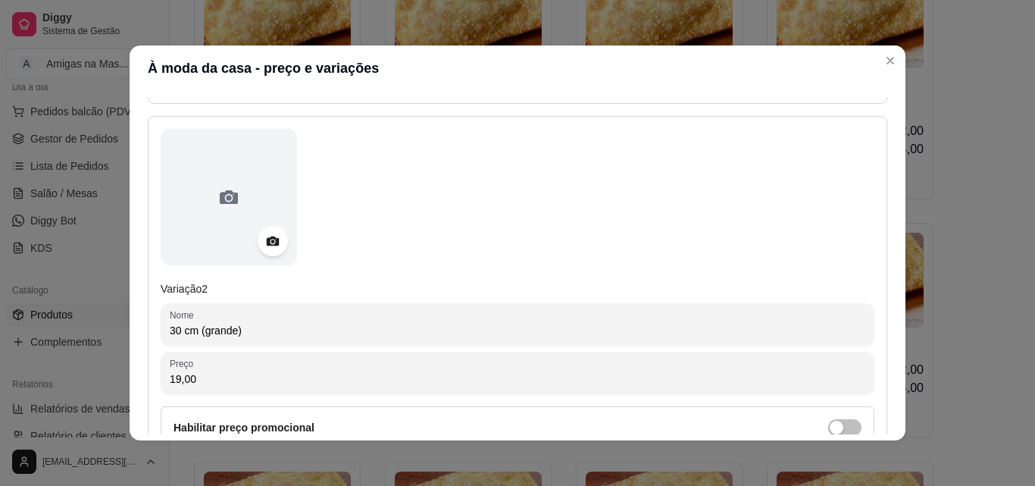
scroll to position [637, 0]
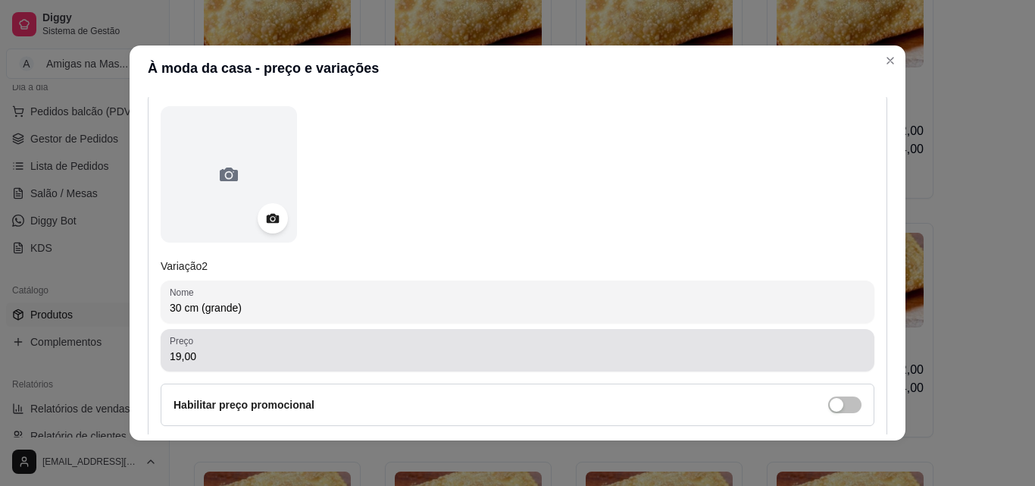
click at [392, 353] on input "19,00" at bounding box center [518, 356] width 696 height 15
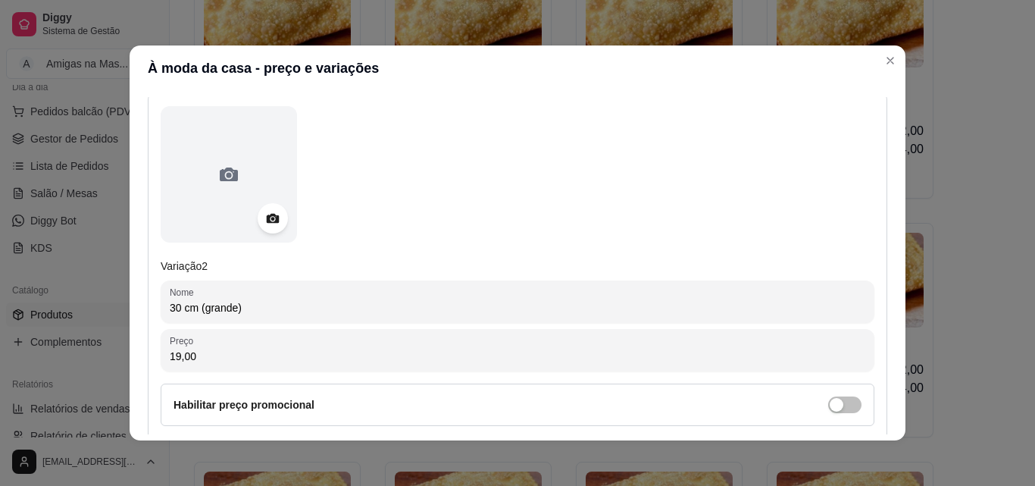
click at [392, 353] on input "19,00" at bounding box center [518, 356] width 696 height 15
type input "24,00"
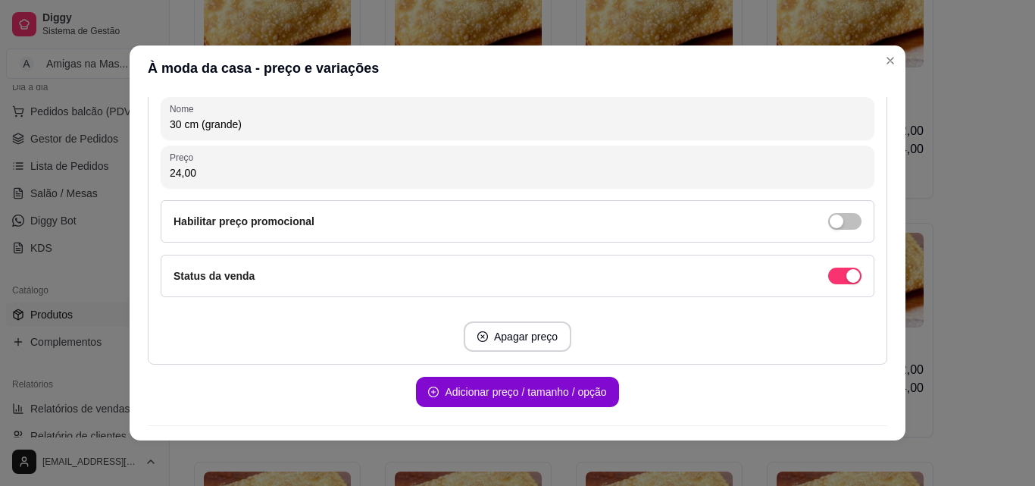
scroll to position [849, 0]
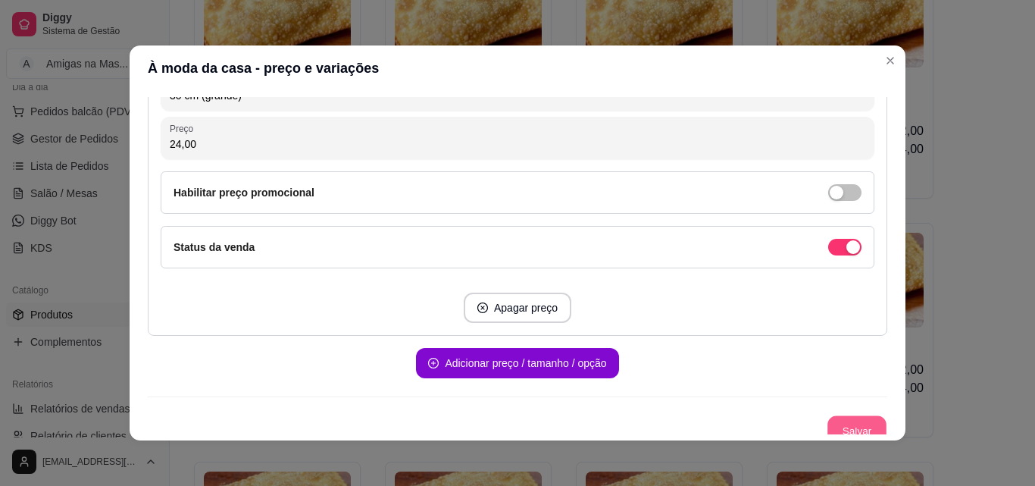
click at [844, 427] on button "Salvar" at bounding box center [857, 431] width 59 height 30
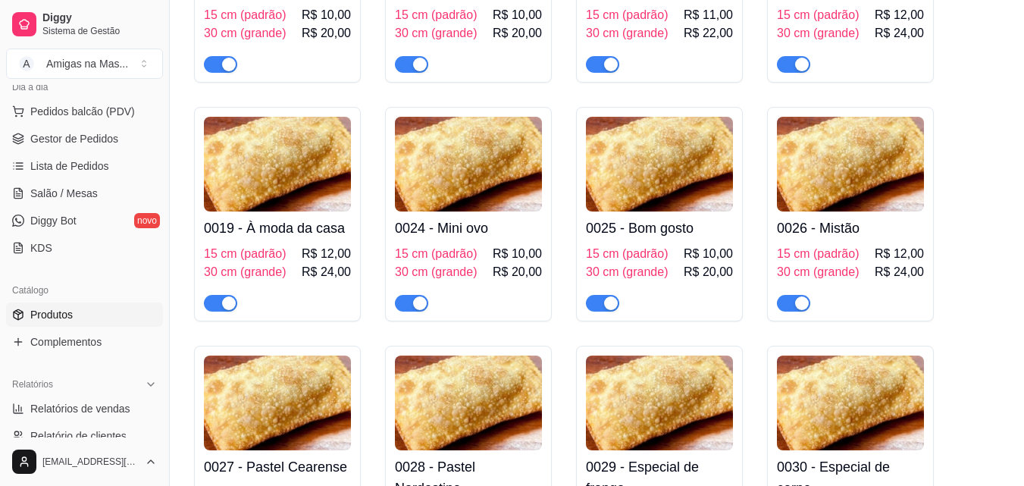
scroll to position [1849, 0]
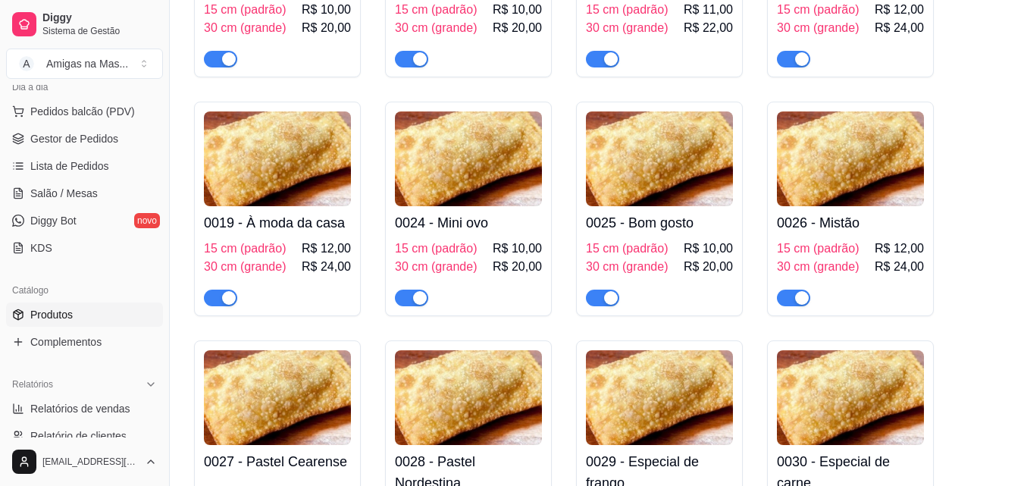
click at [511, 233] on h4 "0024 - Mini ovo" at bounding box center [468, 222] width 147 height 21
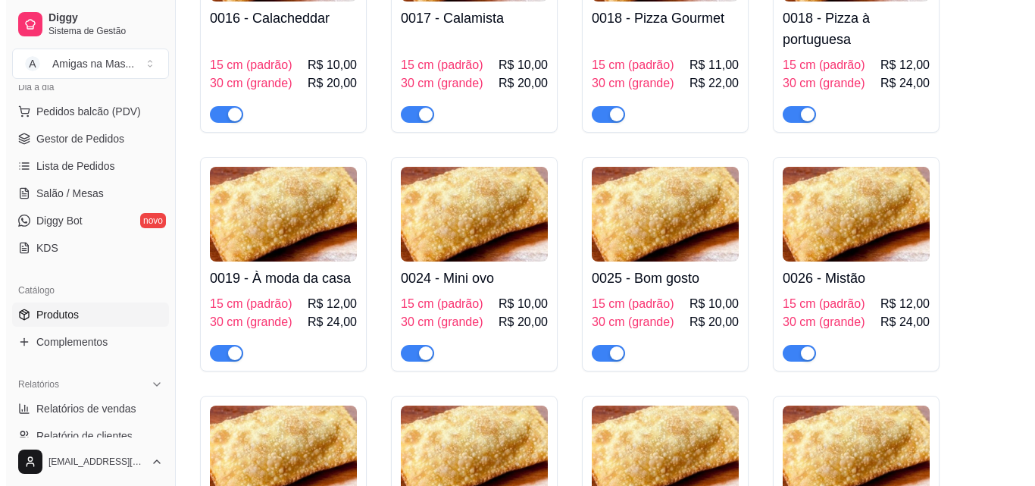
scroll to position [1789, 0]
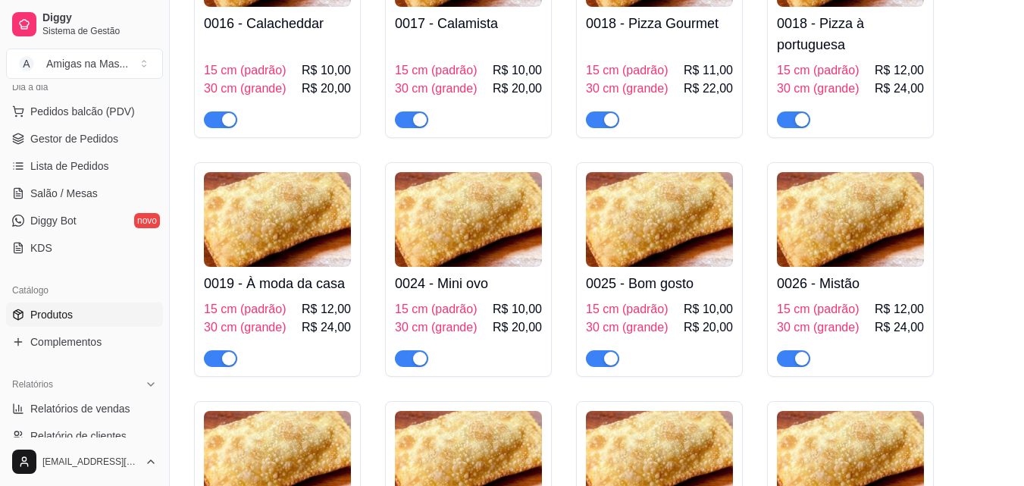
click at [841, 29] on h4 "0018 - Pizza à portuguesa" at bounding box center [850, 34] width 147 height 42
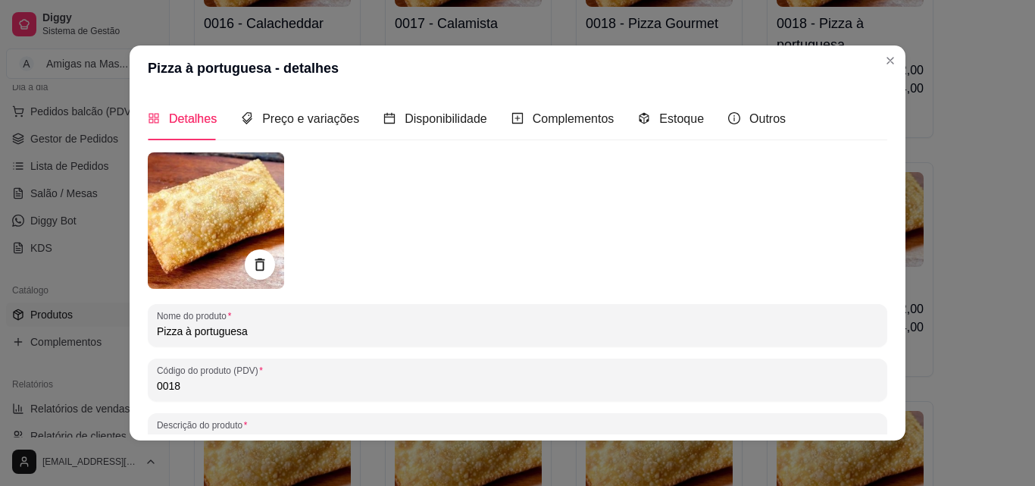
click at [445, 378] on input "0018" at bounding box center [518, 385] width 722 height 15
type input "0019"
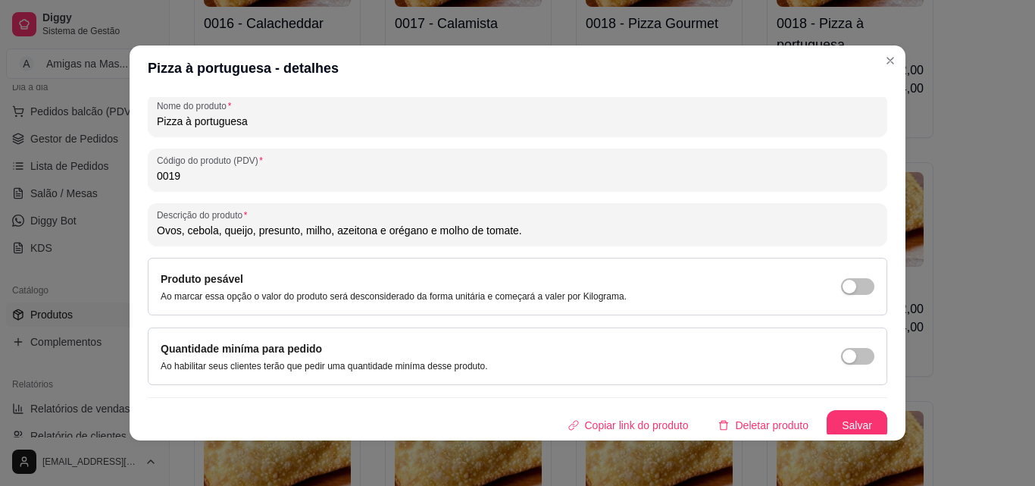
scroll to position [216, 0]
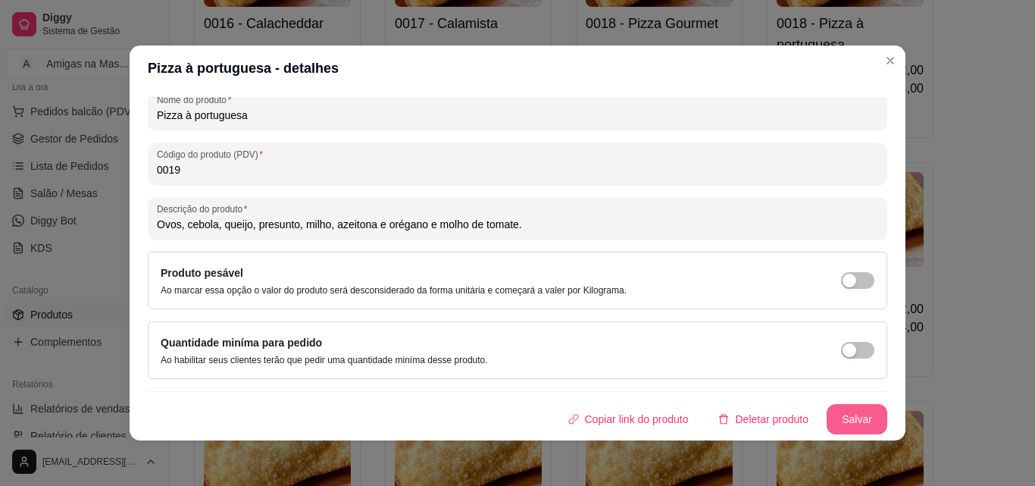
click at [840, 418] on button "Salvar" at bounding box center [857, 419] width 61 height 30
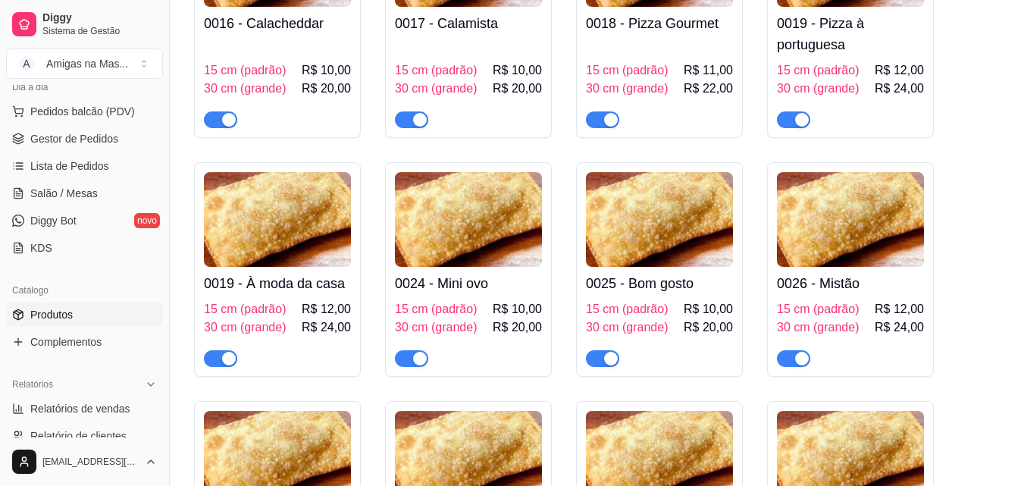
click at [285, 259] on img at bounding box center [277, 219] width 147 height 95
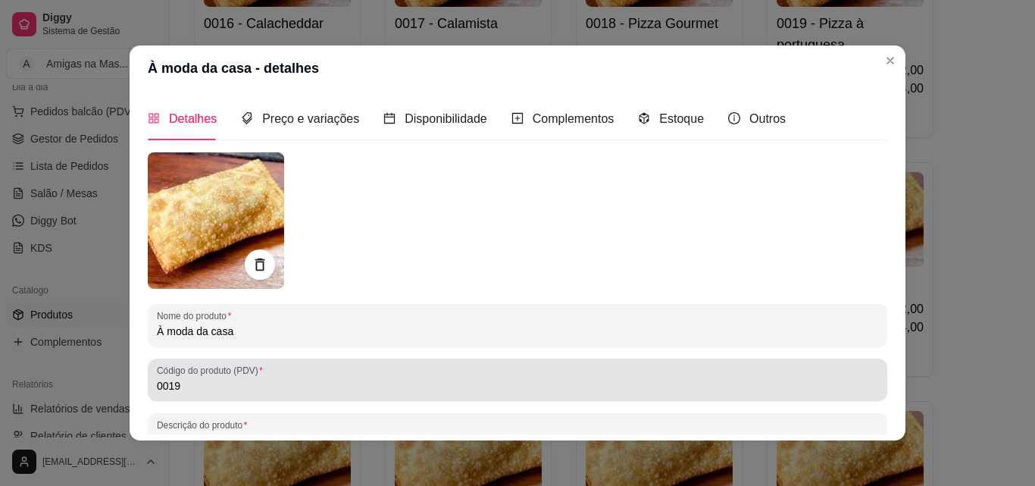
click at [197, 391] on input "0019" at bounding box center [518, 385] width 722 height 15
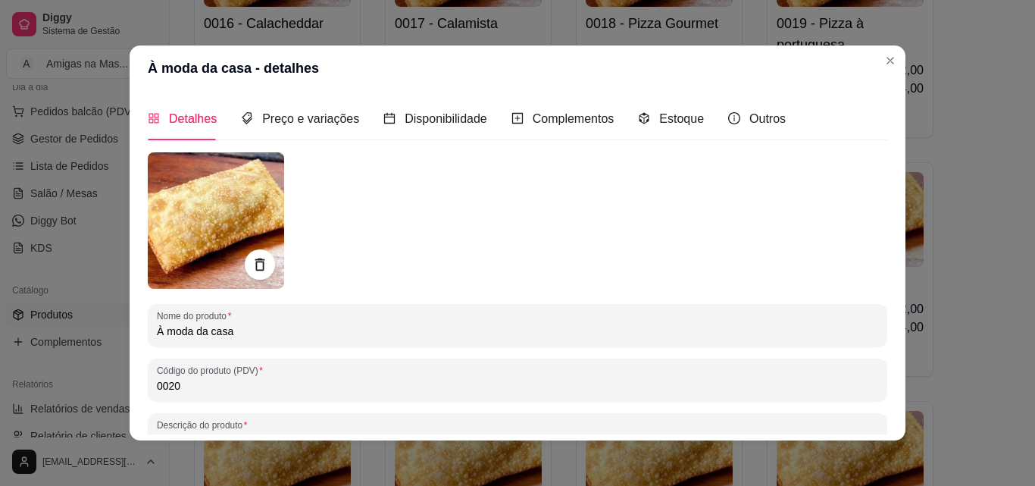
type input "0020"
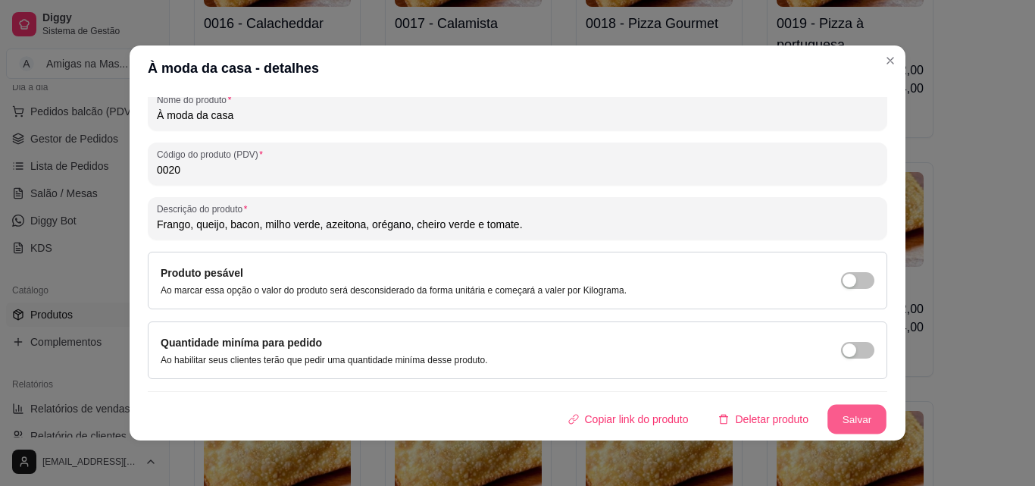
click at [847, 419] on button "Salvar" at bounding box center [857, 420] width 59 height 30
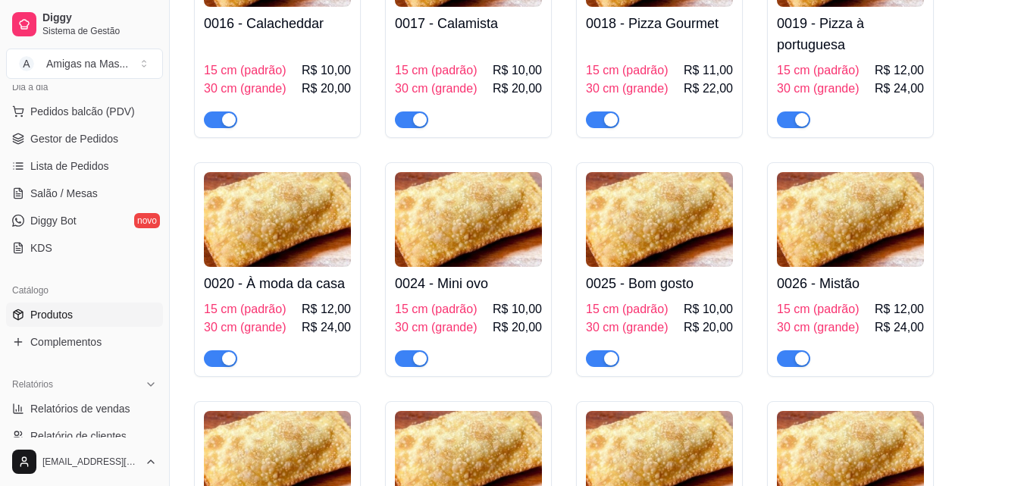
click at [520, 274] on div "0024 - Mini ovo 15 cm (padrão) R$ 10,00 30 cm (grande) R$ 20,00" at bounding box center [468, 317] width 147 height 100
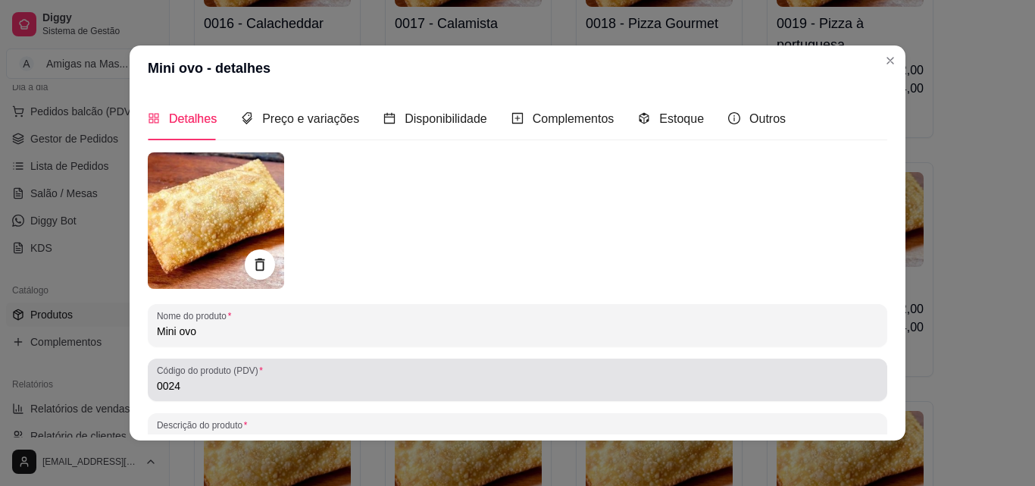
click at [293, 394] on div "0024" at bounding box center [518, 380] width 722 height 30
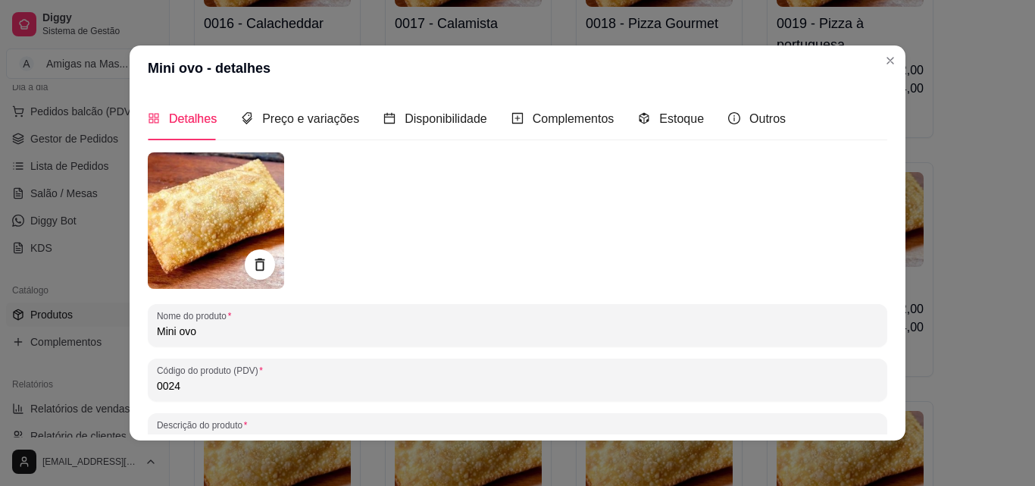
click at [293, 394] on div "0024" at bounding box center [518, 380] width 722 height 30
type input "0021"
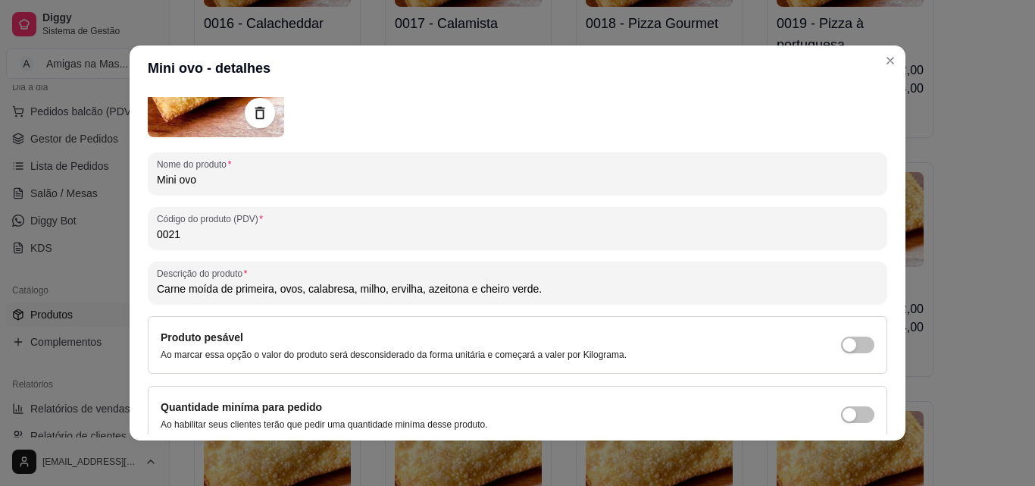
scroll to position [182, 0]
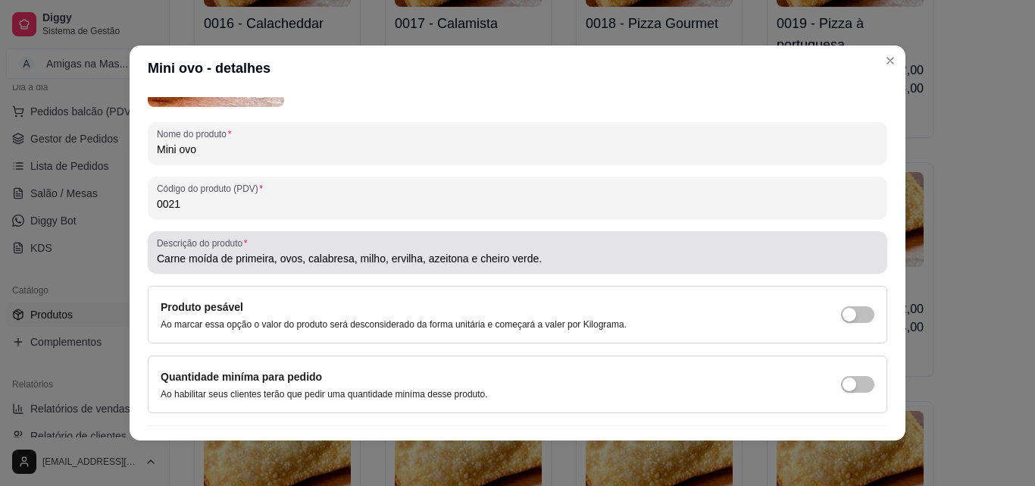
click at [412, 258] on input "Carne moída de primeira, ovos, calabresa, milho, ervilha, azeitona e cheiro ver…" at bounding box center [518, 258] width 722 height 15
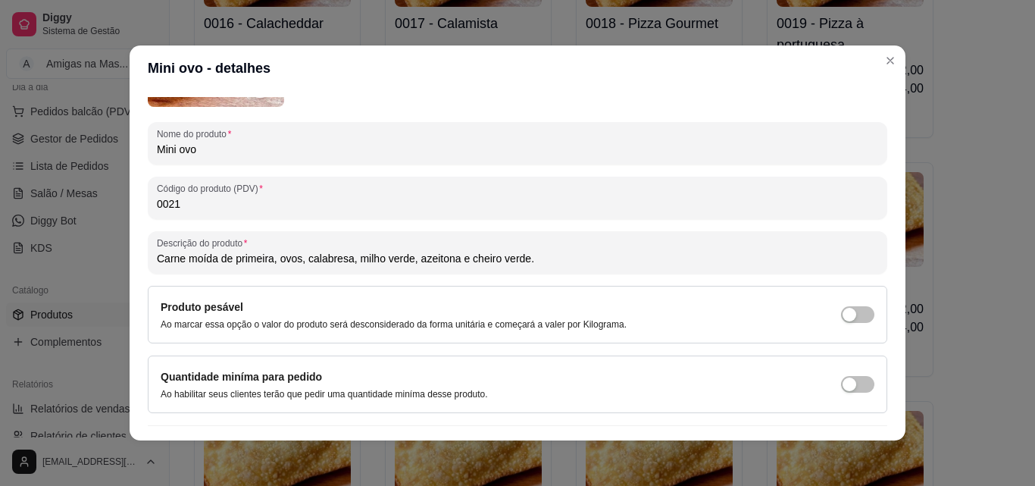
type input "Carne moída de primeira, ovos, calabresa, milho verde, azeitona e cheiro verde."
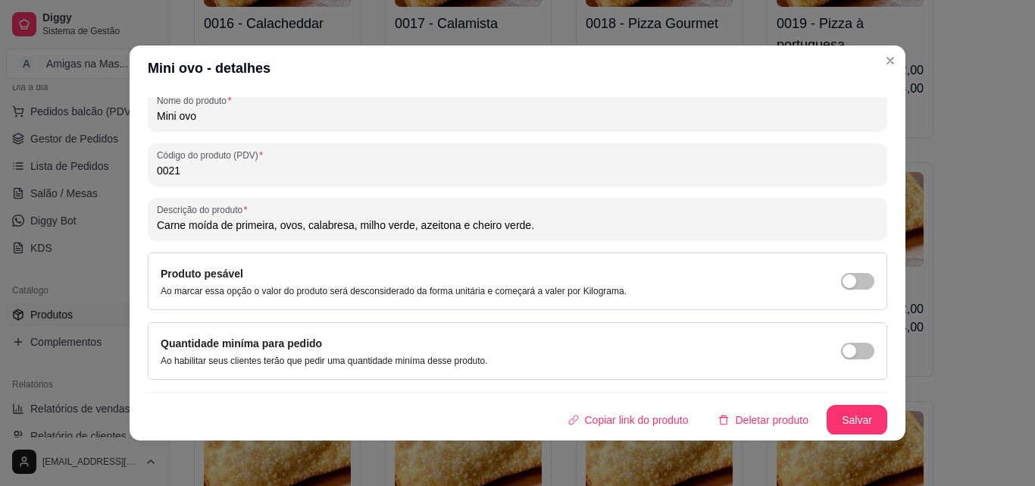
scroll to position [216, 0]
click at [850, 417] on button "Salvar" at bounding box center [857, 419] width 61 height 30
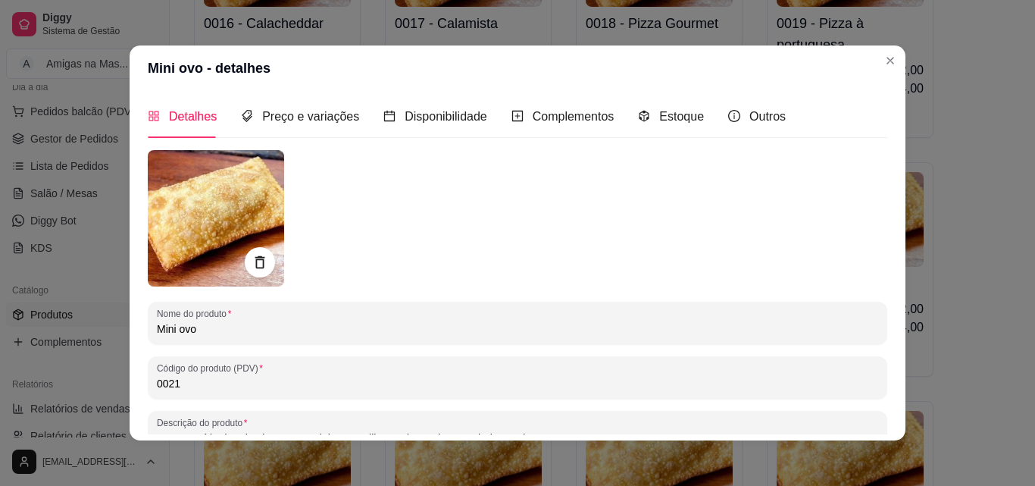
scroll to position [0, 0]
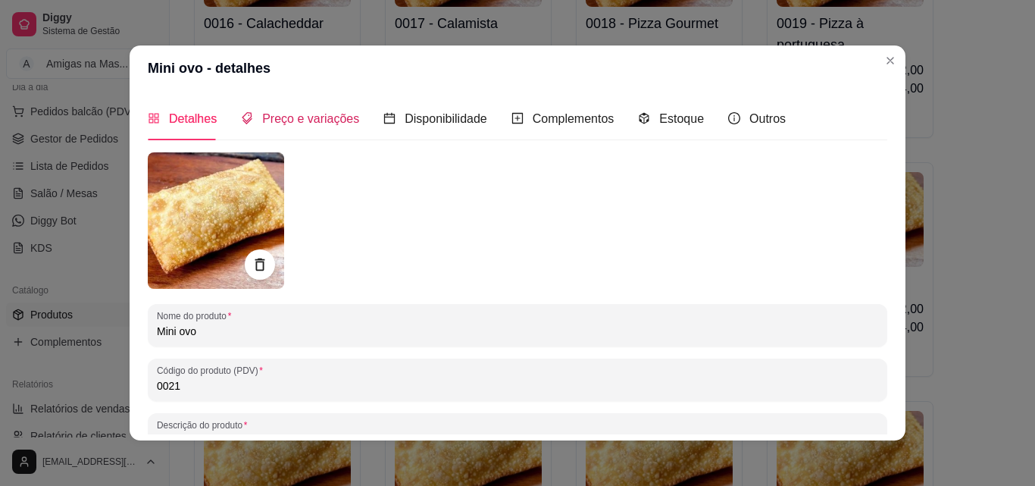
click at [308, 117] on span "Preço e variações" at bounding box center [310, 118] width 97 height 13
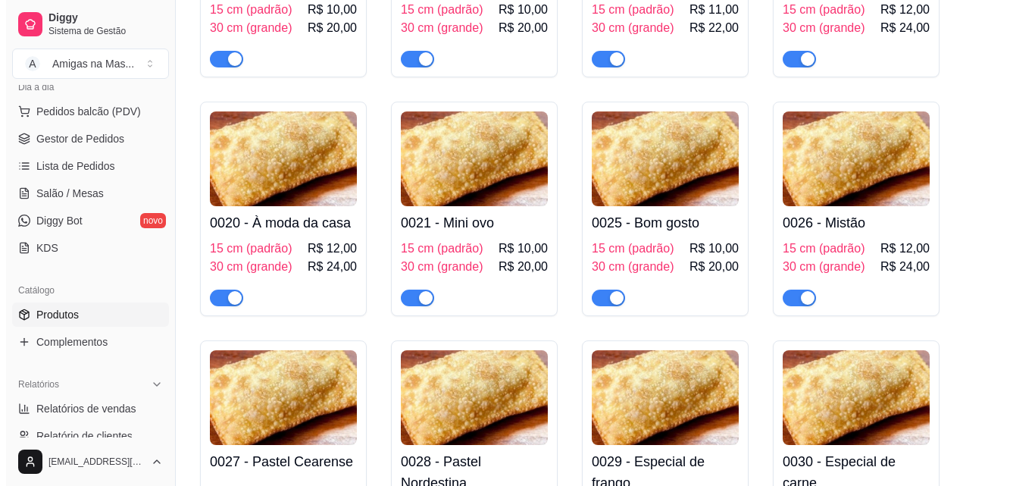
scroll to position [1819, 0]
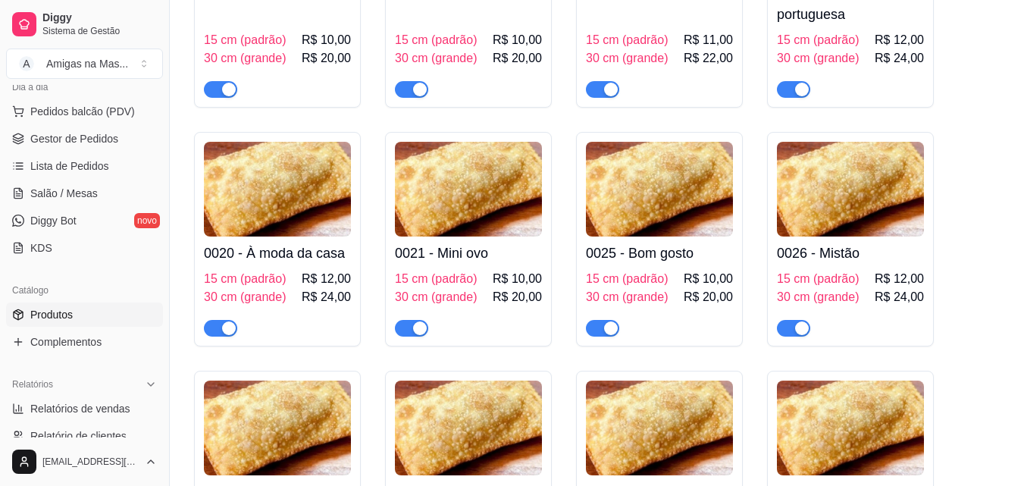
click at [499, 252] on h4 "0021 - Mini ovo" at bounding box center [468, 253] width 147 height 21
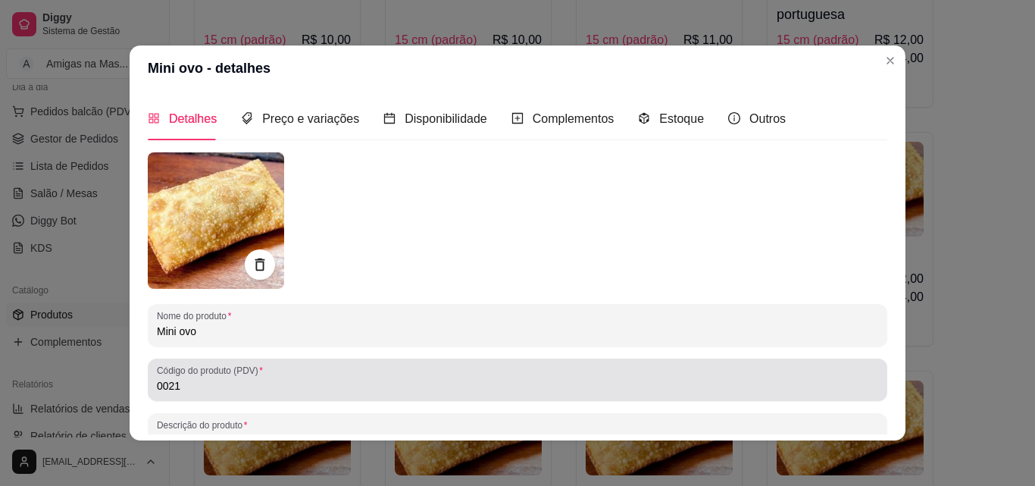
click at [374, 397] on div "Código do produto (PDV) 0021" at bounding box center [518, 379] width 740 height 42
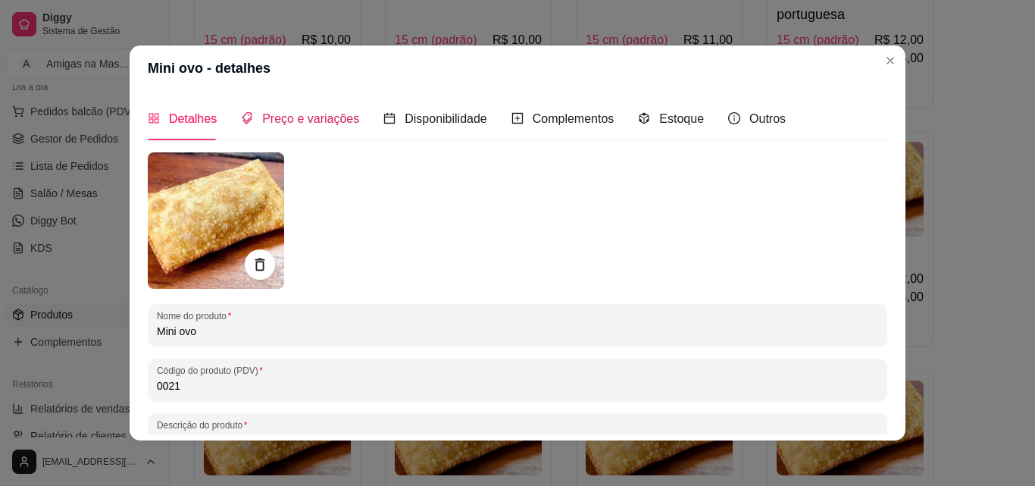
click at [297, 116] on span "Preço e variações" at bounding box center [310, 118] width 97 height 13
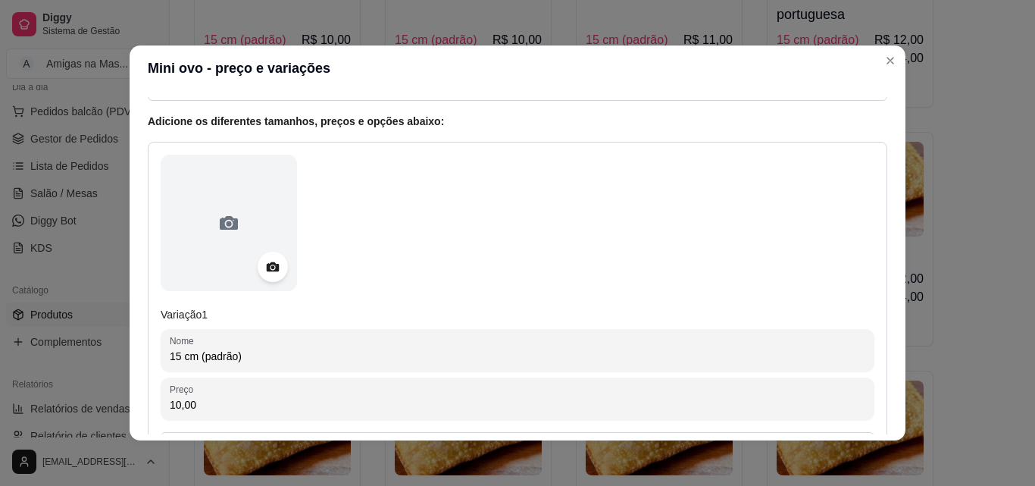
scroll to position [152, 0]
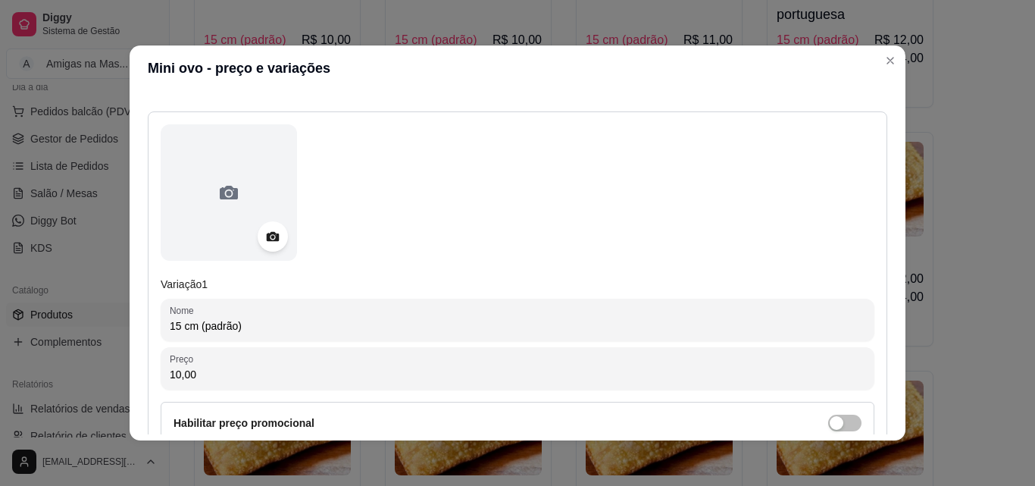
click at [299, 379] on input "10,00" at bounding box center [518, 374] width 696 height 15
type input "13,00"
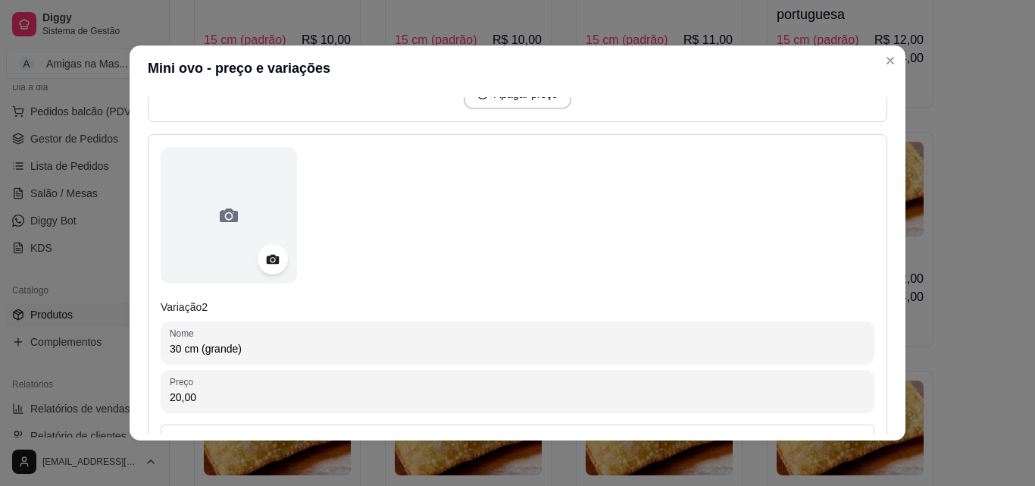
scroll to position [606, 0]
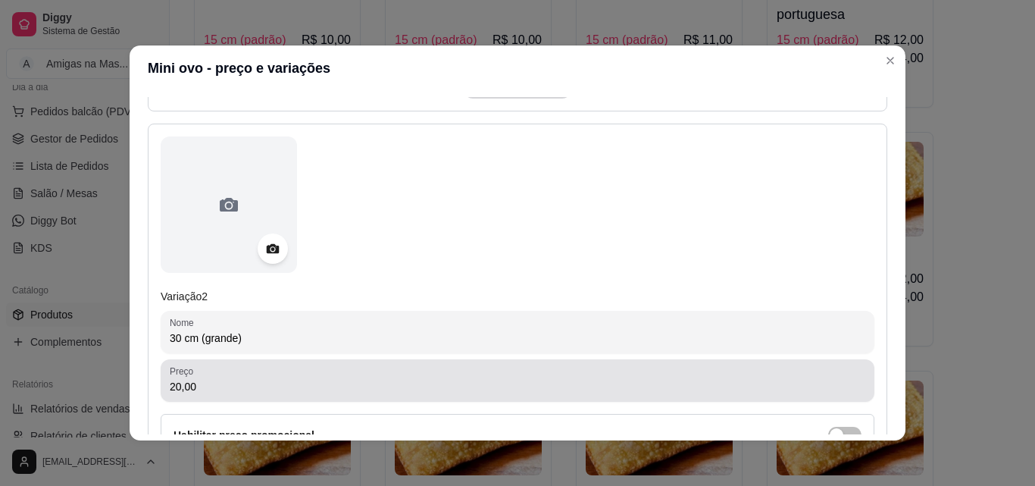
click at [353, 374] on div "20,00" at bounding box center [518, 380] width 696 height 30
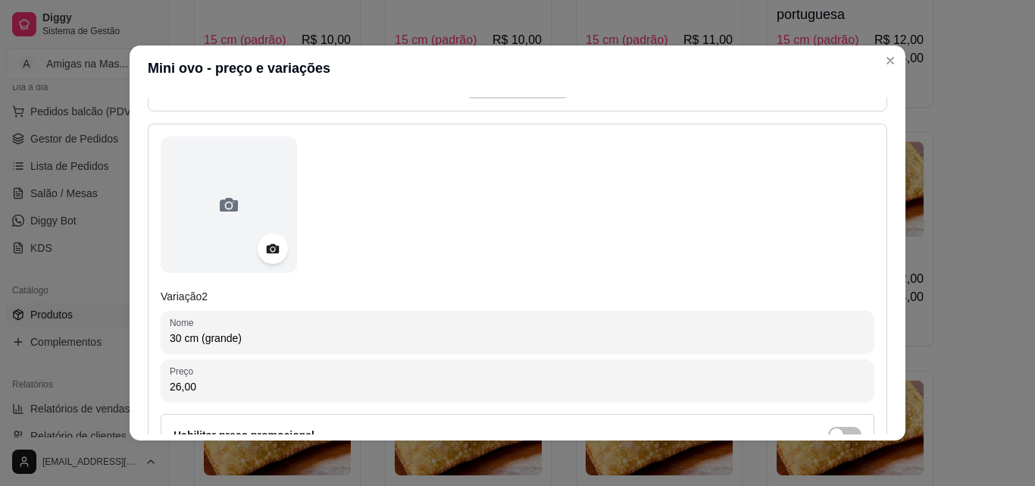
type input "26,00"
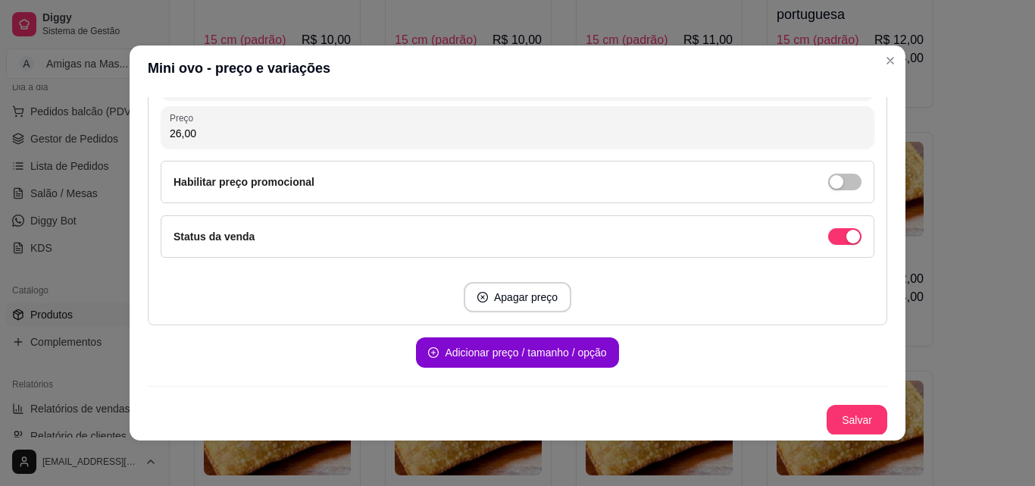
scroll to position [860, 0]
click at [834, 427] on button "Salvar" at bounding box center [857, 420] width 59 height 30
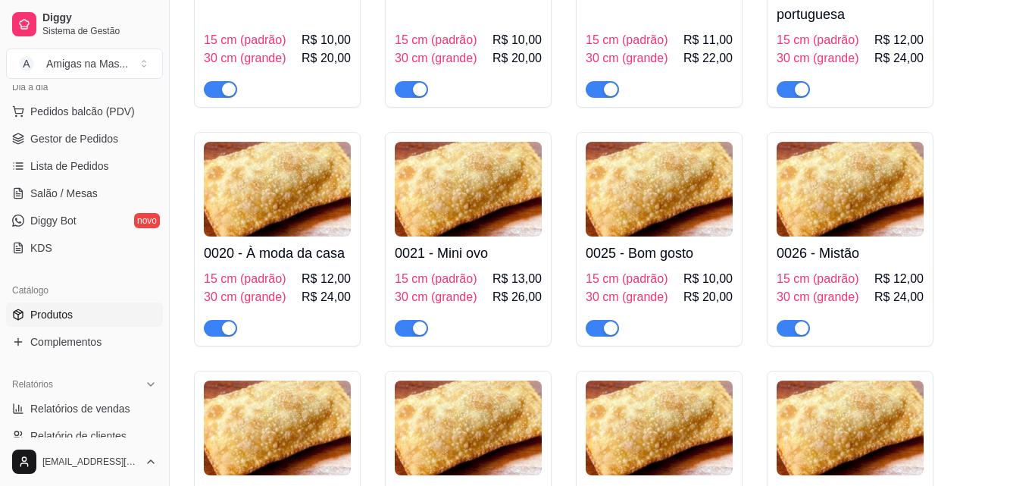
click at [884, 57] on span "R$ 24,00" at bounding box center [899, 58] width 49 height 18
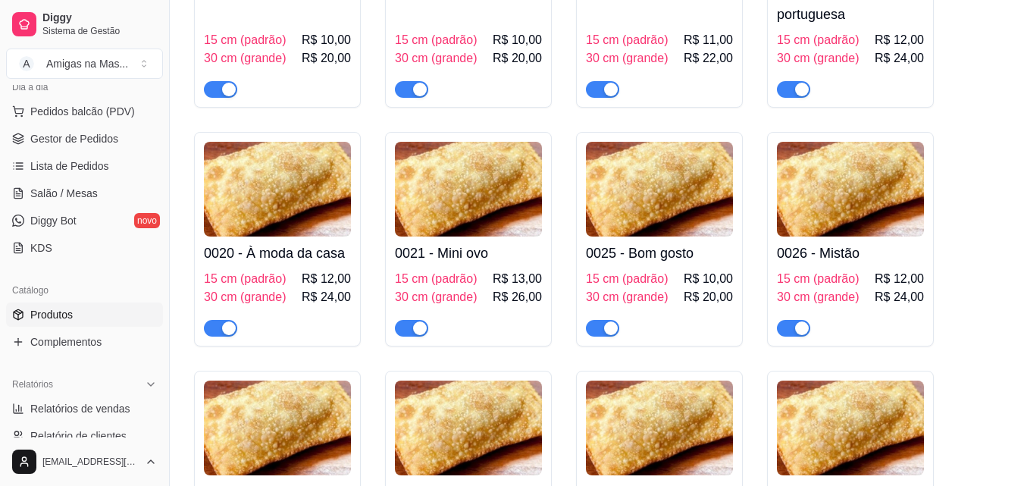
click at [680, 223] on img at bounding box center [659, 189] width 147 height 95
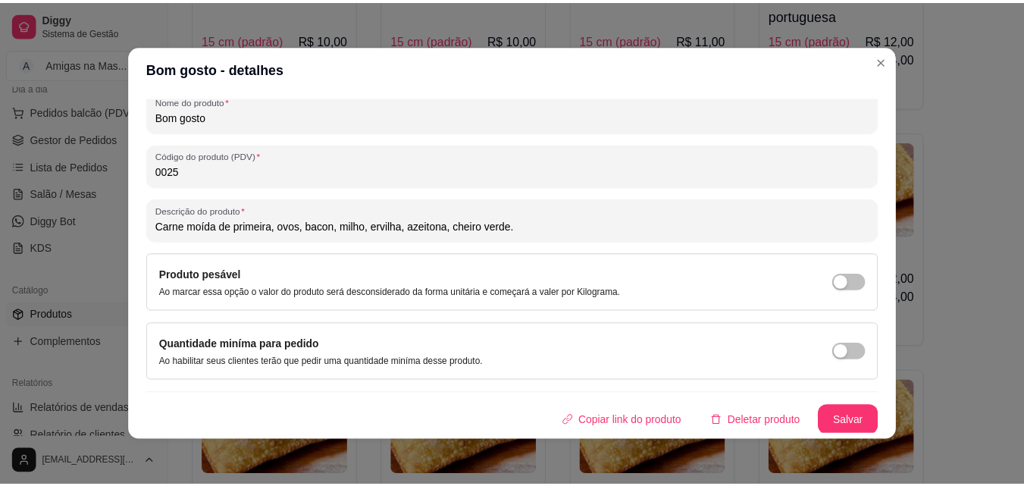
scroll to position [216, 0]
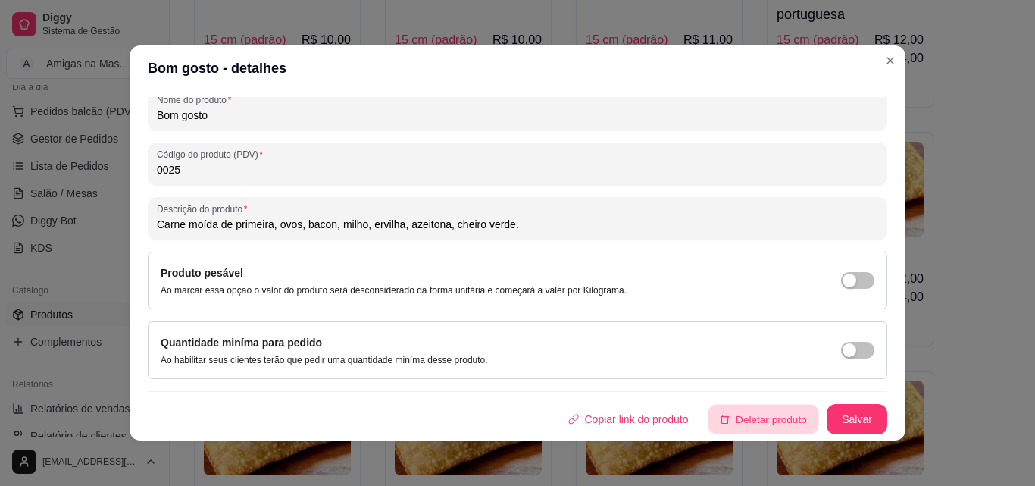
click at [754, 418] on button "Deletar produto" at bounding box center [764, 420] width 111 height 30
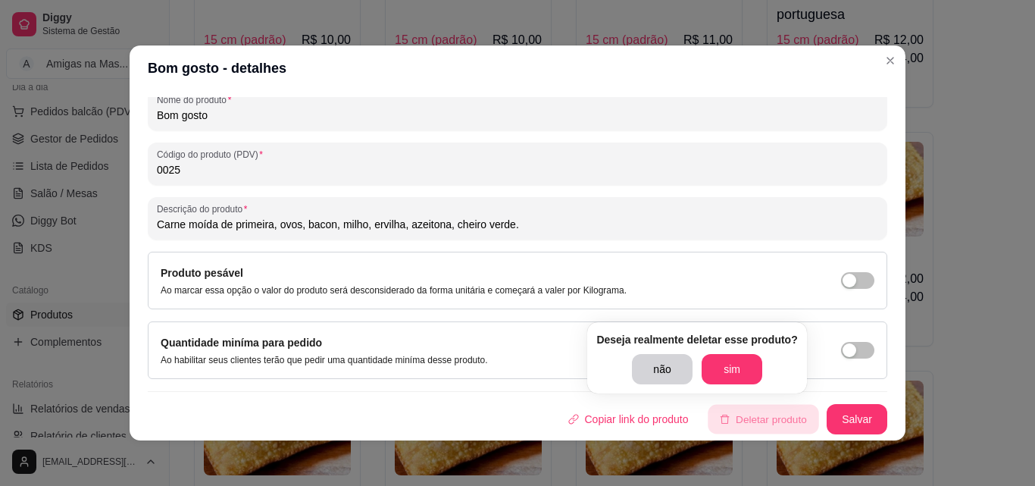
click at [738, 361] on button "sim" at bounding box center [732, 369] width 61 height 30
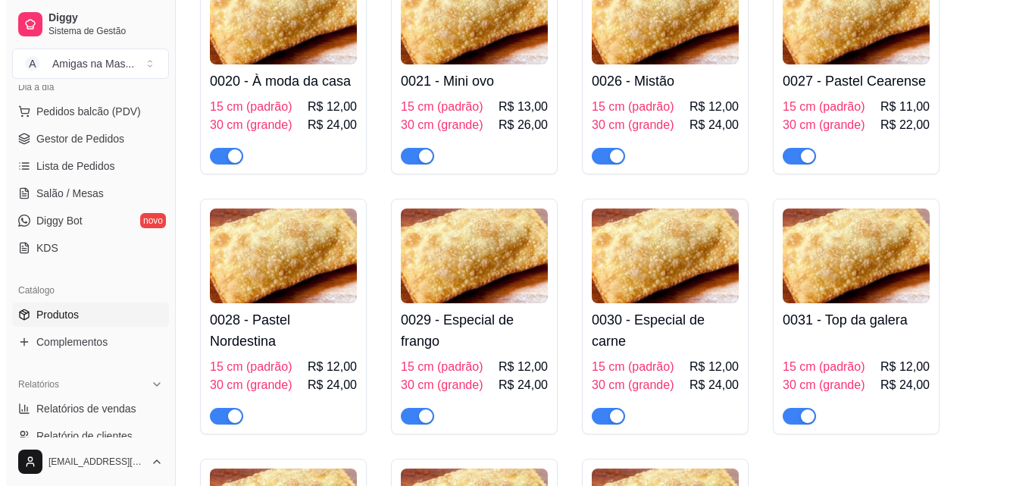
scroll to position [2001, 0]
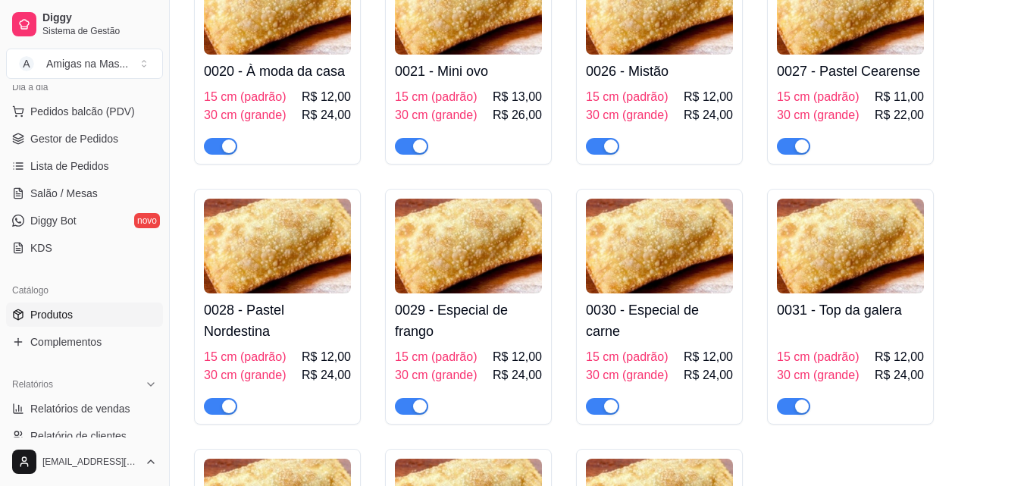
click at [490, 317] on h4 "0029 - Especial de frango" at bounding box center [468, 320] width 147 height 42
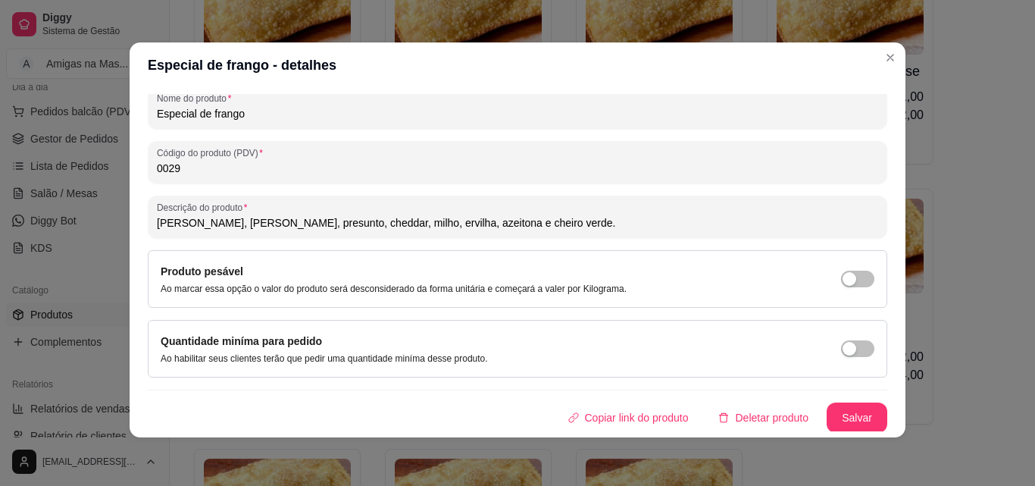
scroll to position [216, 0]
click at [770, 414] on button "Deletar produto" at bounding box center [763, 416] width 114 height 30
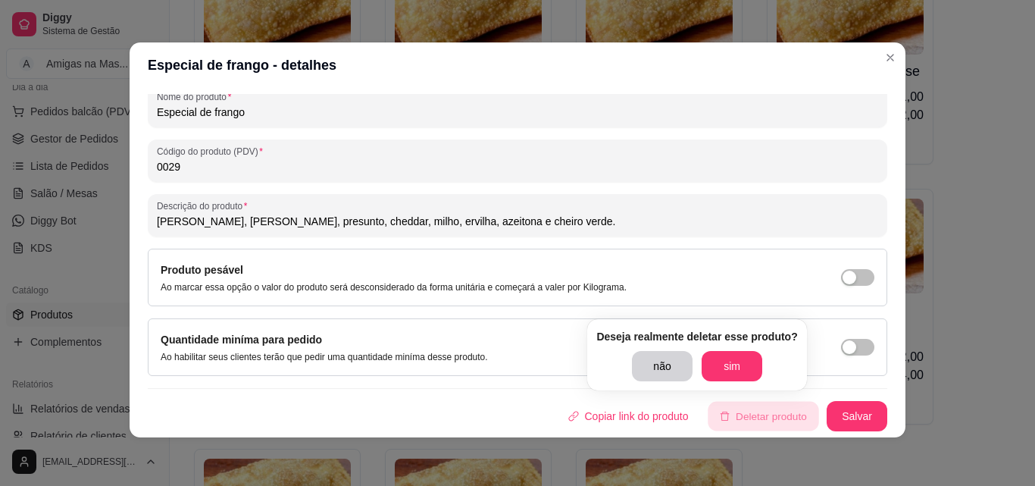
click at [734, 355] on button "sim" at bounding box center [732, 366] width 61 height 30
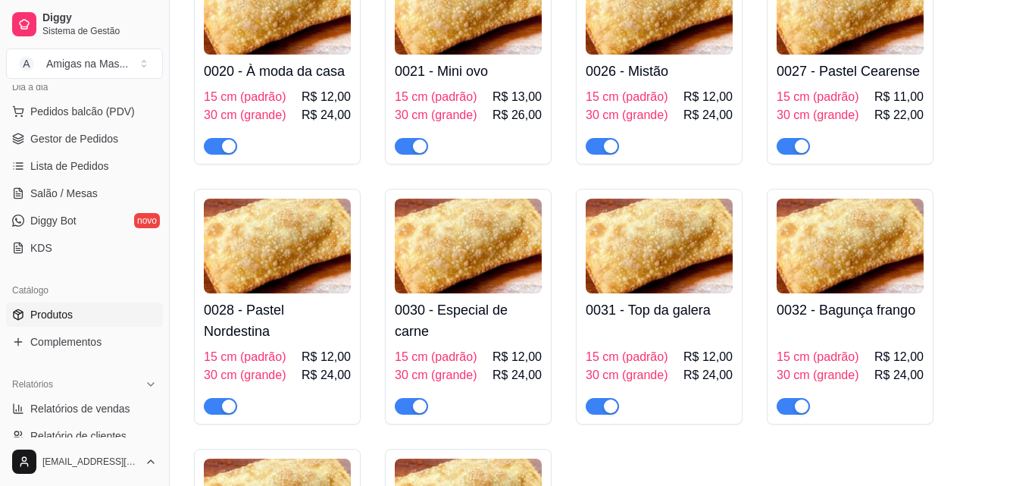
click at [721, 366] on span "R$ 12,00" at bounding box center [708, 357] width 49 height 18
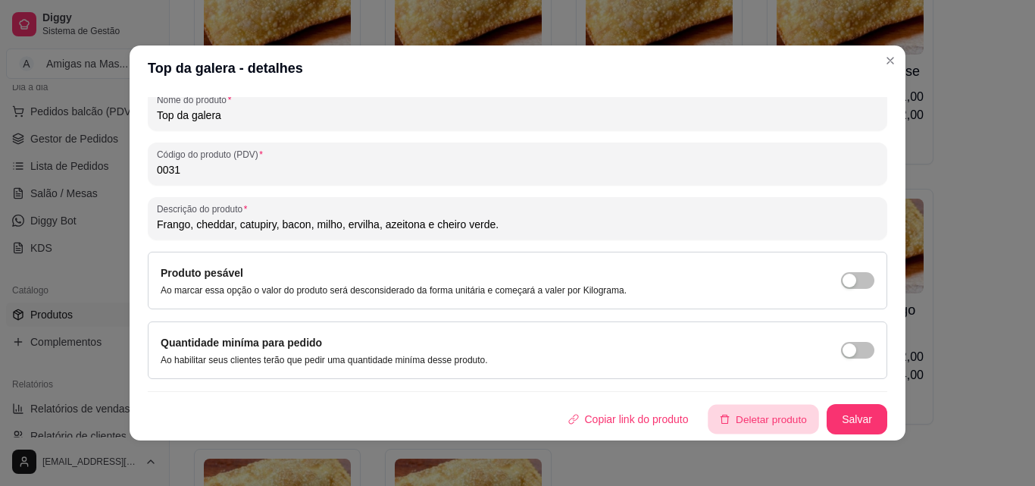
click at [778, 418] on button "Deletar produto" at bounding box center [764, 420] width 111 height 30
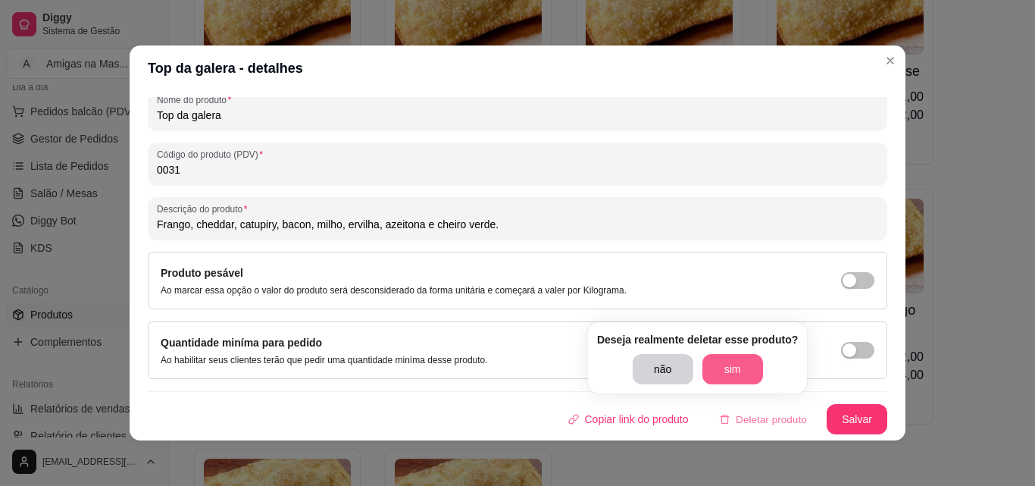
click at [743, 365] on button "sim" at bounding box center [733, 369] width 61 height 30
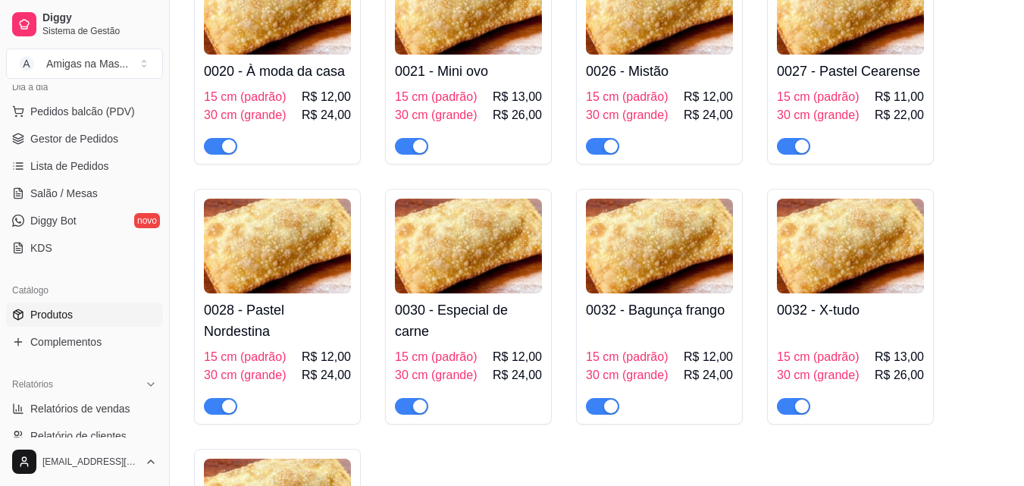
click at [506, 334] on h4 "0030 - Especial de carne" at bounding box center [468, 320] width 147 height 42
click at [533, 462] on div "Especial de carne - detalhes Detalhes Preço e variações Disponibilidade Complem…" at bounding box center [511, 242] width 1027 height 487
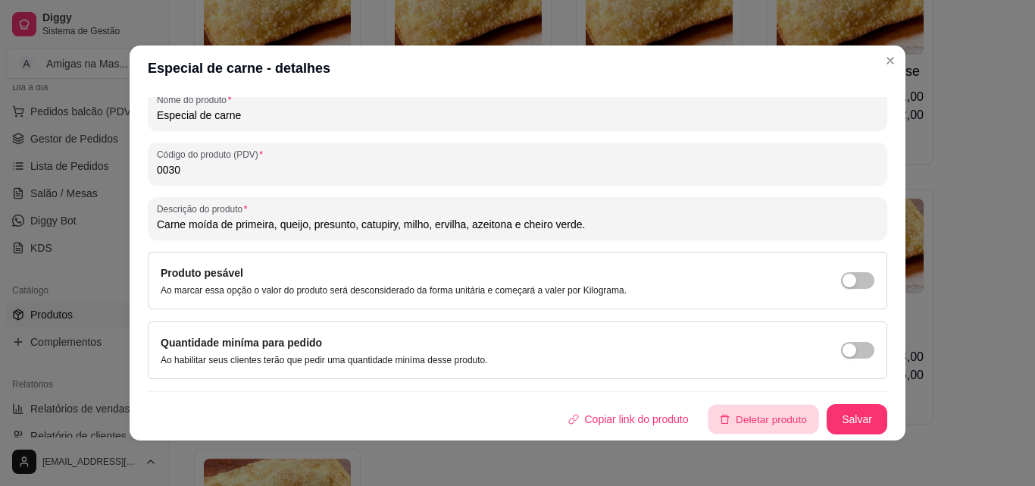
click at [789, 412] on button "Deletar produto" at bounding box center [764, 420] width 111 height 30
click at [668, 369] on button "não" at bounding box center [692, 374] width 49 height 24
click at [736, 422] on button "Deletar produto" at bounding box center [764, 420] width 111 height 30
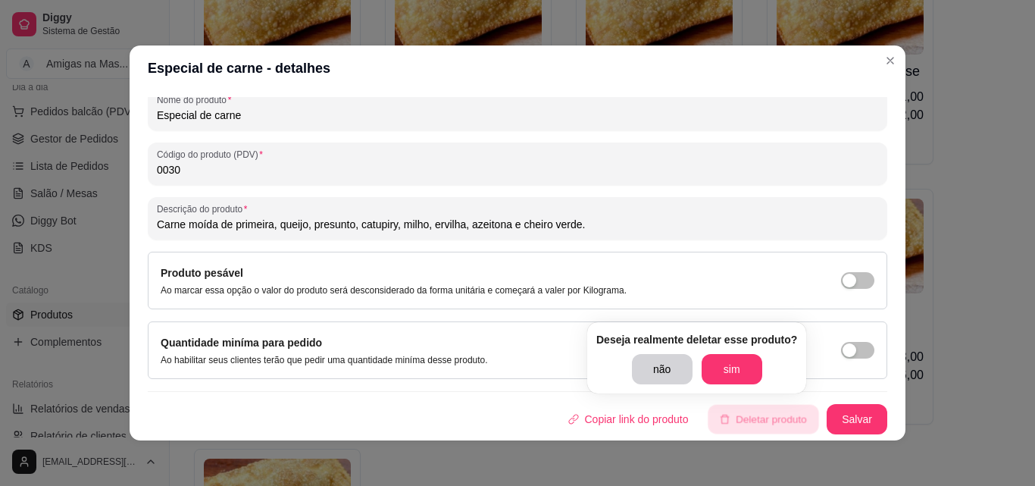
click at [735, 365] on button "sim" at bounding box center [732, 369] width 61 height 30
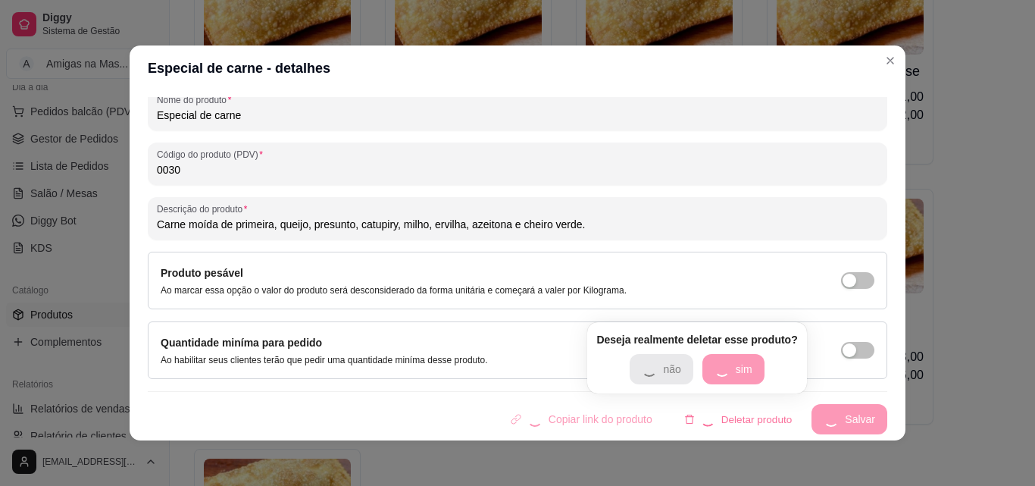
click at [735, 365] on button "sim" at bounding box center [734, 369] width 62 height 30
click at [887, 59] on div "0027 - Pastel Cearense 15 cm (padrão) R$ 11,00 30 cm (grande) R$ 22,00" at bounding box center [850, 105] width 147 height 100
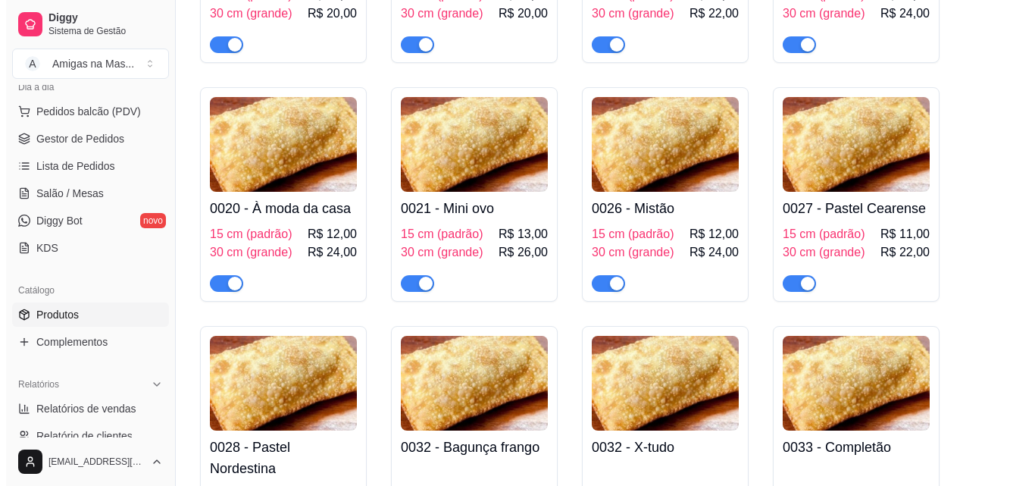
scroll to position [1849, 0]
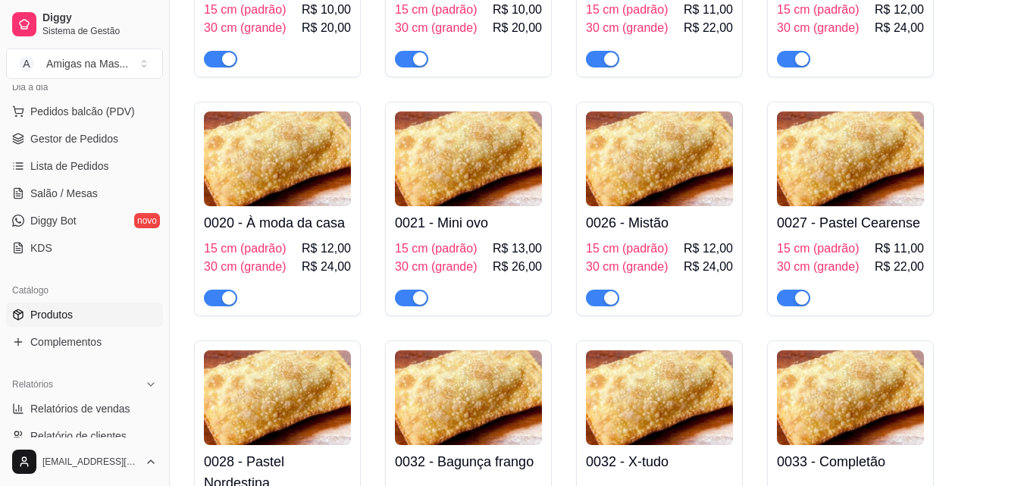
click at [531, 180] on img at bounding box center [468, 158] width 147 height 95
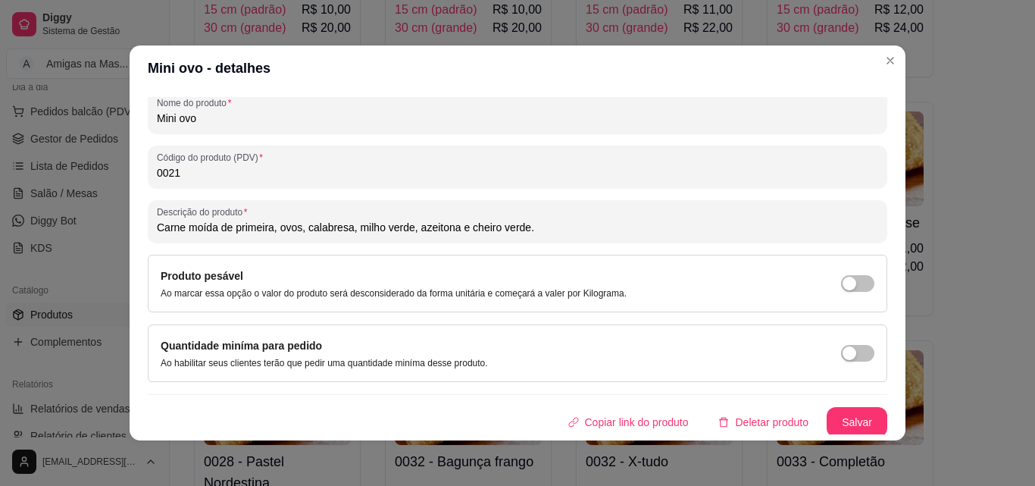
scroll to position [216, 0]
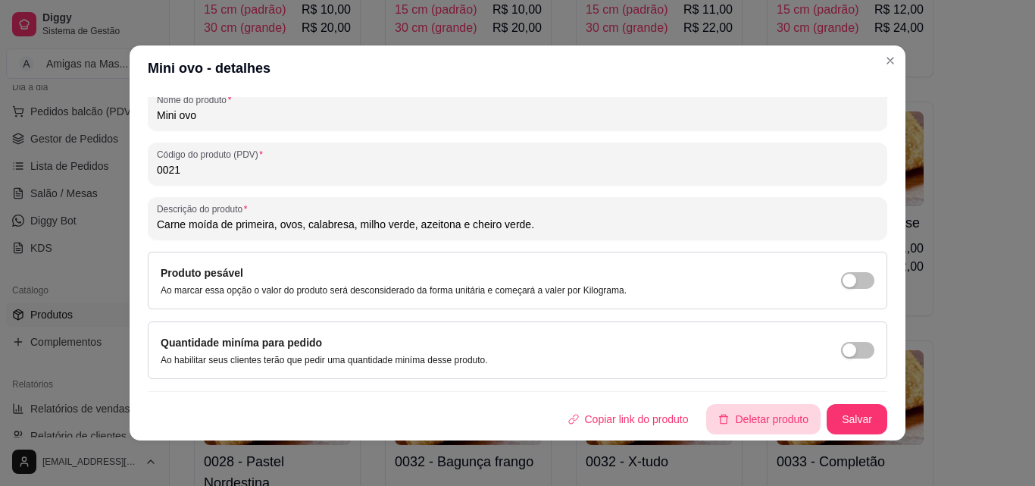
click at [769, 412] on button "Deletar produto" at bounding box center [763, 419] width 114 height 30
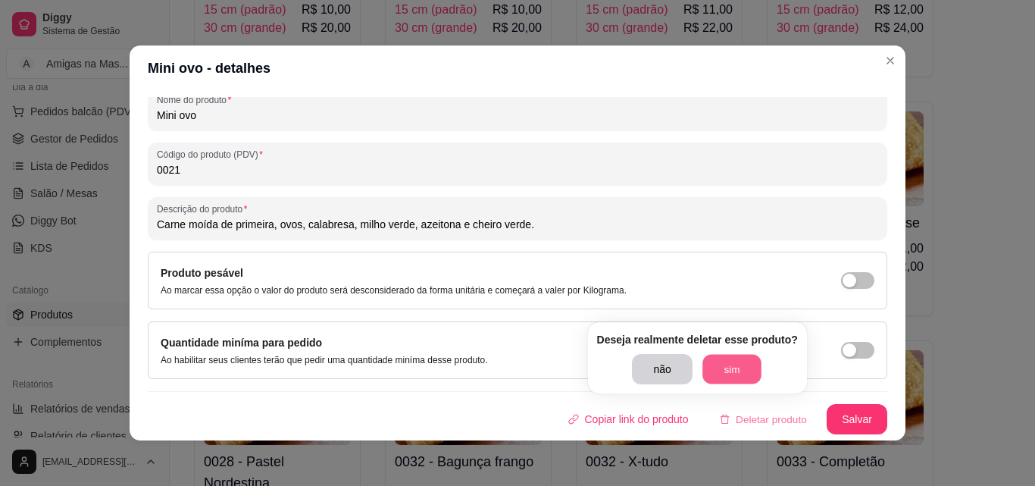
click at [719, 362] on button "sim" at bounding box center [732, 370] width 59 height 30
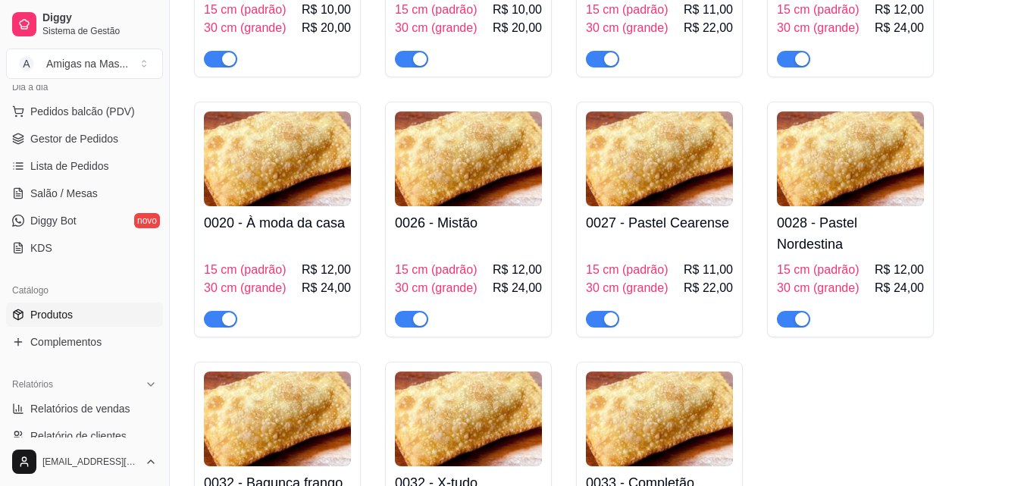
click at [675, 227] on h4 "0027 - Pastel Cearense" at bounding box center [659, 222] width 147 height 21
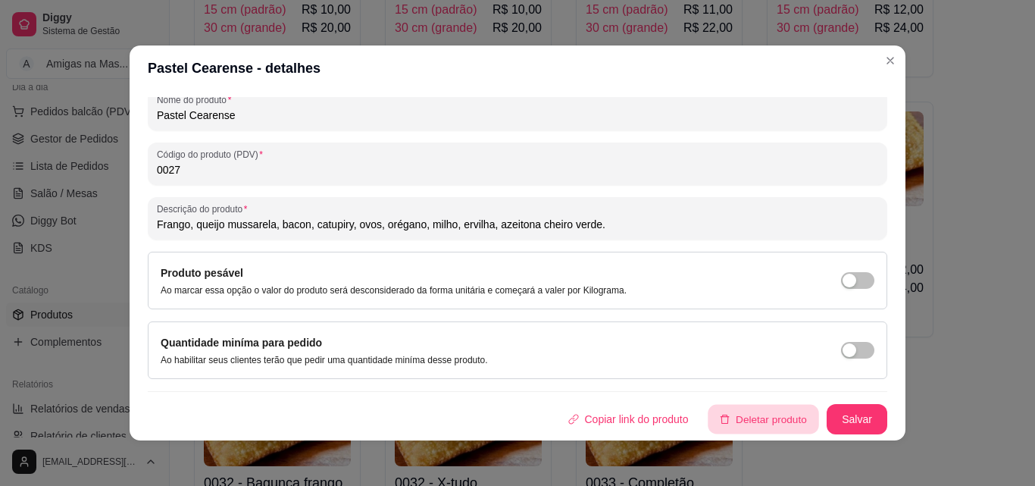
click at [750, 421] on button "Deletar produto" at bounding box center [764, 420] width 111 height 30
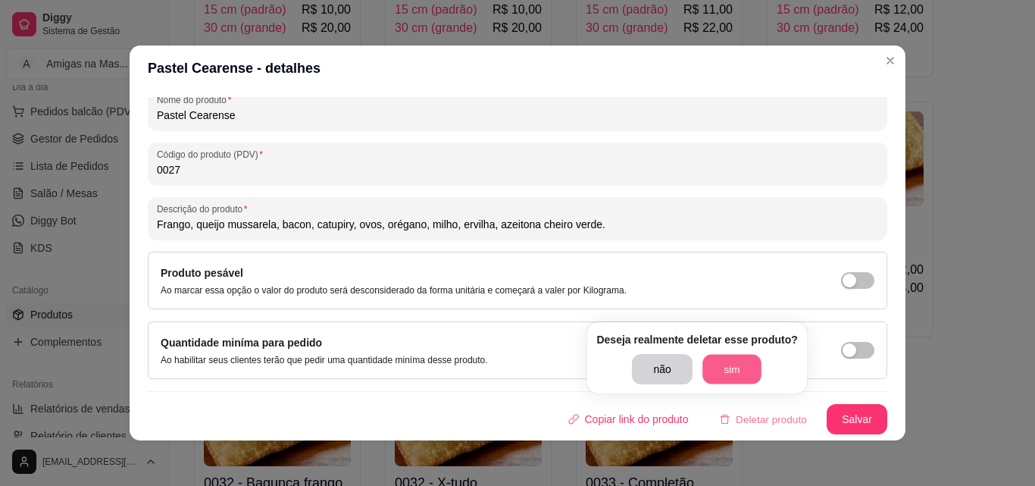
click at [720, 360] on button "sim" at bounding box center [732, 370] width 59 height 30
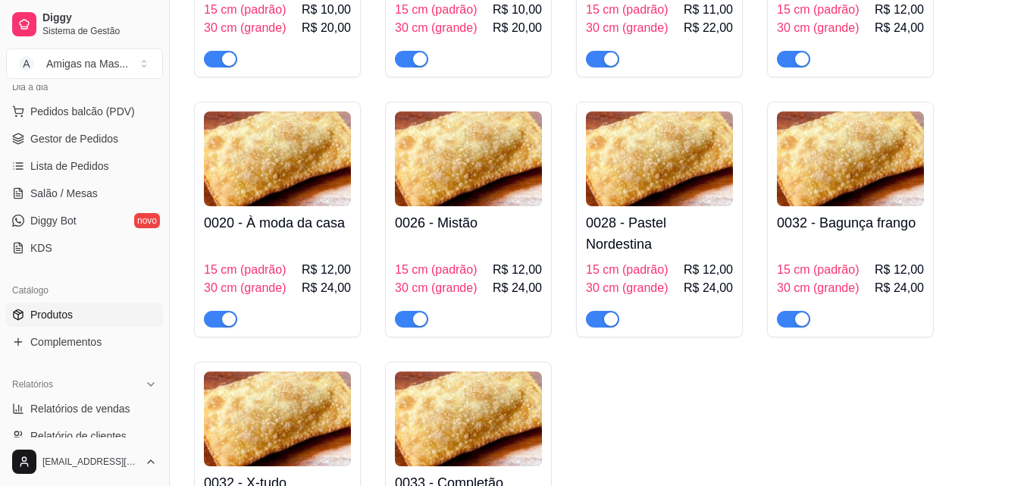
click at [679, 206] on img at bounding box center [659, 158] width 147 height 95
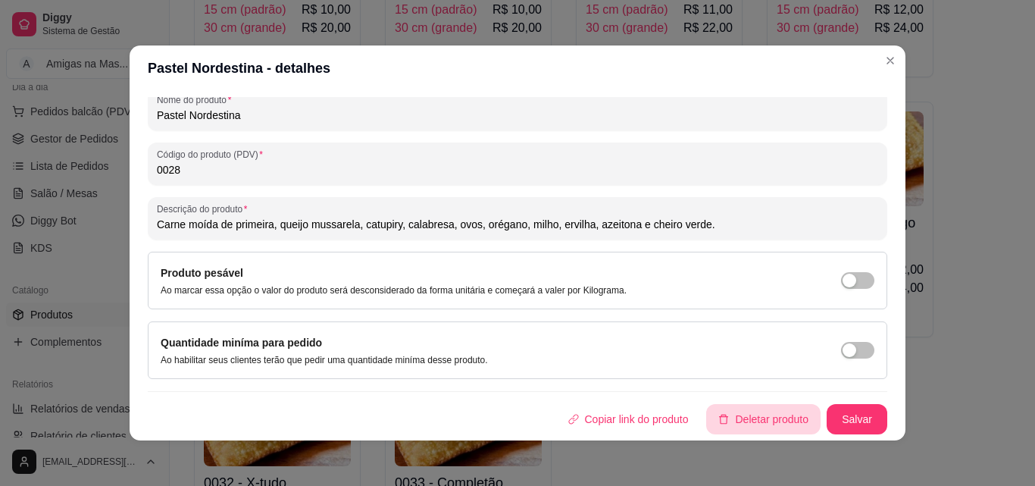
click at [777, 418] on button "Deletar produto" at bounding box center [763, 419] width 114 height 30
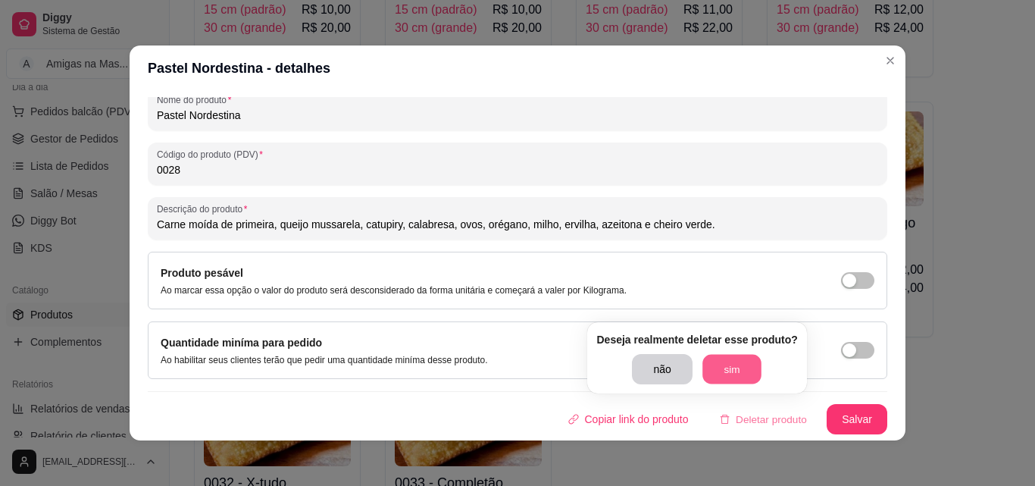
click at [716, 370] on button "sim" at bounding box center [732, 370] width 59 height 30
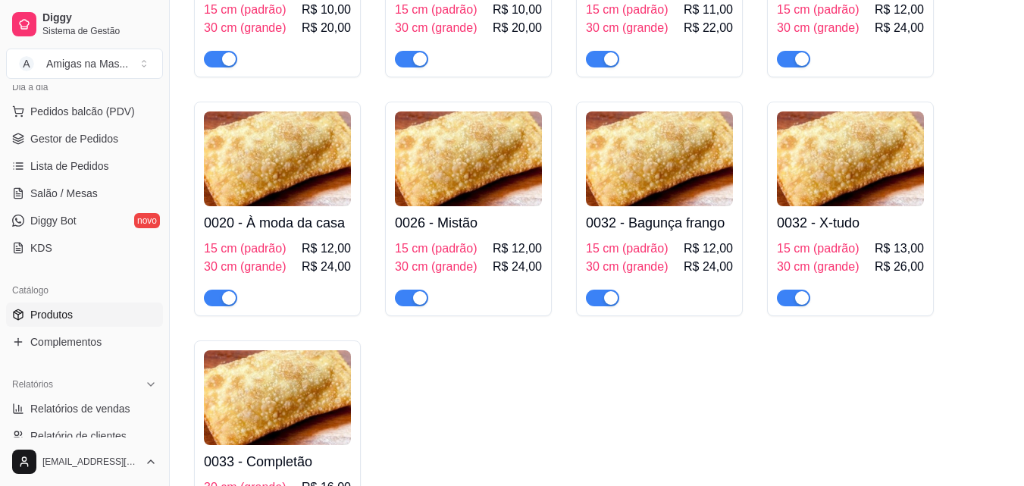
click at [653, 180] on img at bounding box center [659, 158] width 147 height 95
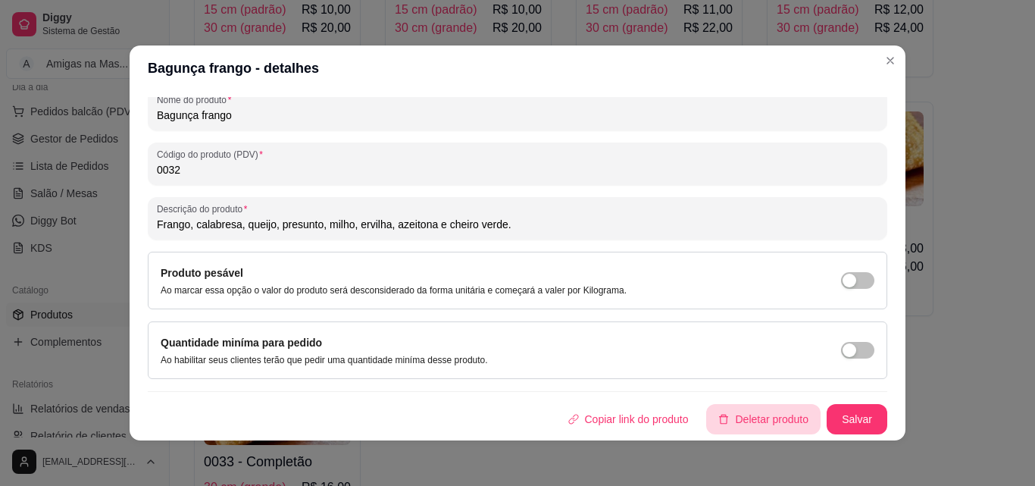
click at [763, 415] on button "Deletar produto" at bounding box center [763, 419] width 114 height 30
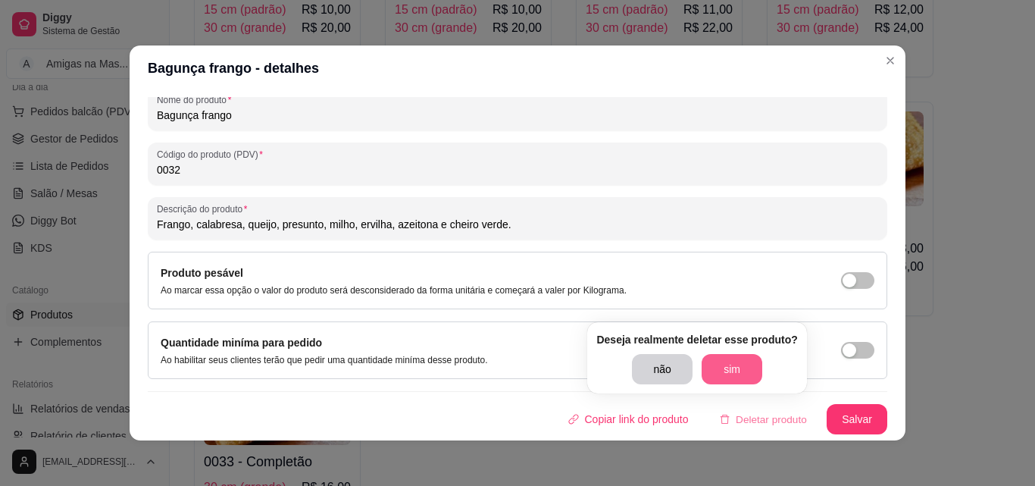
click at [744, 369] on button "sim" at bounding box center [732, 369] width 61 height 30
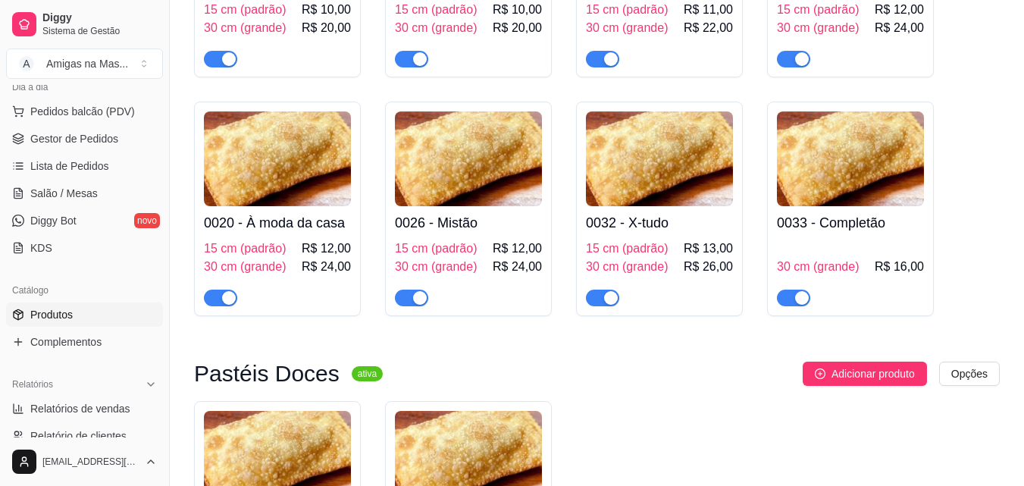
click at [503, 246] on span "R$ 12,00" at bounding box center [517, 248] width 49 height 18
click at [511, 245] on span "R$ 12,00" at bounding box center [517, 248] width 49 height 18
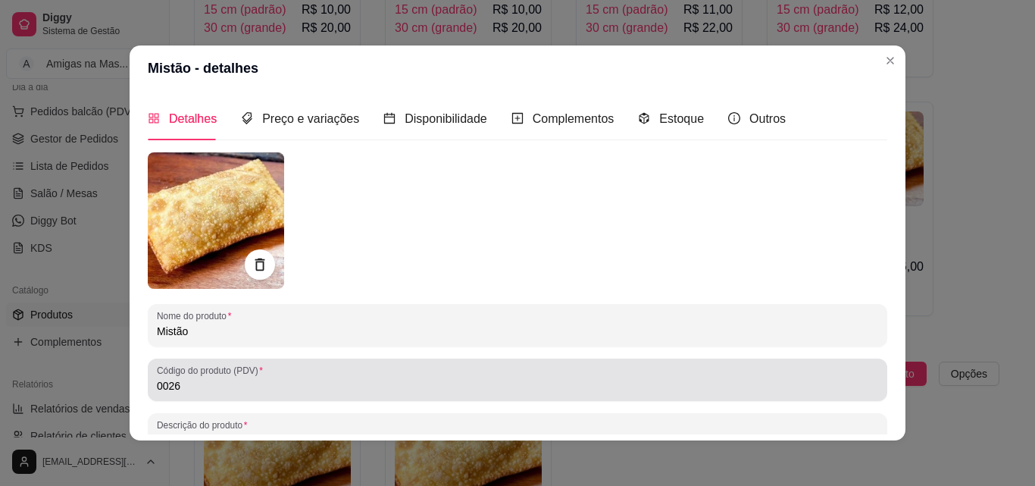
click at [351, 388] on input "0026" at bounding box center [518, 385] width 722 height 15
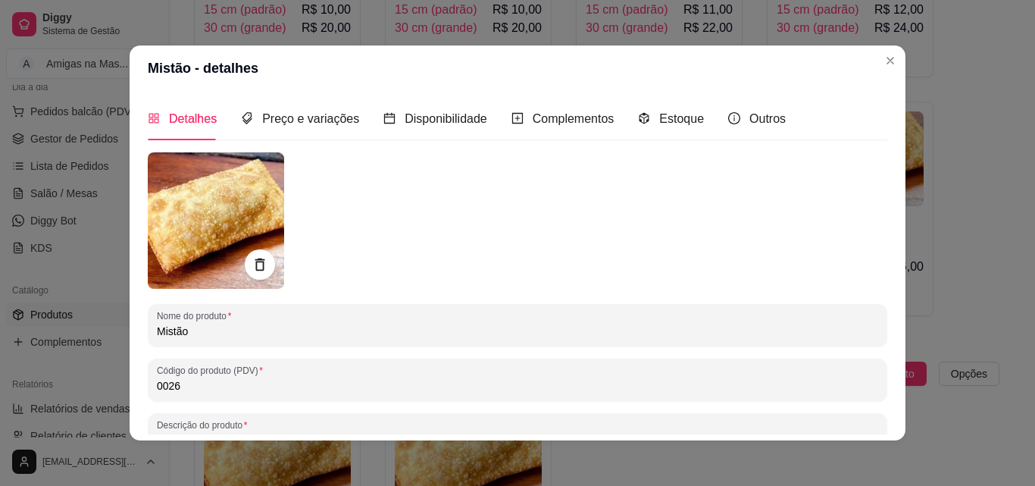
click at [351, 388] on input "0026" at bounding box center [518, 385] width 722 height 15
type input "0021"
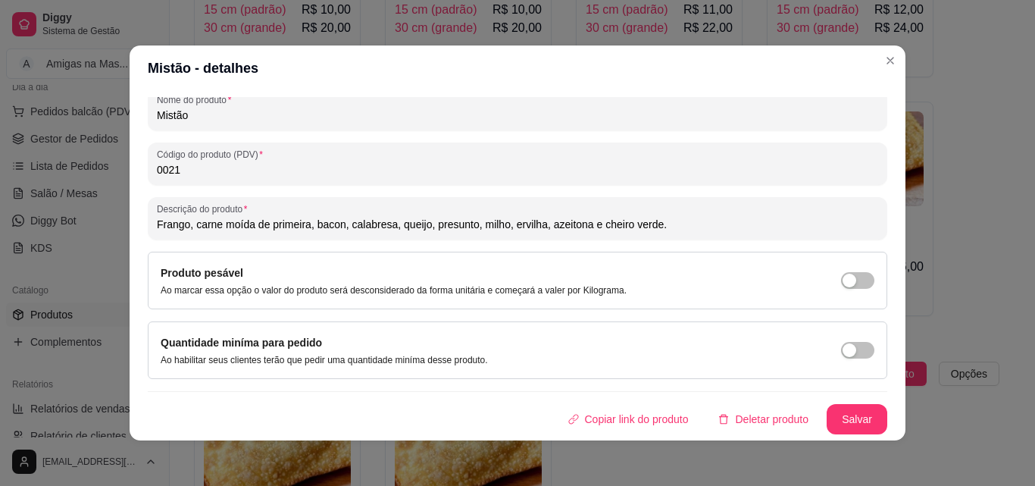
click at [538, 225] on input "Frango, carne moída de primeira, bacon, calabresa, queijo, presunto, milho, erv…" at bounding box center [518, 224] width 722 height 15
type input "Frango, carne moída de primeira, bacon, calabresa, queijo, presunto, milho verd…"
click at [831, 426] on button "Salvar" at bounding box center [857, 420] width 59 height 30
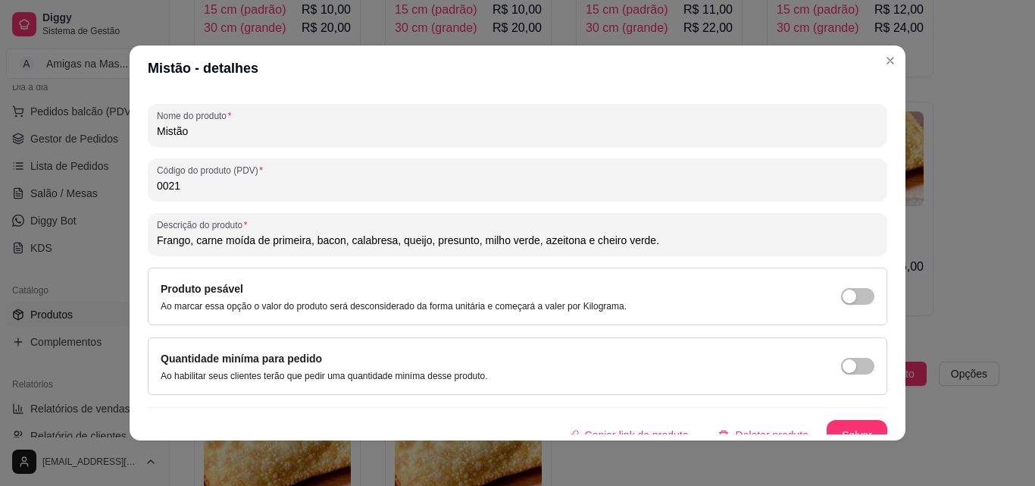
scroll to position [186, 0]
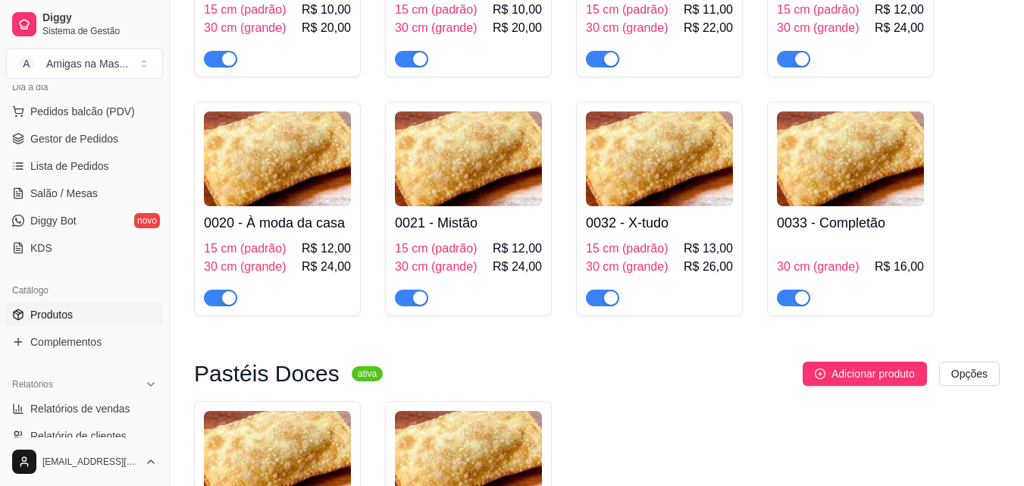
click at [486, 229] on h4 "0021 - Mistão" at bounding box center [468, 222] width 147 height 21
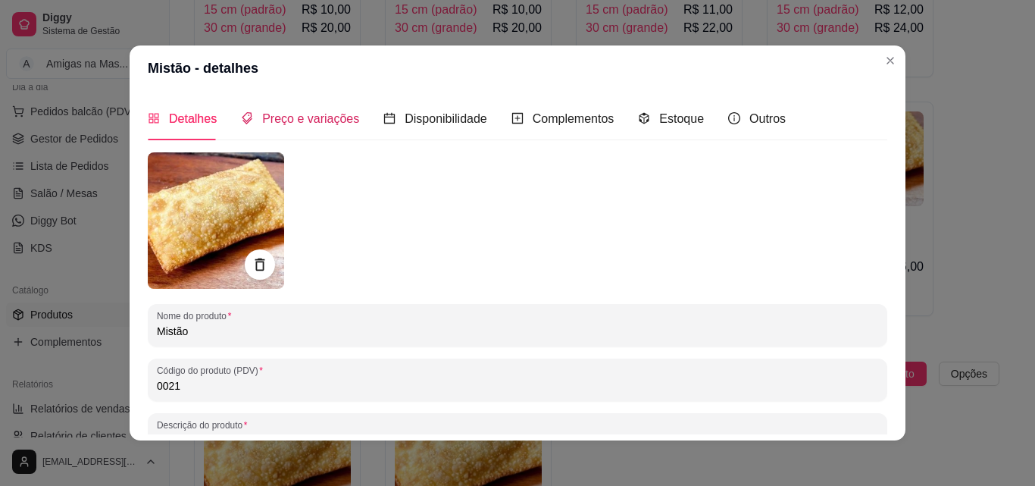
click at [304, 121] on span "Preço e variações" at bounding box center [310, 118] width 97 height 13
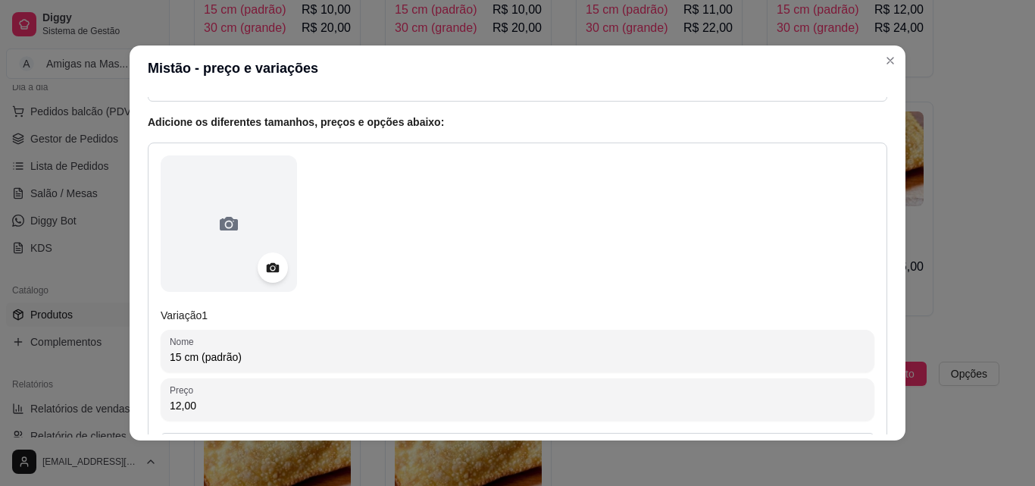
scroll to position [152, 0]
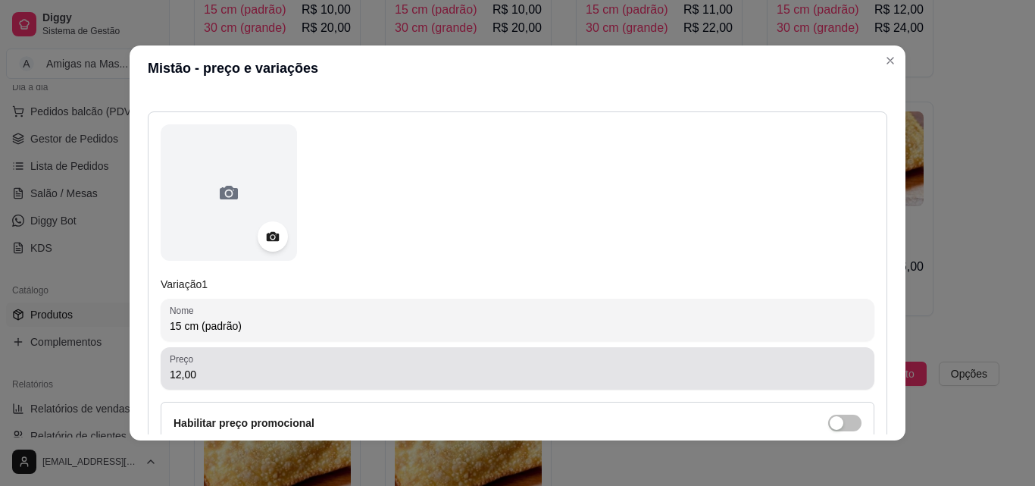
click at [496, 372] on input "12,00" at bounding box center [518, 374] width 696 height 15
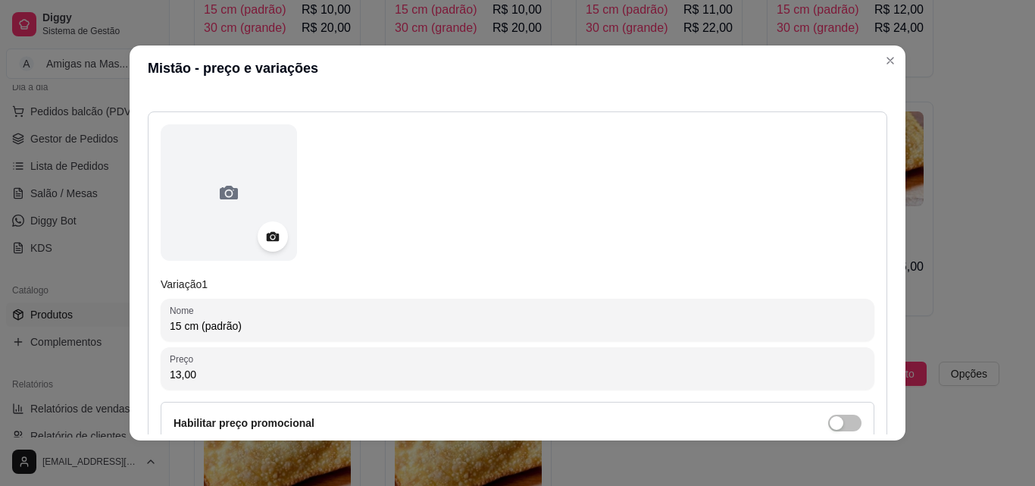
type input "13,00"
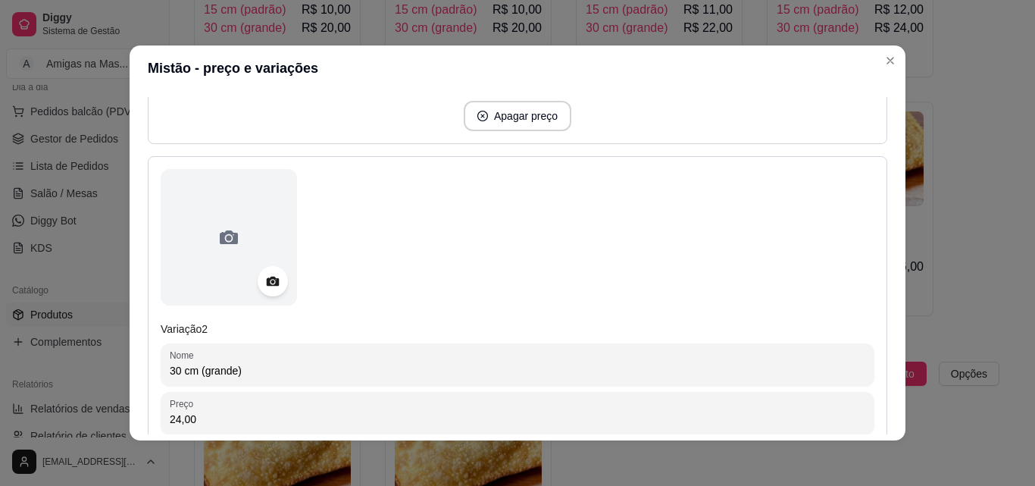
scroll to position [576, 0]
click at [869, 429] on div "Variação 2 Nome 30 cm (grande) Preço 24,00 Habilitar preço promocional Status d…" at bounding box center [518, 381] width 740 height 455
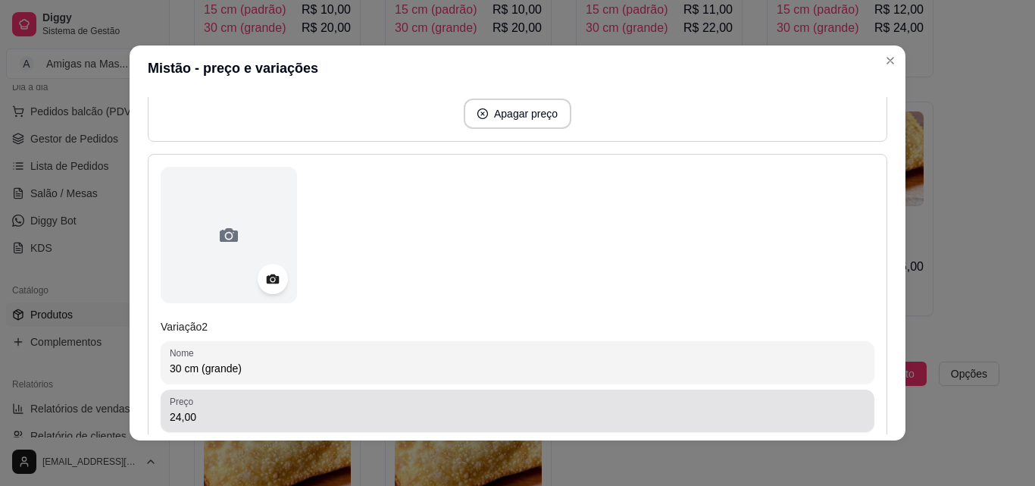
click at [709, 415] on input "24,00" at bounding box center [518, 416] width 696 height 15
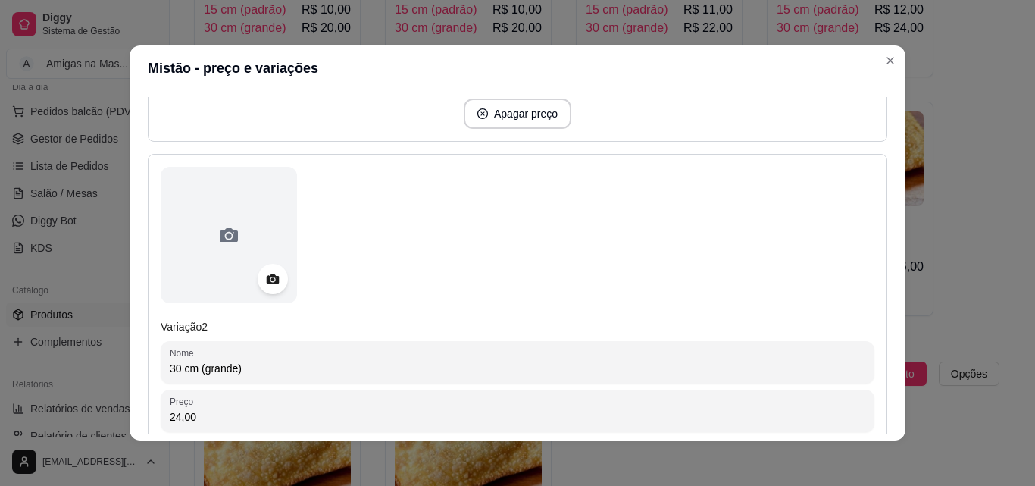
click at [709, 415] on input "24,00" at bounding box center [518, 416] width 696 height 15
type input "14,00"
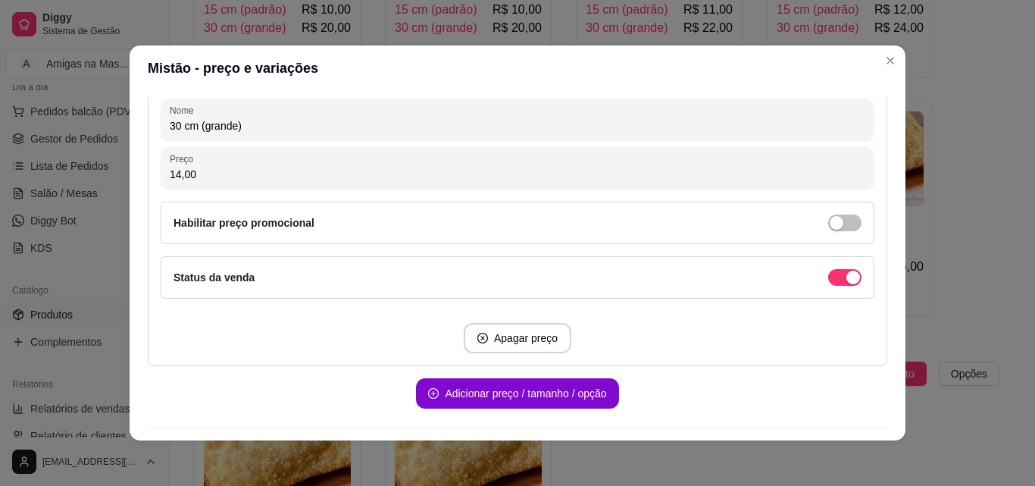
scroll to position [849, 0]
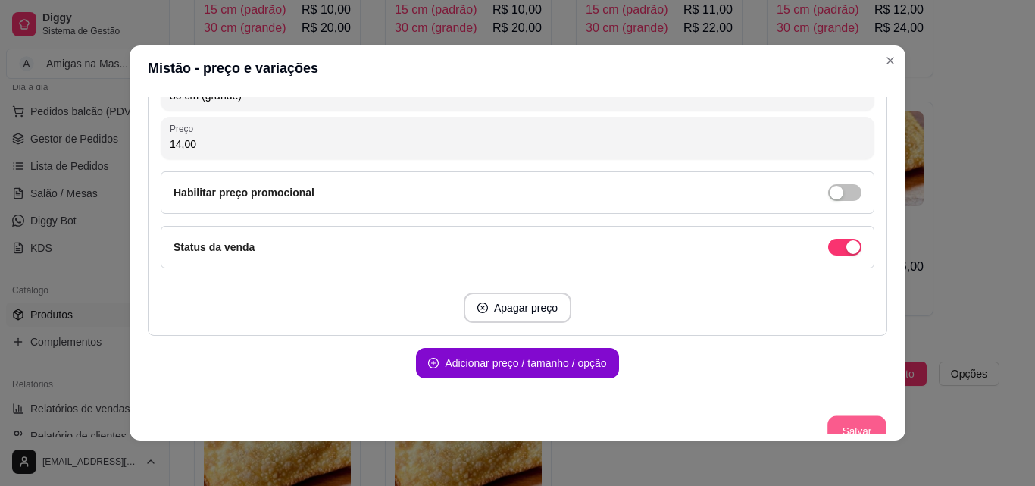
click at [860, 425] on button "Salvar" at bounding box center [857, 431] width 59 height 30
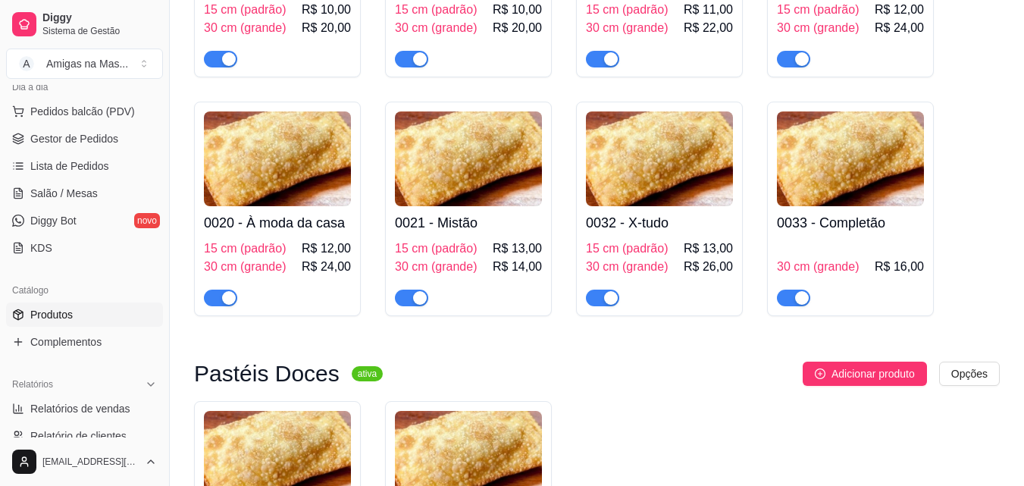
click at [518, 241] on div "0021 - Mistão 15 cm (padrão) R$ 13,00 30 cm (grande) R$ 14,00" at bounding box center [468, 256] width 147 height 100
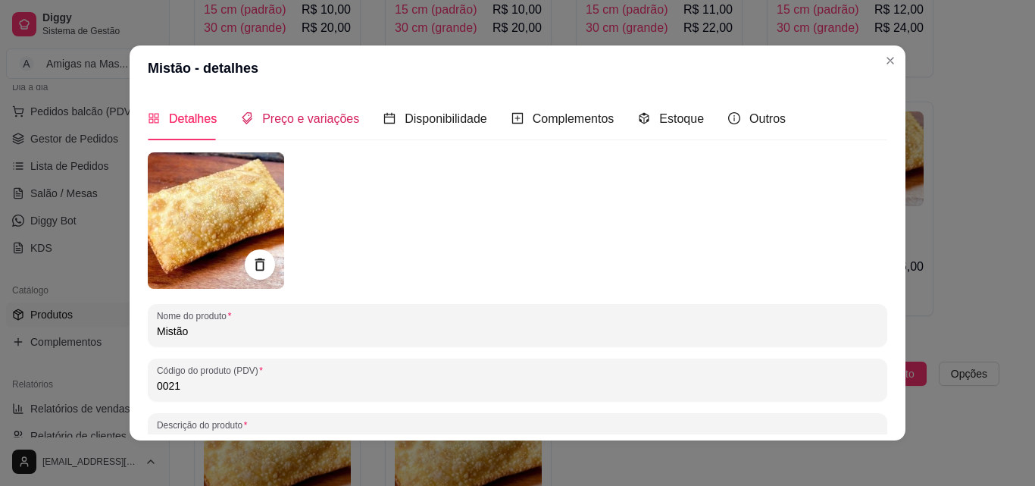
click at [286, 116] on span "Preço e variações" at bounding box center [310, 118] width 97 height 13
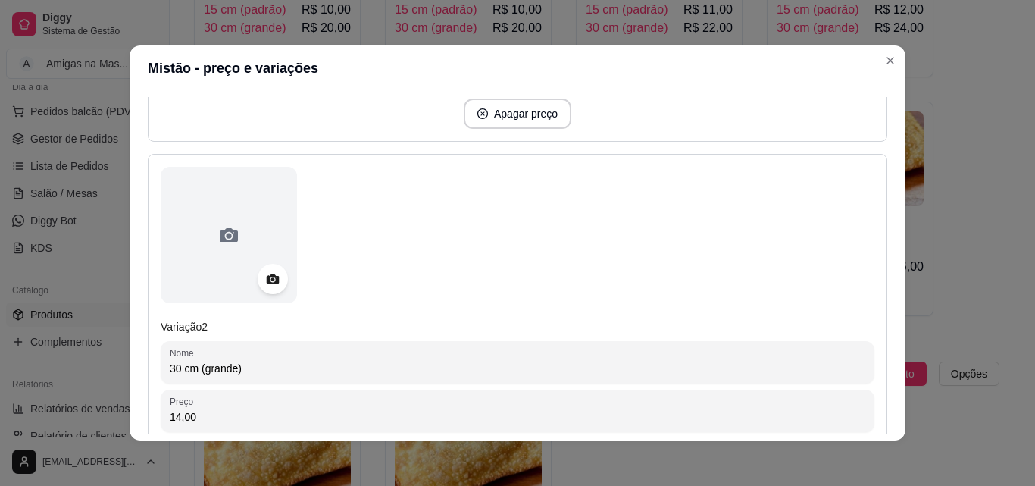
scroll to position [606, 0]
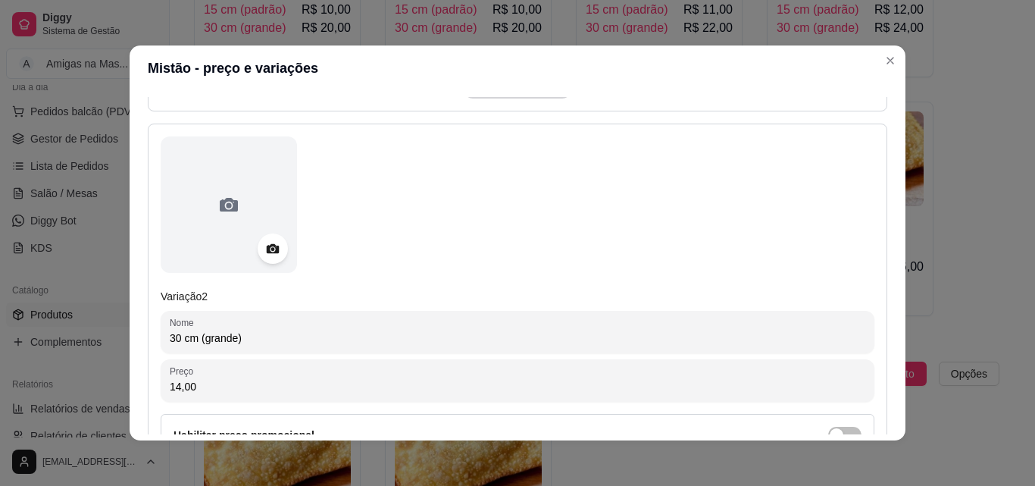
click at [524, 383] on input "14,00" at bounding box center [518, 386] width 696 height 15
type input "26,00"
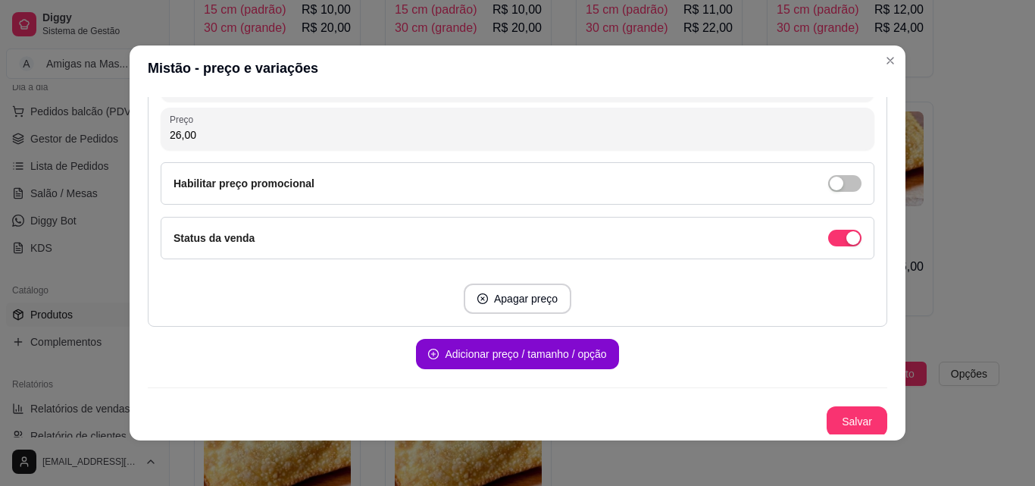
scroll to position [860, 0]
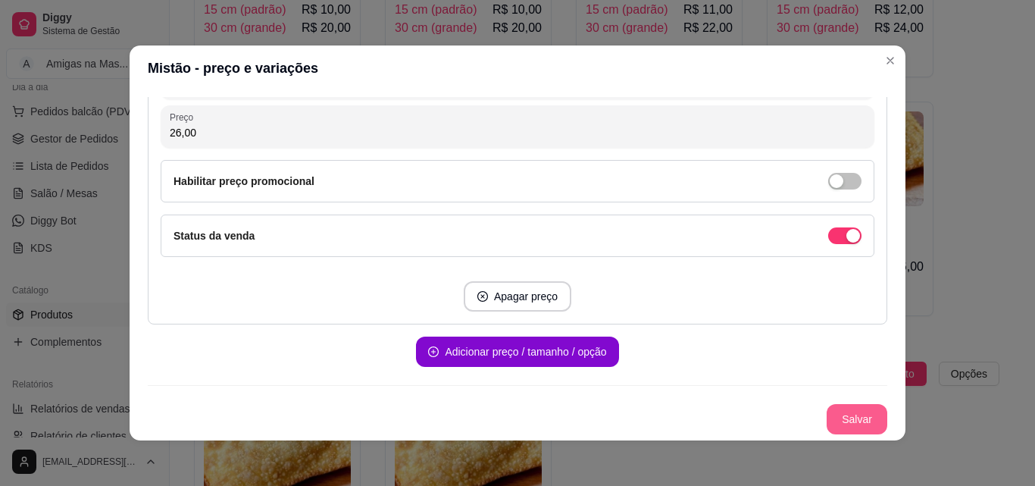
click at [846, 428] on button "Salvar" at bounding box center [857, 419] width 61 height 30
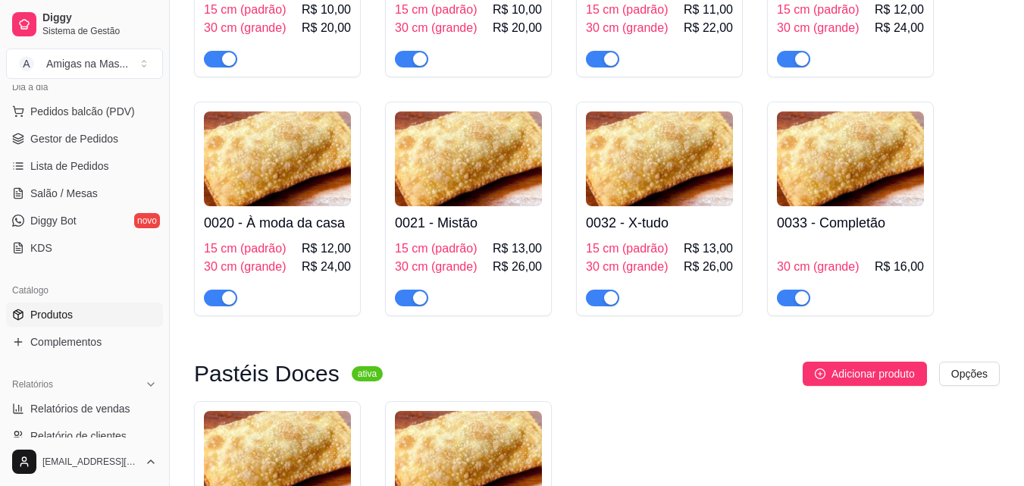
click at [719, 245] on span "R$ 13,00" at bounding box center [708, 248] width 49 height 18
click at [591, 233] on h4 "0032 - X-tudo" at bounding box center [659, 222] width 147 height 21
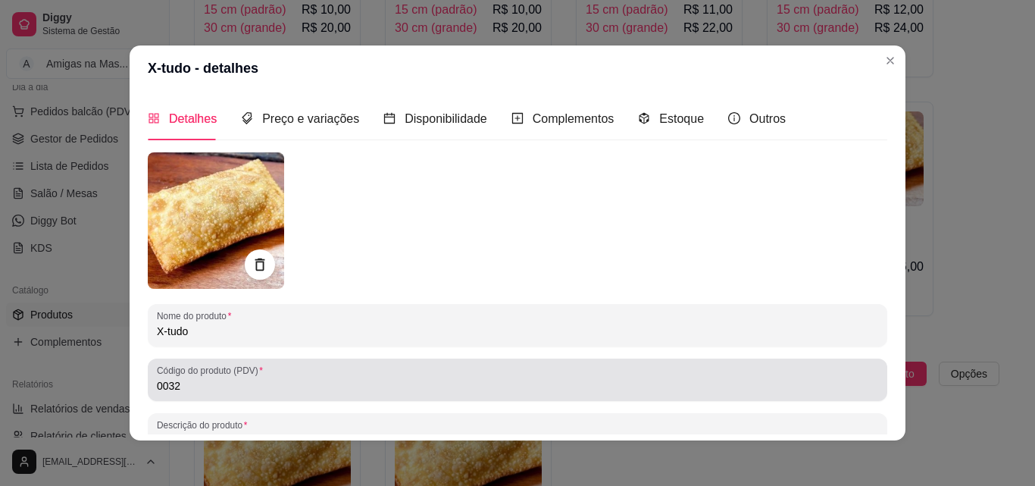
click at [393, 374] on div "0032" at bounding box center [518, 380] width 722 height 30
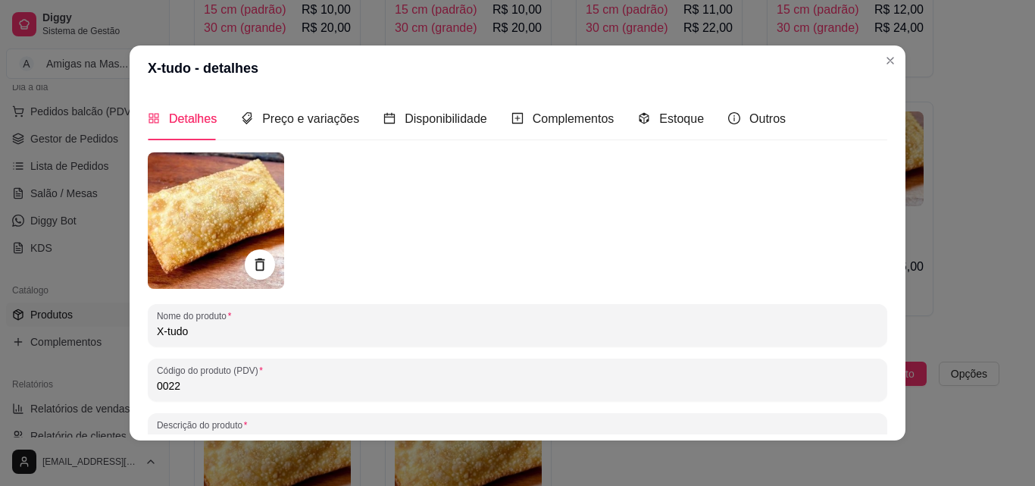
type input "0022"
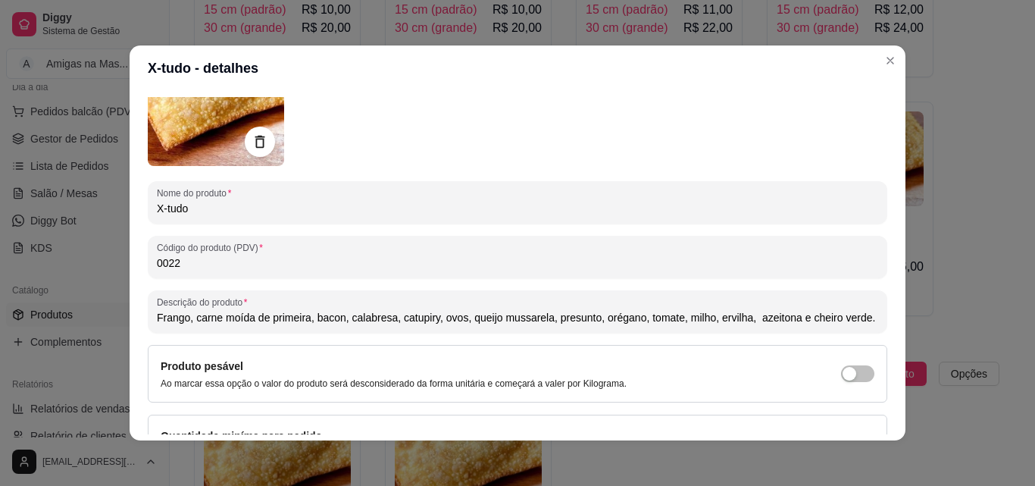
scroll to position [152, 0]
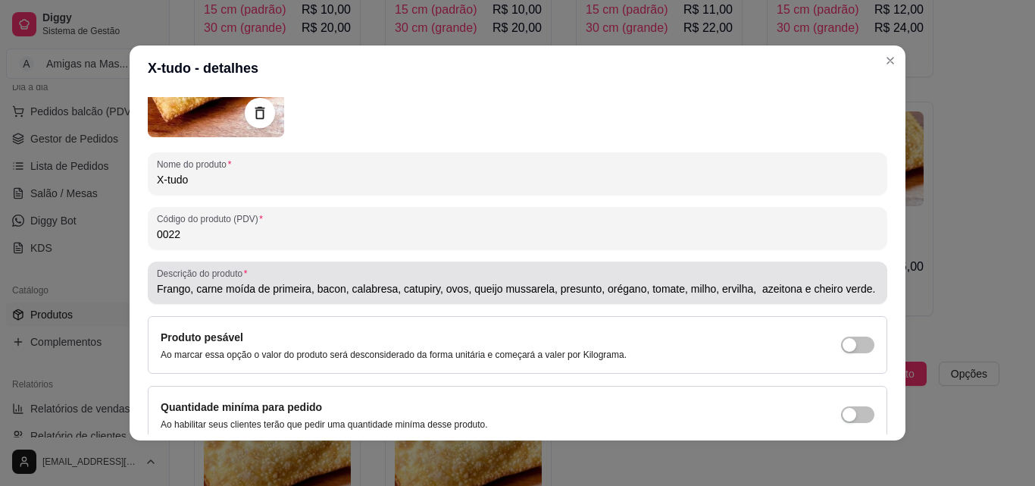
click at [745, 292] on input "Frango, carne moída de primeira, bacon, calabresa, catupiry, ovos, queijo mussa…" at bounding box center [518, 288] width 722 height 15
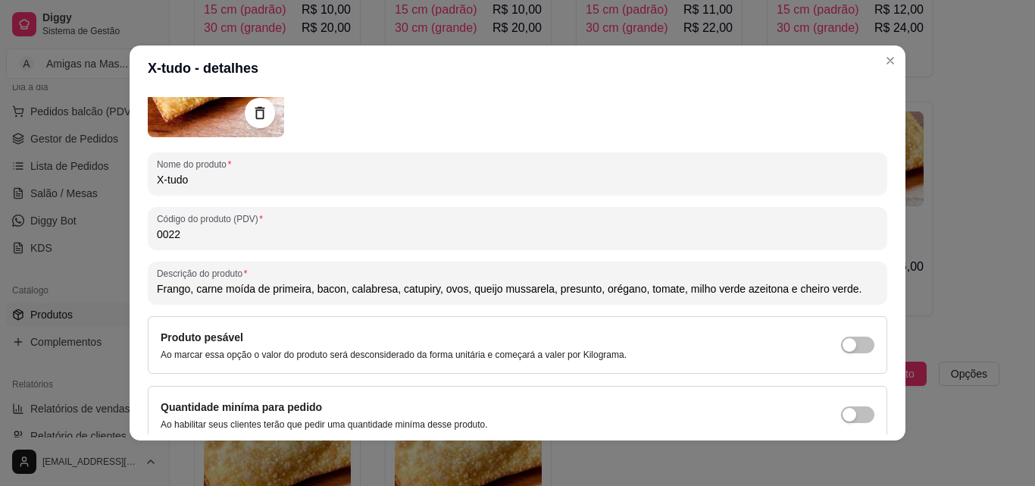
type input "Frango, carne moída de primeira, bacon, calabresa, catupiry, ovos, queijo mussa…"
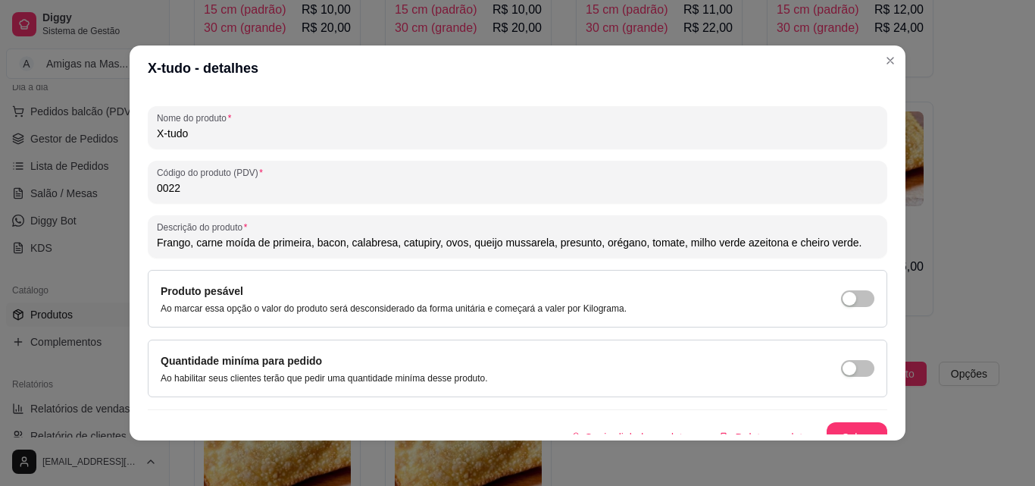
scroll to position [216, 0]
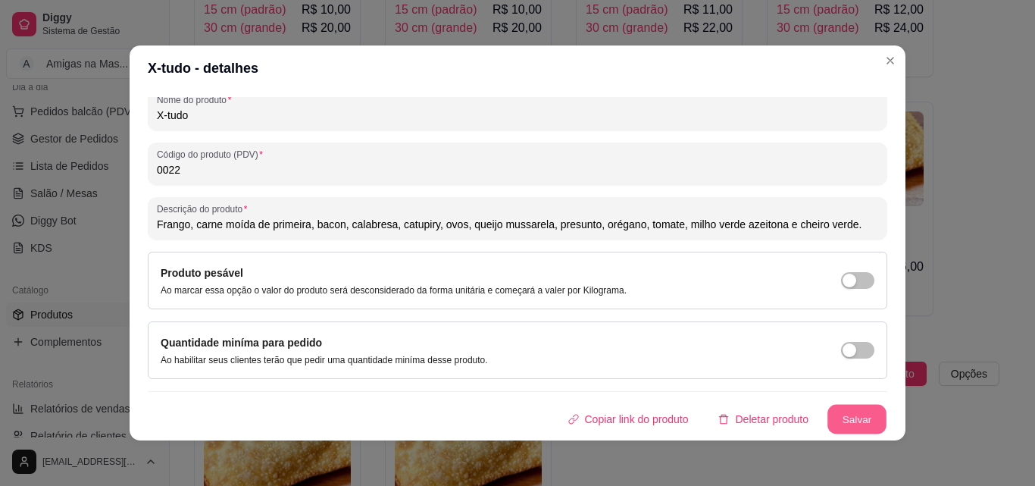
click at [862, 421] on button "Salvar" at bounding box center [857, 420] width 59 height 30
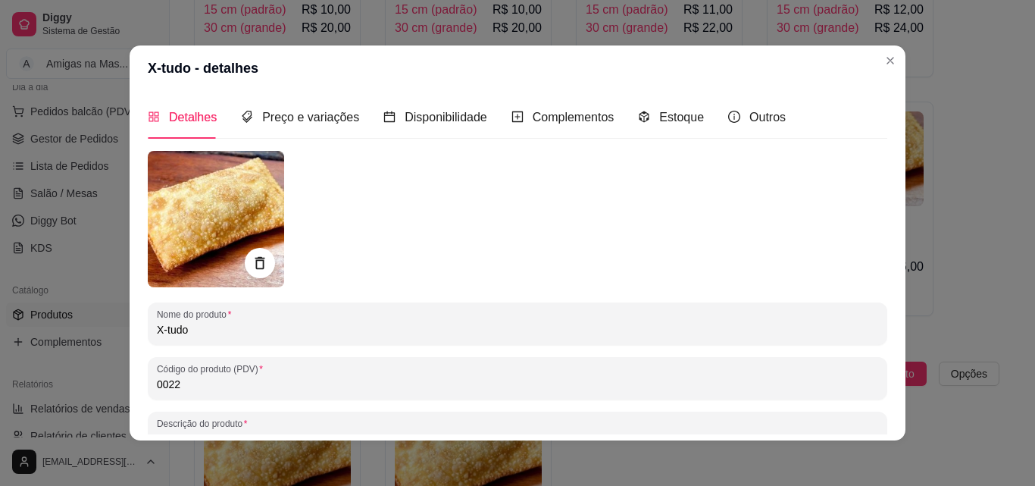
scroll to position [0, 0]
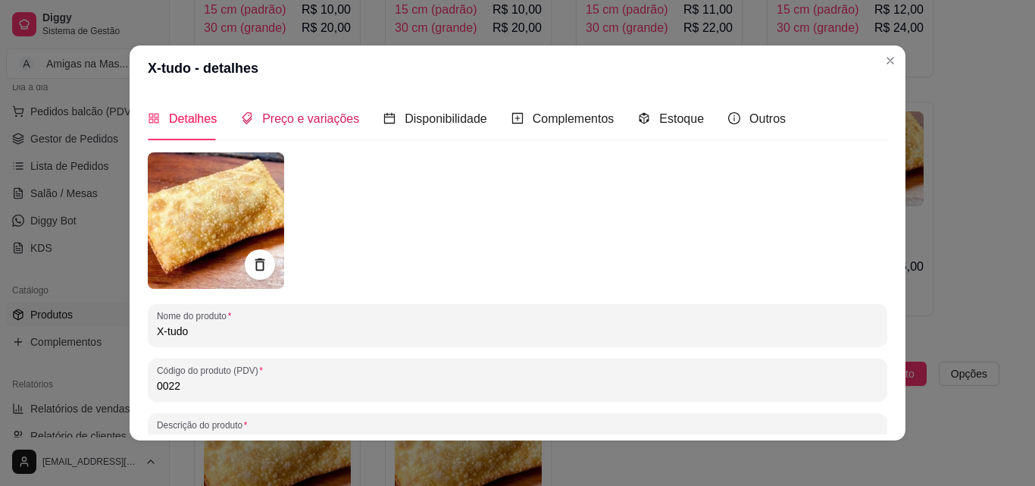
click at [304, 122] on span "Preço e variações" at bounding box center [310, 118] width 97 height 13
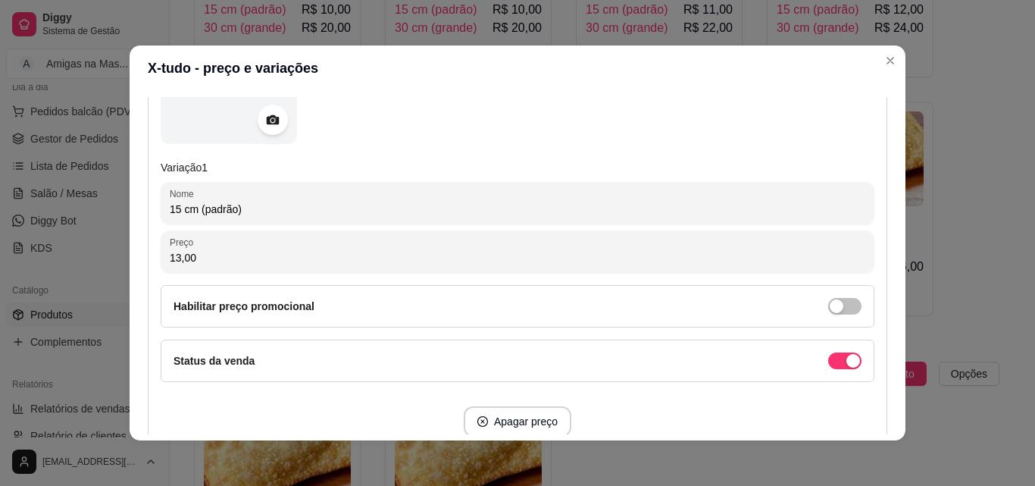
scroll to position [273, 0]
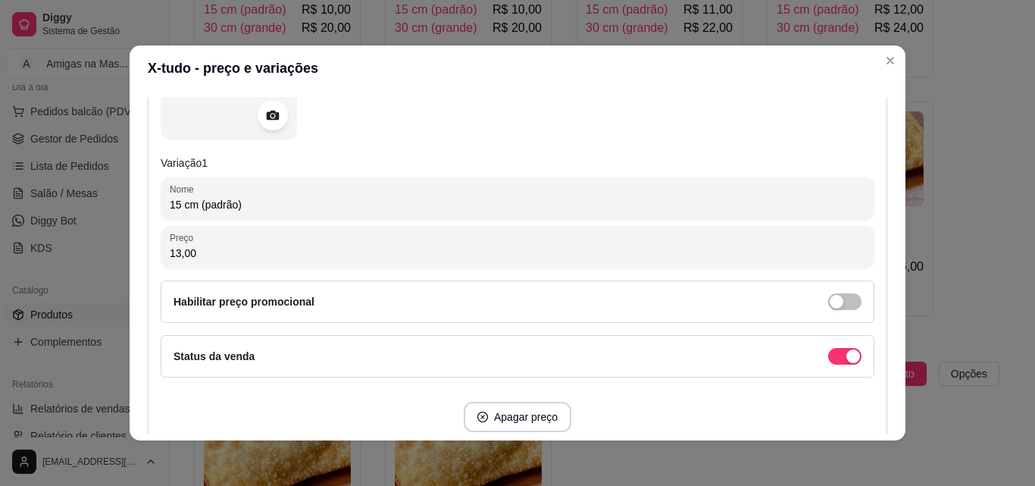
click at [417, 258] on input "13,00" at bounding box center [518, 253] width 696 height 15
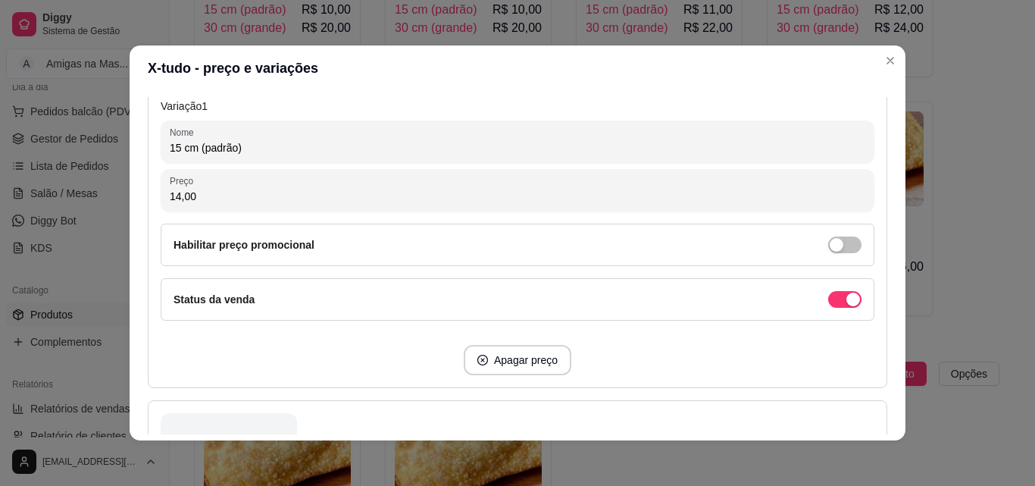
scroll to position [303, 0]
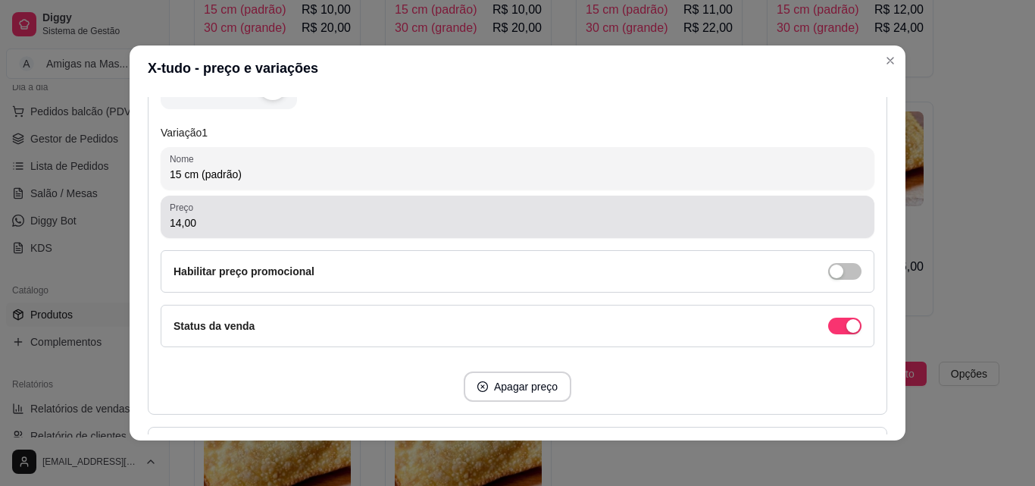
click at [419, 210] on div "14,00" at bounding box center [518, 217] width 696 height 30
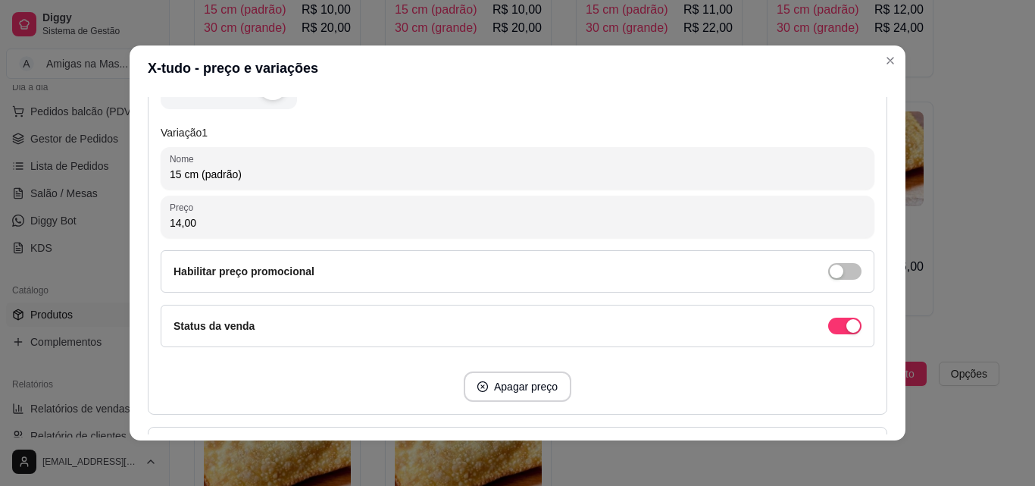
click at [420, 210] on div "14,00" at bounding box center [518, 217] width 696 height 30
type input "15,00"
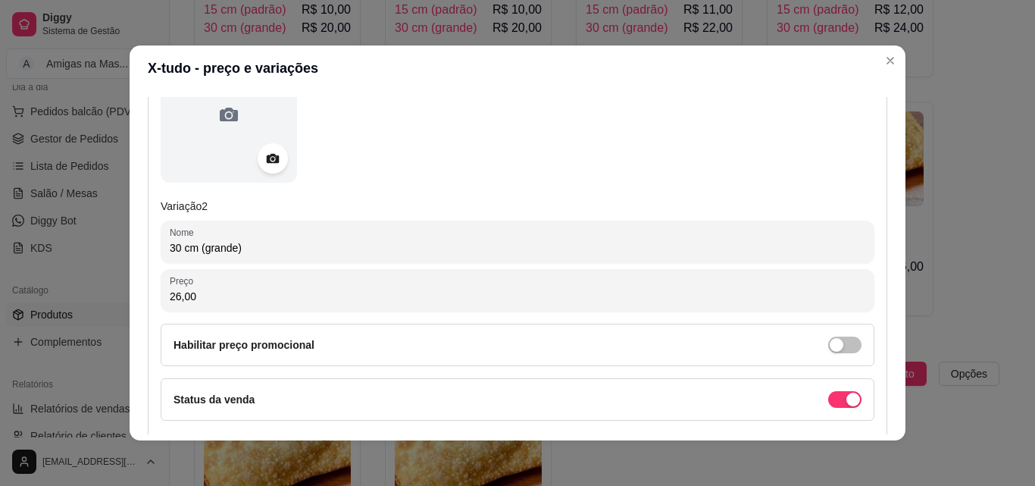
scroll to position [697, 0]
click at [615, 302] on input "26,00" at bounding box center [518, 295] width 696 height 15
type input "30,00"
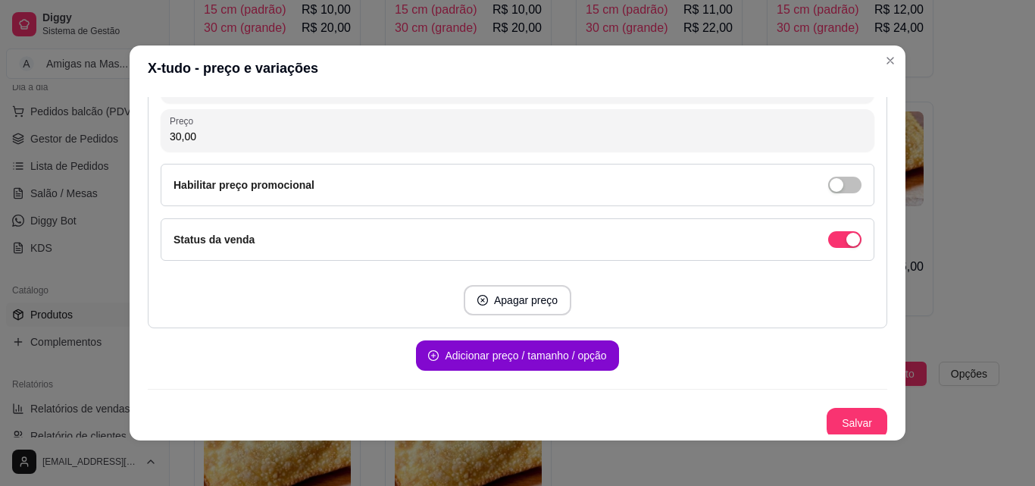
scroll to position [860, 0]
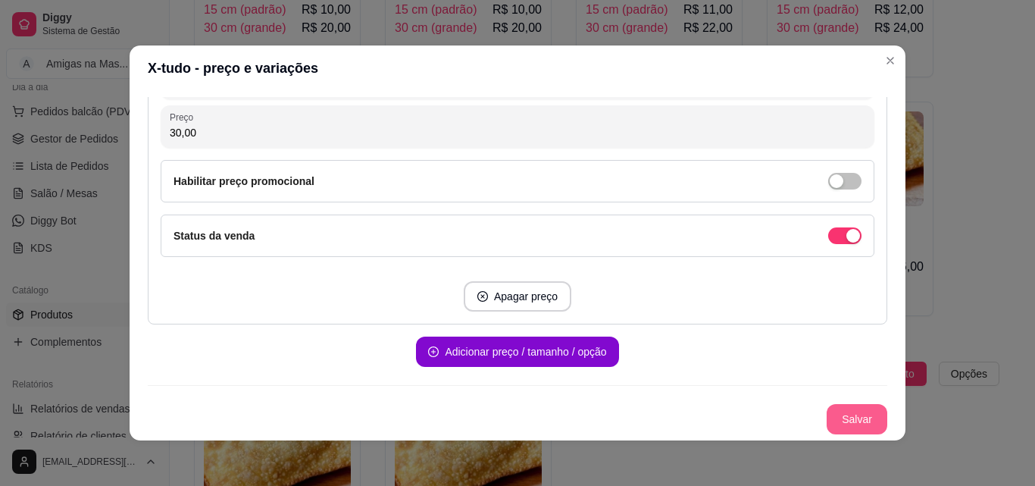
click at [831, 418] on button "Salvar" at bounding box center [857, 419] width 61 height 30
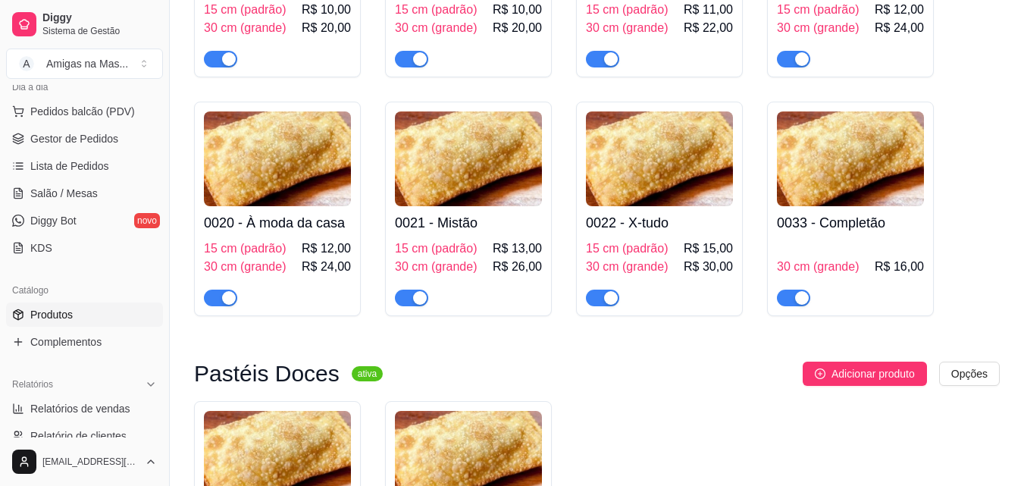
click at [874, 252] on div "30 cm (grande) R$ 16,00" at bounding box center [850, 272] width 147 height 67
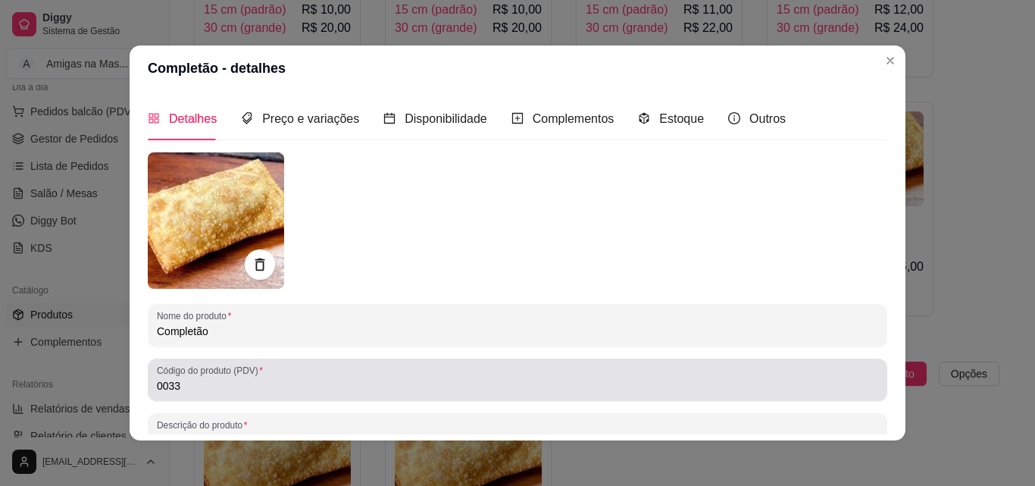
click at [500, 390] on input "0033" at bounding box center [518, 385] width 722 height 15
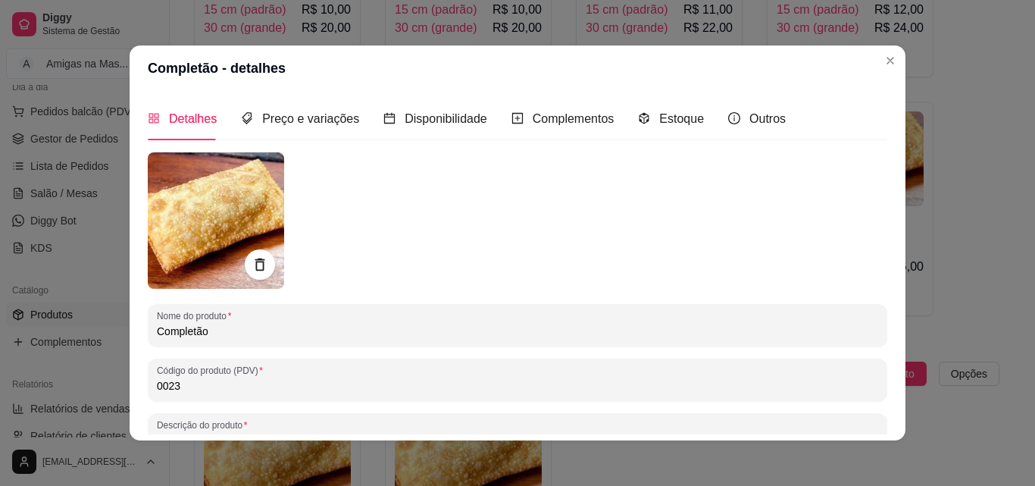
type input "0023"
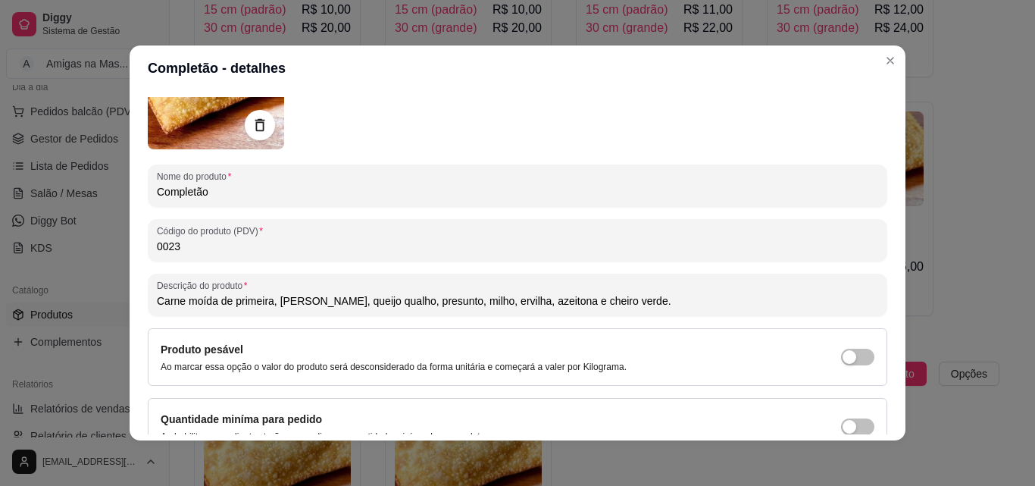
scroll to position [152, 0]
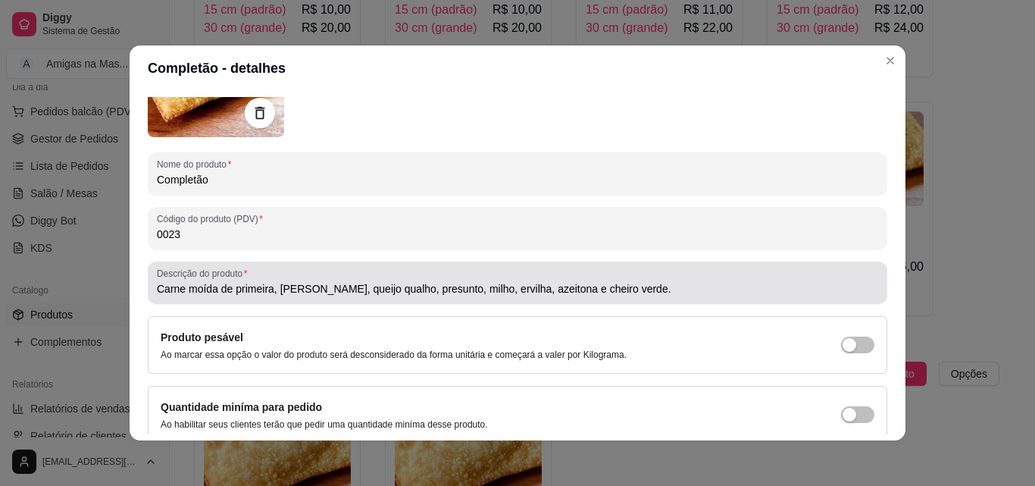
click at [488, 289] on input "Carne moída de primeira, [PERSON_NAME], queijo qualho, presunto, milho, ervilha…" at bounding box center [518, 288] width 722 height 15
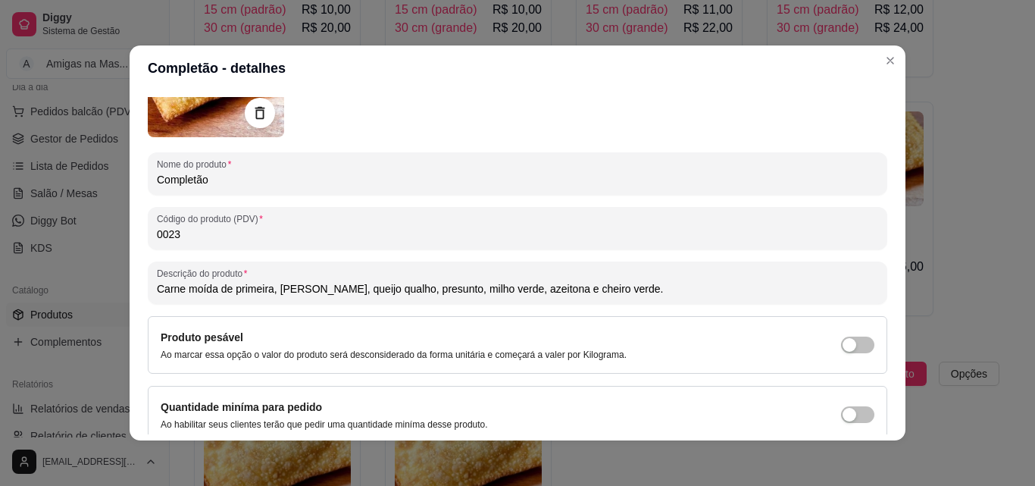
click at [347, 289] on input "Carne moída de primeira, [PERSON_NAME], queijo qualho, presunto, milho verde, a…" at bounding box center [518, 288] width 722 height 15
click at [358, 288] on input "Carne moída de primeira, [PERSON_NAME], queijo qualho, presunto, milho verde, a…" at bounding box center [518, 288] width 722 height 15
type input "Carne moída de primeira, frango, queijo coalho, [GEOGRAPHIC_DATA], milho verde,…"
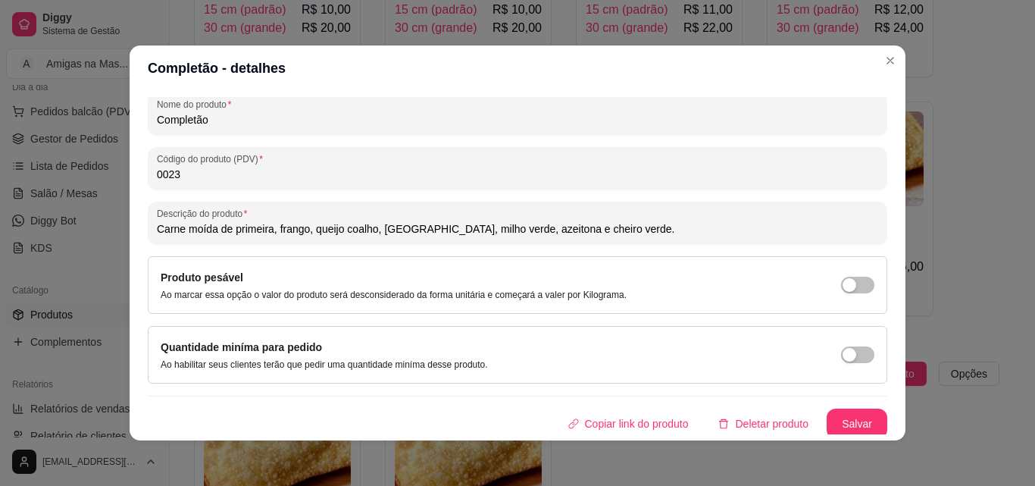
scroll to position [216, 0]
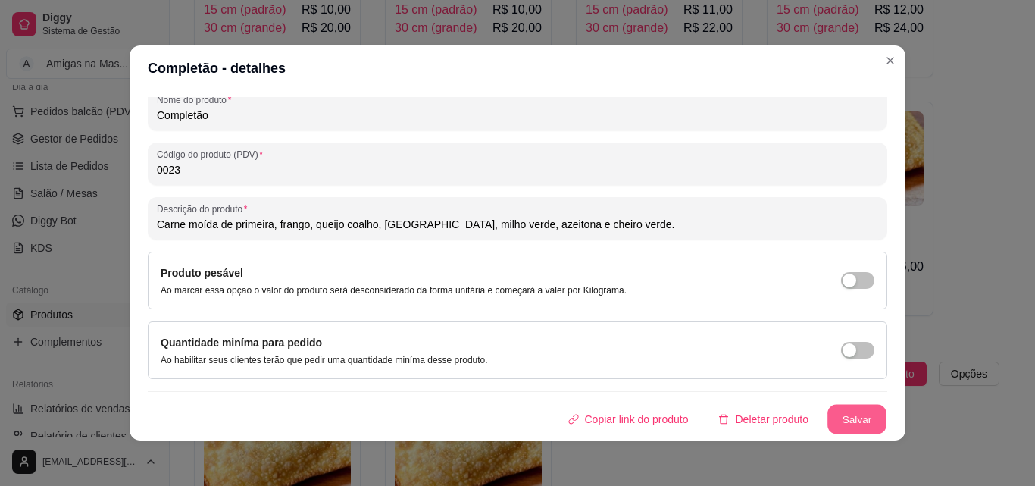
click at [852, 421] on button "Salvar" at bounding box center [857, 420] width 59 height 30
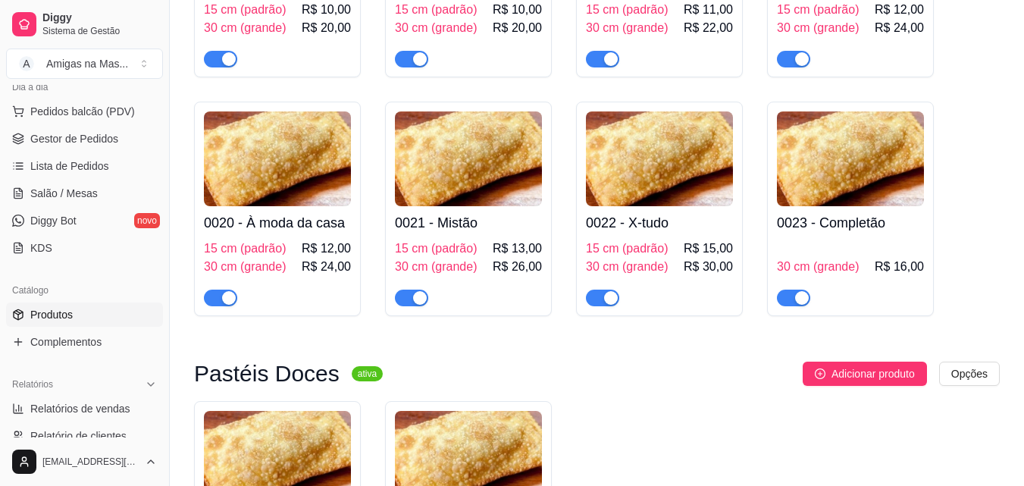
click at [662, 227] on h4 "0022 - X-tudo" at bounding box center [659, 222] width 147 height 21
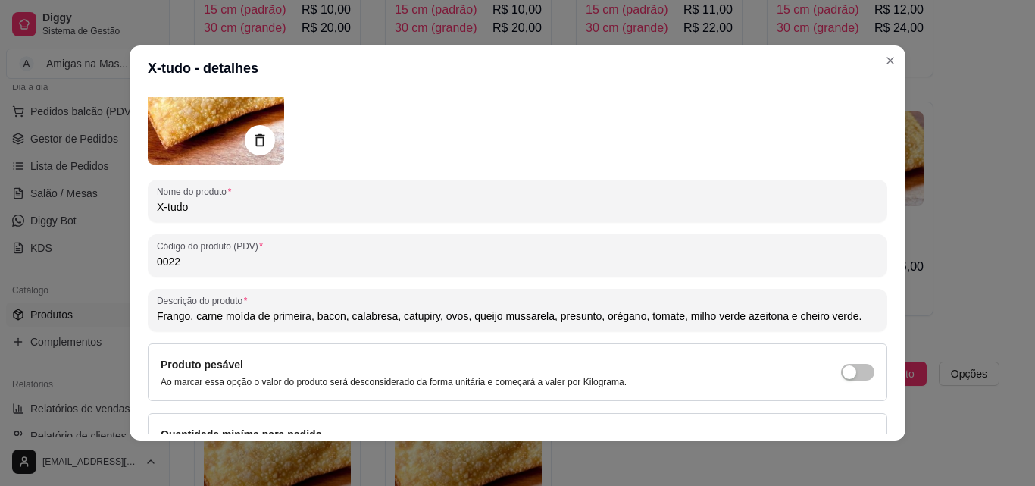
scroll to position [152, 0]
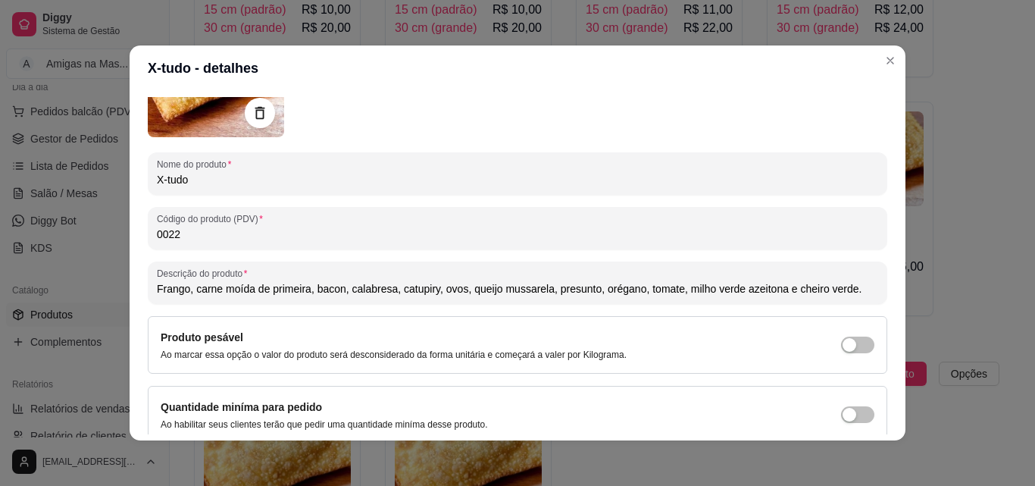
click at [538, 288] on input "Frango, carne moída de primeira, bacon, calabresa, catupiry, ovos, queijo mussa…" at bounding box center [518, 288] width 722 height 15
type input "Frango, carne moída de primeira, bacon, calabresa, catupiry, ovos, queijo coalh…"
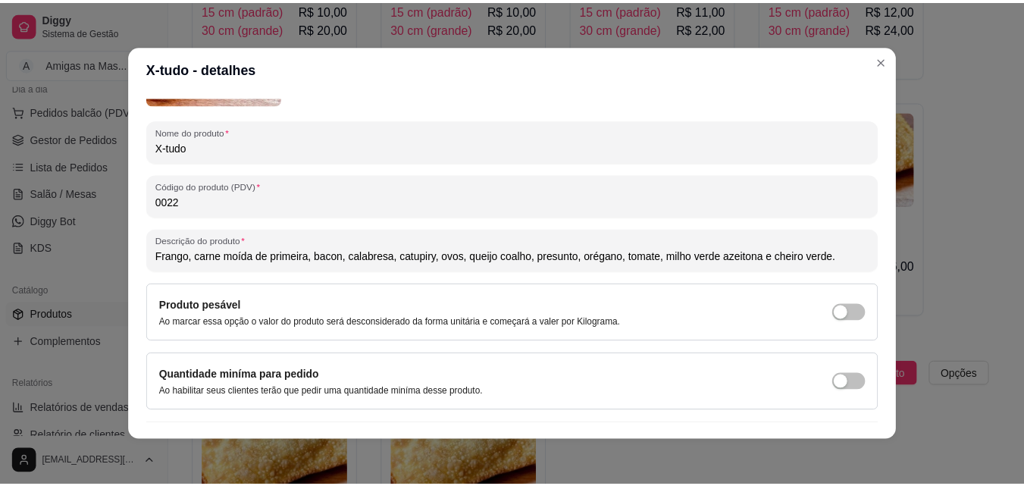
scroll to position [216, 0]
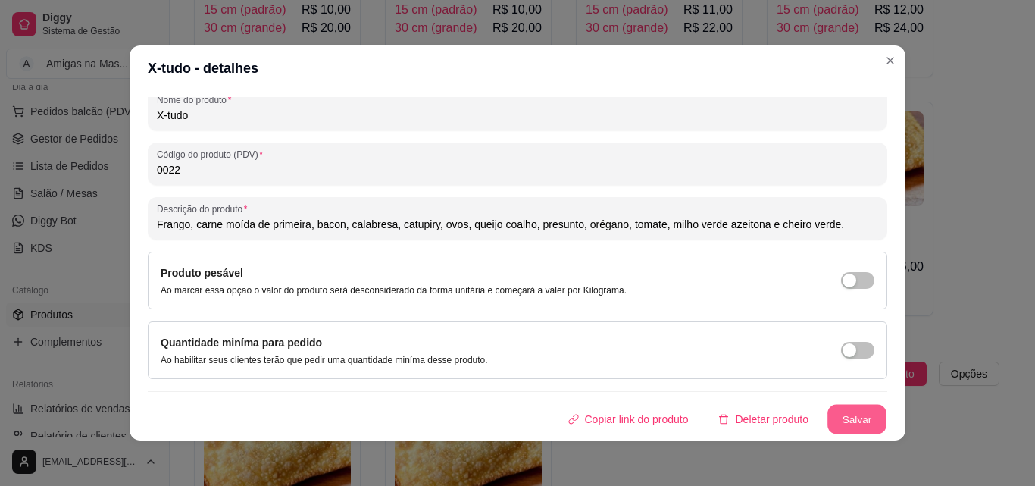
click at [851, 417] on button "Salvar" at bounding box center [857, 420] width 59 height 30
click at [828, 411] on button "Salvar" at bounding box center [857, 420] width 59 height 30
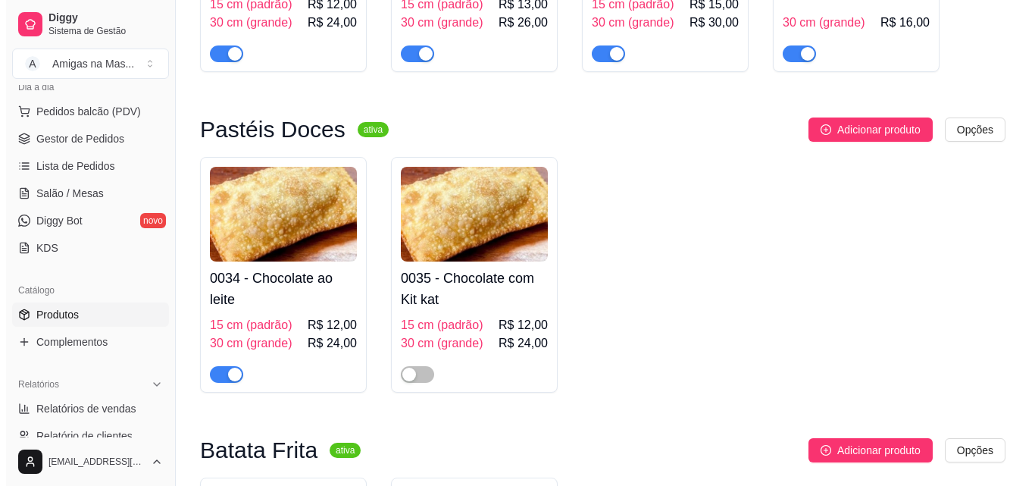
scroll to position [2122, 0]
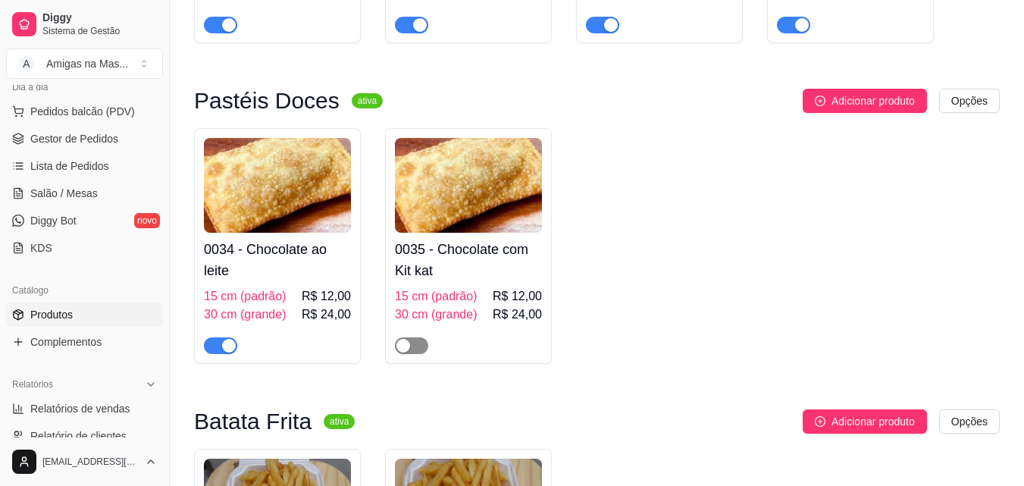
click at [420, 349] on span "button" at bounding box center [411, 345] width 33 height 17
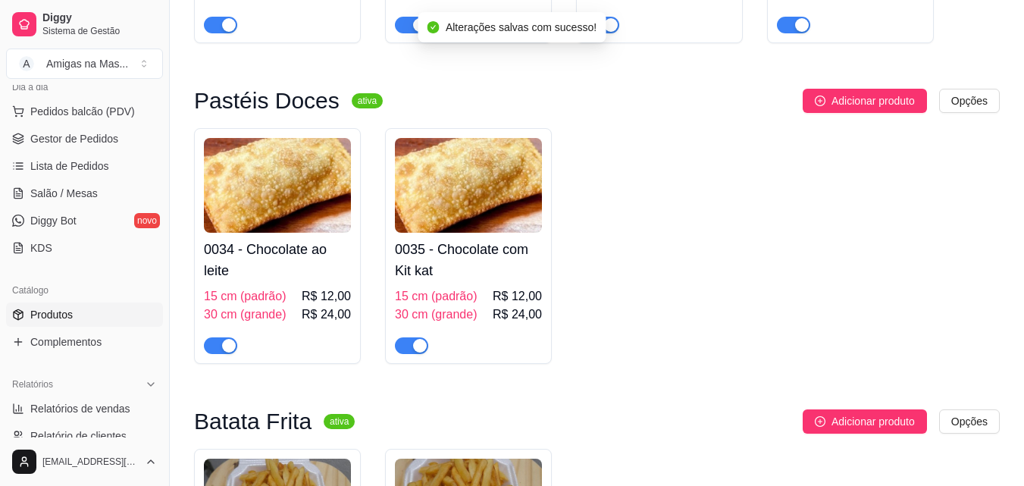
click at [471, 265] on h4 "0035 - Chocolate com Kit kat" at bounding box center [468, 260] width 147 height 42
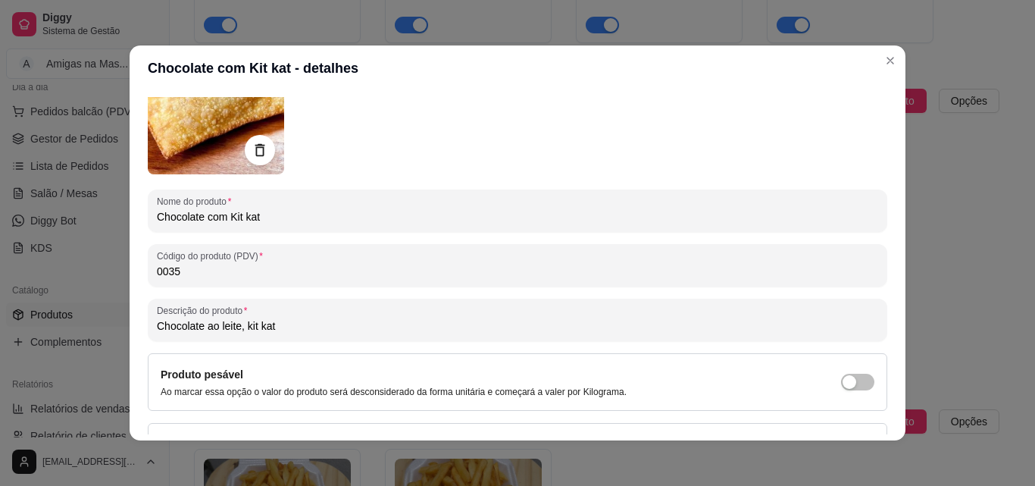
scroll to position [121, 0]
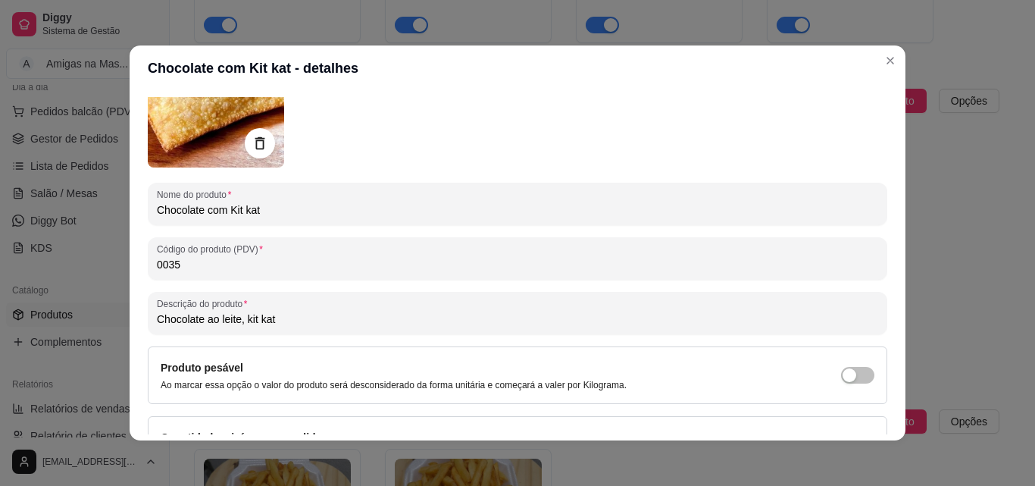
click at [711, 398] on div "Produto pesável Ao marcar essa opção o valor do produto será desconsiderado da …" at bounding box center [518, 375] width 740 height 58
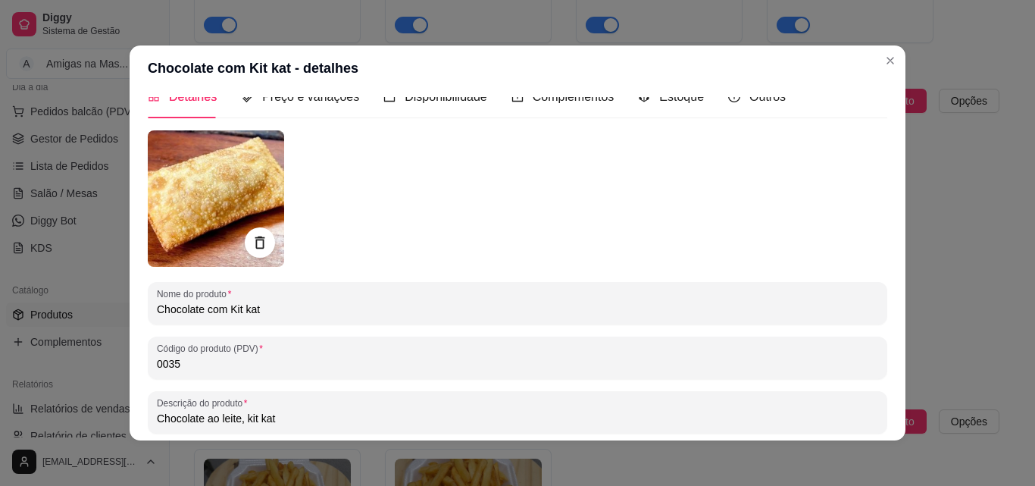
scroll to position [0, 0]
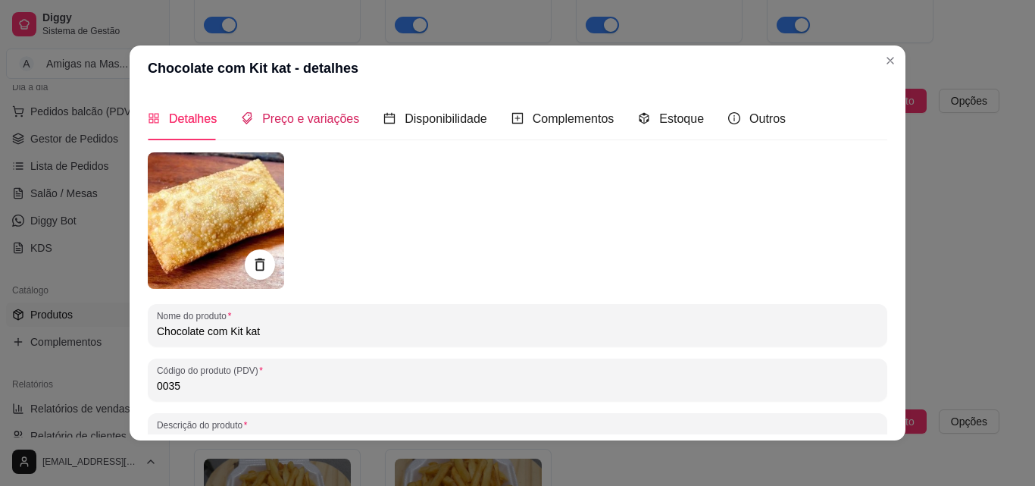
click at [333, 117] on span "Preço e variações" at bounding box center [310, 118] width 97 height 13
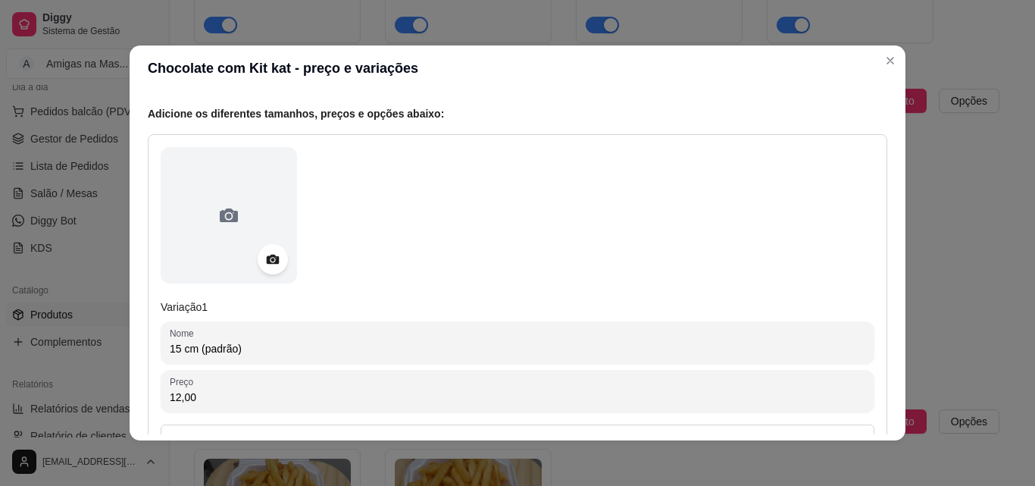
scroll to position [152, 0]
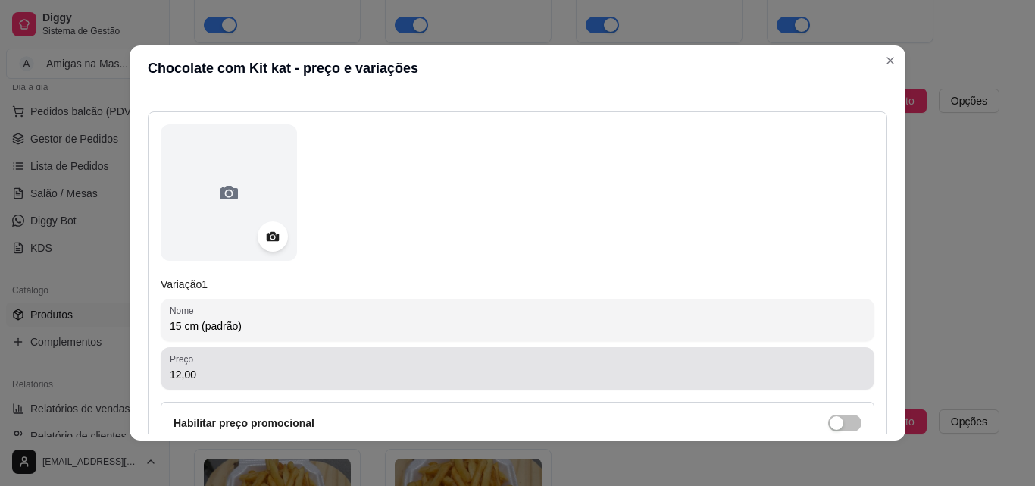
click at [646, 386] on div "Preço 12,00" at bounding box center [518, 368] width 714 height 42
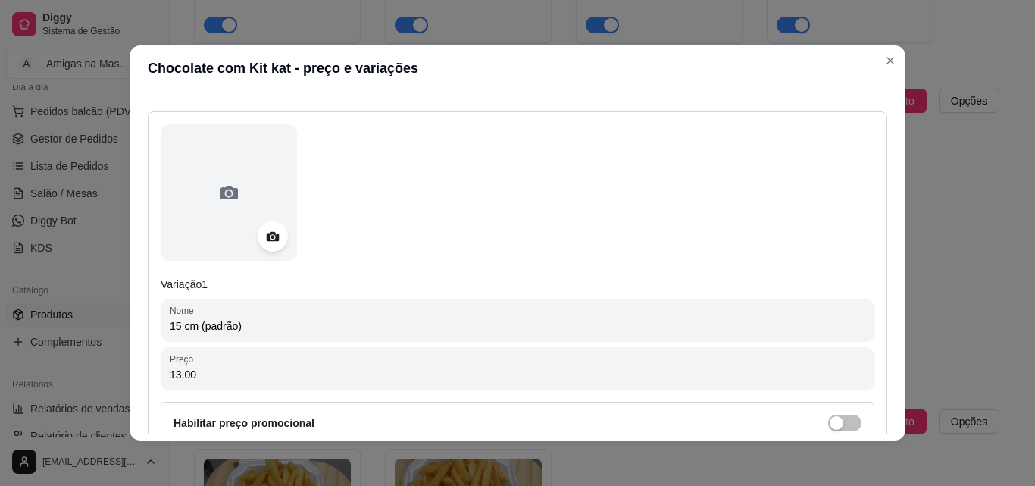
type input "13,00"
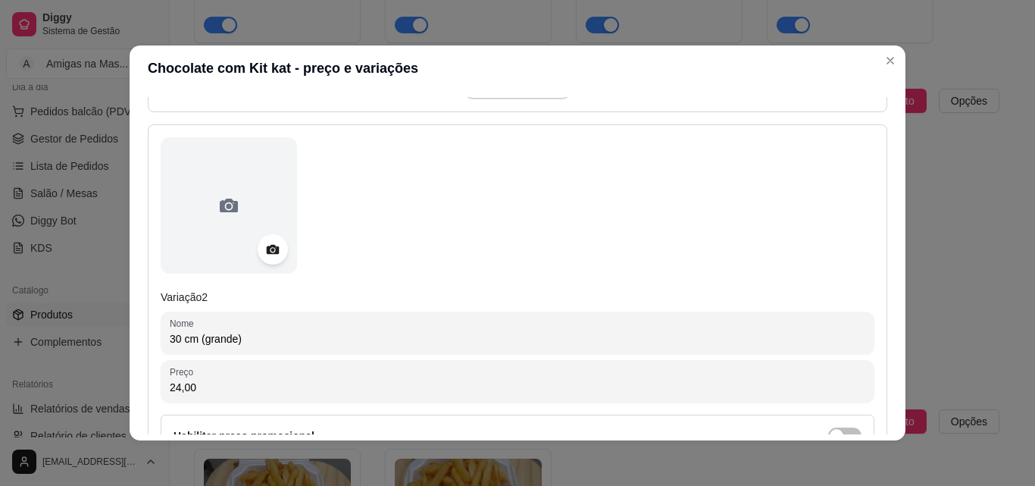
scroll to position [606, 0]
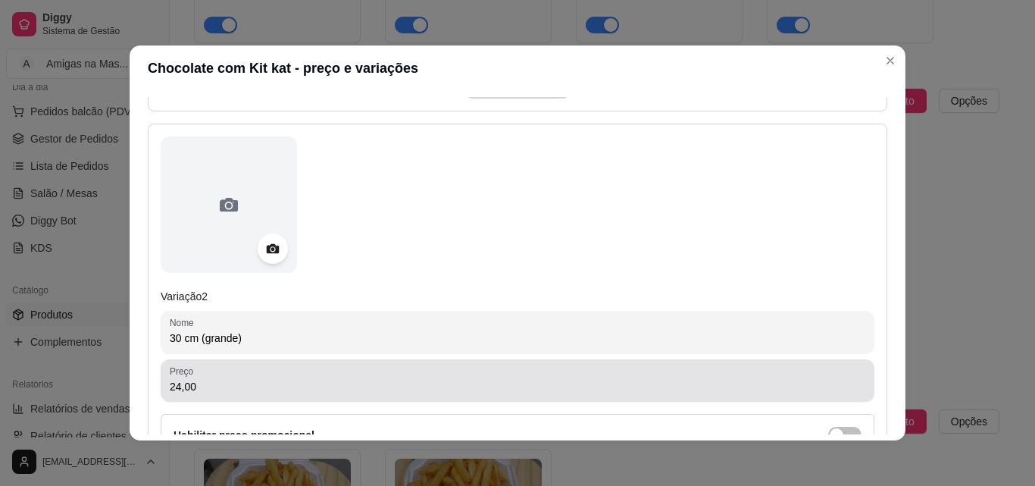
click at [596, 376] on div "24,00" at bounding box center [518, 380] width 696 height 30
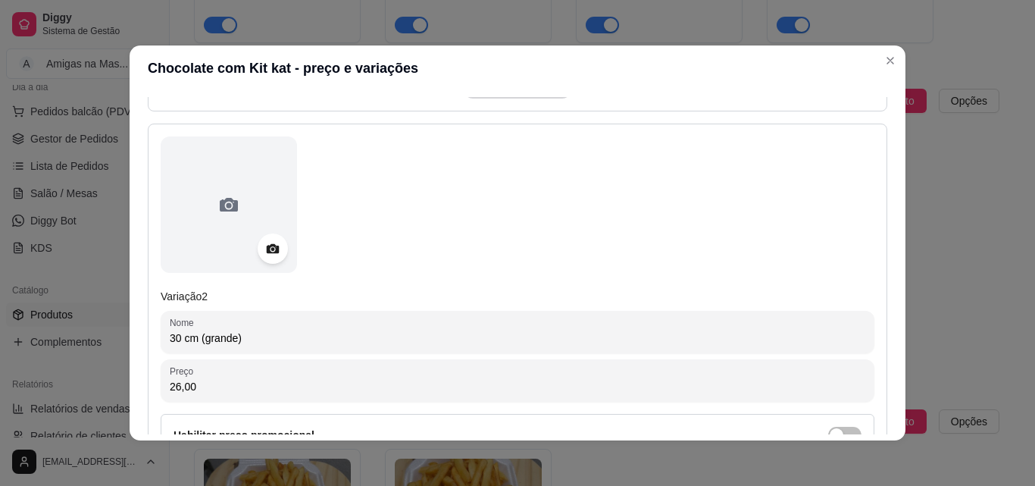
type input "26,00"
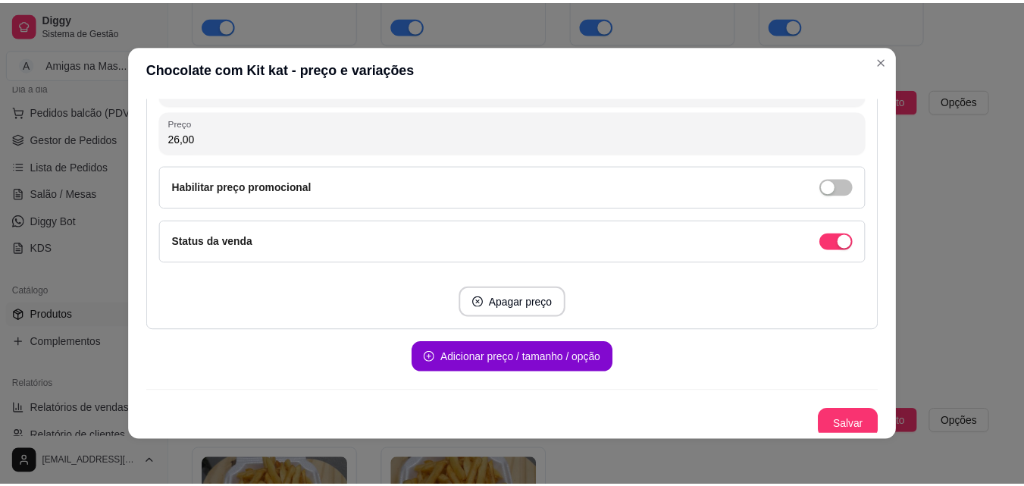
scroll to position [860, 0]
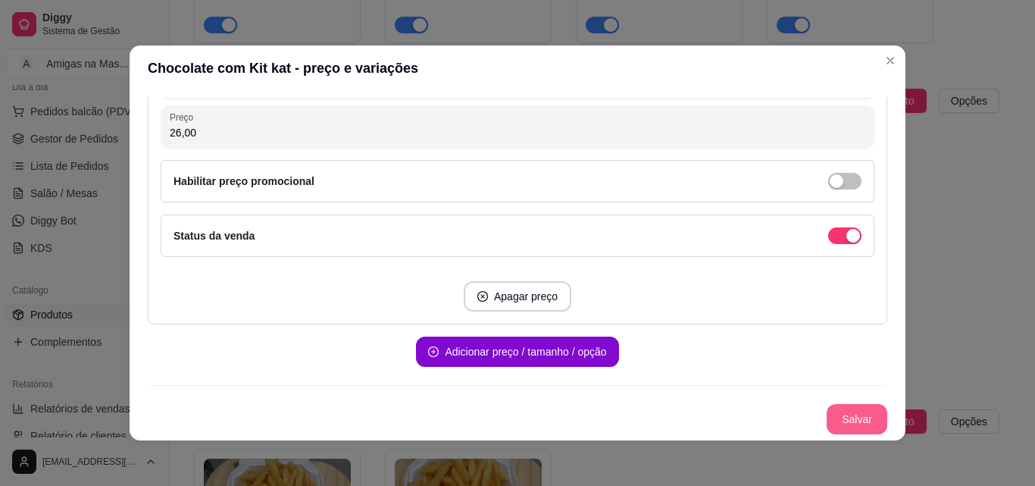
click at [852, 423] on button "Salvar" at bounding box center [857, 419] width 61 height 30
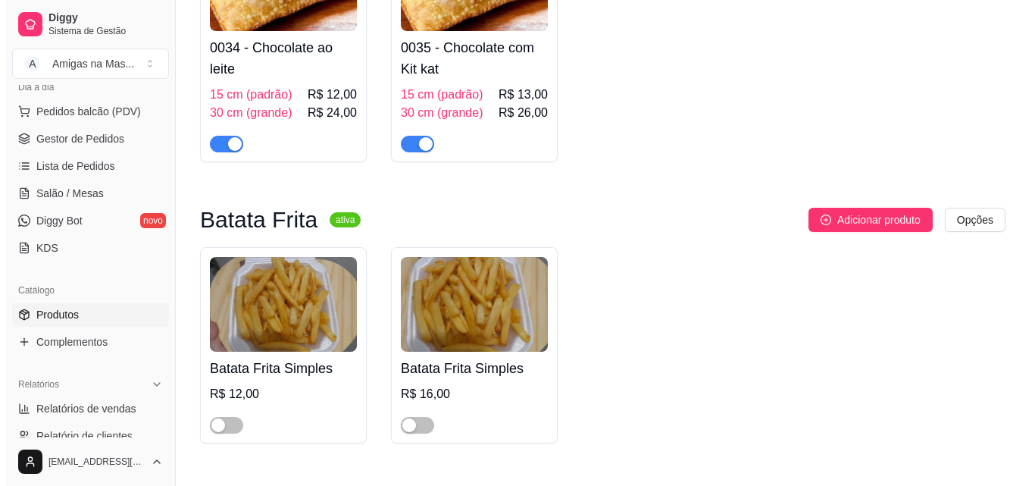
scroll to position [2334, 0]
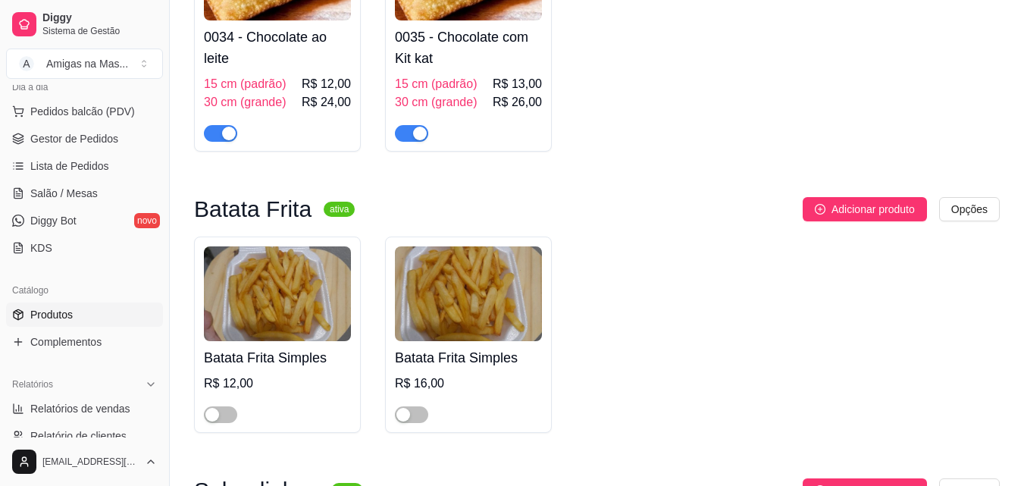
click at [447, 325] on img at bounding box center [468, 293] width 147 height 95
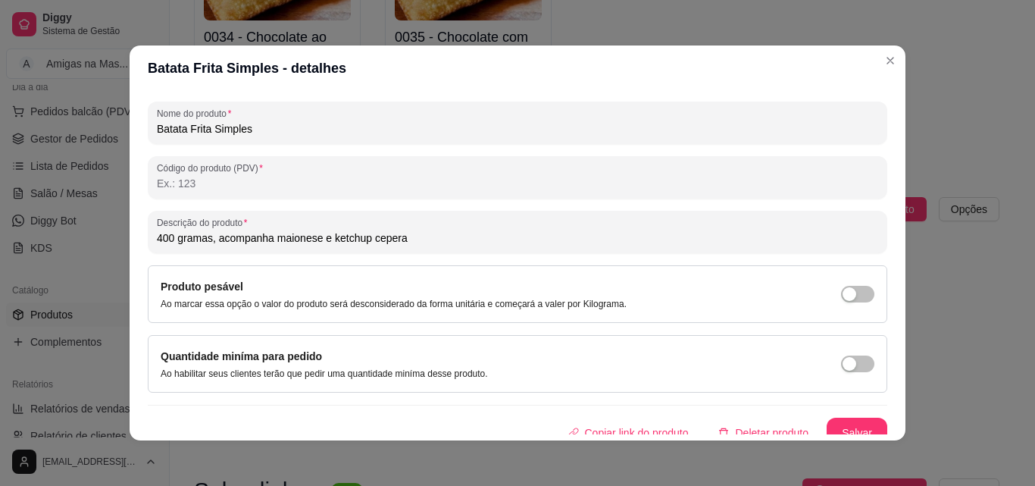
scroll to position [216, 0]
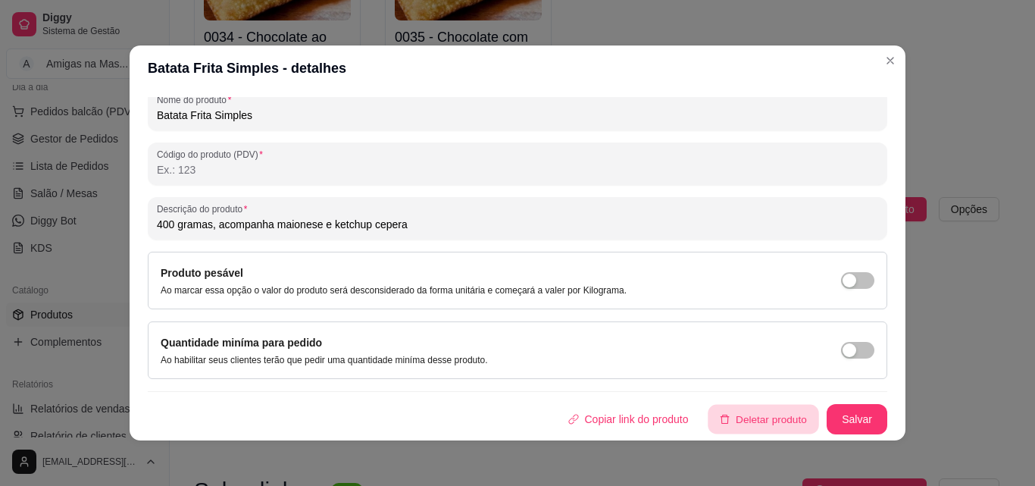
click at [727, 409] on button "Deletar produto" at bounding box center [764, 420] width 111 height 30
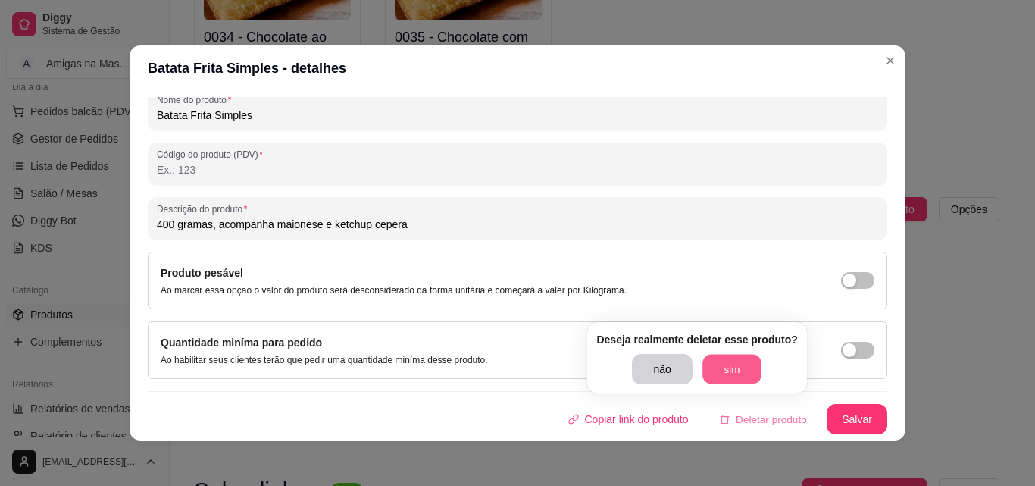
click at [724, 374] on button "sim" at bounding box center [732, 370] width 59 height 30
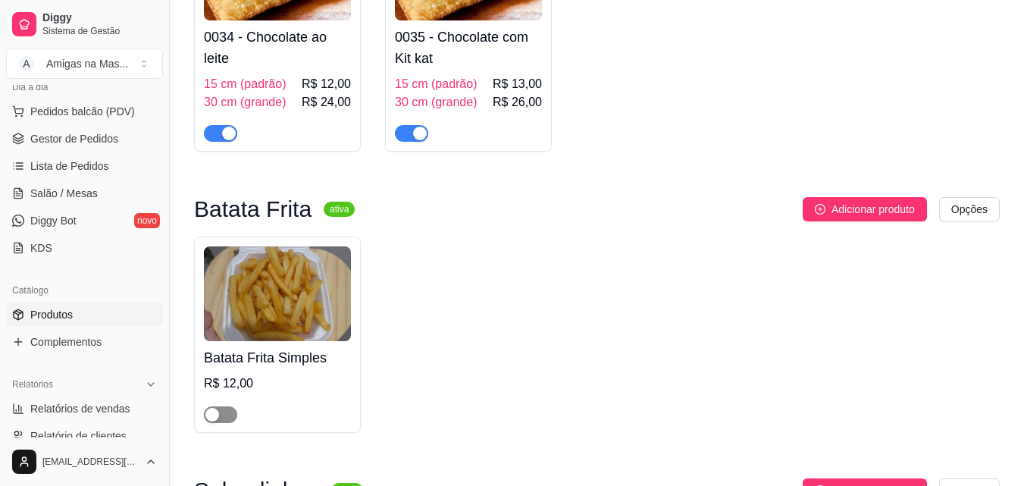
drag, startPoint x: 221, startPoint y: 430, endPoint x: 227, endPoint y: 424, distance: 8.6
click at [227, 424] on div "Batata Frita Simples R$ 12,00" at bounding box center [277, 334] width 167 height 196
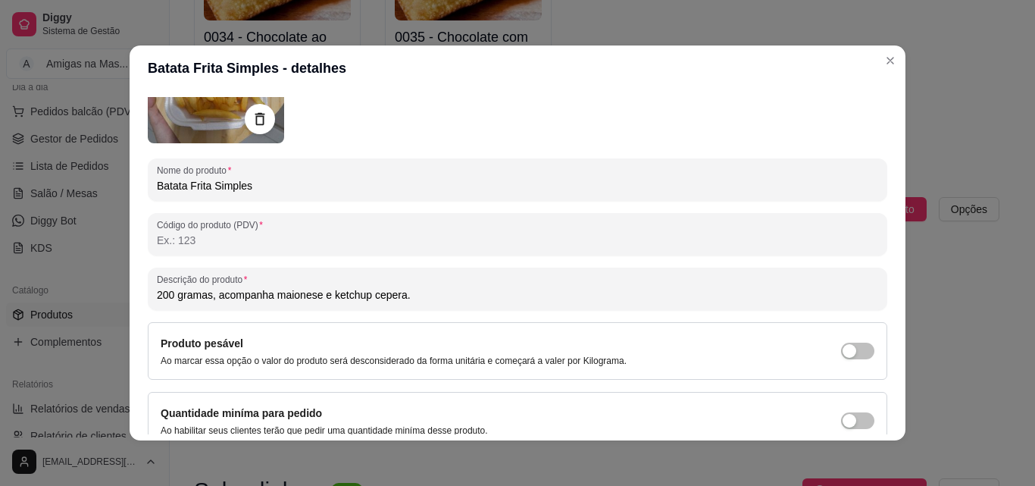
scroll to position [193, 0]
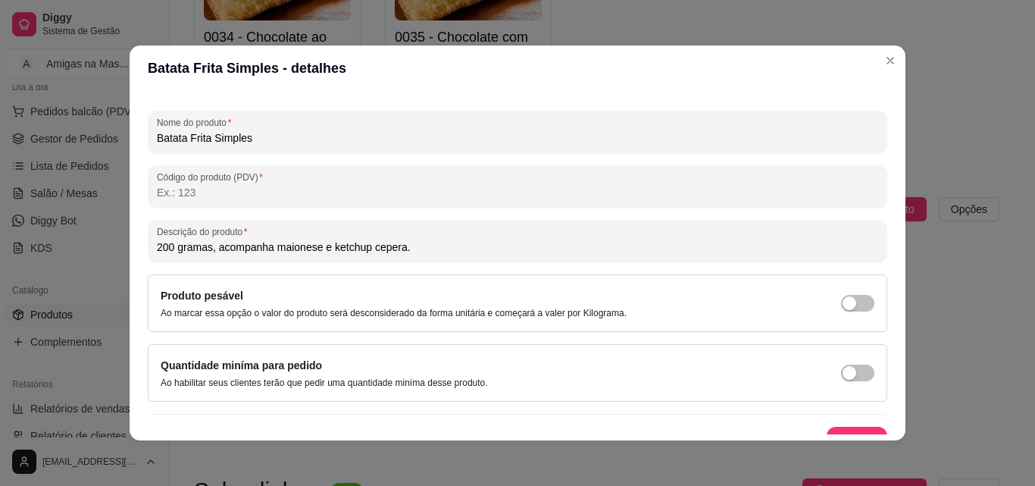
click at [841, 302] on div "Produto pesável Ao marcar essa opção o valor do produto será desconsiderado da …" at bounding box center [518, 303] width 740 height 58
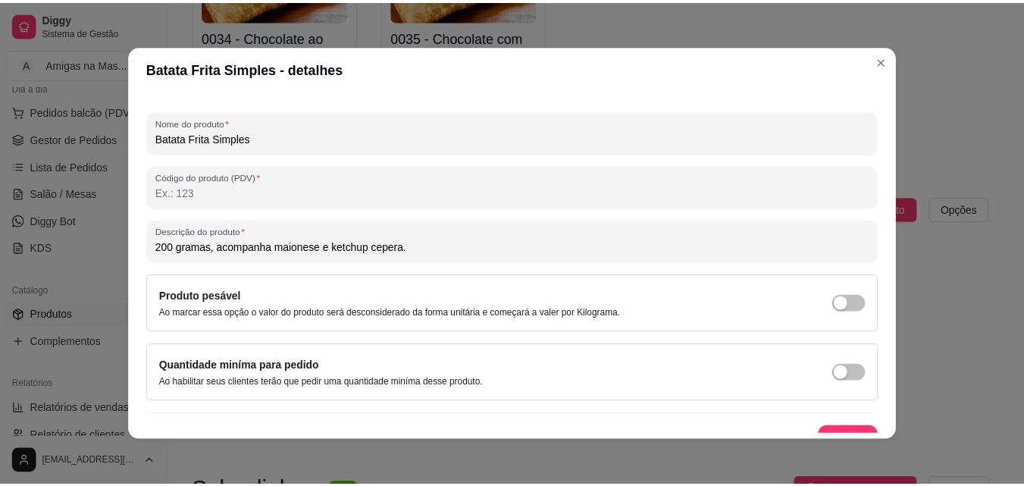
scroll to position [216, 0]
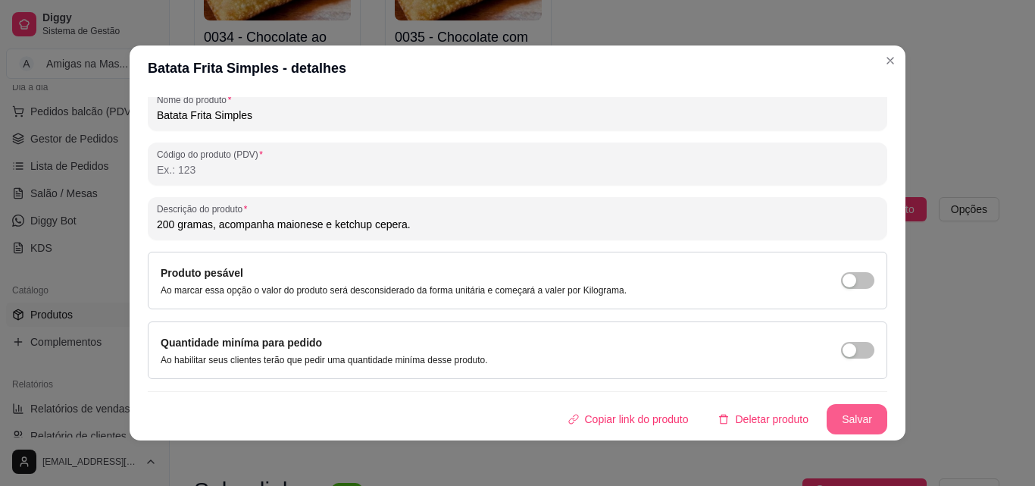
click at [827, 419] on button "Salvar" at bounding box center [857, 419] width 61 height 30
click at [827, 420] on div "Copiar link do produto Deletar produto Salvar" at bounding box center [518, 419] width 740 height 30
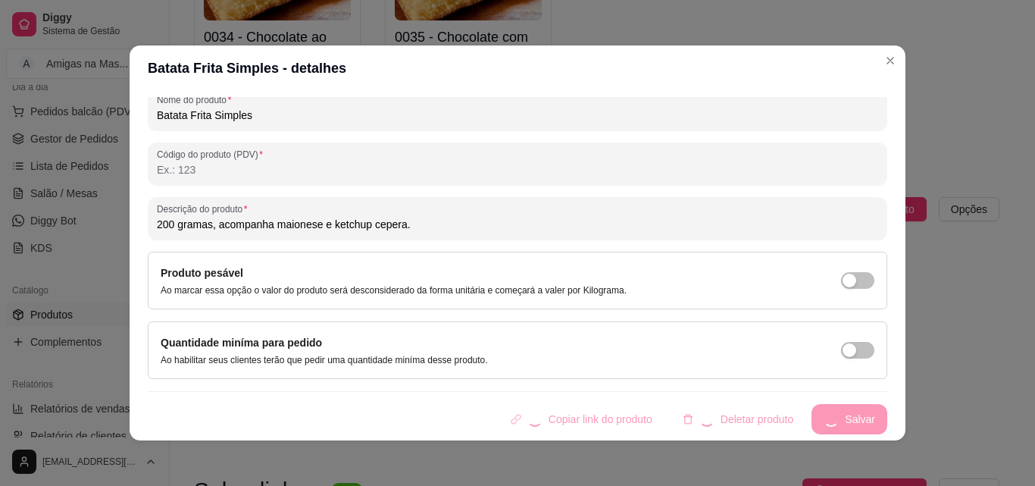
click at [827, 420] on div "Copiar link do produto Deletar produto Salvar" at bounding box center [518, 419] width 740 height 30
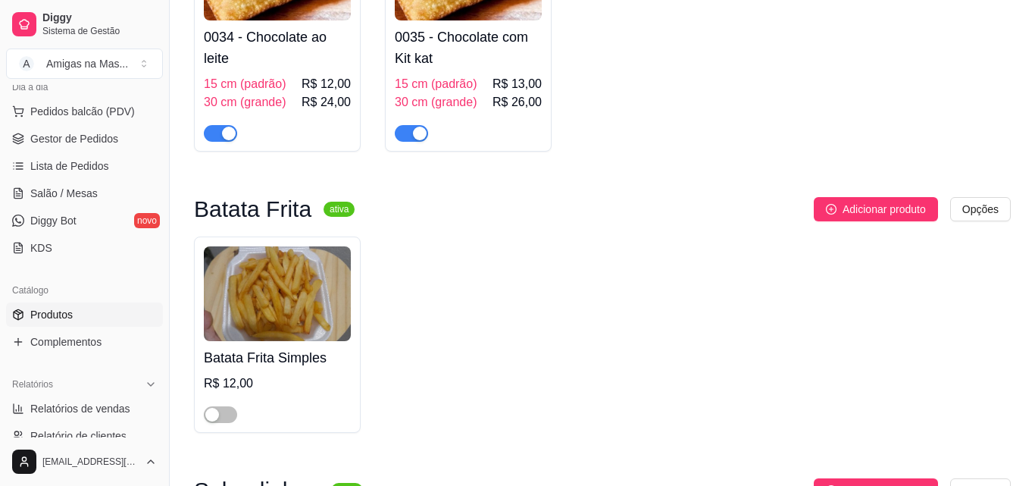
click at [881, 62] on div "0034 - Chocolate ao leite 15 cm (padrão) R$ 12,00 30 cm (grande) R$ 24,00 0035 …" at bounding box center [602, 34] width 817 height 236
click at [884, 61] on div "0034 - Chocolate ao leite 15 cm (padrão) R$ 12,00 30 cm (grande) R$ 24,00 0035 …" at bounding box center [602, 34] width 817 height 236
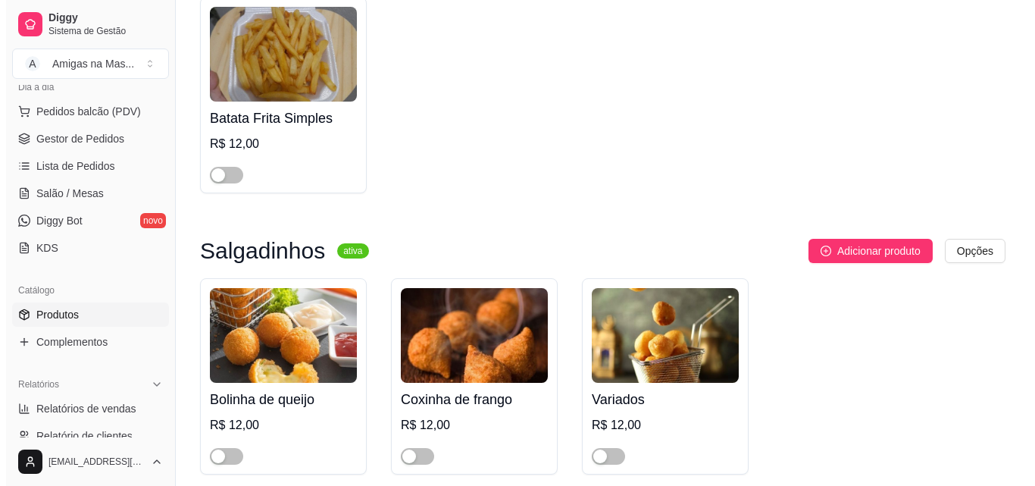
scroll to position [2607, 0]
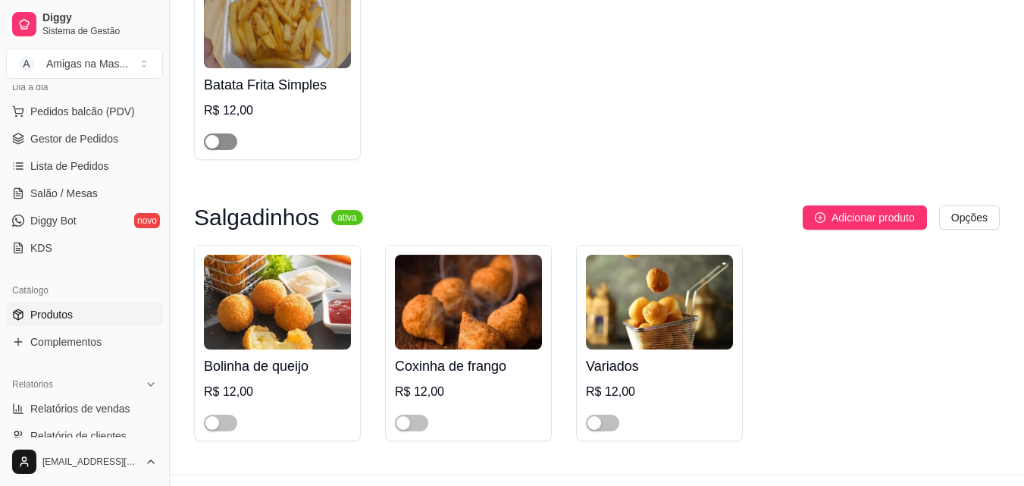
click at [227, 140] on span "button" at bounding box center [220, 141] width 33 height 17
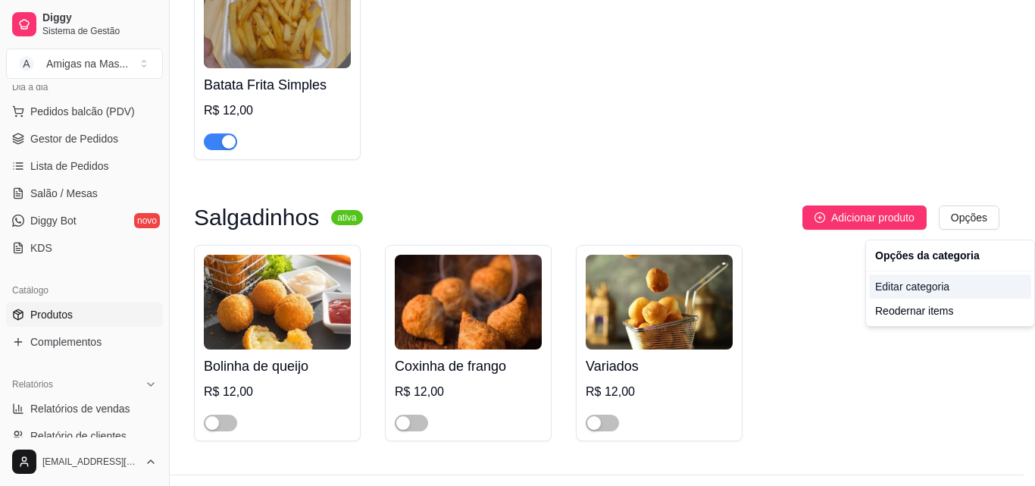
click at [922, 286] on div "Editar categoria" at bounding box center [950, 286] width 162 height 24
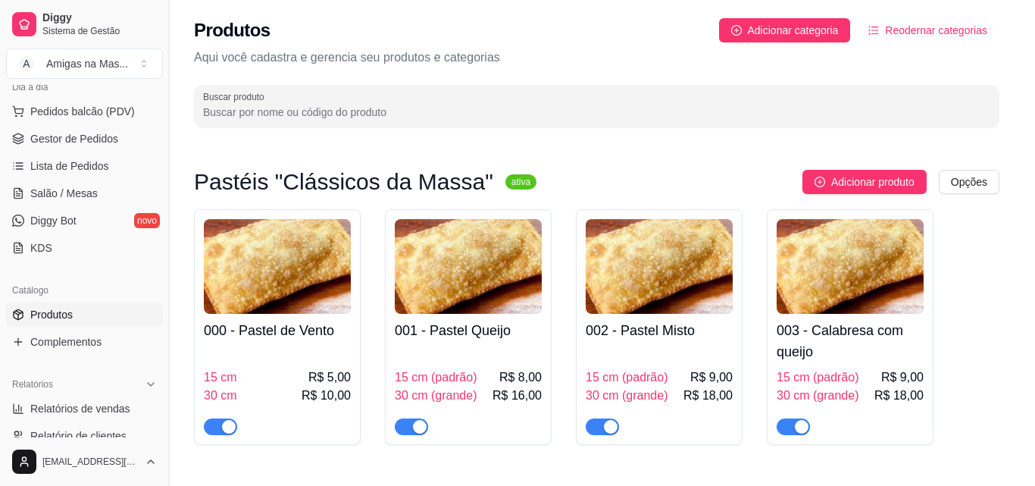
click at [616, 410] on button "Deletar categoria" at bounding box center [597, 413] width 108 height 30
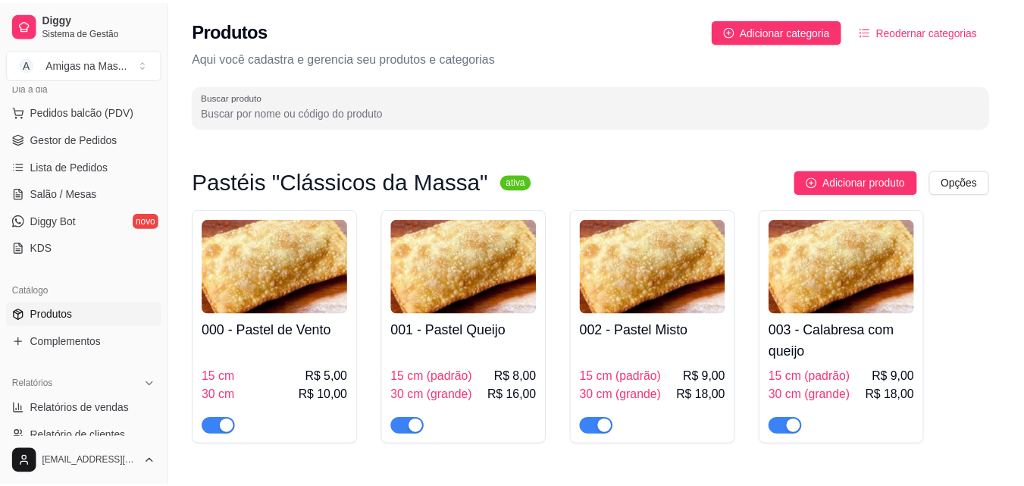
scroll to position [2589, 0]
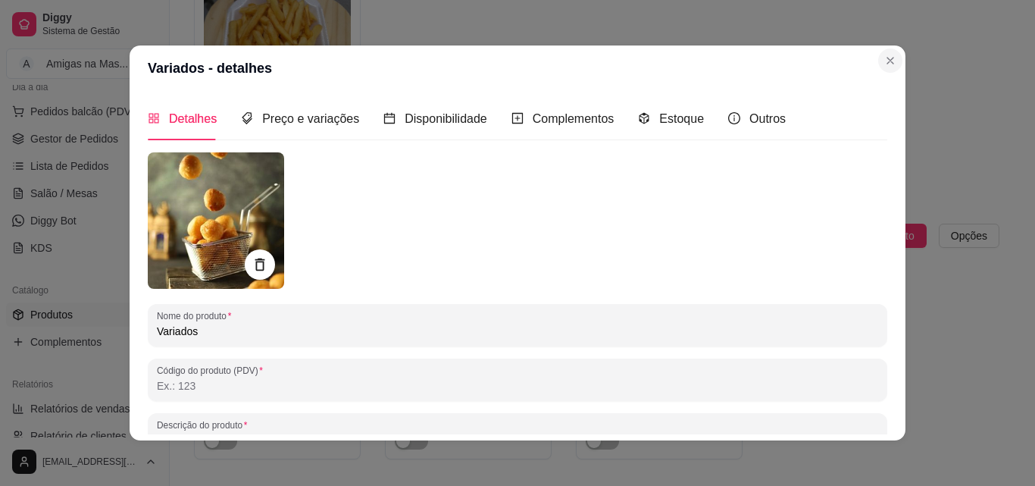
click at [882, 51] on div "Batata Frita Simples R$ 12,00" at bounding box center [597, 80] width 806 height 196
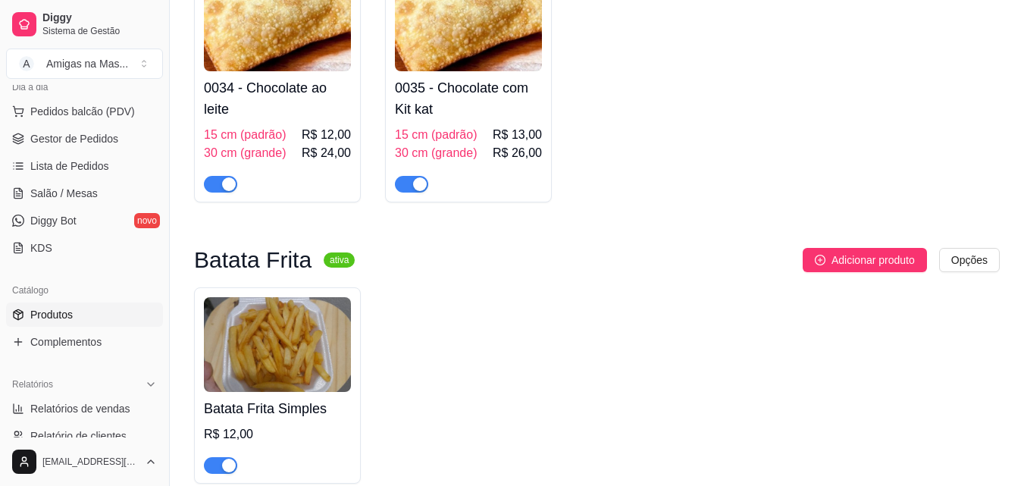
scroll to position [2283, 0]
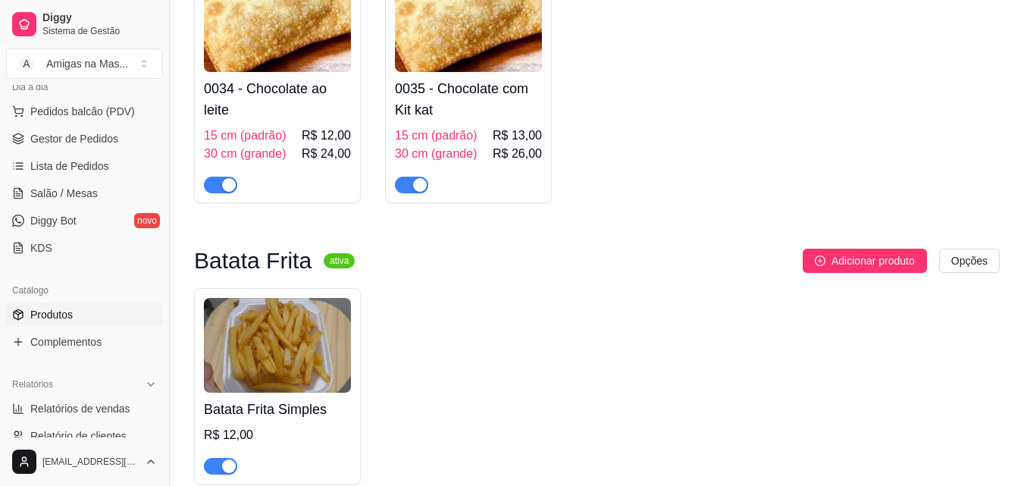
click at [727, 280] on div "Batata Frita ativa Adicionar produto Opções Batata Frita Simples R$ 12,00" at bounding box center [597, 367] width 806 height 236
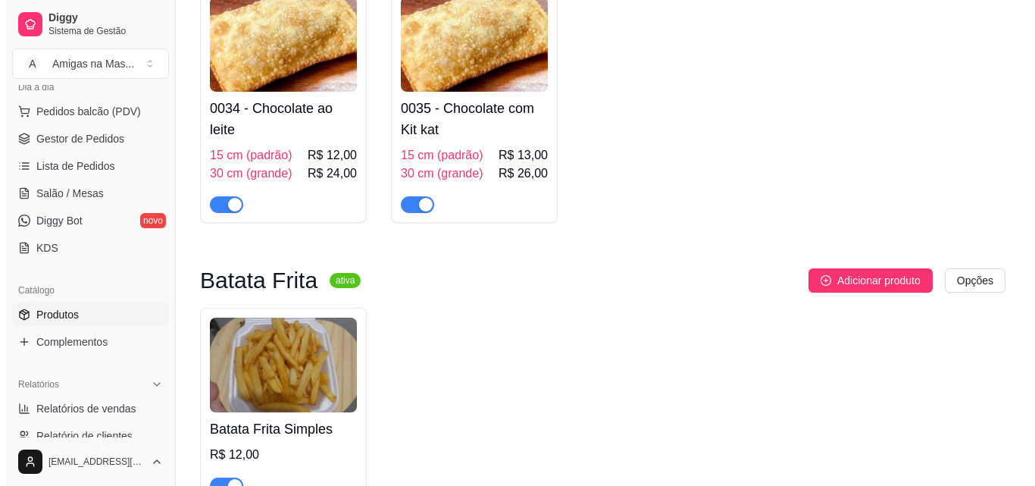
scroll to position [2071, 0]
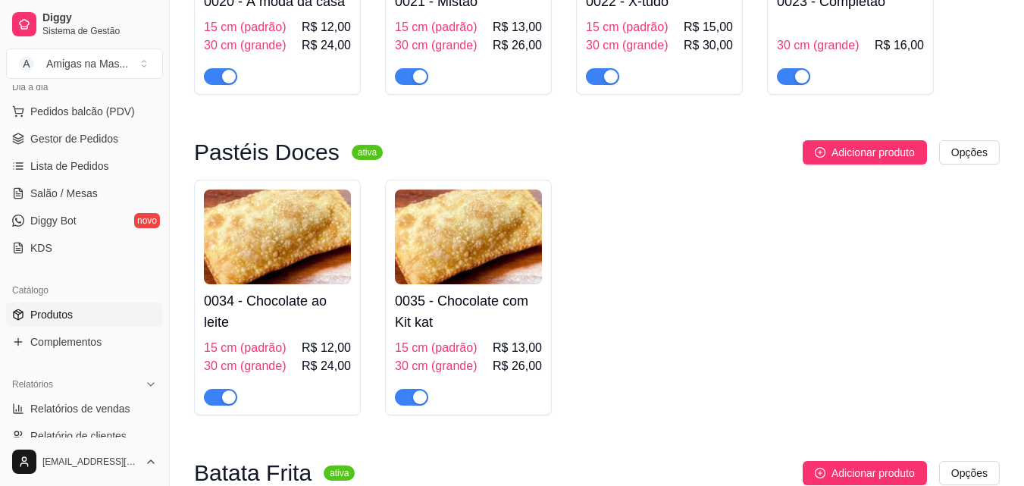
click at [296, 306] on h4 "0034 - Chocolate ao leite" at bounding box center [277, 311] width 147 height 42
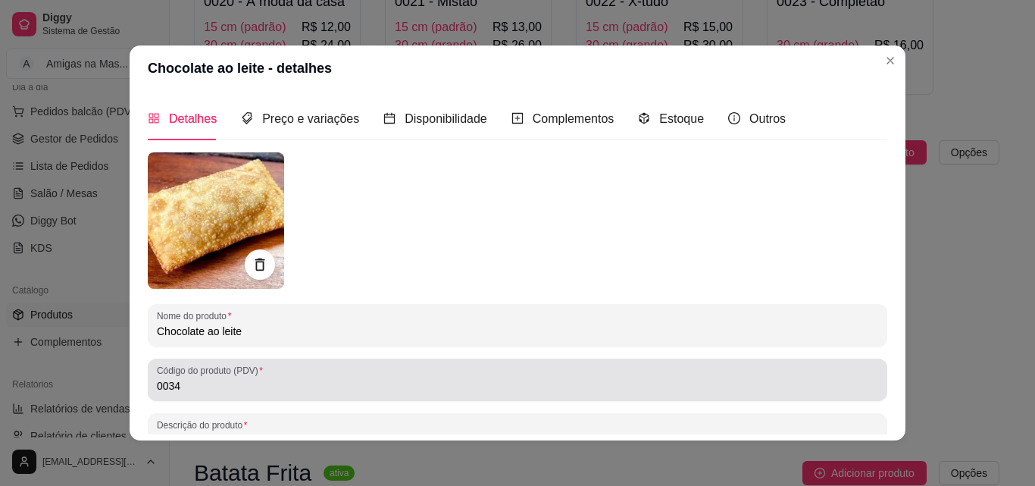
click at [261, 385] on input "0034" at bounding box center [518, 385] width 722 height 15
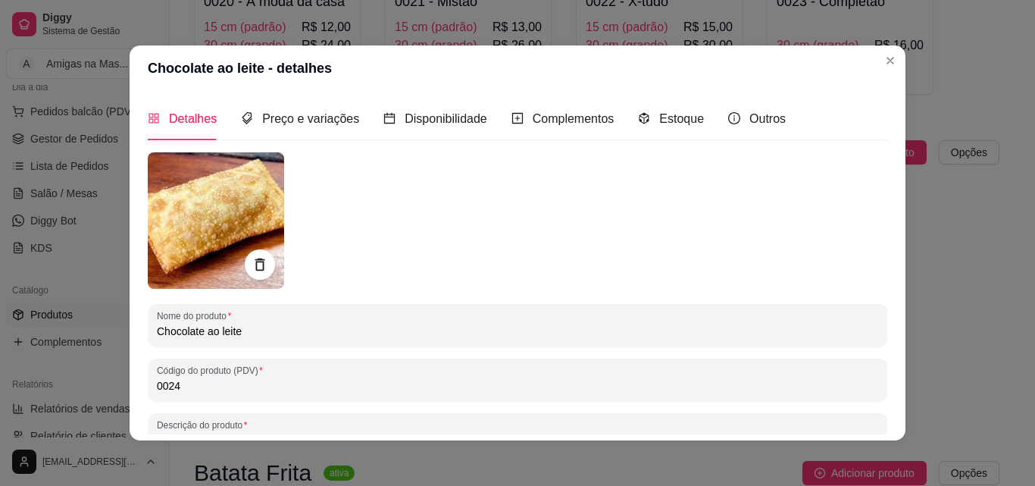
type input "0024"
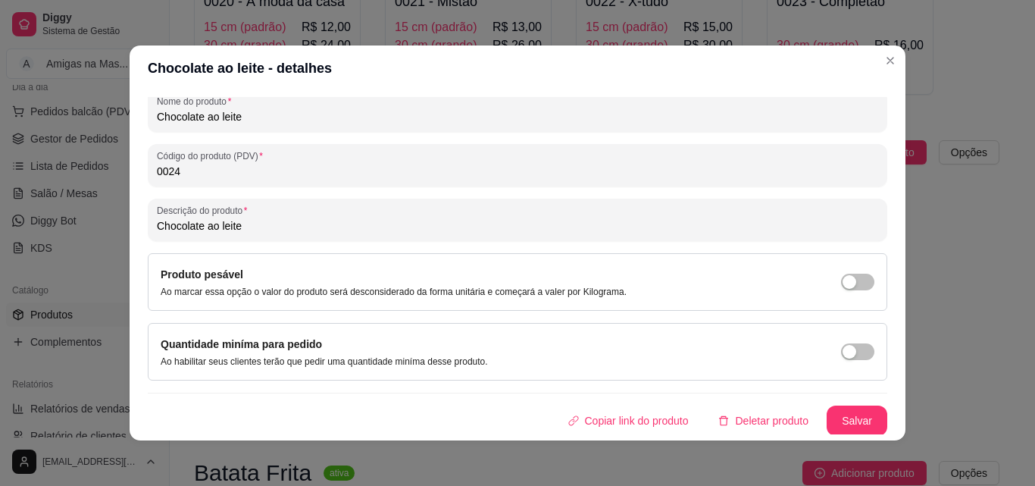
scroll to position [216, 0]
click at [856, 414] on button "Salvar" at bounding box center [857, 420] width 59 height 30
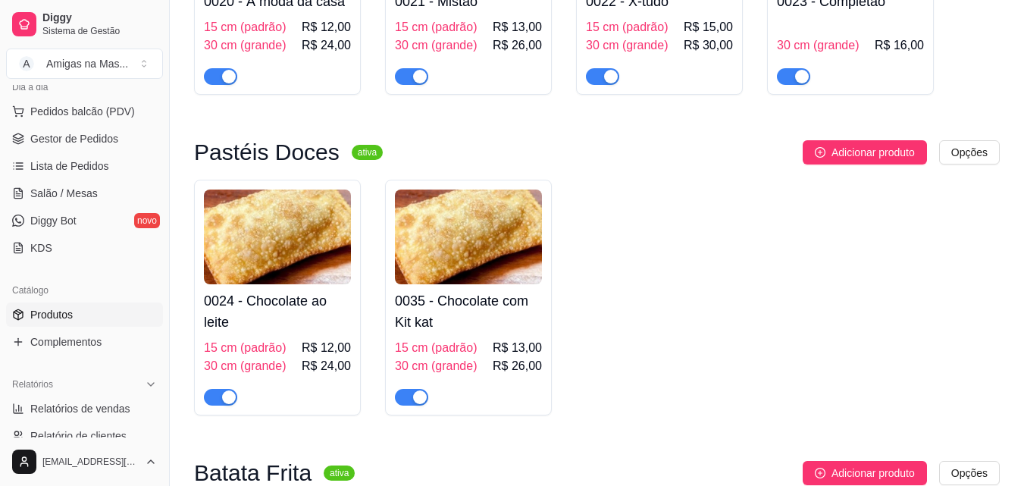
click at [405, 317] on h4 "0035 - Chocolate com Kit kat" at bounding box center [468, 311] width 147 height 42
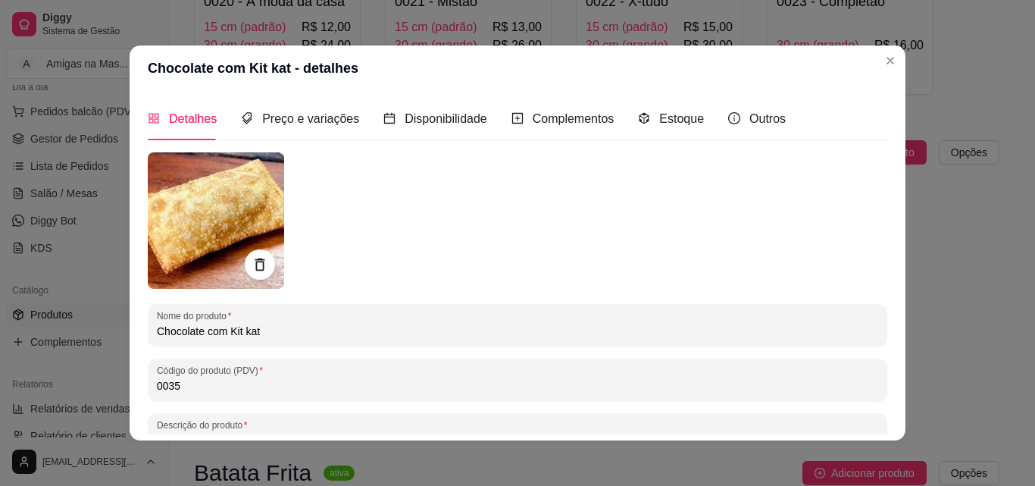
click at [337, 380] on input "0035" at bounding box center [518, 385] width 722 height 15
type input "0025"
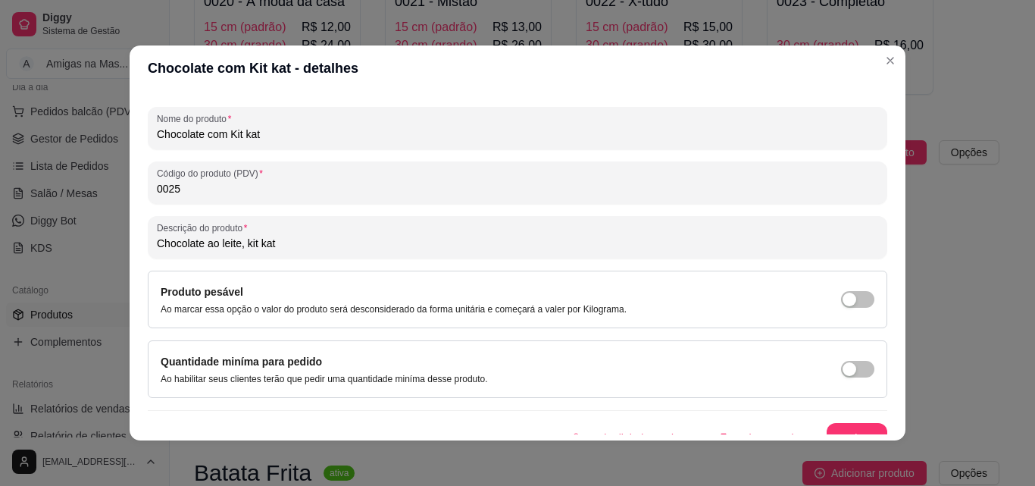
scroll to position [212, 0]
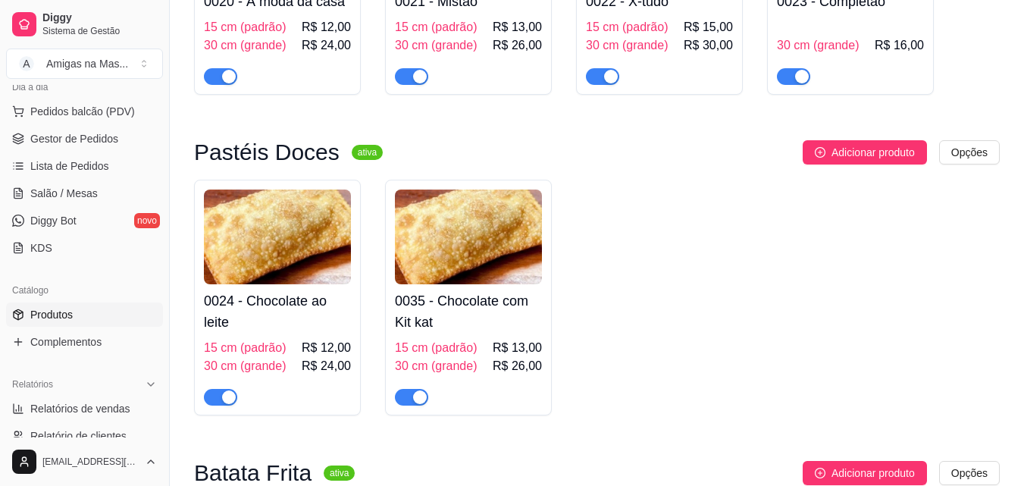
click at [492, 330] on h4 "0035 - Chocolate com Kit kat" at bounding box center [468, 311] width 147 height 42
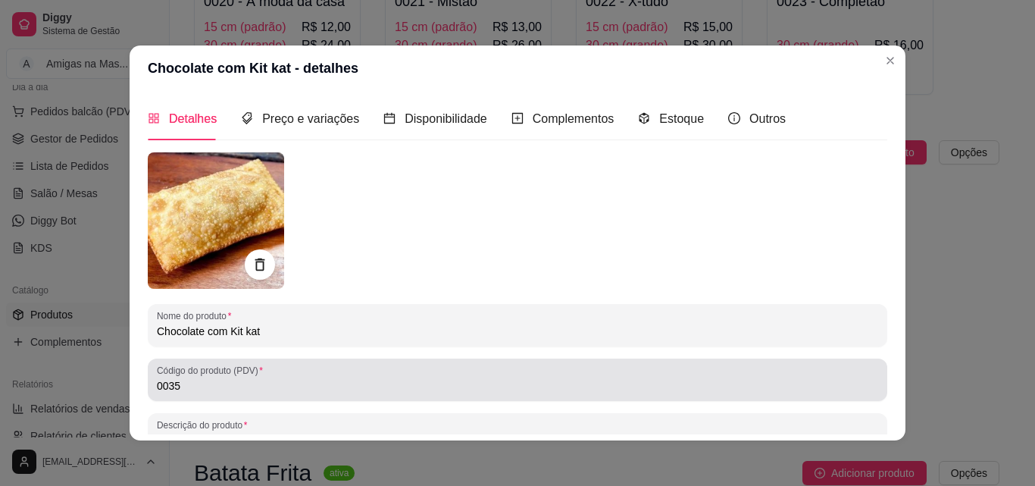
click at [482, 382] on input "0035" at bounding box center [518, 385] width 722 height 15
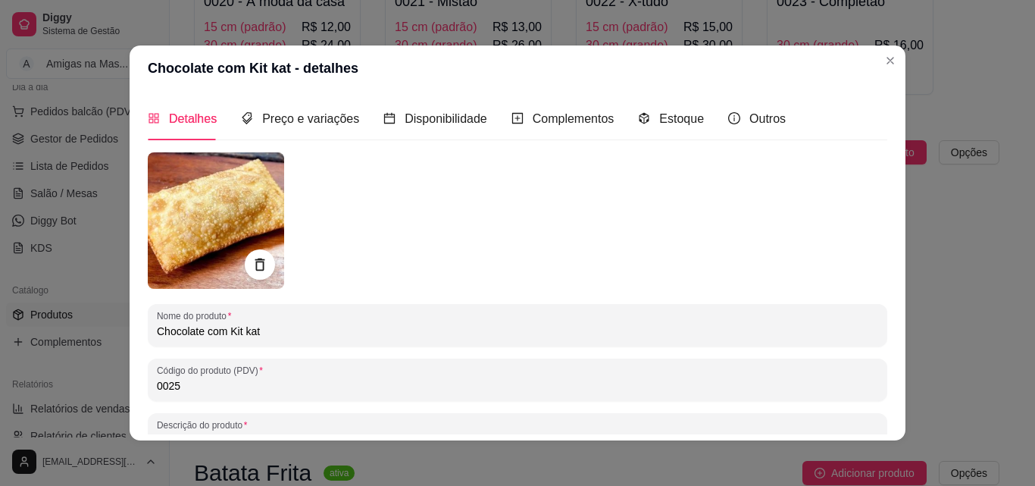
type input "0025"
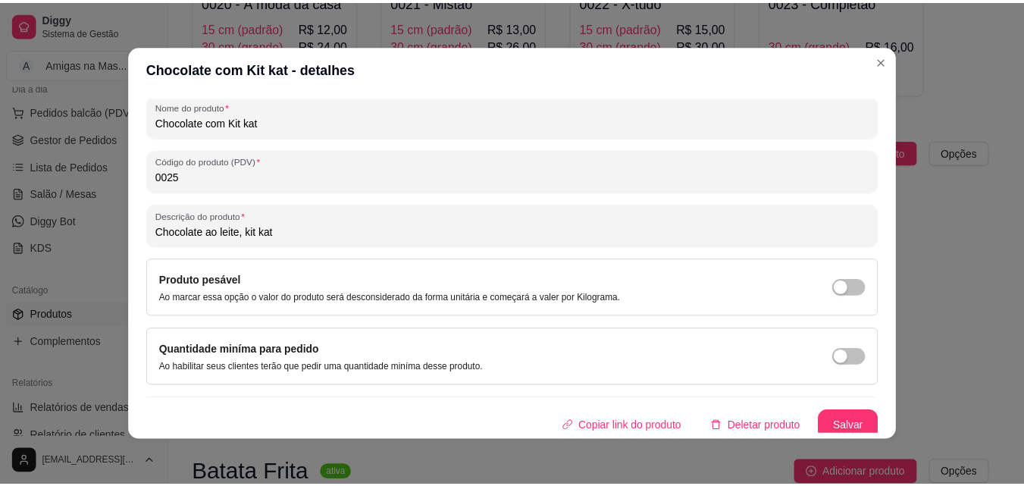
scroll to position [216, 0]
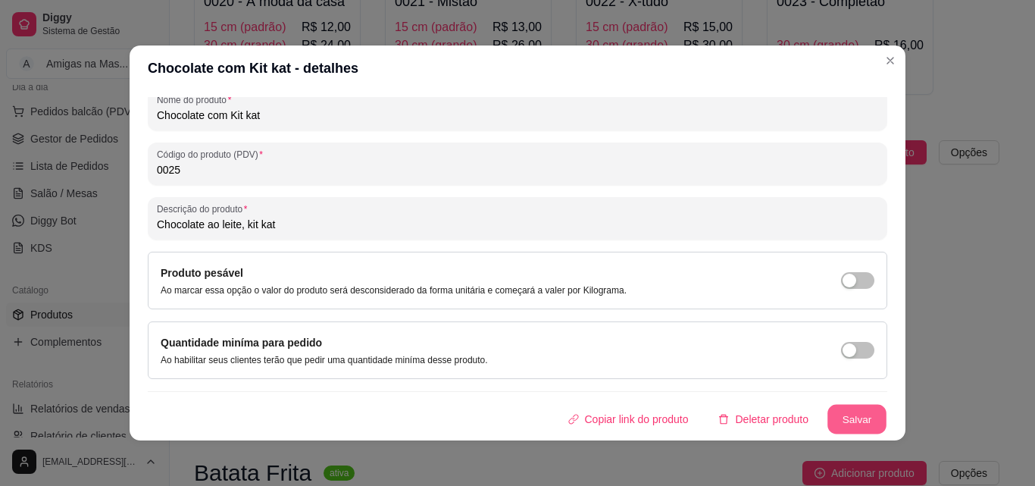
click at [856, 421] on button "Salvar" at bounding box center [857, 420] width 59 height 30
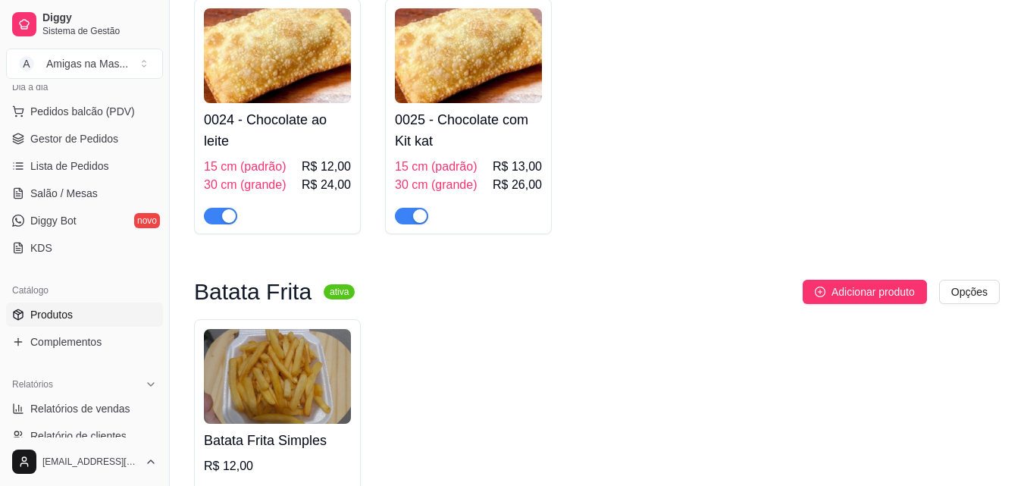
scroll to position [2252, 0]
